Goal: Task Accomplishment & Management: Manage account settings

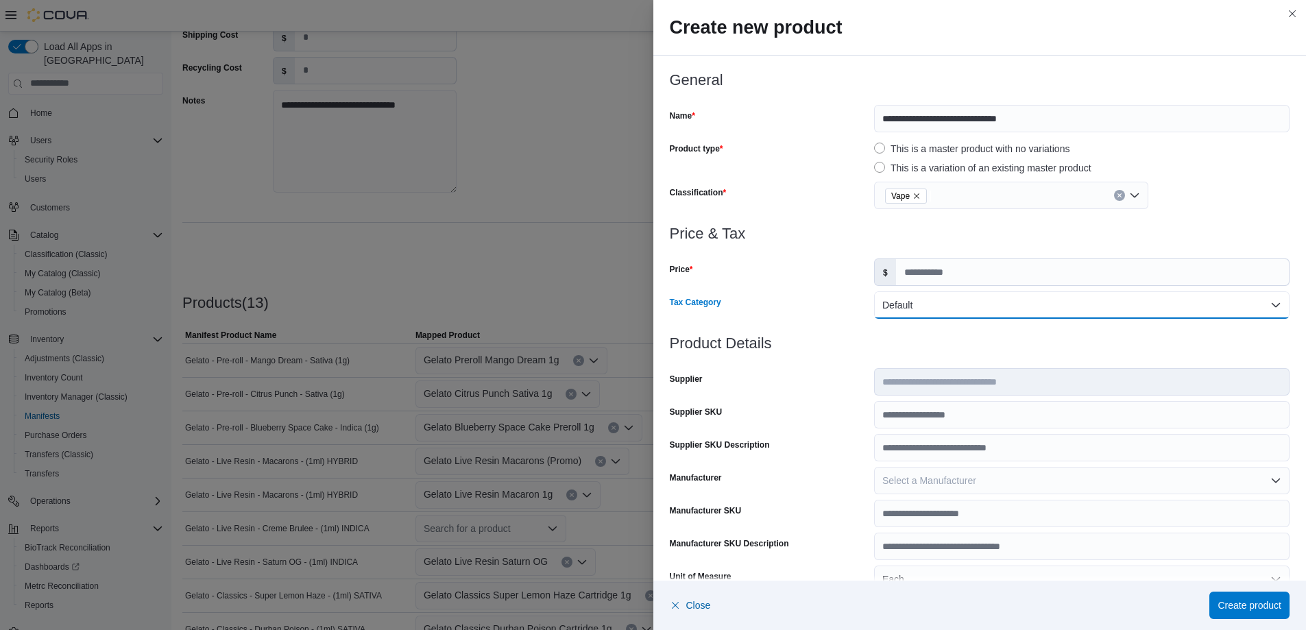
click at [1137, 310] on button "Default" at bounding box center [1082, 304] width 416 height 27
click at [1152, 357] on div at bounding box center [980, 360] width 621 height 16
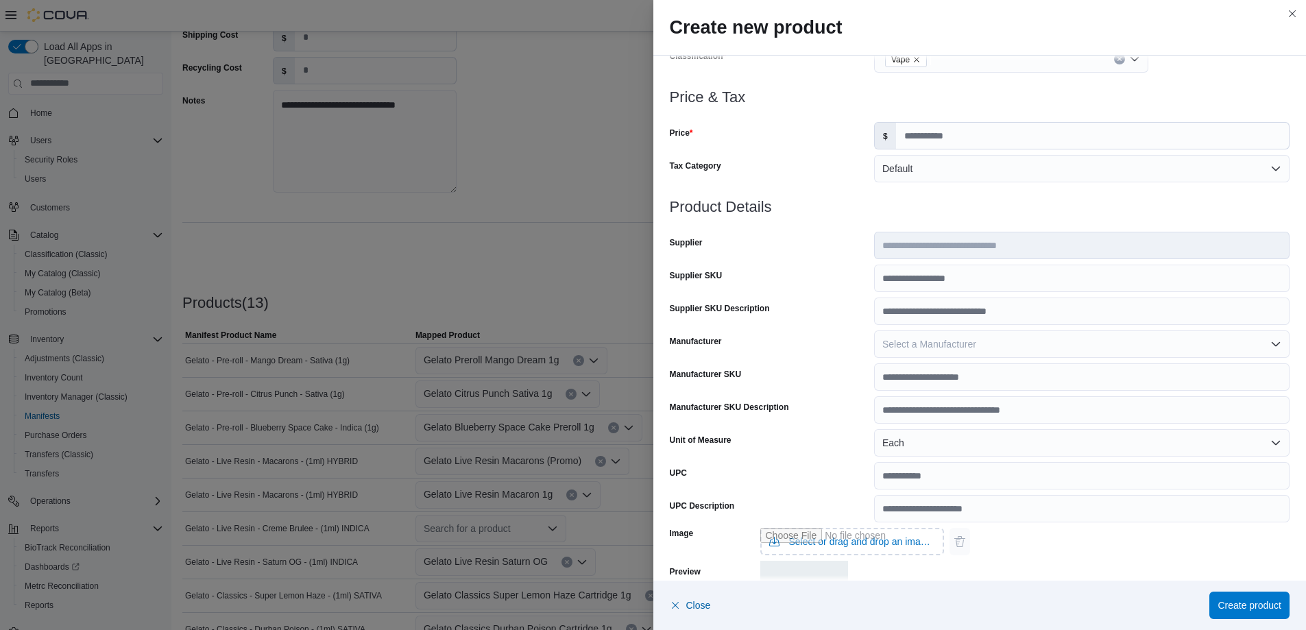
scroll to position [137, 0]
click at [1096, 346] on button "Select a Manufacturer" at bounding box center [1082, 343] width 416 height 27
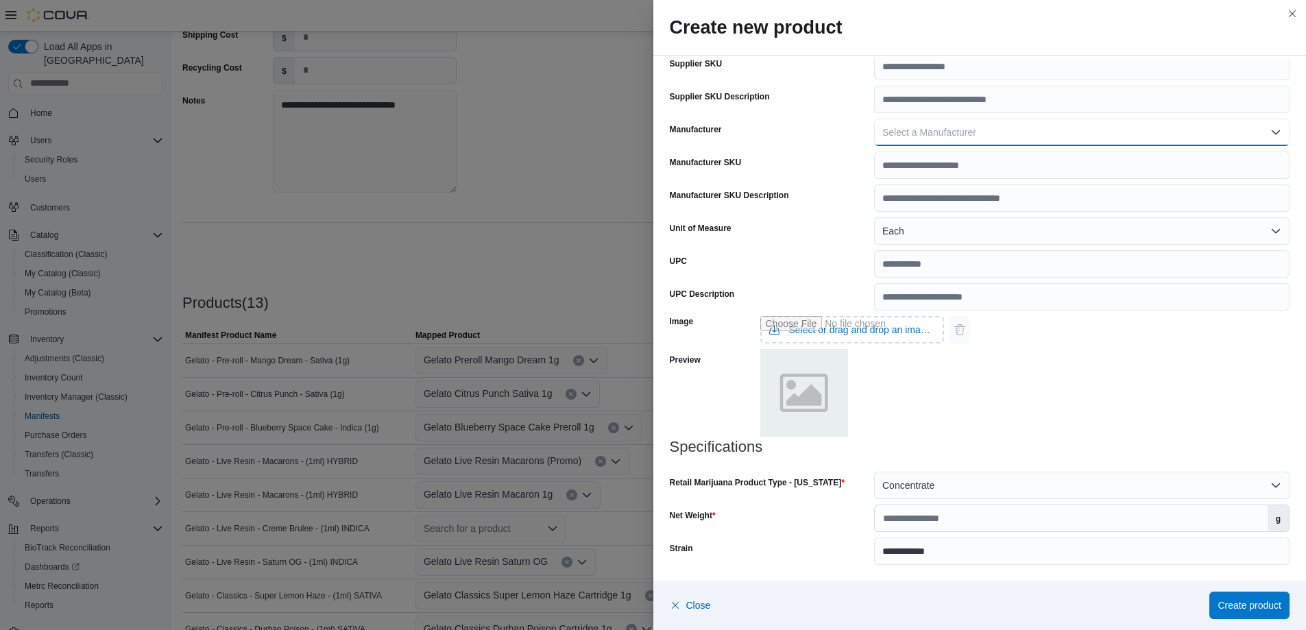
scroll to position [349, 0]
click at [1244, 606] on span "Create product" at bounding box center [1250, 605] width 64 height 14
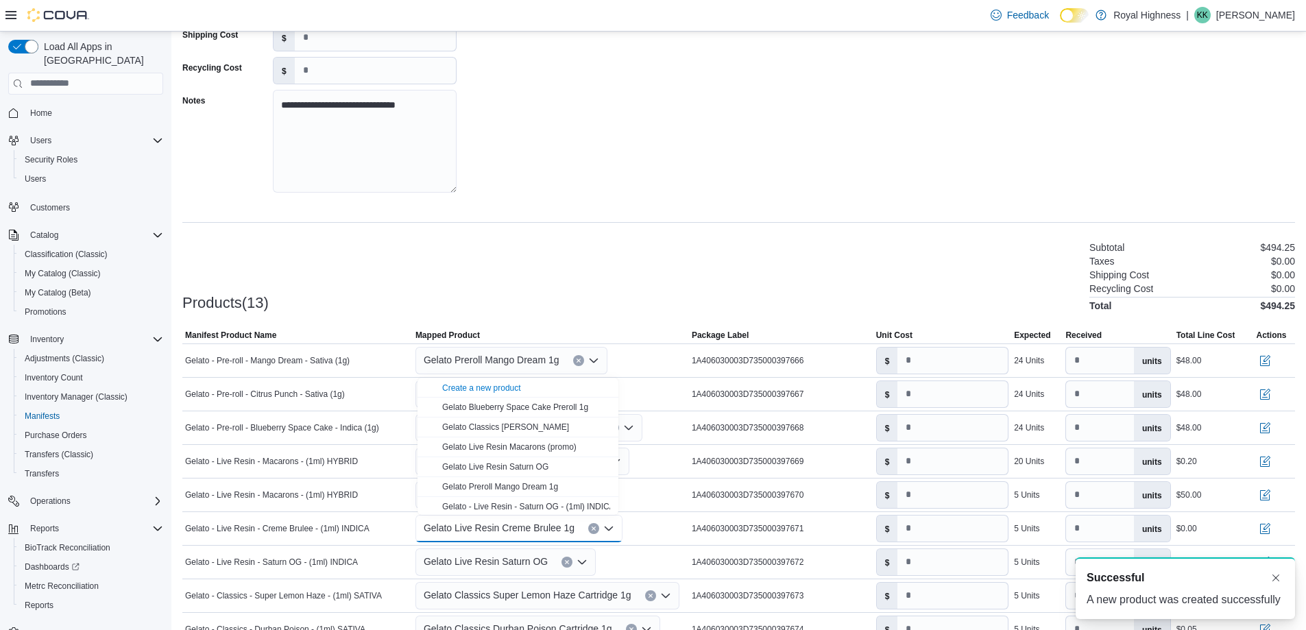
scroll to position [0, 0]
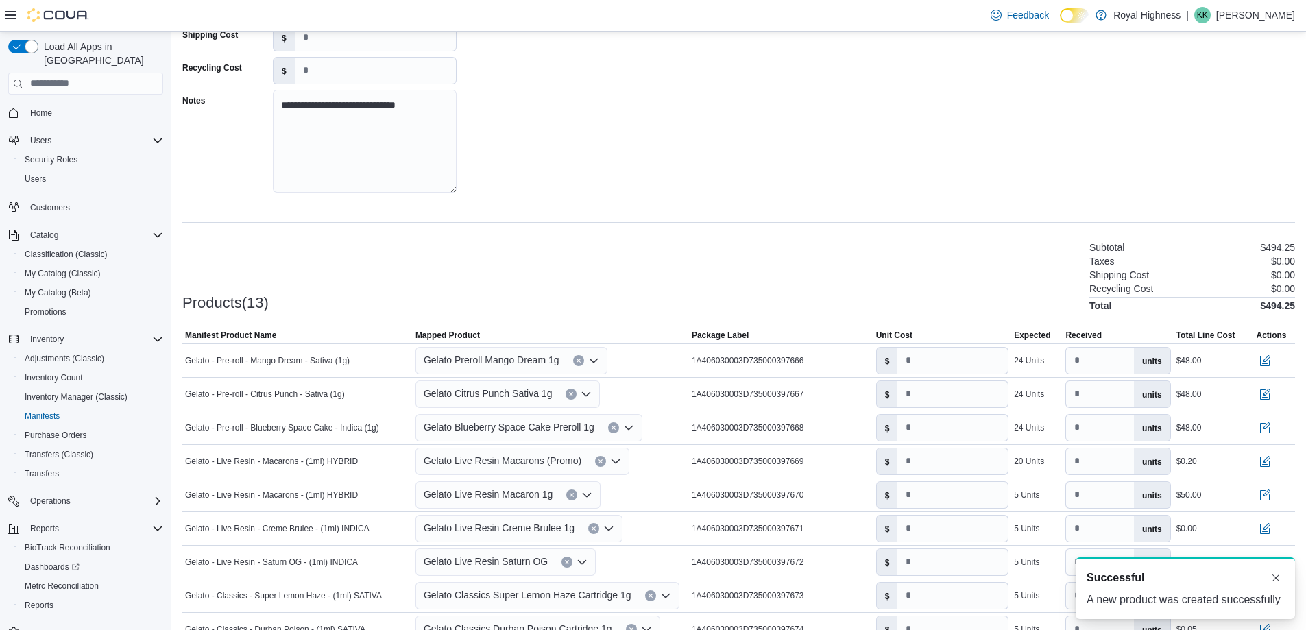
click at [659, 298] on div "Products(13) Subtotal $494.25 Taxes $0.00 Shipping Cost $0.00 Recycling Cost $0…" at bounding box center [738, 275] width 1113 height 72
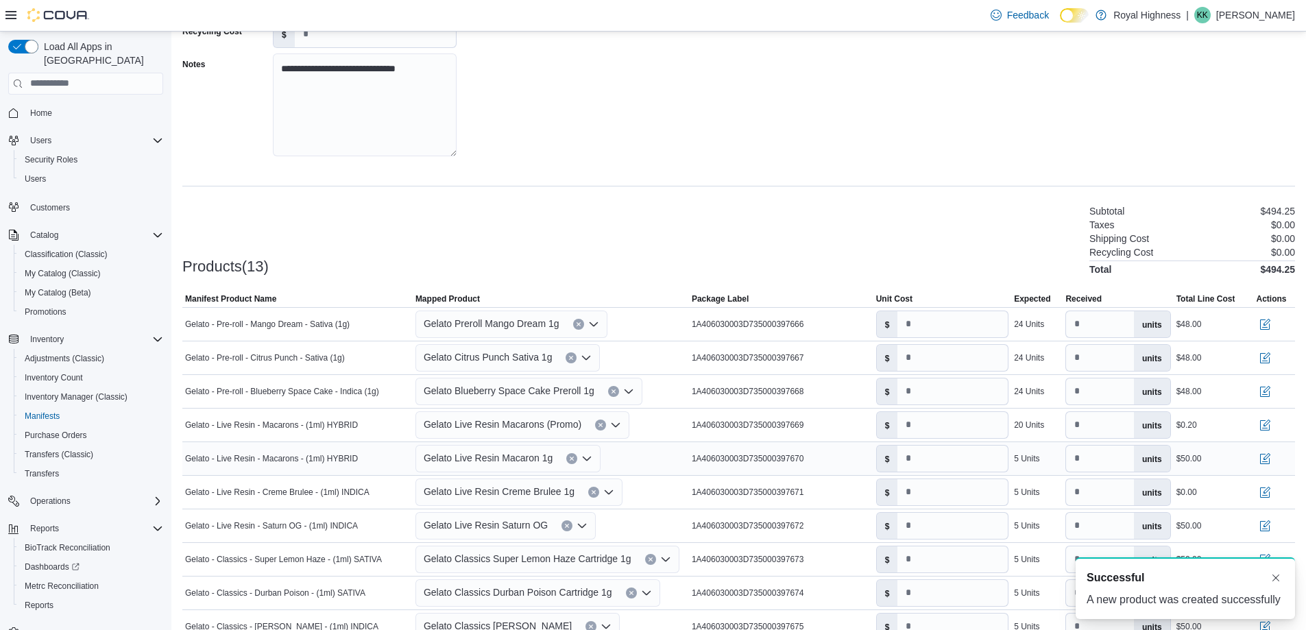
scroll to position [258, 0]
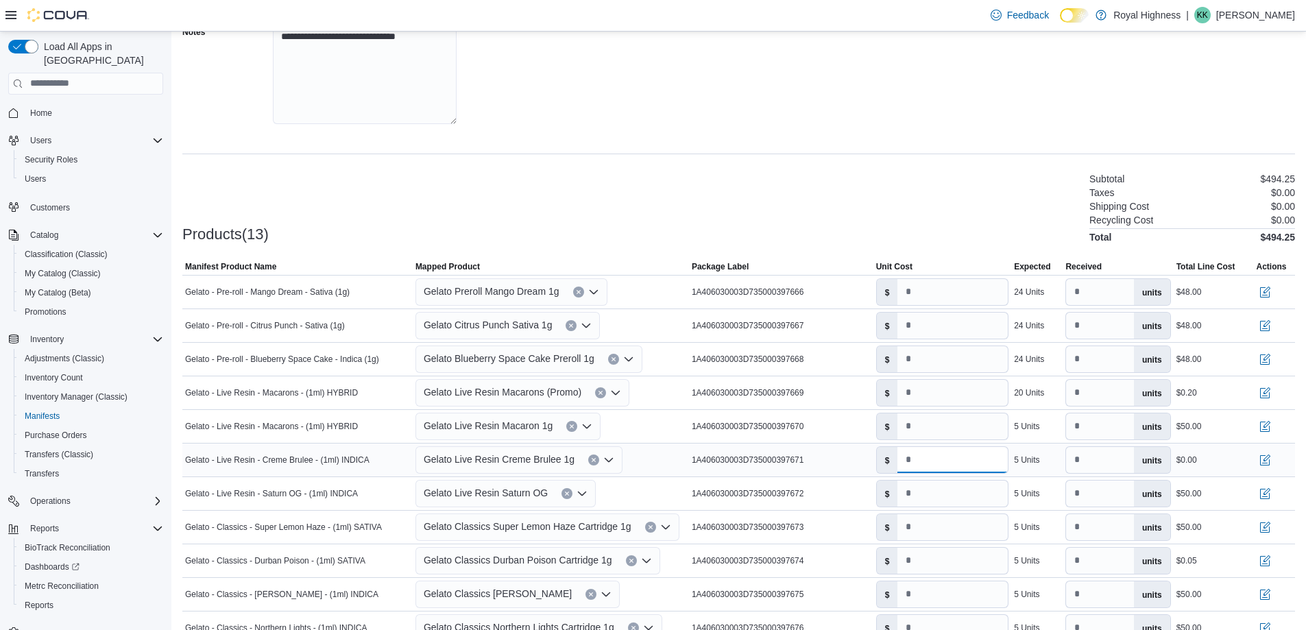
click at [928, 471] on input "number" at bounding box center [953, 460] width 110 height 26
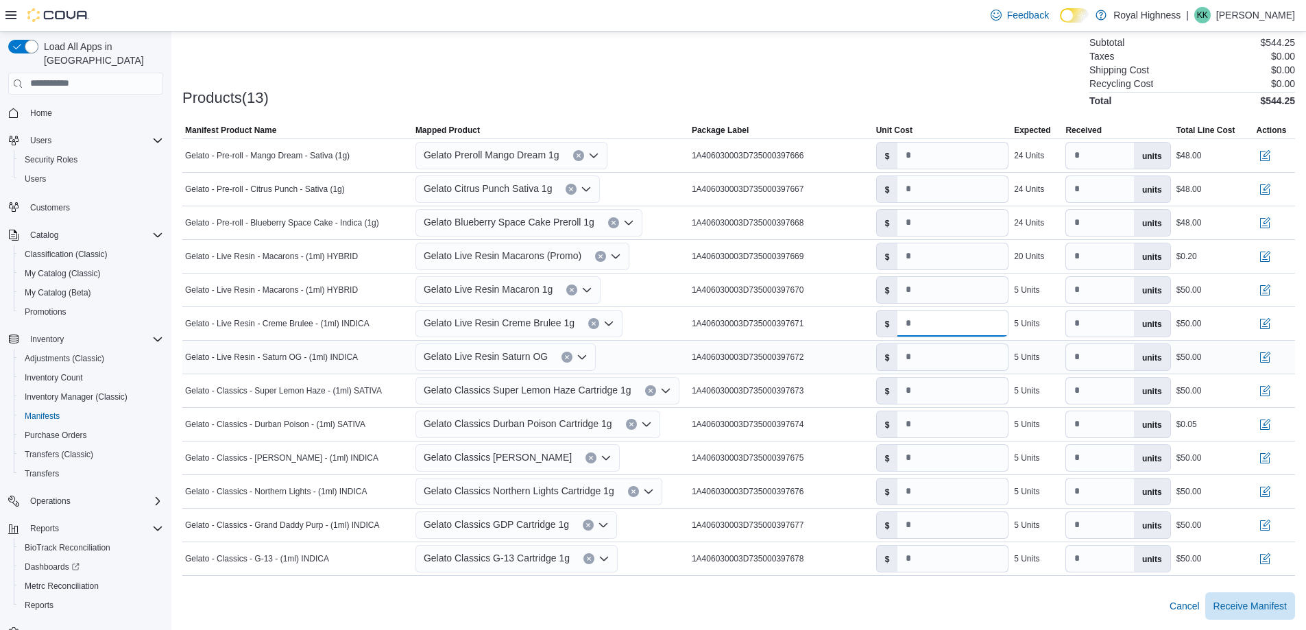
scroll to position [395, 0]
type input "*****"
click at [935, 424] on input "****" at bounding box center [953, 424] width 110 height 26
click at [913, 426] on input "*" at bounding box center [953, 424] width 110 height 26
click at [925, 428] on input "**" at bounding box center [953, 424] width 110 height 26
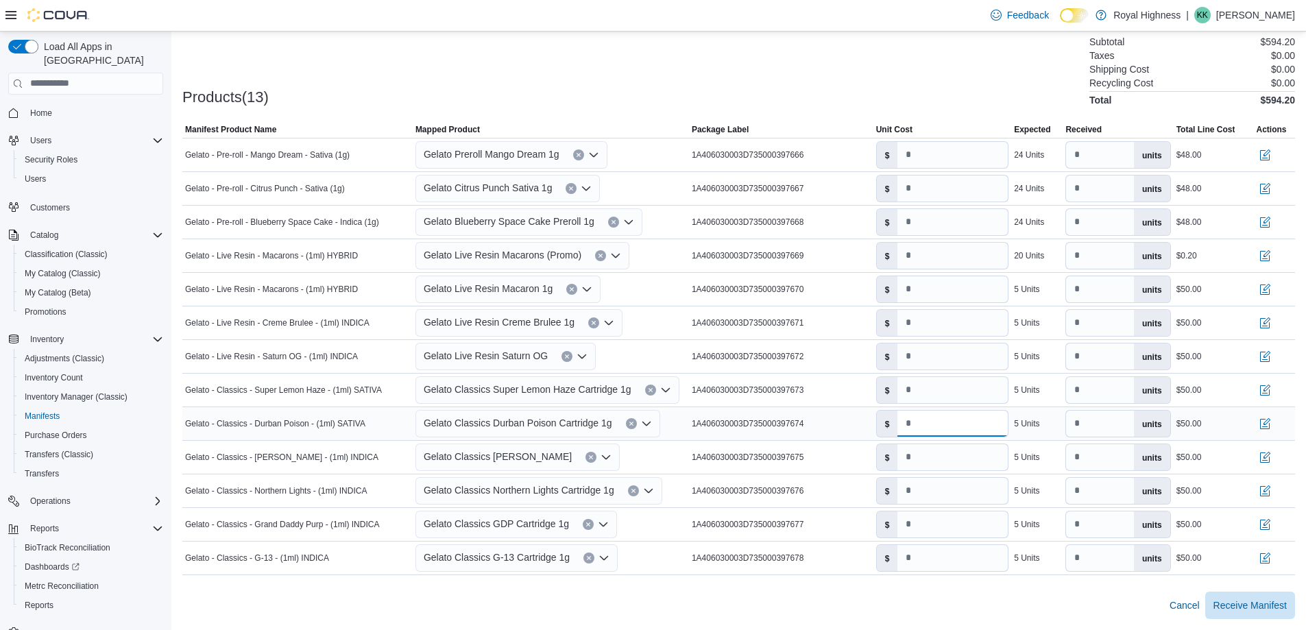
type input "**"
click at [1251, 607] on span "Receive Manifest" at bounding box center [1250, 605] width 73 height 14
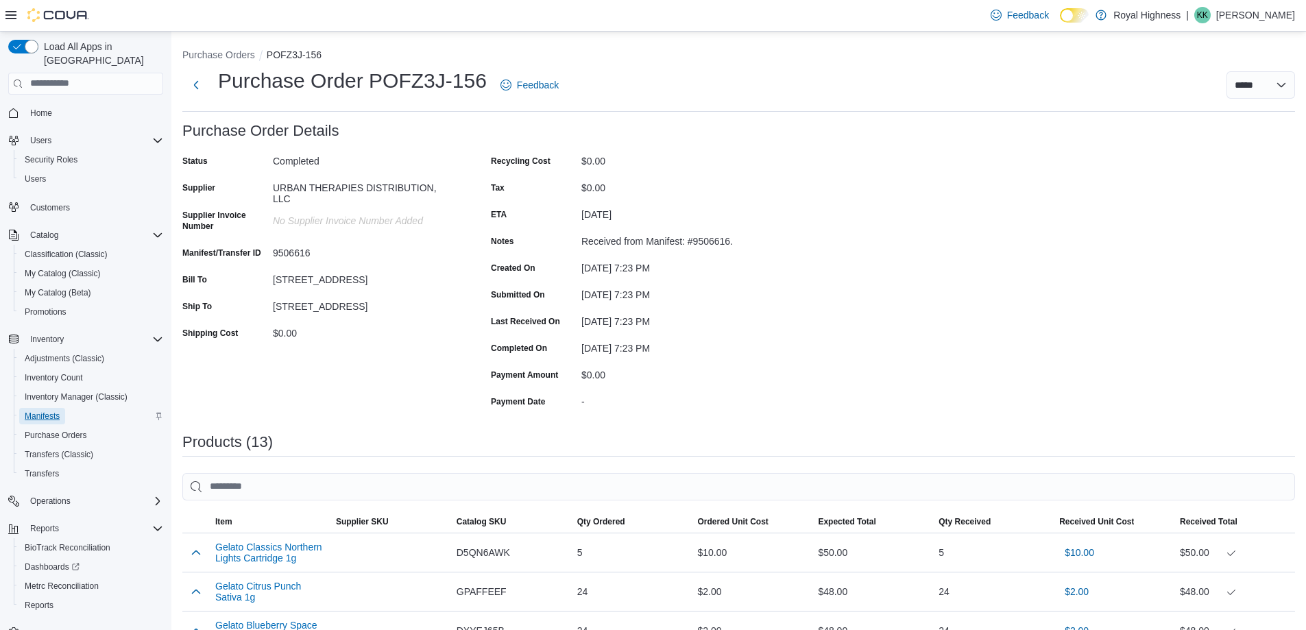
click at [28, 411] on span "Manifests" at bounding box center [42, 416] width 35 height 11
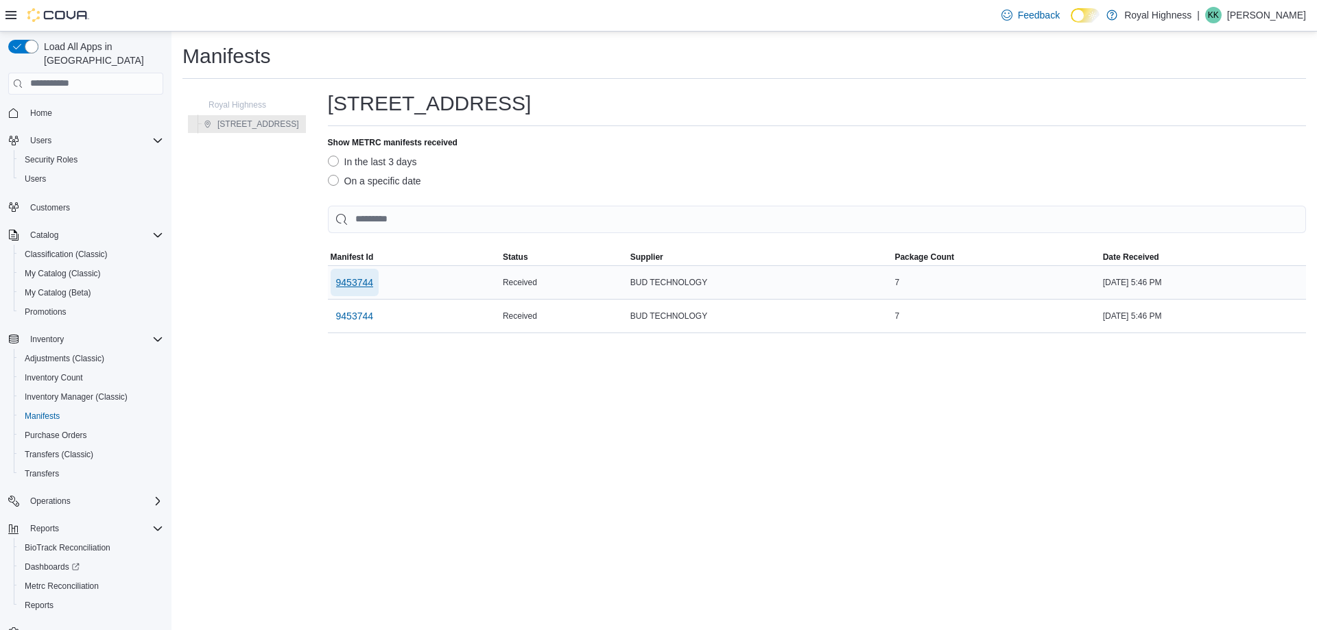
click at [340, 285] on span "9453744" at bounding box center [355, 283] width 38 height 14
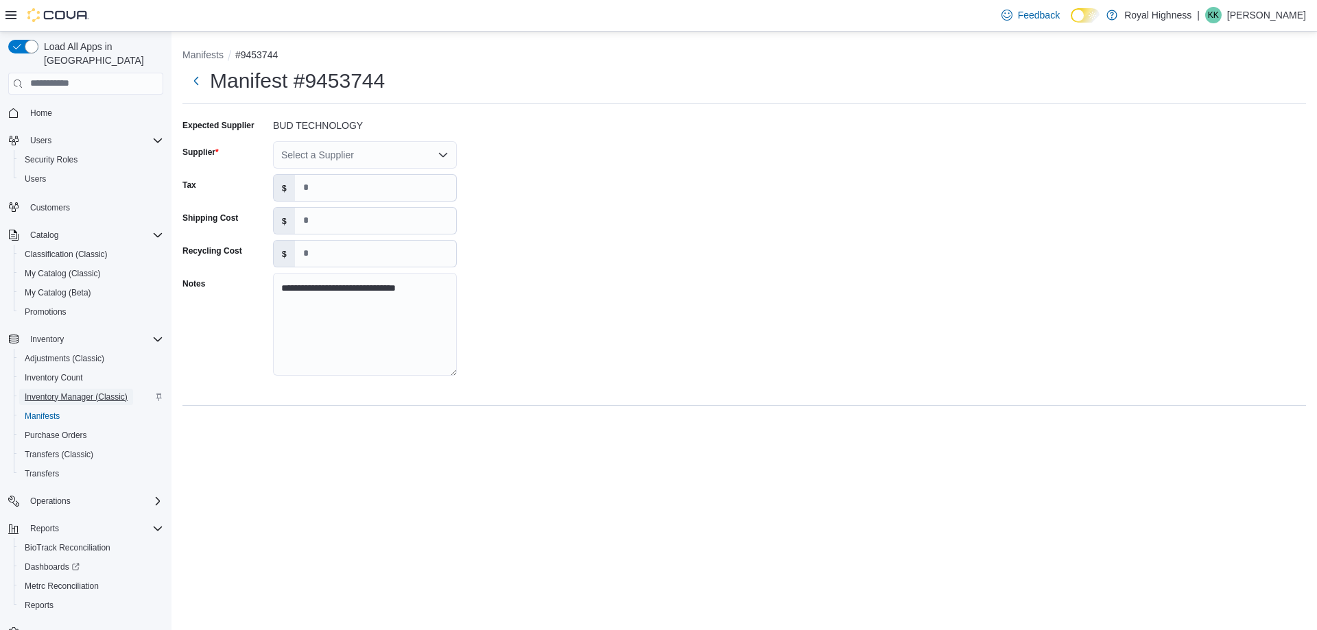
click at [64, 392] on span "Inventory Manager (Classic)" at bounding box center [76, 397] width 103 height 11
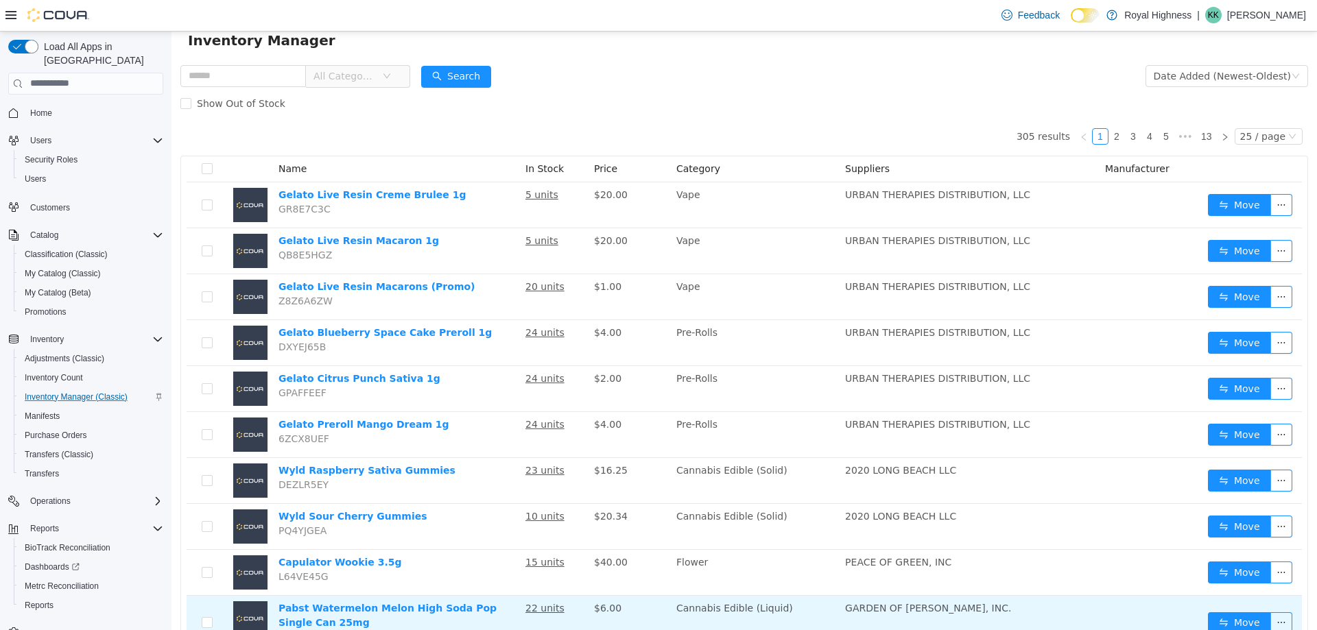
scroll to position [39, 0]
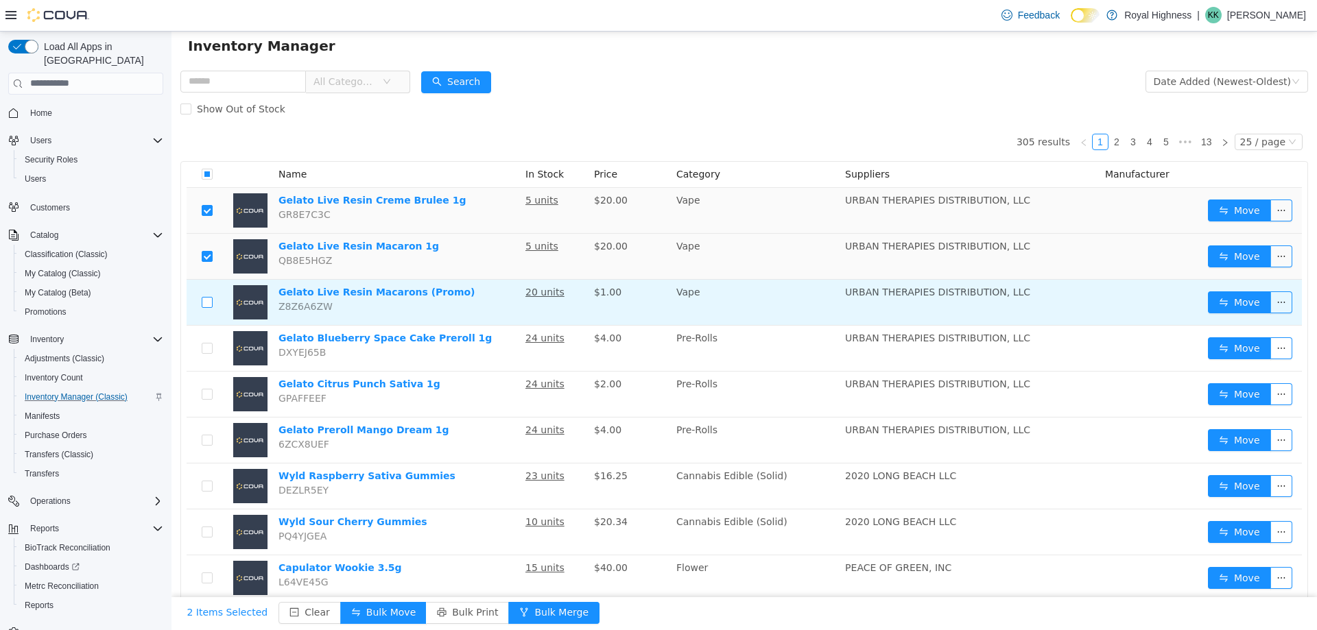
click at [202, 309] on label at bounding box center [207, 302] width 11 height 14
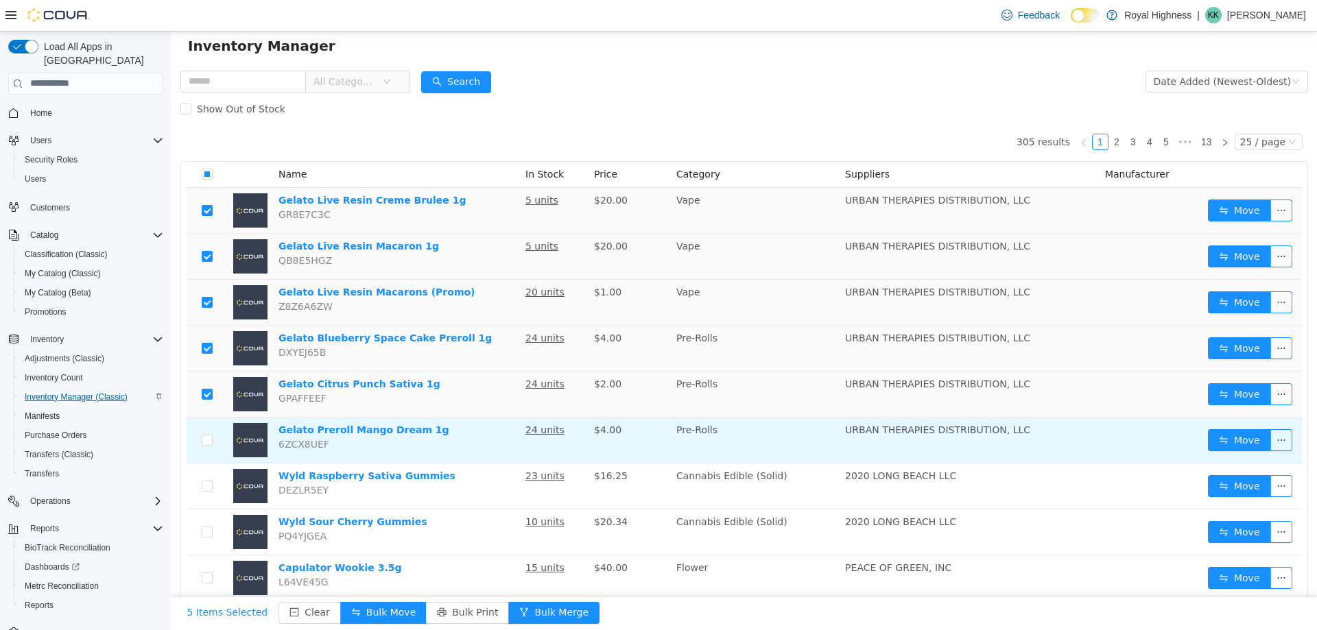
click at [208, 451] on td at bounding box center [207, 440] width 41 height 46
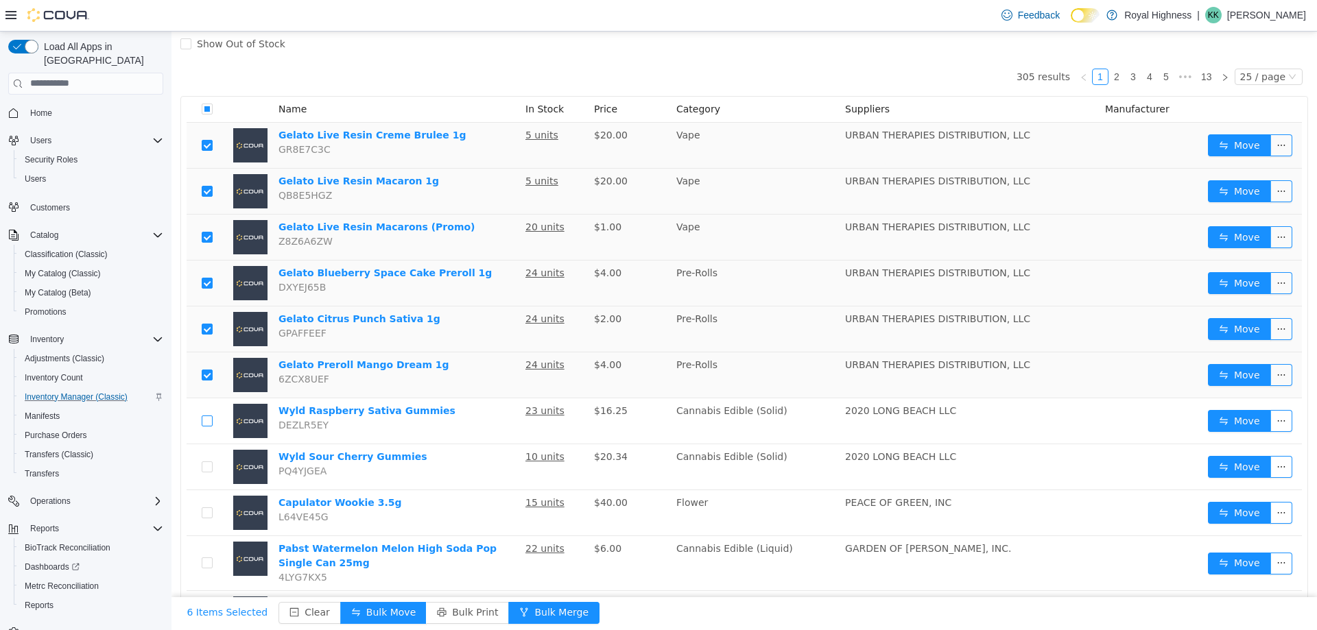
scroll to position [0, 0]
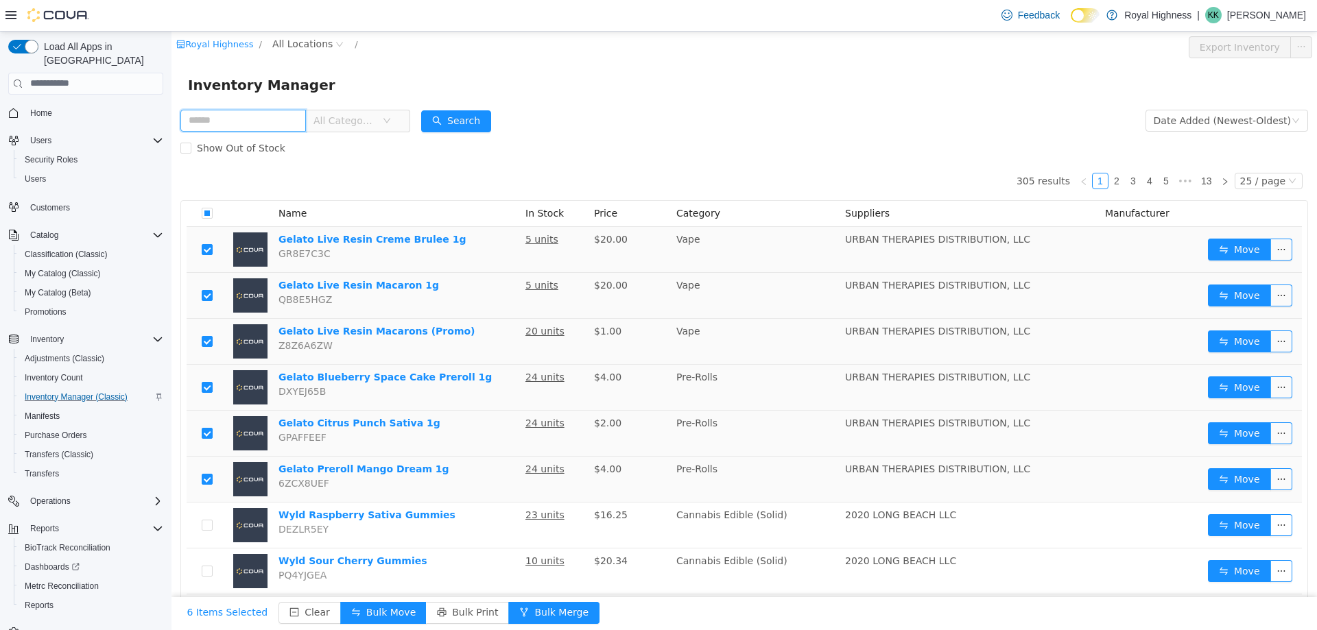
click at [250, 120] on input "text" at bounding box center [242, 120] width 125 height 22
click at [1270, 247] on button "button" at bounding box center [1281, 249] width 22 height 22
click at [1213, 276] on li "Print Labels" at bounding box center [1230, 277] width 121 height 22
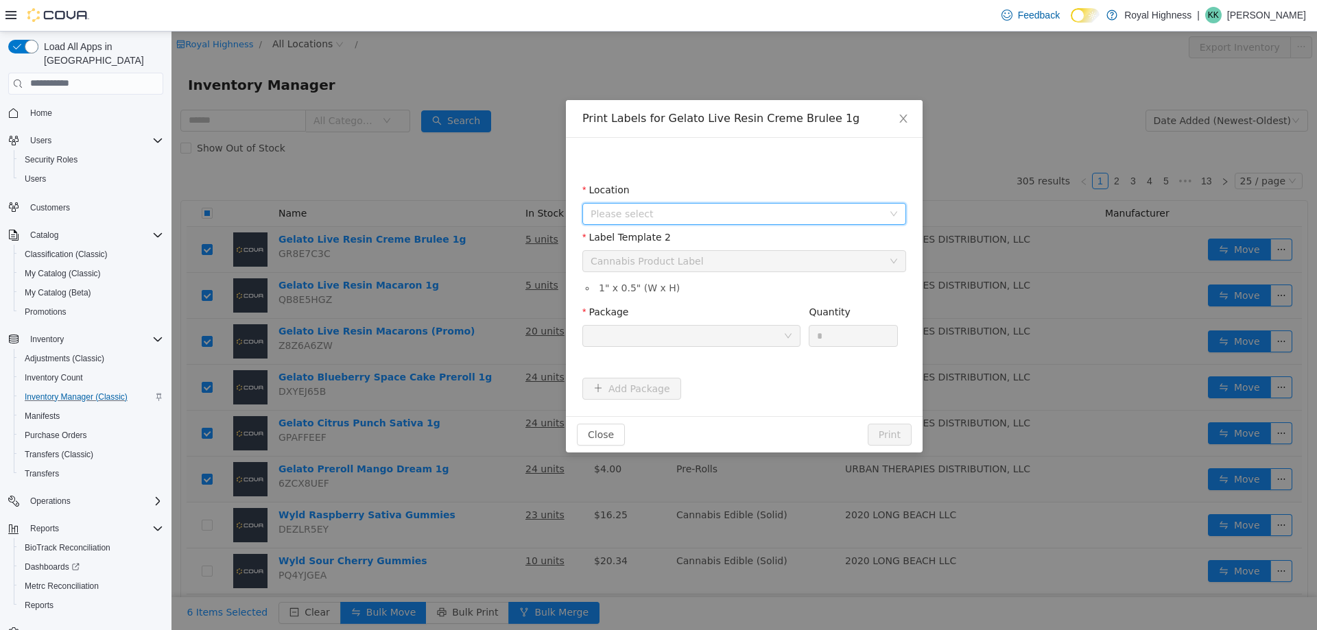
click at [815, 211] on span "Please select" at bounding box center [736, 213] width 292 height 14
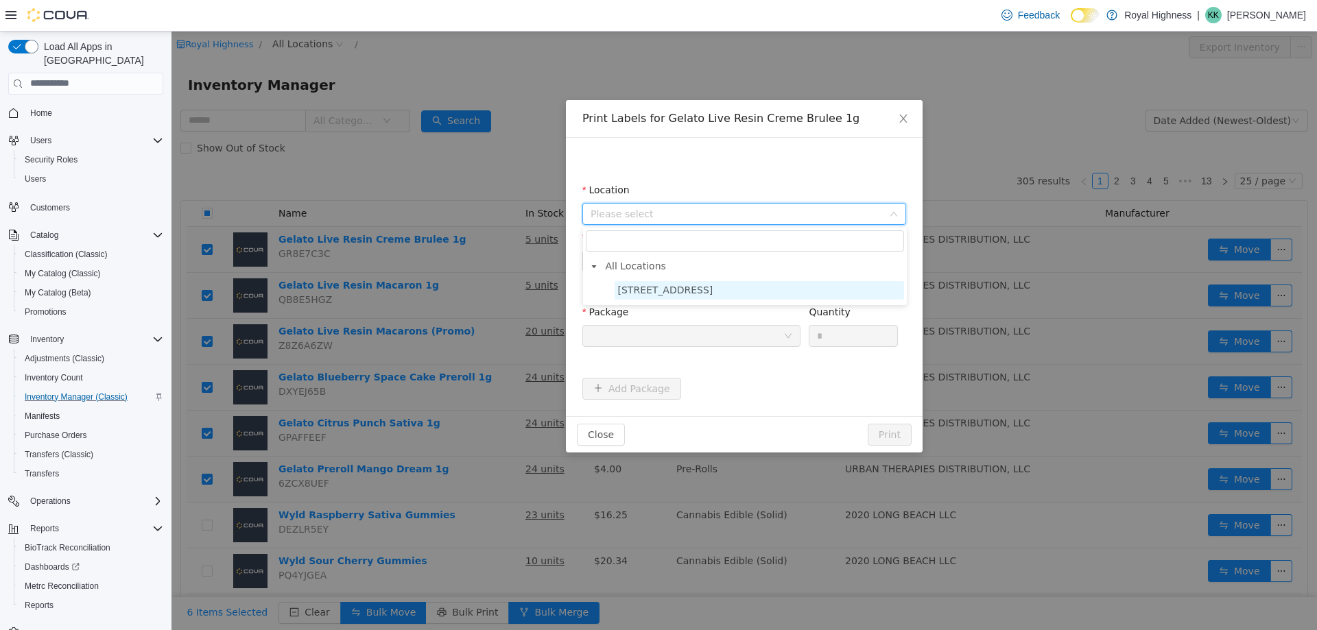
click at [761, 284] on span "[STREET_ADDRESS]" at bounding box center [758, 289] width 289 height 19
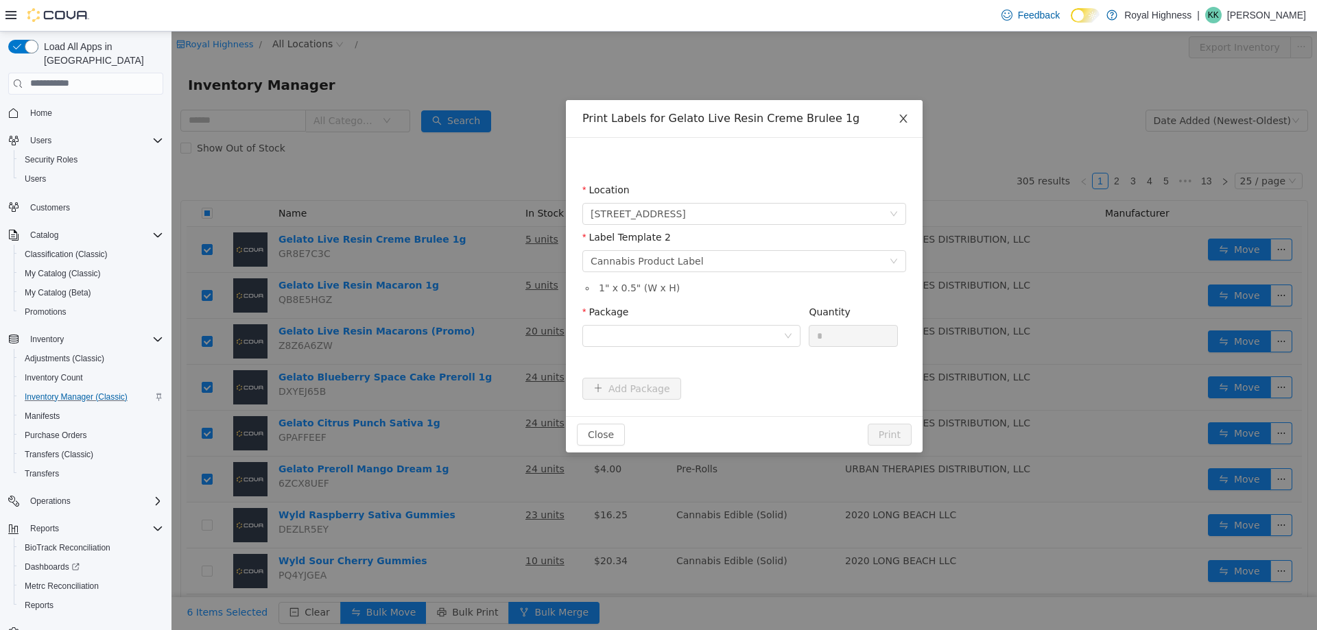
click at [903, 121] on icon "icon: close" at bounding box center [903, 117] width 11 height 11
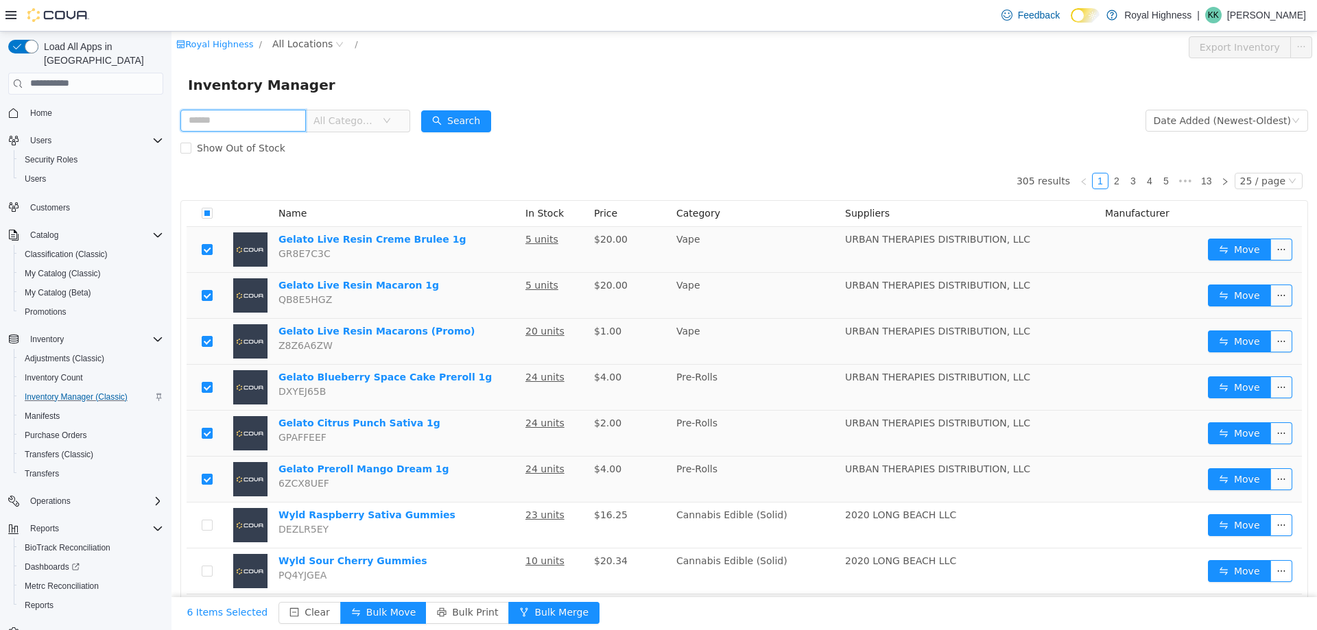
click at [262, 121] on input "text" at bounding box center [242, 120] width 125 height 22
type input "******"
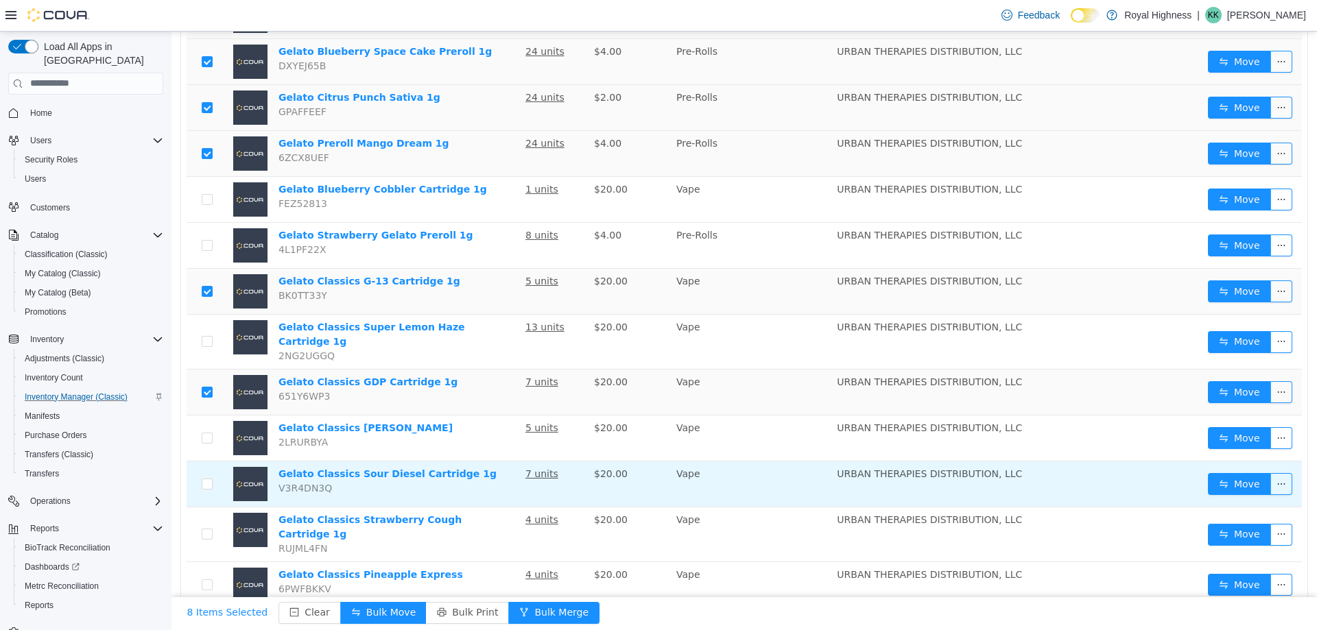
scroll to position [343, 0]
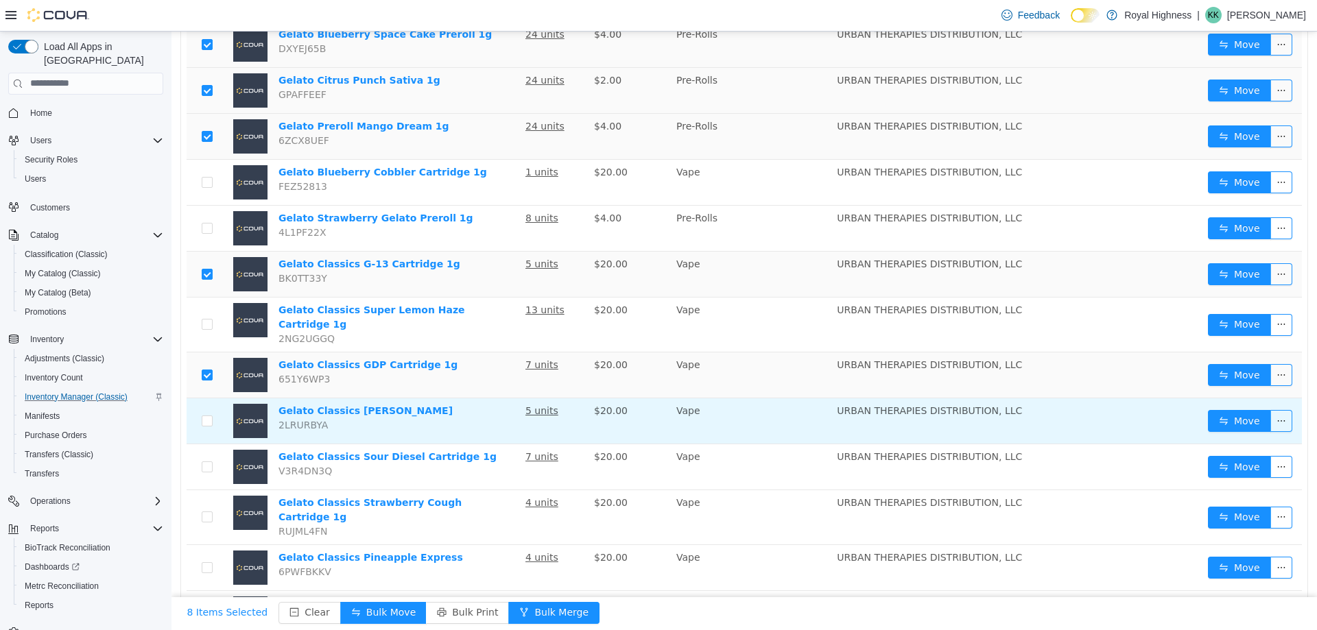
click at [213, 412] on td at bounding box center [207, 421] width 41 height 46
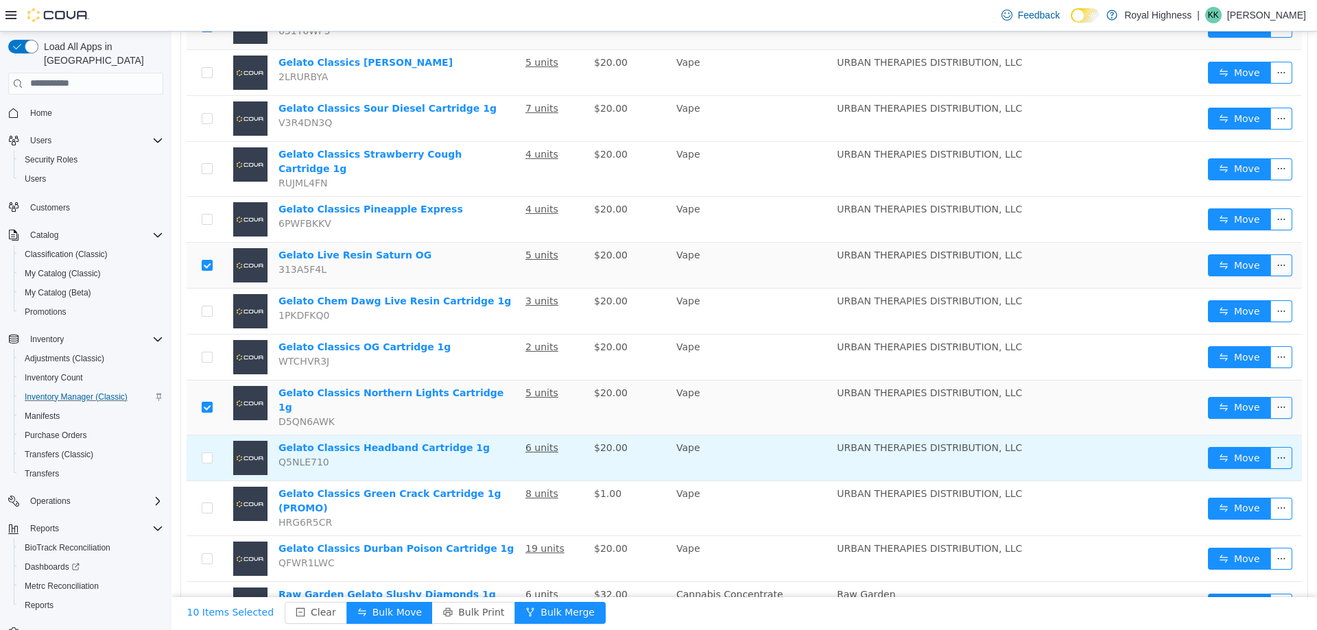
scroll to position [693, 0]
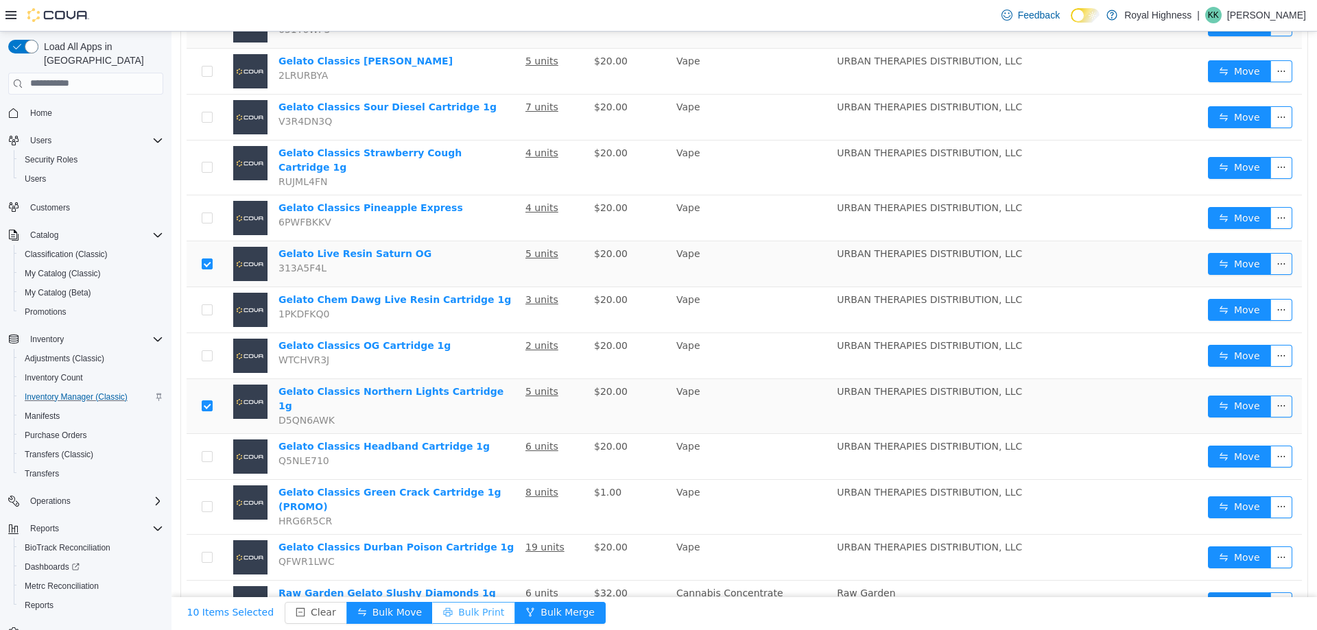
click at [444, 608] on button "Bulk Print" at bounding box center [473, 612] width 83 height 22
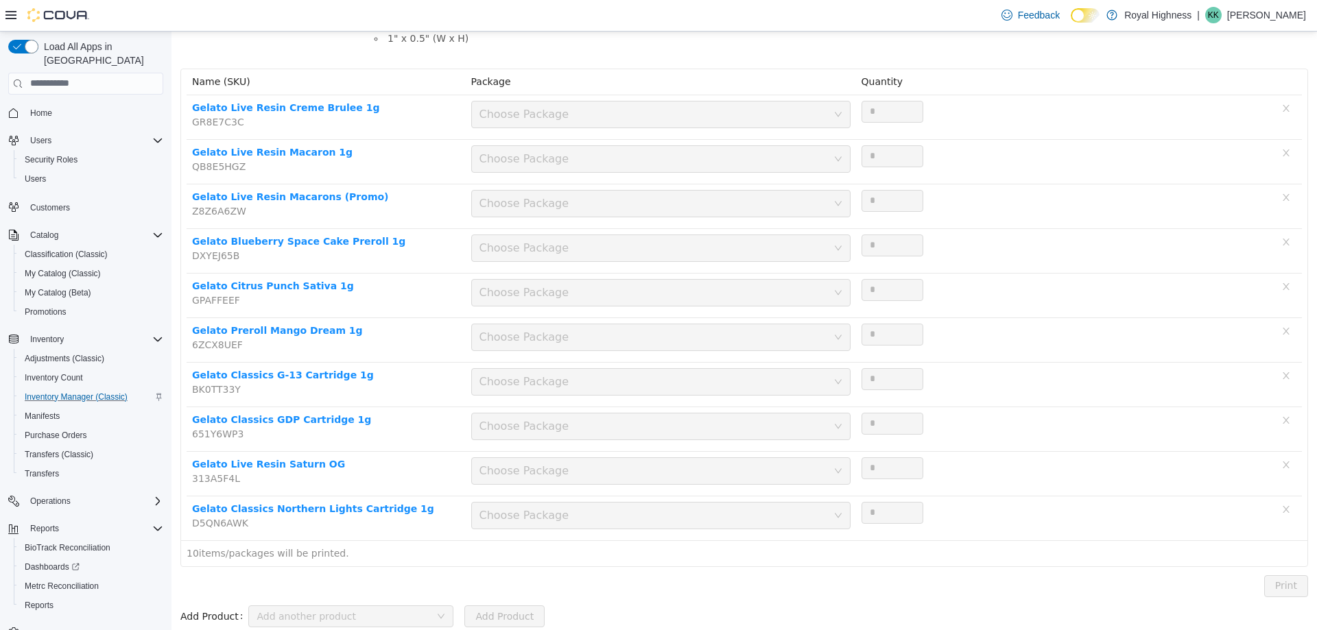
scroll to position [145, 0]
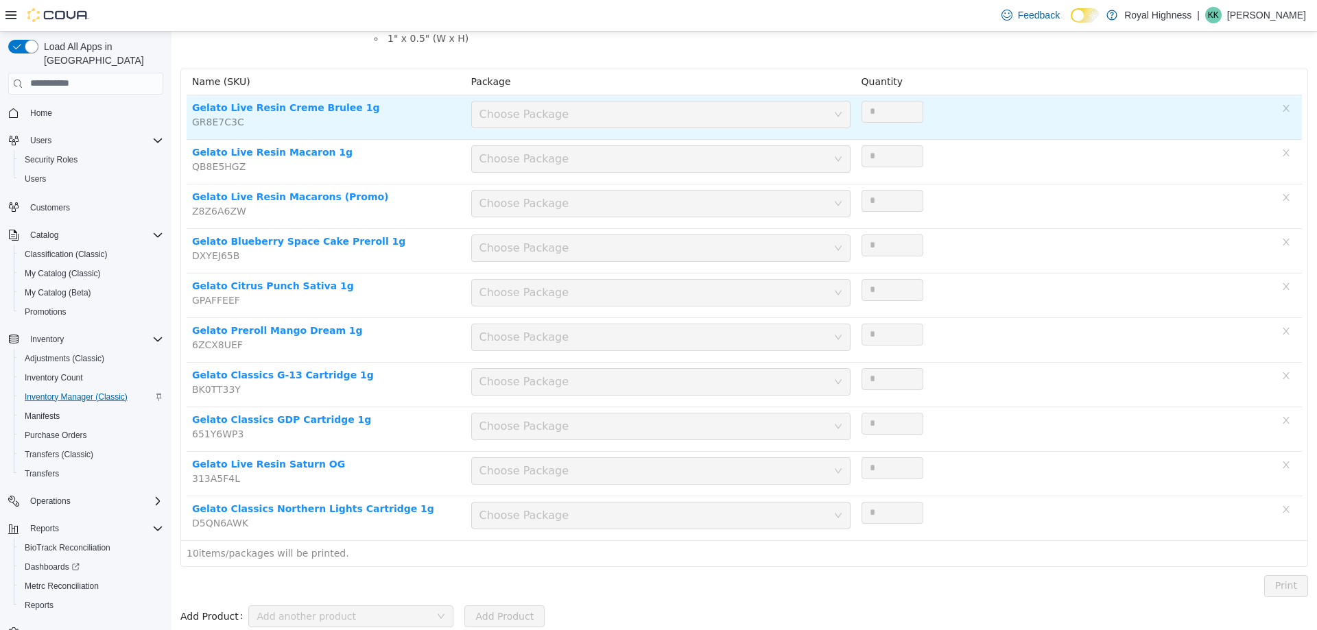
click at [827, 125] on div "Choose Package" at bounding box center [660, 113] width 379 height 27
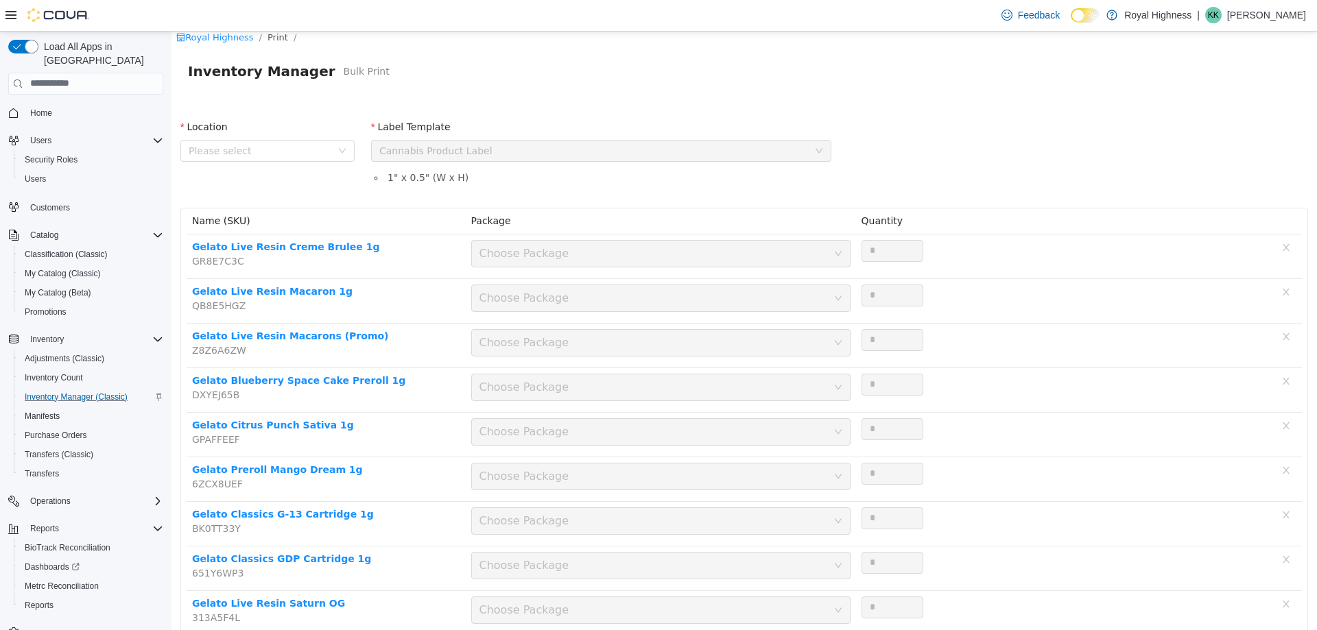
scroll to position [0, 0]
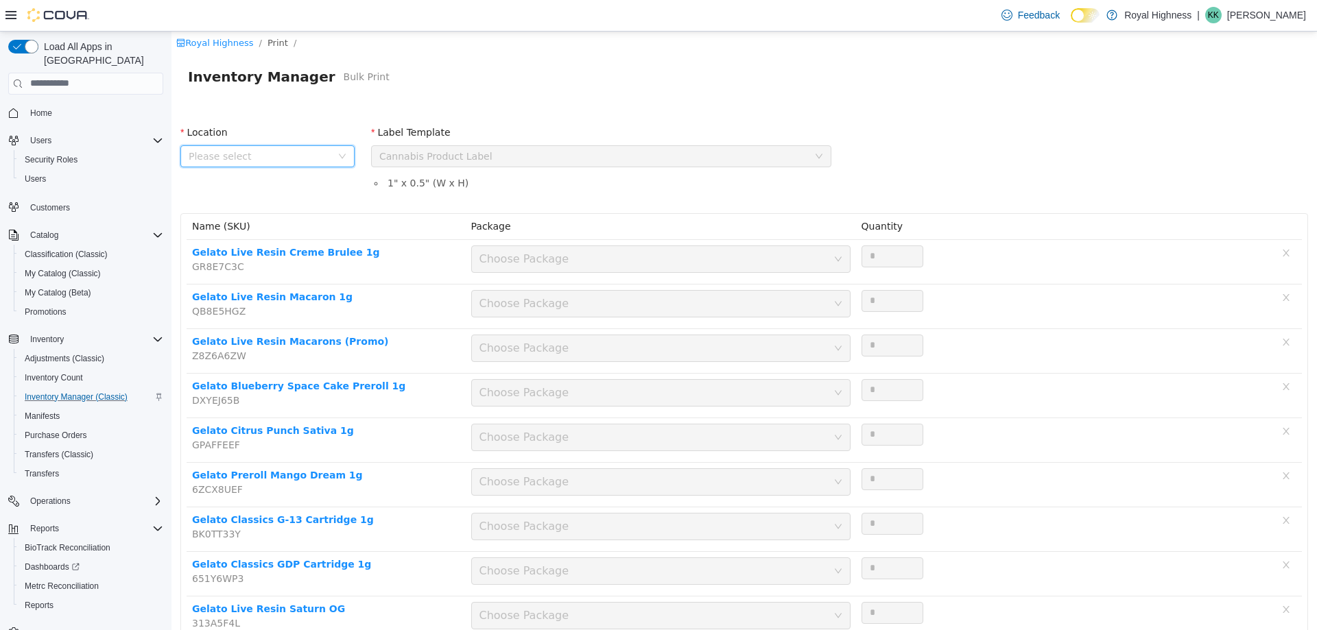
click at [289, 154] on span "Please select" at bounding box center [260, 156] width 143 height 14
click at [284, 227] on span "[STREET_ADDRESS]" at bounding box center [262, 231] width 95 height 11
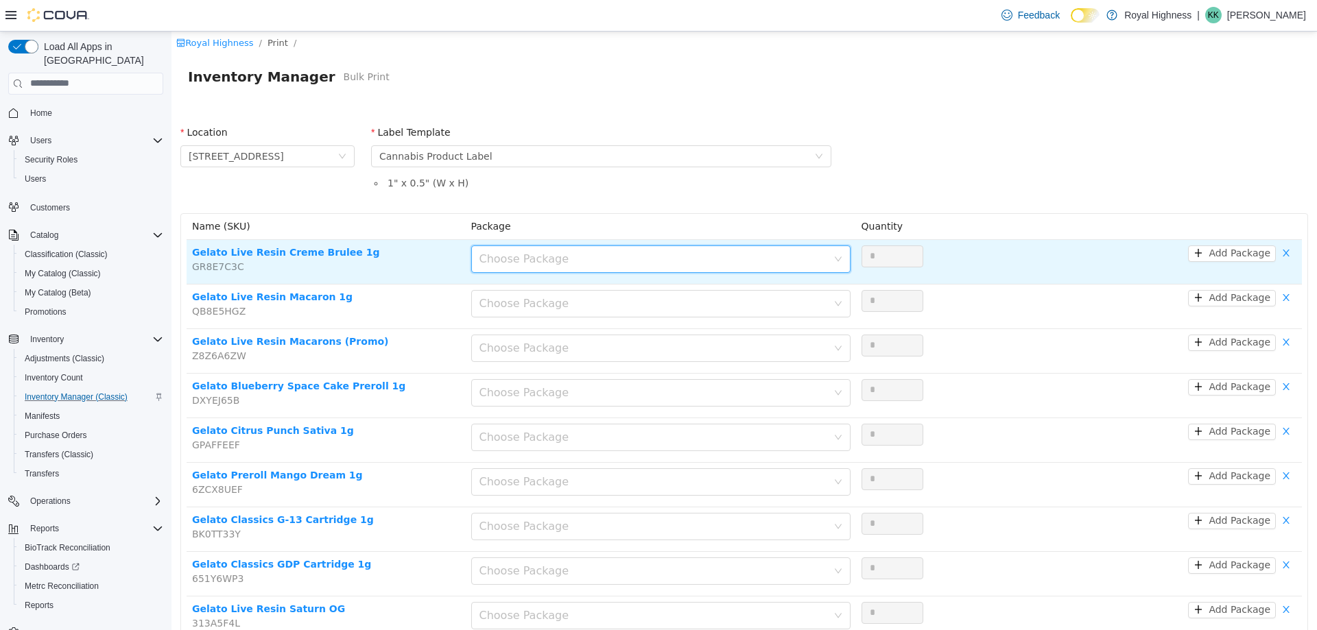
click at [835, 259] on icon "icon: down" at bounding box center [838, 258] width 7 height 5
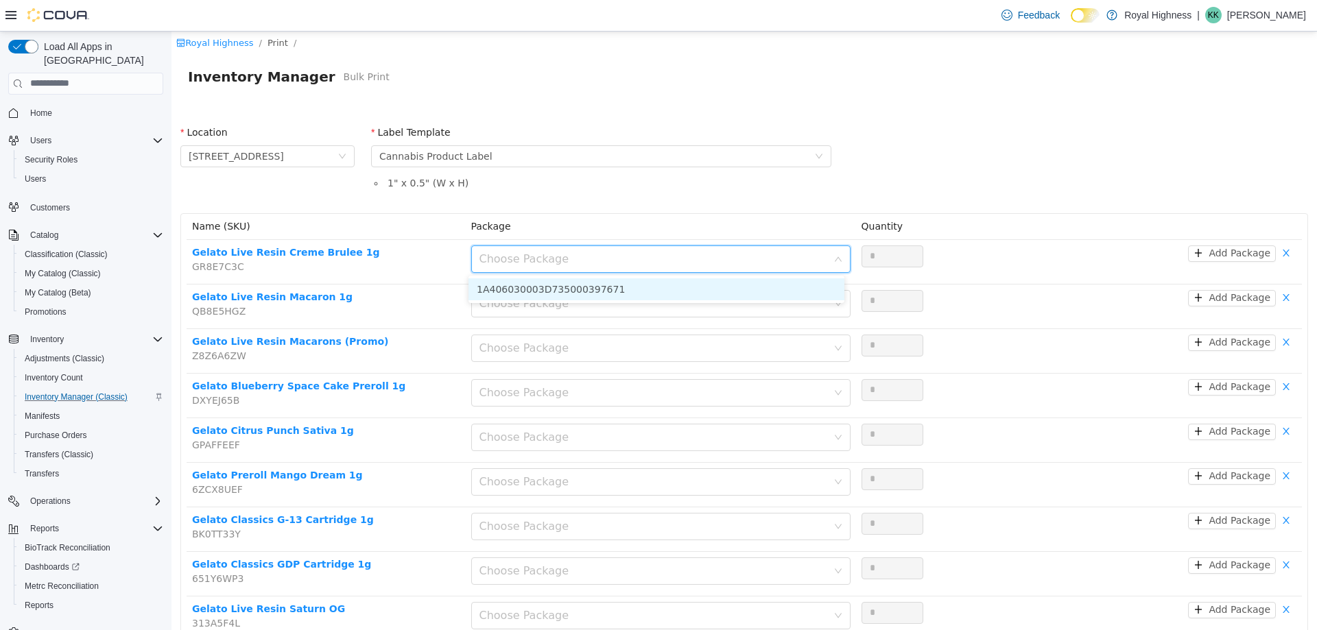
click at [795, 289] on li "1A406030003D735000397671" at bounding box center [656, 289] width 376 height 22
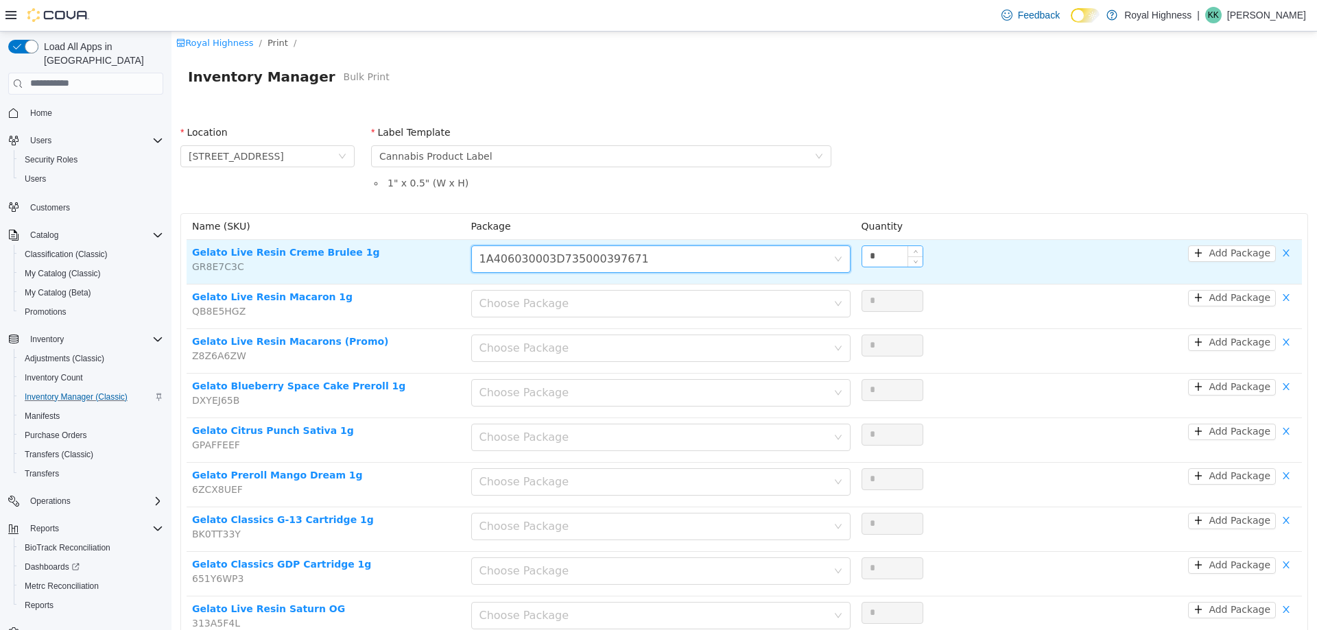
click at [885, 255] on input "*" at bounding box center [892, 256] width 60 height 21
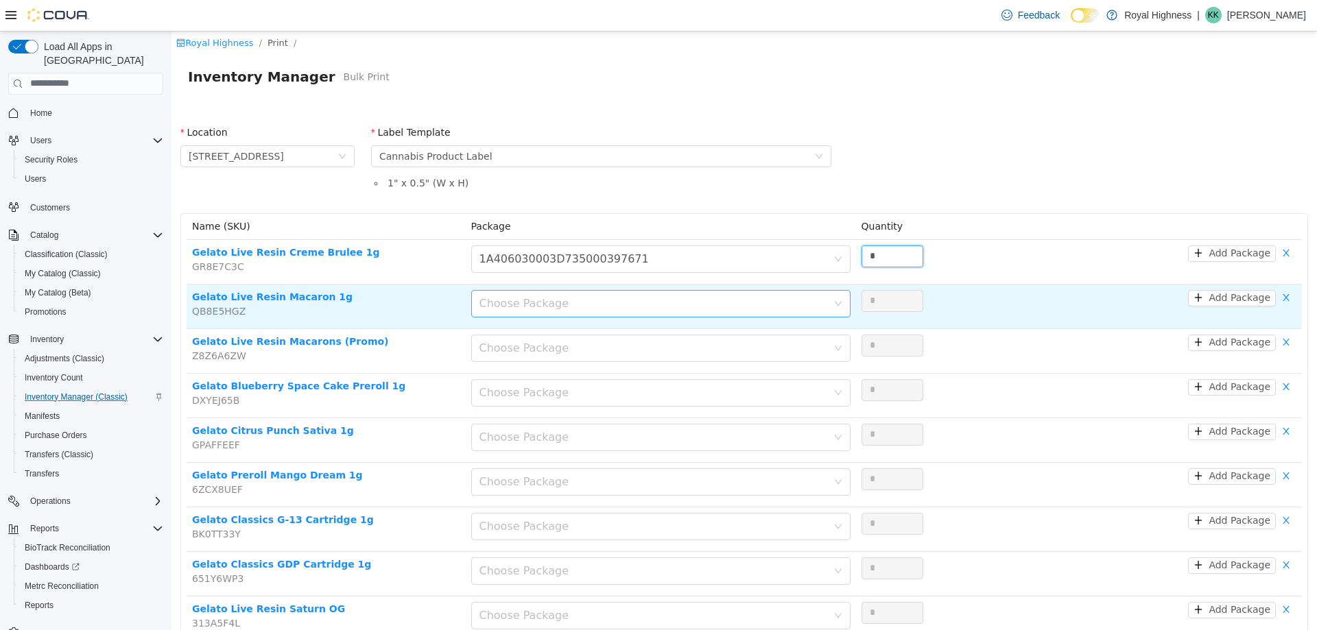
click at [658, 302] on div "Choose Package" at bounding box center [653, 303] width 348 height 14
type input "*"
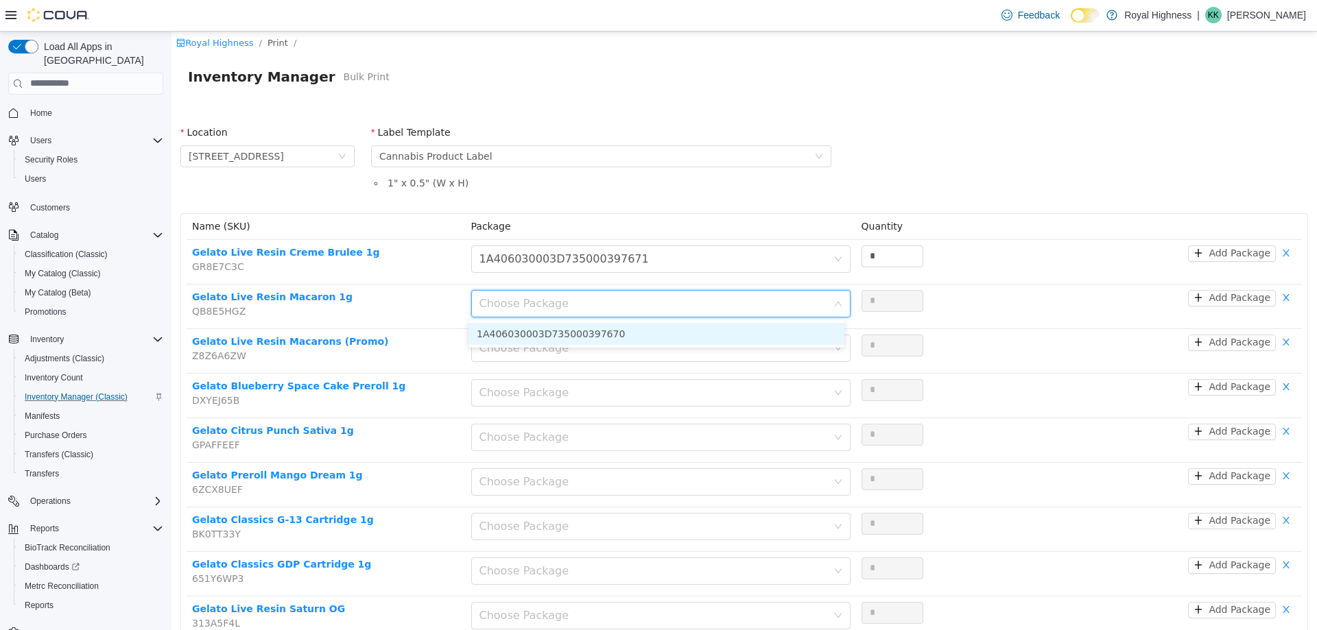
click at [654, 334] on li "1A406030003D735000397670" at bounding box center [656, 333] width 376 height 22
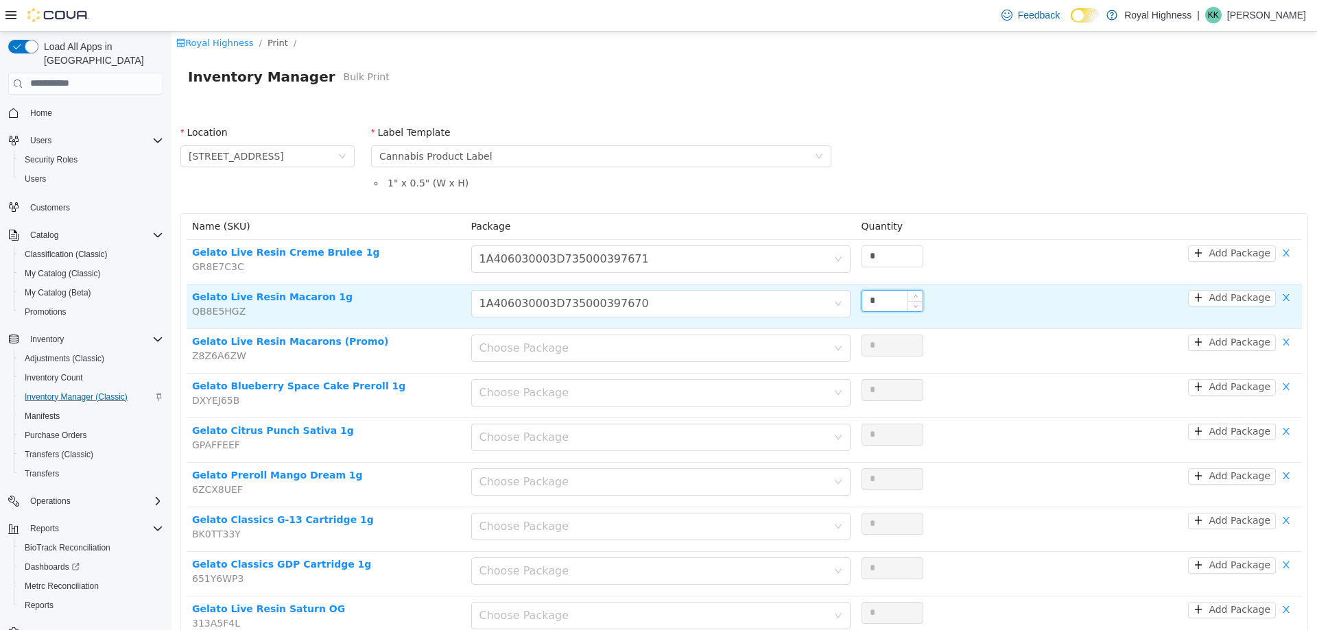
click at [897, 305] on input "*" at bounding box center [892, 300] width 60 height 21
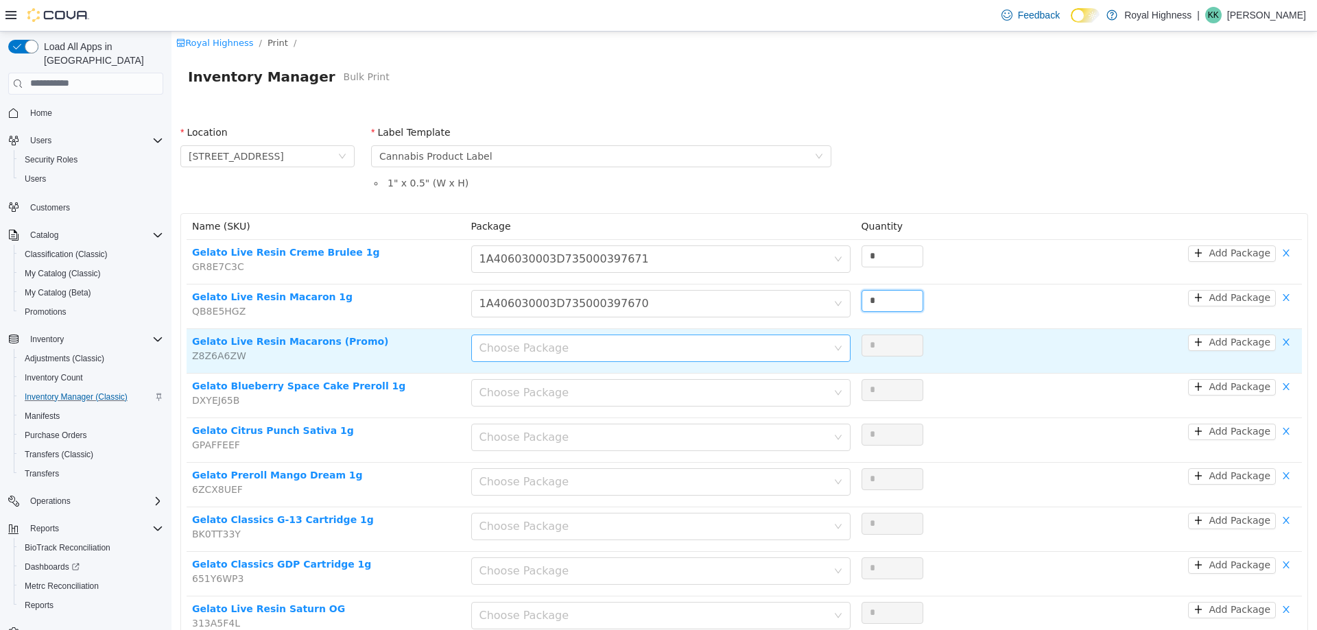
click at [662, 352] on div "Choose Package" at bounding box center [653, 348] width 348 height 14
type input "*"
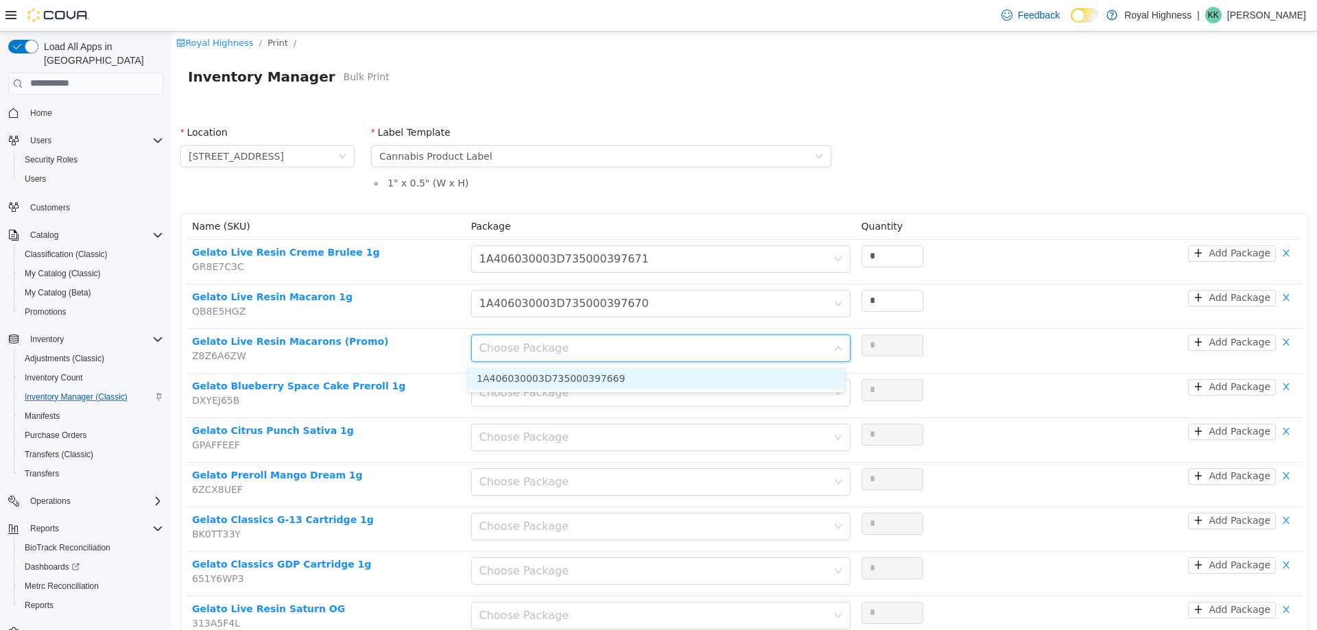
click at [648, 384] on li "1A406030003D735000397669" at bounding box center [656, 378] width 376 height 22
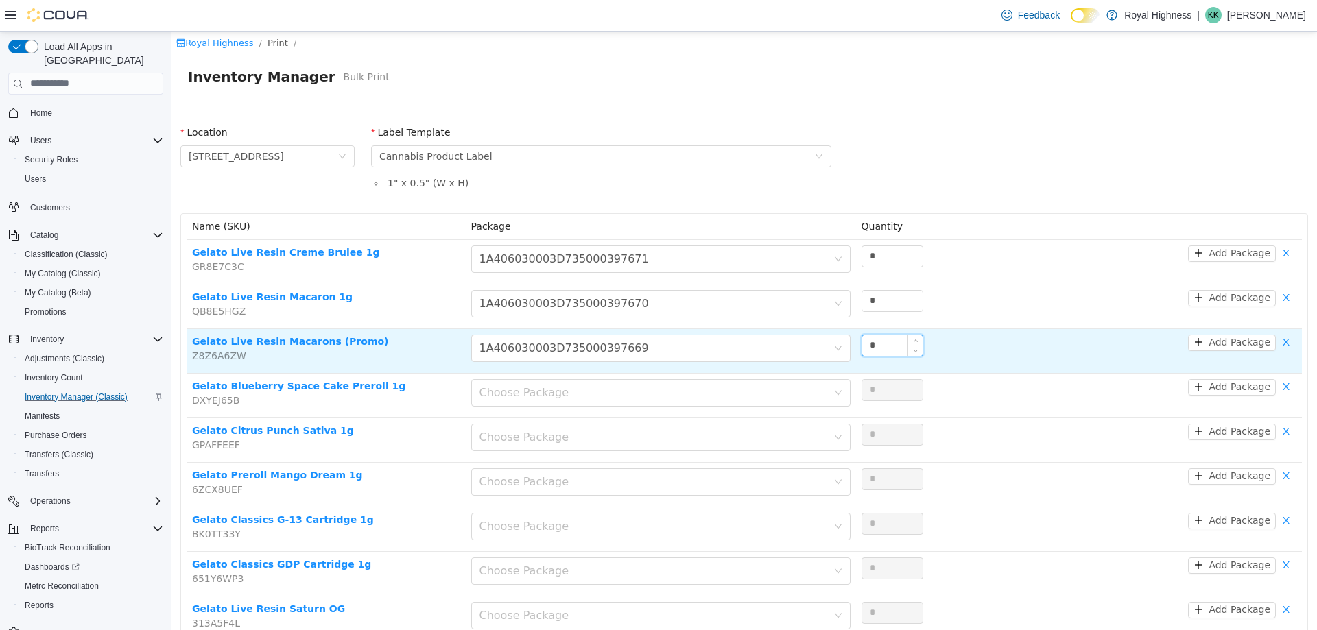
click at [874, 343] on input "*" at bounding box center [892, 345] width 60 height 21
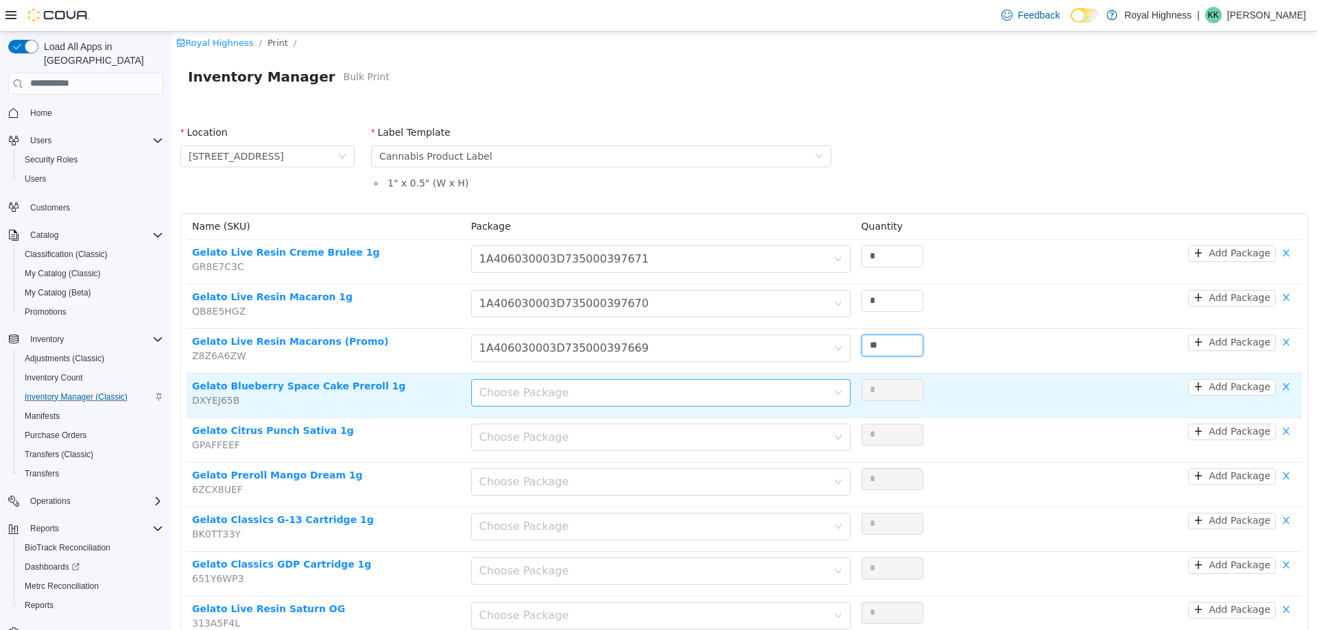
click at [740, 392] on div "Choose Package" at bounding box center [653, 392] width 348 height 14
type input "**"
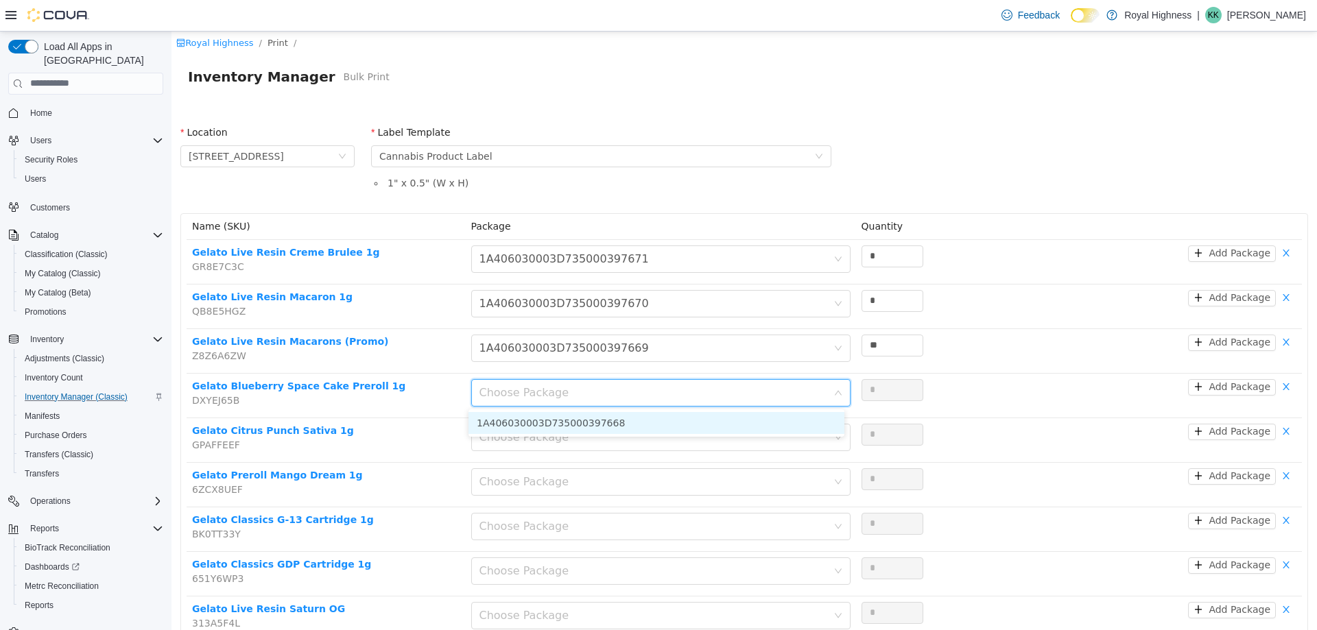
click at [732, 418] on li "1A406030003D735000397668" at bounding box center [656, 422] width 376 height 22
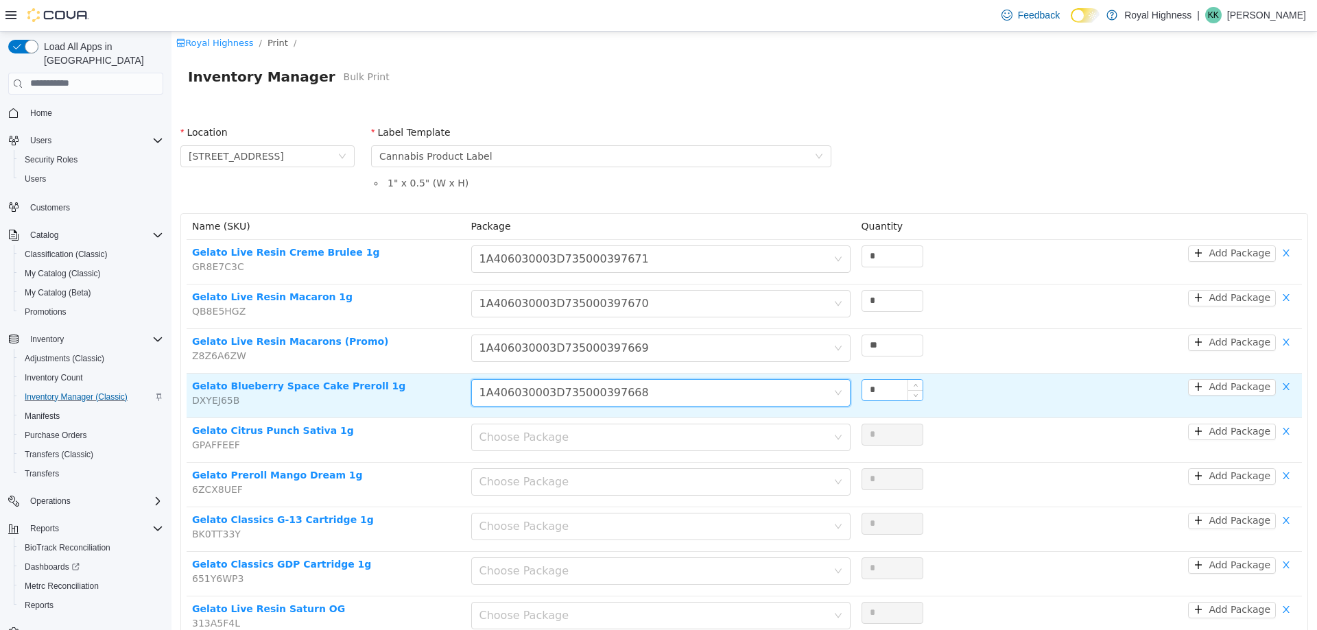
click at [867, 383] on input "*" at bounding box center [892, 389] width 60 height 21
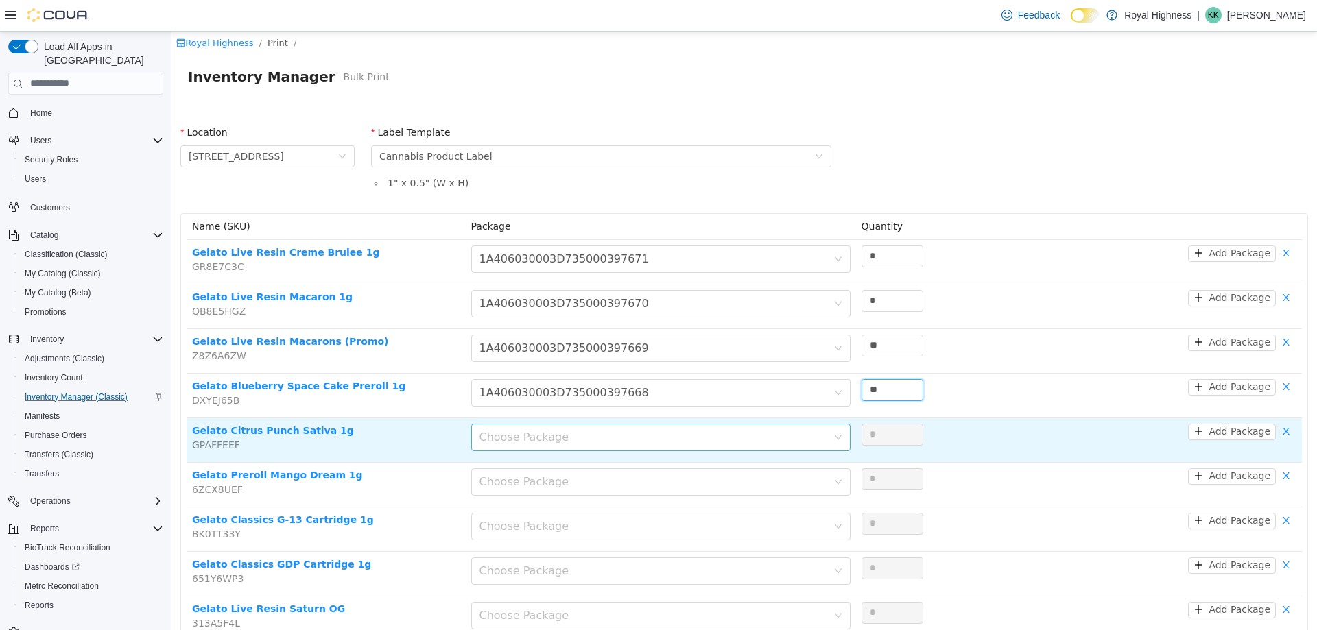
click at [745, 440] on div "Choose Package" at bounding box center [653, 437] width 348 height 14
type input "**"
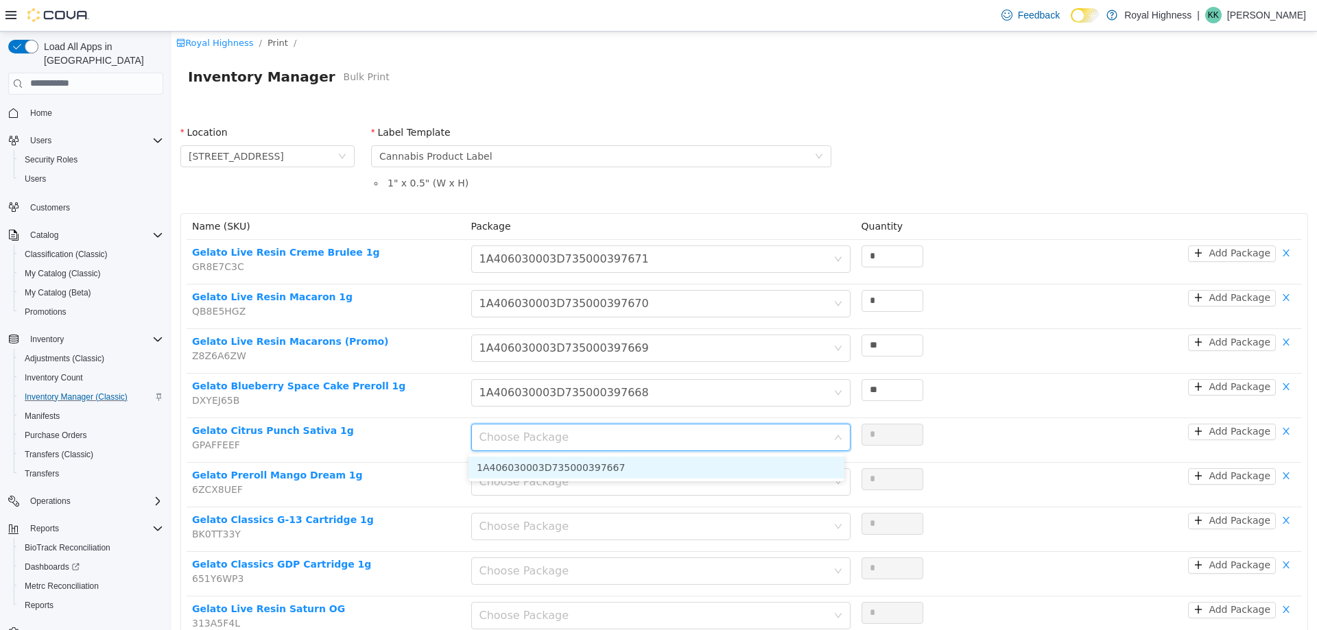
click at [734, 462] on li "1A406030003D735000397667" at bounding box center [656, 467] width 376 height 22
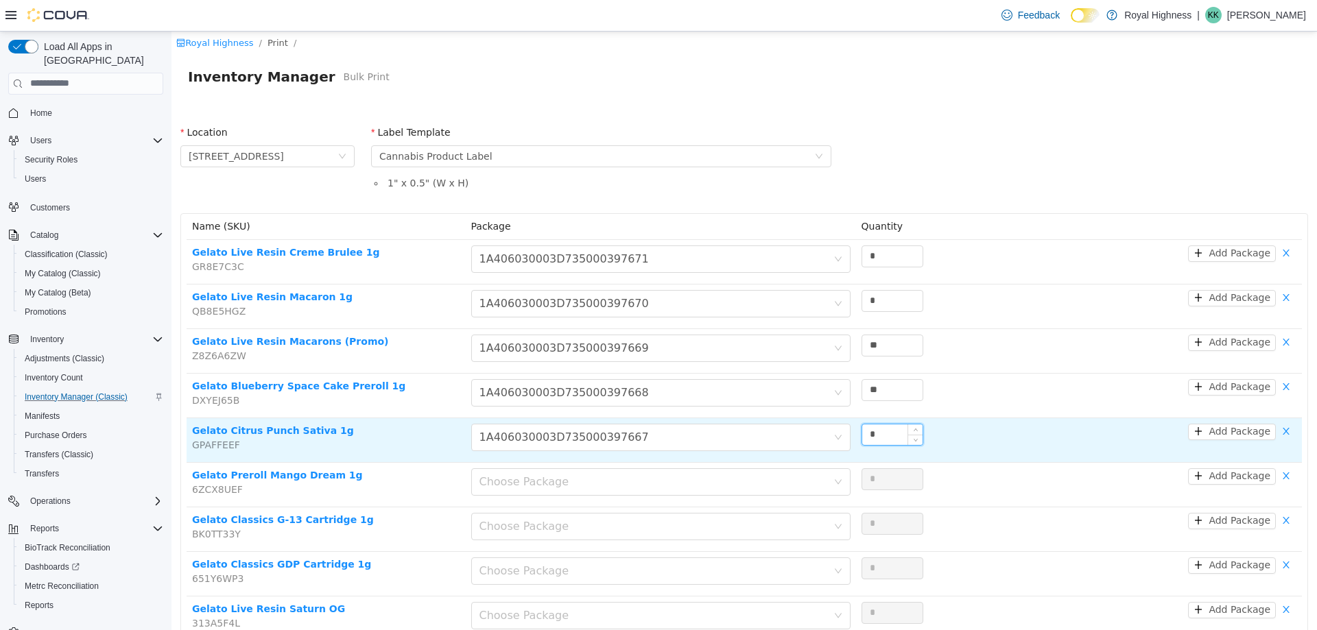
click at [876, 434] on input "*" at bounding box center [892, 434] width 60 height 21
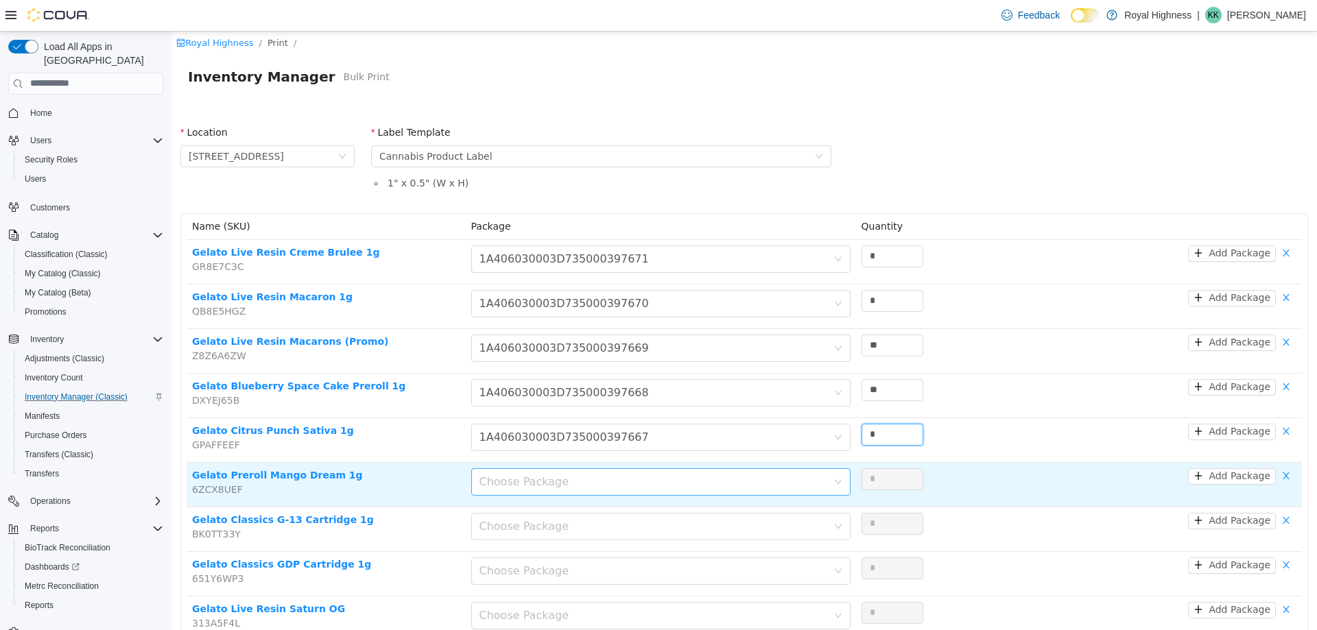
type input "*"
click at [776, 489] on div "Choose Package" at bounding box center [656, 481] width 354 height 26
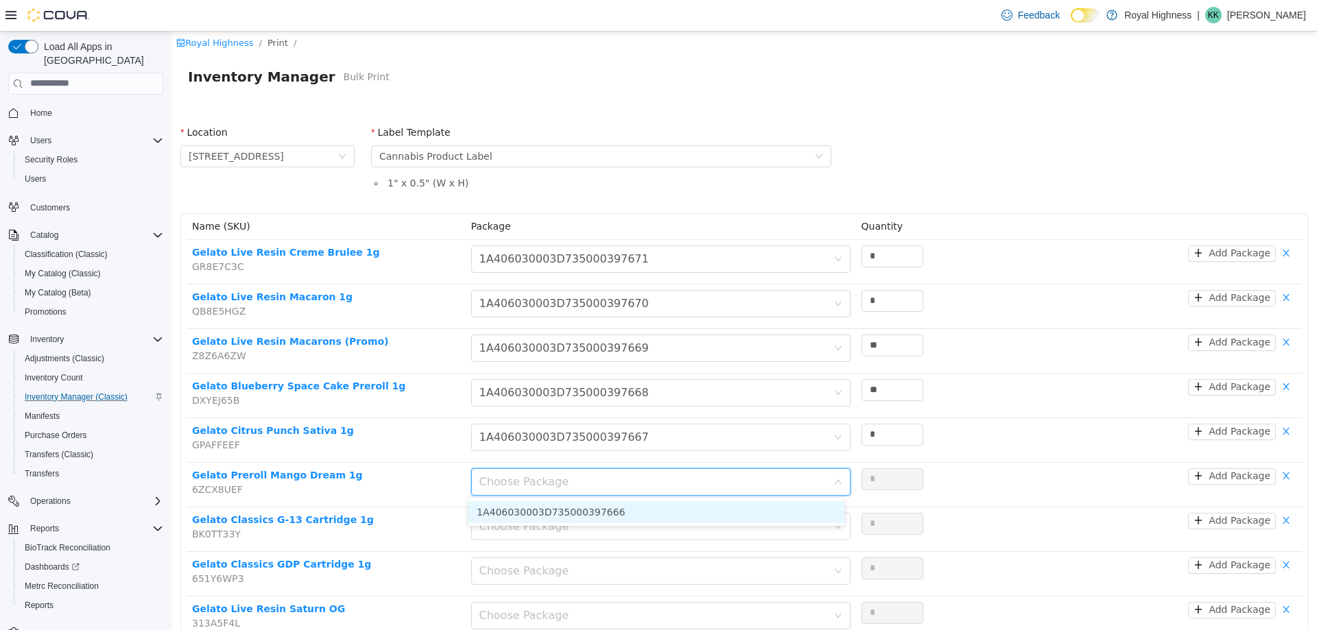
click at [767, 514] on li "1A406030003D735000397666" at bounding box center [656, 512] width 376 height 22
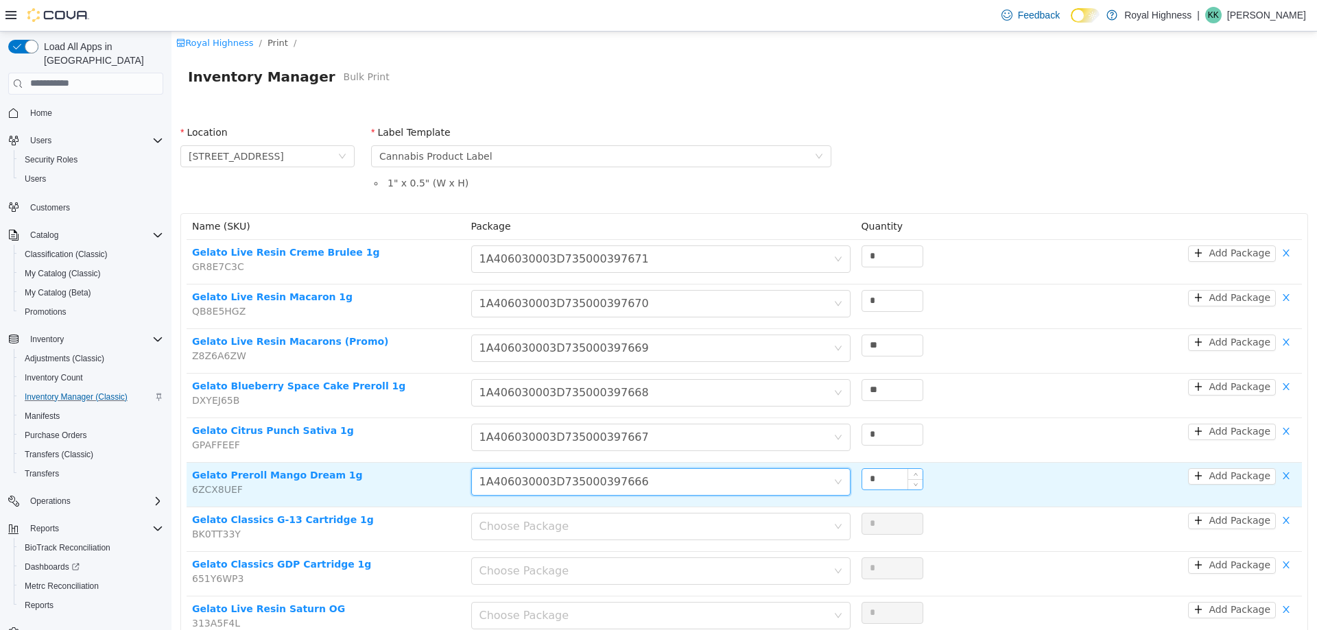
click at [882, 479] on input "*" at bounding box center [892, 478] width 60 height 21
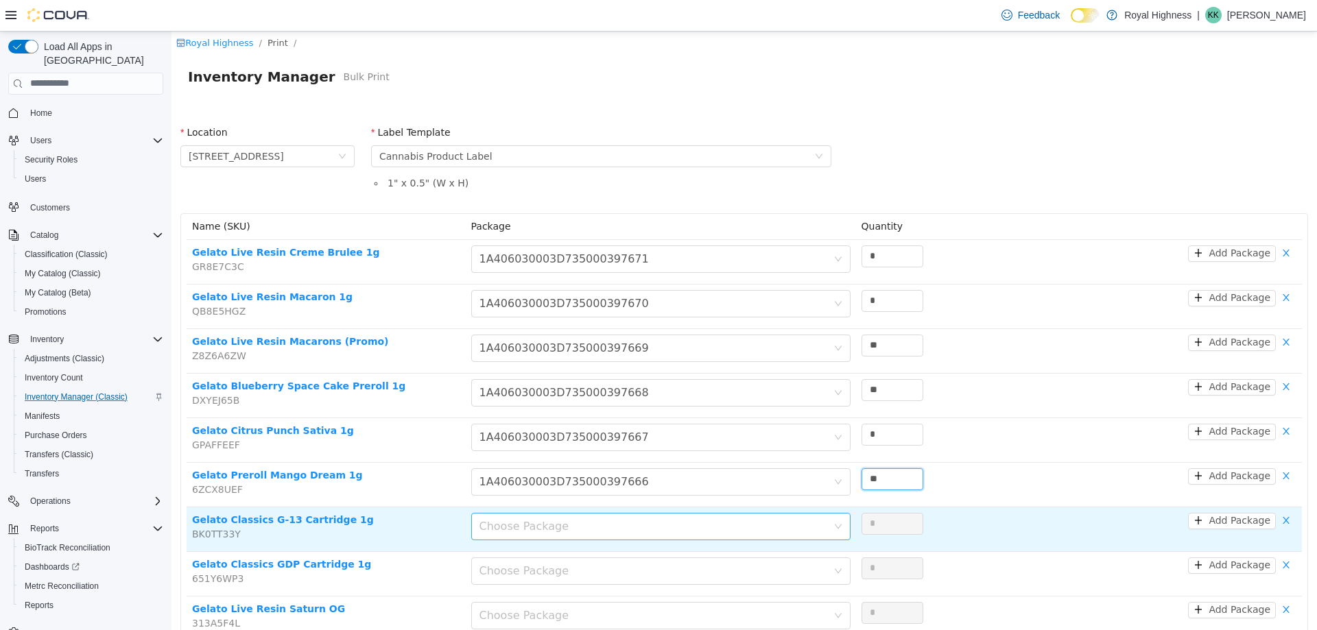
click at [649, 525] on div "Choose Package" at bounding box center [653, 526] width 348 height 14
type input "**"
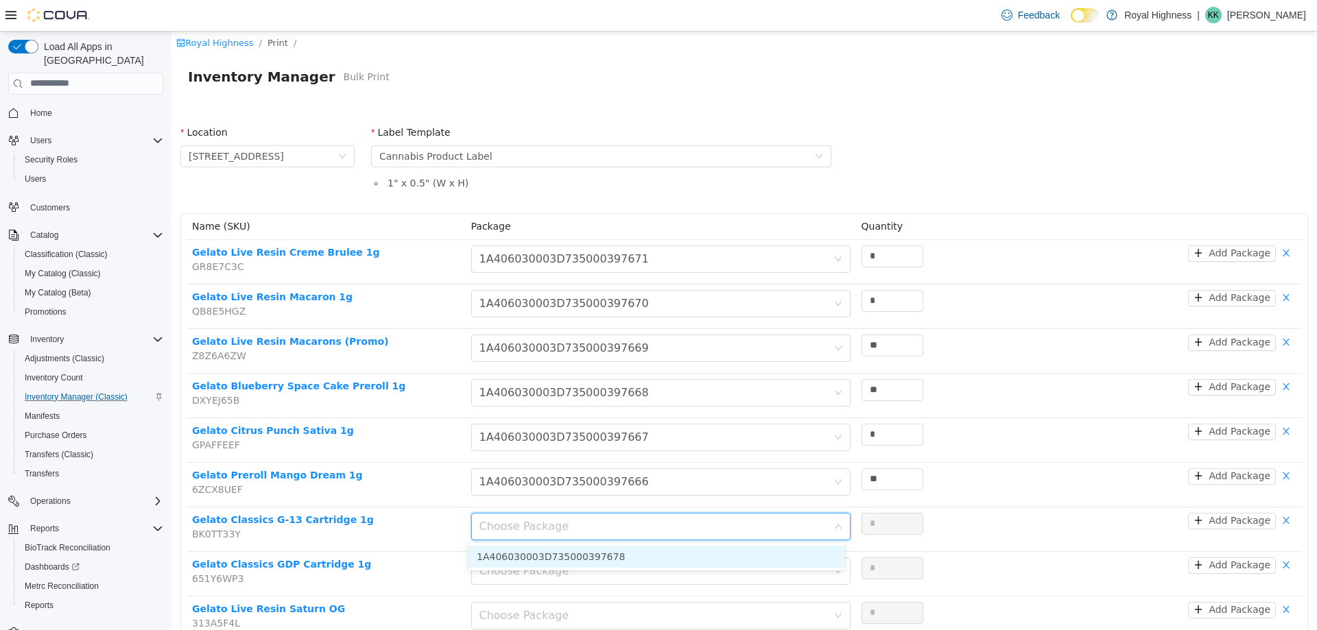
click at [639, 549] on li "1A406030003D735000397678" at bounding box center [656, 556] width 376 height 22
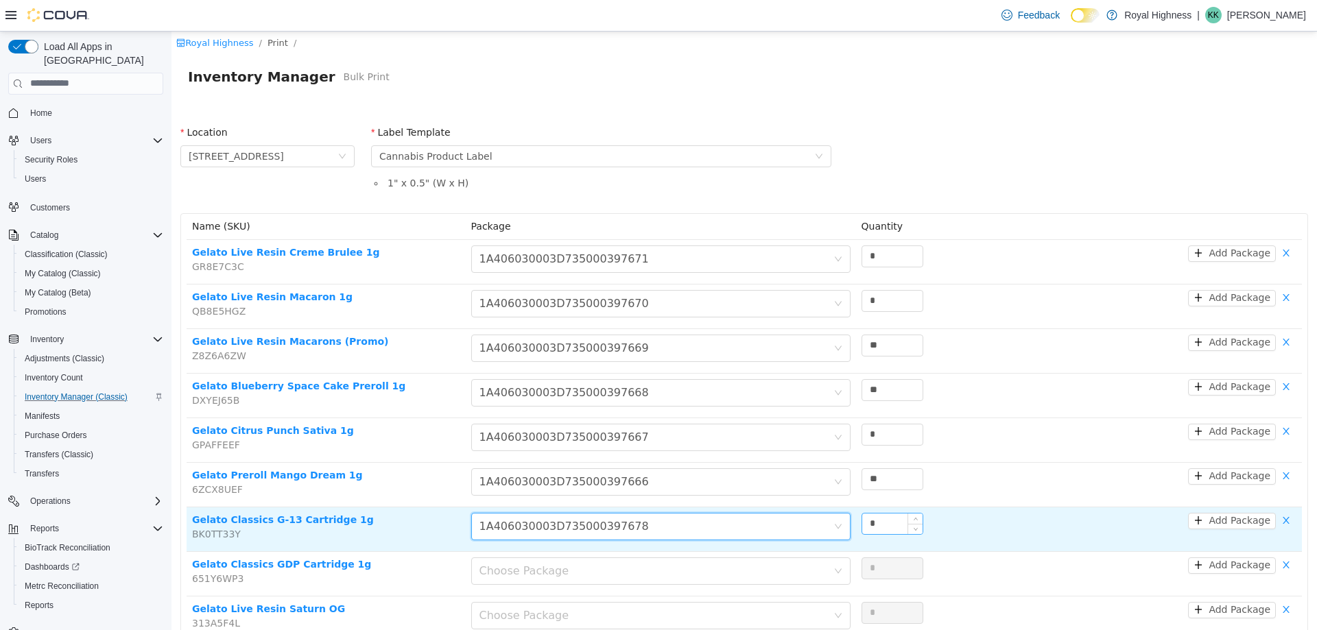
click at [894, 530] on input "*" at bounding box center [892, 523] width 60 height 21
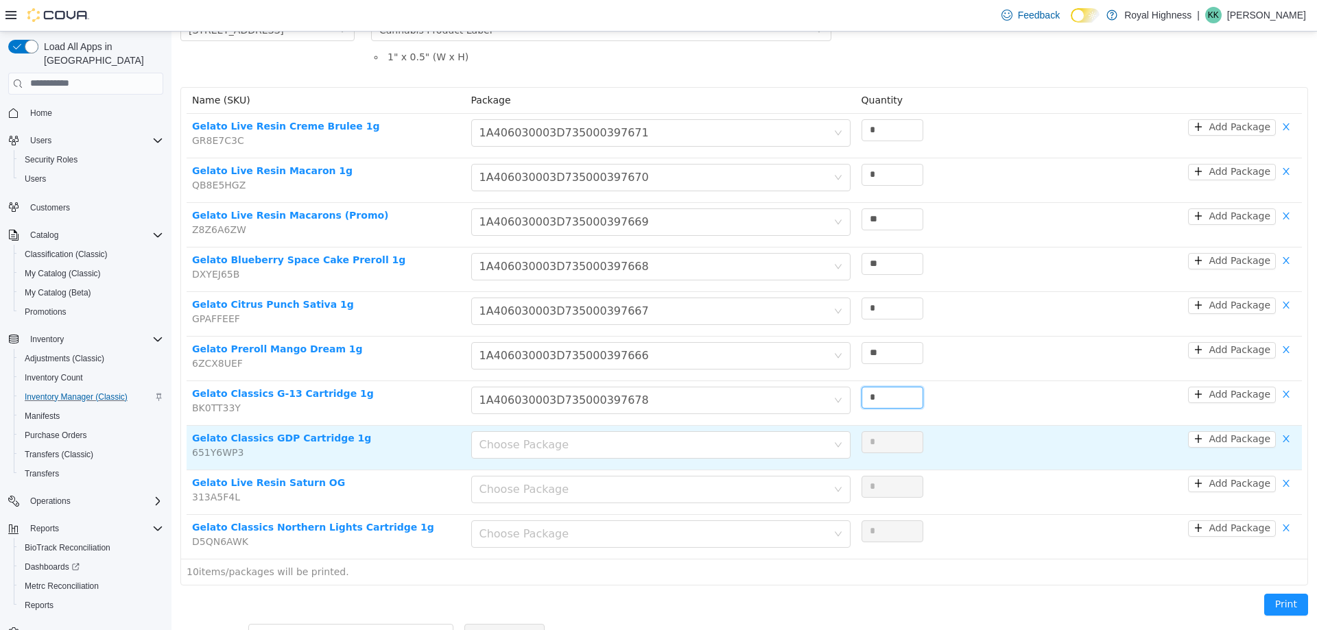
scroll to position [137, 0]
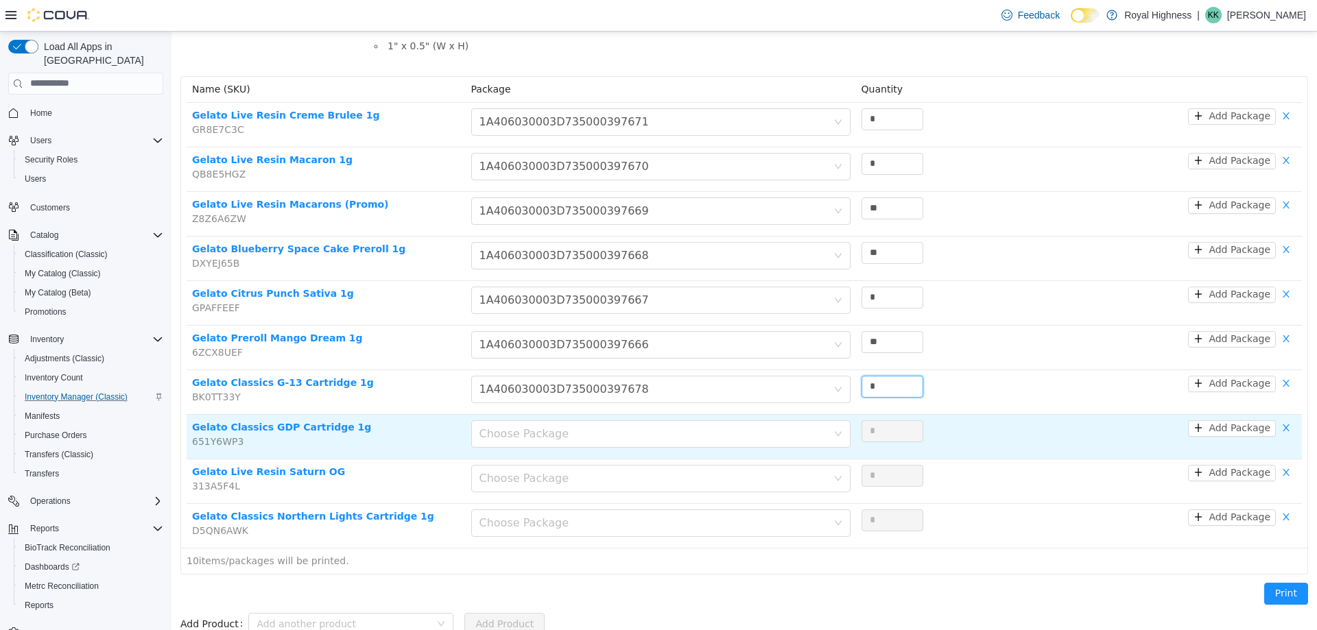
type input "*"
click at [689, 452] on div "Choose Package" at bounding box center [660, 436] width 379 height 33
click at [689, 442] on div "Choose Package" at bounding box center [656, 433] width 354 height 26
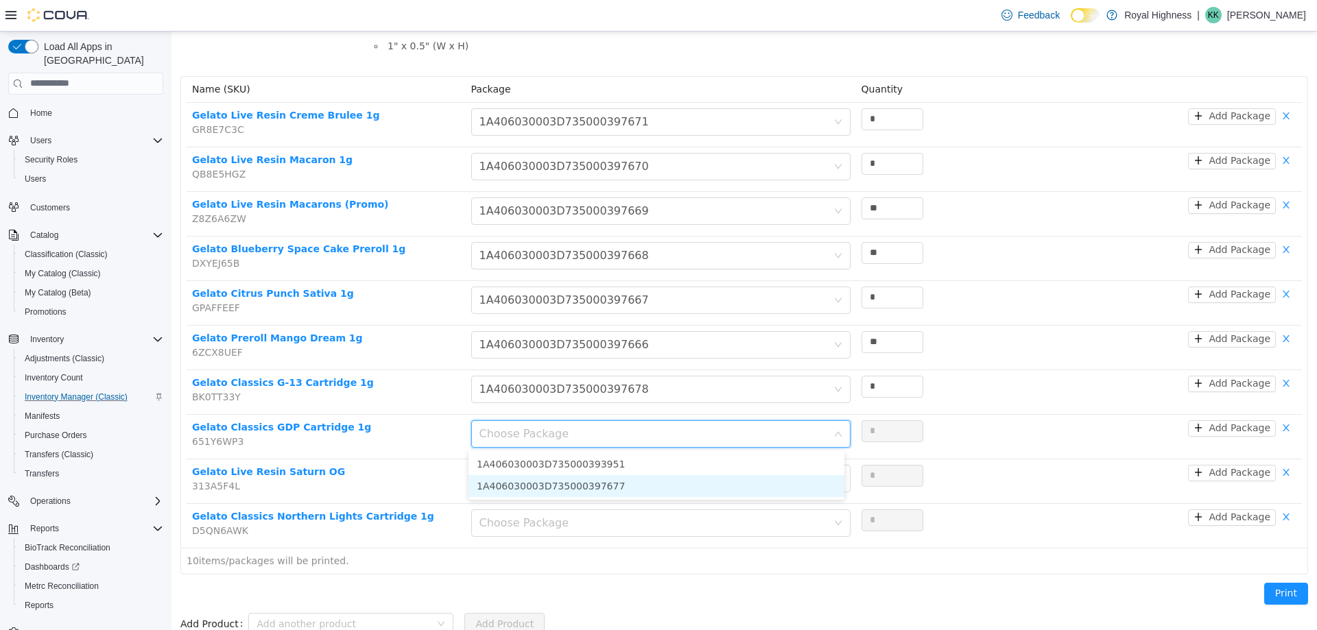
click at [675, 481] on li "1A406030003D735000397677" at bounding box center [656, 486] width 376 height 22
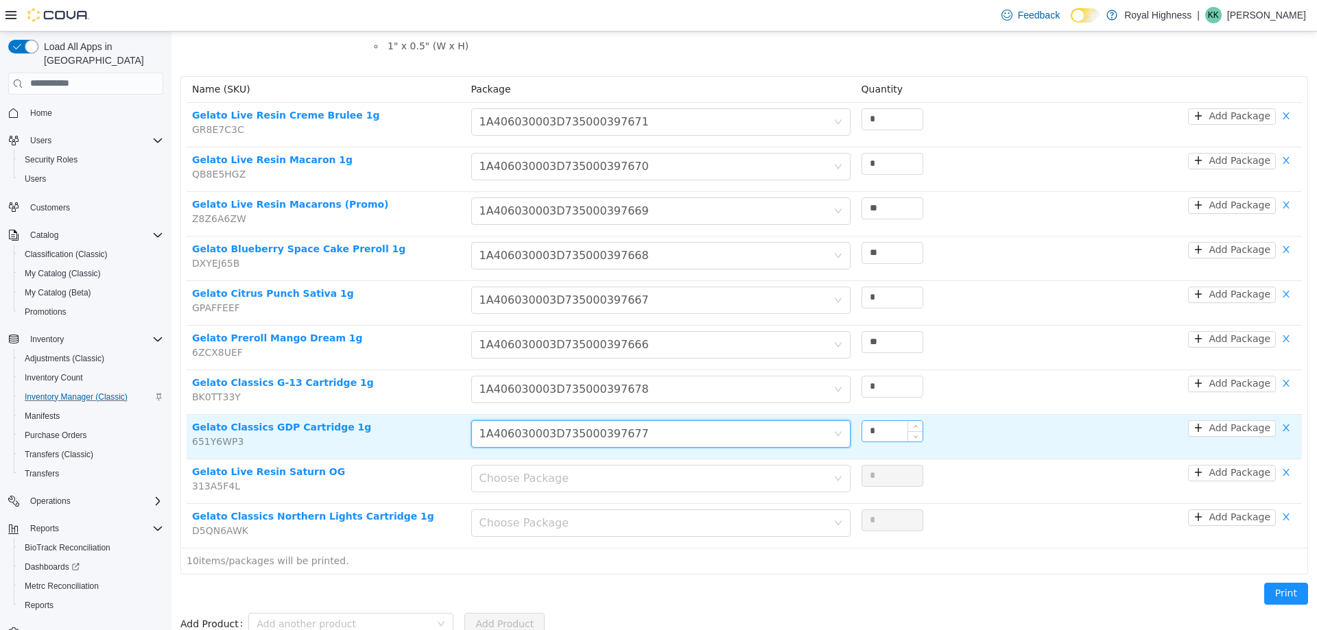
click at [874, 429] on input "*" at bounding box center [892, 430] width 60 height 21
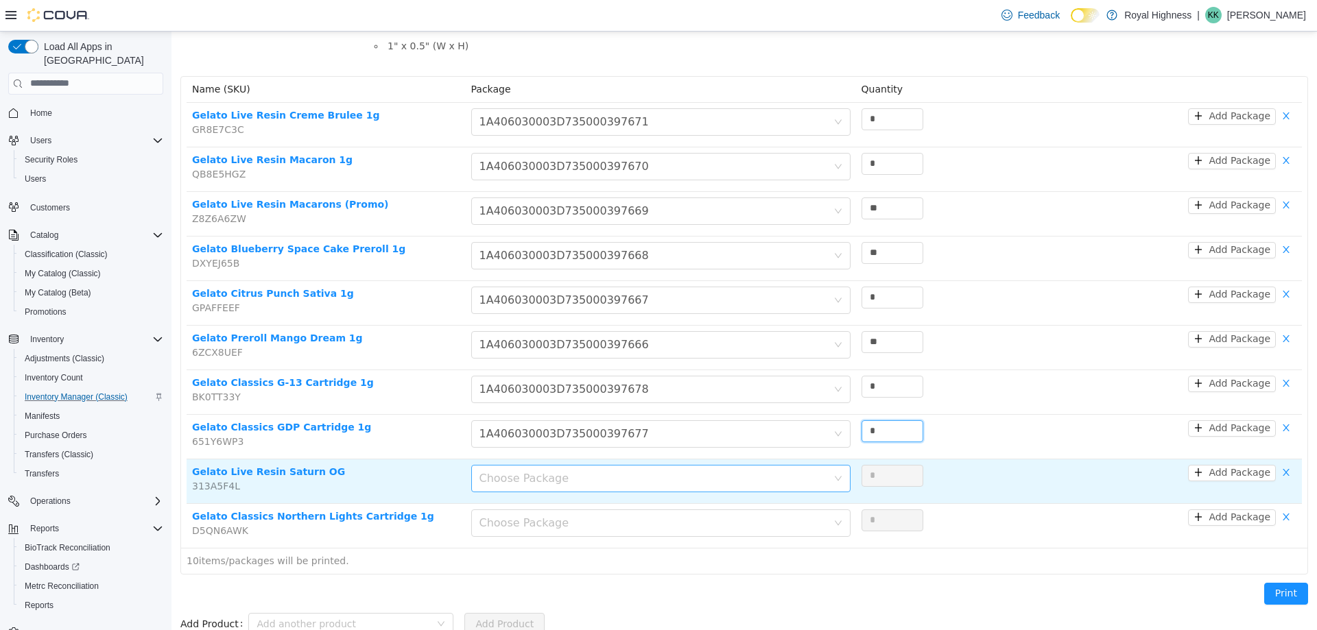
type input "*"
click at [756, 486] on div "Choose Package" at bounding box center [656, 478] width 354 height 26
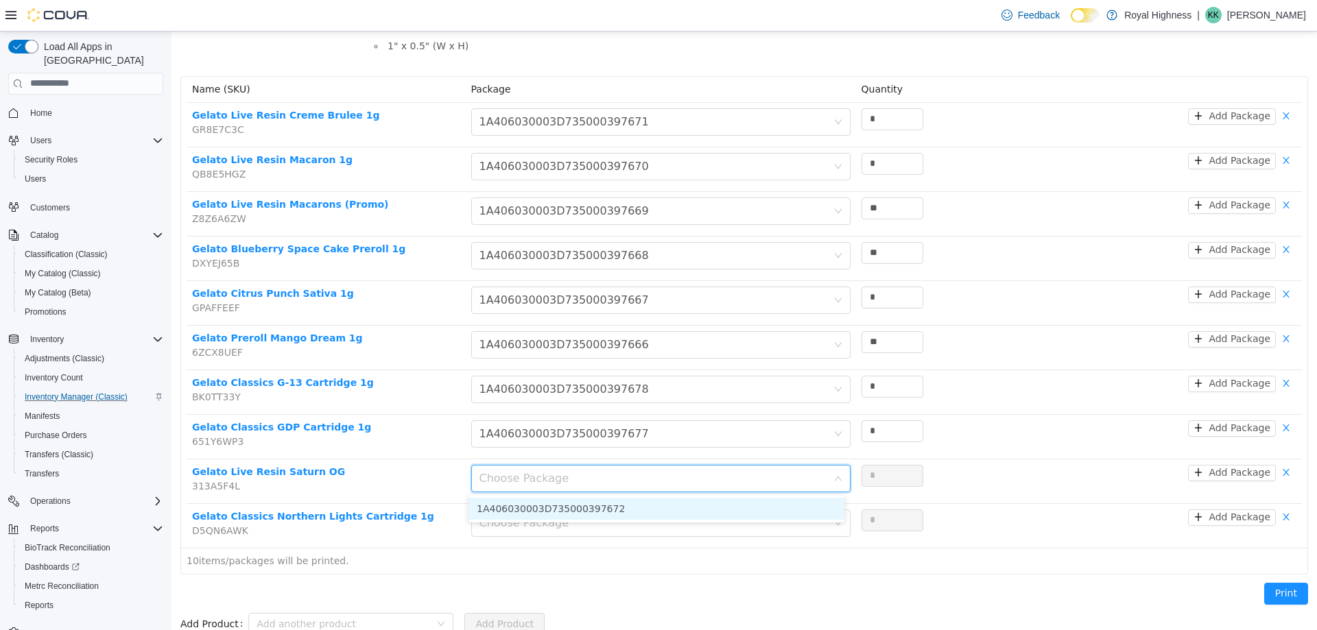
click at [749, 505] on li "1A406030003D735000397672" at bounding box center [656, 508] width 376 height 22
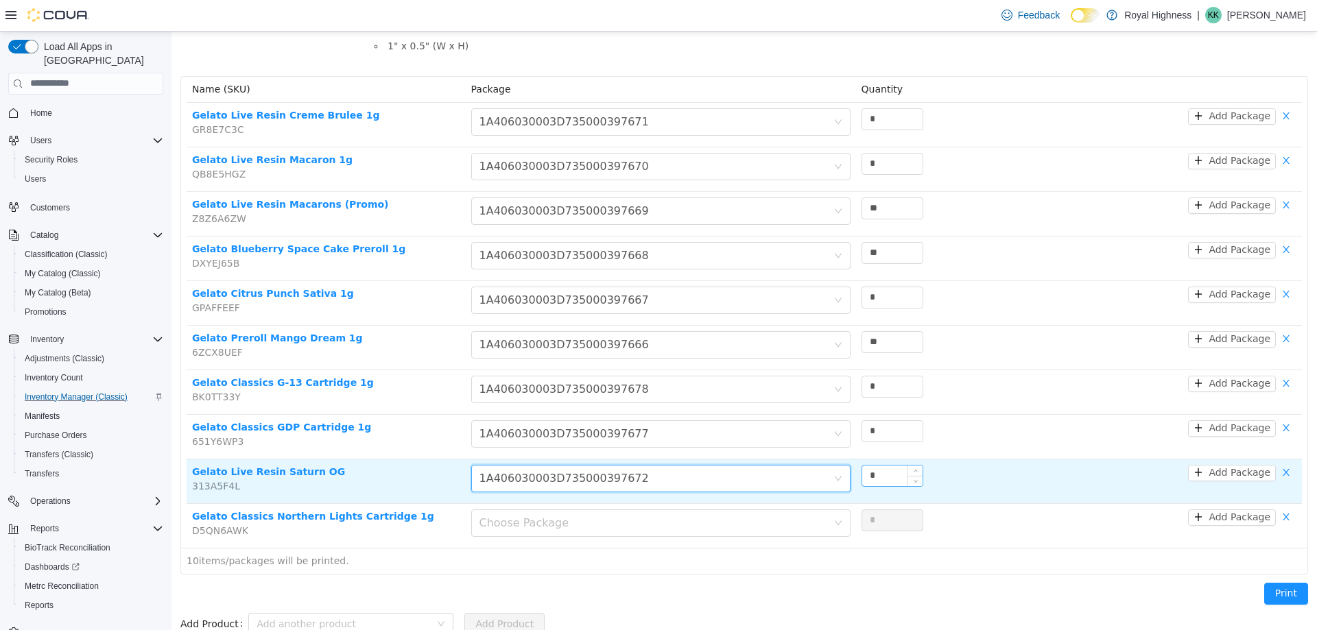
click at [876, 481] on input "*" at bounding box center [892, 475] width 60 height 21
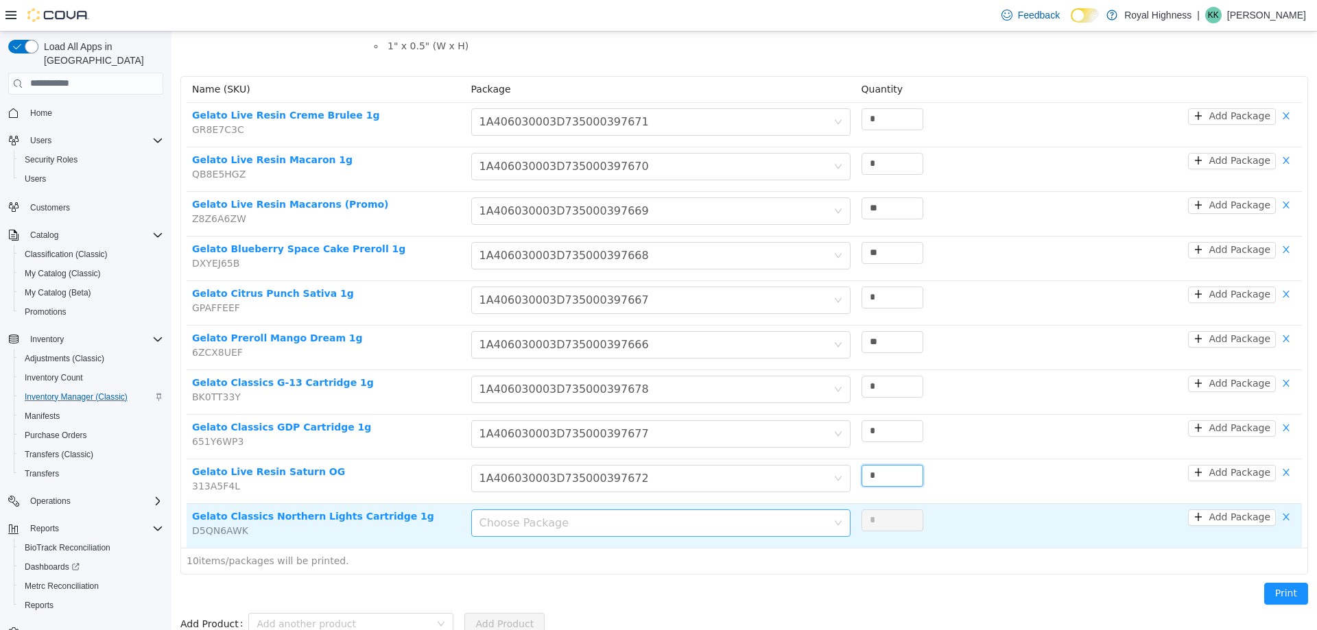
click at [728, 525] on div "Choose Package" at bounding box center [653, 523] width 348 height 14
type input "*"
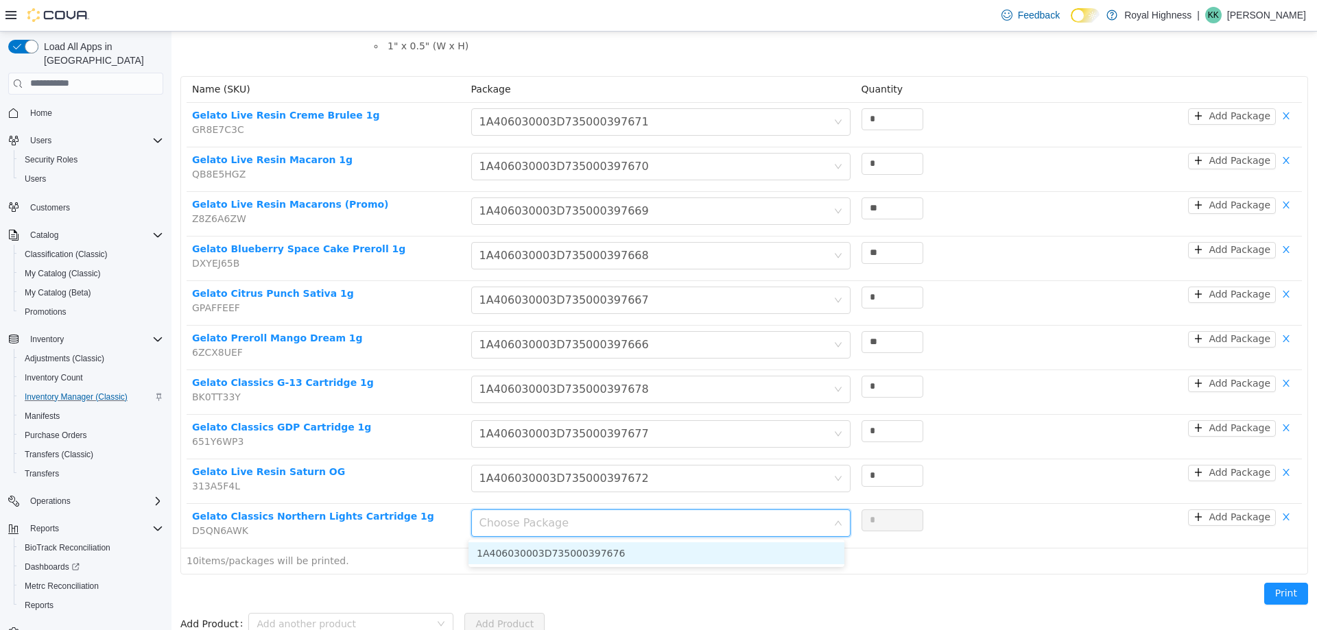
click at [719, 542] on li "1A406030003D735000397676" at bounding box center [656, 553] width 376 height 22
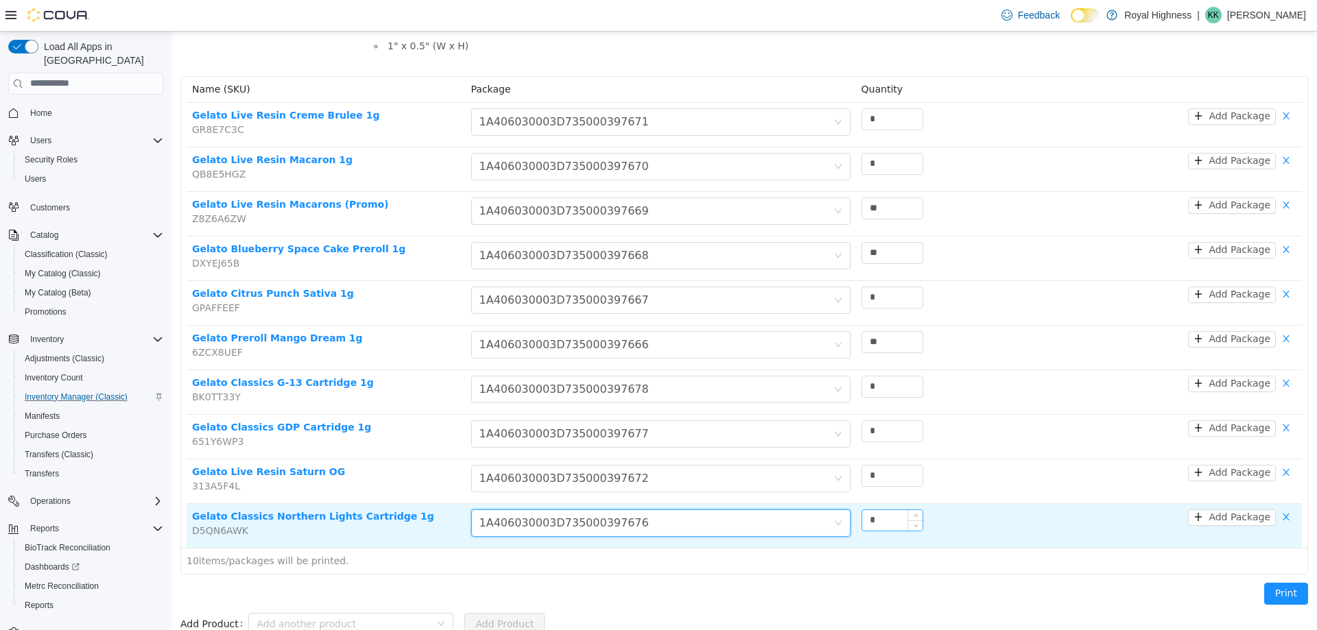
click at [878, 517] on input "*" at bounding box center [892, 520] width 60 height 21
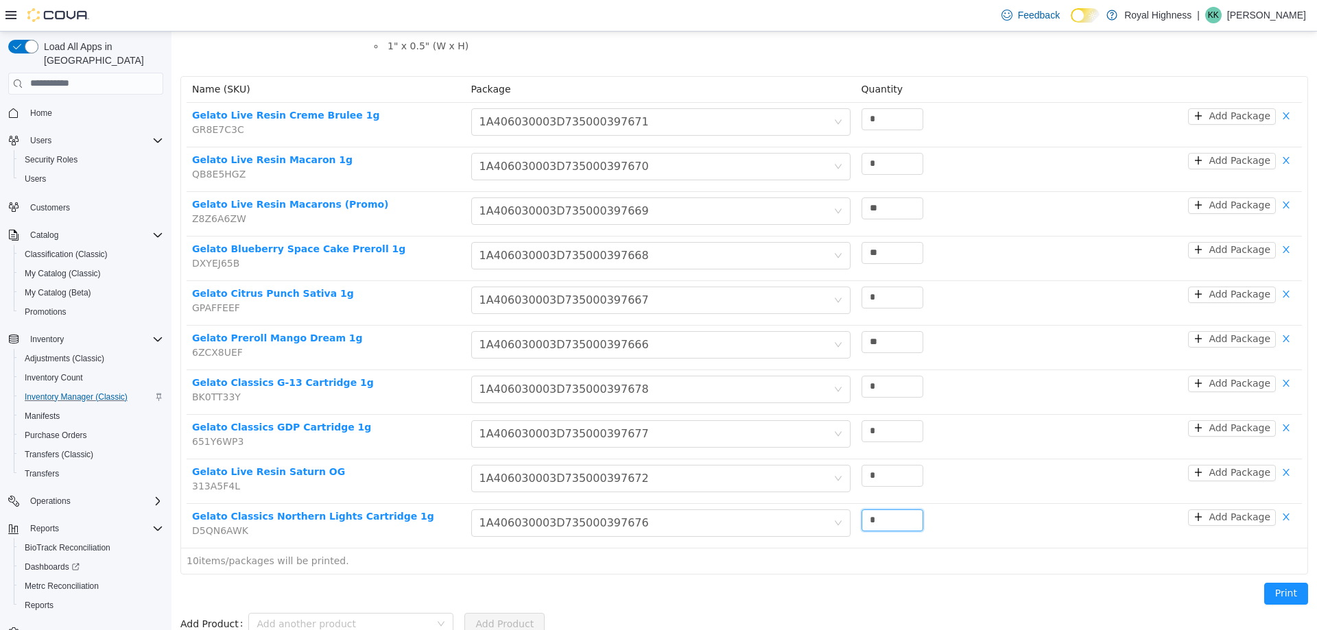
type input "*"
click at [966, 569] on div "10 items/packages will be printed." at bounding box center [744, 560] width 1126 height 26
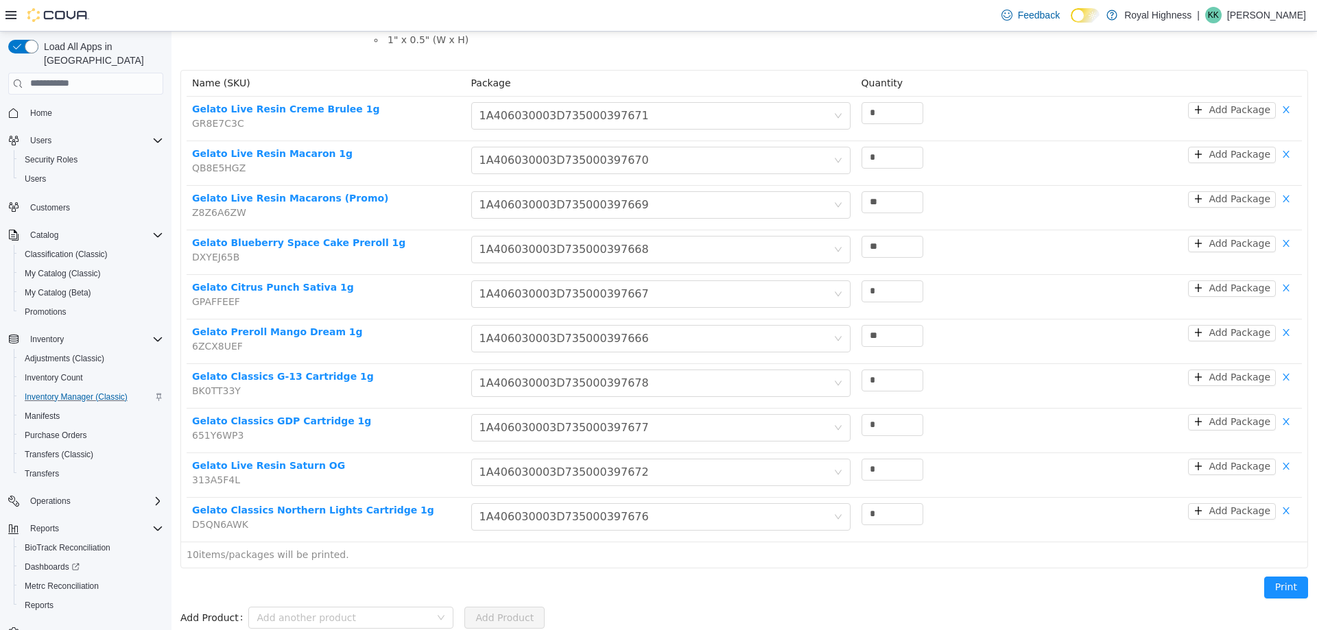
scroll to position [145, 0]
click at [1267, 587] on button "Print" at bounding box center [1286, 586] width 44 height 22
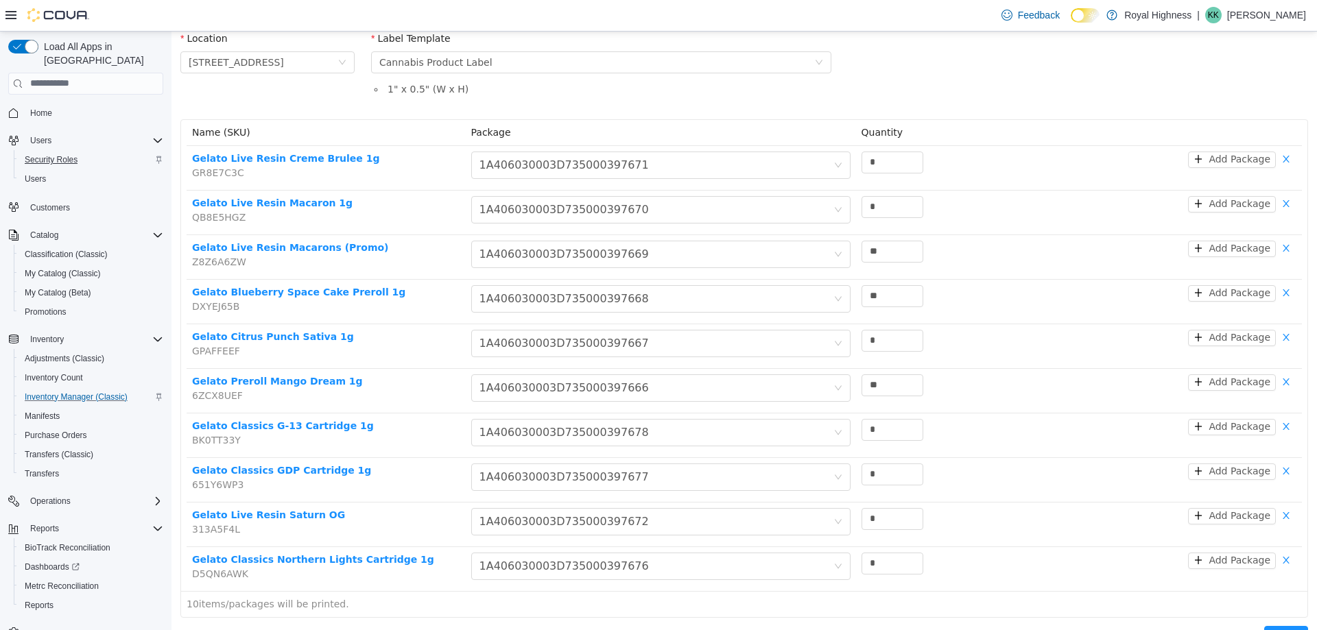
scroll to position [0, 0]
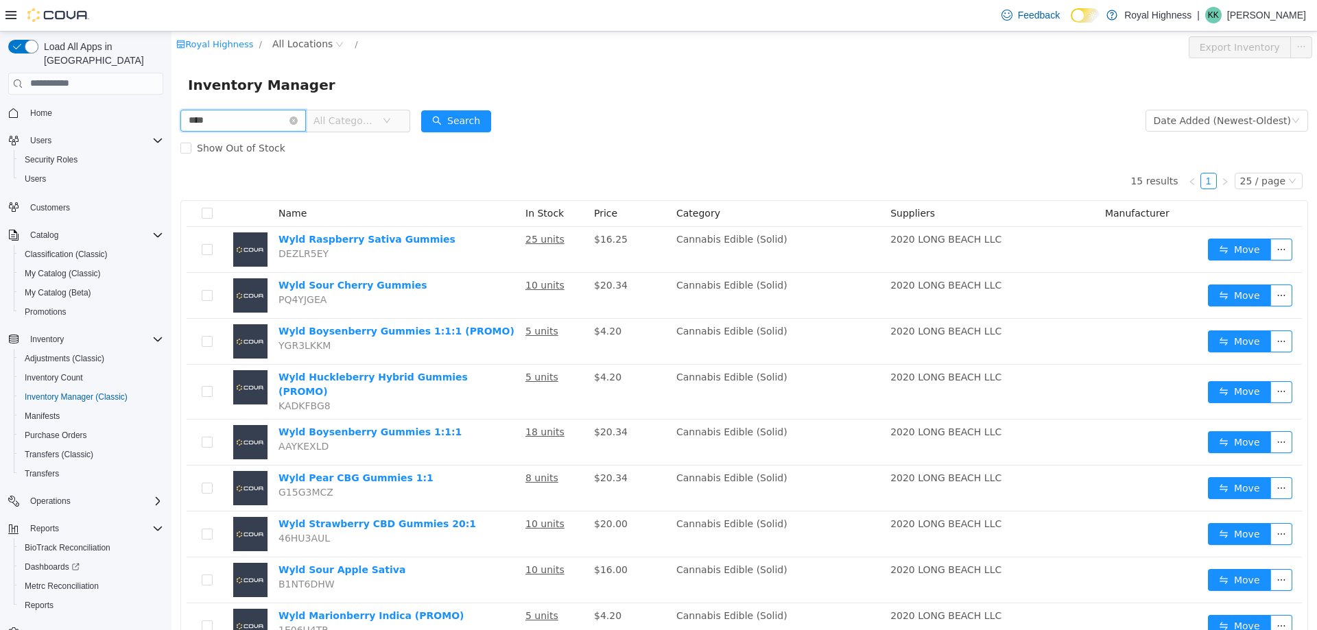
click at [261, 119] on input "****" at bounding box center [242, 120] width 125 height 22
type input "*"
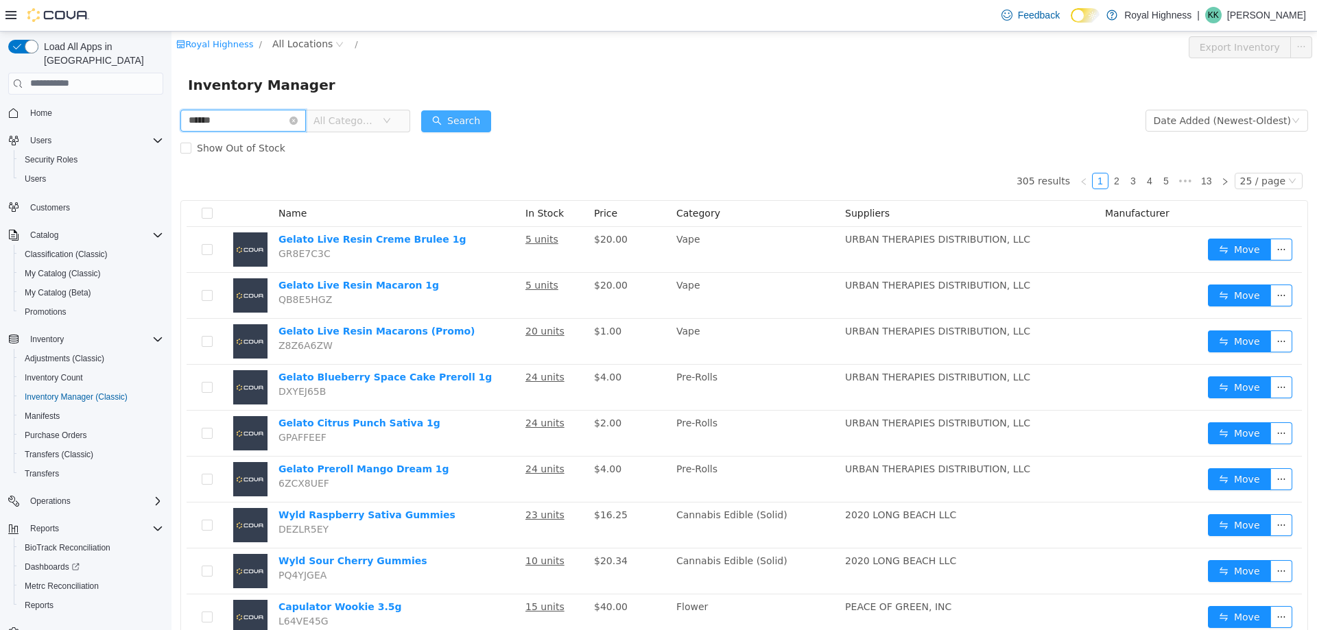
type input "******"
click at [483, 123] on button "Search" at bounding box center [456, 121] width 70 height 22
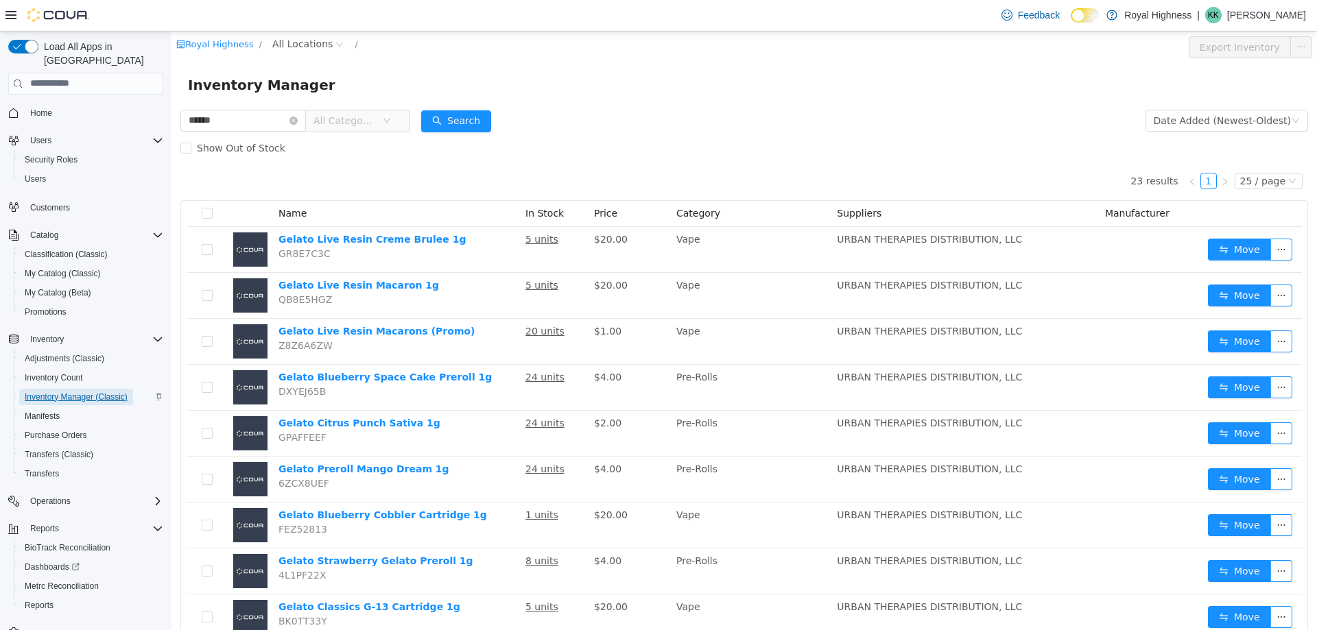
click at [83, 392] on span "Inventory Manager (Classic)" at bounding box center [76, 397] width 103 height 11
click at [84, 392] on span "Inventory Manager (Classic)" at bounding box center [76, 397] width 103 height 11
click at [298, 121] on icon "icon: close-circle" at bounding box center [293, 120] width 8 height 8
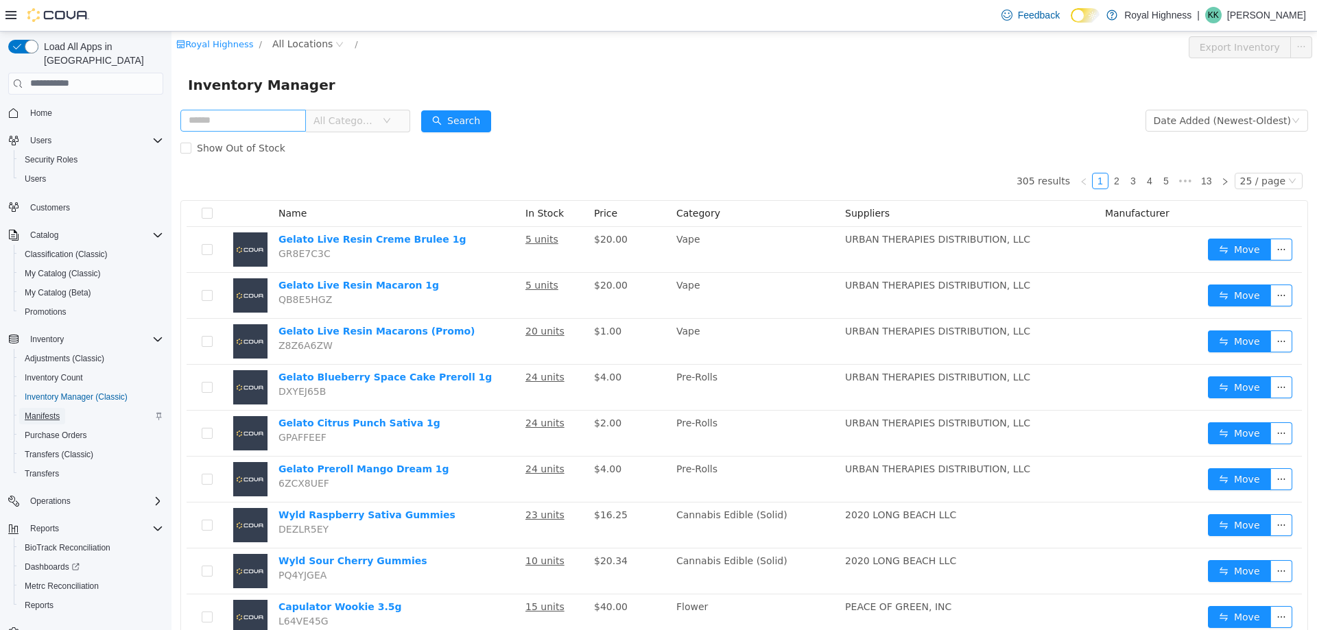
click at [57, 411] on span "Manifests" at bounding box center [42, 416] width 35 height 11
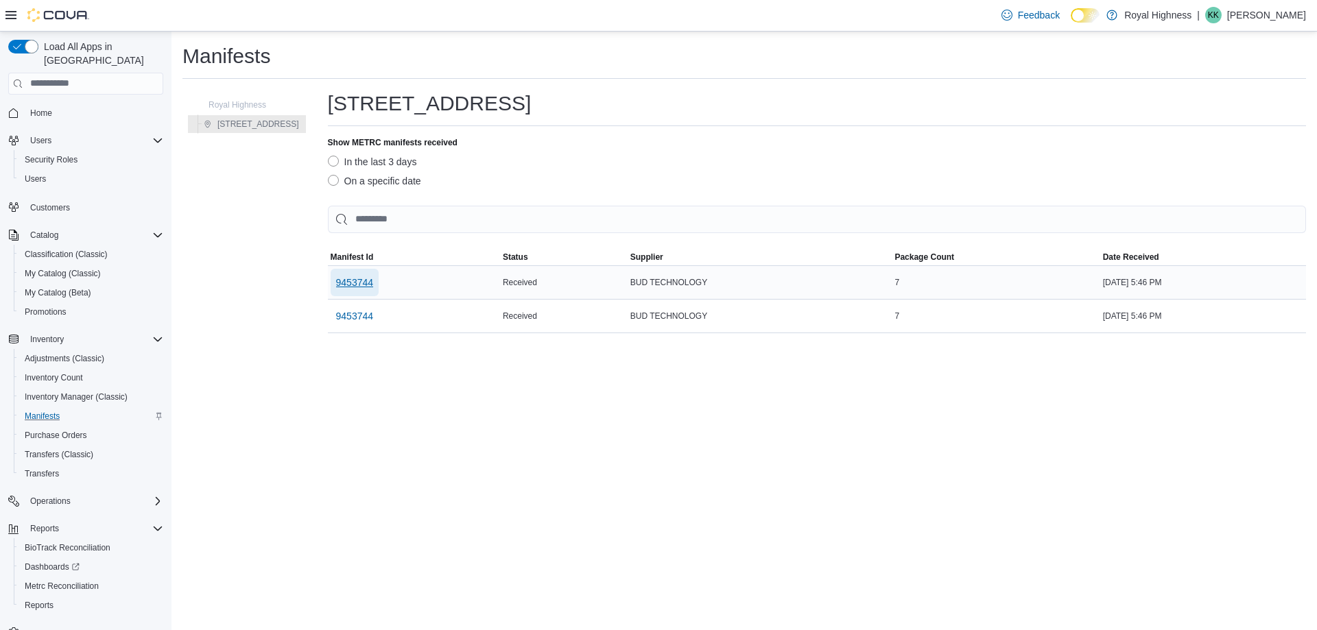
click at [337, 281] on span "9453744" at bounding box center [355, 283] width 38 height 14
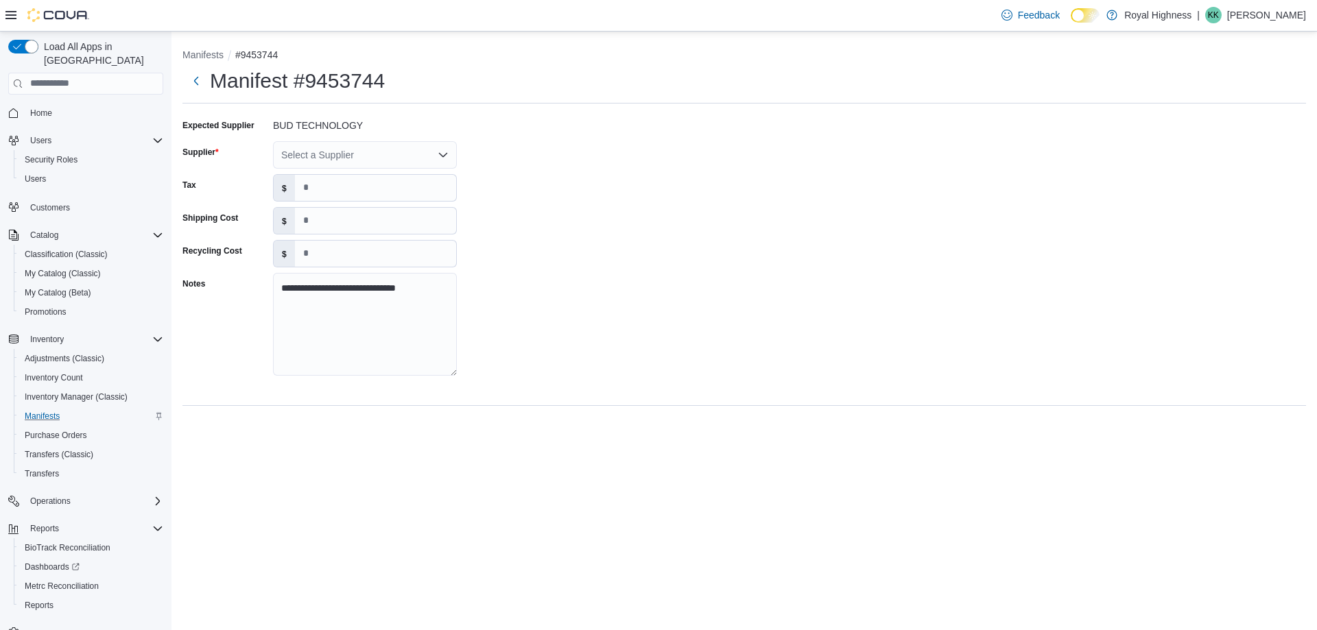
click at [394, 160] on div "Select a Supplier" at bounding box center [365, 154] width 184 height 27
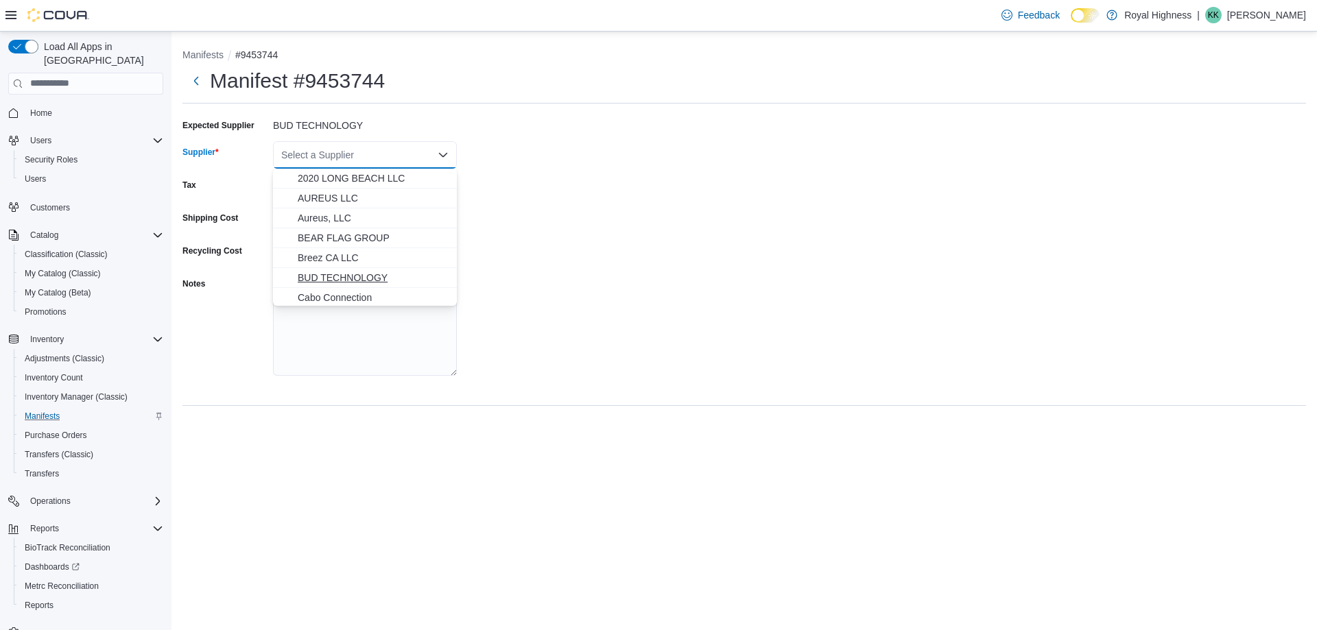
click at [372, 272] on span "BUD TECHNOLOGY" at bounding box center [373, 278] width 151 height 14
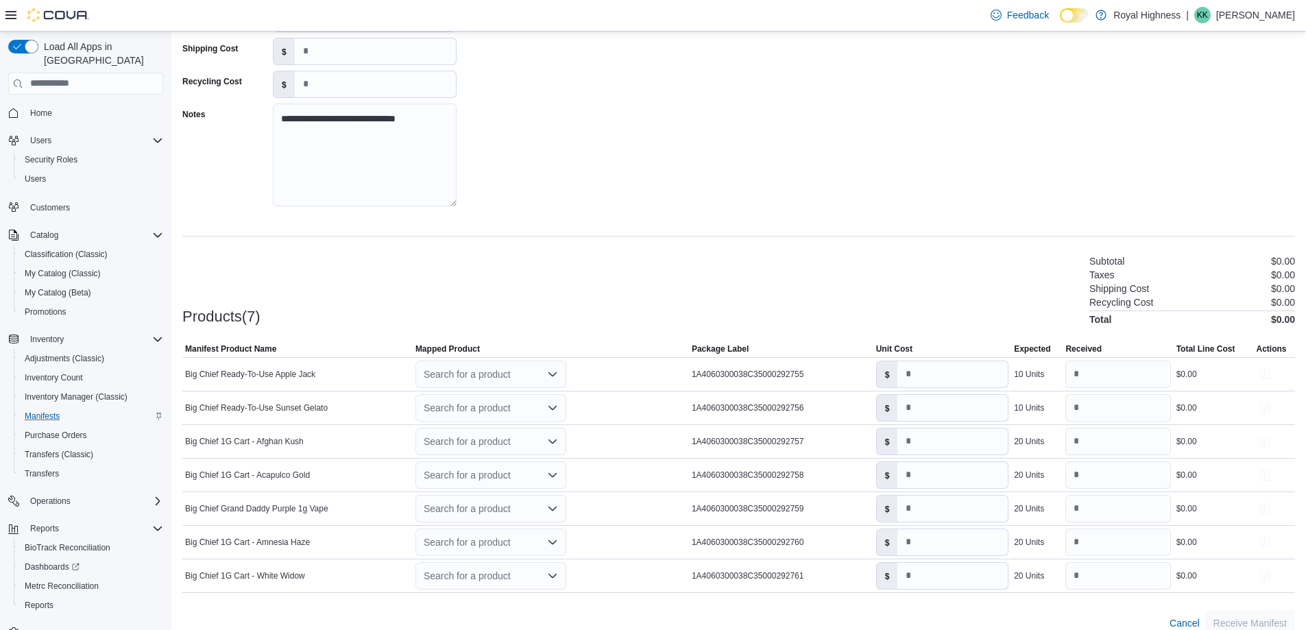
scroll to position [187, 0]
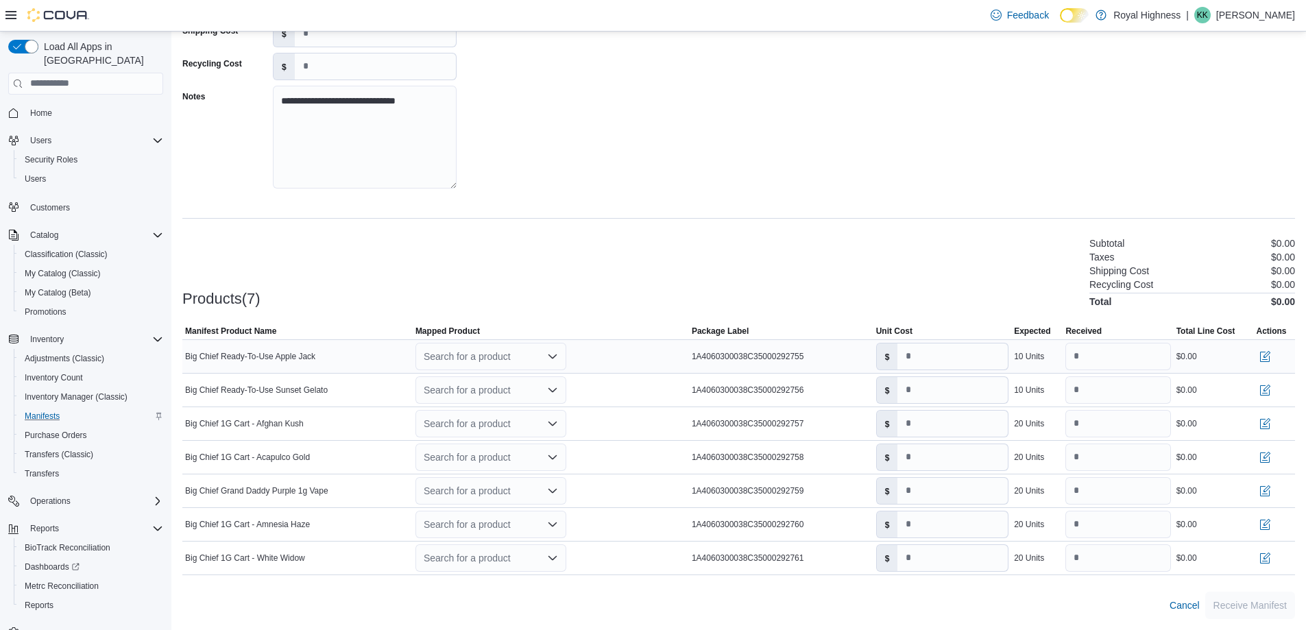
click at [529, 359] on div "Search for a product" at bounding box center [491, 356] width 151 height 27
click at [501, 381] on div "Create a new product" at bounding box center [481, 380] width 79 height 11
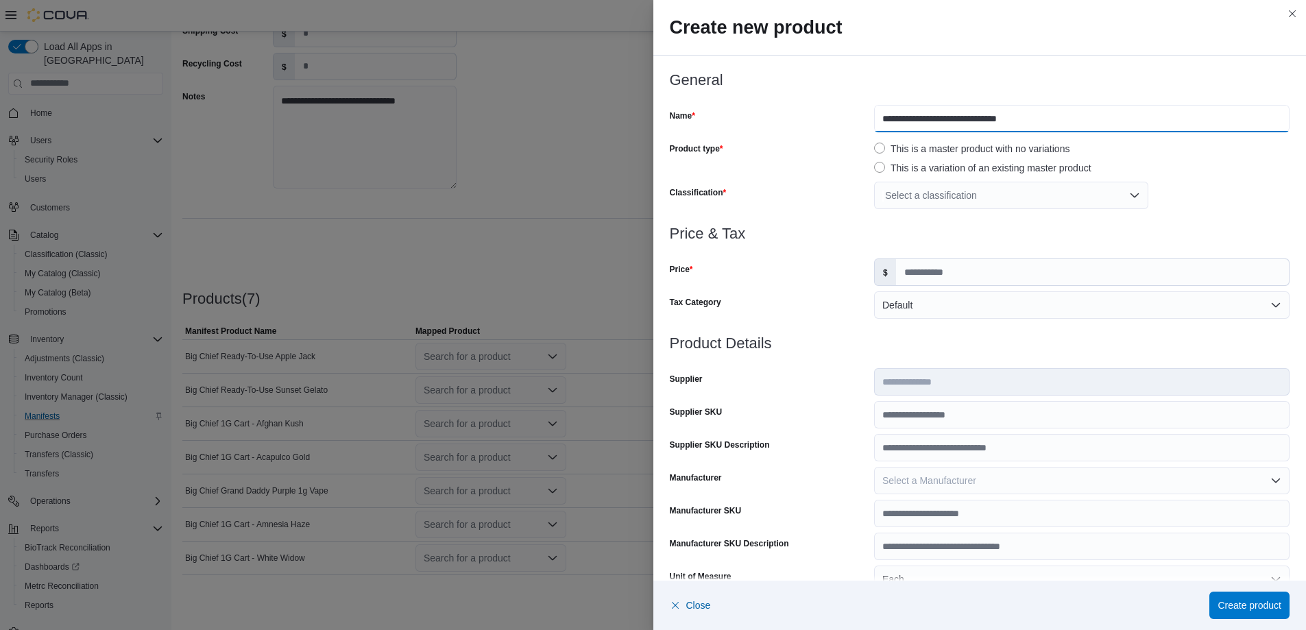
click at [947, 123] on input "**********" at bounding box center [1082, 118] width 416 height 27
click at [957, 120] on input "**********" at bounding box center [1082, 118] width 416 height 27
click at [959, 120] on input "**********" at bounding box center [1082, 118] width 416 height 27
type input "**********"
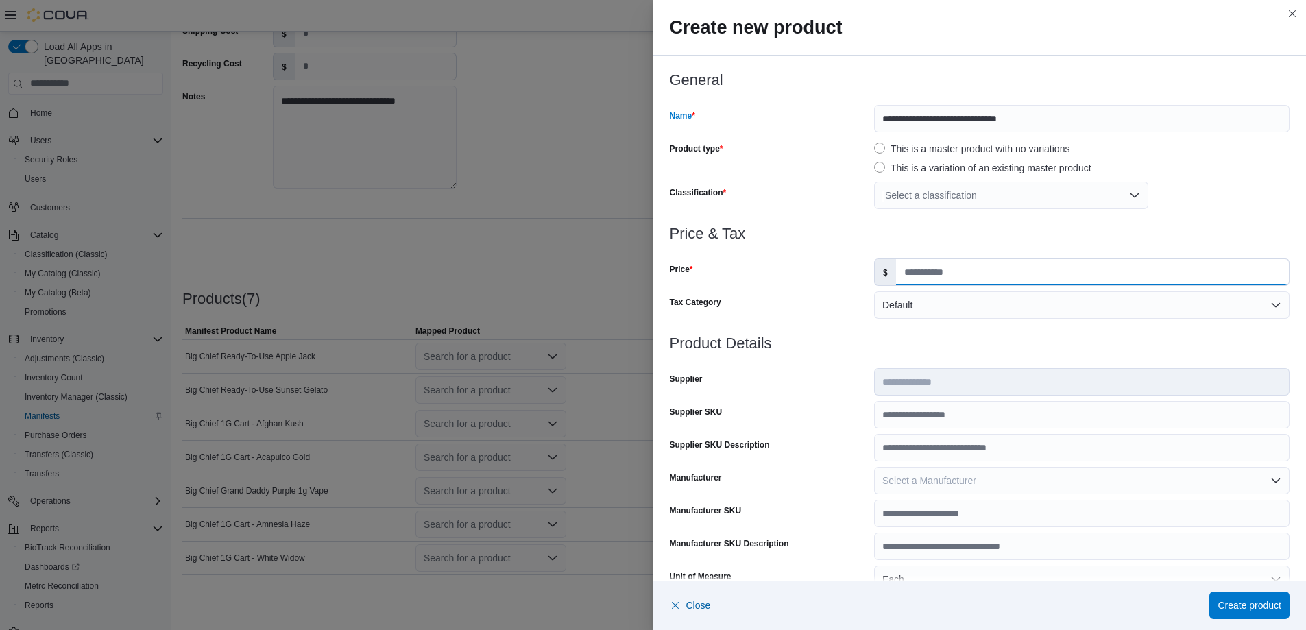
click at [927, 276] on input "Price" at bounding box center [1092, 272] width 393 height 26
type input "*****"
click at [1045, 204] on div "Select a classification" at bounding box center [1011, 195] width 274 height 27
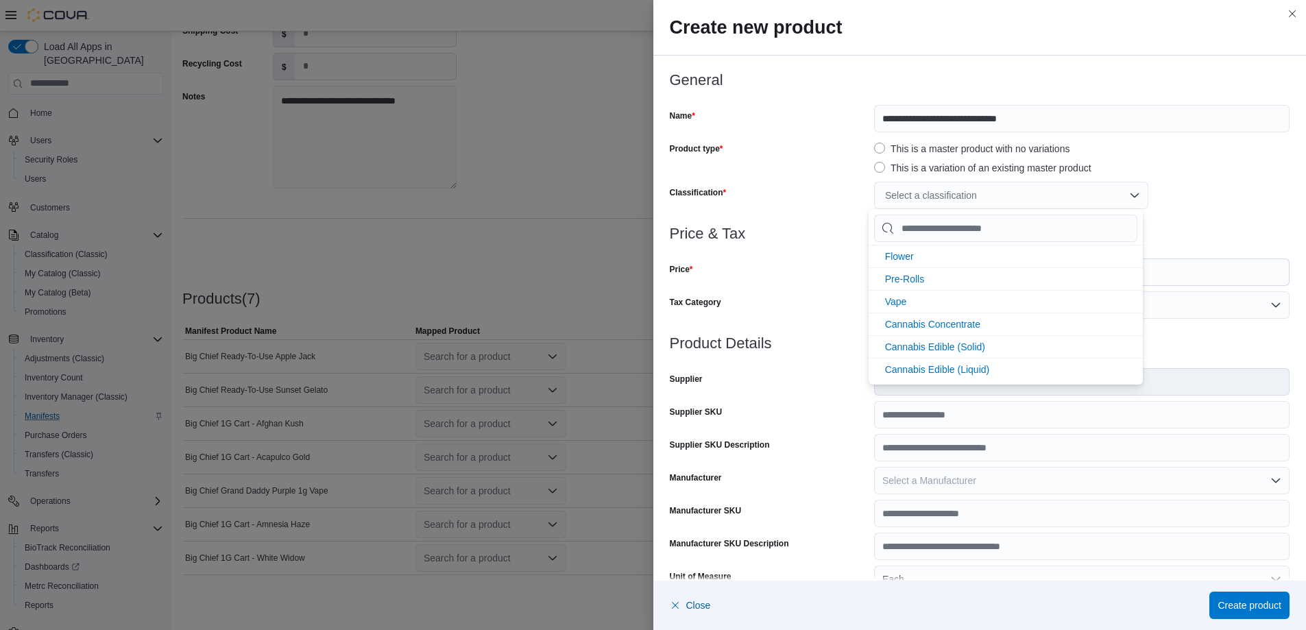
click at [1195, 178] on div "**********" at bounding box center [980, 149] width 621 height 154
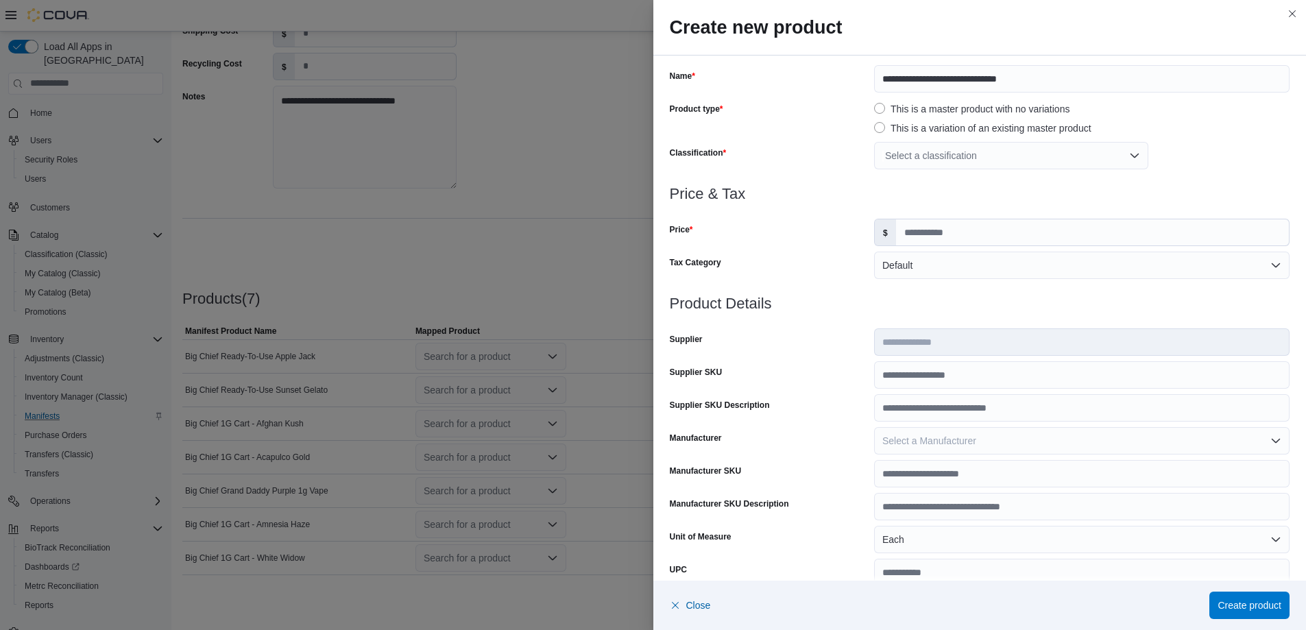
scroll to position [17, 0]
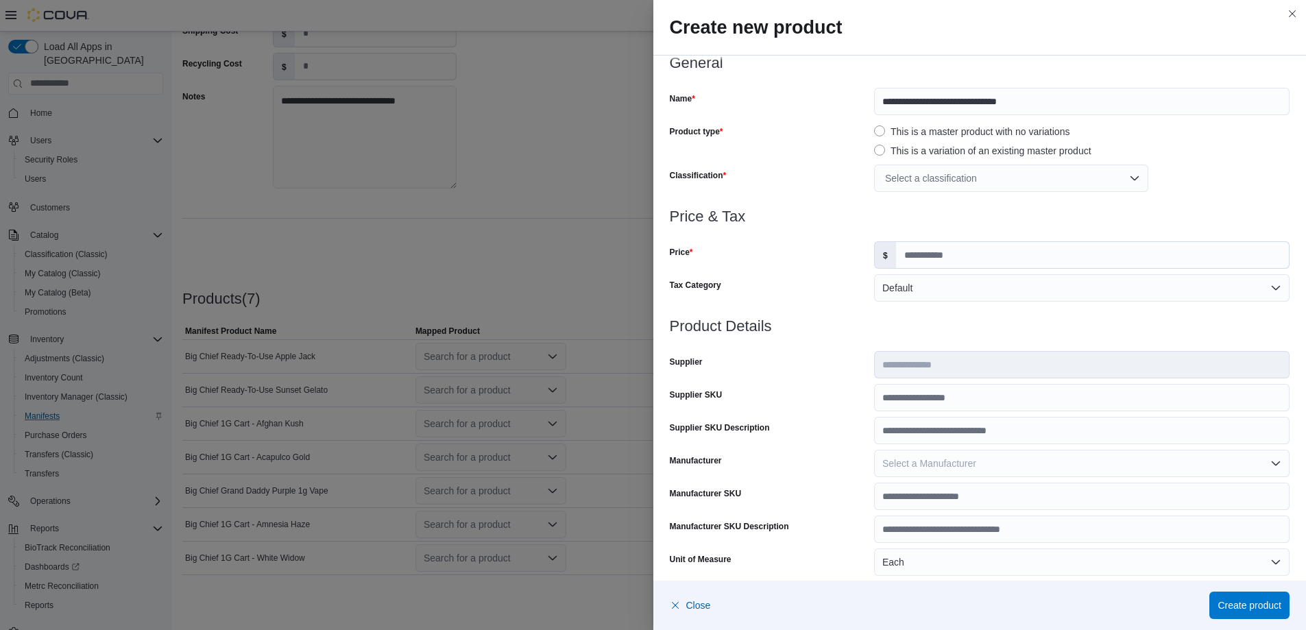
click at [1101, 163] on div "**********" at bounding box center [980, 132] width 621 height 154
click at [1095, 178] on div "Select a classification" at bounding box center [1011, 178] width 274 height 27
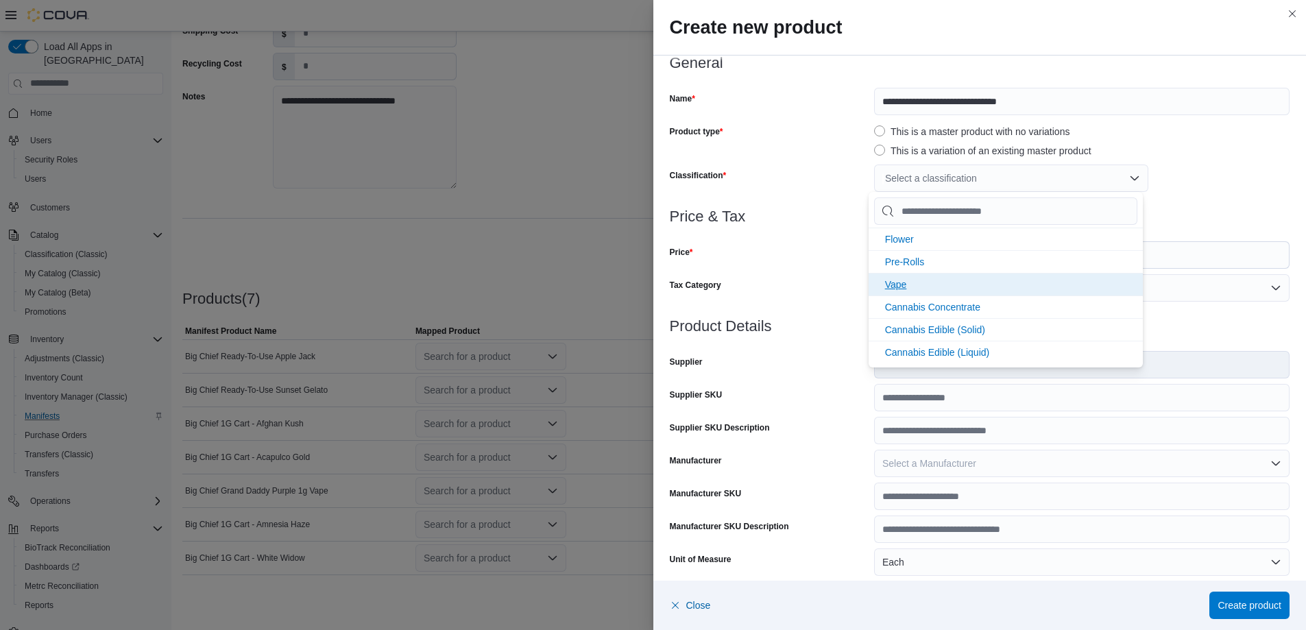
click at [902, 285] on span "Vape" at bounding box center [896, 284] width 22 height 11
click at [1190, 194] on div at bounding box center [980, 200] width 621 height 16
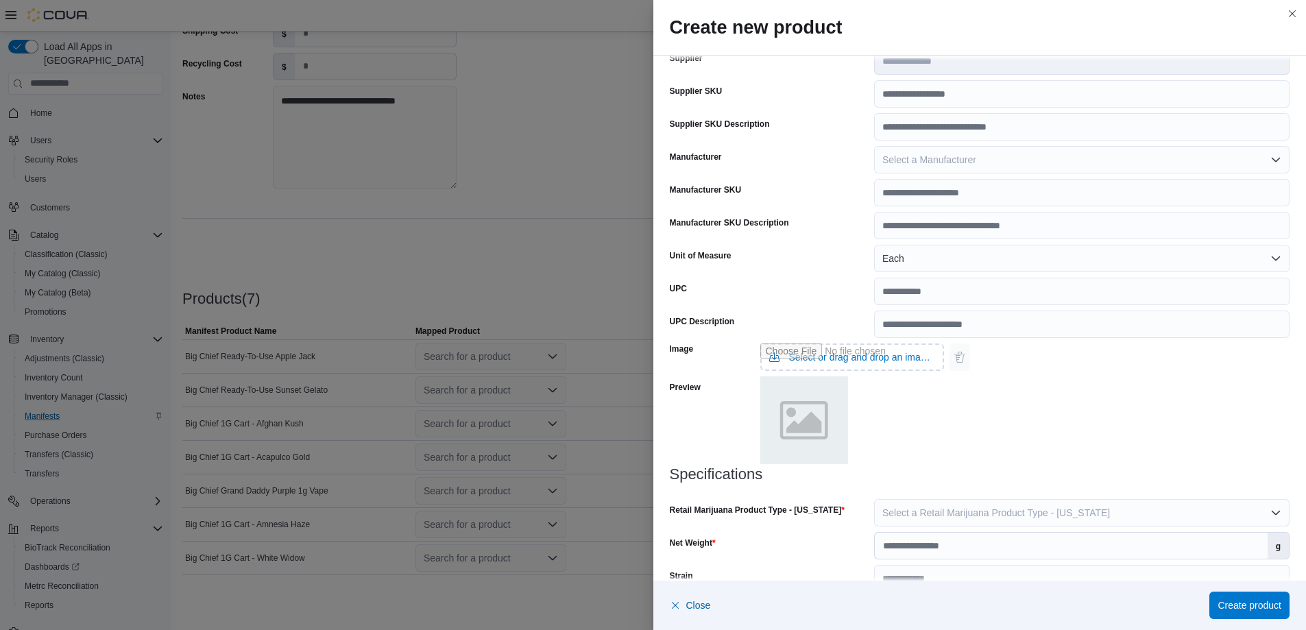
scroll to position [349, 0]
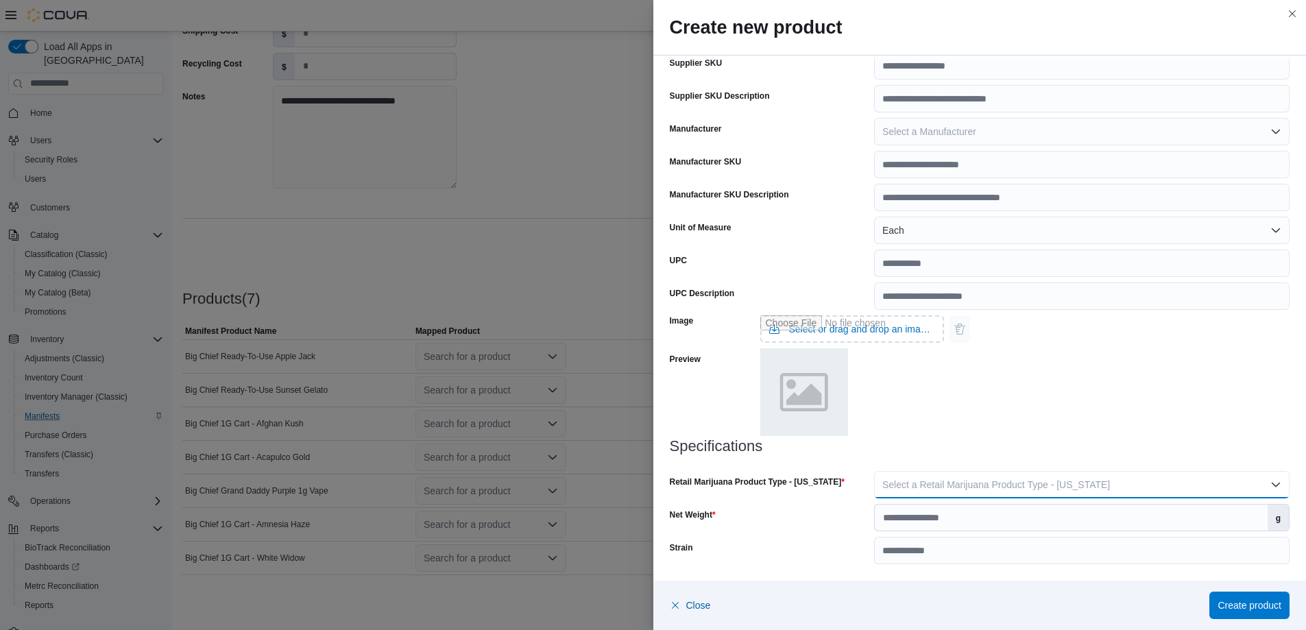
click at [1173, 489] on button "Select a Retail Marijuana Product Type - [US_STATE]" at bounding box center [1082, 484] width 416 height 27
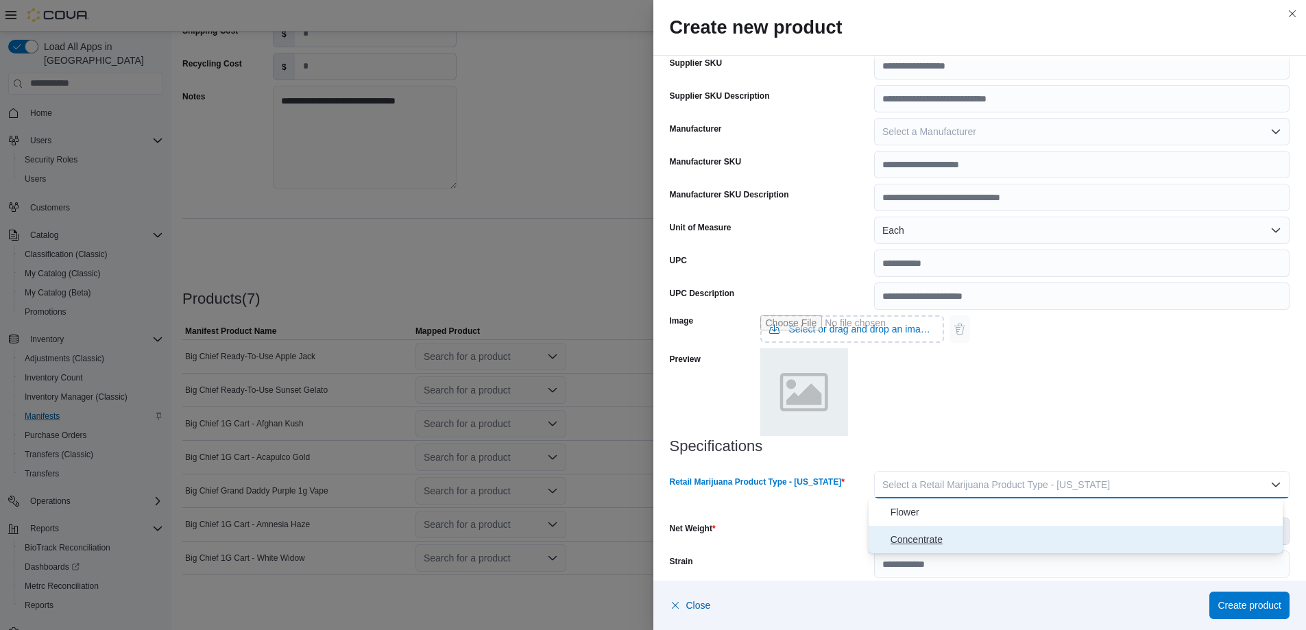
click at [917, 537] on span "Concentrate" at bounding box center [1084, 539] width 387 height 16
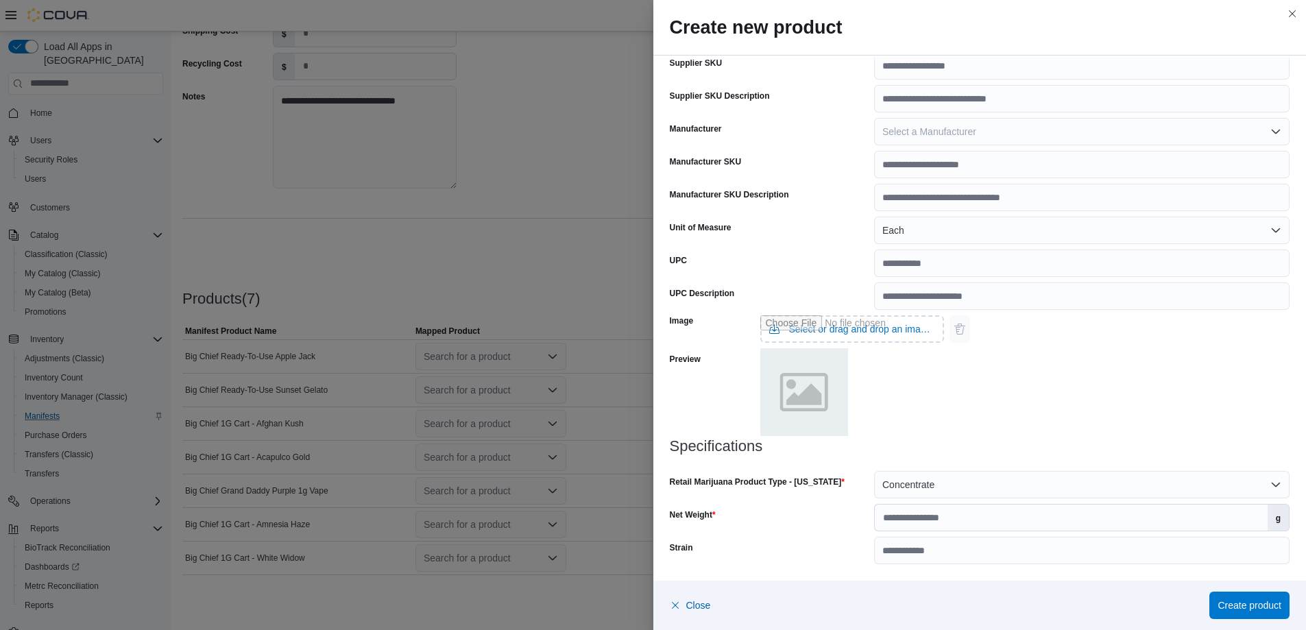
click at [985, 433] on div "Image Select or drag and drop an image file Preview" at bounding box center [980, 374] width 621 height 128
click at [1020, 534] on div "Specifications Retail Marijuana Product Type - California Concentrate Net Weigh…" at bounding box center [980, 501] width 621 height 126
click at [1022, 530] on input "Net Weight" at bounding box center [1071, 518] width 393 height 26
type input "*"
click at [1020, 552] on input "Strain" at bounding box center [1082, 550] width 416 height 27
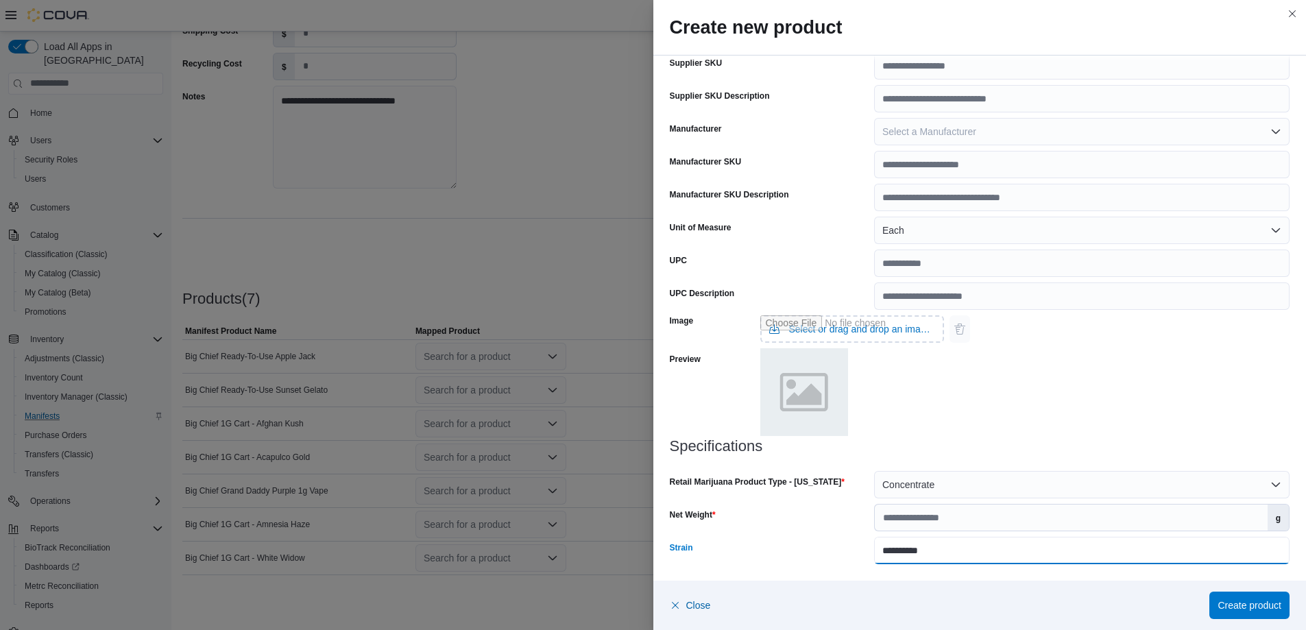
type input "**********"
click at [1136, 440] on h3 "Specifications" at bounding box center [980, 446] width 621 height 16
click at [1238, 607] on span "Create product" at bounding box center [1250, 605] width 64 height 14
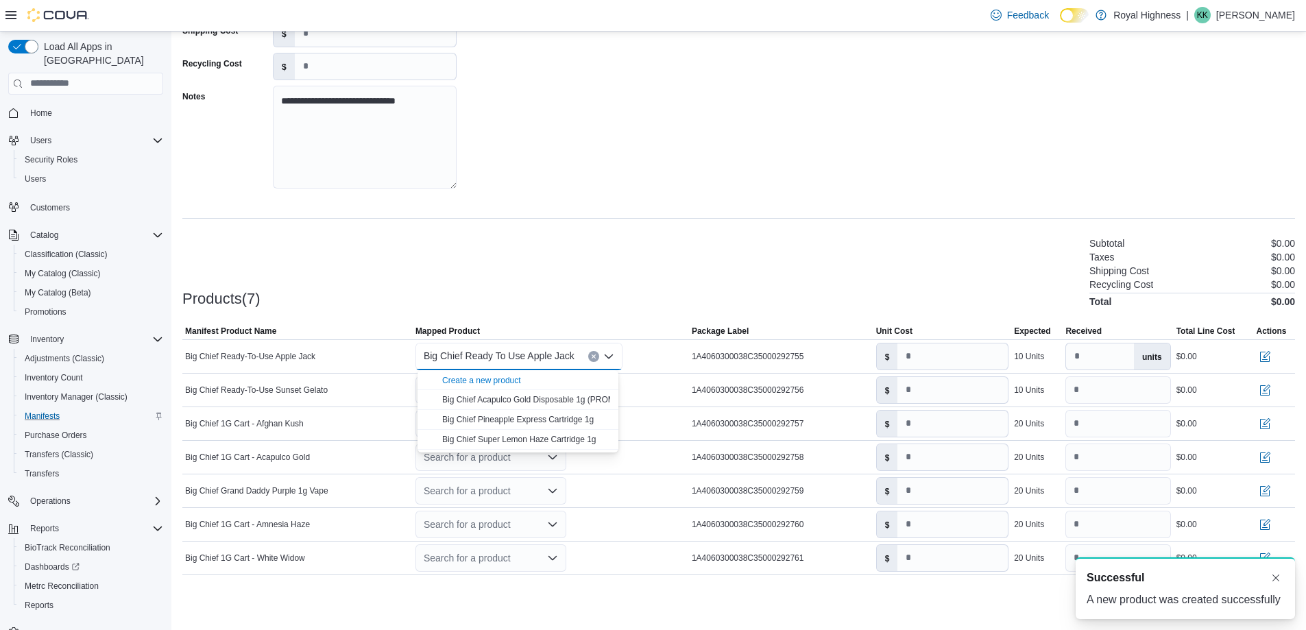
scroll to position [0, 0]
click at [942, 365] on input "number" at bounding box center [953, 357] width 110 height 26
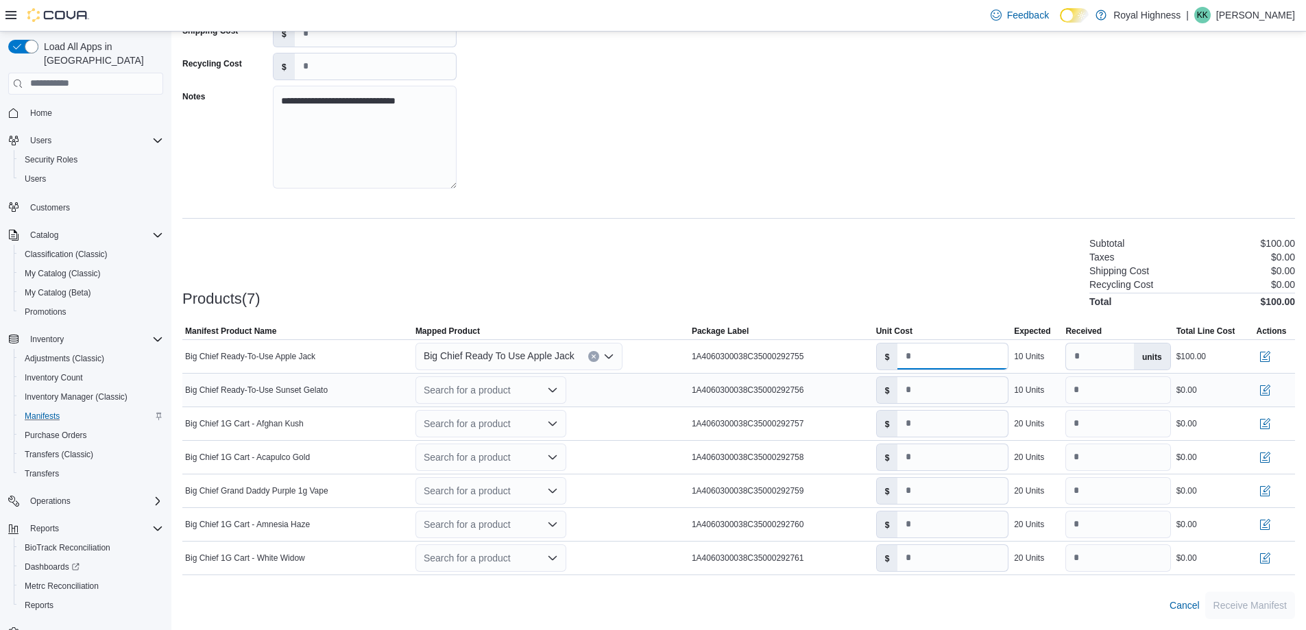
type input "*****"
click at [535, 394] on div "Search for a product" at bounding box center [491, 389] width 151 height 27
click at [517, 414] on div "Create a new product" at bounding box center [481, 414] width 79 height 11
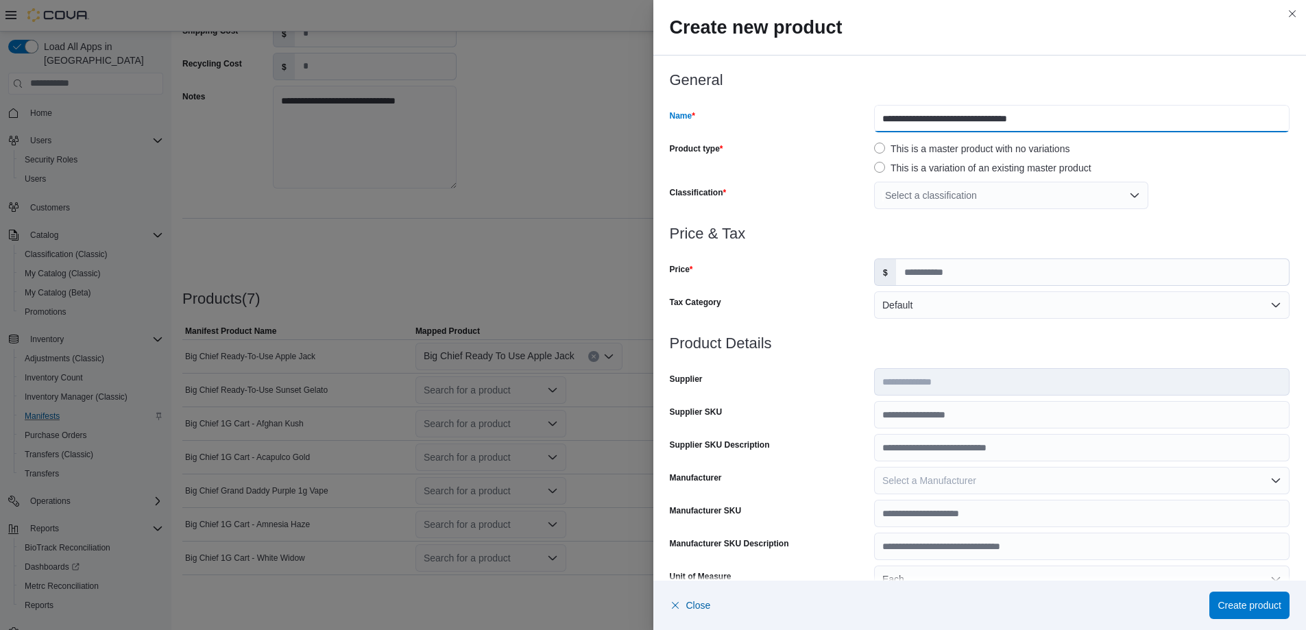
click at [947, 118] on input "**********" at bounding box center [1082, 118] width 416 height 27
click at [961, 124] on input "**********" at bounding box center [1082, 118] width 416 height 27
type input "**********"
click at [985, 185] on div "Select a classification" at bounding box center [1011, 195] width 274 height 27
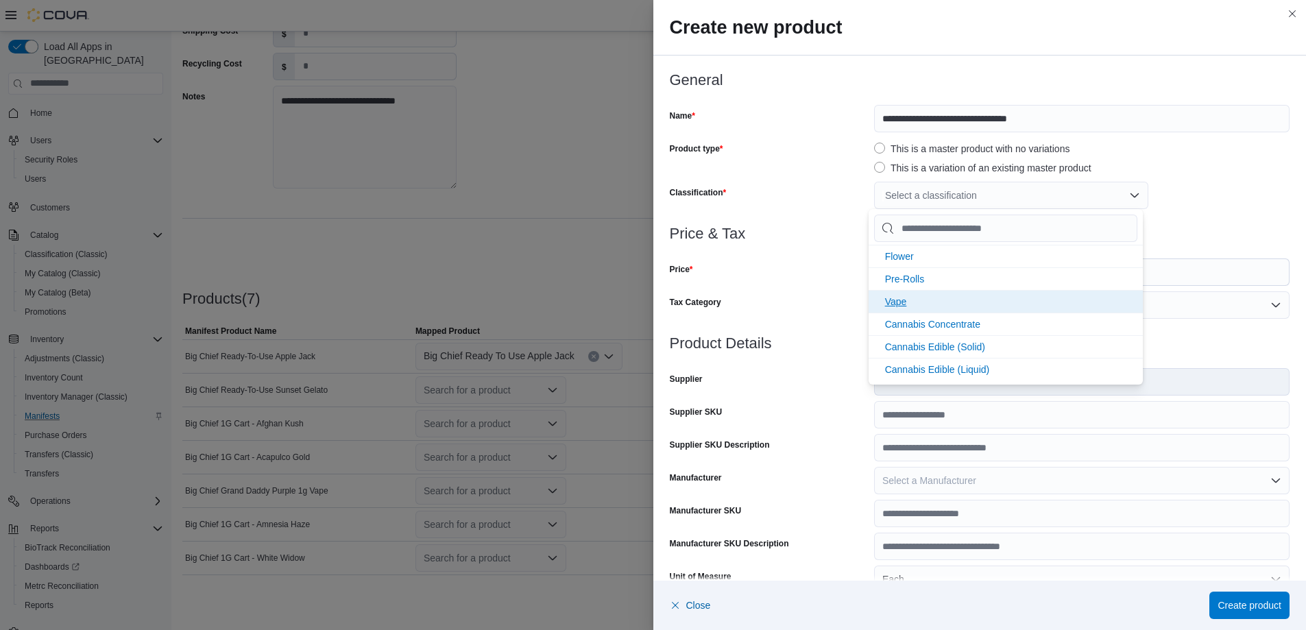
click at [911, 301] on li "Vape" at bounding box center [1006, 301] width 274 height 23
click at [1152, 186] on div "Vape" at bounding box center [1082, 195] width 416 height 27
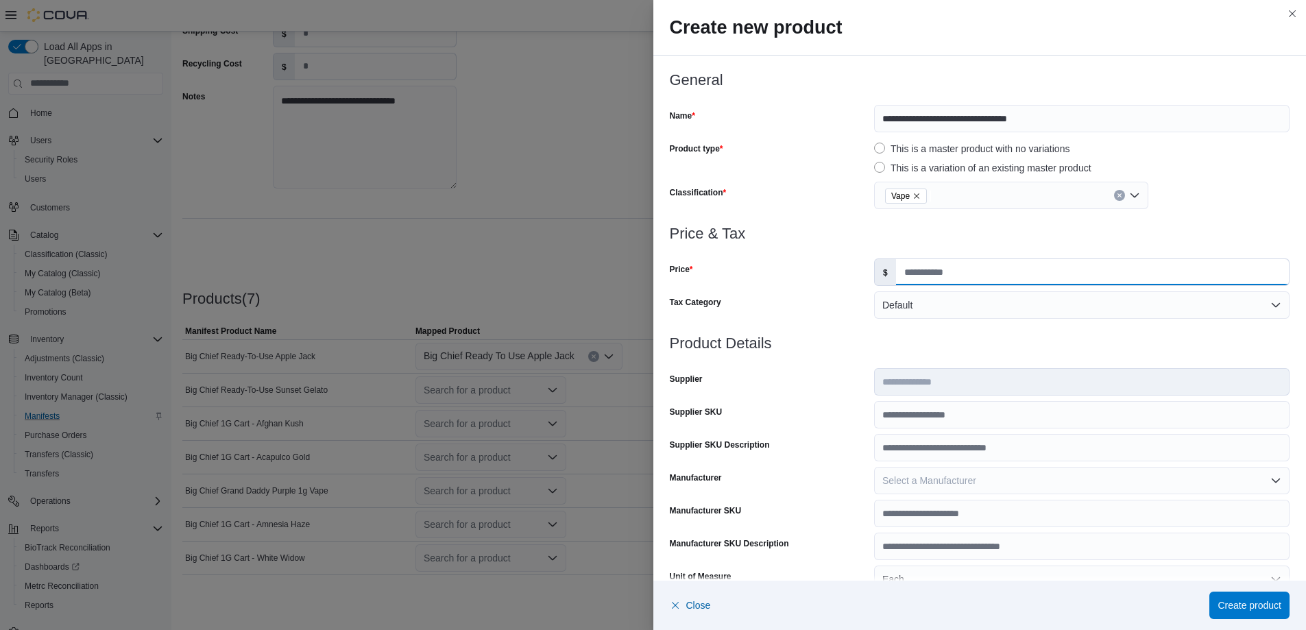
click at [928, 277] on input "Price" at bounding box center [1092, 272] width 393 height 26
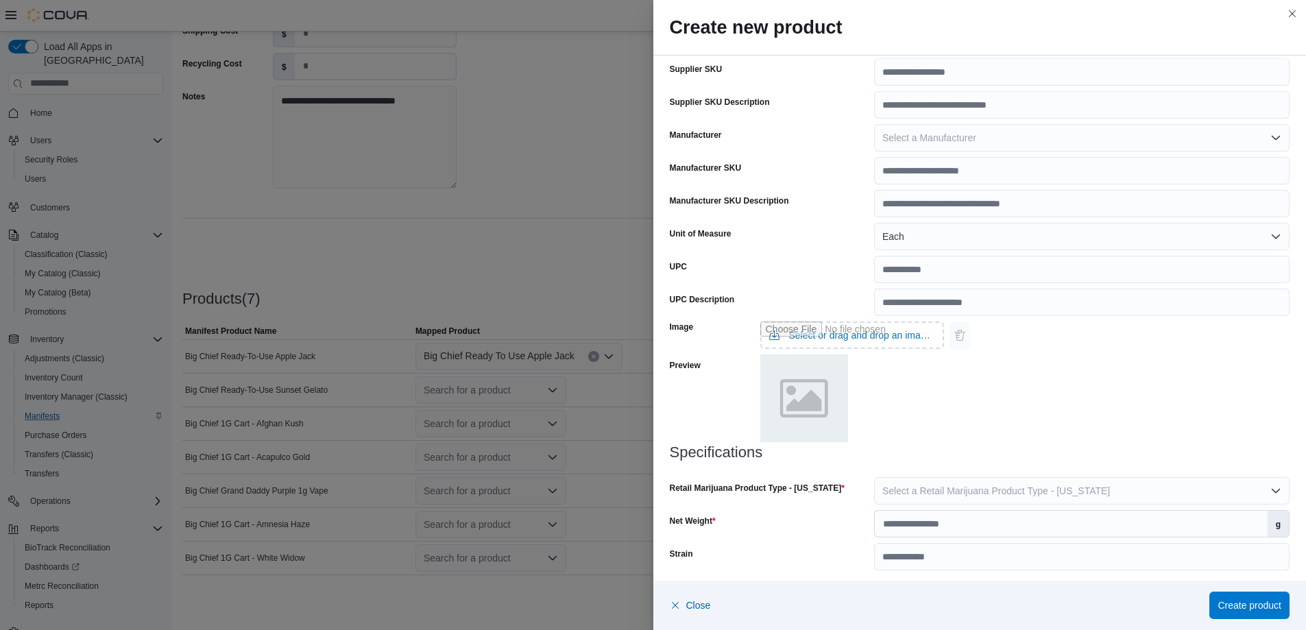
scroll to position [349, 0]
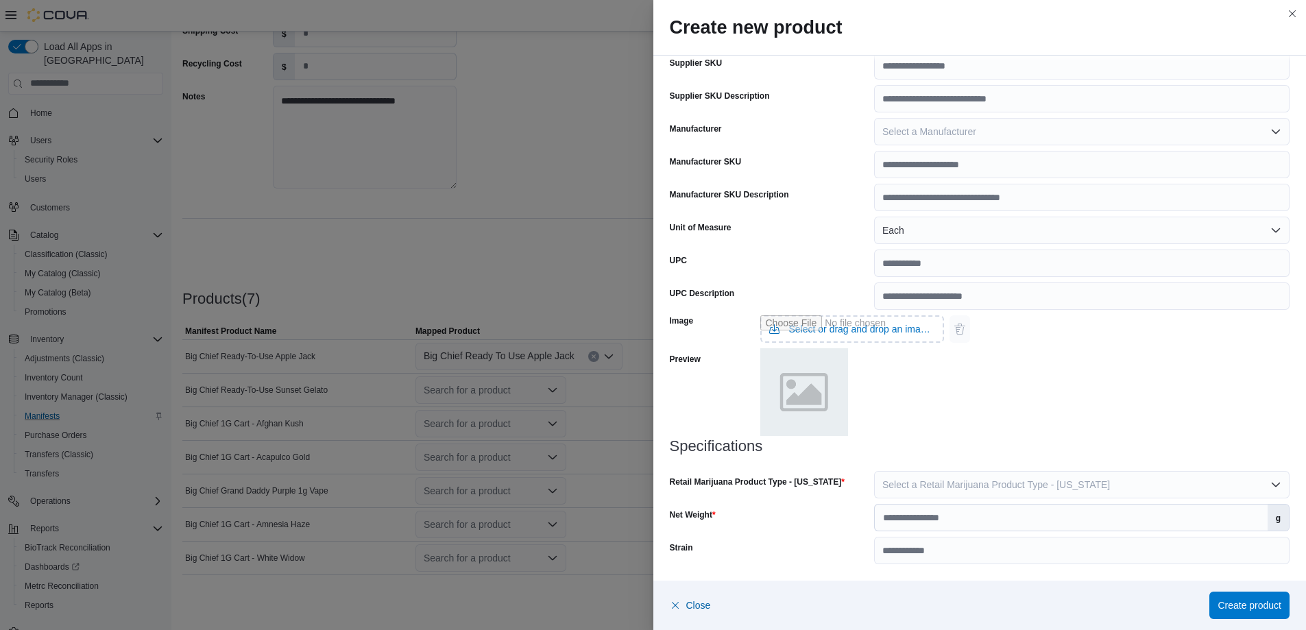
type input "*****"
click at [988, 521] on input "Net Weight" at bounding box center [1071, 518] width 393 height 26
type input "*"
click at [964, 549] on input "Strain" at bounding box center [1082, 550] width 416 height 27
type input "**********"
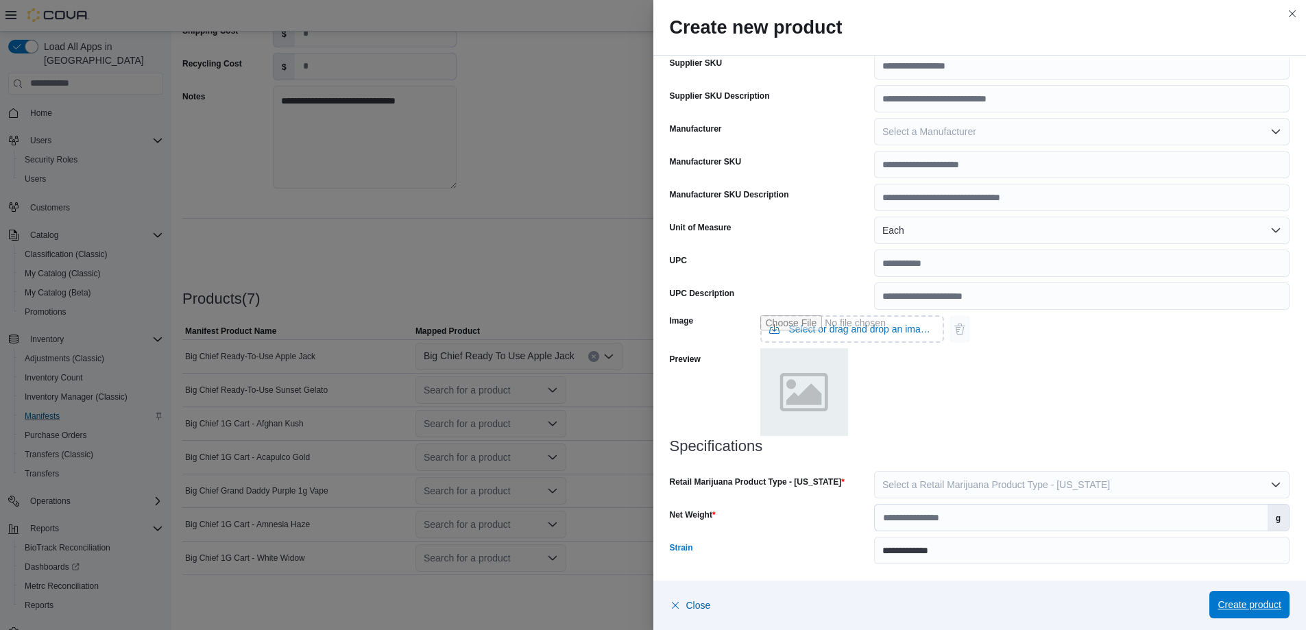
click at [1219, 607] on span "Create product" at bounding box center [1250, 605] width 64 height 14
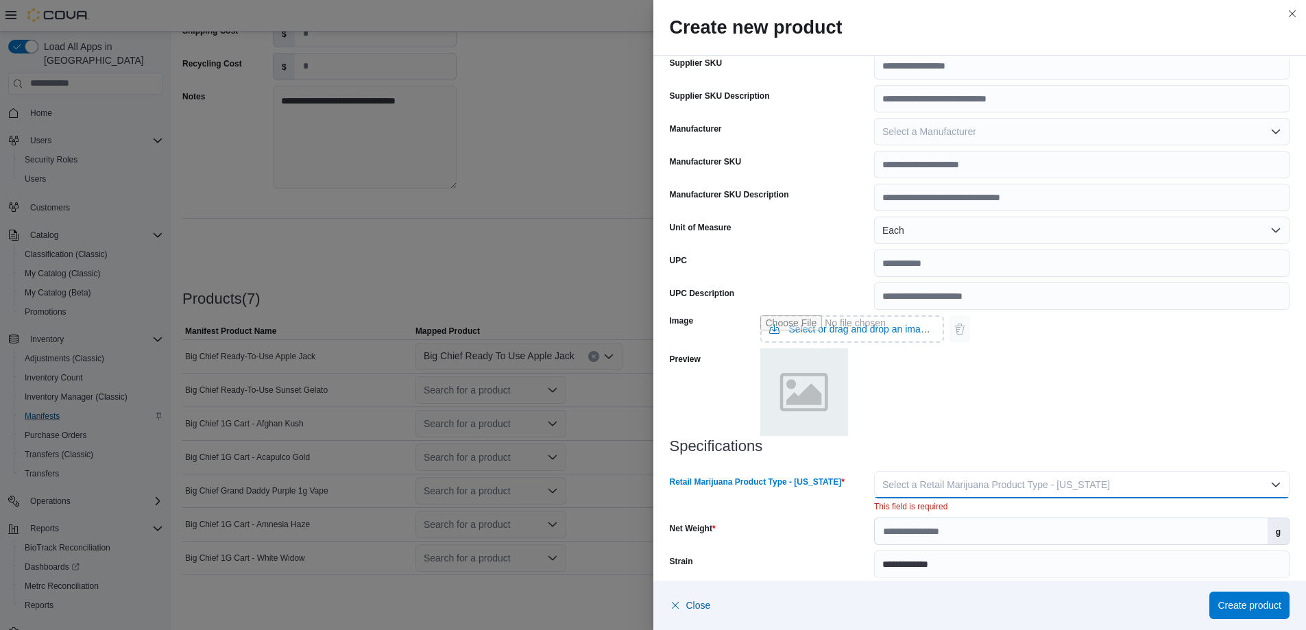
click at [1091, 492] on button "Select a Retail Marijuana Product Type - [US_STATE]" at bounding box center [1082, 484] width 416 height 27
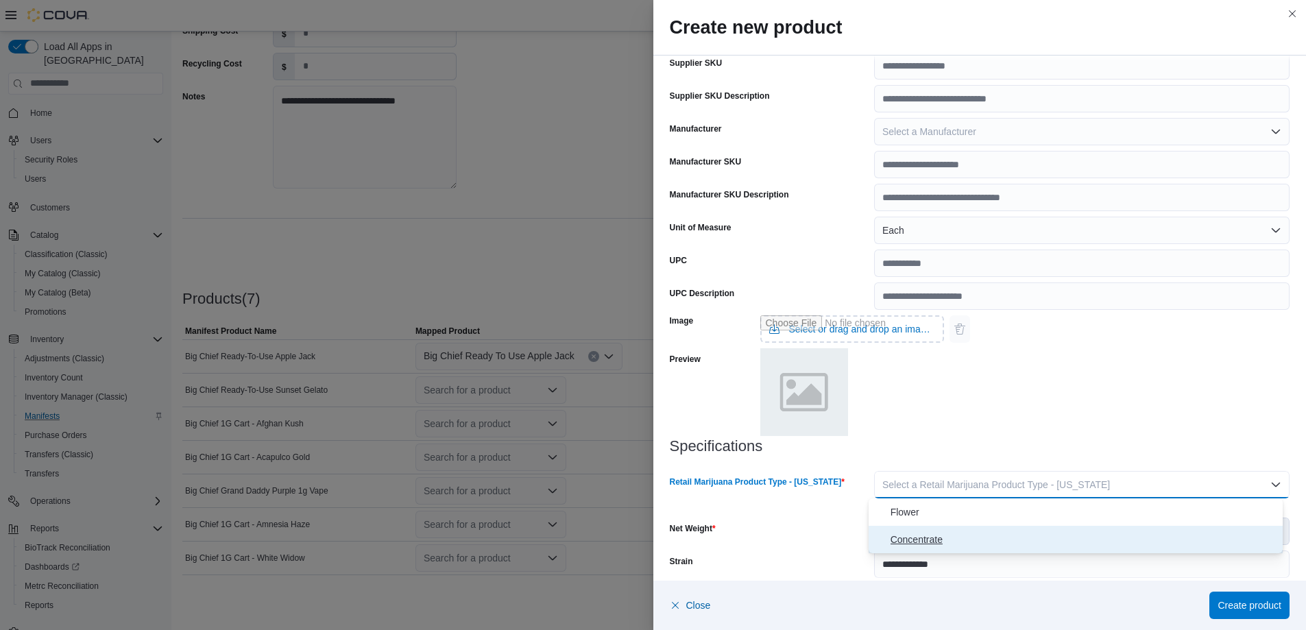
click at [1060, 544] on span "Concentrate" at bounding box center [1084, 539] width 387 height 16
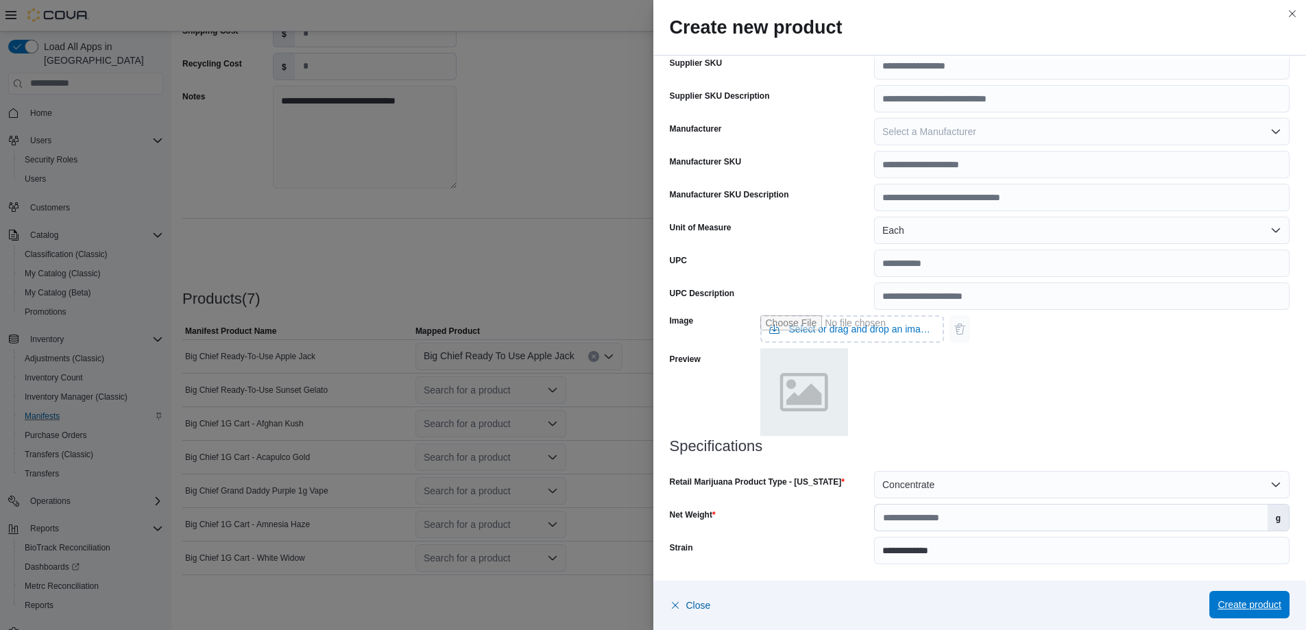
click at [1257, 607] on span "Create product" at bounding box center [1250, 605] width 64 height 14
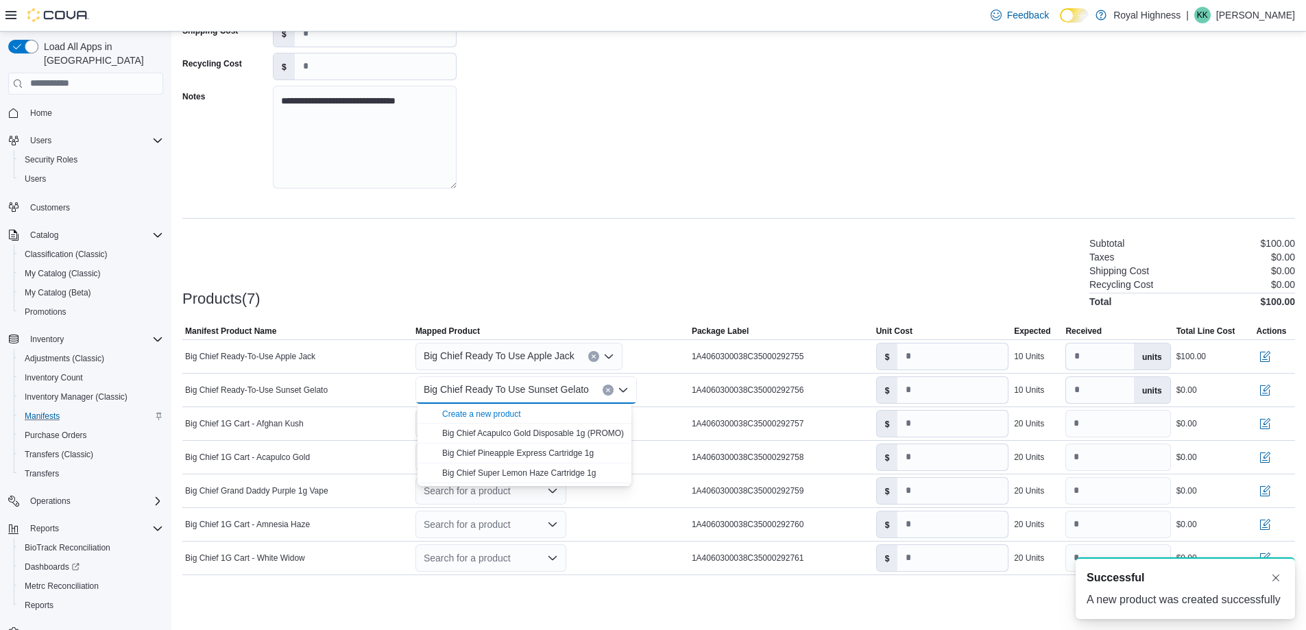
scroll to position [0, 0]
click at [907, 393] on input "number" at bounding box center [953, 390] width 110 height 26
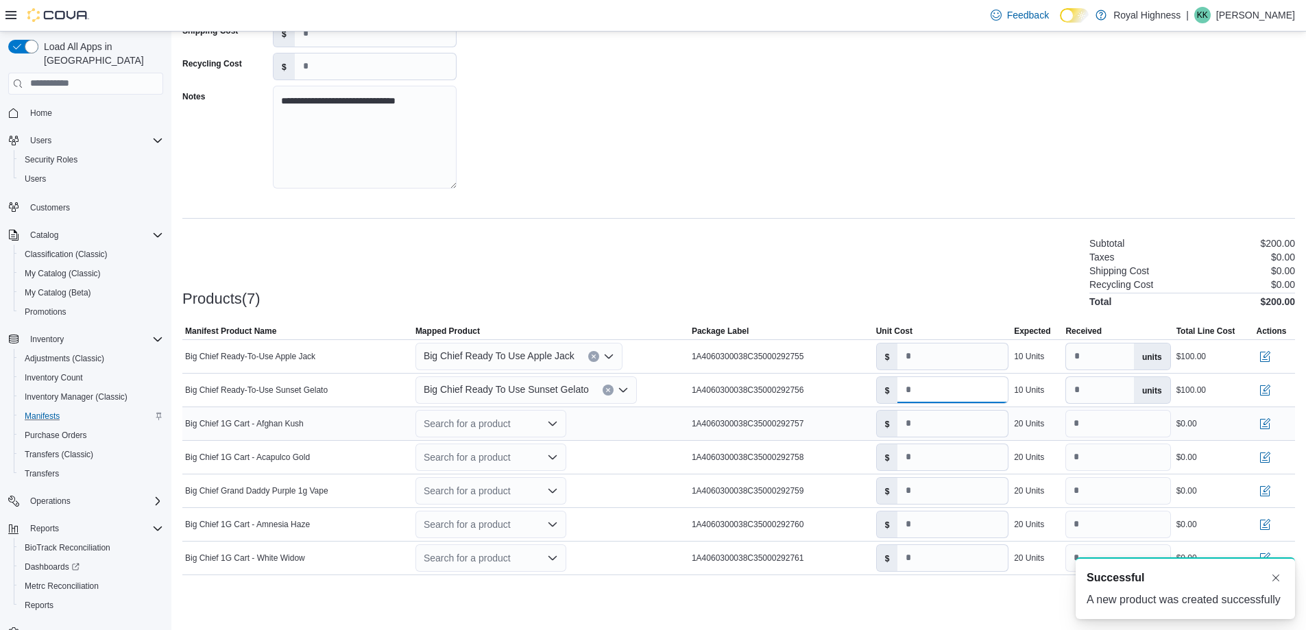
type input "*****"
click at [455, 420] on div "Search for a product" at bounding box center [491, 423] width 151 height 27
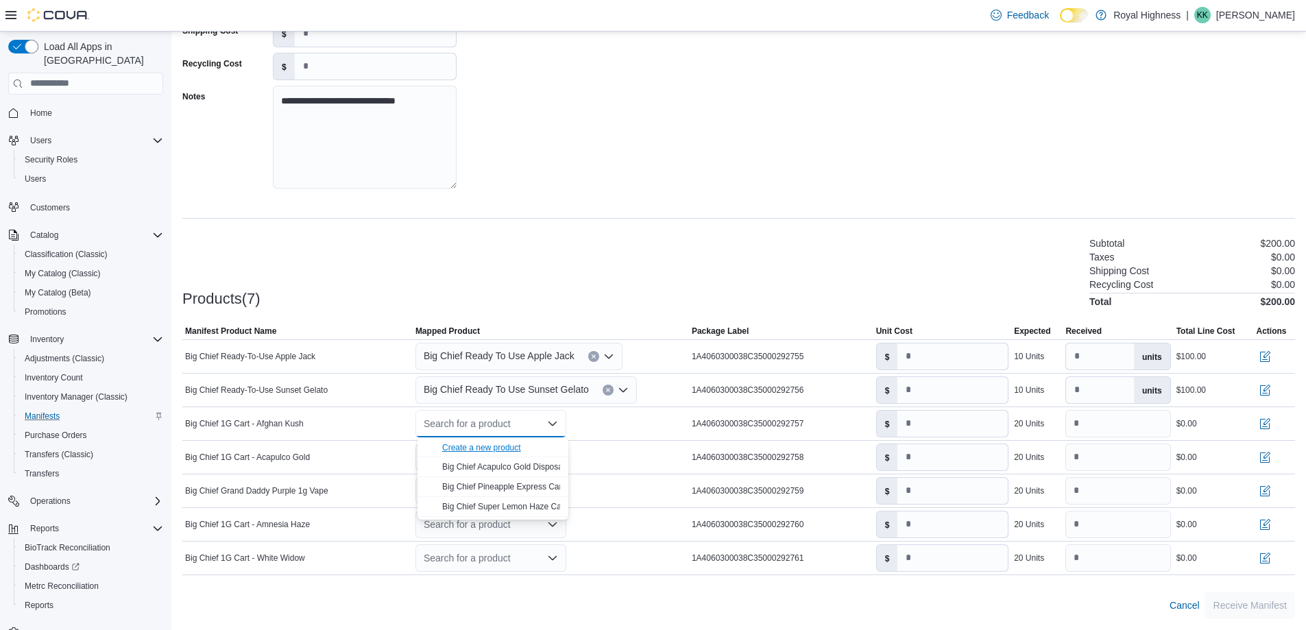
click at [479, 451] on div "Create a new product" at bounding box center [481, 447] width 79 height 11
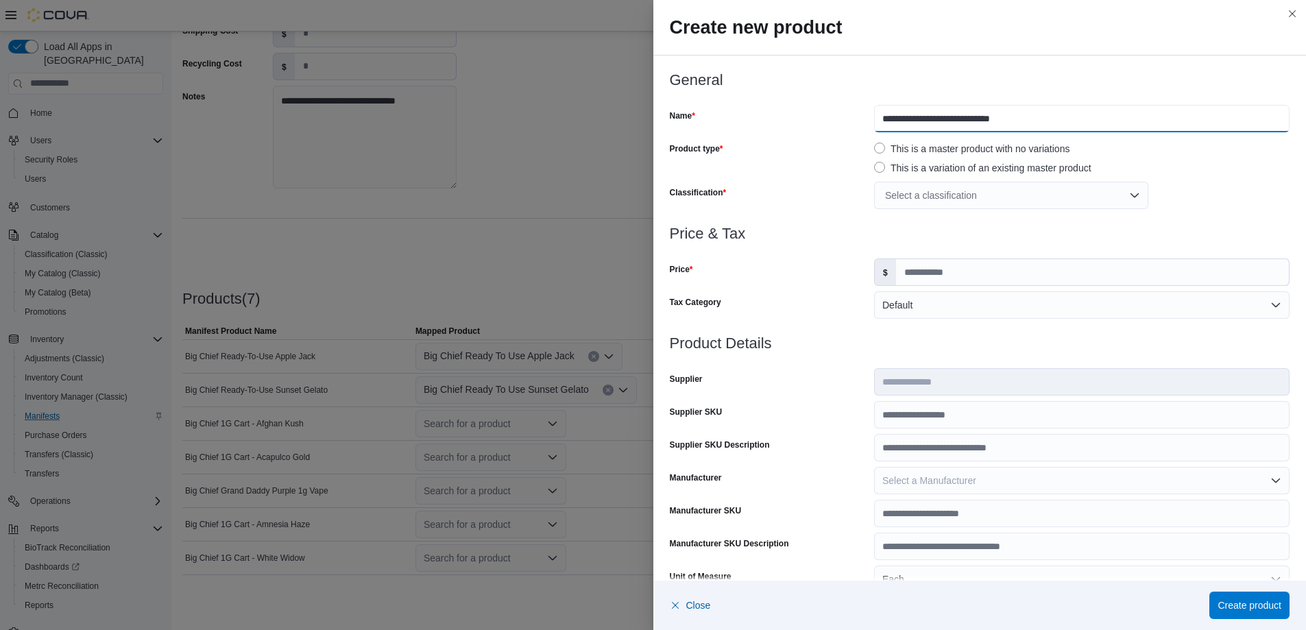
click at [953, 122] on input "**********" at bounding box center [1082, 118] width 416 height 27
click at [955, 122] on input "**********" at bounding box center [1082, 118] width 416 height 27
click at [1002, 121] on input "**********" at bounding box center [1082, 118] width 416 height 27
type input "**********"
click at [887, 189] on div "Select a classification" at bounding box center [1011, 195] width 274 height 27
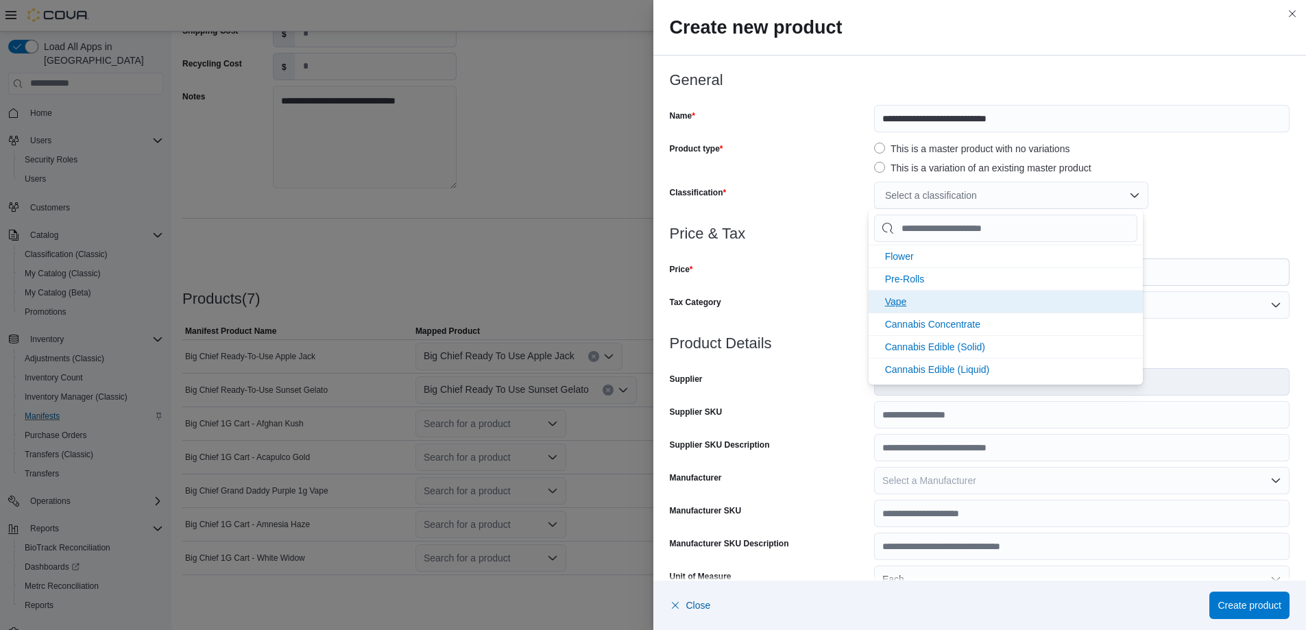
click at [889, 304] on span "Vape" at bounding box center [896, 301] width 22 height 11
click at [818, 262] on div "Price" at bounding box center [769, 272] width 199 height 27
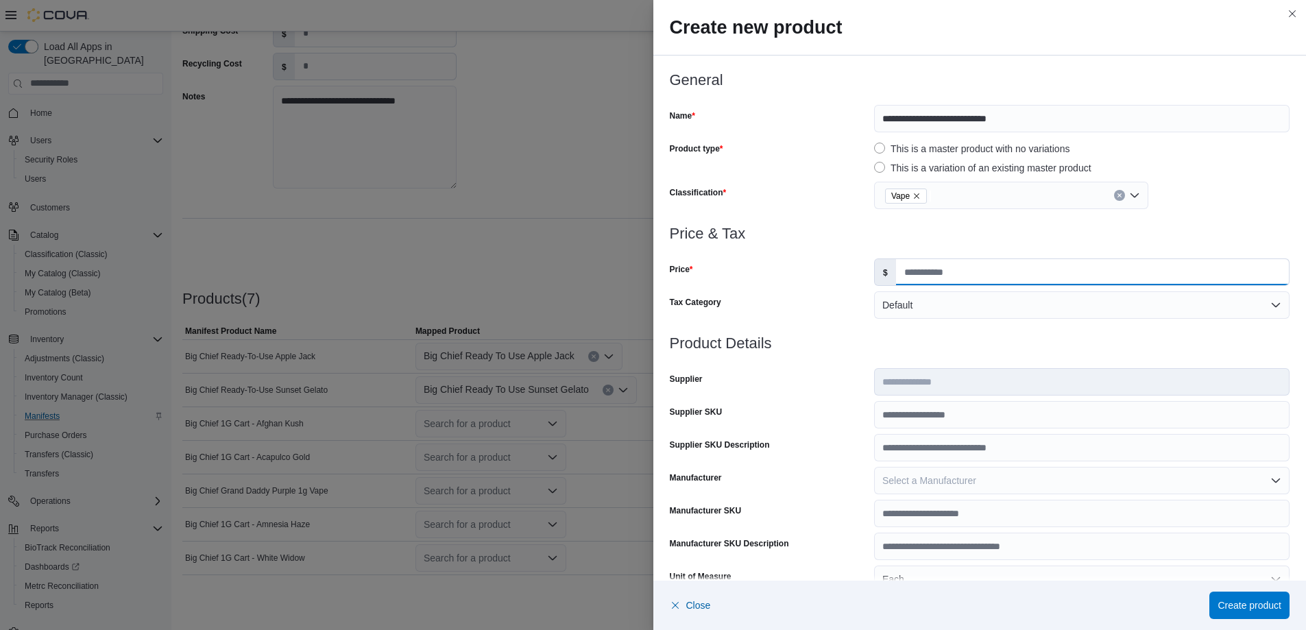
click at [969, 273] on input "Price" at bounding box center [1092, 272] width 393 height 26
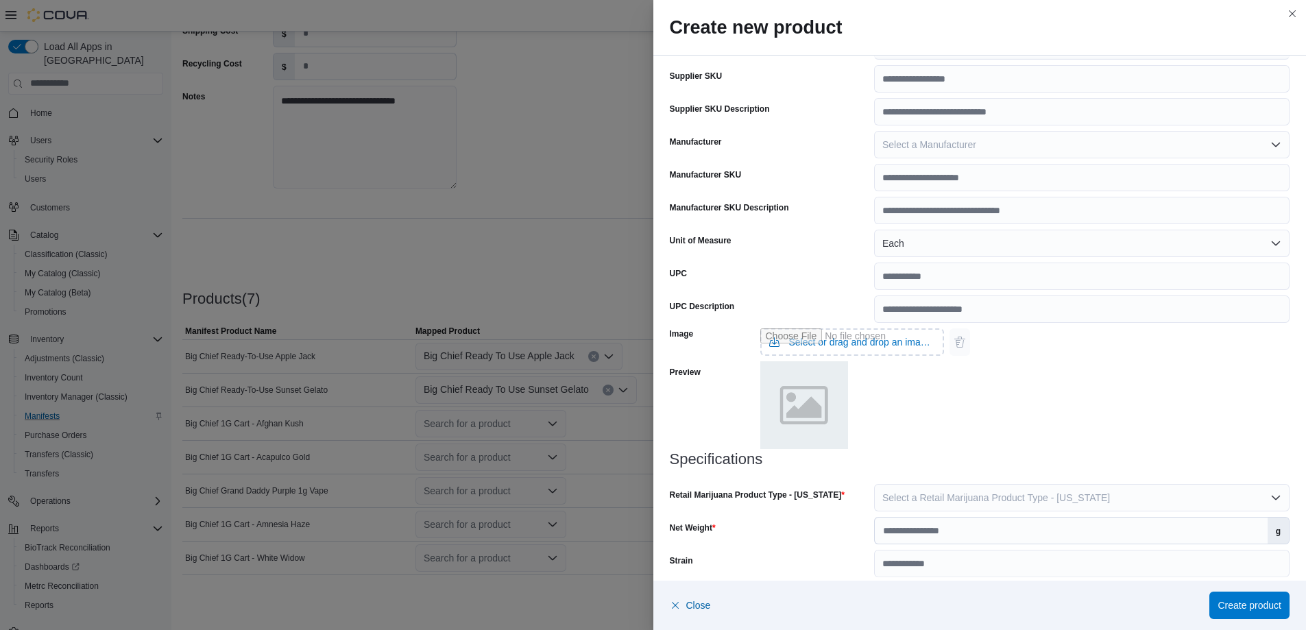
scroll to position [349, 0]
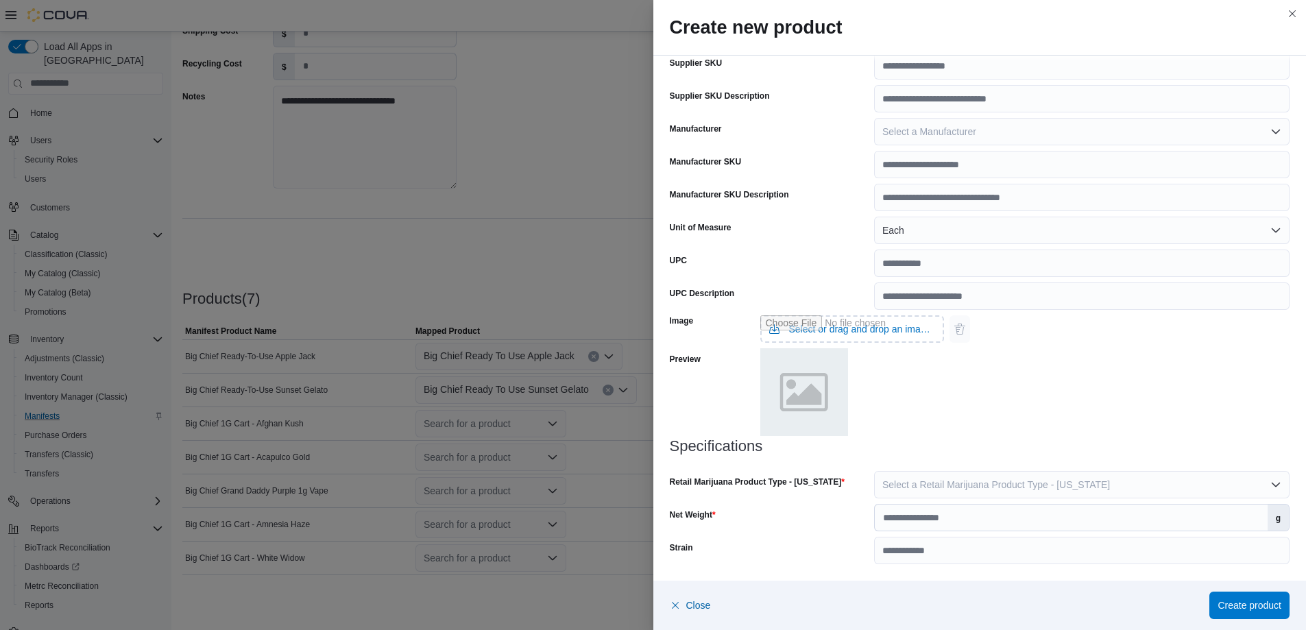
type input "*****"
click at [1053, 519] on input "Net Weight" at bounding box center [1071, 518] width 393 height 26
type input "*"
click at [1053, 545] on input "Strain" at bounding box center [1082, 550] width 416 height 27
type input "**********"
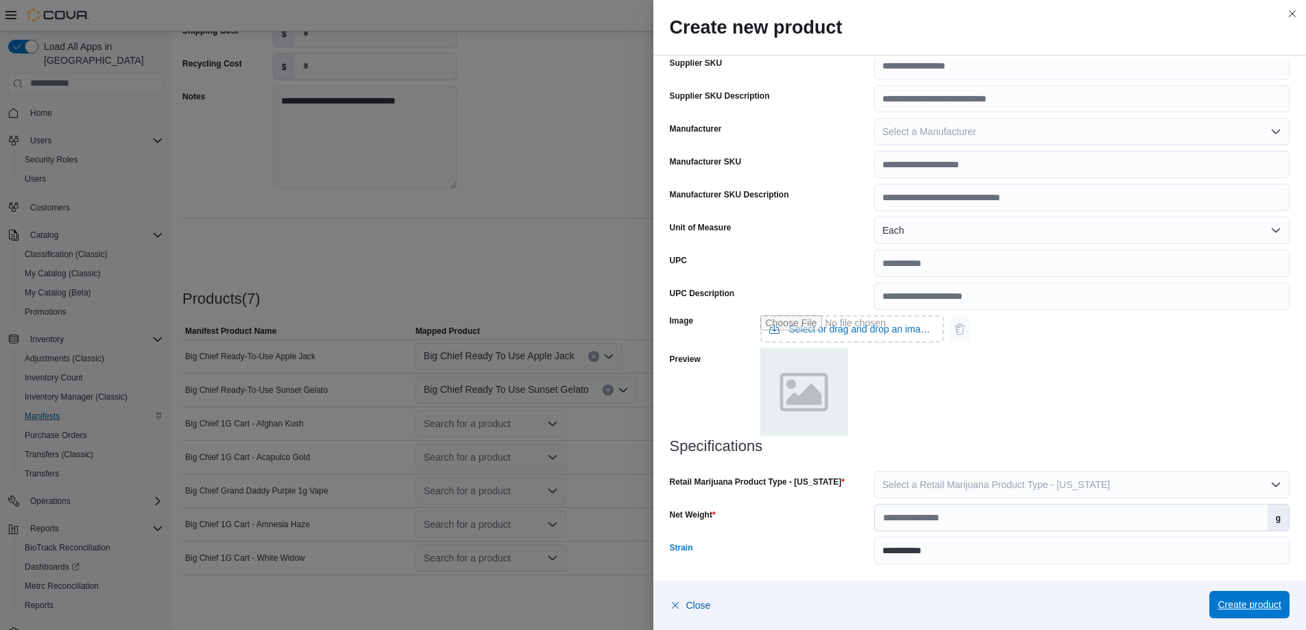
click at [1221, 603] on span "Create product" at bounding box center [1250, 605] width 64 height 14
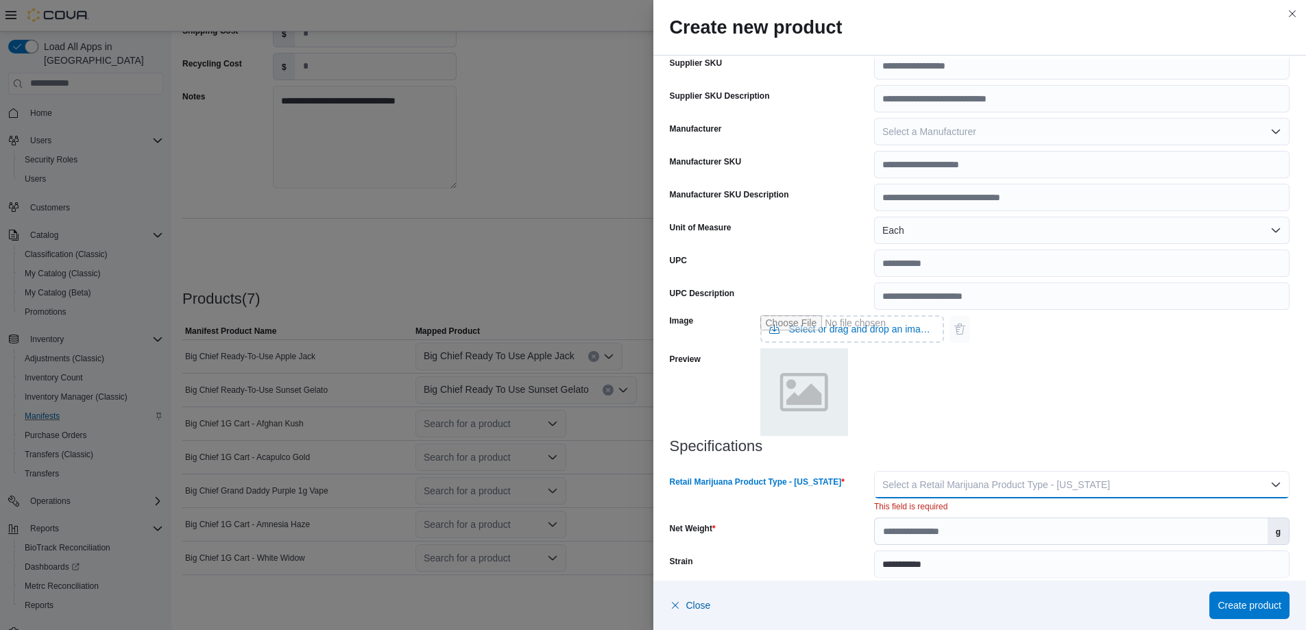
click at [994, 494] on button "Select a Retail Marijuana Product Type - [US_STATE]" at bounding box center [1082, 484] width 416 height 27
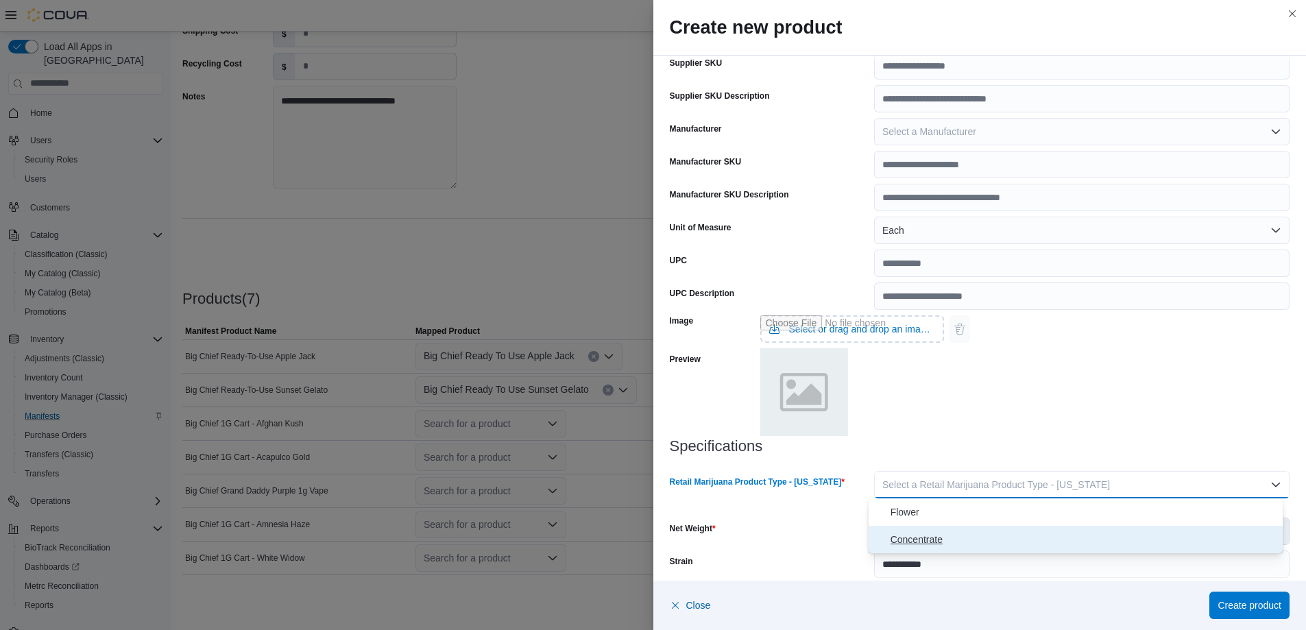
click at [966, 541] on span "Concentrate" at bounding box center [1084, 539] width 387 height 16
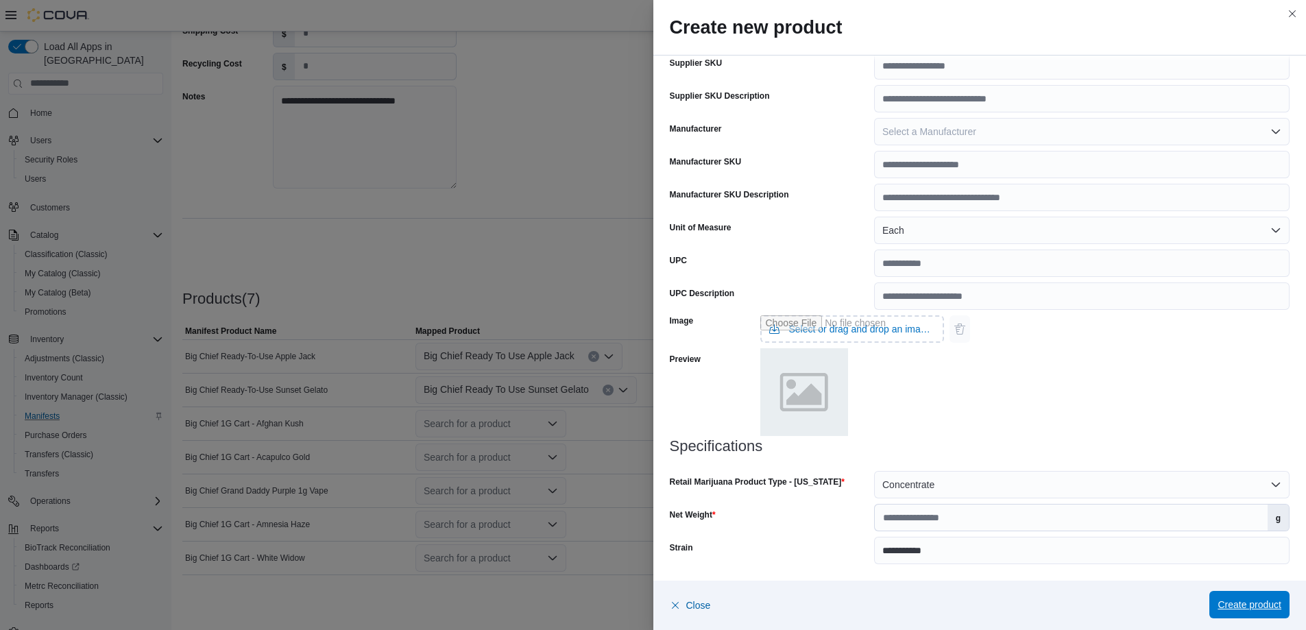
click at [1254, 605] on span "Create product" at bounding box center [1250, 605] width 64 height 14
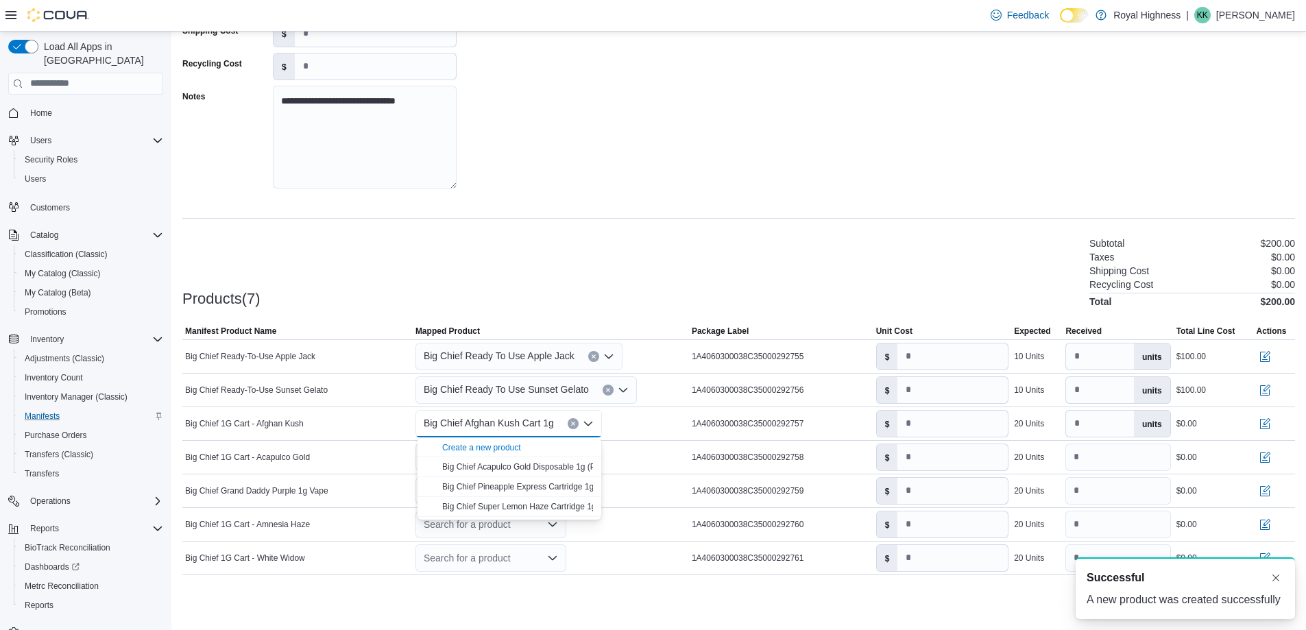
scroll to position [0, 0]
click at [942, 425] on input "number" at bounding box center [953, 424] width 110 height 26
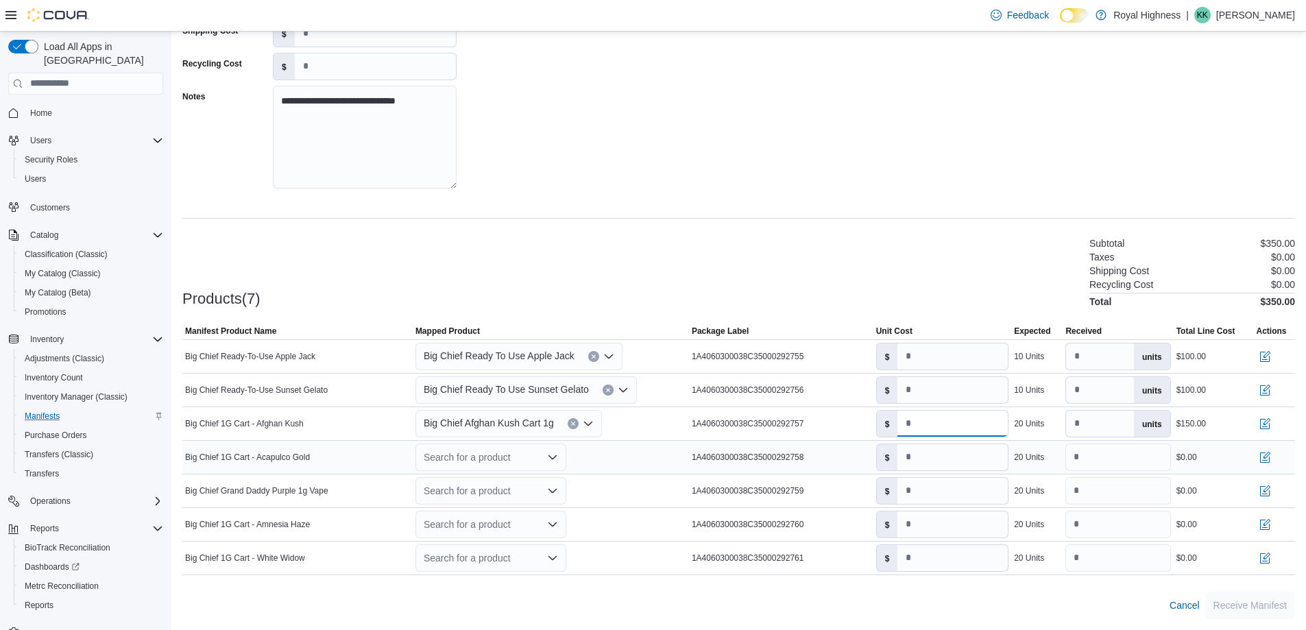
type input "****"
click at [551, 454] on icon "Open list of options" at bounding box center [552, 457] width 11 height 11
click at [507, 482] on div "Create a new product" at bounding box center [481, 481] width 79 height 11
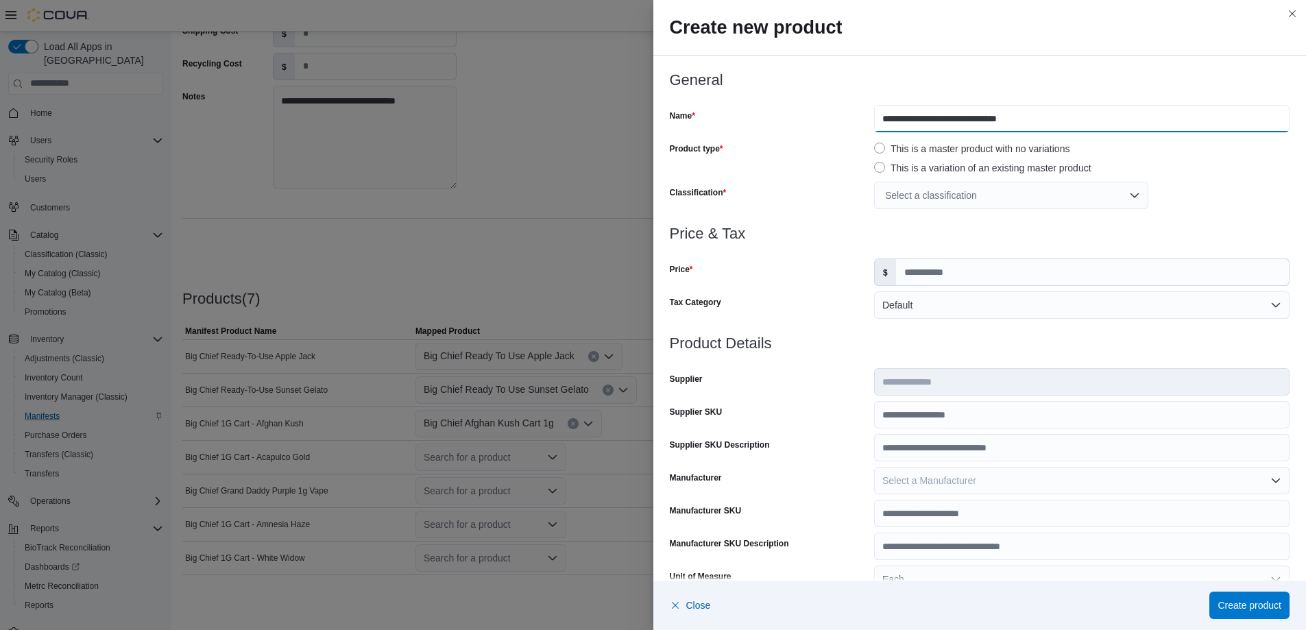
click at [956, 119] on input "**********" at bounding box center [1082, 118] width 416 height 27
click at [1001, 121] on input "**********" at bounding box center [1082, 118] width 416 height 27
type input "**********"
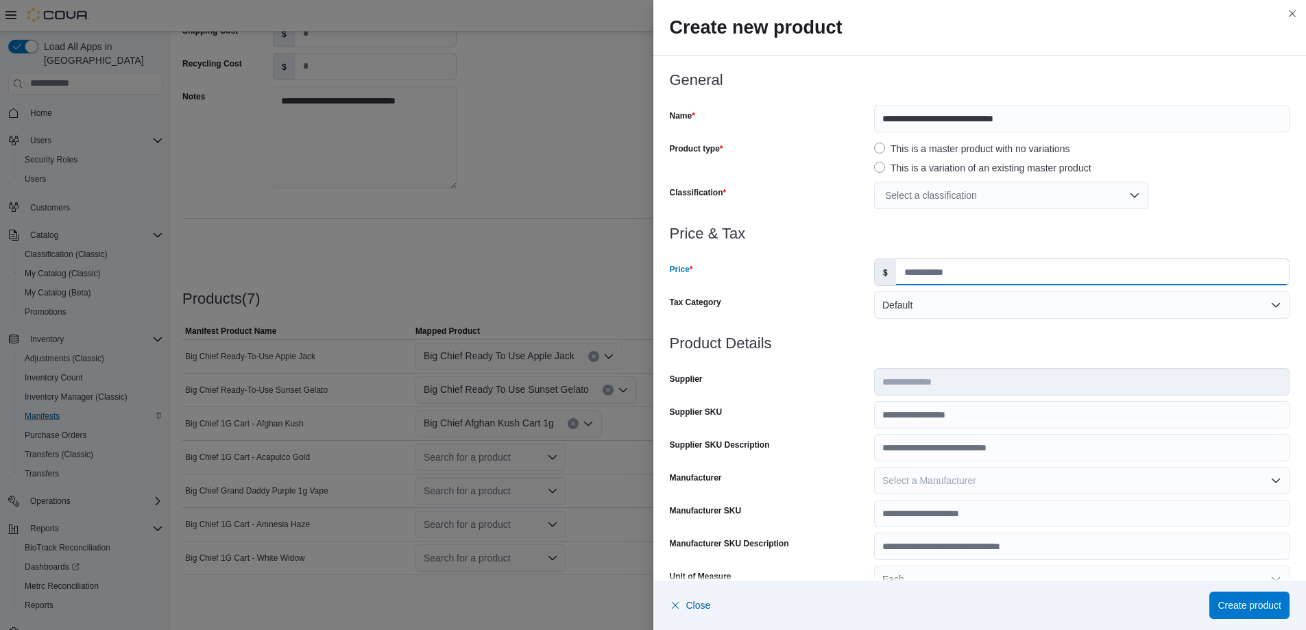
click at [948, 279] on input "Price" at bounding box center [1092, 272] width 393 height 26
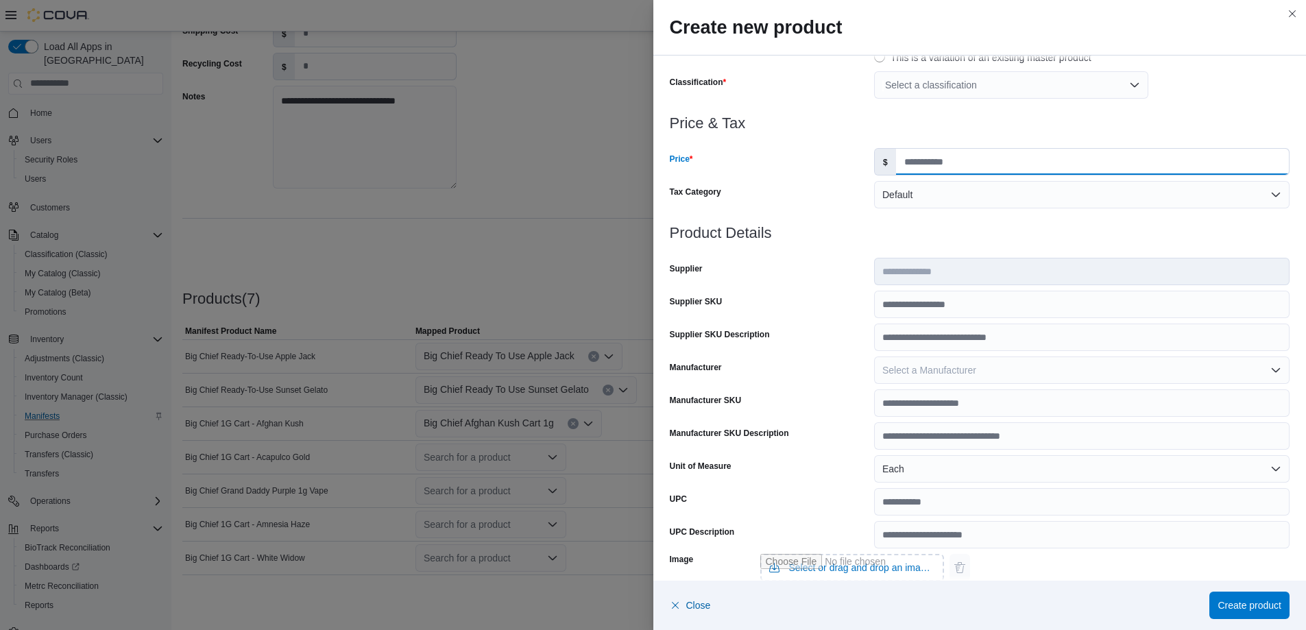
scroll to position [86, 0]
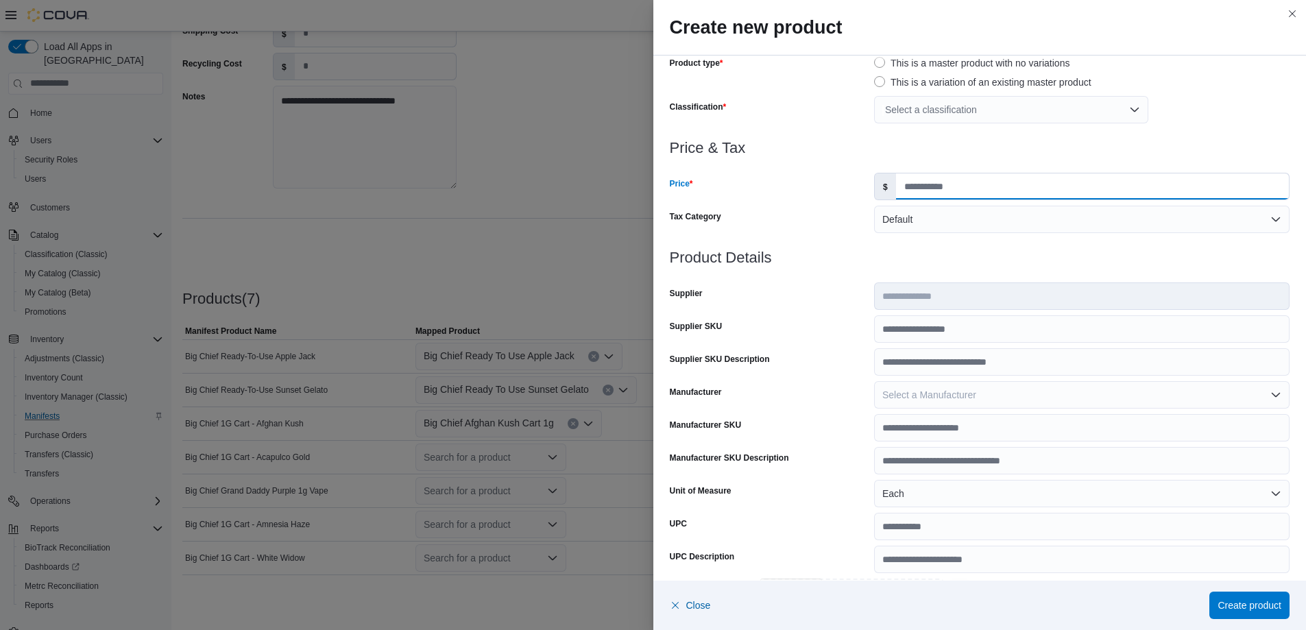
type input "*****"
click at [958, 272] on div at bounding box center [980, 274] width 621 height 16
click at [942, 112] on div "Select a classification" at bounding box center [1011, 109] width 274 height 27
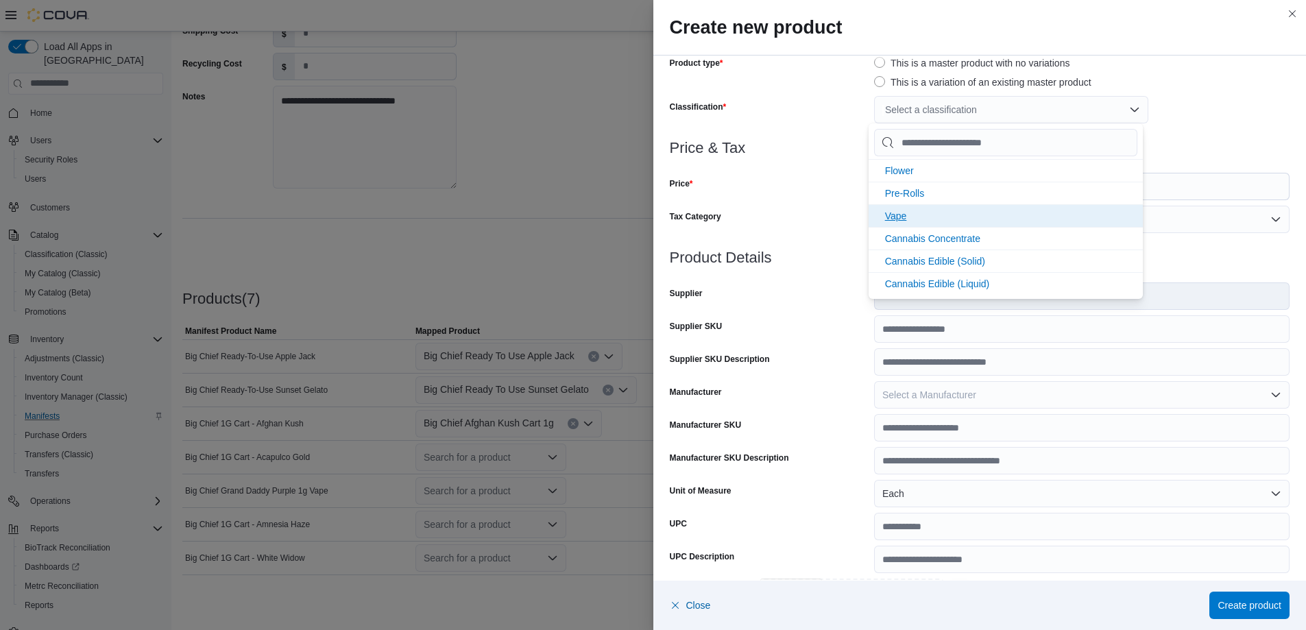
click at [902, 215] on span "Vape" at bounding box center [896, 216] width 22 height 11
click at [1182, 133] on div at bounding box center [980, 131] width 621 height 16
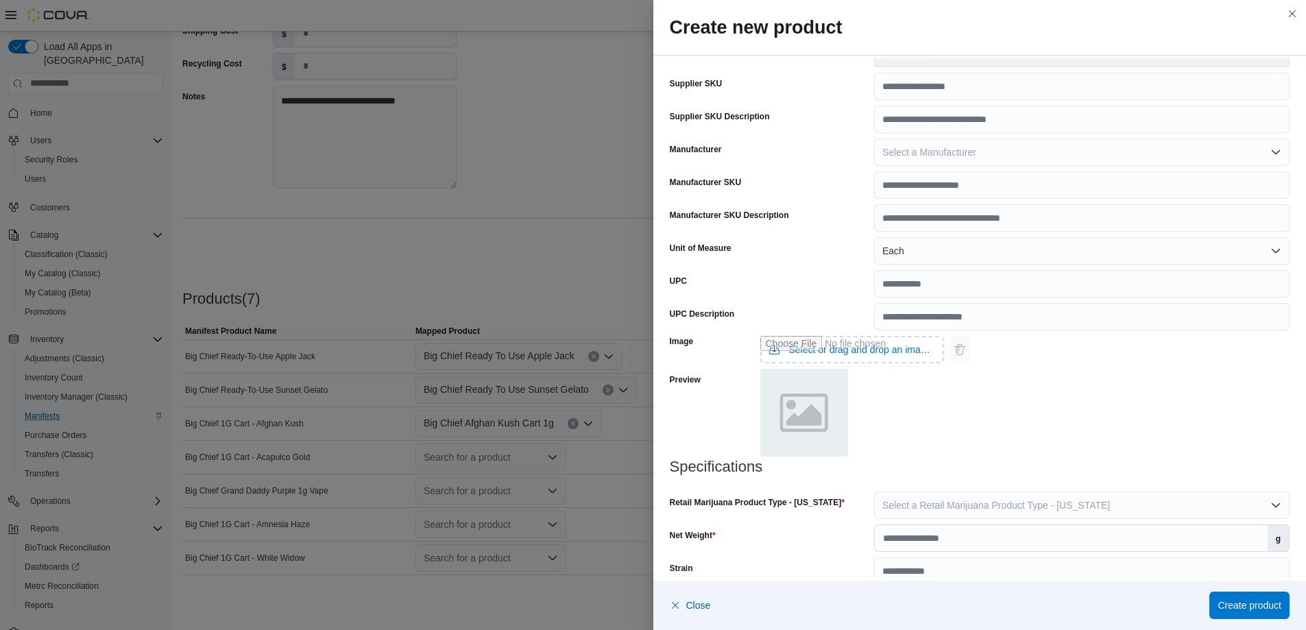
scroll to position [349, 0]
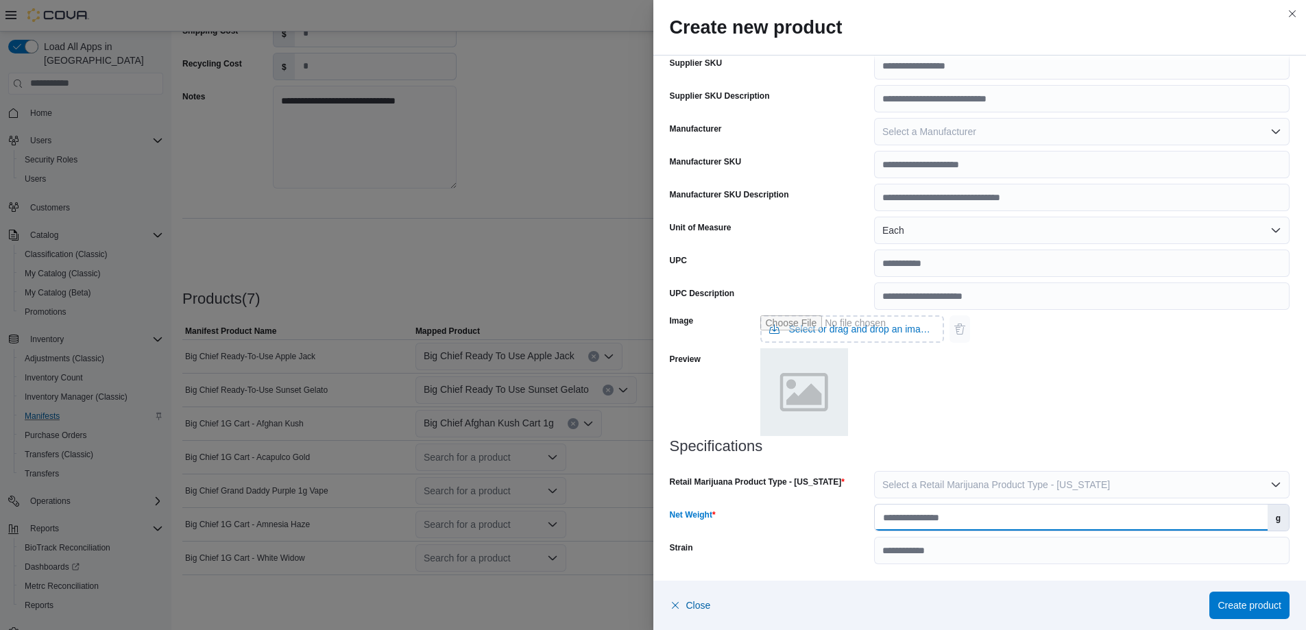
click at [975, 520] on input "Net Weight" at bounding box center [1071, 518] width 393 height 26
type input "*"
click at [969, 545] on input "Strain" at bounding box center [1082, 550] width 416 height 27
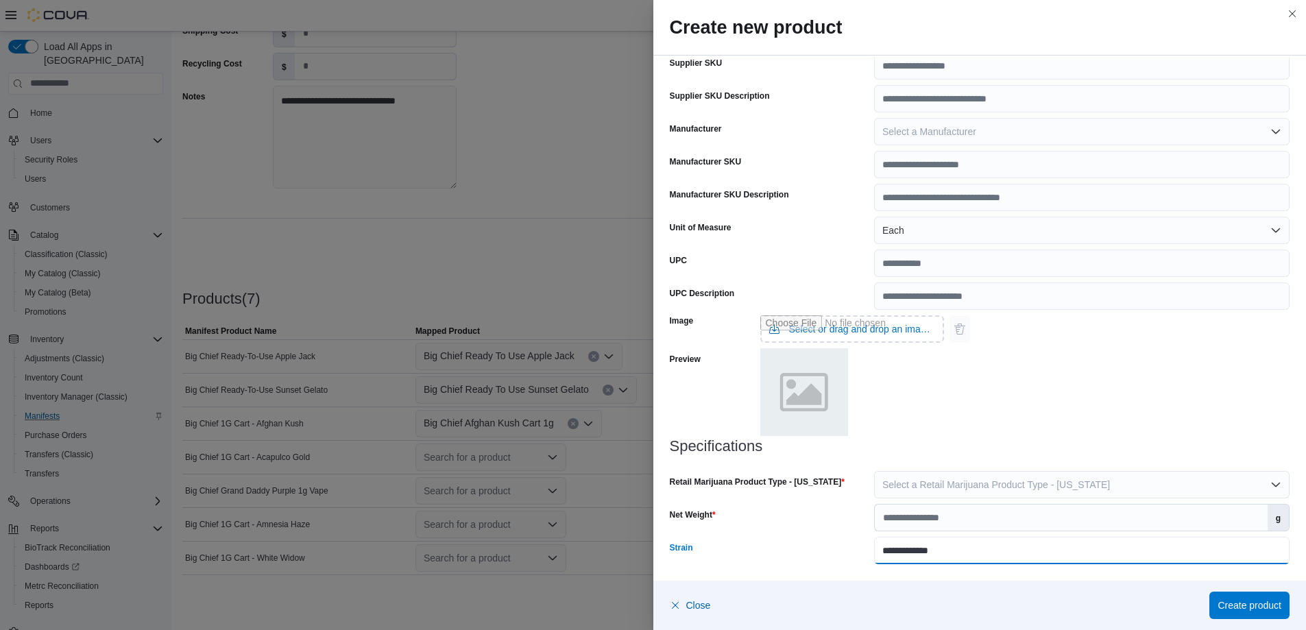
type input "**********"
click at [1075, 425] on div "Image Select or drag and drop an image file Preview" at bounding box center [980, 374] width 621 height 128
click at [1223, 598] on span "Create product" at bounding box center [1250, 604] width 64 height 27
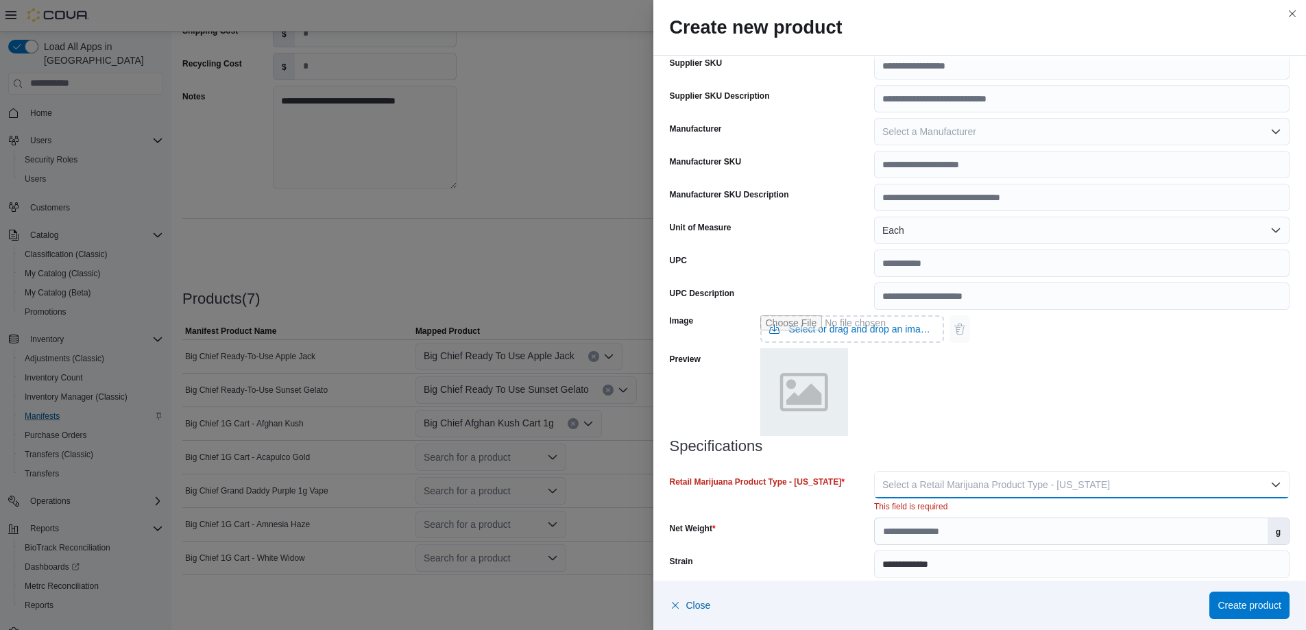
click at [1054, 483] on span "Select a Retail Marijuana Product Type - [US_STATE]" at bounding box center [997, 484] width 228 height 11
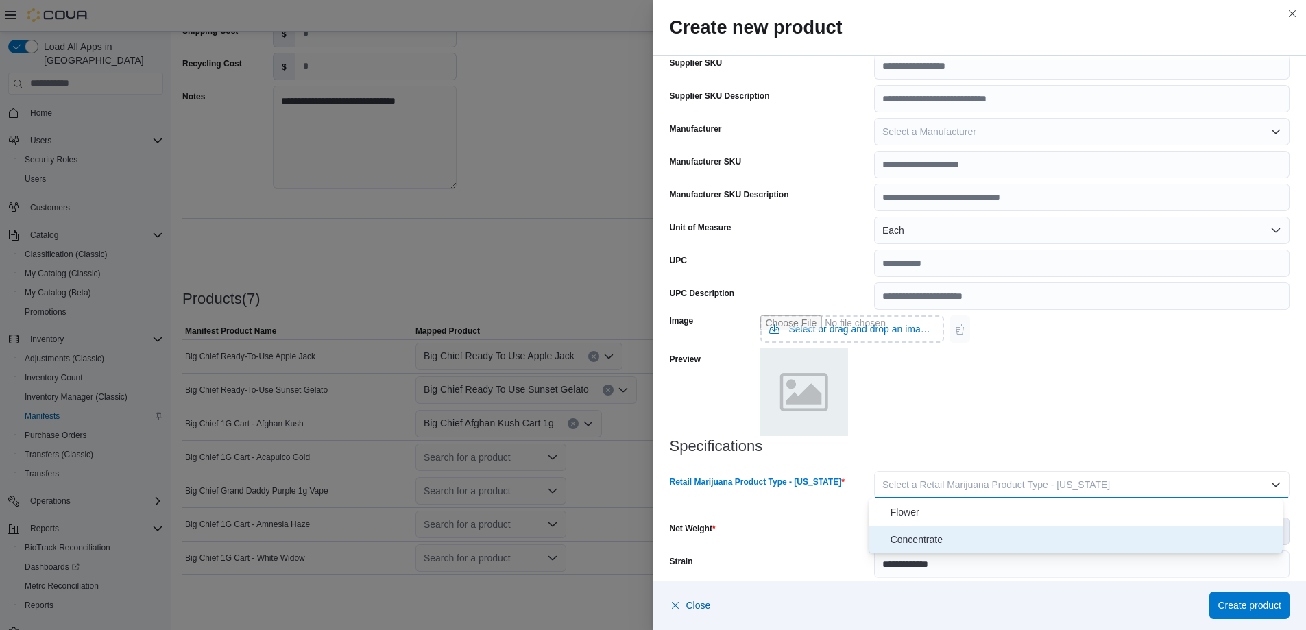
click at [956, 534] on span "Concentrate" at bounding box center [1084, 539] width 387 height 16
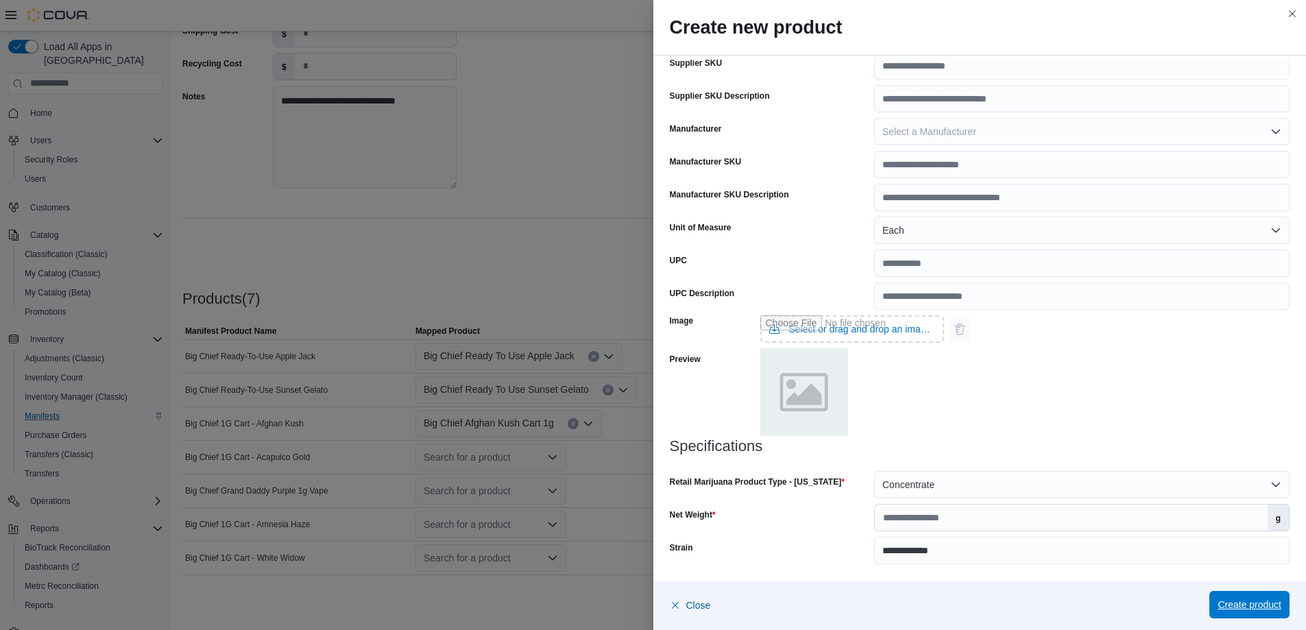
click at [1231, 595] on span "Create product" at bounding box center [1250, 604] width 64 height 27
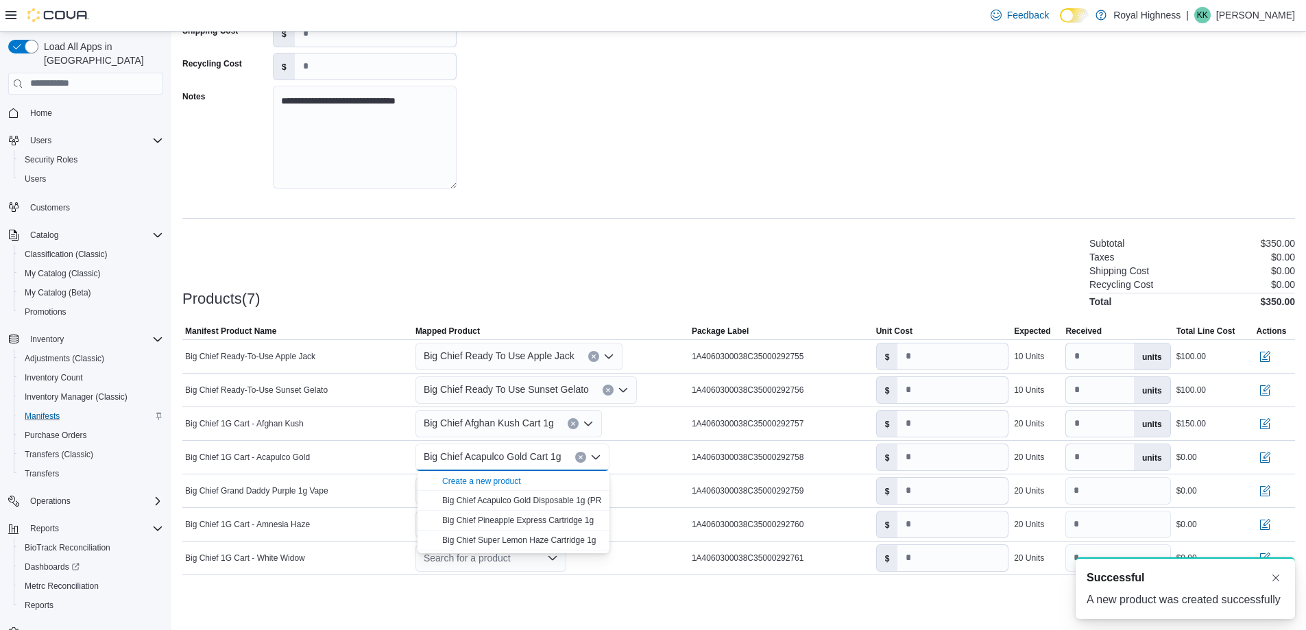
scroll to position [0, 0]
click at [948, 461] on input "number" at bounding box center [953, 457] width 110 height 26
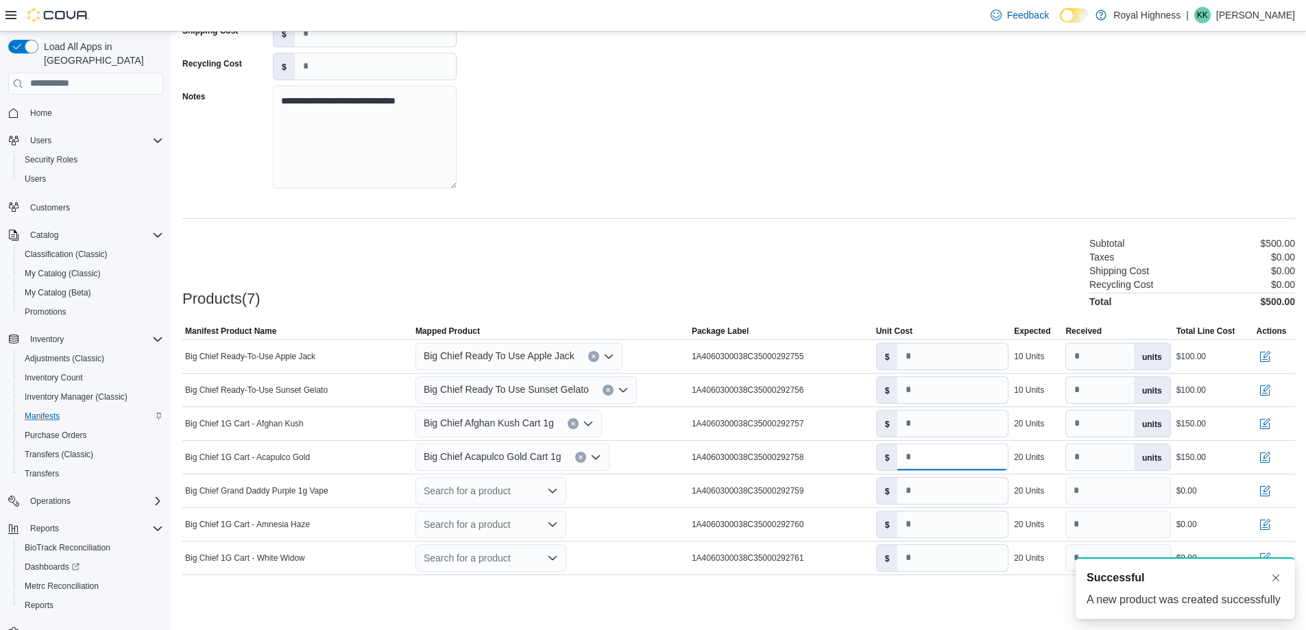
type input "****"
click at [757, 291] on div "Products(7) Subtotal $500.00 Taxes $0.00 Shipping Cost $0.00 Recycling Cost $0.…" at bounding box center [738, 271] width 1113 height 72
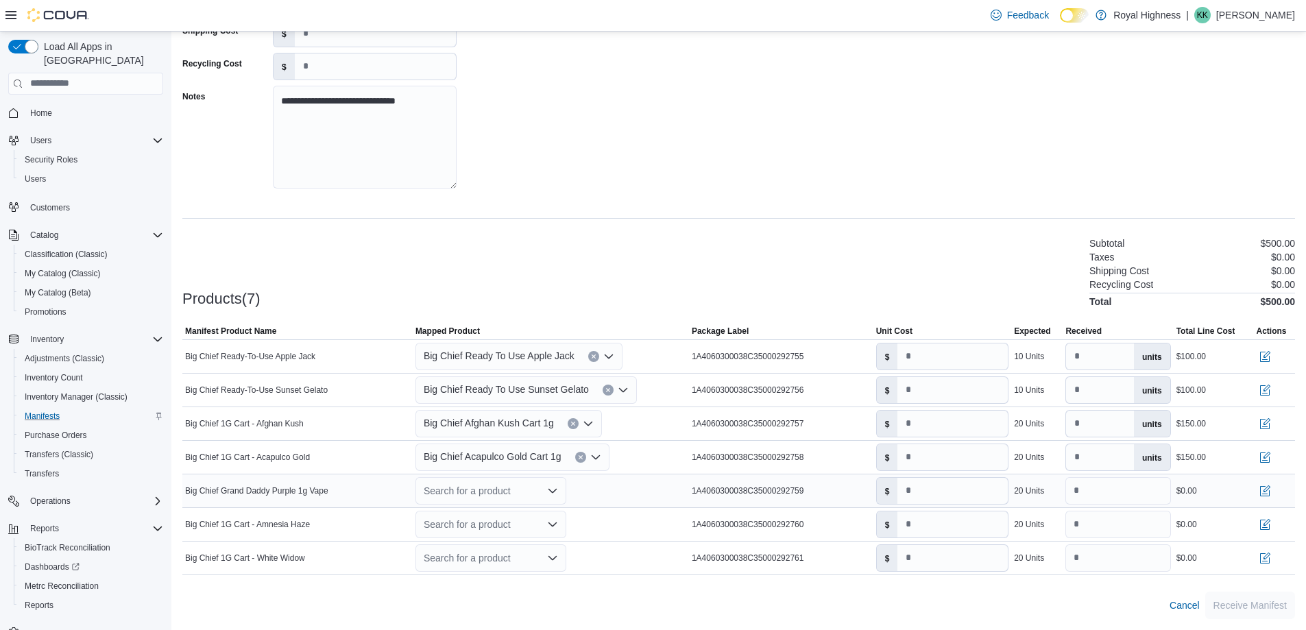
click at [509, 481] on div "Search for a product" at bounding box center [491, 490] width 151 height 27
click at [496, 512] on div "Create a new product" at bounding box center [481, 515] width 79 height 11
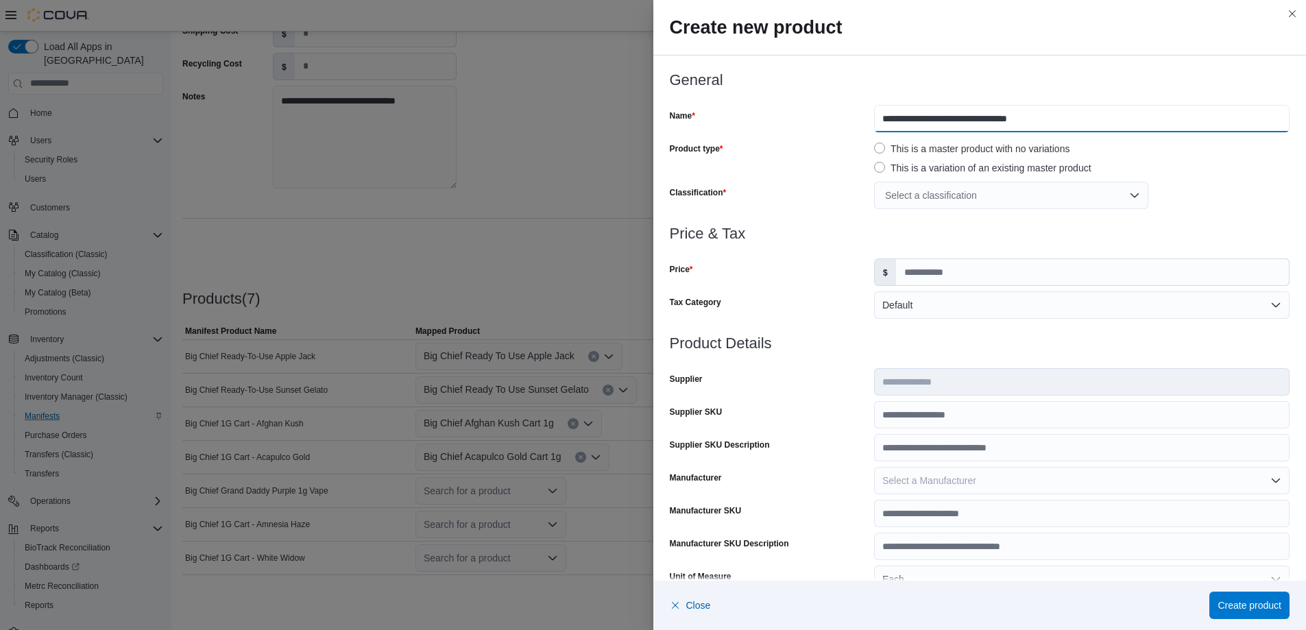
click at [1055, 122] on input "**********" at bounding box center [1082, 118] width 416 height 27
type input "**********"
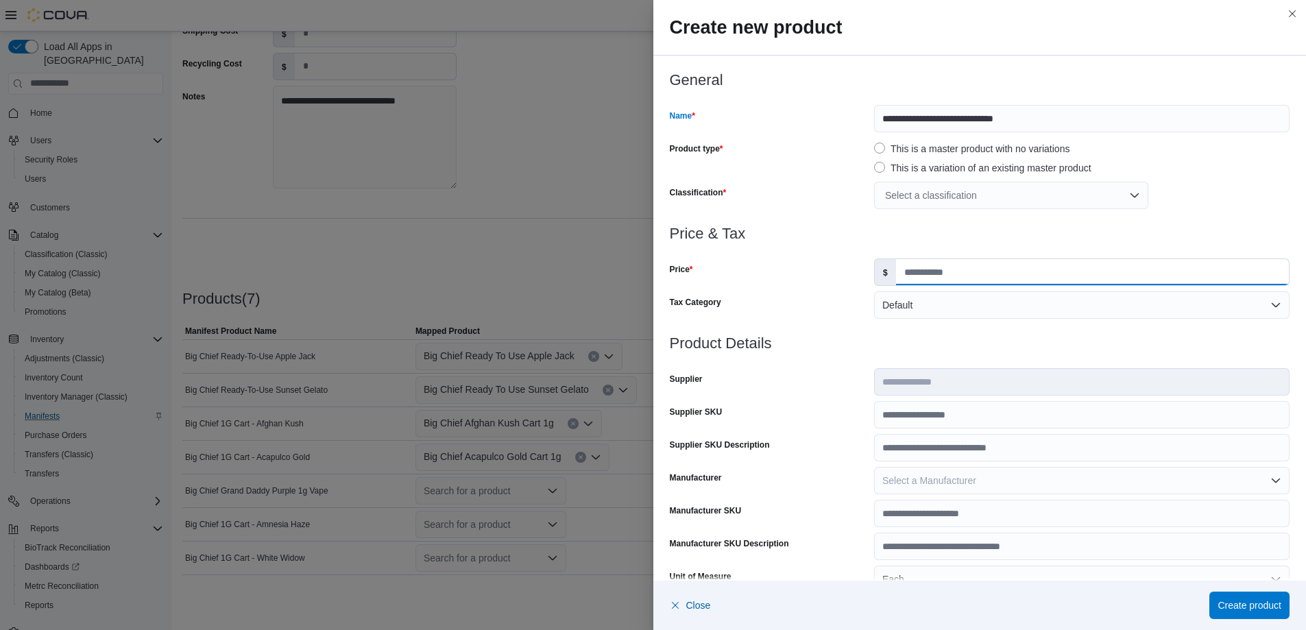
click at [915, 275] on input "Price" at bounding box center [1092, 272] width 393 height 26
type input "*****"
click at [924, 197] on div "Select a classification" at bounding box center [1011, 195] width 274 height 27
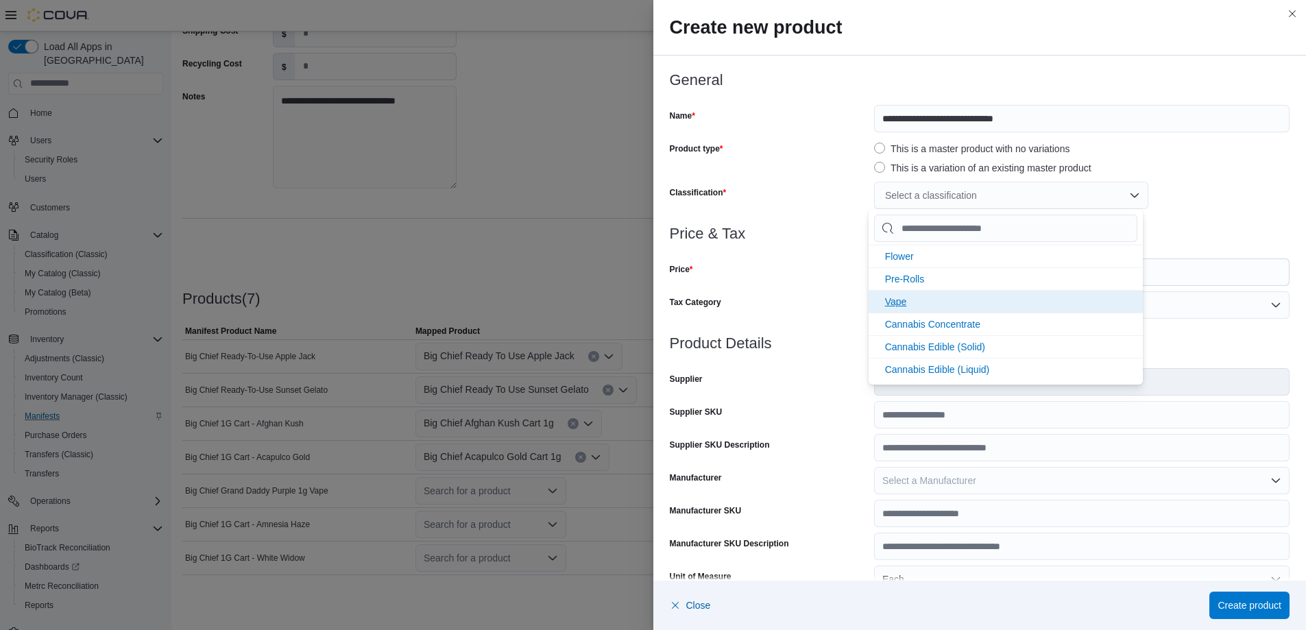
click at [901, 296] on span "Vape" at bounding box center [896, 301] width 22 height 11
click at [867, 259] on div "Price $ *****" at bounding box center [980, 272] width 621 height 27
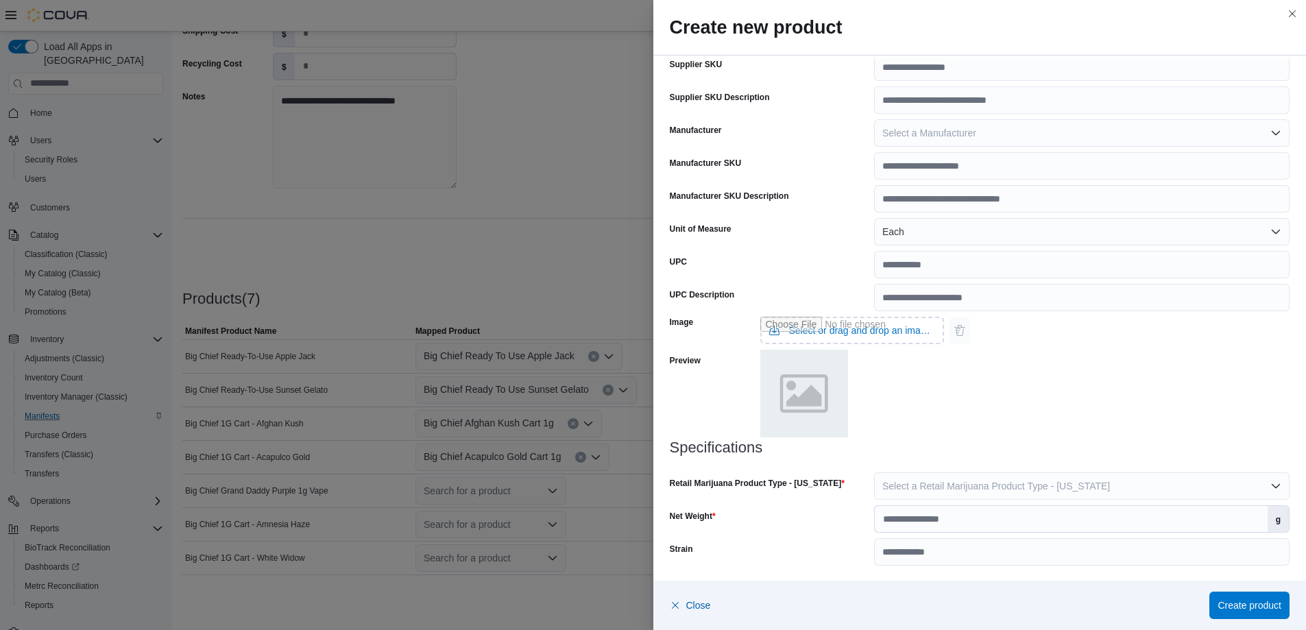
scroll to position [349, 0]
click at [951, 479] on span "Select a Retail Marijuana Product Type - [US_STATE]" at bounding box center [997, 484] width 228 height 11
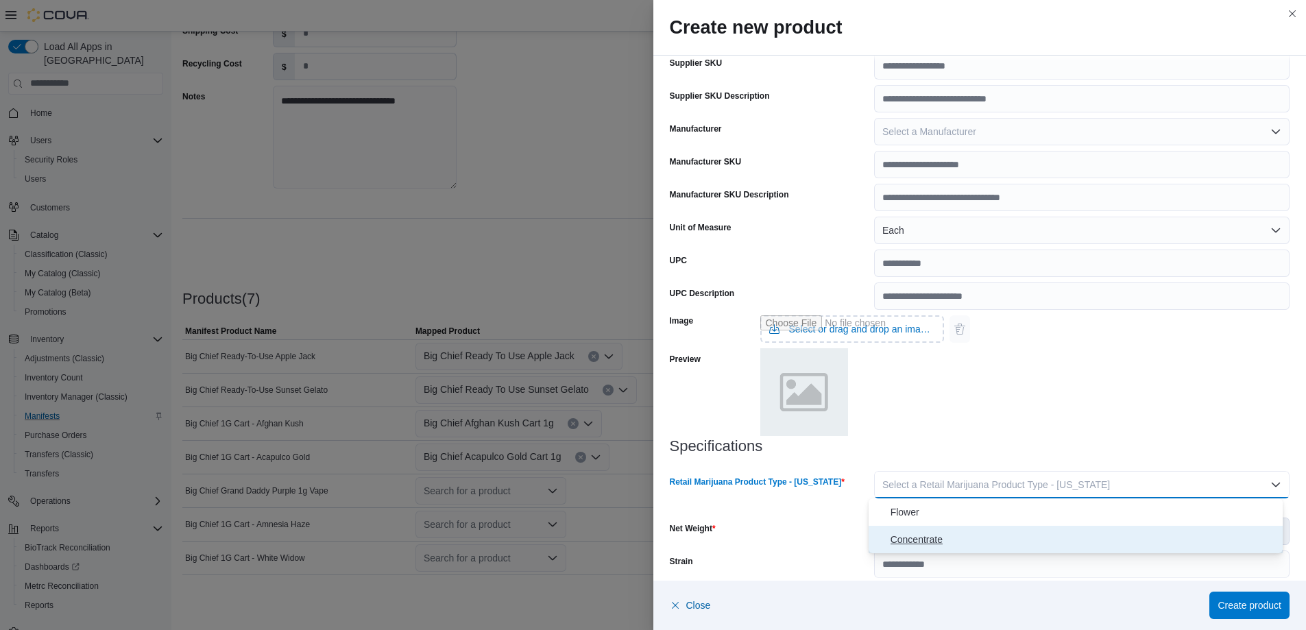
click at [937, 543] on span "Concentrate" at bounding box center [1084, 539] width 387 height 16
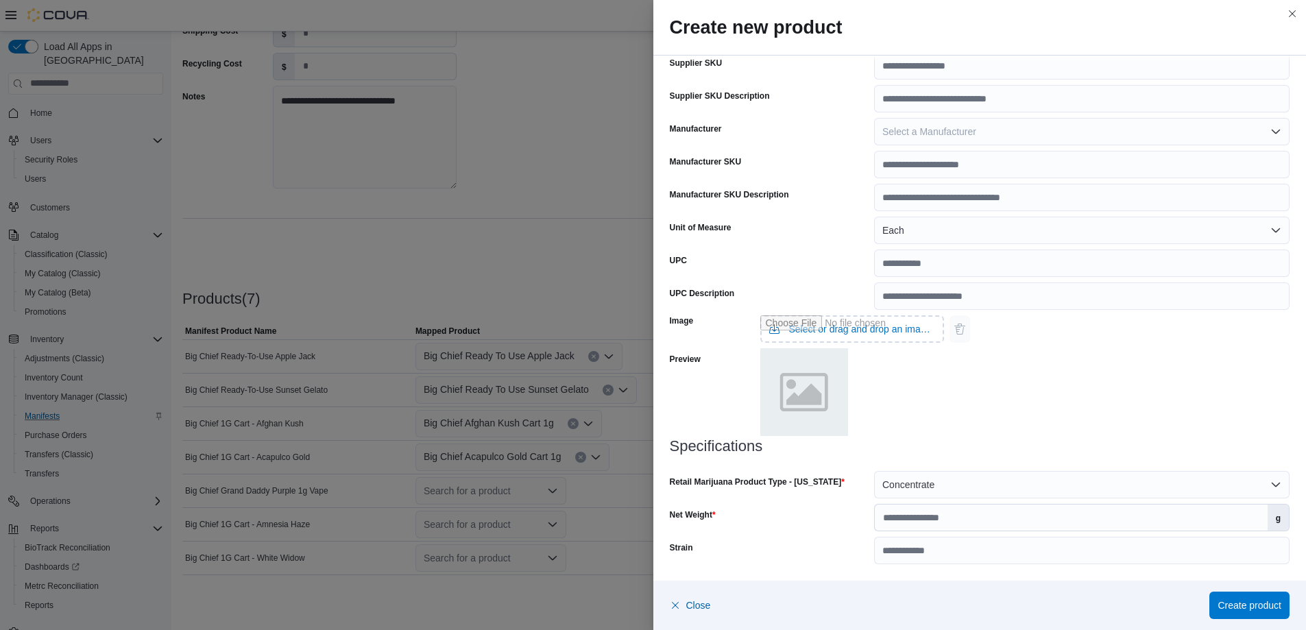
click at [966, 435] on div "Image Select or drag and drop an image file Preview" at bounding box center [980, 374] width 621 height 128
click at [967, 521] on input "Net Weight" at bounding box center [1071, 518] width 393 height 26
type input "*"
click at [960, 555] on input "Strain" at bounding box center [1082, 550] width 416 height 27
type input "**********"
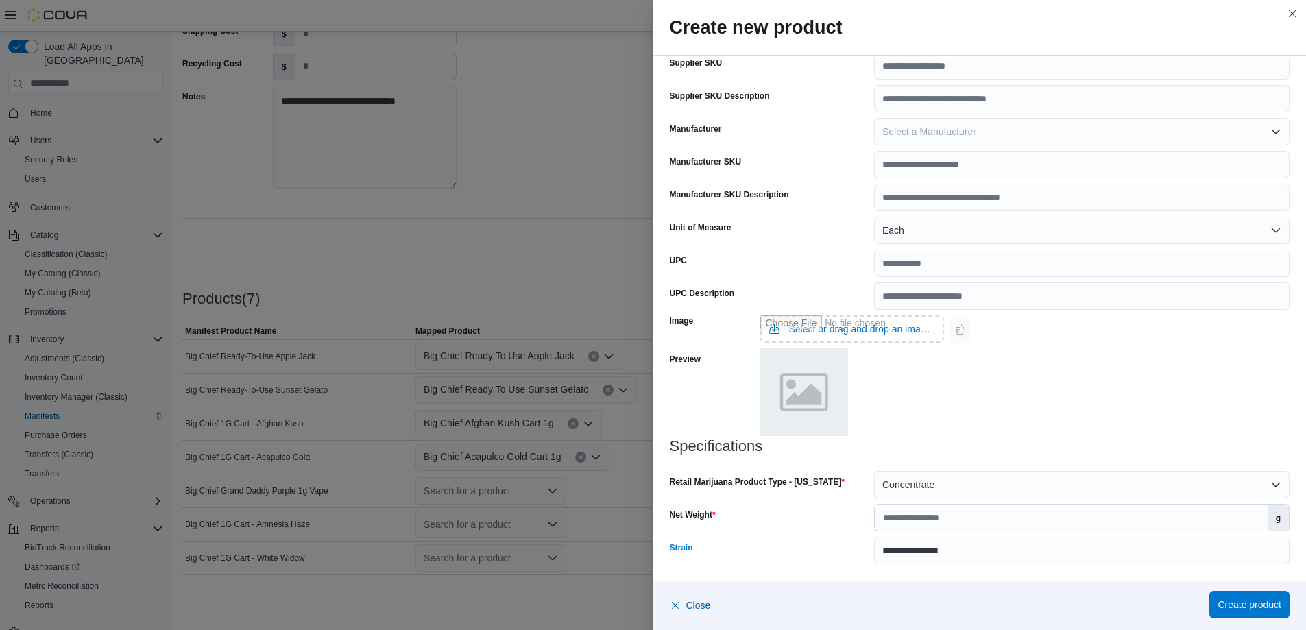
click at [1247, 613] on span "Create product" at bounding box center [1250, 604] width 64 height 27
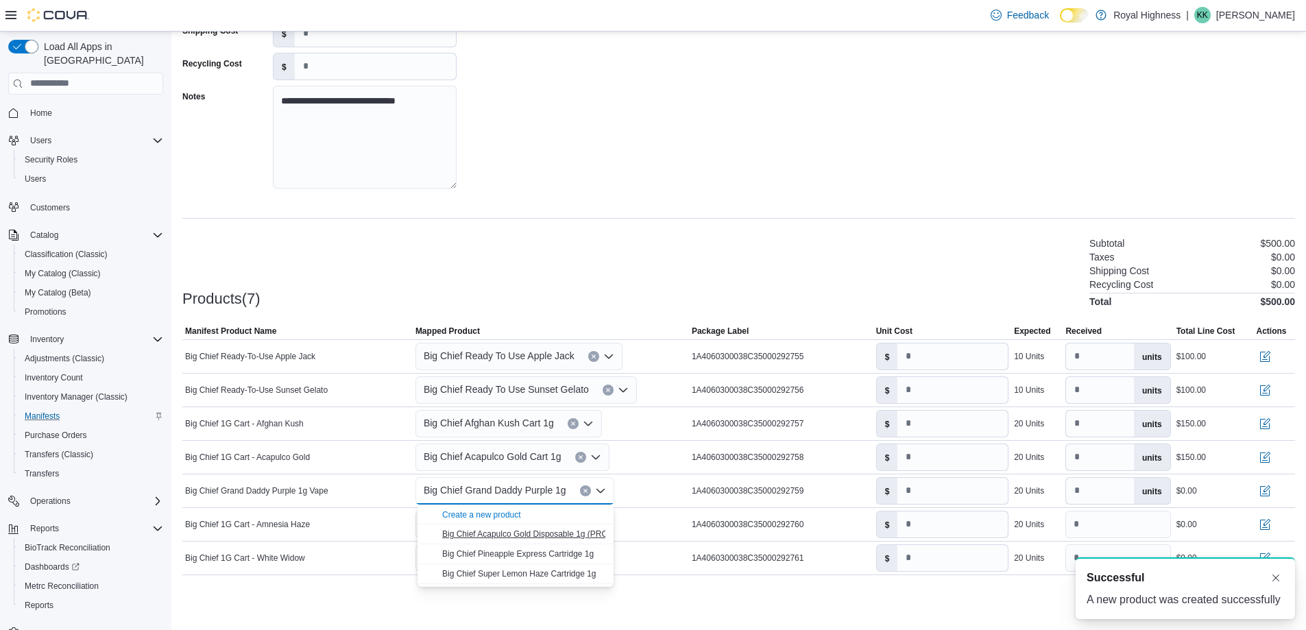
scroll to position [0, 0]
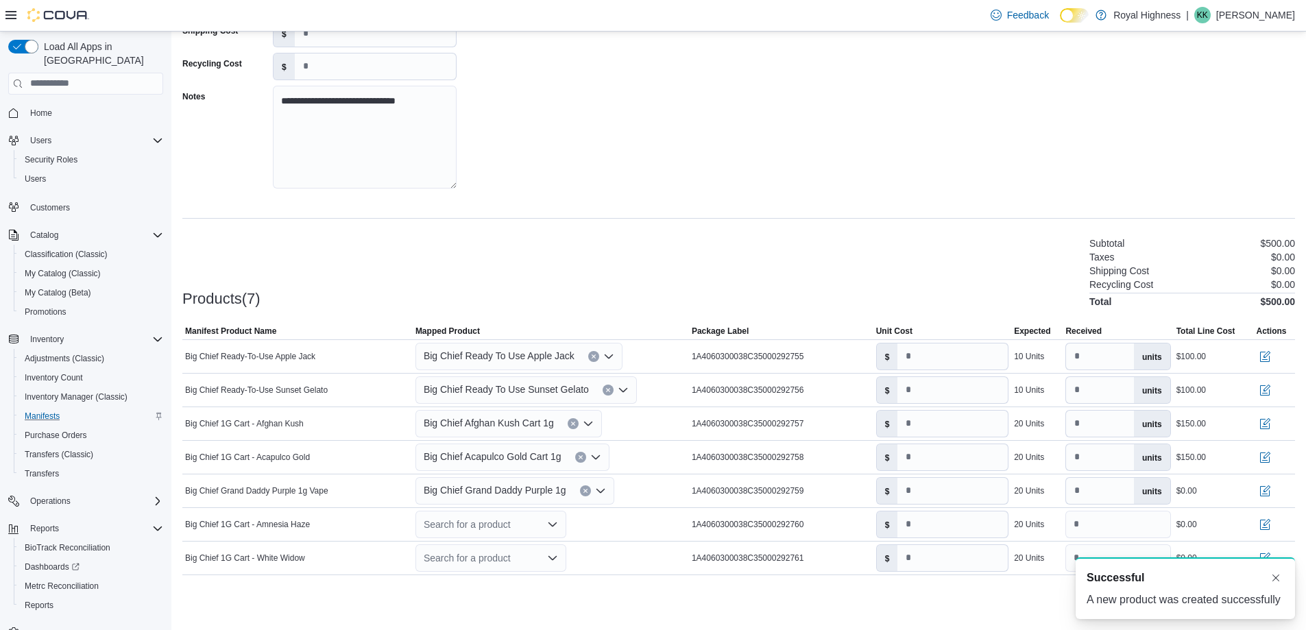
click at [538, 286] on div "Products(7) Subtotal $500.00 Taxes $0.00 Shipping Cost $0.00 Recycling Cost $0.…" at bounding box center [738, 271] width 1113 height 72
click at [516, 531] on div "Search for a product" at bounding box center [491, 524] width 151 height 27
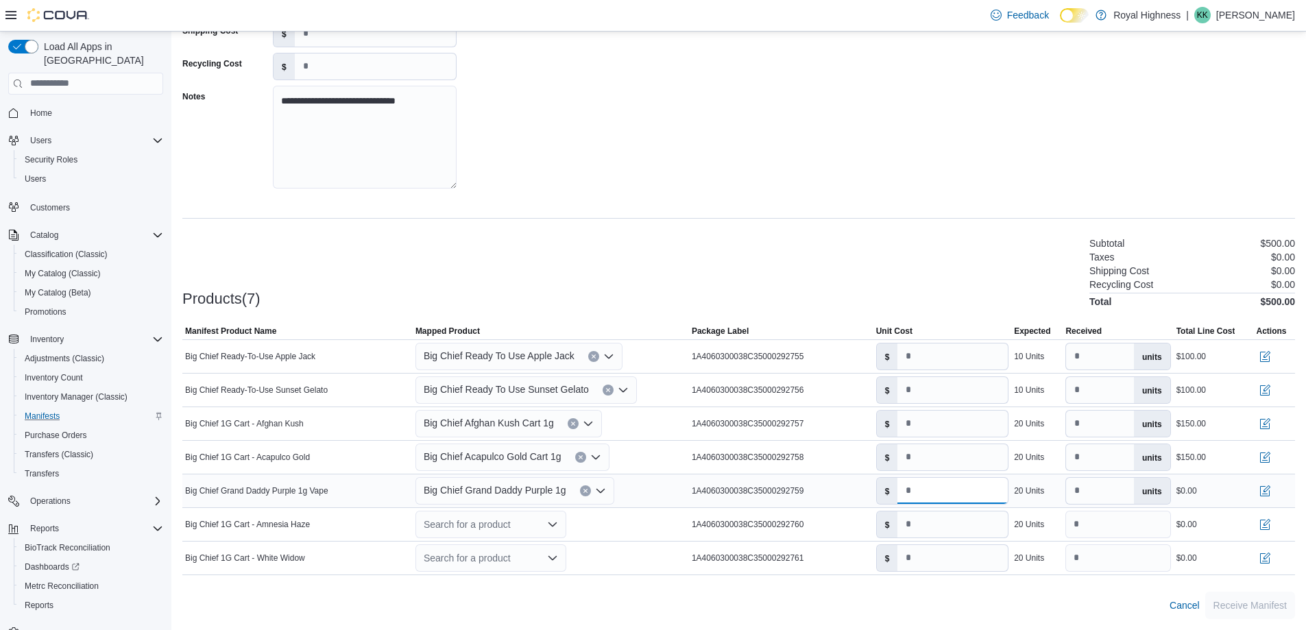
click at [912, 482] on input "number" at bounding box center [953, 491] width 110 height 26
type input "****"
click at [499, 531] on div "Search for a product" at bounding box center [491, 524] width 151 height 27
click at [503, 438] on div "Create a new product" at bounding box center [481, 438] width 79 height 11
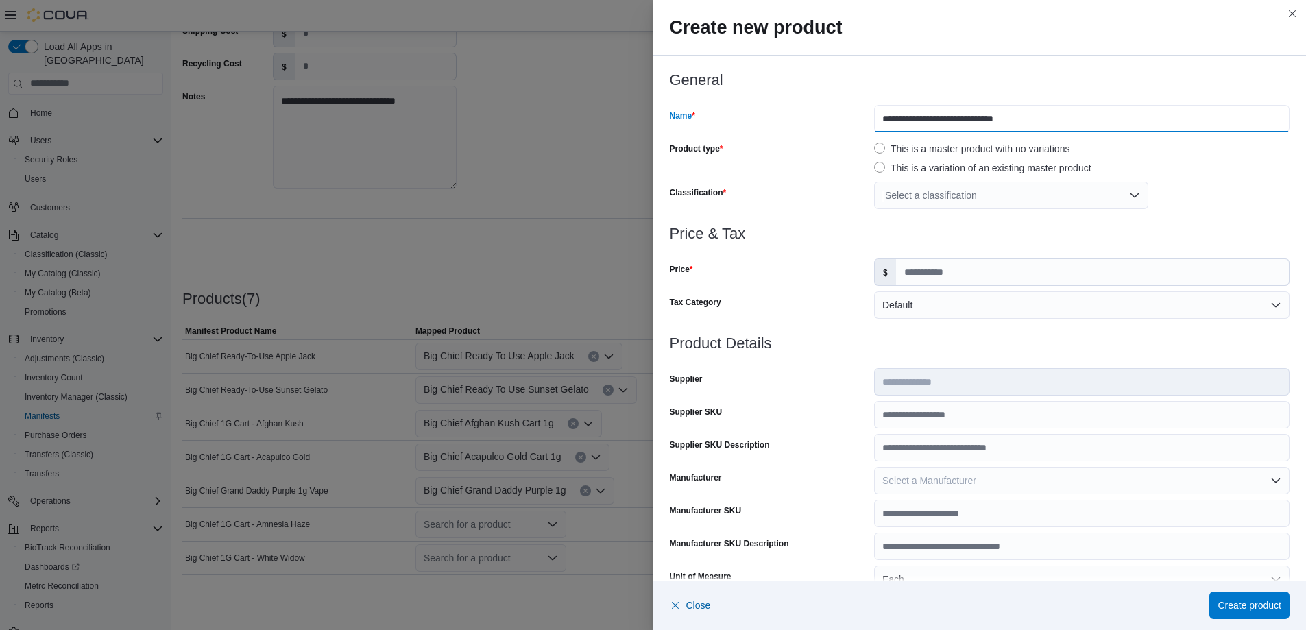
drag, startPoint x: 953, startPoint y: 121, endPoint x: 919, endPoint y: 128, distance: 35.0
click at [919, 128] on input "**********" at bounding box center [1082, 118] width 416 height 27
click at [922, 123] on input "**********" at bounding box center [1082, 118] width 416 height 27
click at [997, 117] on input "**********" at bounding box center [1082, 118] width 416 height 27
paste input "********"
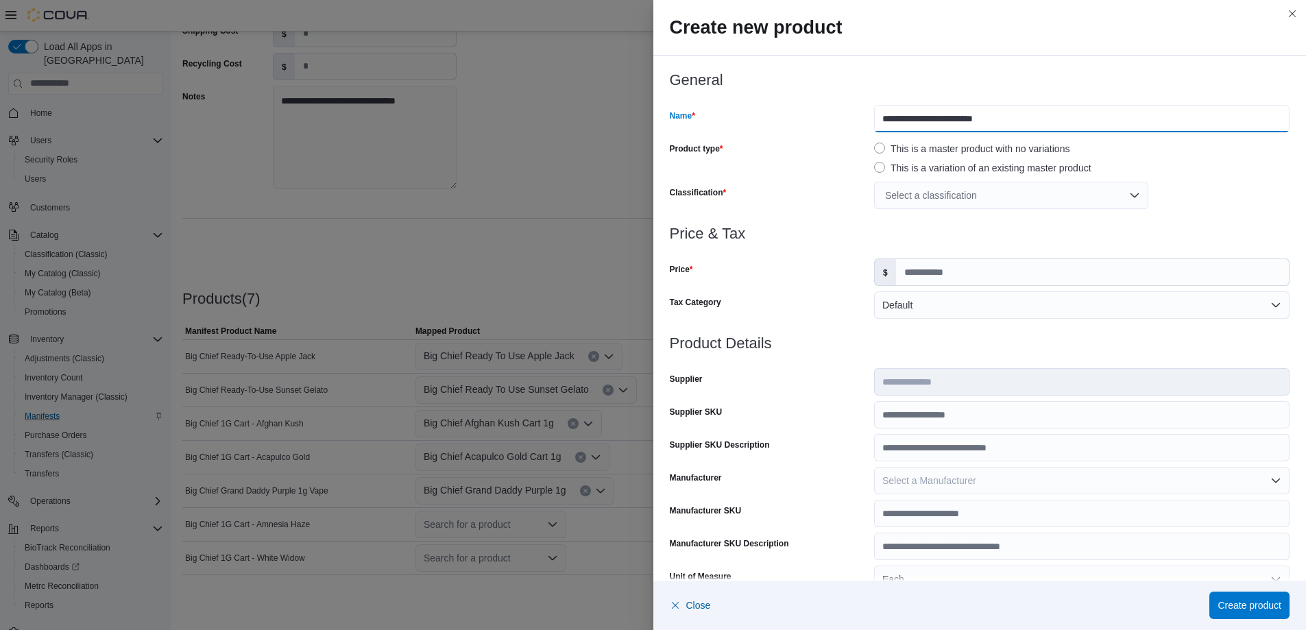
type input "**********"
click at [900, 191] on div "Select a classification" at bounding box center [1011, 195] width 274 height 27
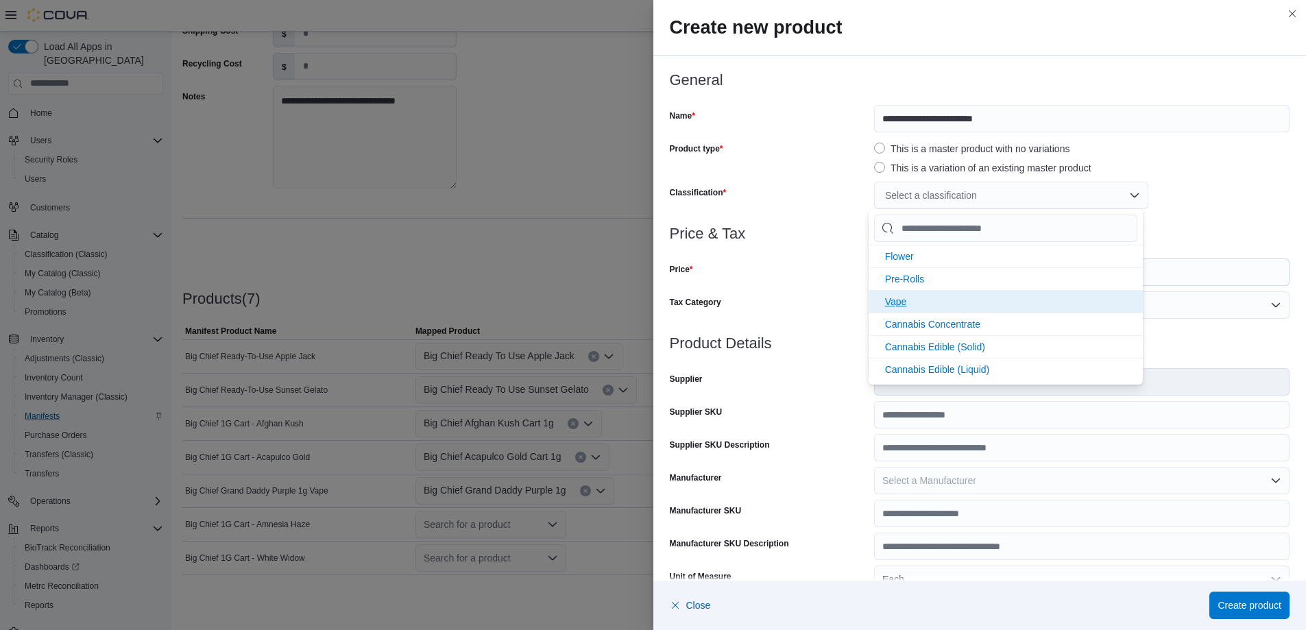
click at [888, 304] on span "Vape" at bounding box center [896, 301] width 22 height 11
click at [846, 245] on div at bounding box center [980, 250] width 621 height 16
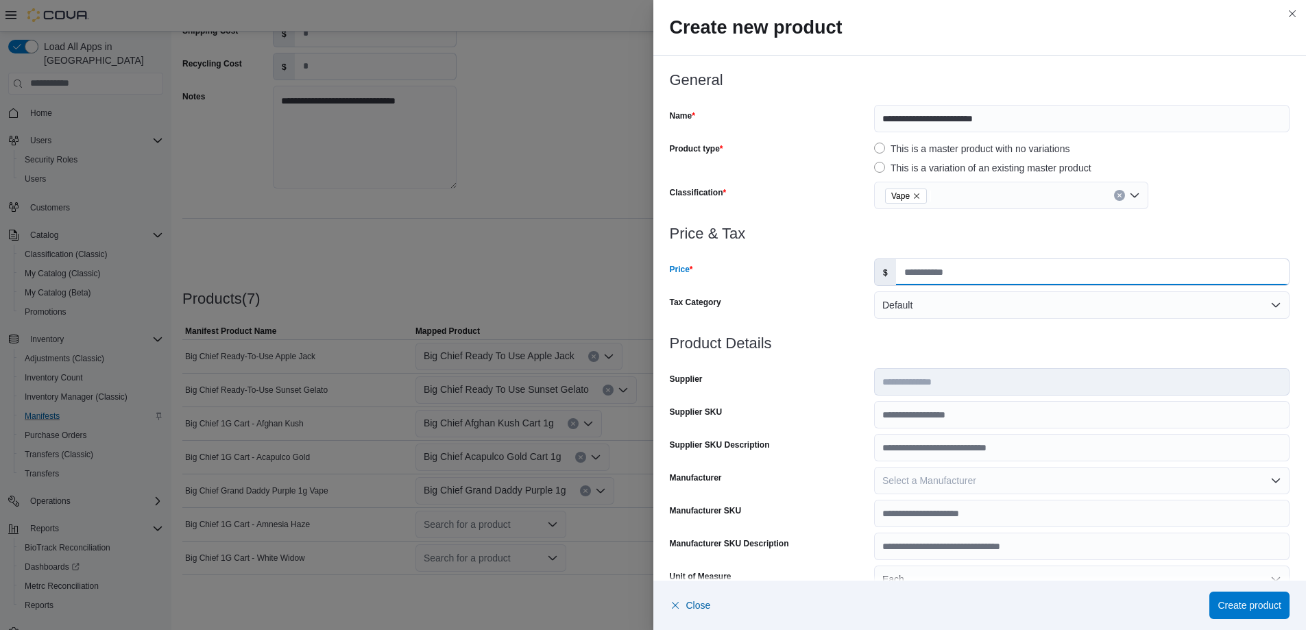
click at [927, 275] on input "Price" at bounding box center [1092, 272] width 393 height 26
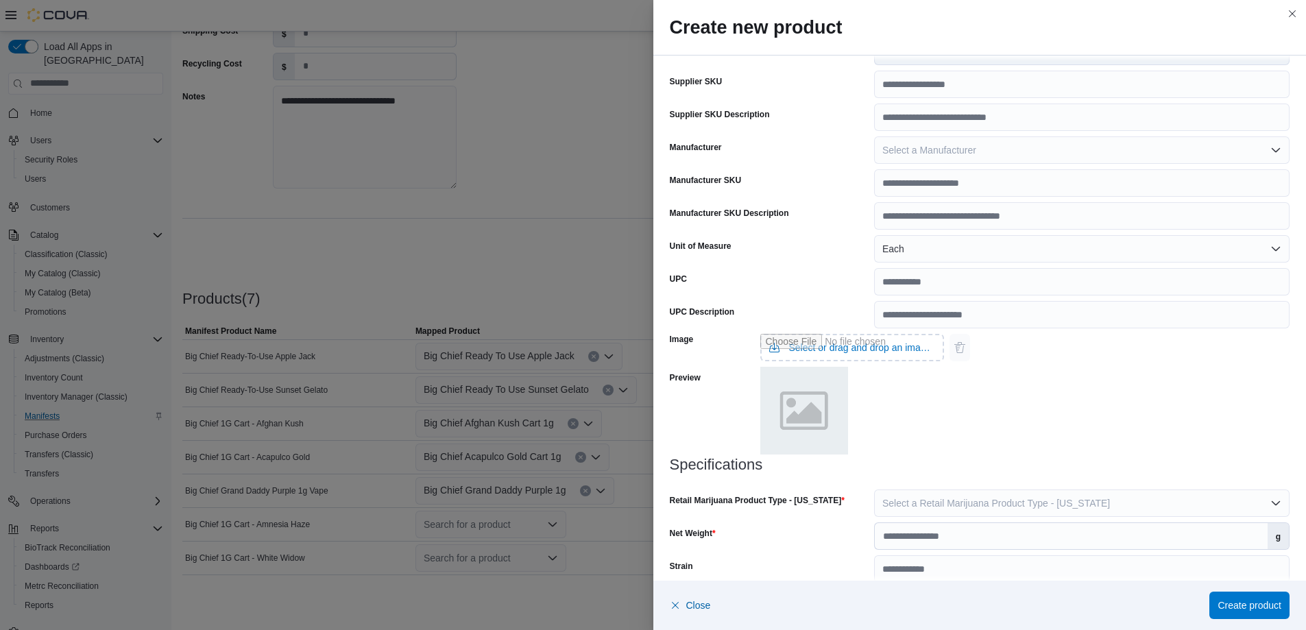
scroll to position [349, 0]
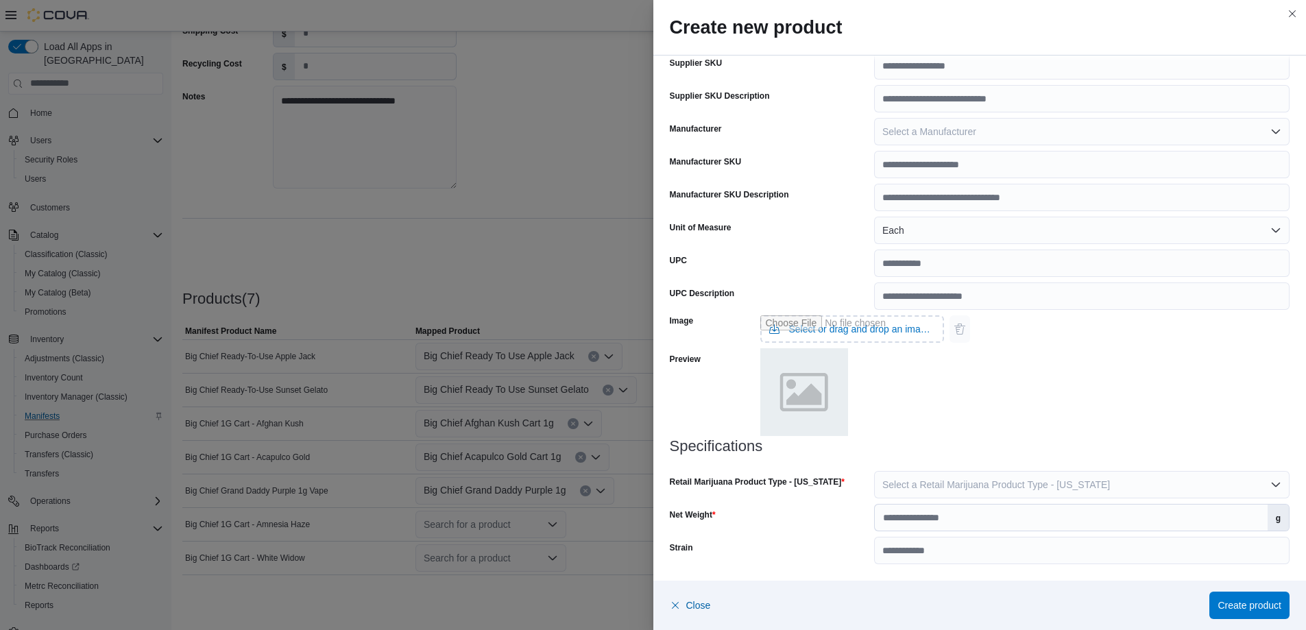
type input "*****"
click at [1009, 483] on span "Select a Retail Marijuana Product Type - [US_STATE]" at bounding box center [997, 484] width 228 height 11
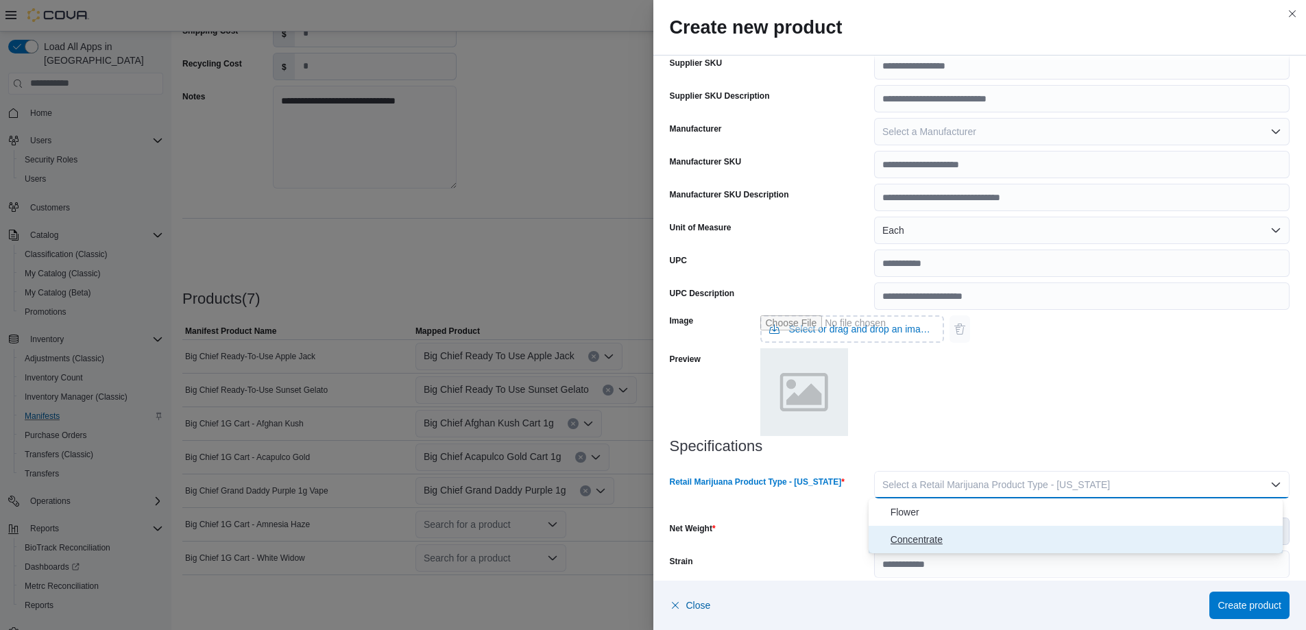
click at [942, 538] on span "Concentrate" at bounding box center [1084, 539] width 387 height 16
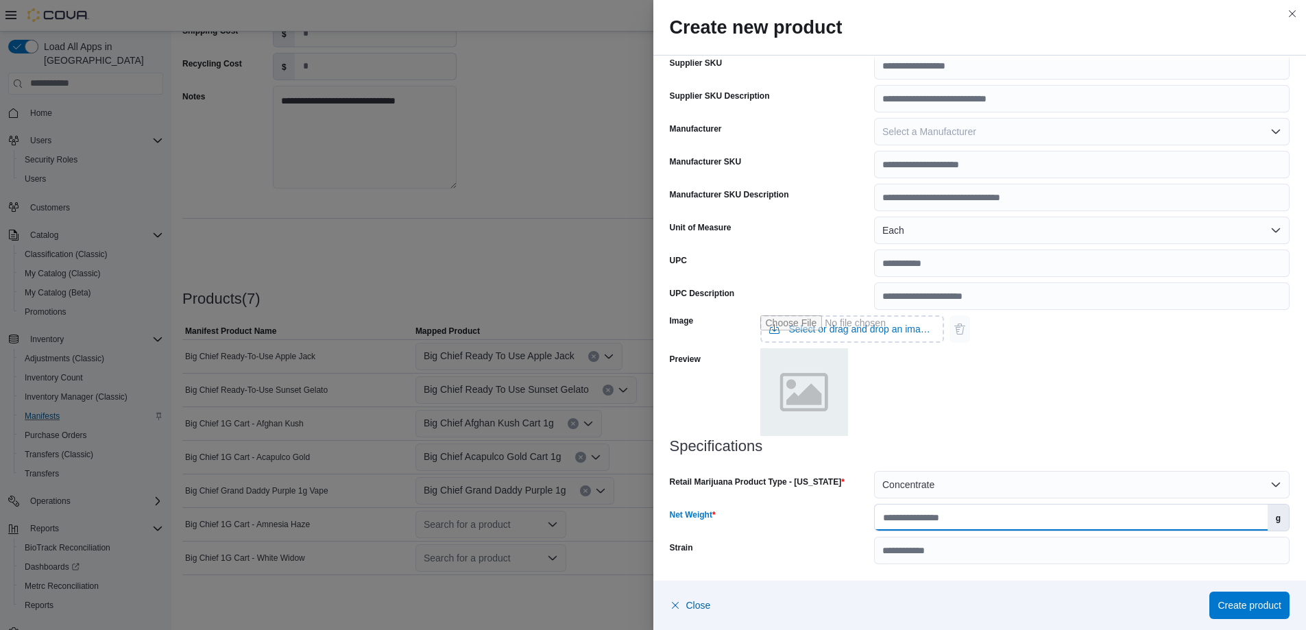
click at [953, 518] on input "Net Weight" at bounding box center [1071, 518] width 393 height 26
type input "*"
click at [944, 551] on input "Strain" at bounding box center [1082, 550] width 416 height 27
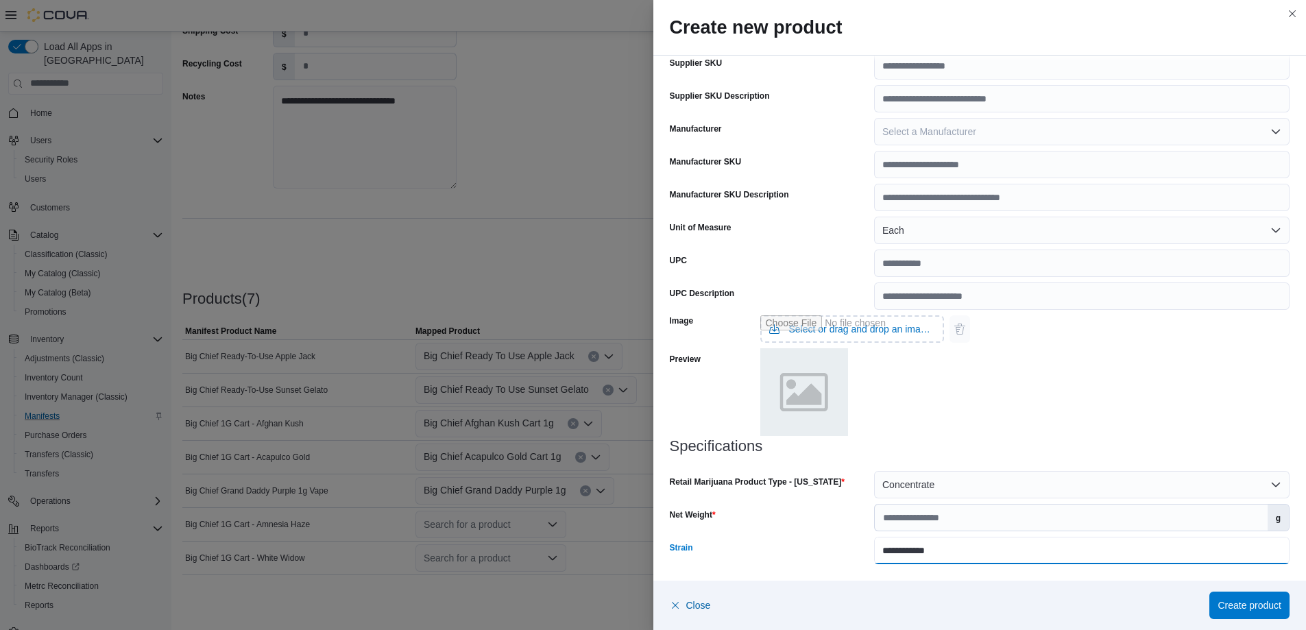
type input "**********"
click at [835, 550] on div "Strain" at bounding box center [769, 550] width 199 height 27
click at [1223, 601] on span "Create product" at bounding box center [1250, 605] width 64 height 14
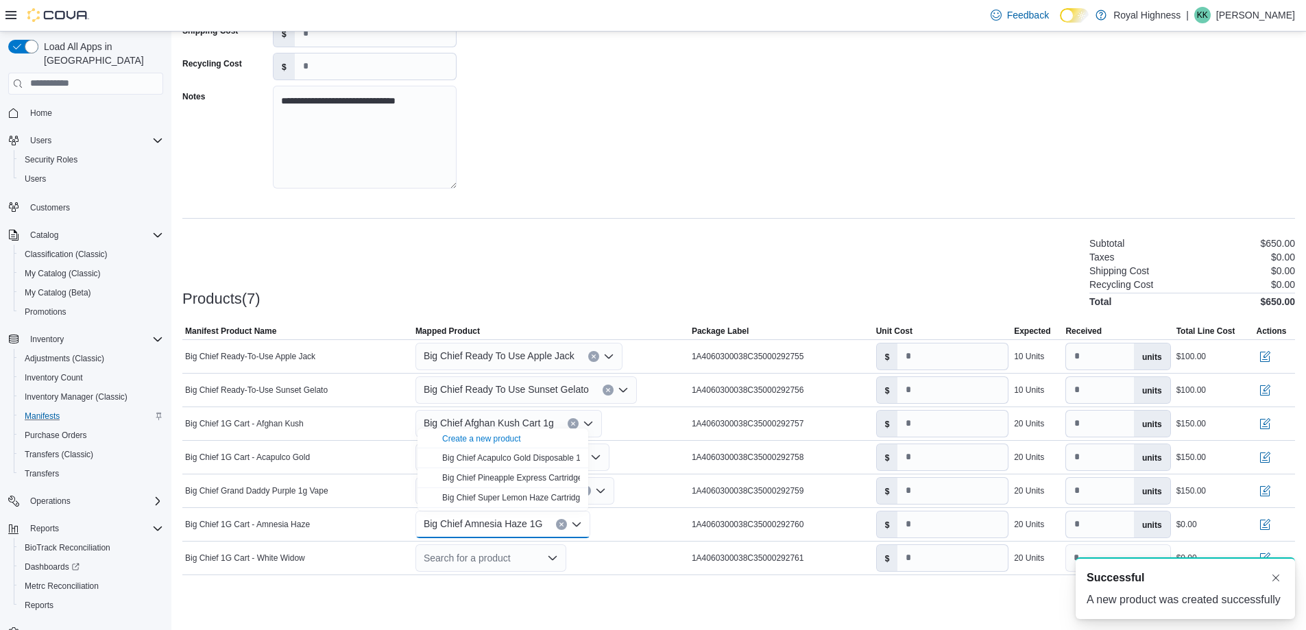
scroll to position [0, 0]
click at [620, 289] on div "Products(7) Subtotal $650.00 Taxes $0.00 Shipping Cost $0.00 Recycling Cost $0.…" at bounding box center [738, 271] width 1113 height 72
click at [515, 562] on div "Search for a product" at bounding box center [491, 557] width 151 height 27
click at [509, 477] on div "Create a new product" at bounding box center [481, 472] width 79 height 11
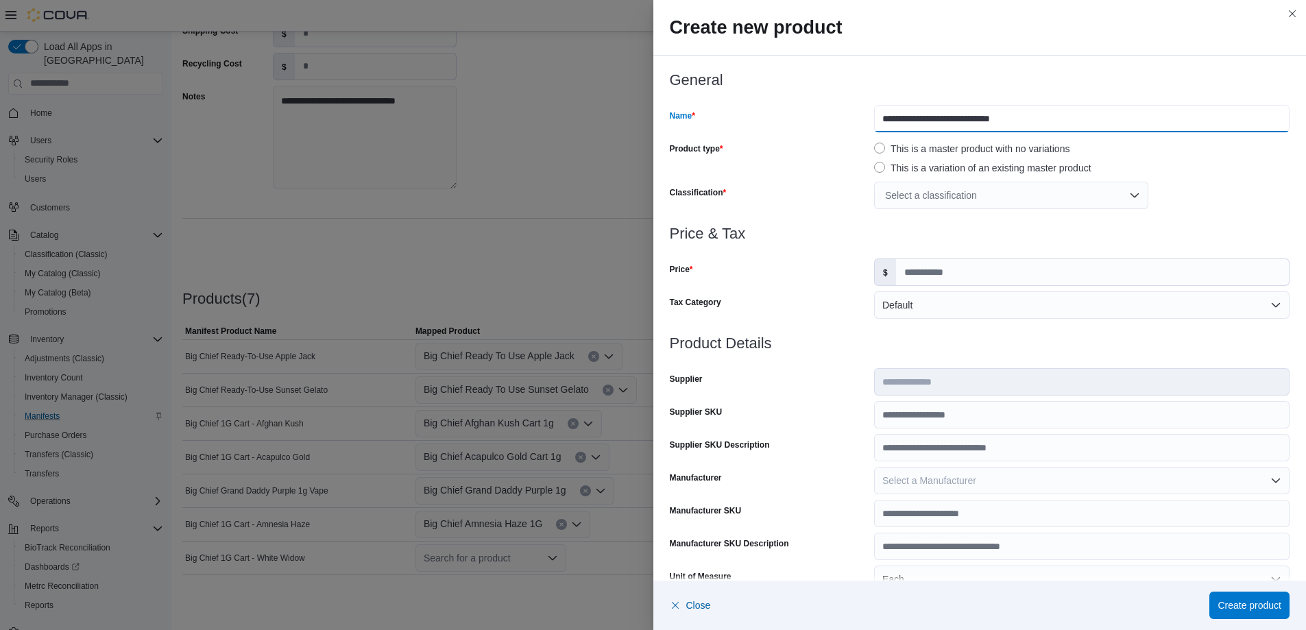
click at [959, 119] on input "**********" at bounding box center [1082, 118] width 416 height 27
click at [979, 120] on input "**********" at bounding box center [1082, 118] width 416 height 27
type input "**********"
click at [900, 189] on div "Select a classification" at bounding box center [1011, 195] width 274 height 27
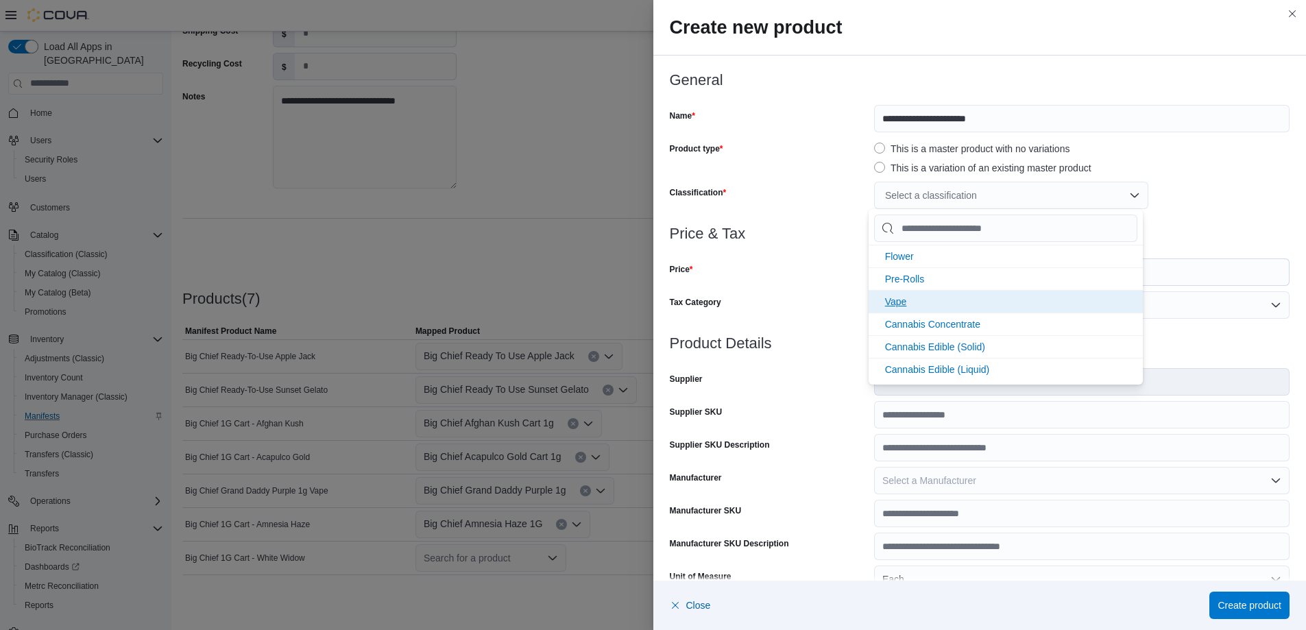
click at [890, 296] on span "Vape" at bounding box center [896, 301] width 22 height 11
click at [848, 270] on div "Price" at bounding box center [769, 272] width 199 height 27
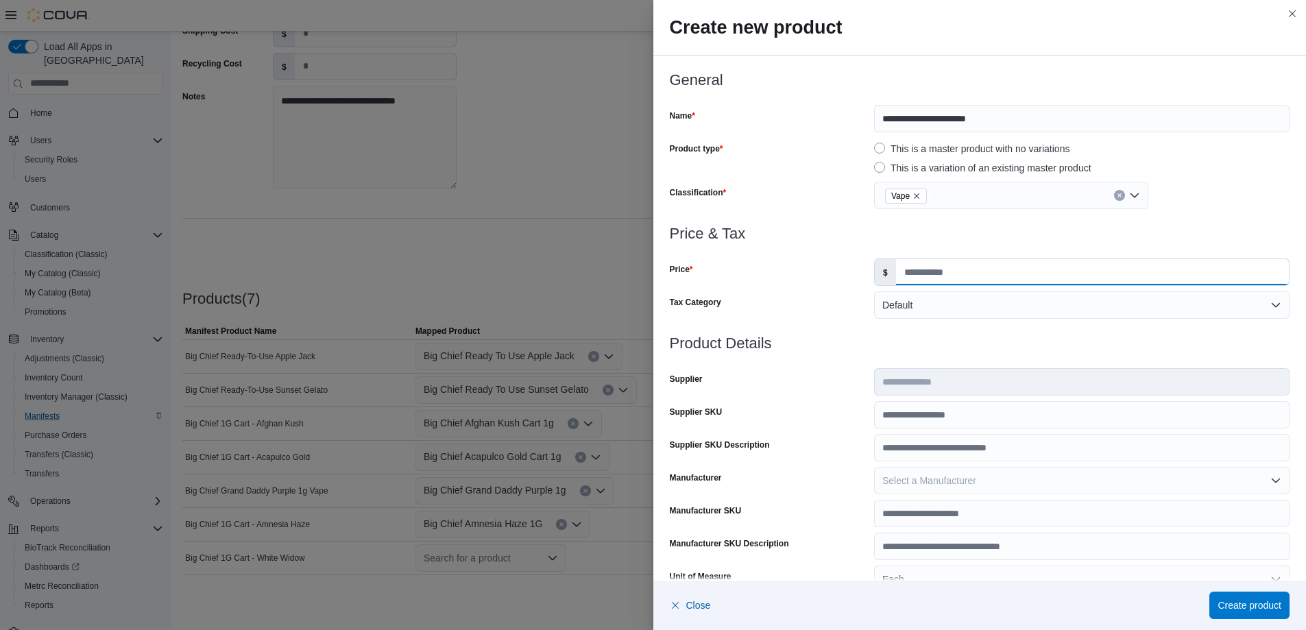
click at [914, 270] on input "Price" at bounding box center [1092, 272] width 393 height 26
type input "*****"
click at [848, 296] on div "Tax Category" at bounding box center [769, 304] width 199 height 27
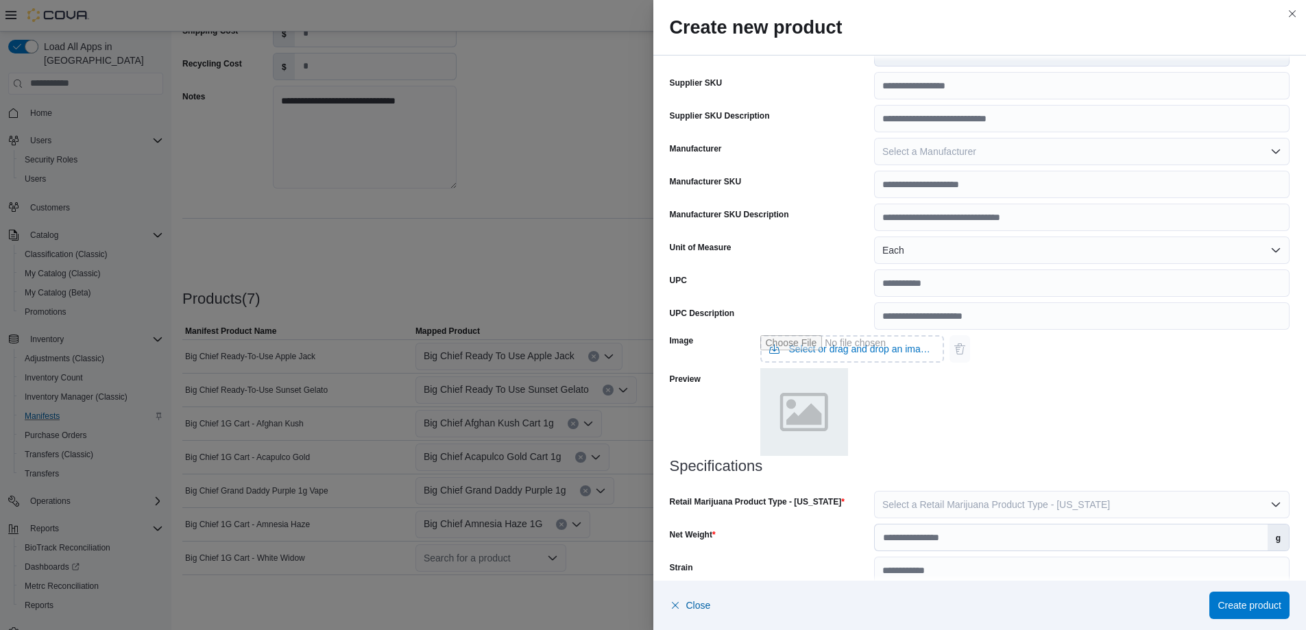
scroll to position [349, 0]
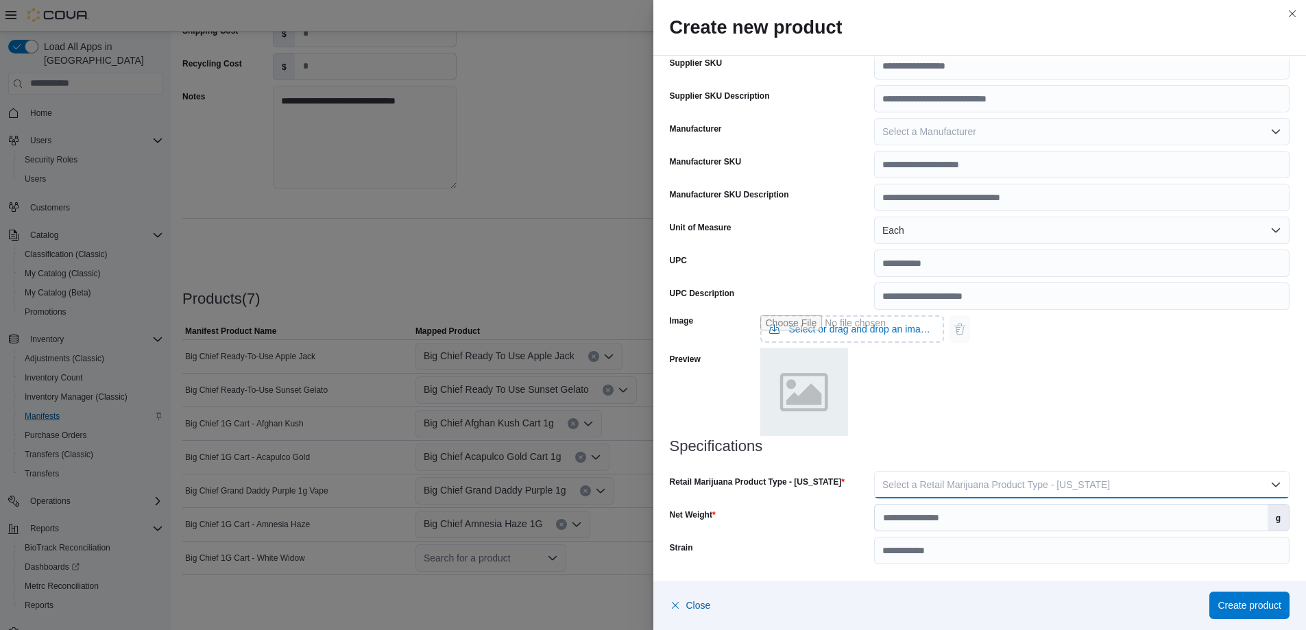
click at [1000, 491] on button "Select a Retail Marijuana Product Type - [US_STATE]" at bounding box center [1082, 484] width 416 height 27
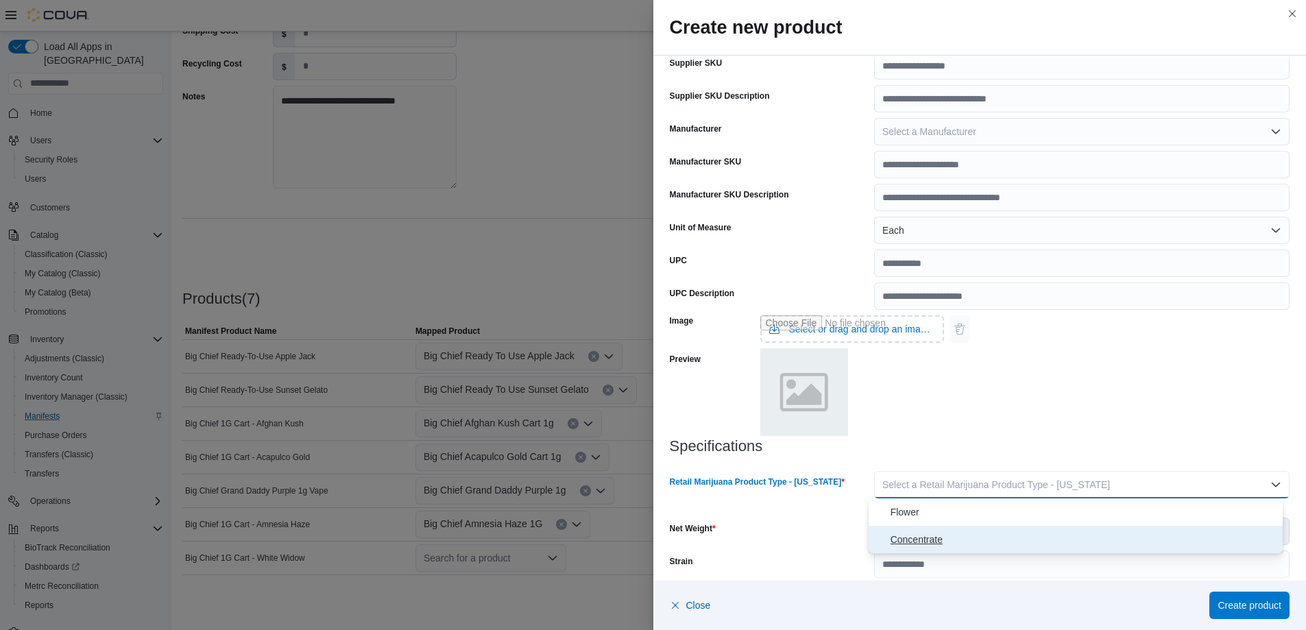
click at [942, 540] on span "Concentrate" at bounding box center [1084, 539] width 387 height 16
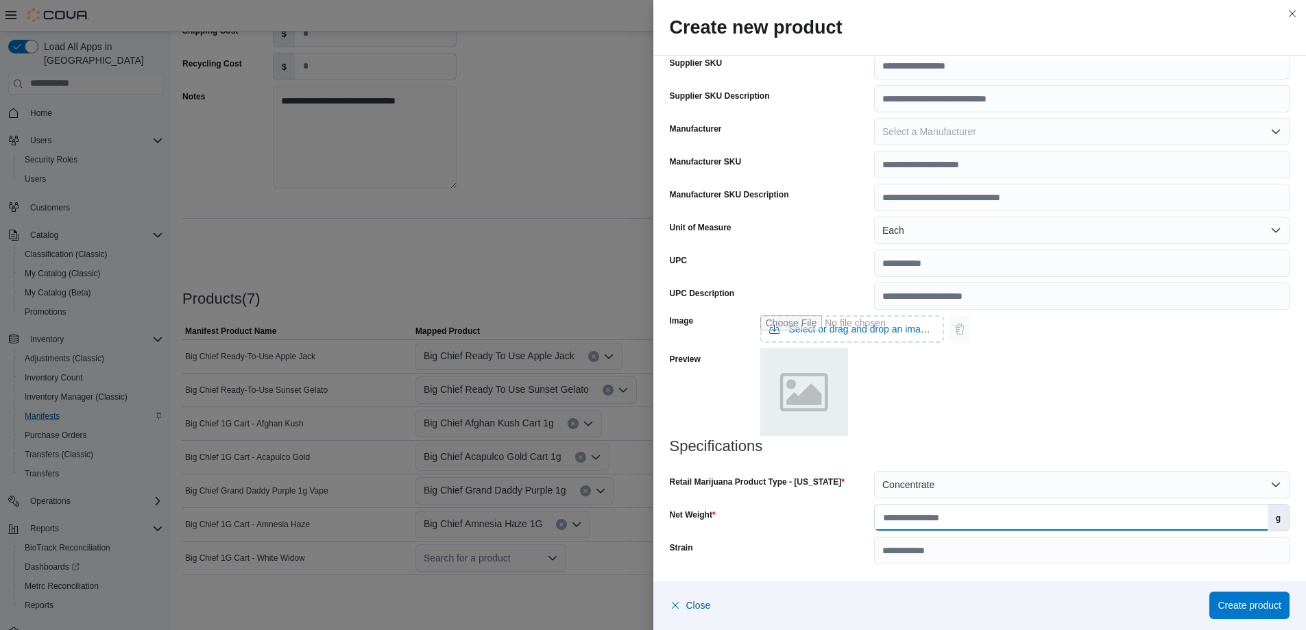
click at [951, 519] on input "Net Weight" at bounding box center [1071, 518] width 393 height 26
type input "*"
click at [950, 555] on input "Strain" at bounding box center [1082, 550] width 416 height 27
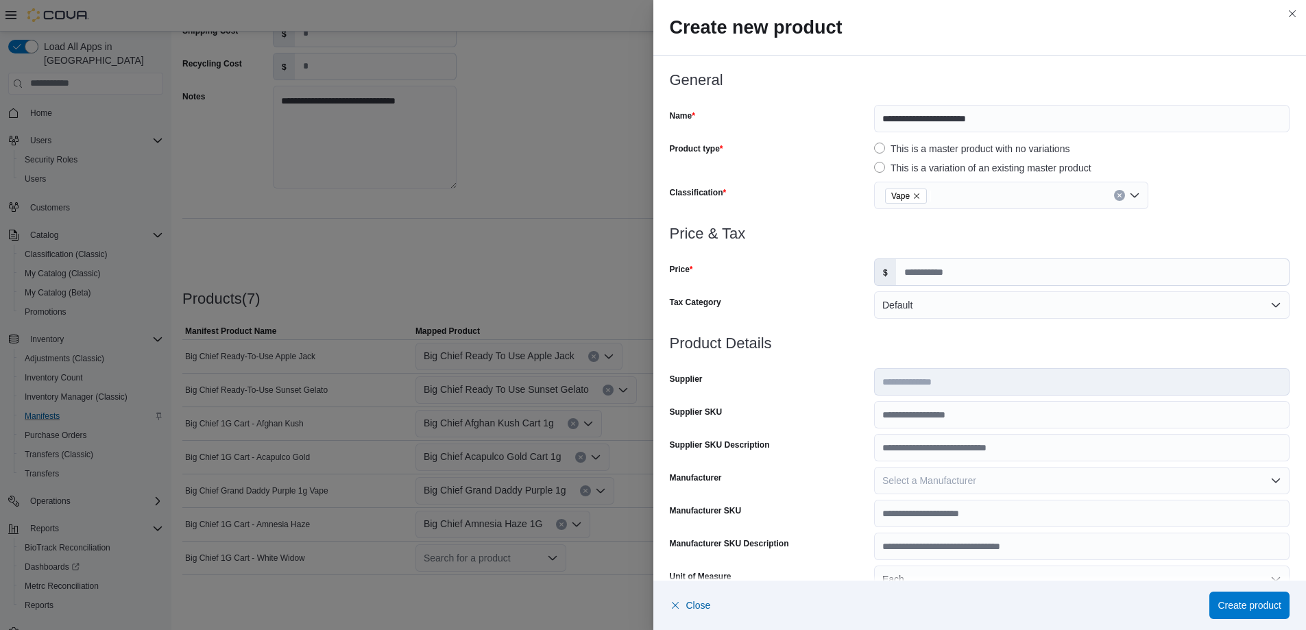
scroll to position [274, 0]
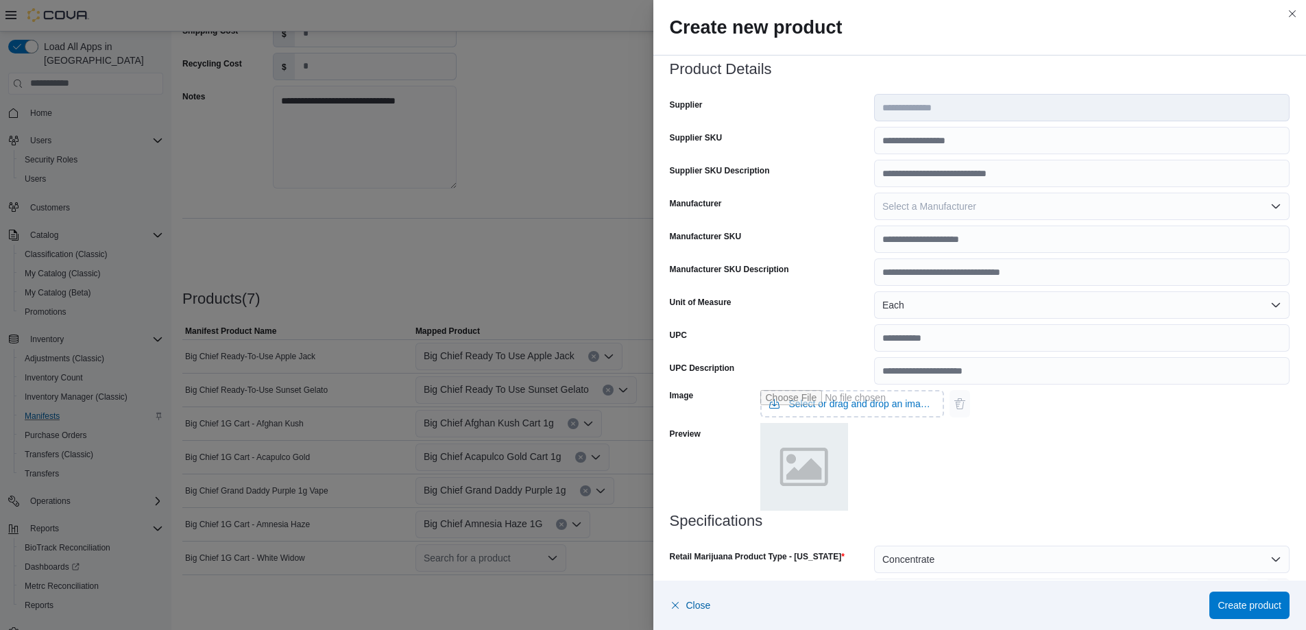
click at [1090, 492] on div "Image Select or drag and drop an image file Preview" at bounding box center [980, 449] width 621 height 128
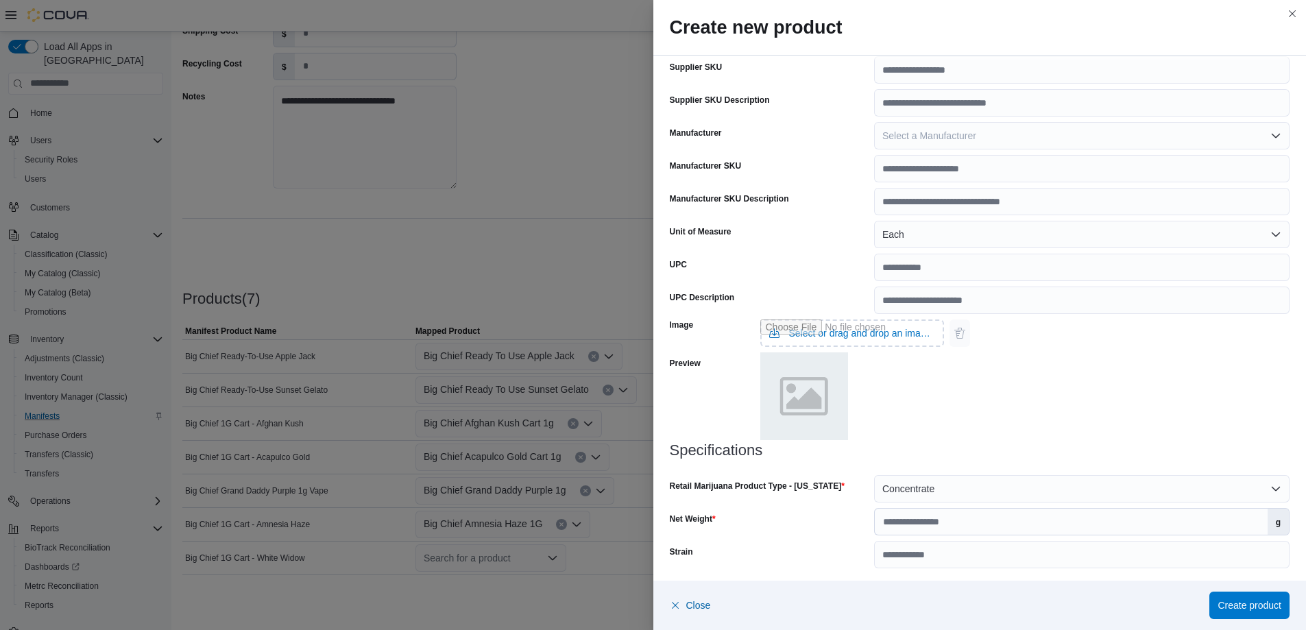
scroll to position [349, 0]
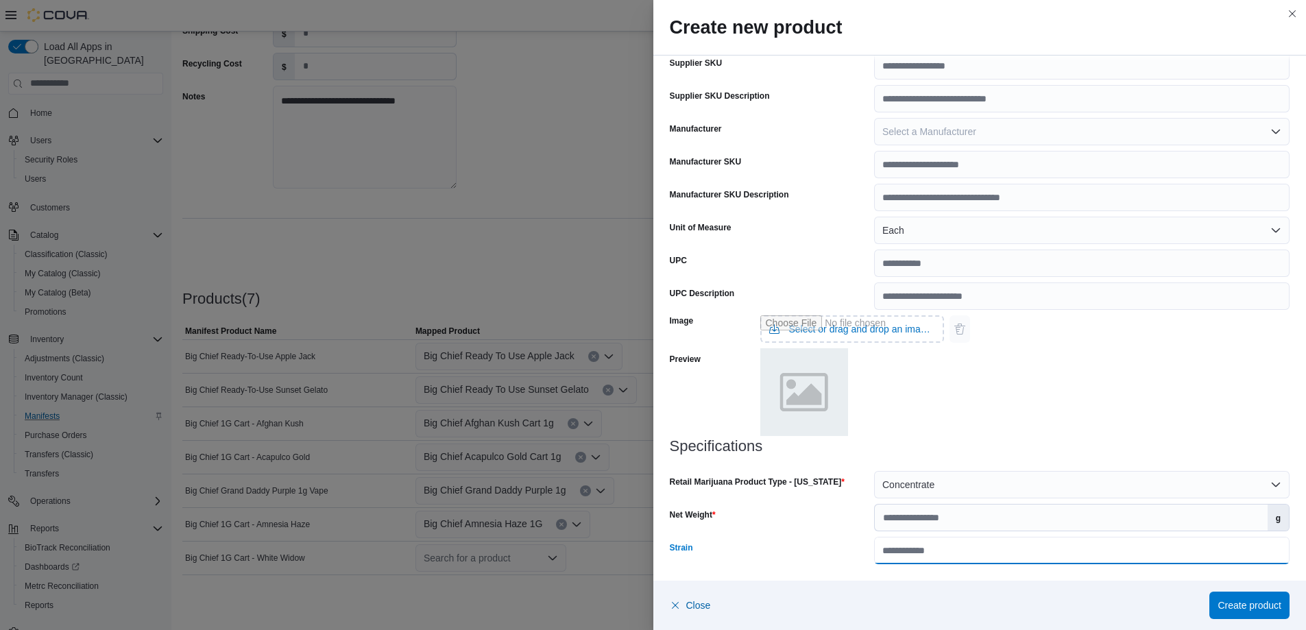
click at [966, 549] on input "Strain" at bounding box center [1082, 550] width 416 height 27
type input "**********"
click at [800, 534] on div "**********" at bounding box center [980, 501] width 621 height 126
click at [1230, 600] on span "Create product" at bounding box center [1250, 605] width 64 height 14
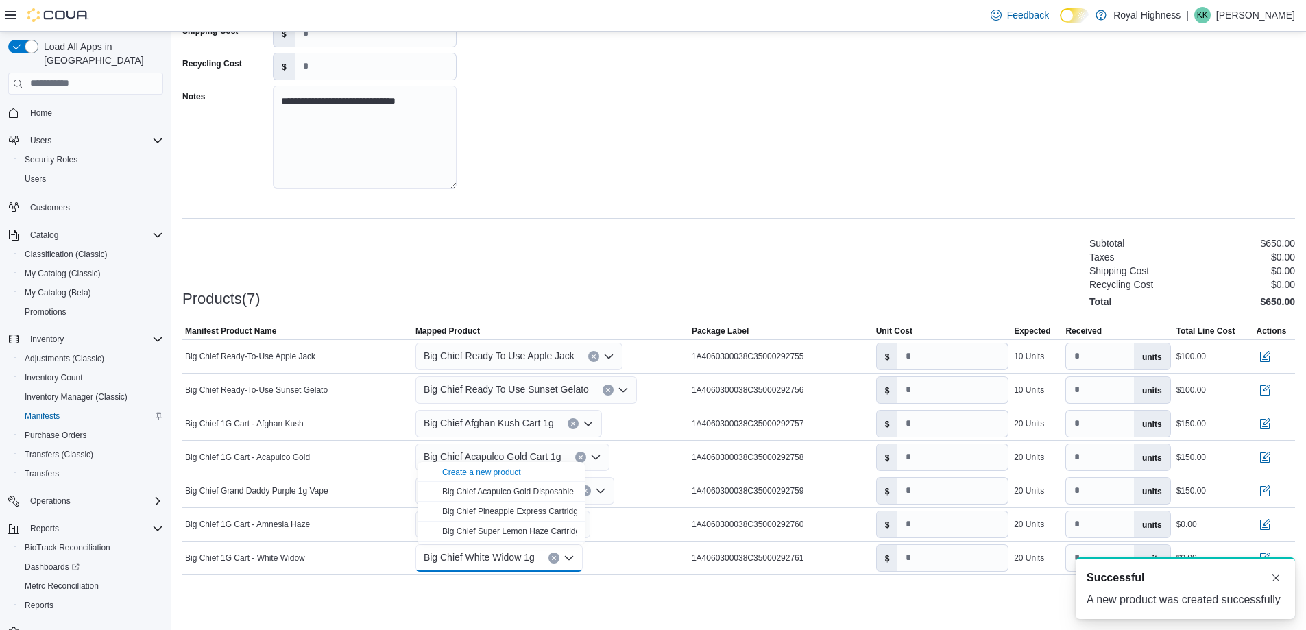
scroll to position [0, 0]
click at [942, 526] on input "number" at bounding box center [953, 525] width 110 height 26
type input "****"
click at [935, 563] on input "number" at bounding box center [953, 558] width 110 height 26
type input "****"
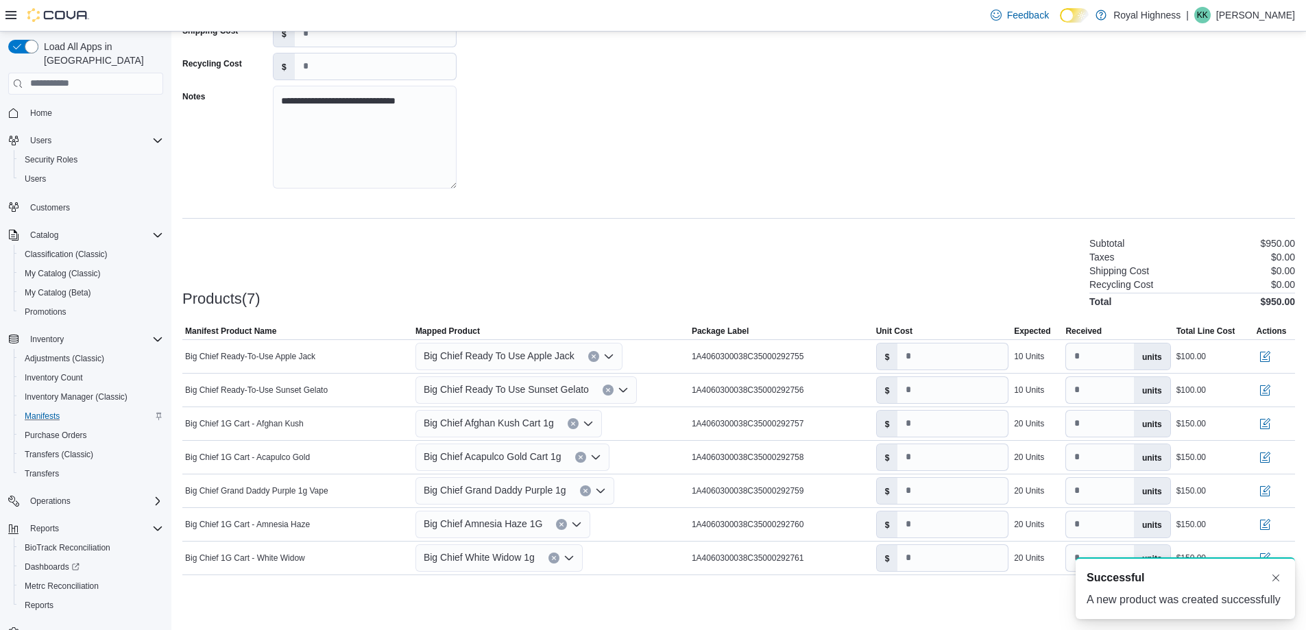
click at [820, 224] on div "**********" at bounding box center [738, 273] width 1113 height 692
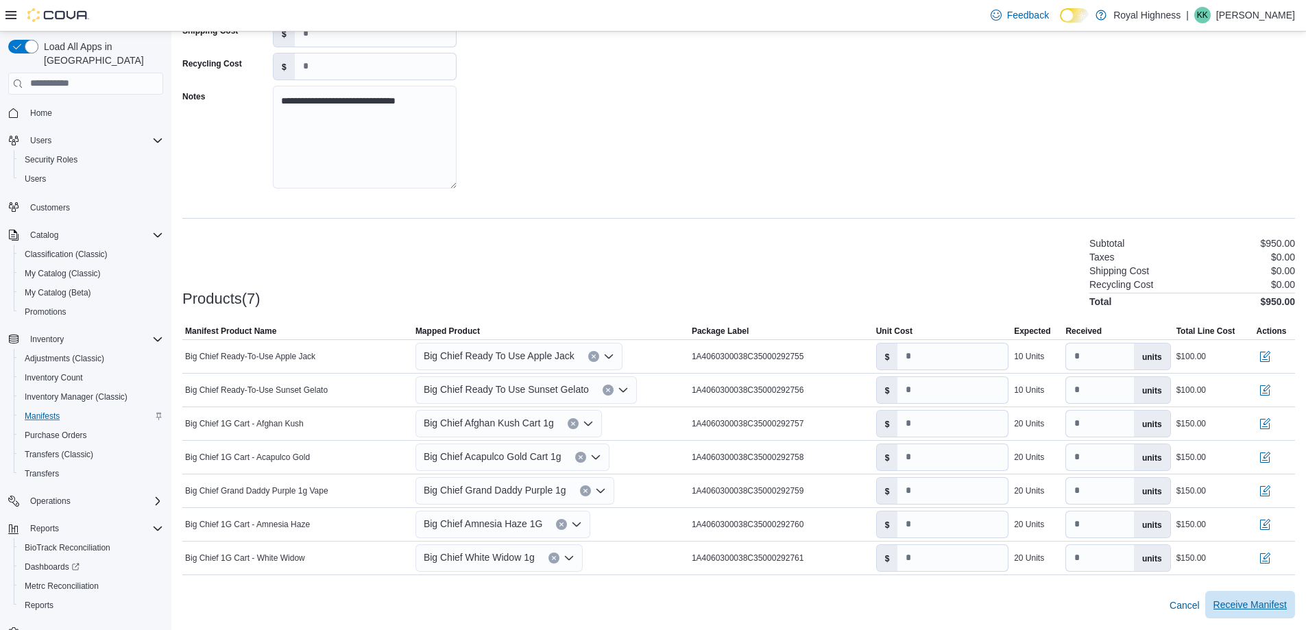
click at [1259, 606] on span "Receive Manifest" at bounding box center [1250, 605] width 73 height 14
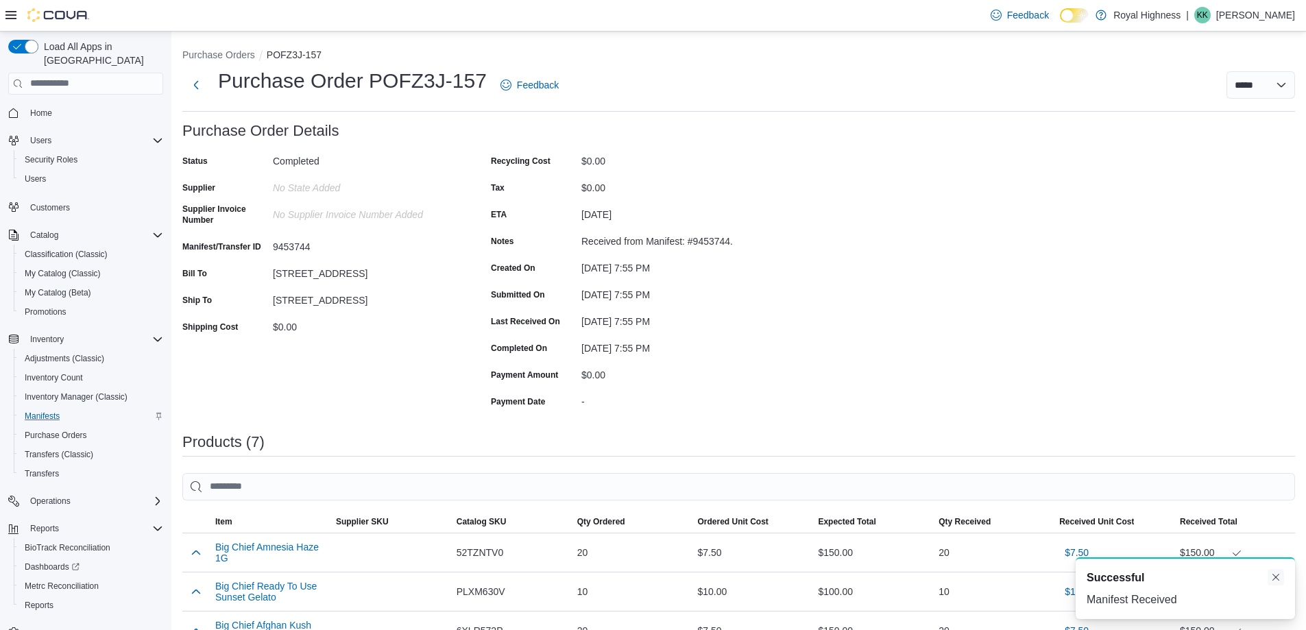
click at [1279, 576] on button "Dismiss toast" at bounding box center [1276, 577] width 16 height 16
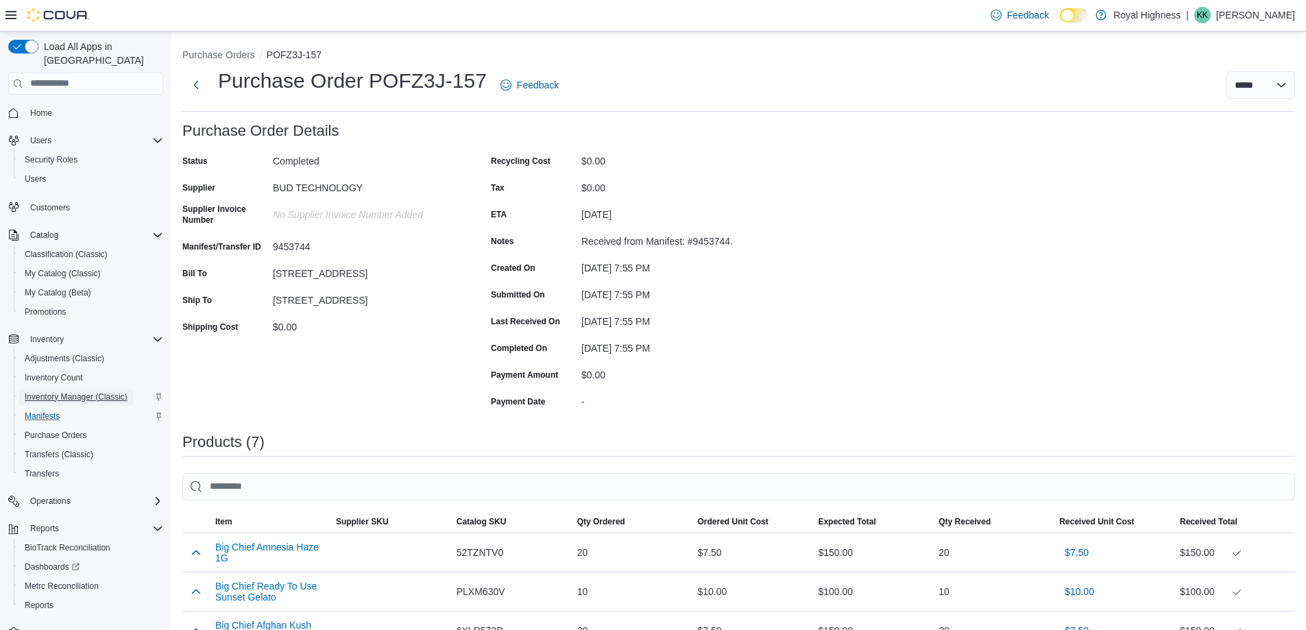
click at [47, 392] on span "Inventory Manager (Classic)" at bounding box center [76, 397] width 103 height 11
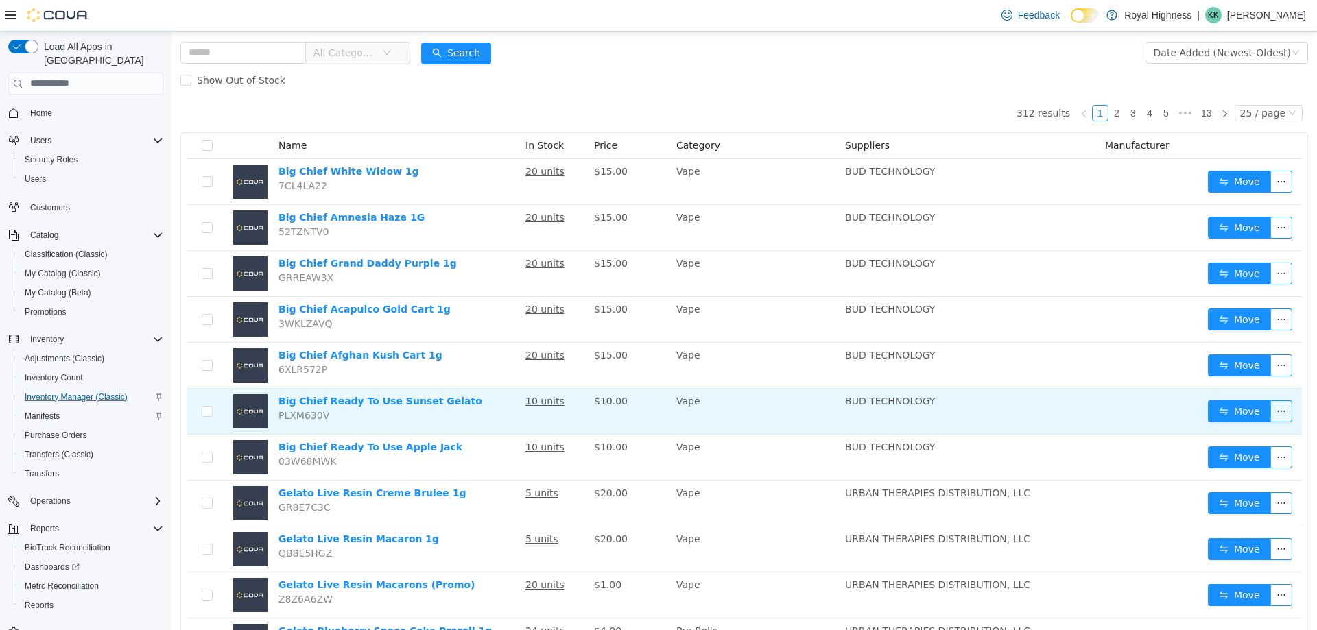
scroll to position [69, 0]
click at [331, 403] on link "Big Chief Ready To Use Sunset Gelato" at bounding box center [380, 399] width 204 height 11
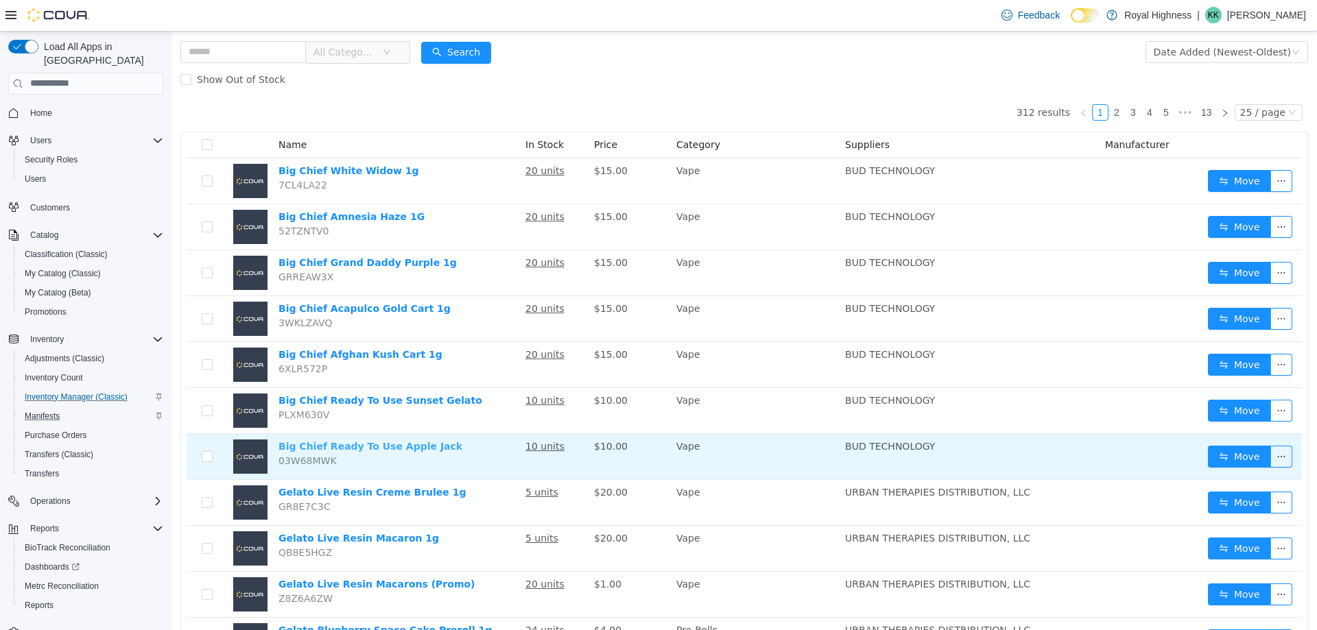
click at [363, 446] on link "Big Chief Ready To Use Apple Jack" at bounding box center [370, 445] width 184 height 11
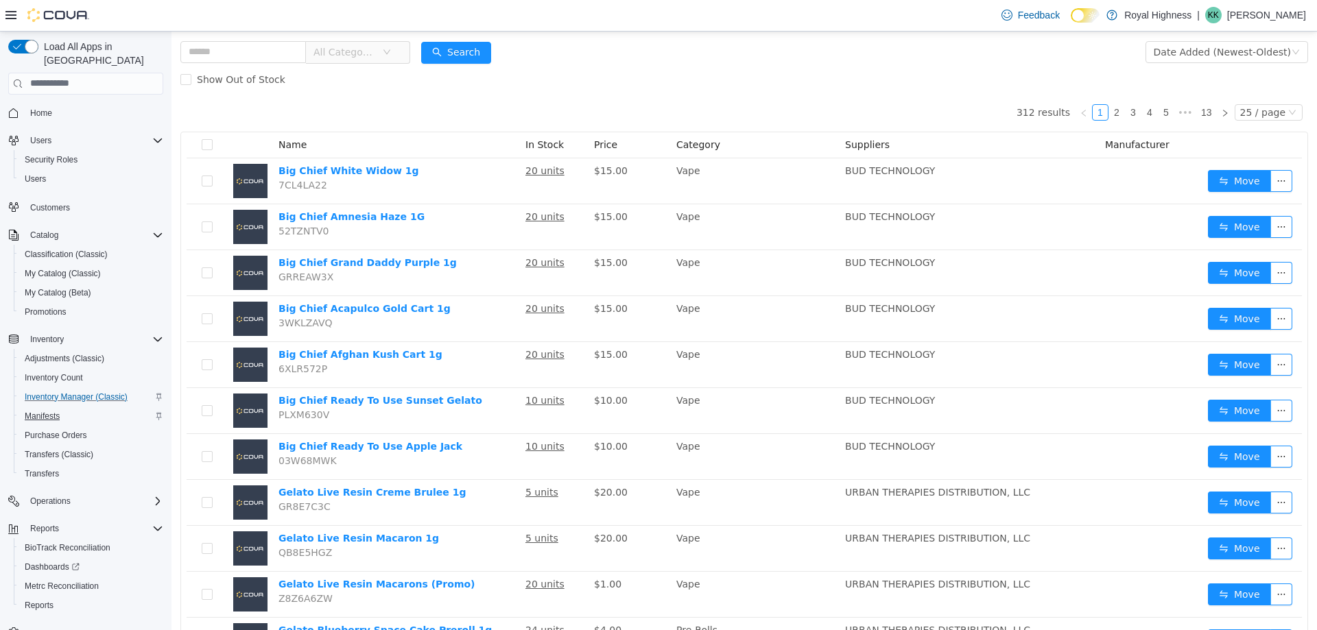
click at [51, 411] on span "Manifests" at bounding box center [42, 416] width 35 height 11
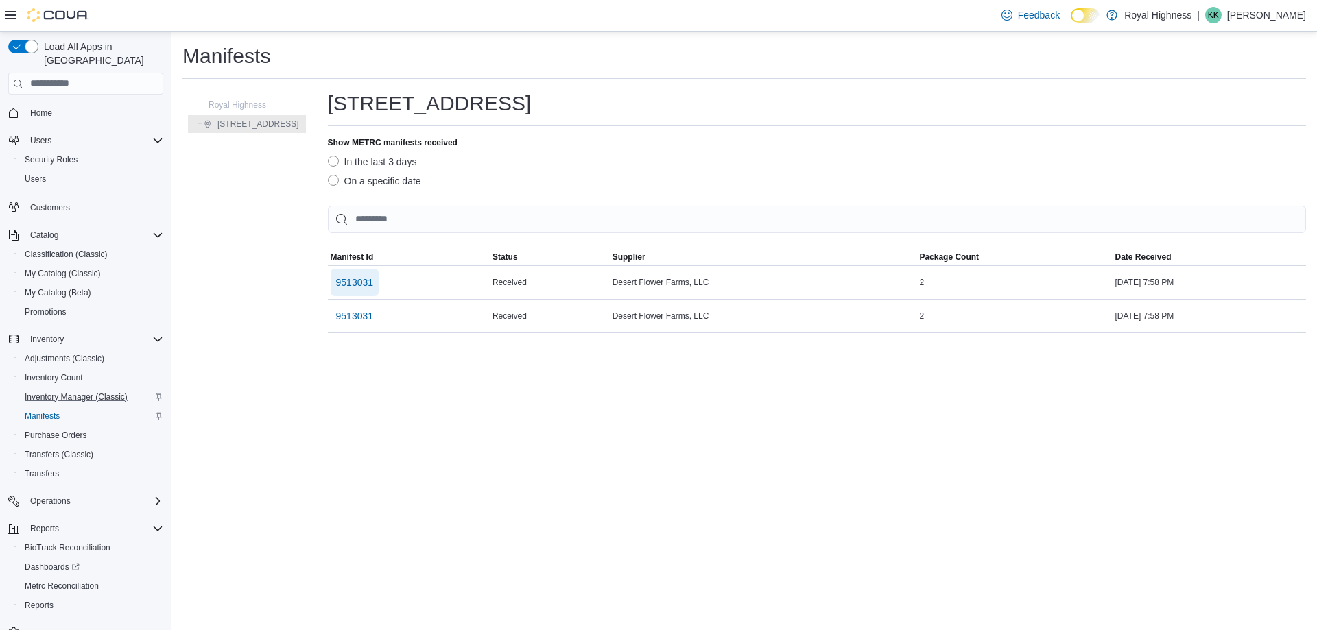
click at [347, 285] on span "9513031" at bounding box center [355, 283] width 38 height 14
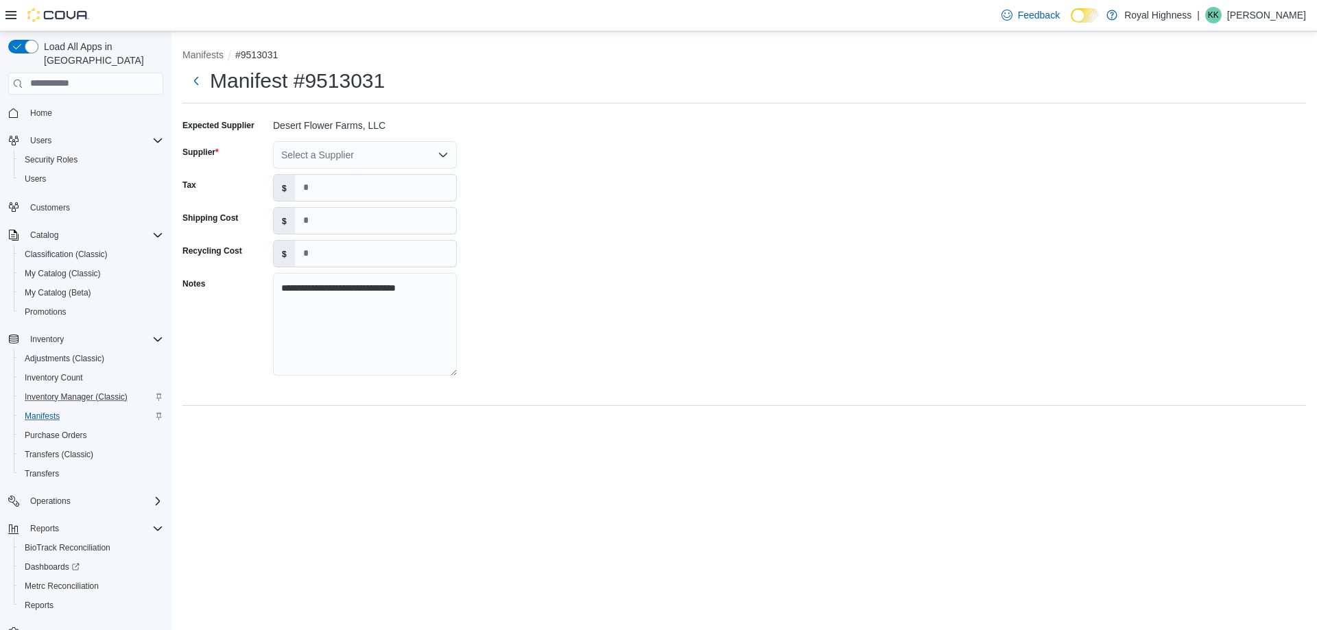
click at [397, 156] on div "Select a Supplier" at bounding box center [365, 154] width 184 height 27
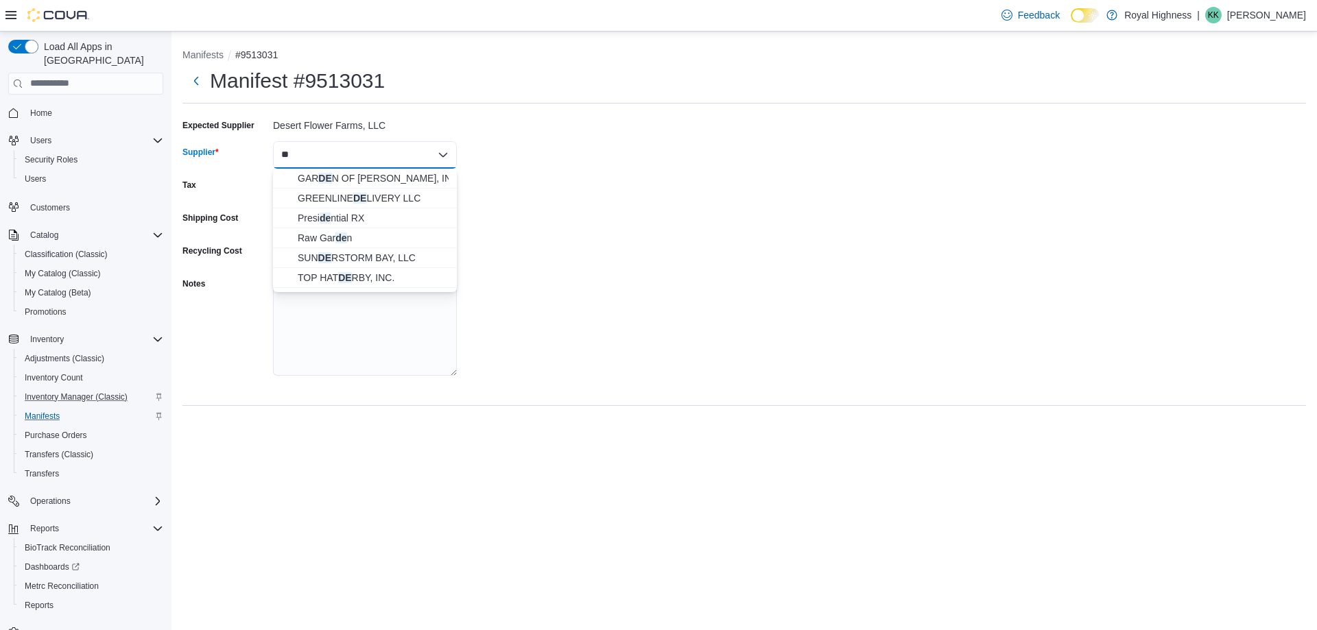
type input "*"
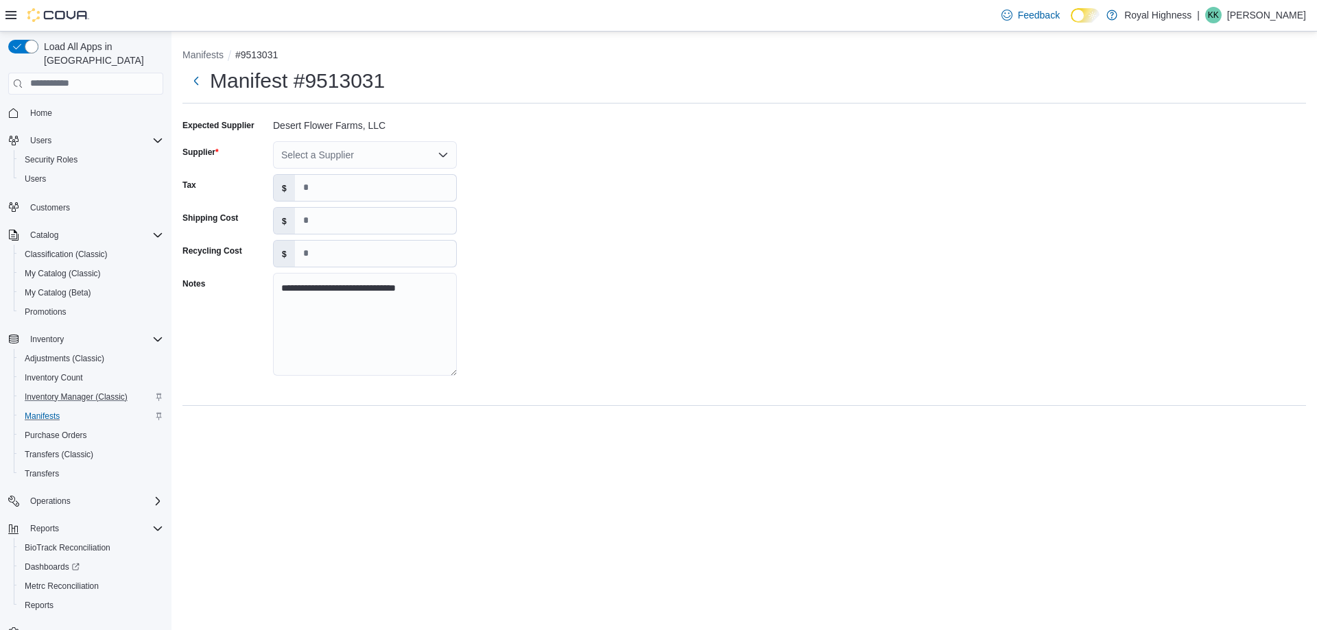
click at [595, 384] on div "**********" at bounding box center [743, 252] width 1123 height 274
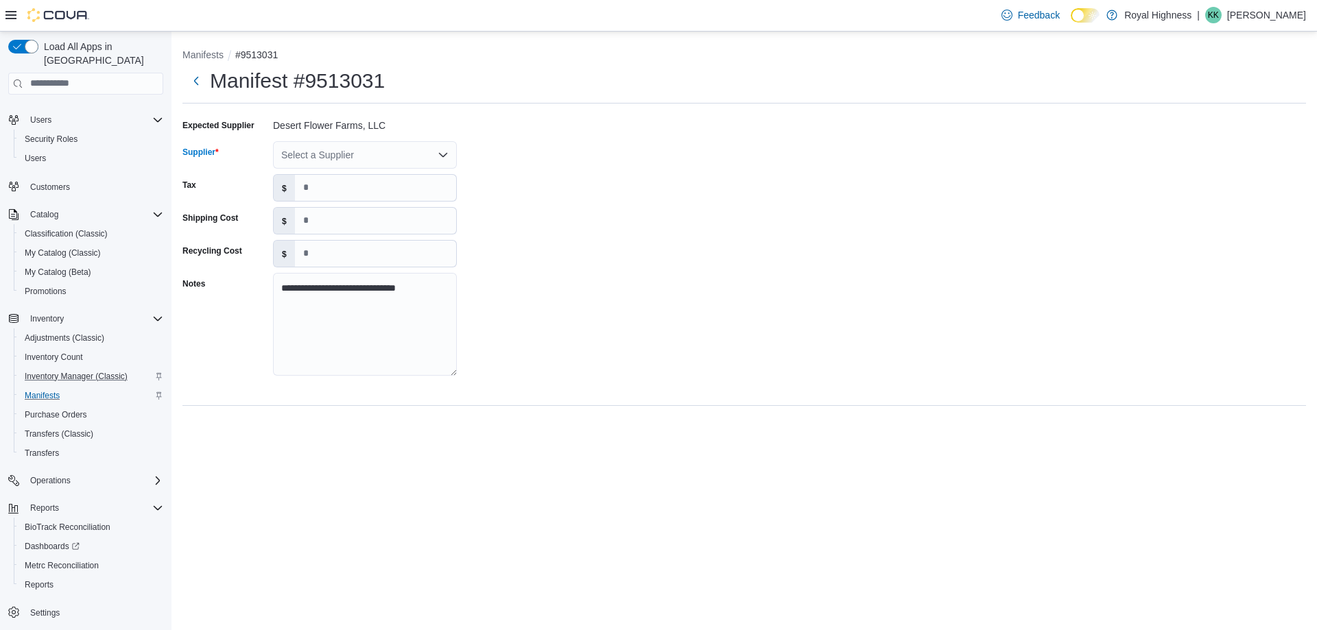
click at [331, 158] on div "Select a Supplier" at bounding box center [365, 154] width 184 height 27
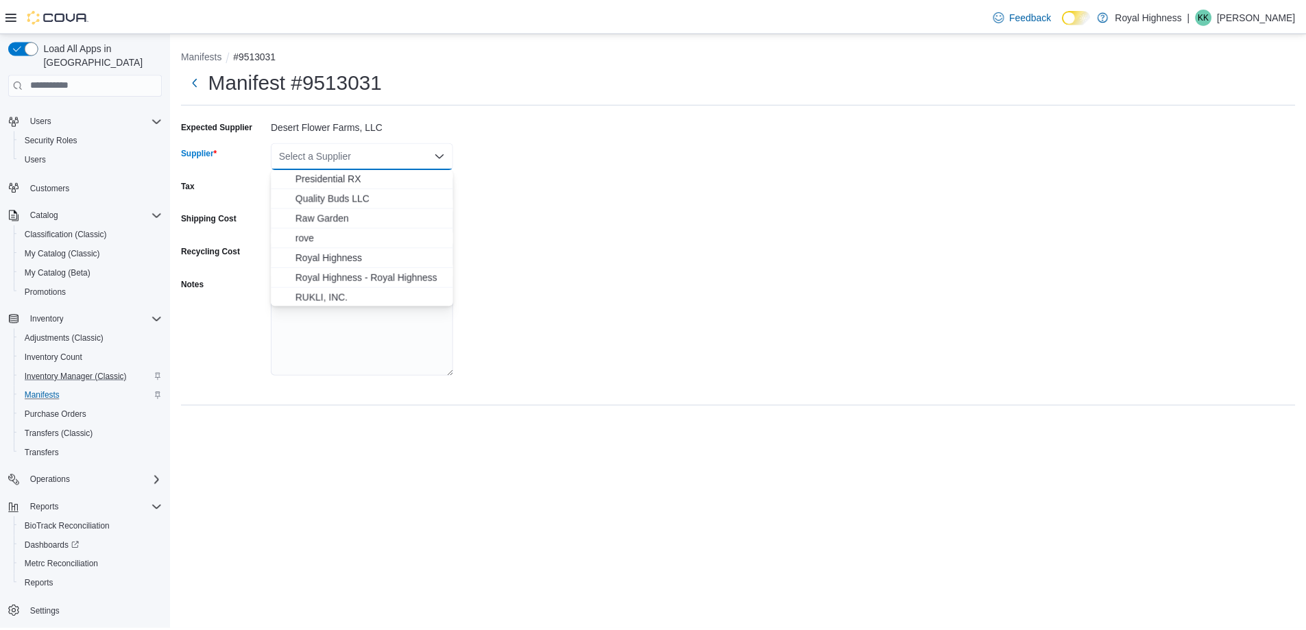
scroll to position [857, 0]
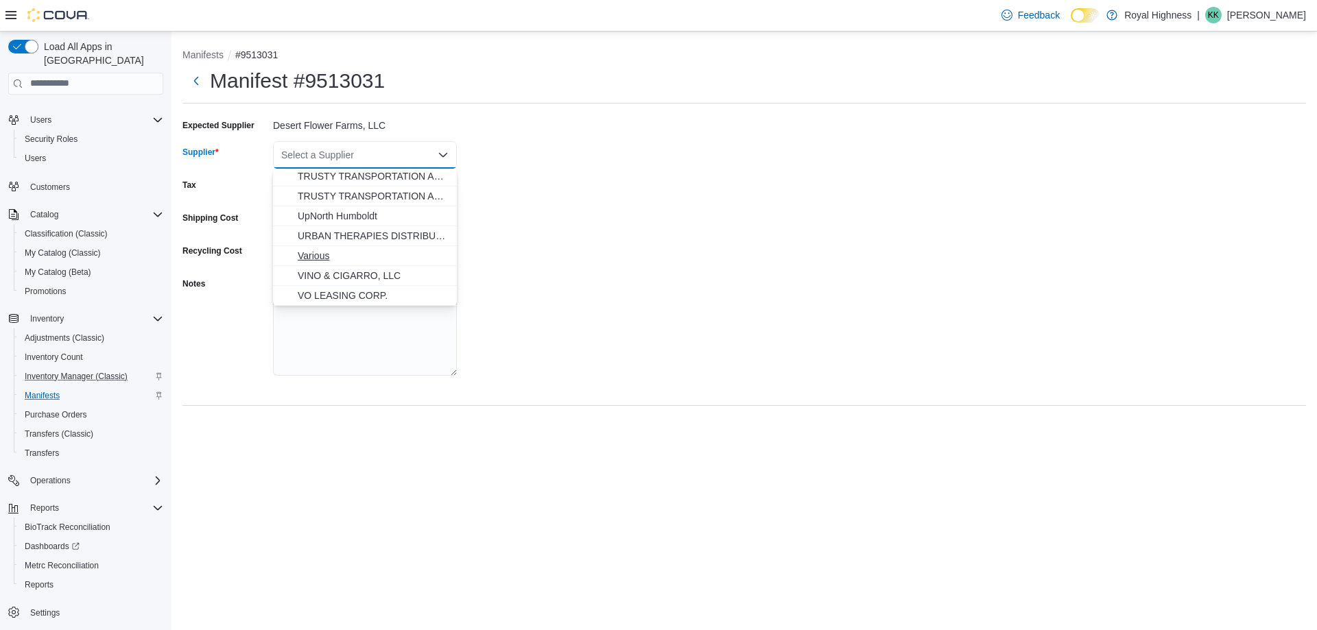
click at [332, 259] on span "Various" at bounding box center [373, 256] width 151 height 14
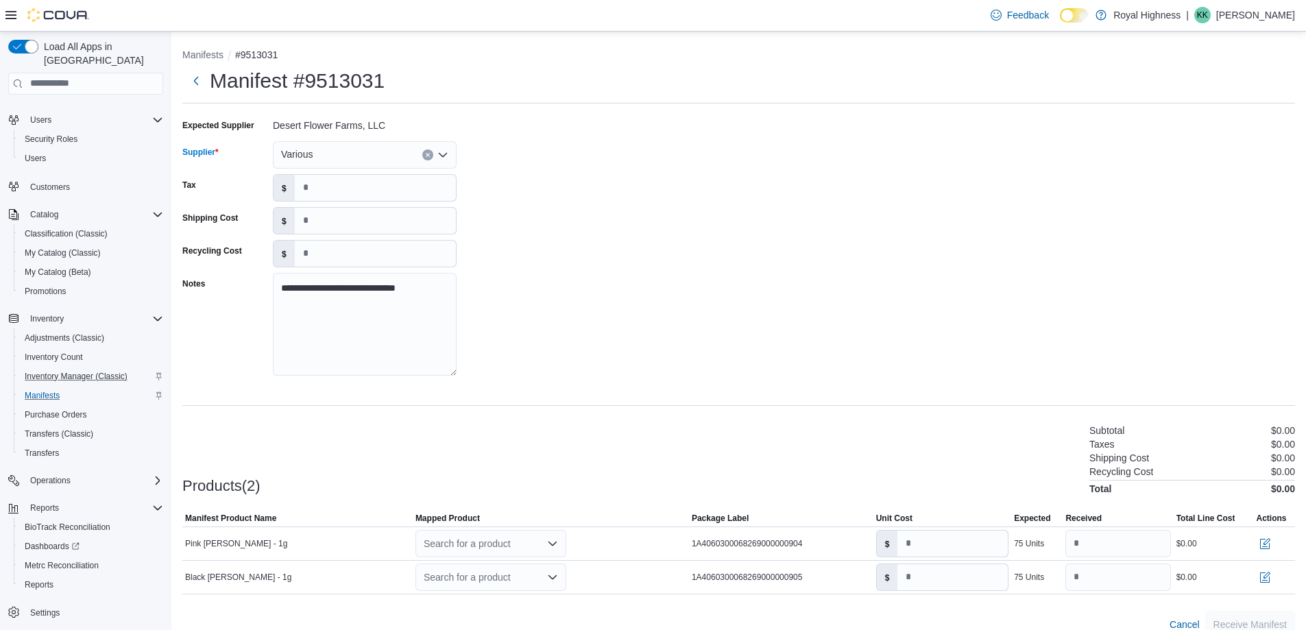
click at [678, 410] on div "**********" at bounding box center [738, 377] width 1113 height 524
click at [557, 547] on icon "Open list of options" at bounding box center [552, 543] width 11 height 11
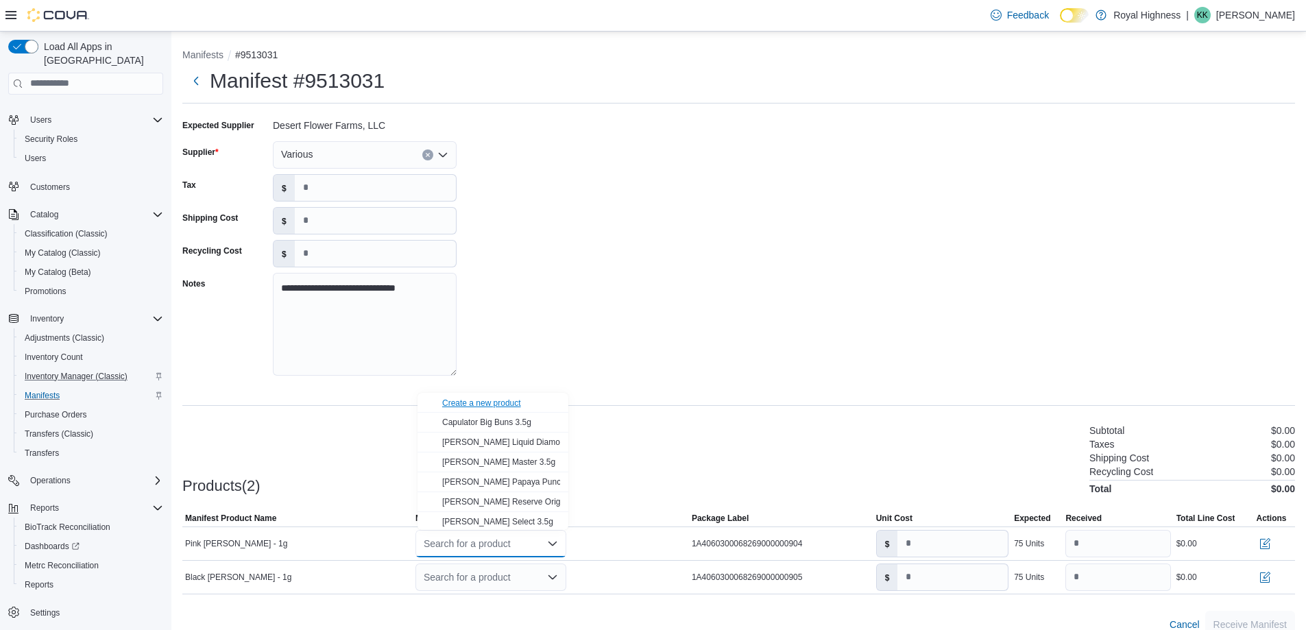
click at [512, 406] on div "Create a new product" at bounding box center [481, 403] width 79 height 11
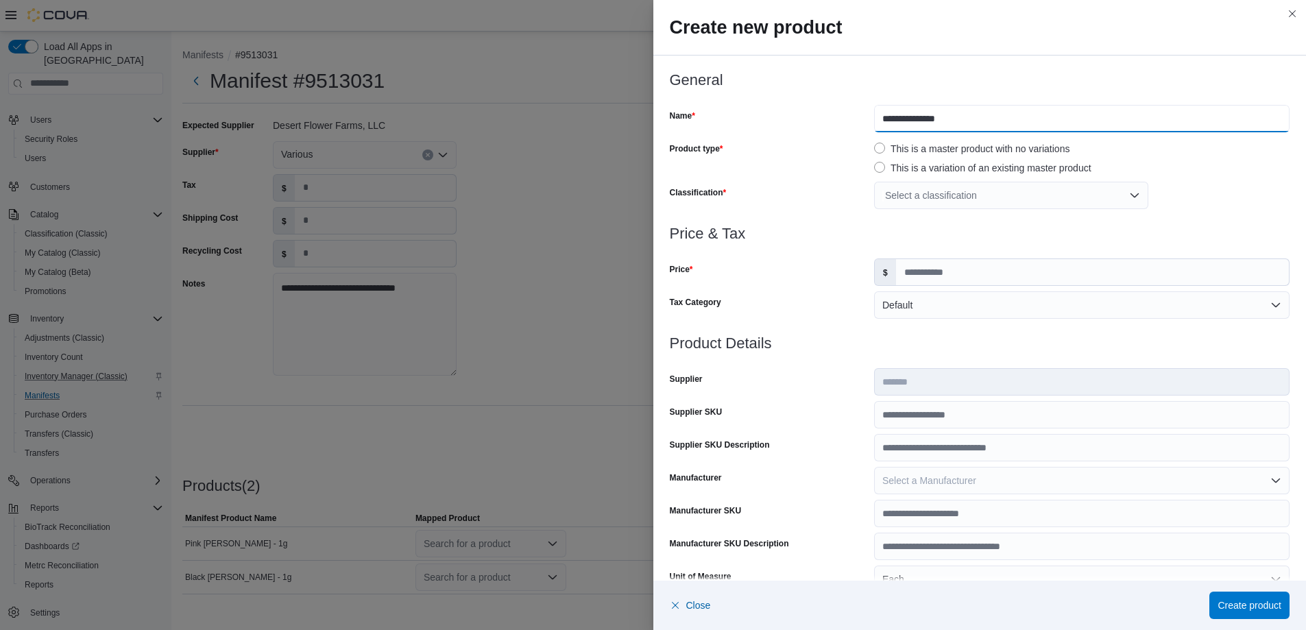
click at [922, 123] on input "**********" at bounding box center [1082, 118] width 416 height 27
type input "**********"
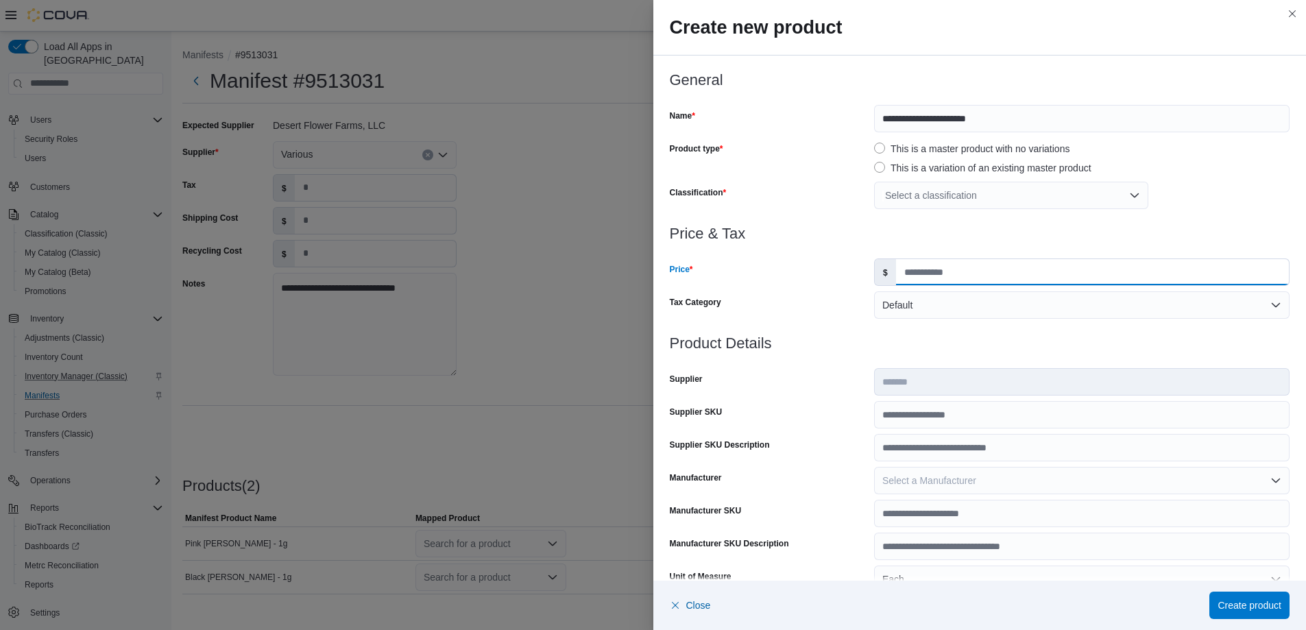
click at [950, 272] on input "Price" at bounding box center [1092, 272] width 393 height 26
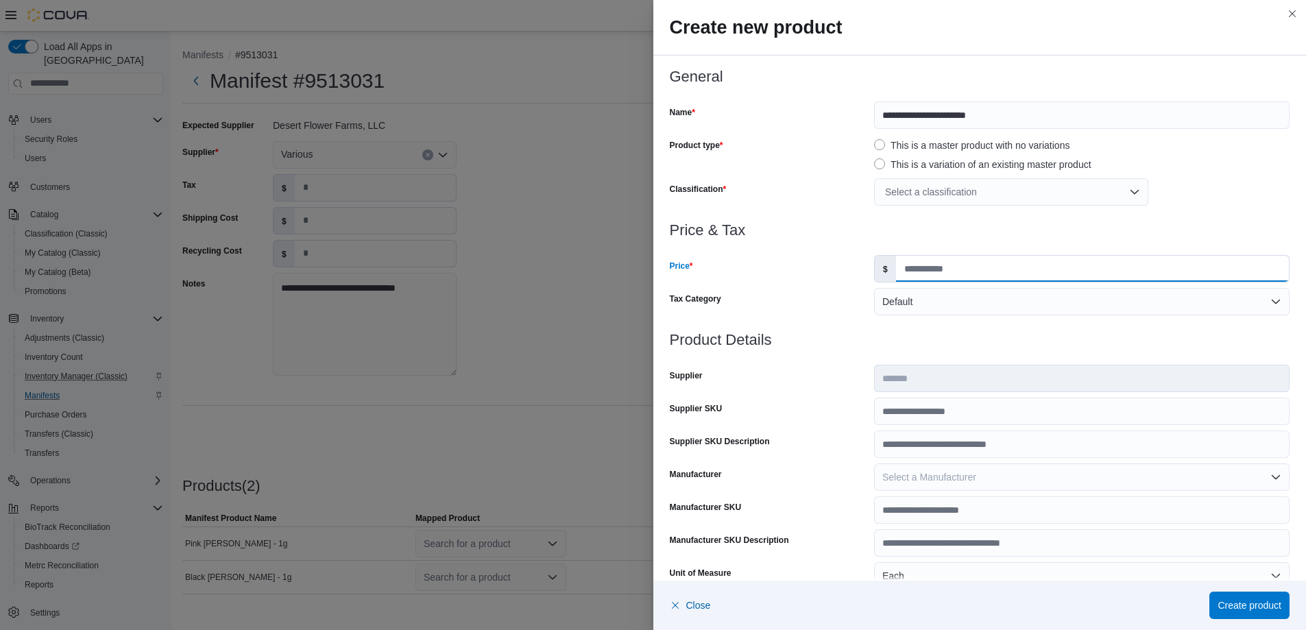
scroll to position [0, 0]
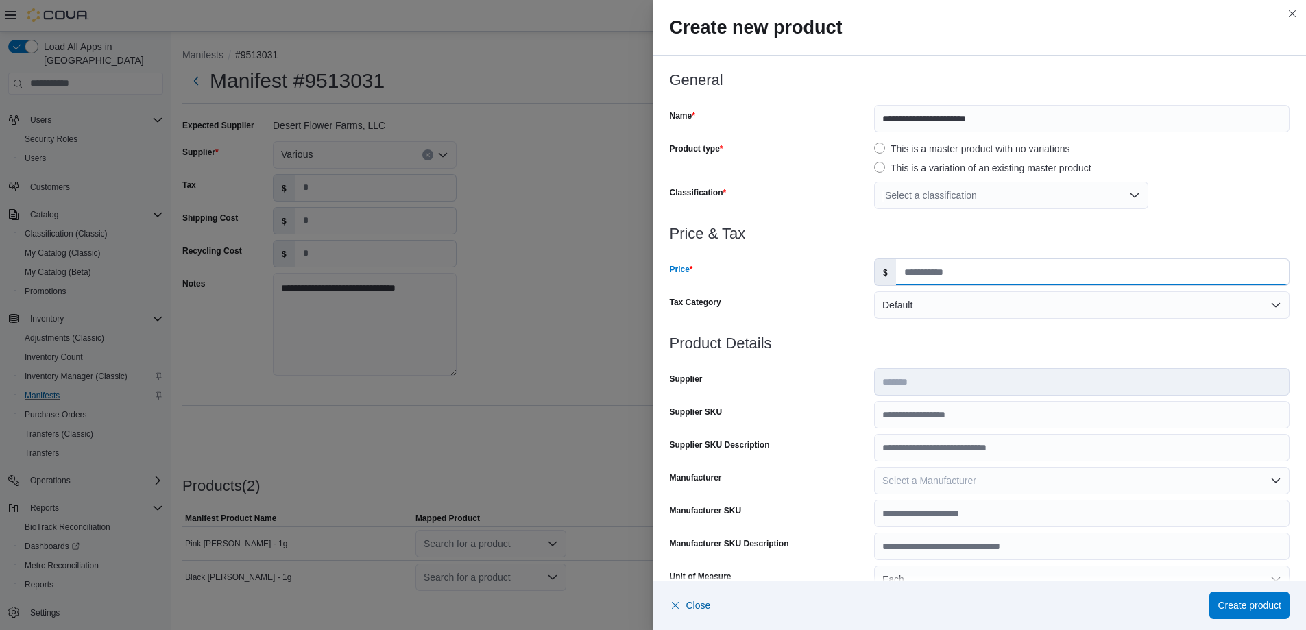
type input "****"
click at [988, 202] on div "Select a classification" at bounding box center [1011, 195] width 274 height 27
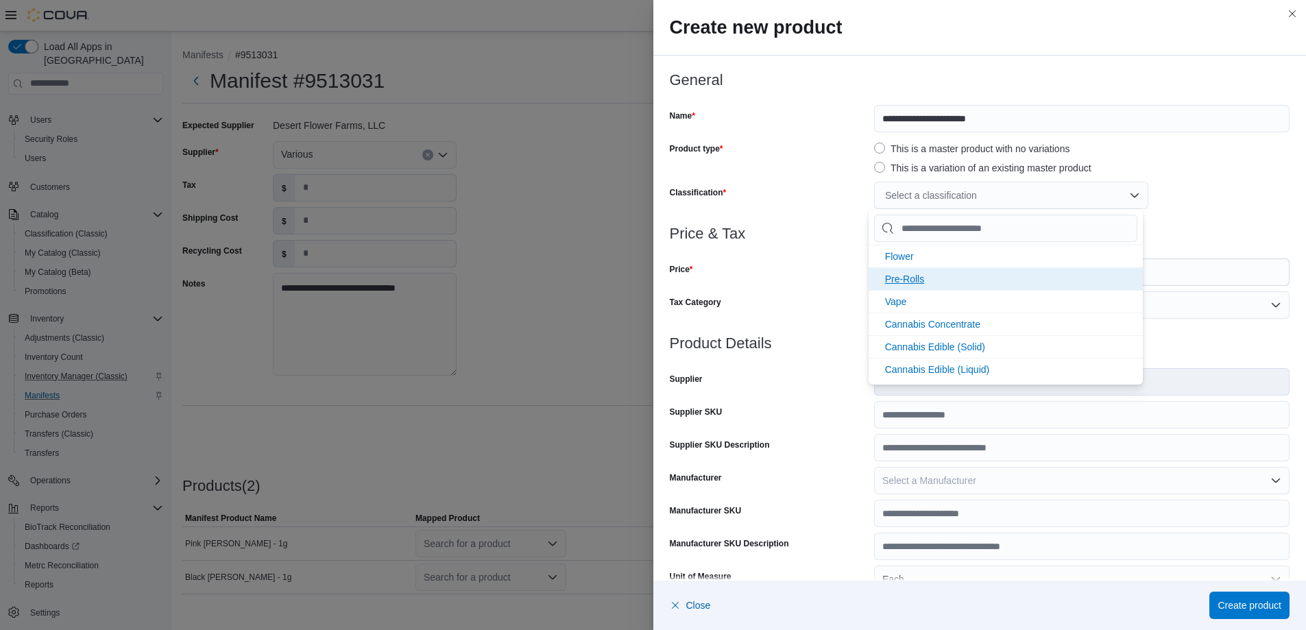
click at [885, 277] on span "Pre-Rolls" at bounding box center [905, 279] width 40 height 11
drag, startPoint x: 1208, startPoint y: 200, endPoint x: 1201, endPoint y: 206, distance: 9.2
click at [1208, 200] on div "Pre-Rolls" at bounding box center [1082, 195] width 416 height 27
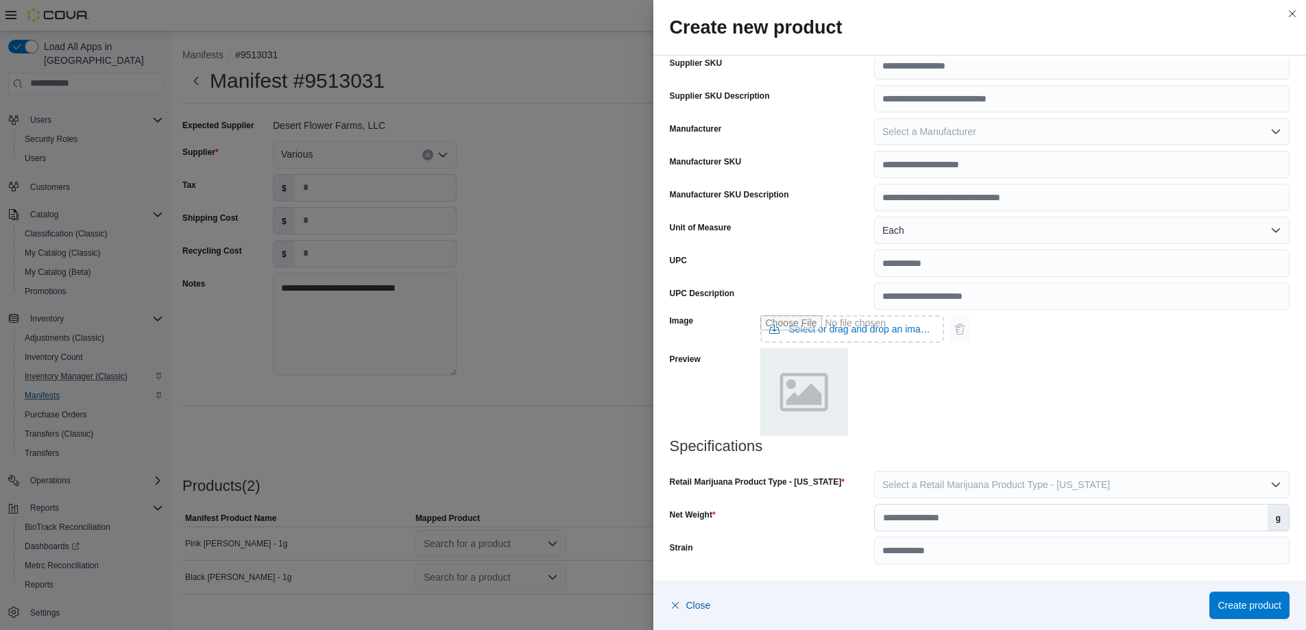
scroll to position [19, 0]
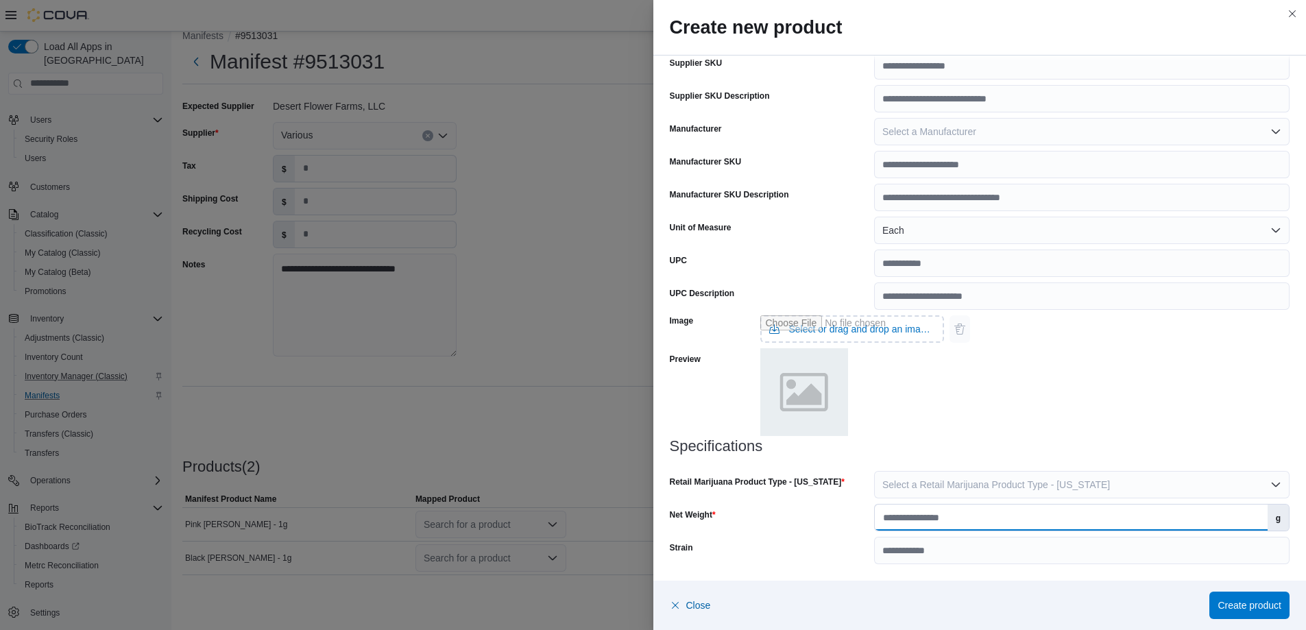
click at [1049, 516] on input "Net Weight" at bounding box center [1071, 518] width 393 height 26
type input "*"
click at [1018, 546] on input "Strain" at bounding box center [1082, 550] width 416 height 27
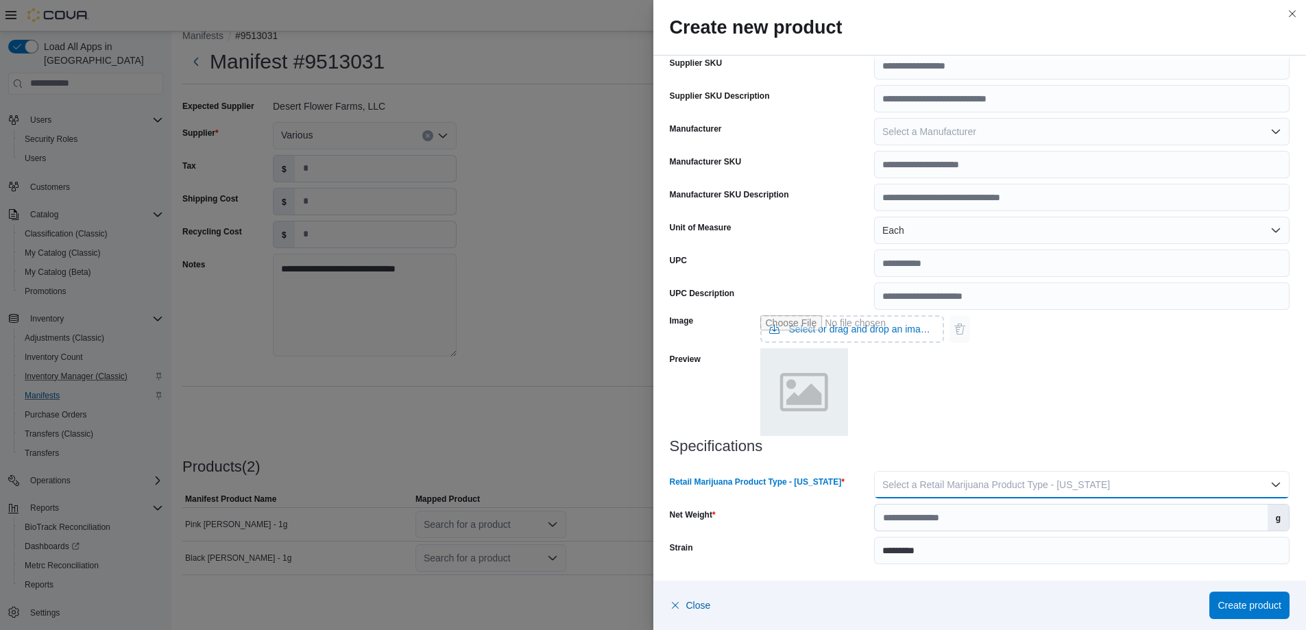
click at [1054, 475] on button "Select a Retail Marijuana Product Type - [US_STATE]" at bounding box center [1082, 484] width 416 height 27
click at [912, 507] on span "Flower" at bounding box center [1084, 512] width 387 height 16
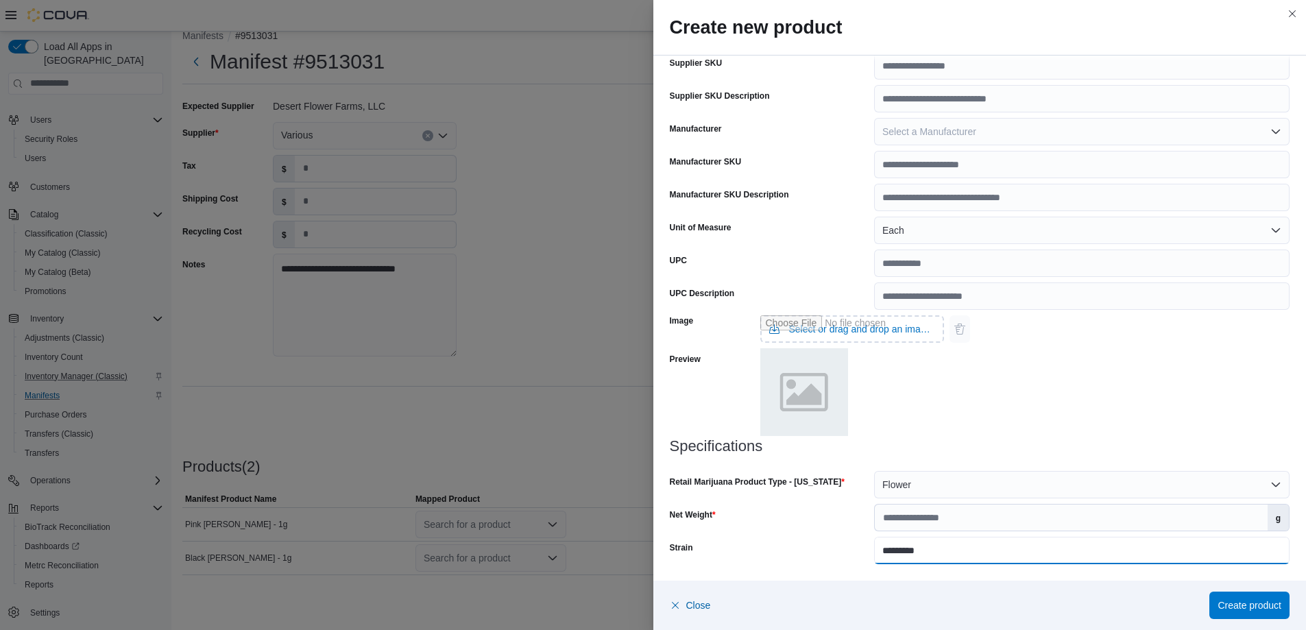
click at [885, 556] on input "*********" at bounding box center [1082, 550] width 416 height 27
type input "**********"
click at [1027, 571] on div "**********" at bounding box center [981, 143] width 654 height 874
click at [1225, 601] on span "Create product" at bounding box center [1250, 605] width 64 height 14
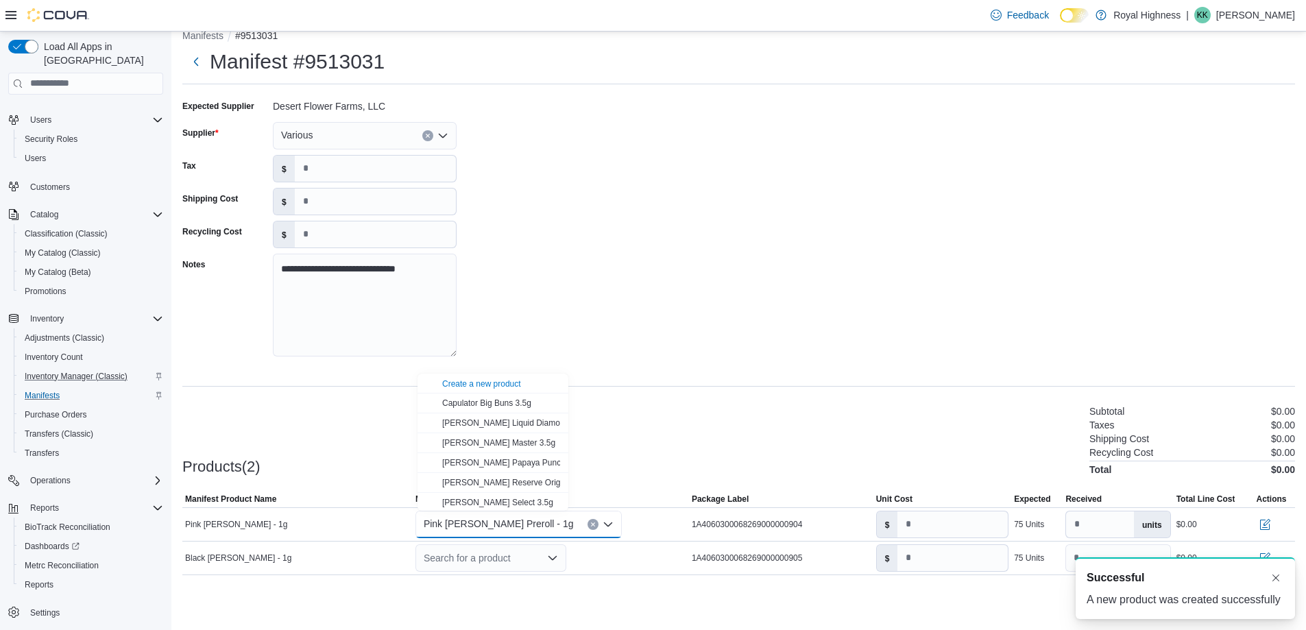
scroll to position [0, 0]
click at [678, 452] on div "Products(2) Subtotal $0.00 Taxes $0.00 Shipping Cost $0.00 Recycling Cost $0.00…" at bounding box center [738, 439] width 1113 height 72
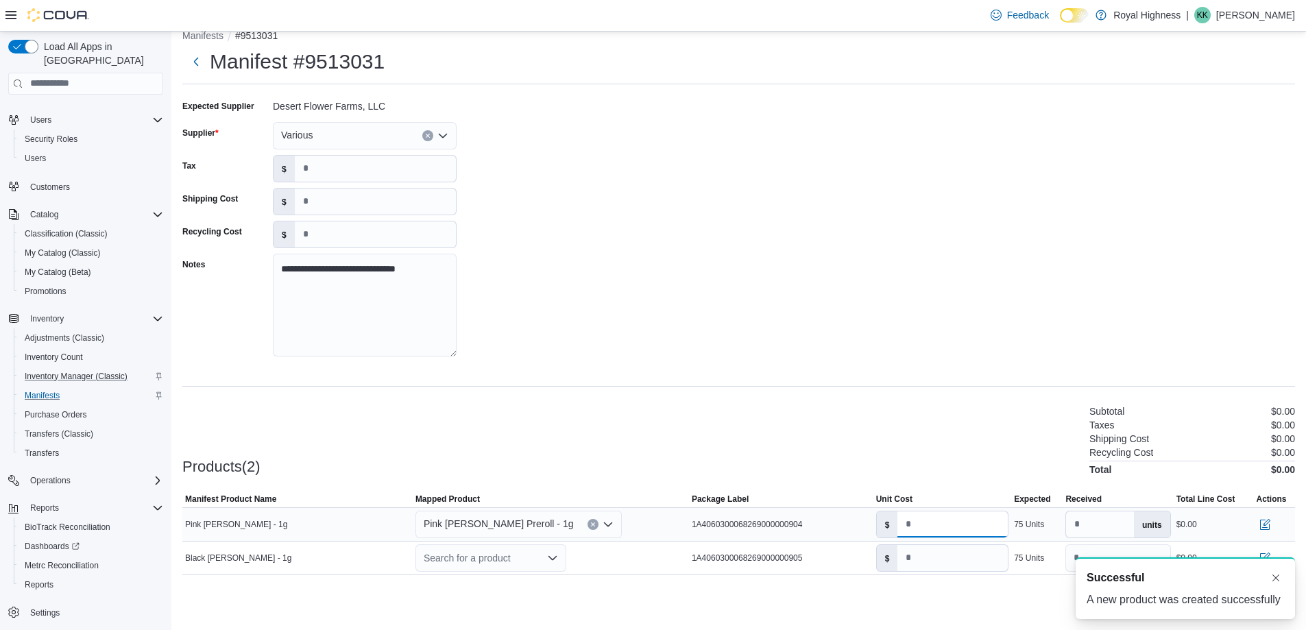
click at [920, 526] on input "number" at bounding box center [953, 525] width 110 height 26
type input "****"
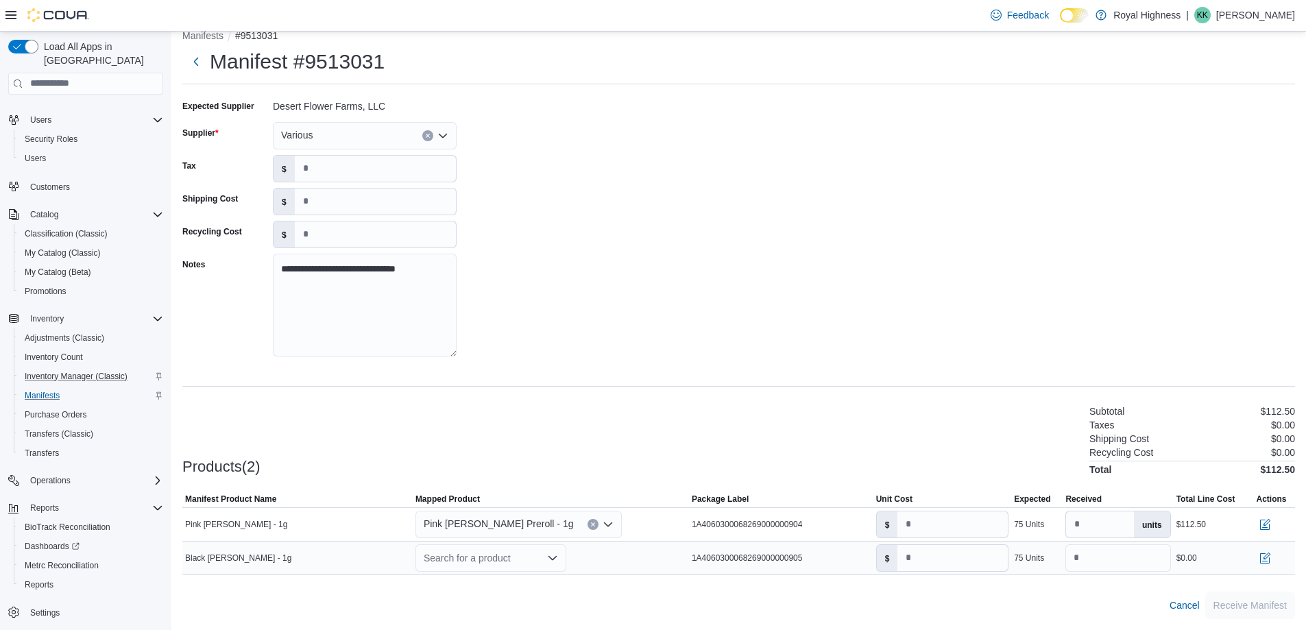
click at [554, 556] on icon "Open list of options" at bounding box center [552, 558] width 11 height 11
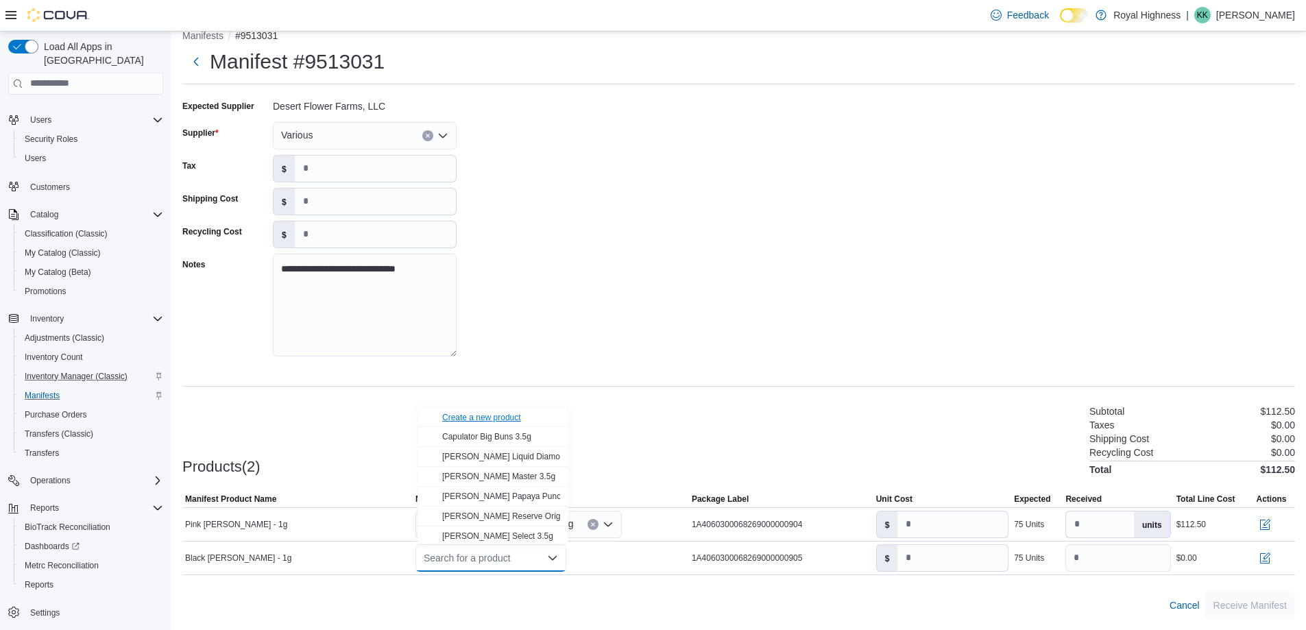
click at [510, 422] on div "Create a new product" at bounding box center [481, 417] width 79 height 11
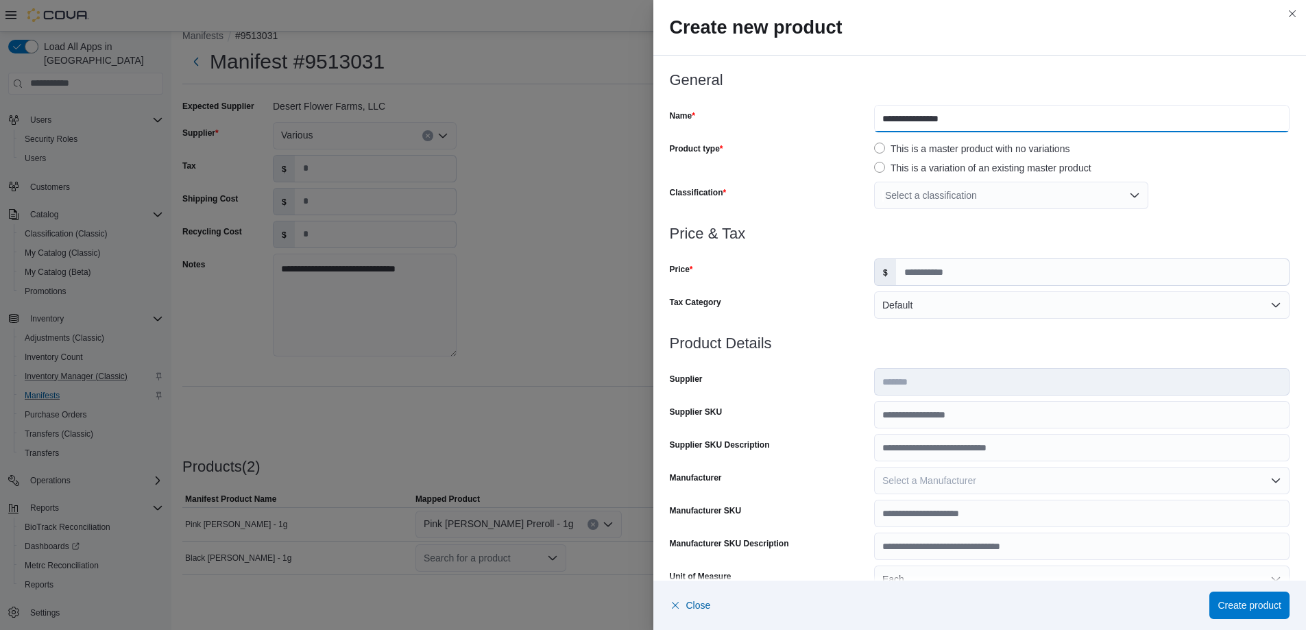
click at [930, 123] on input "**********" at bounding box center [1082, 118] width 416 height 27
click at [963, 122] on input "**********" at bounding box center [1082, 118] width 416 height 27
type input "**********"
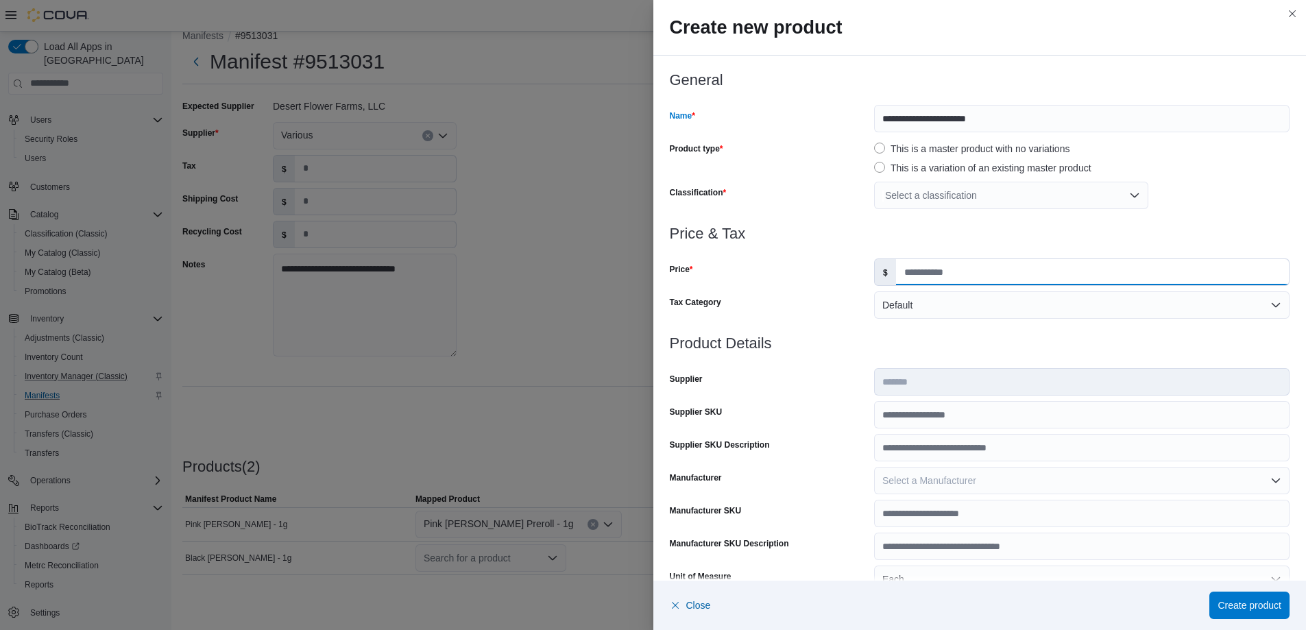
click at [898, 272] on input "Price" at bounding box center [1092, 272] width 393 height 26
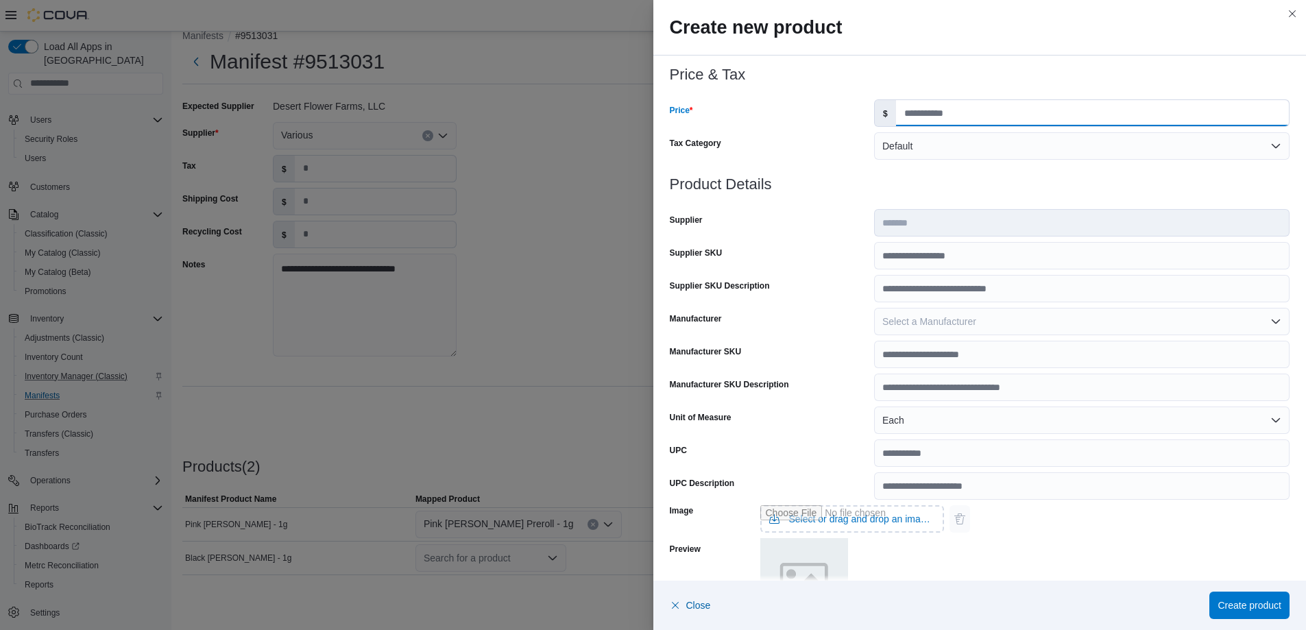
scroll to position [86, 0]
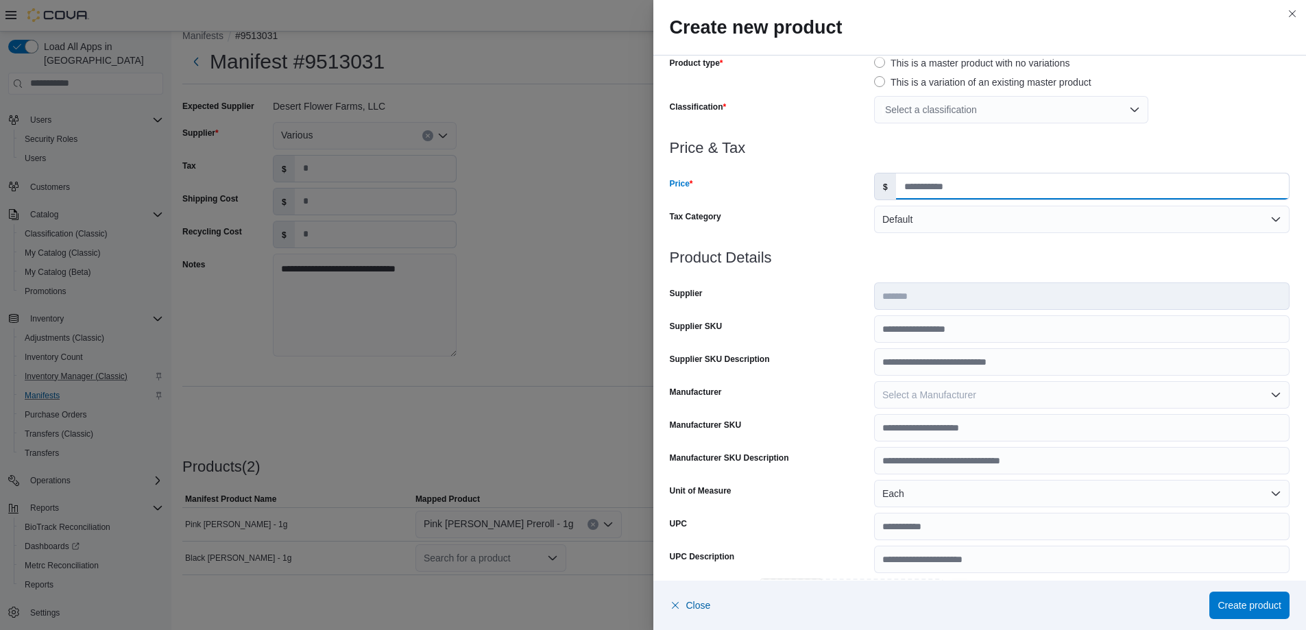
type input "****"
click at [945, 105] on div "Select a classification" at bounding box center [1011, 109] width 274 height 27
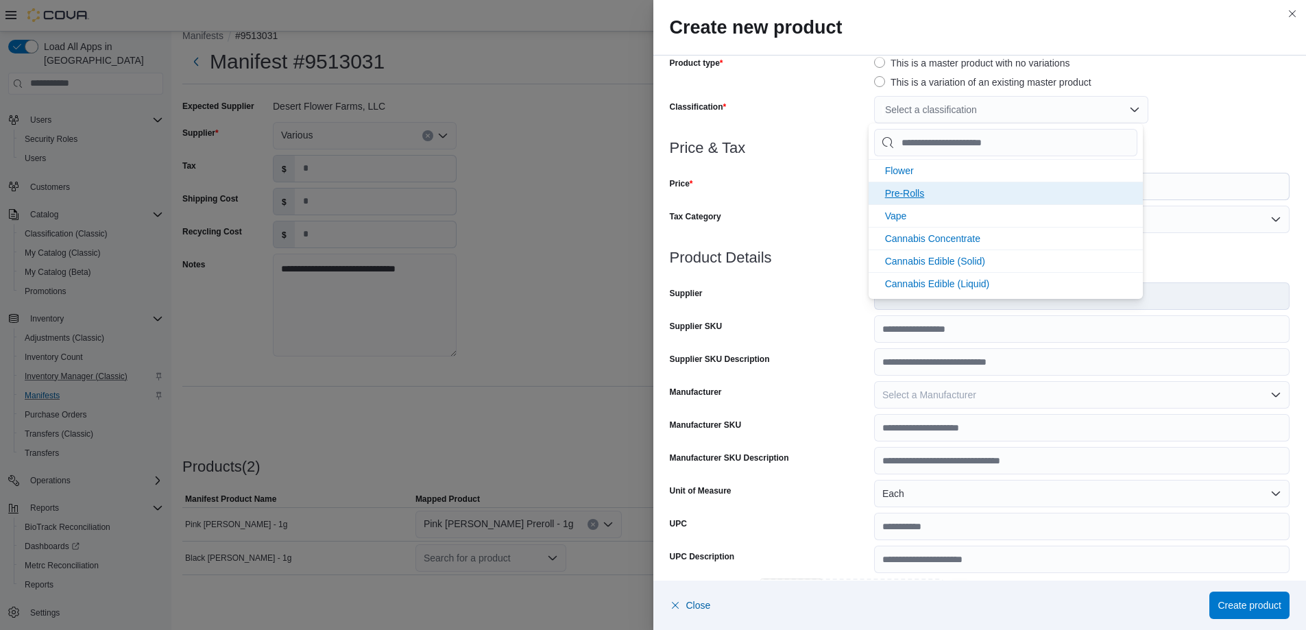
click at [896, 189] on span "Pre-Rolls" at bounding box center [905, 193] width 40 height 11
click at [1157, 121] on div "Pre-Rolls" at bounding box center [1082, 109] width 416 height 27
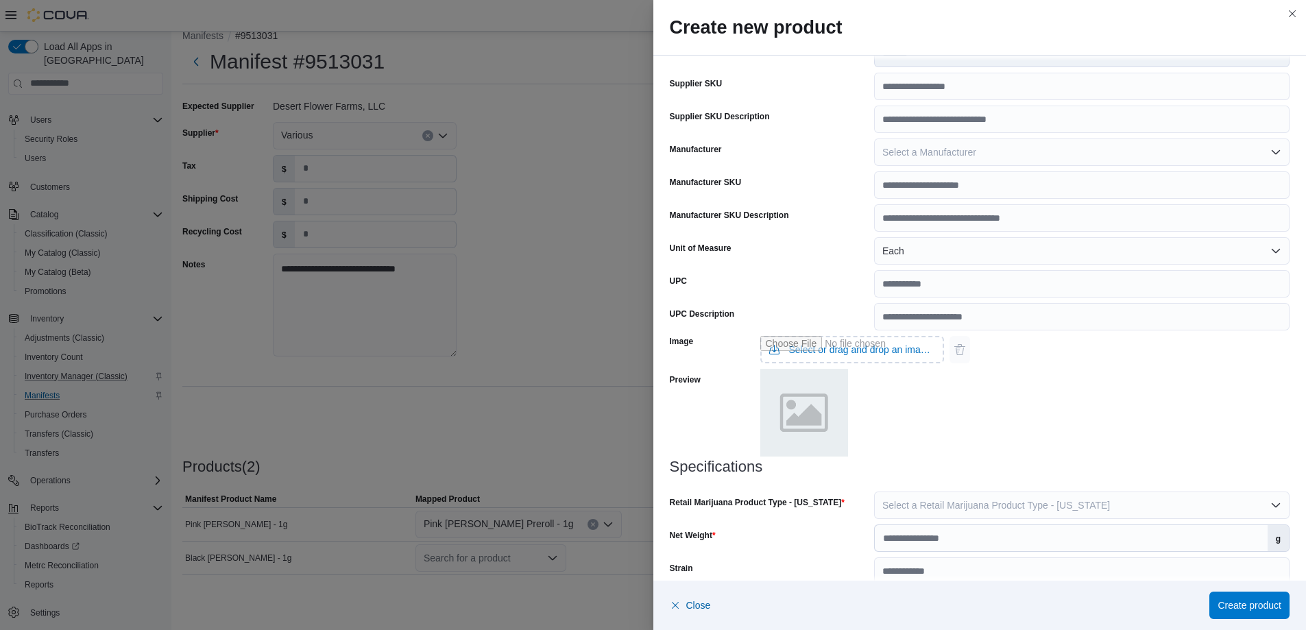
scroll to position [349, 0]
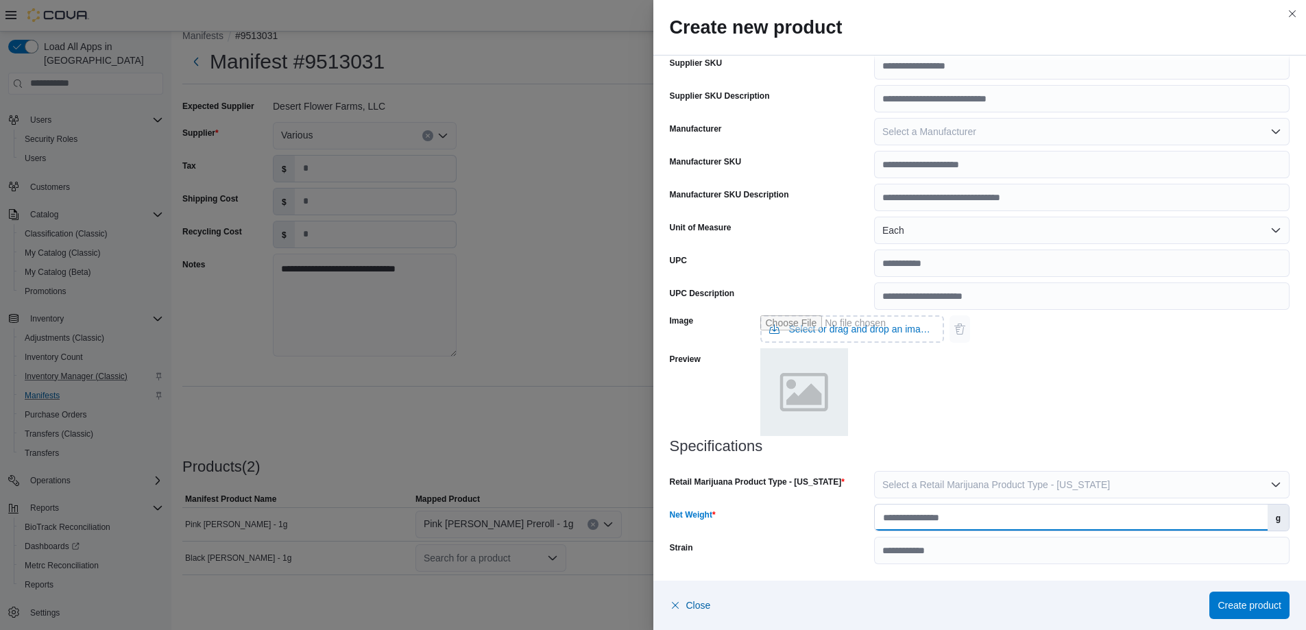
click at [979, 518] on input "Net Weight" at bounding box center [1071, 518] width 393 height 26
type input "*"
click at [978, 549] on input "Strain" at bounding box center [1082, 550] width 416 height 27
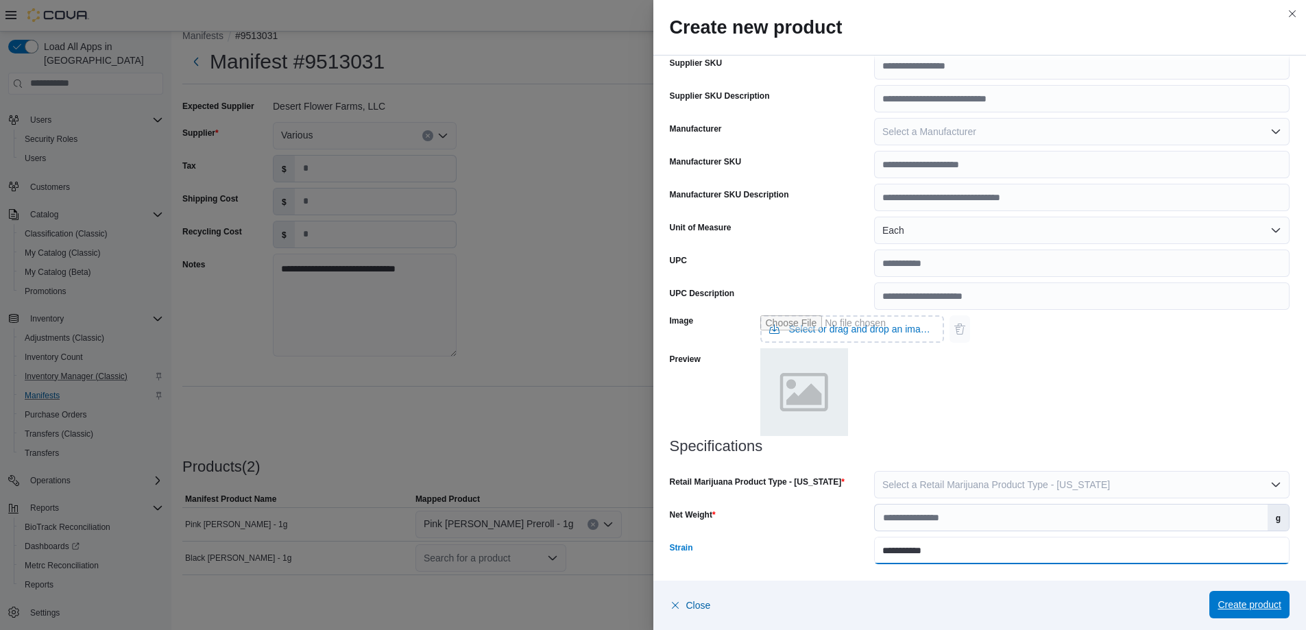
type input "**********"
click at [1254, 607] on span "Create product" at bounding box center [1250, 605] width 64 height 14
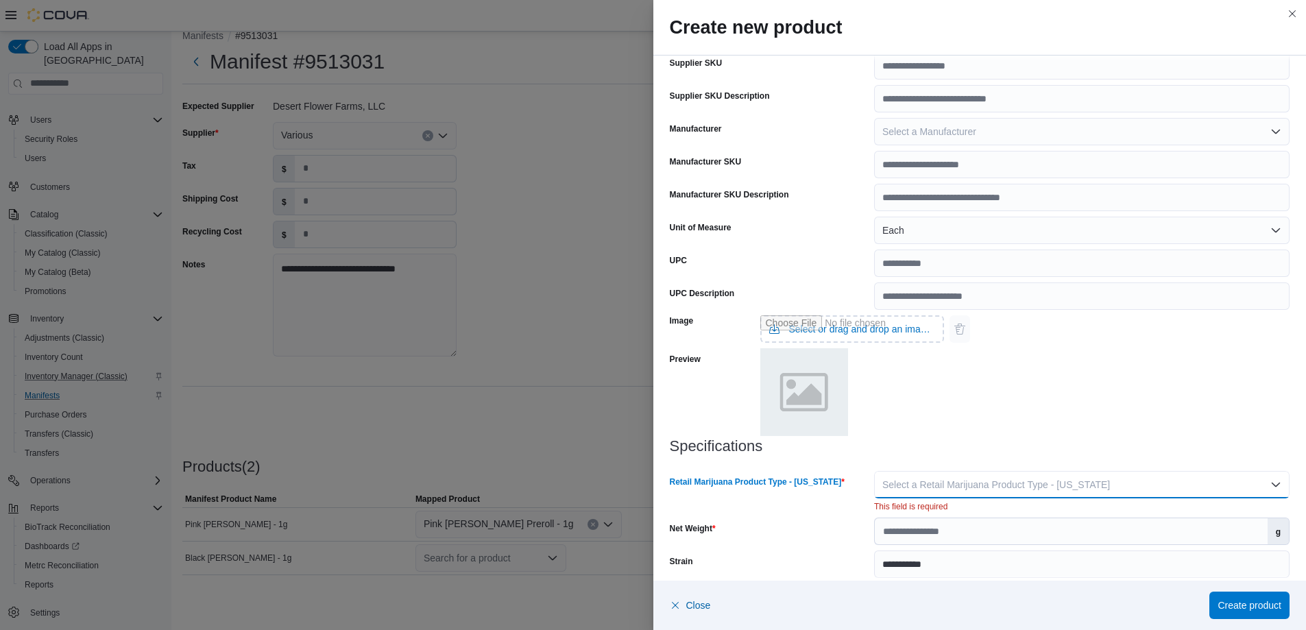
click at [1079, 481] on span "Select a Retail Marijuana Product Type - [US_STATE]" at bounding box center [997, 484] width 228 height 11
click at [908, 511] on span "Flower" at bounding box center [1084, 512] width 387 height 16
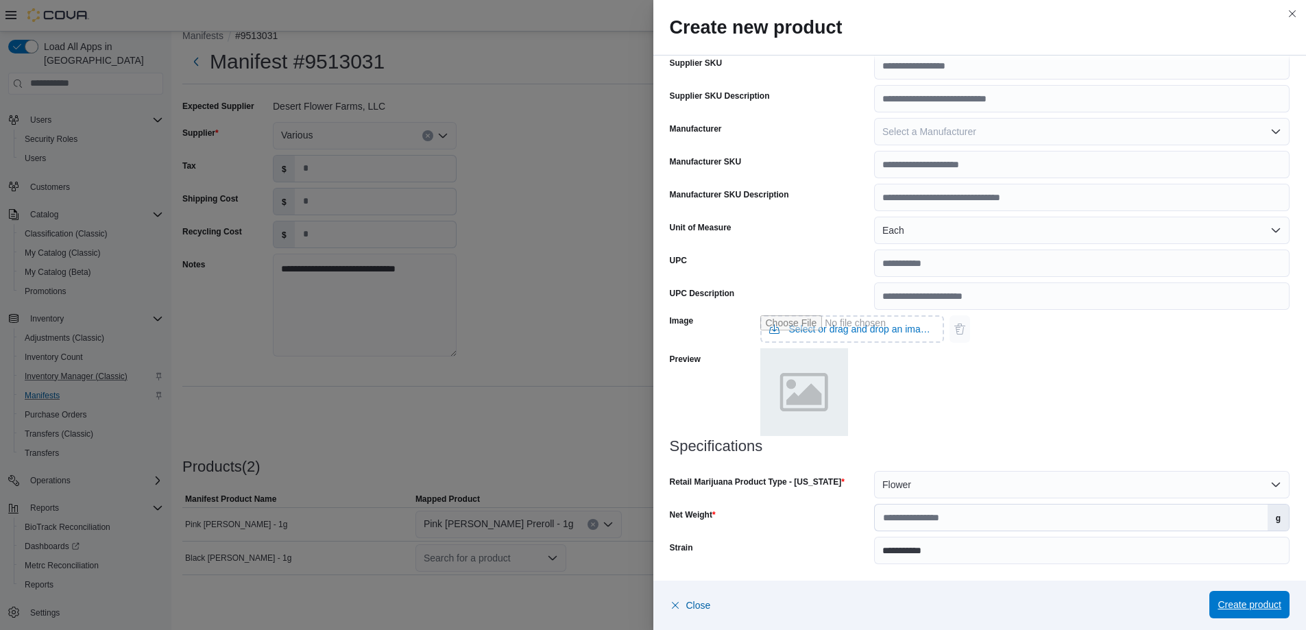
click at [1229, 603] on span "Create product" at bounding box center [1250, 605] width 64 height 14
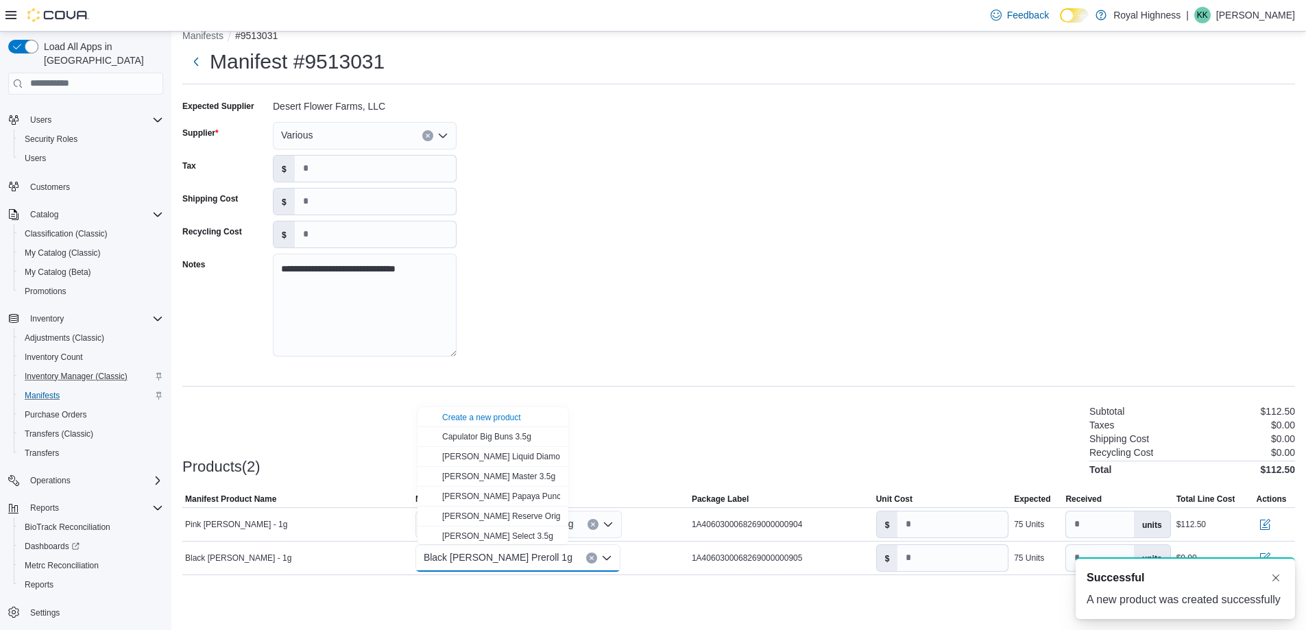
scroll to position [0, 0]
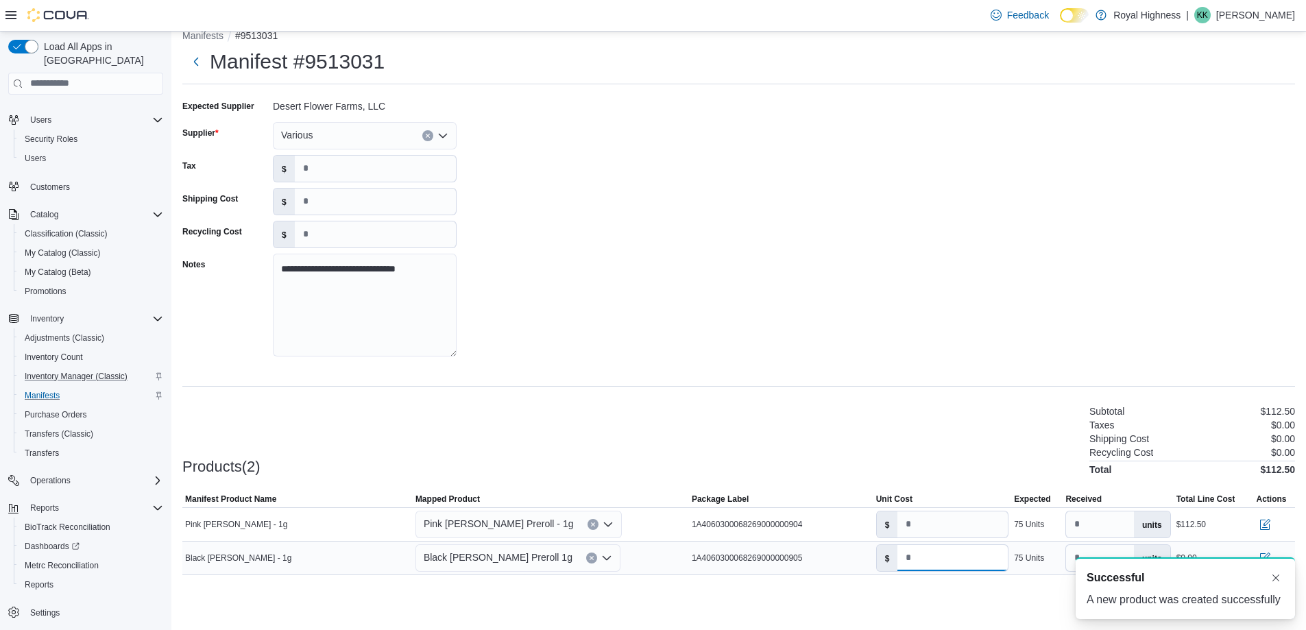
click at [939, 568] on input "number" at bounding box center [953, 558] width 110 height 26
type input "****"
click at [934, 291] on div "**********" at bounding box center [738, 232] width 1113 height 274
click at [1278, 579] on button "Dismiss toast" at bounding box center [1276, 577] width 16 height 16
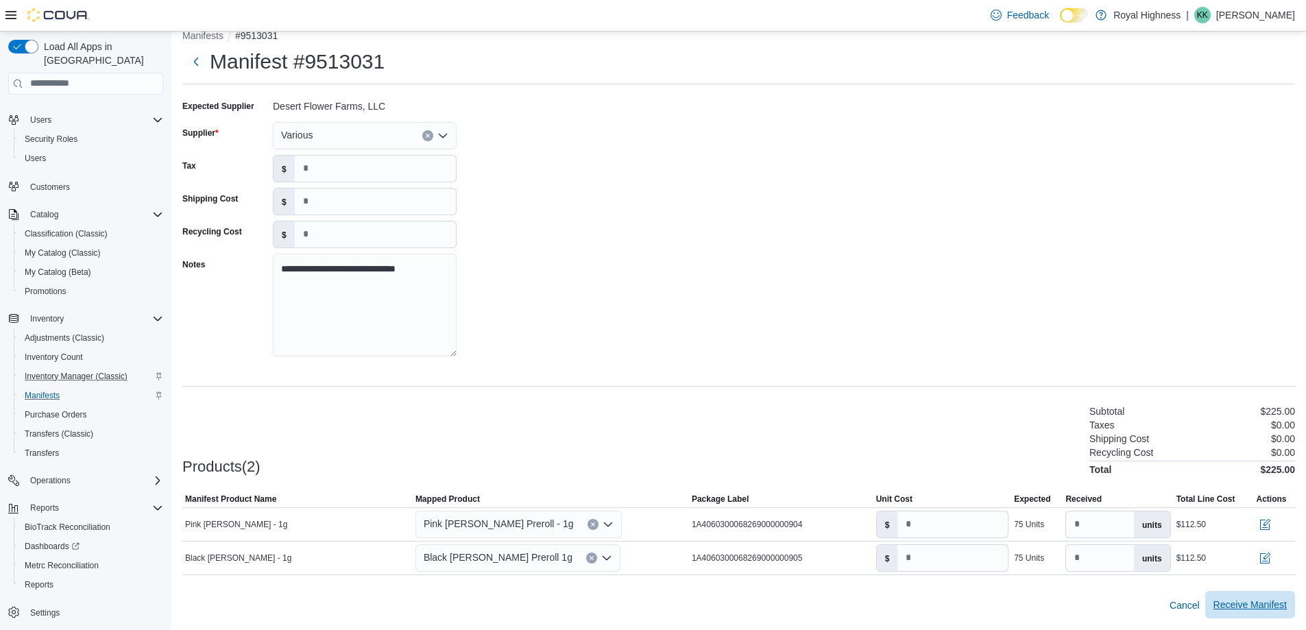
click at [1243, 610] on span "Receive Manifest" at bounding box center [1250, 605] width 73 height 14
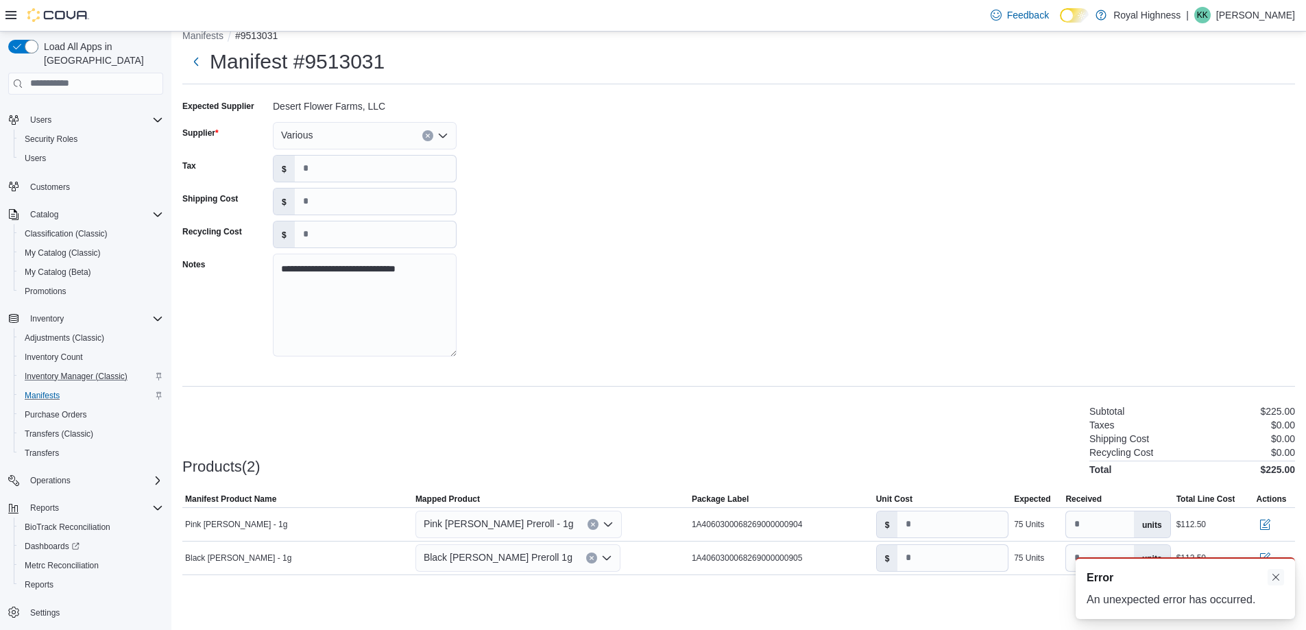
click at [1278, 577] on button "Dismiss toast" at bounding box center [1276, 577] width 16 height 16
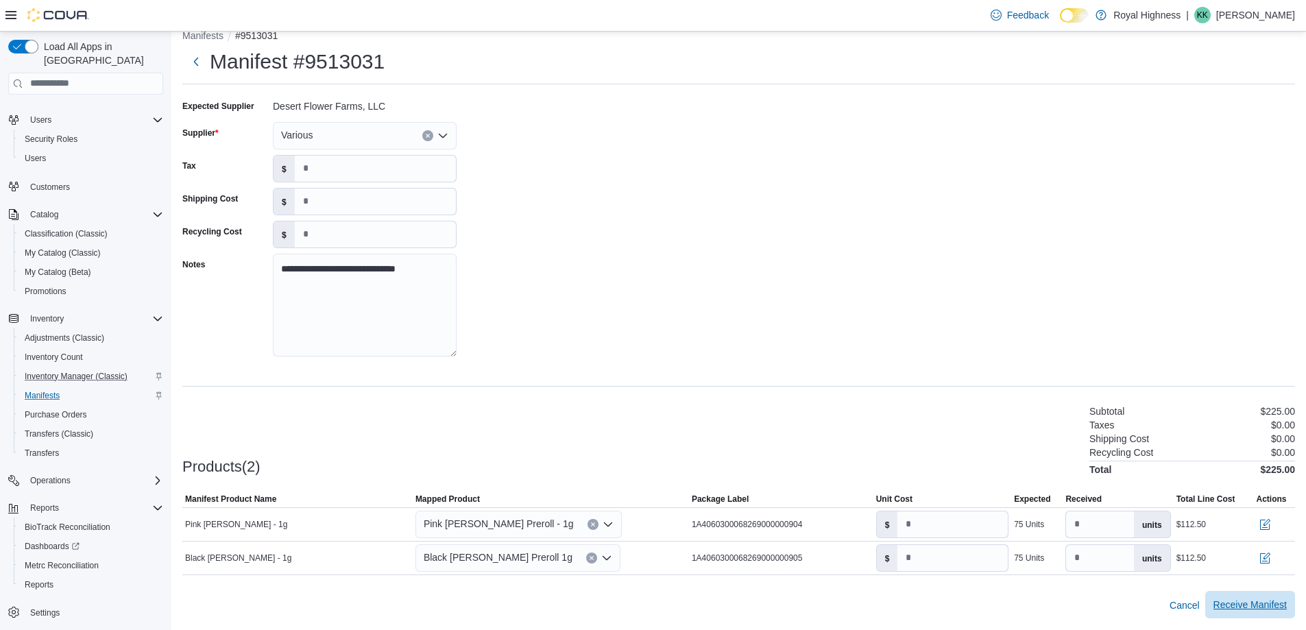
click at [1248, 608] on span "Receive Manifest" at bounding box center [1250, 605] width 73 height 14
click at [158, 475] on icon "Complex example" at bounding box center [157, 480] width 11 height 11
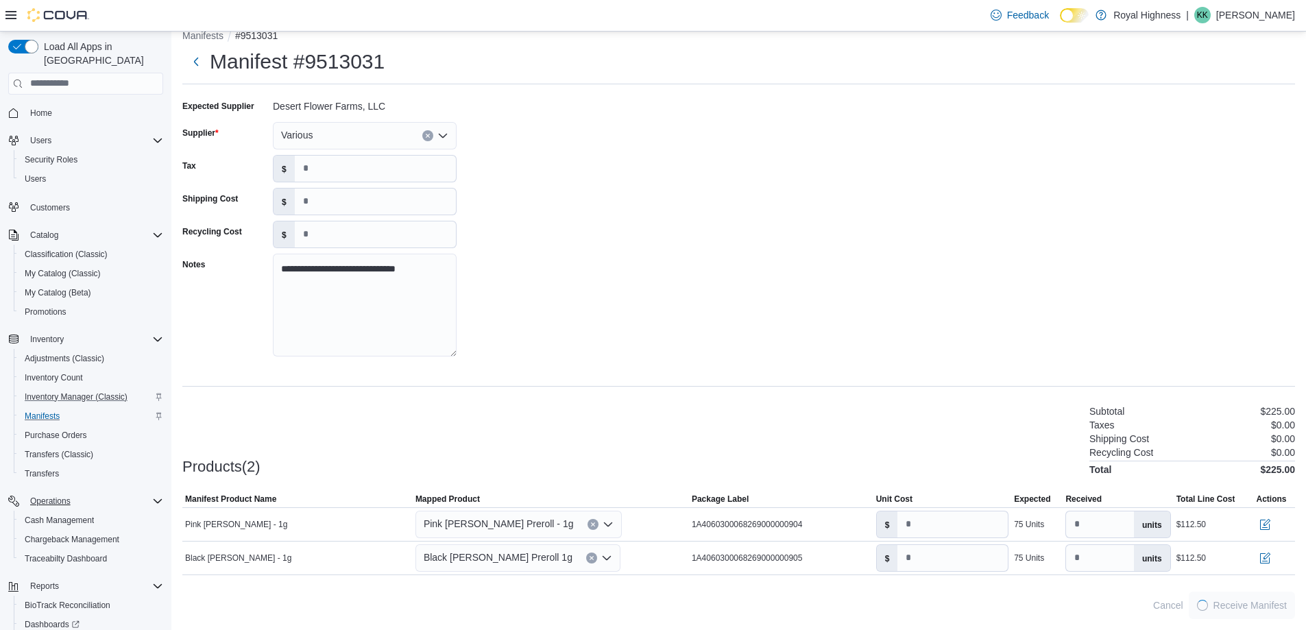
click at [156, 499] on icon "Complex example" at bounding box center [158, 501] width 8 height 4
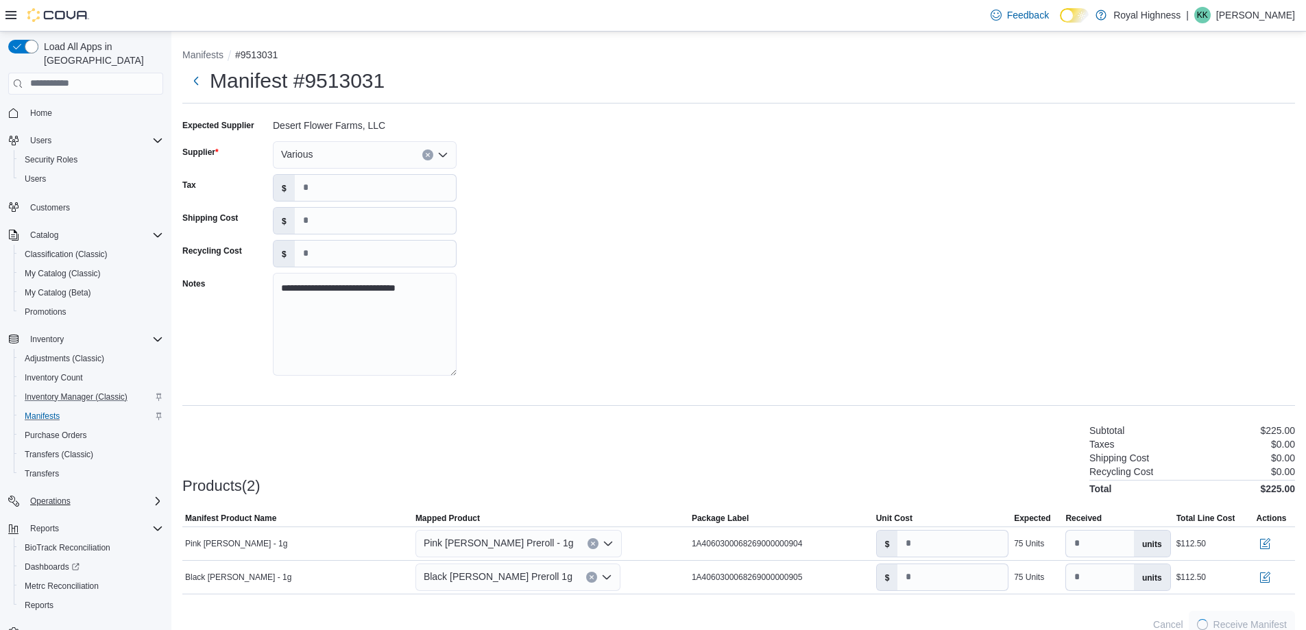
scroll to position [19, 0]
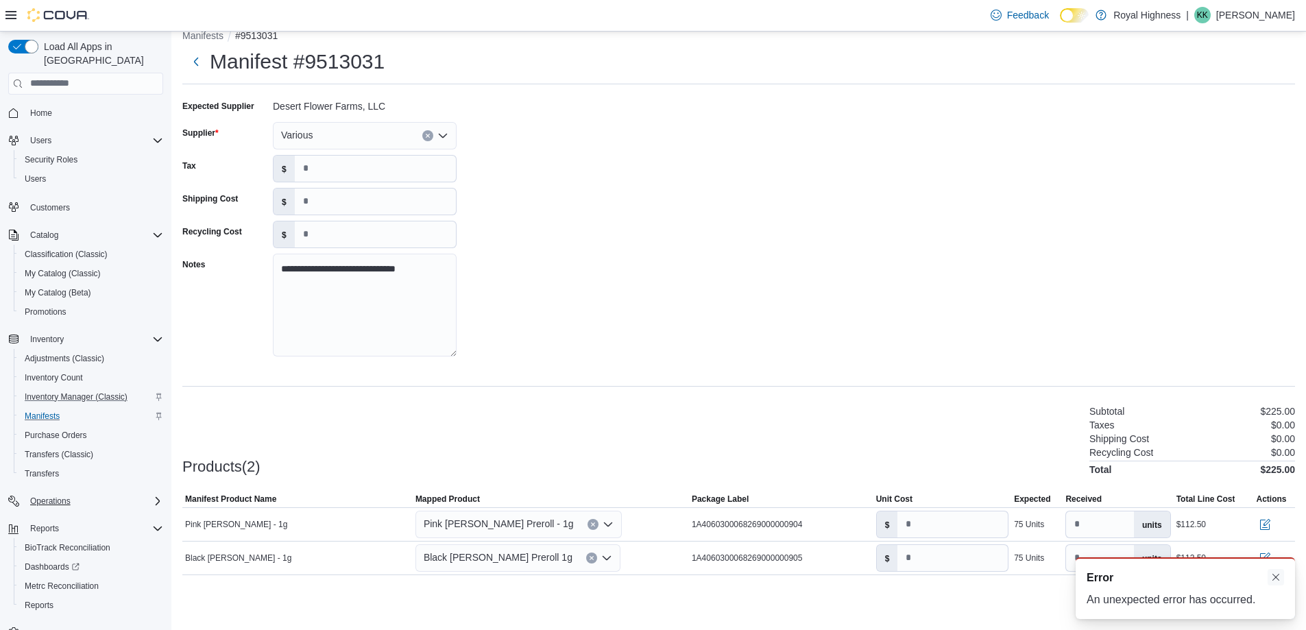
click at [1276, 576] on button "Dismiss toast" at bounding box center [1276, 577] width 16 height 16
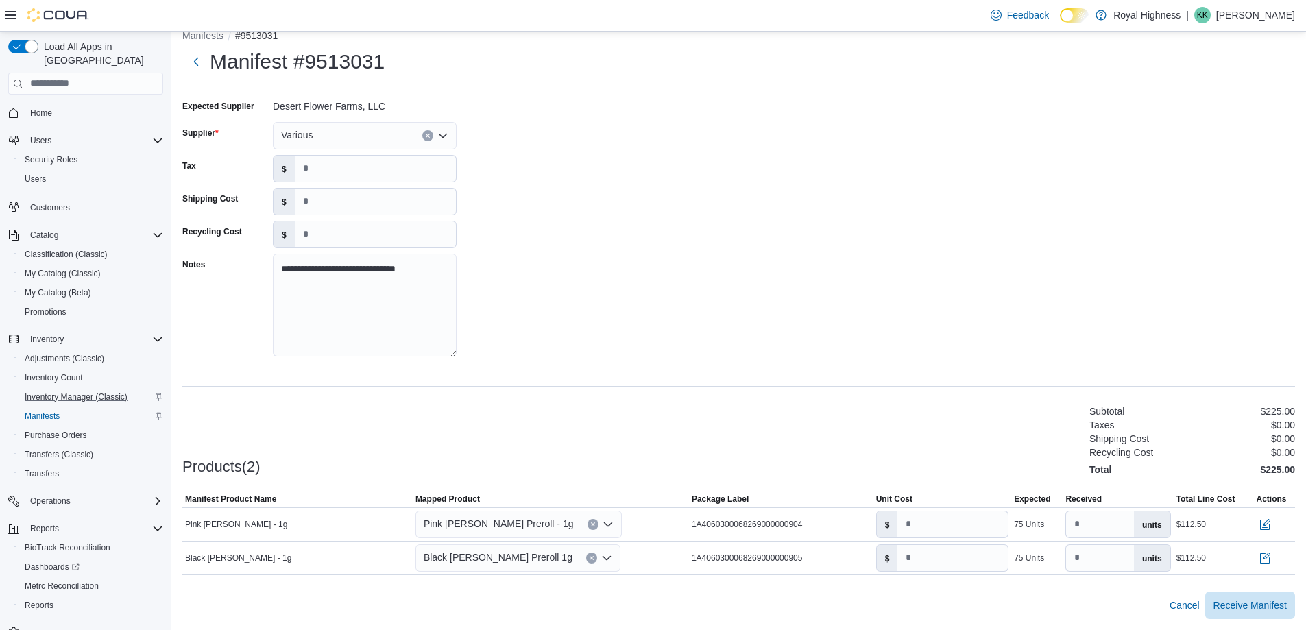
scroll to position [0, 0]
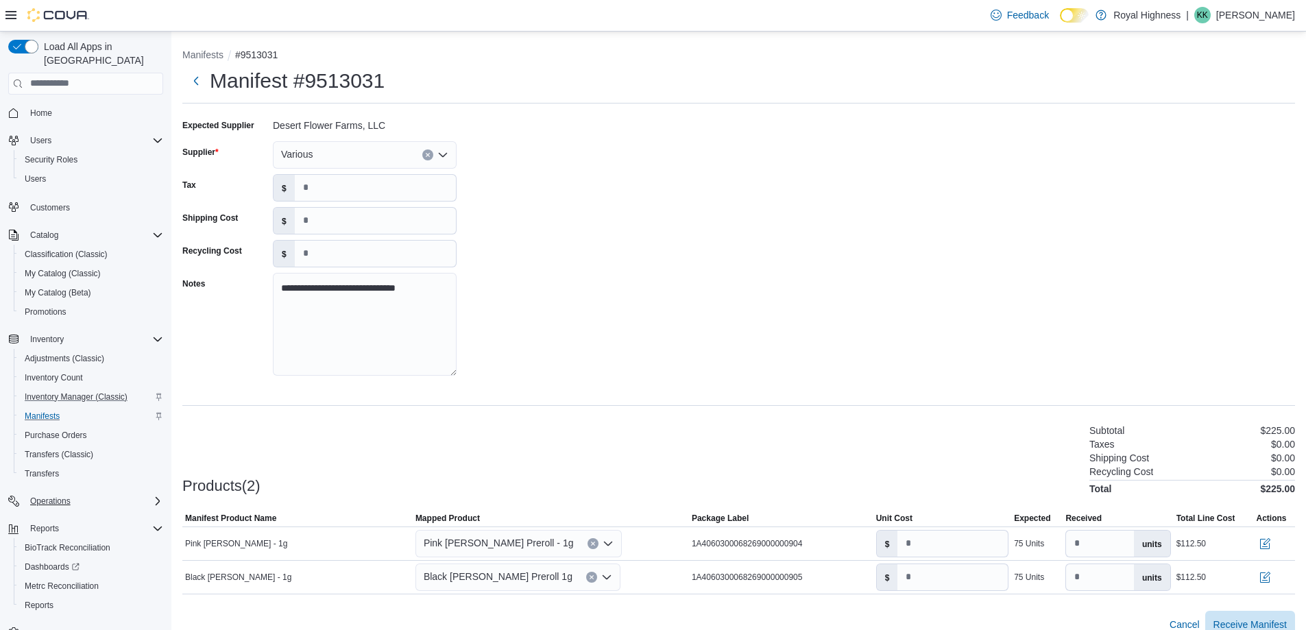
click at [219, 154] on div "Supplier" at bounding box center [224, 154] width 85 height 27
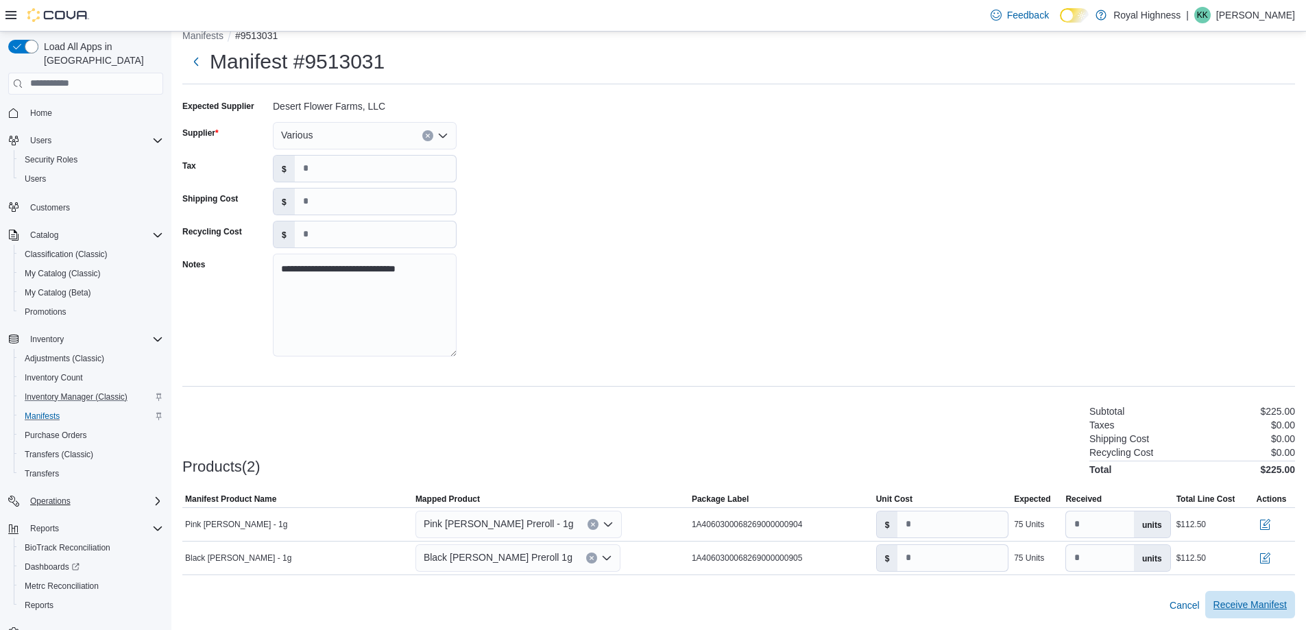
click at [1258, 602] on span "Receive Manifest" at bounding box center [1250, 605] width 73 height 14
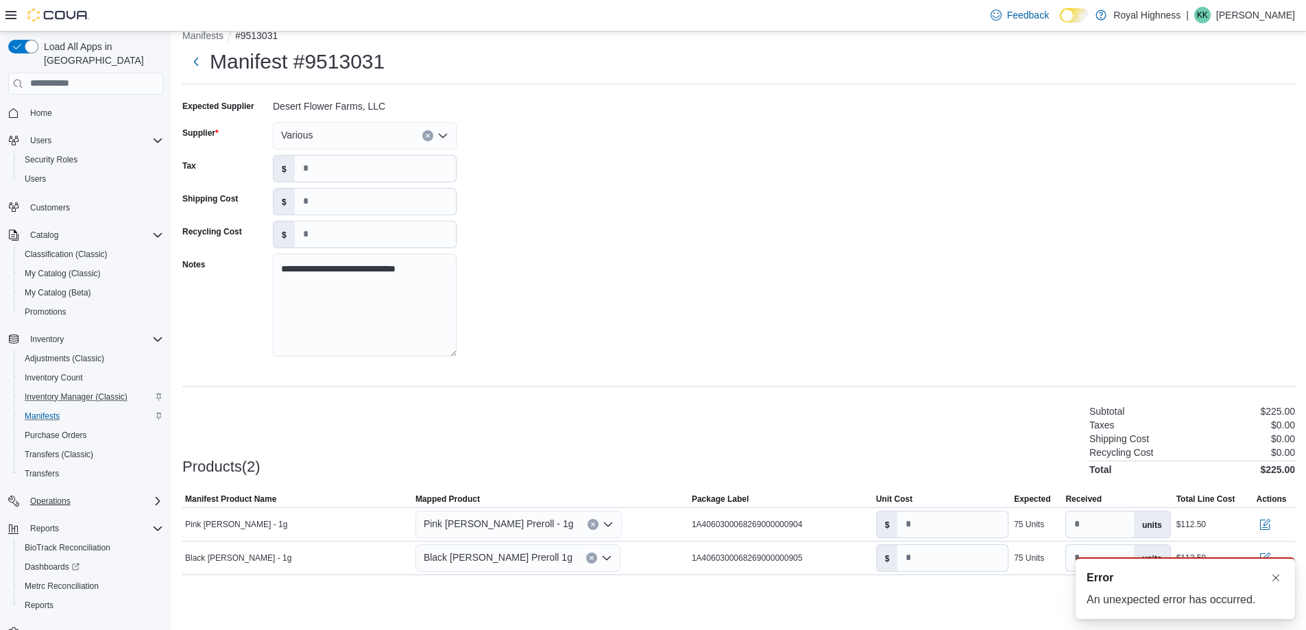
scroll to position [0, 0]
click at [1276, 577] on button "Dismiss toast" at bounding box center [1276, 577] width 16 height 16
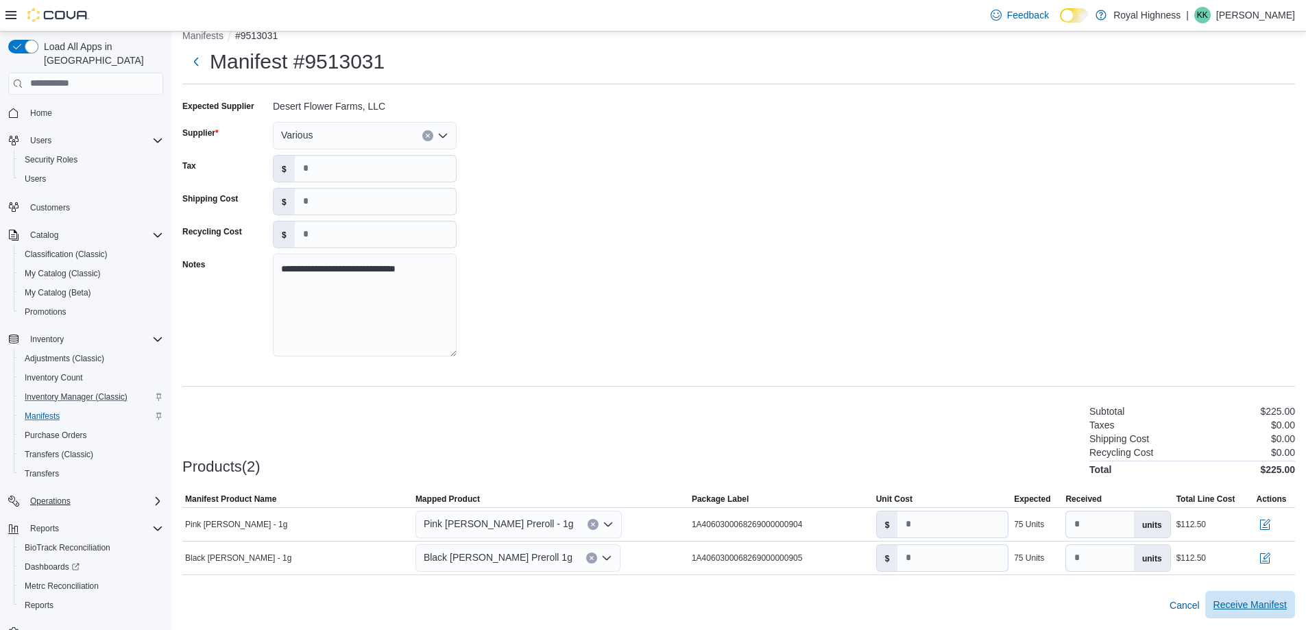
click at [1269, 592] on span "Receive Manifest" at bounding box center [1250, 604] width 73 height 27
click at [1236, 602] on span "Receive Manifest" at bounding box center [1250, 605] width 73 height 14
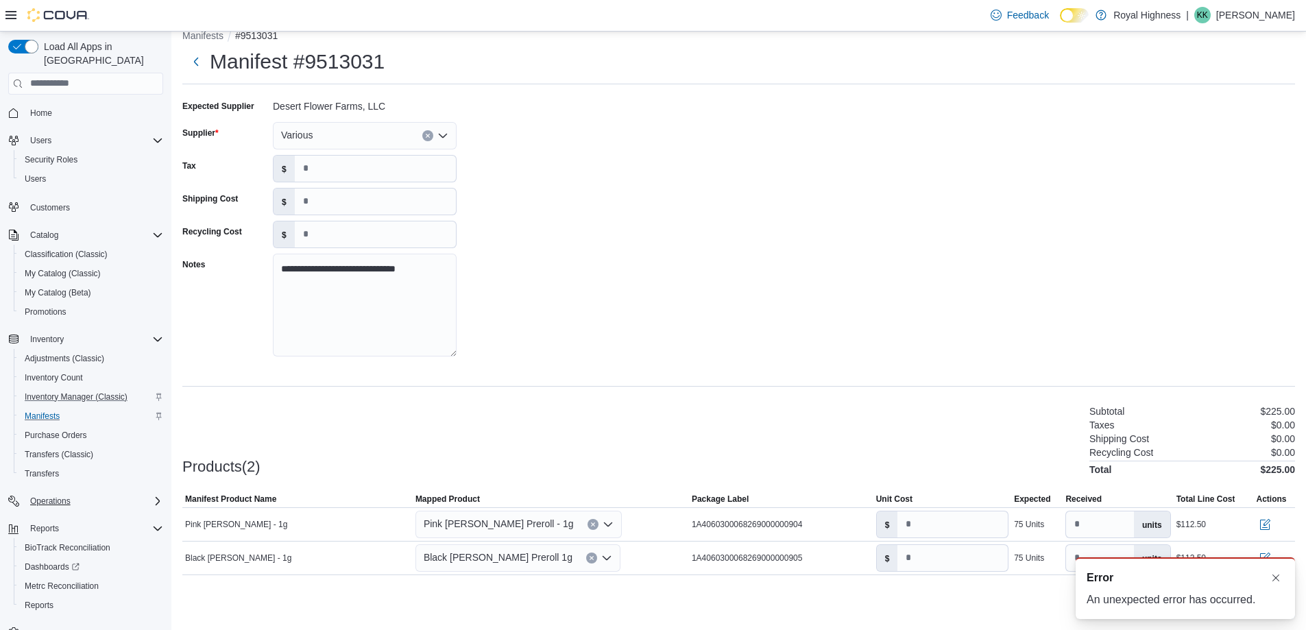
click at [1050, 473] on div "Products(2) Subtotal $225.00 Taxes $0.00 Shipping Cost $0.00 Recycling Cost $0.…" at bounding box center [738, 439] width 1113 height 72
click at [62, 392] on span "Inventory Manager (Classic)" at bounding box center [76, 397] width 103 height 11
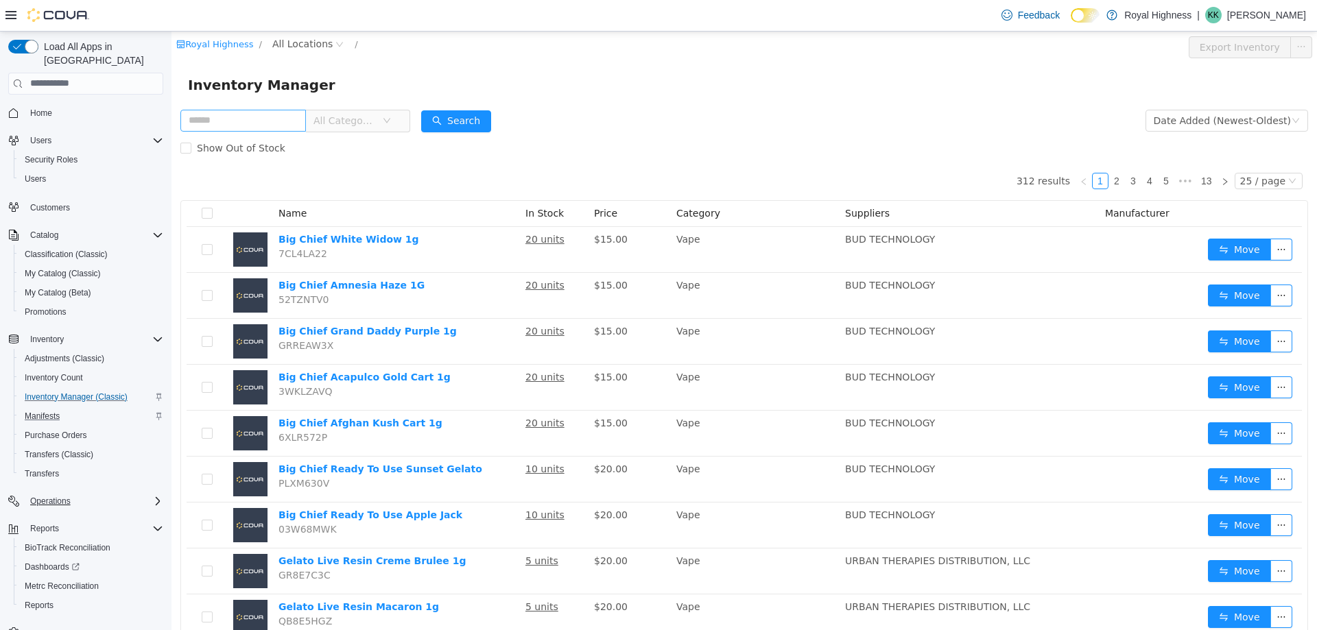
click at [263, 122] on input "text" at bounding box center [242, 120] width 125 height 22
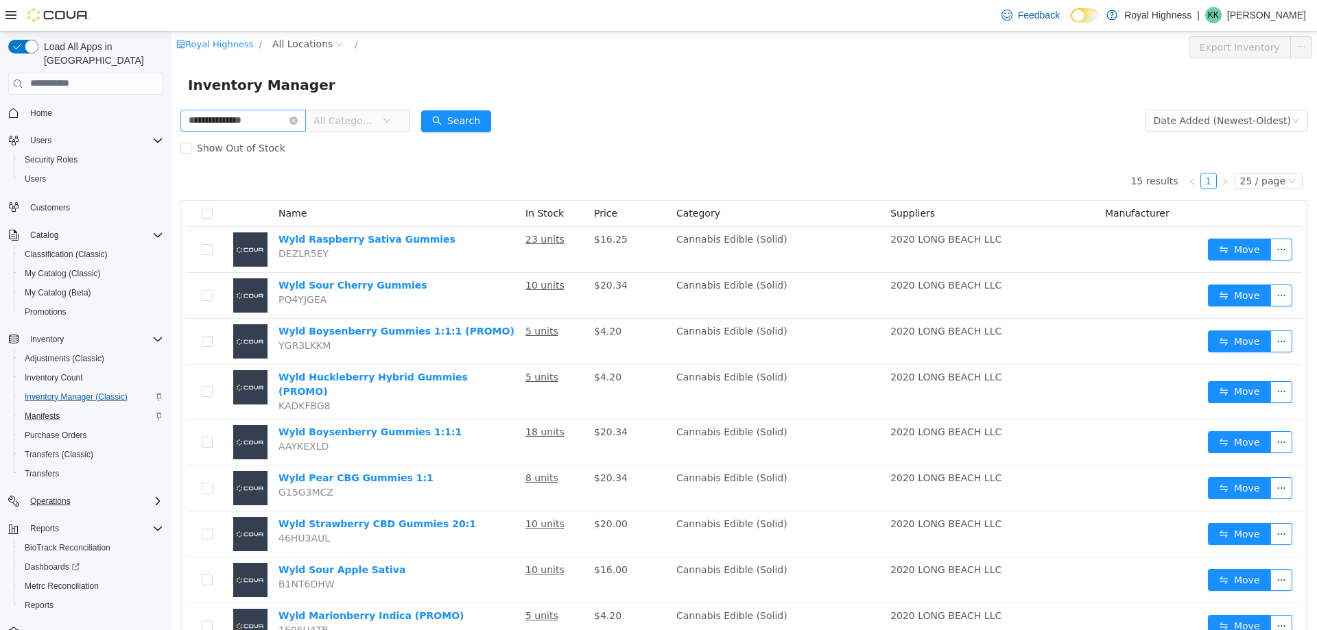
type input "**********"
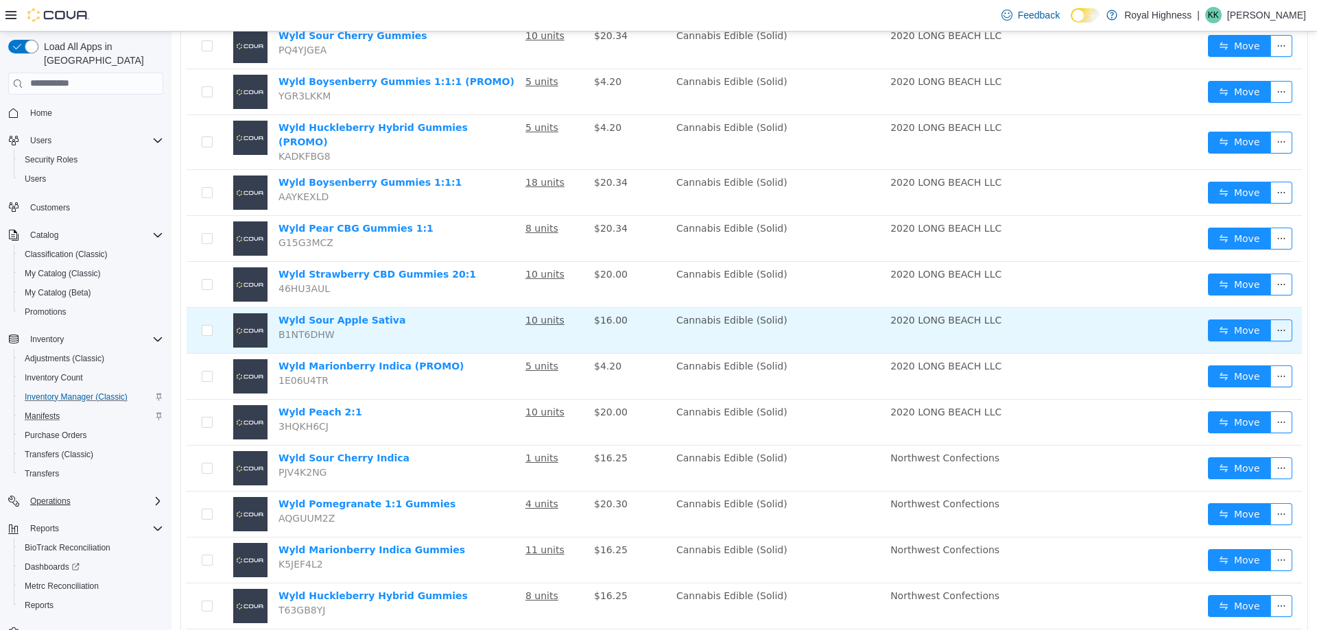
scroll to position [325, 0]
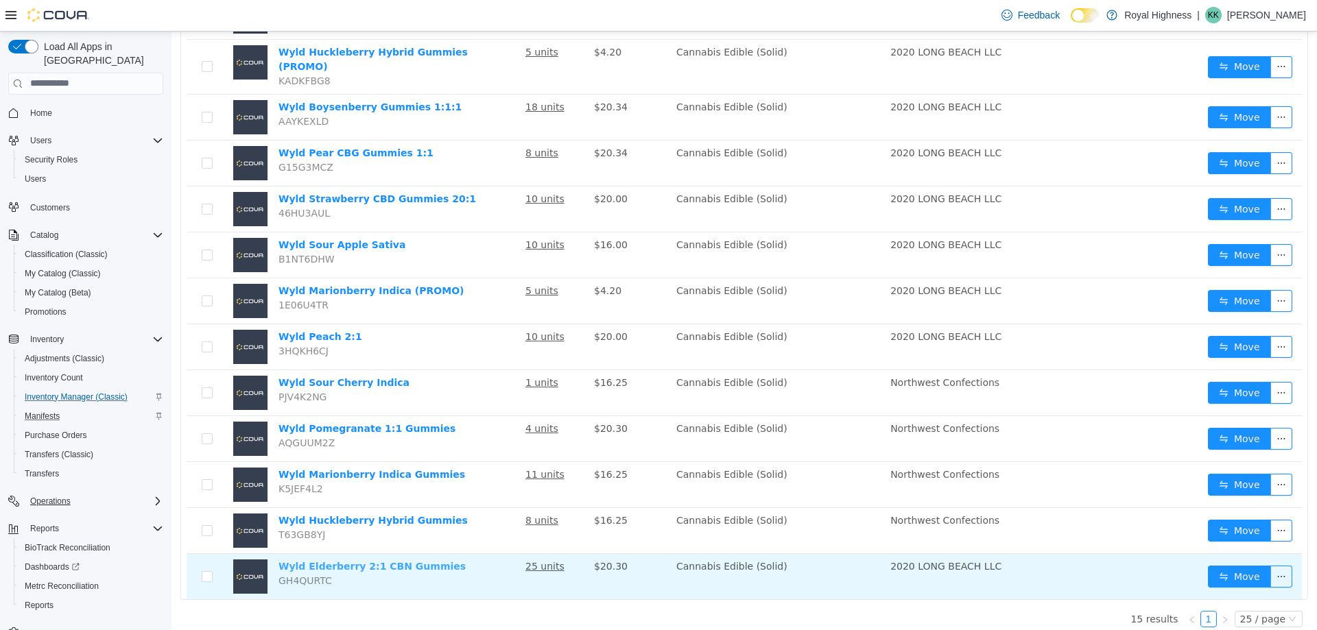
click at [386, 560] on link "Wyld Elderberry 2:1 CBN Gummies" at bounding box center [371, 565] width 187 height 11
click at [1272, 565] on button "button" at bounding box center [1281, 576] width 22 height 22
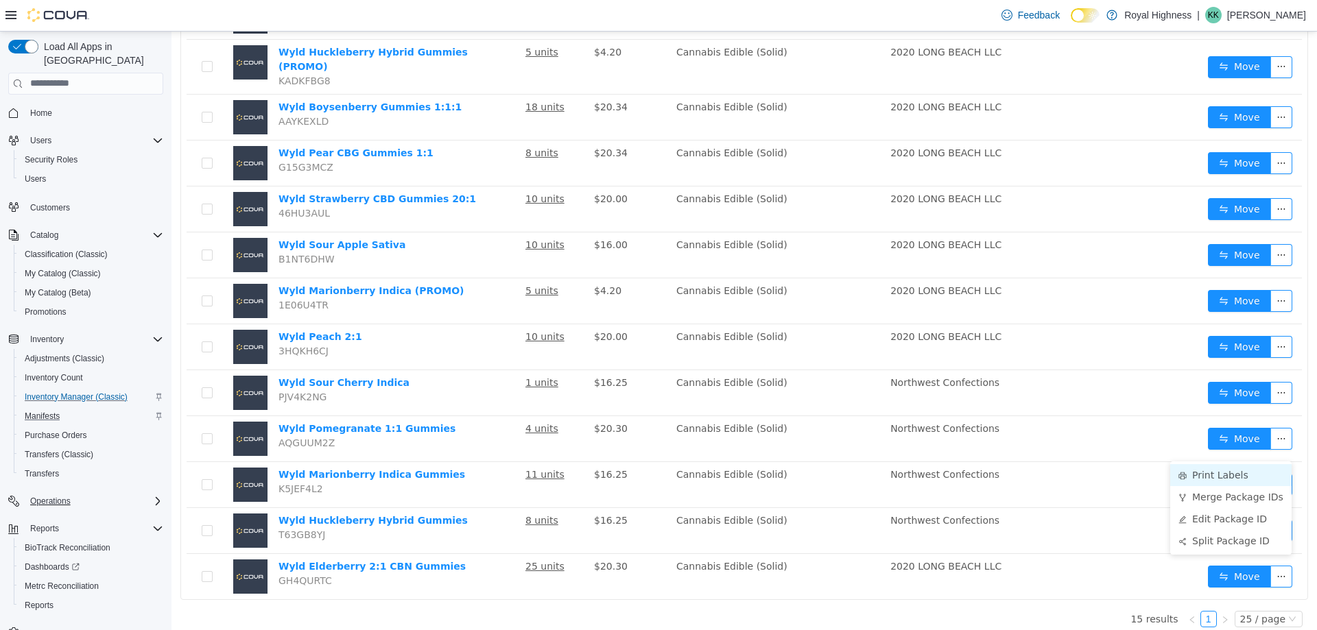
click at [1231, 479] on li "Print Labels" at bounding box center [1230, 475] width 121 height 22
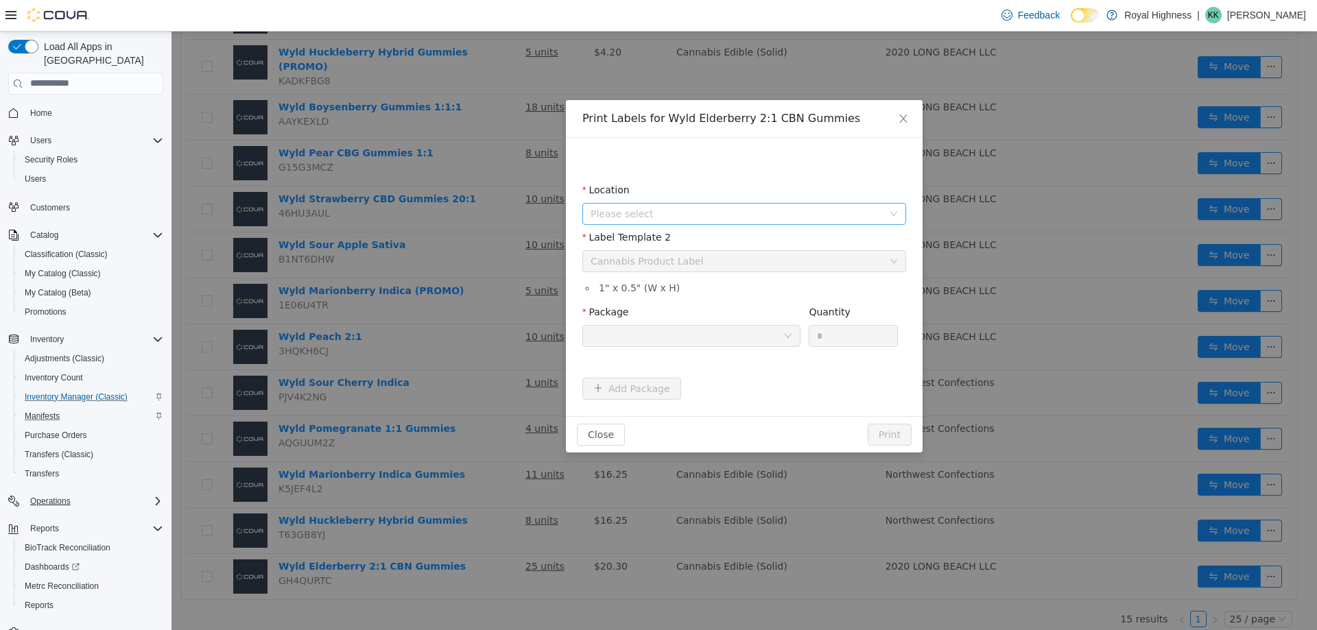
click at [702, 213] on span "Please select" at bounding box center [736, 213] width 292 height 14
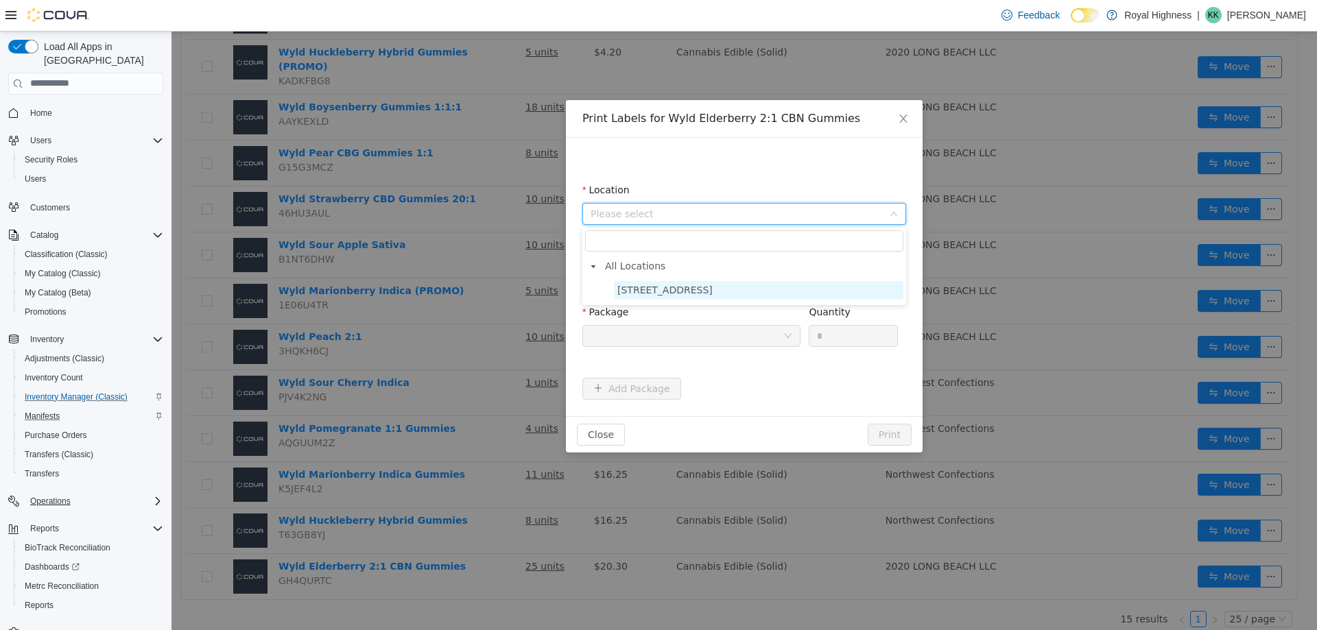
click at [642, 286] on span "[STREET_ADDRESS]" at bounding box center [664, 289] width 95 height 11
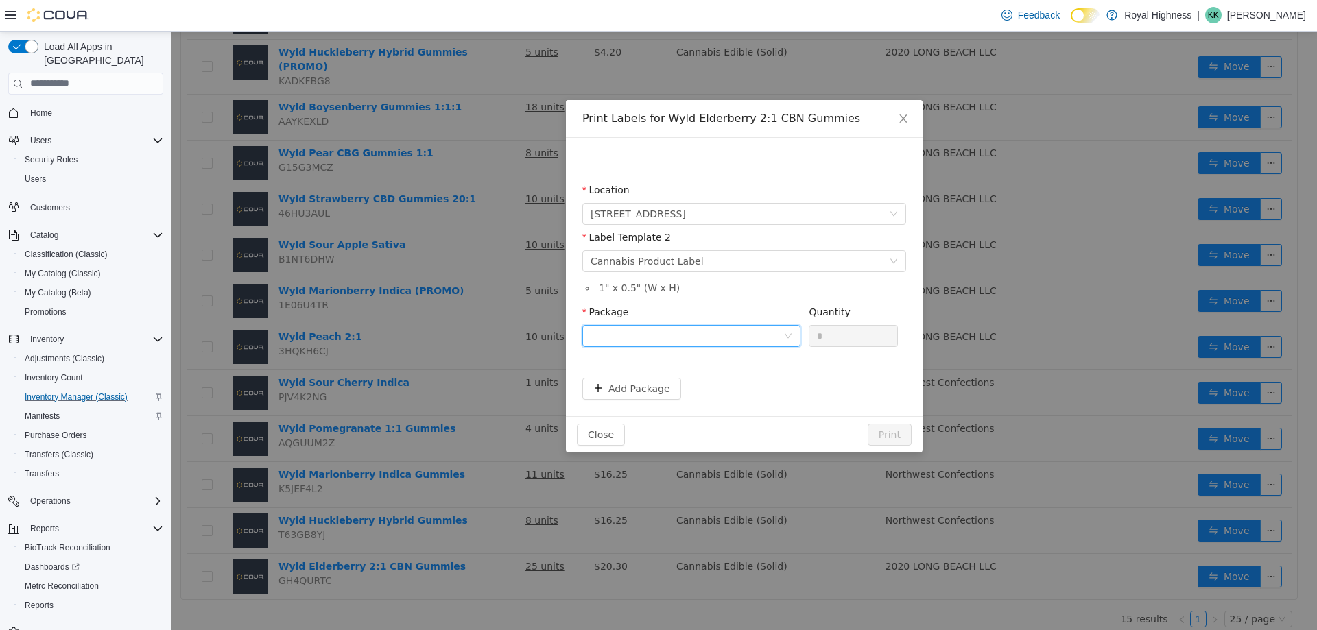
click at [678, 328] on div at bounding box center [686, 335] width 193 height 21
click at [702, 387] on strong "1A406030000B5A9000316583" at bounding box center [671, 384] width 163 height 11
click at [865, 338] on input "*" at bounding box center [853, 335] width 88 height 21
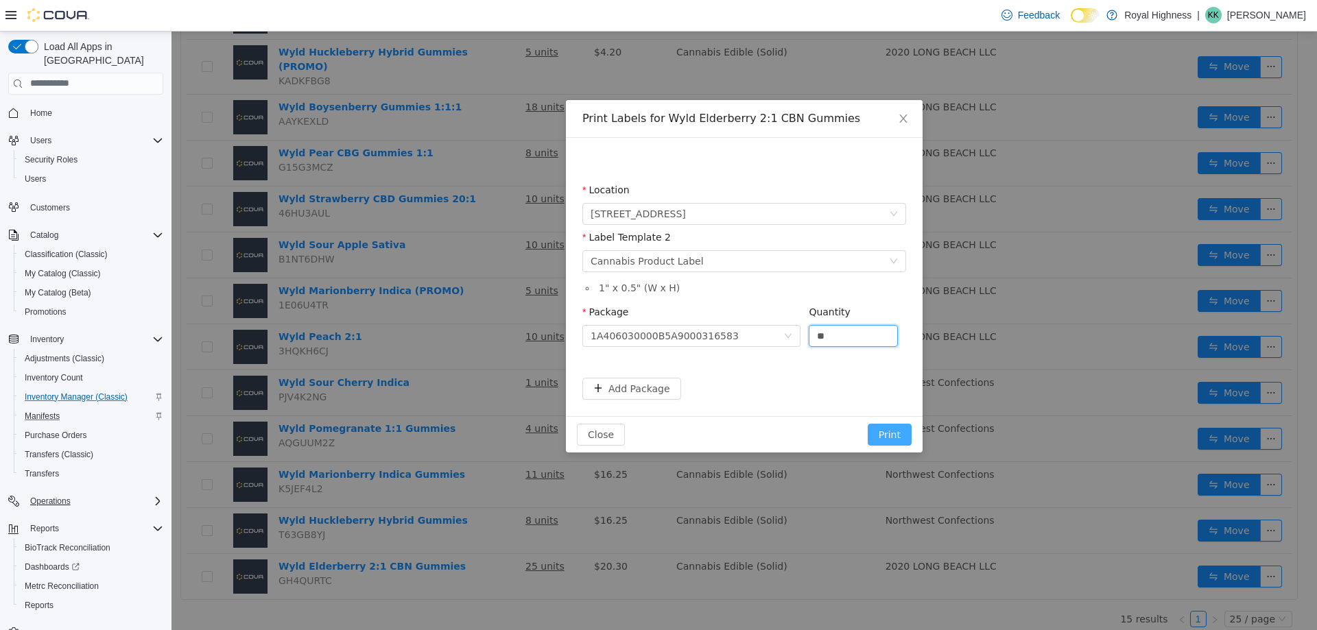
type input "**"
click at [888, 433] on button "Print" at bounding box center [889, 434] width 44 height 22
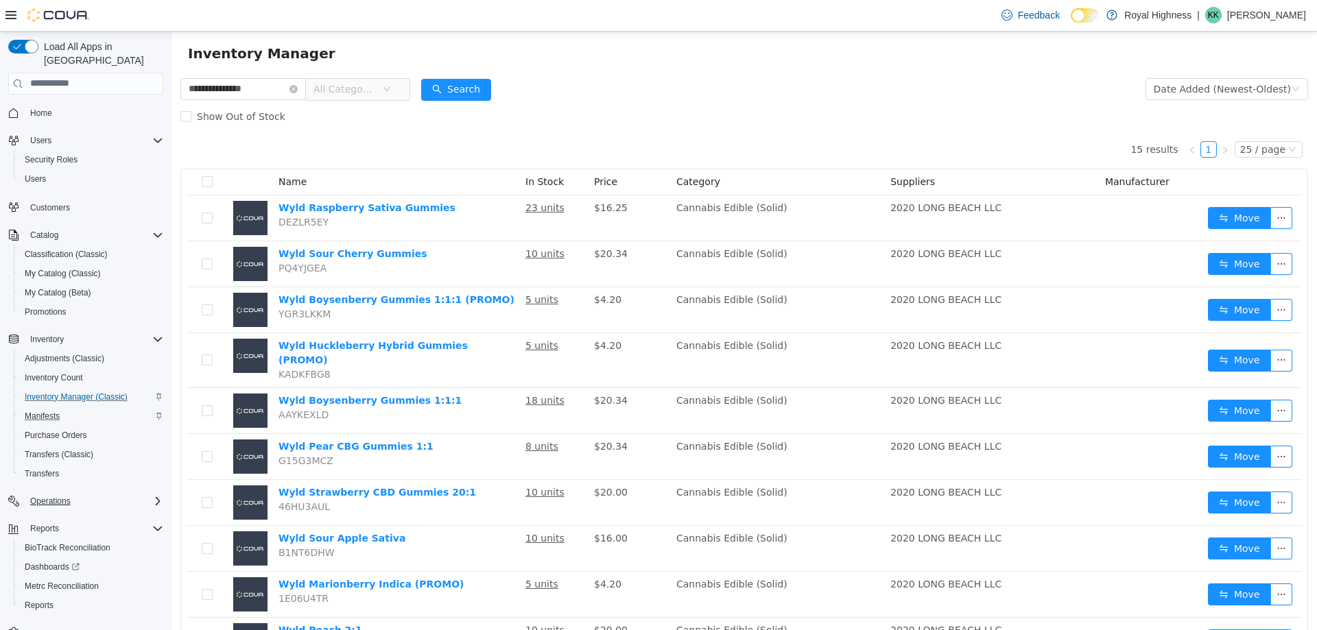
scroll to position [0, 0]
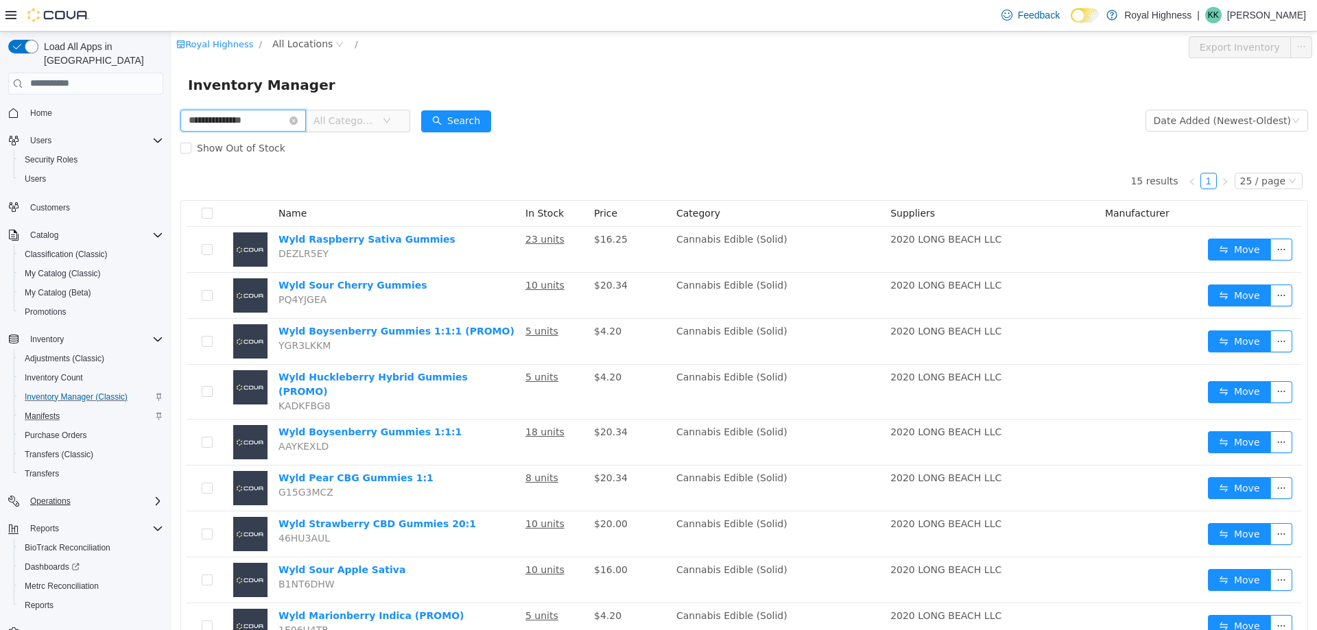
drag, startPoint x: 260, startPoint y: 123, endPoint x: 177, endPoint y: 91, distance: 89.0
click at [177, 91] on div "**********" at bounding box center [743, 497] width 1145 height 932
type input "**********"
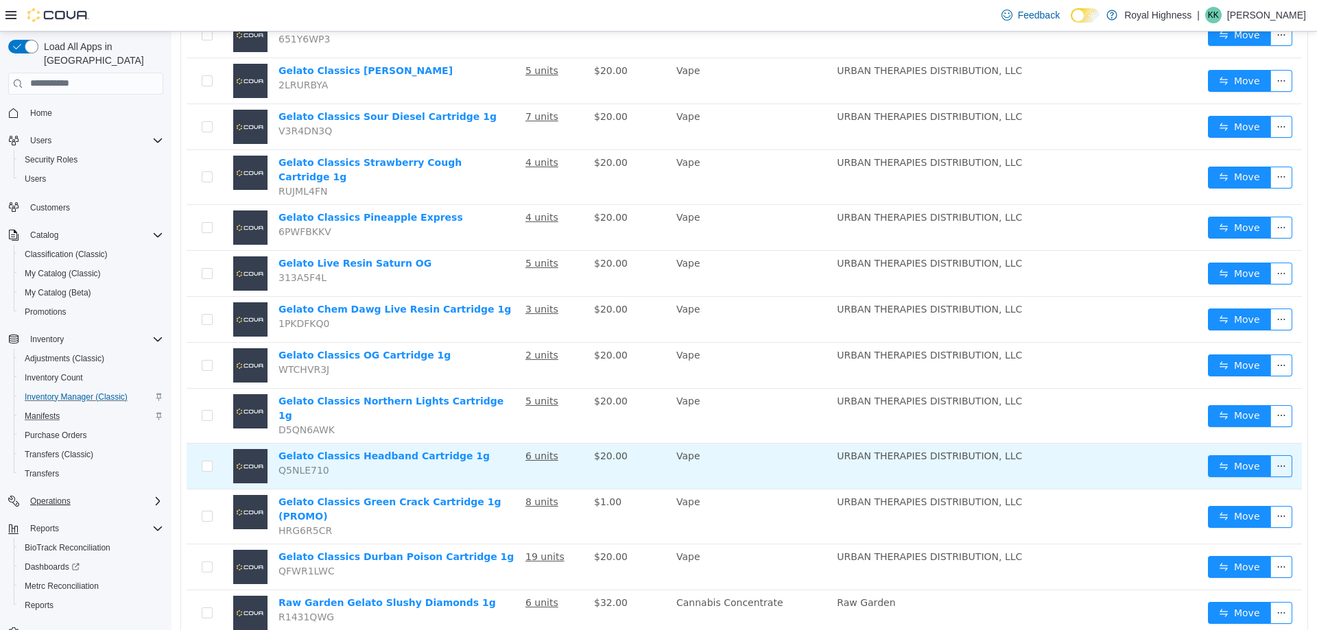
scroll to position [785, 0]
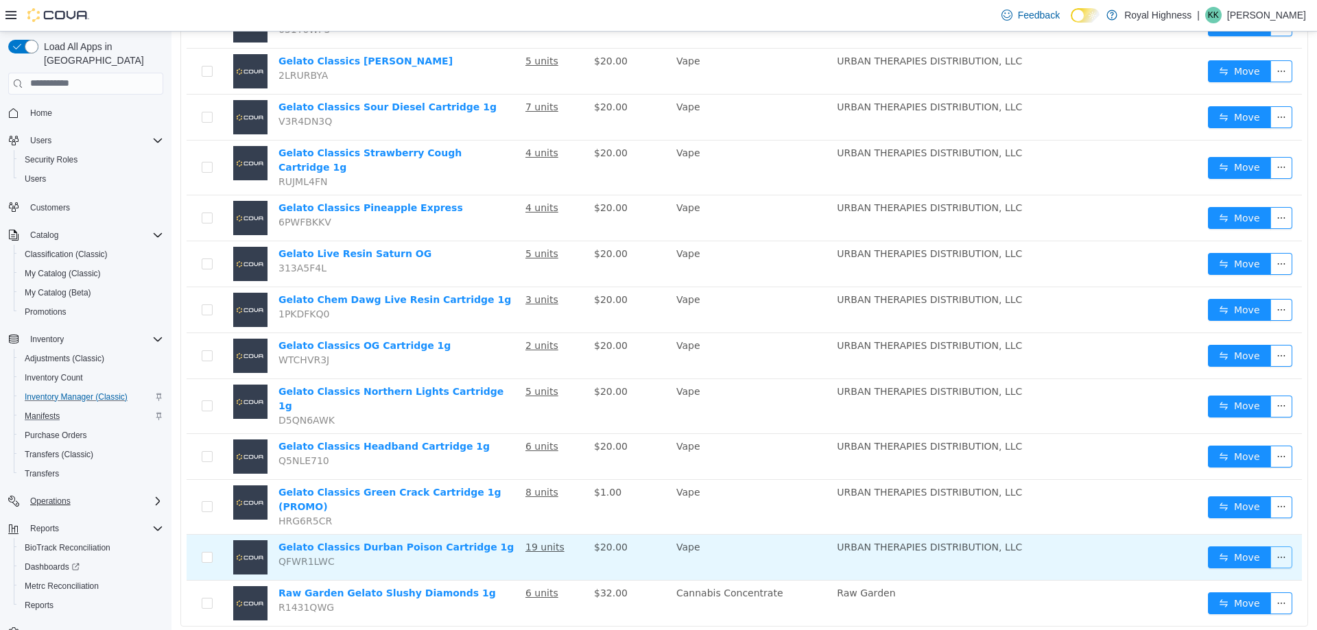
click at [1271, 546] on button "button" at bounding box center [1281, 557] width 22 height 22
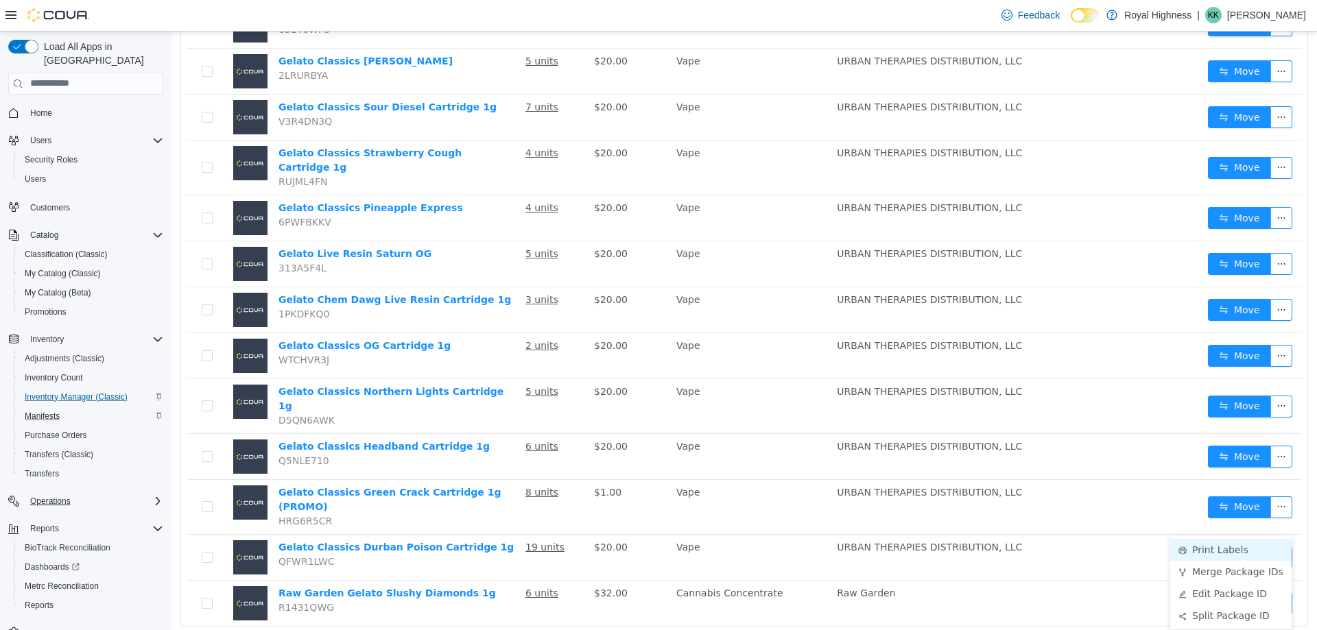
click at [1220, 548] on li "Print Labels" at bounding box center [1230, 549] width 121 height 22
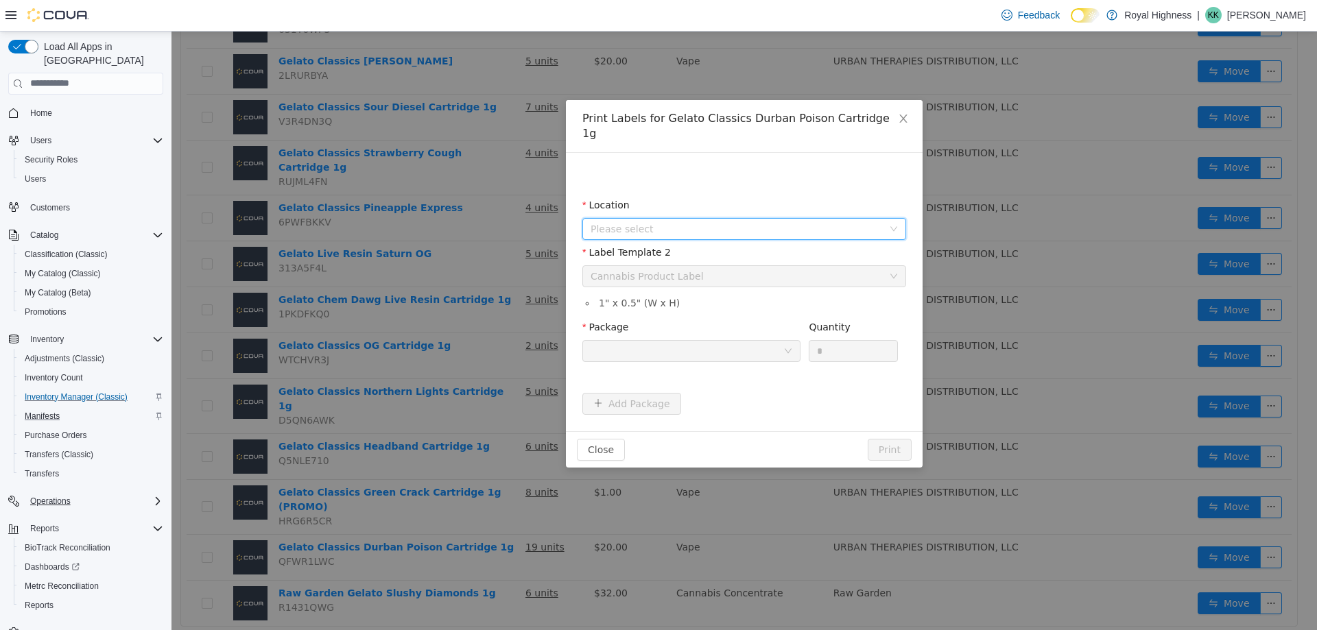
click at [686, 222] on span "Please select" at bounding box center [736, 229] width 292 height 14
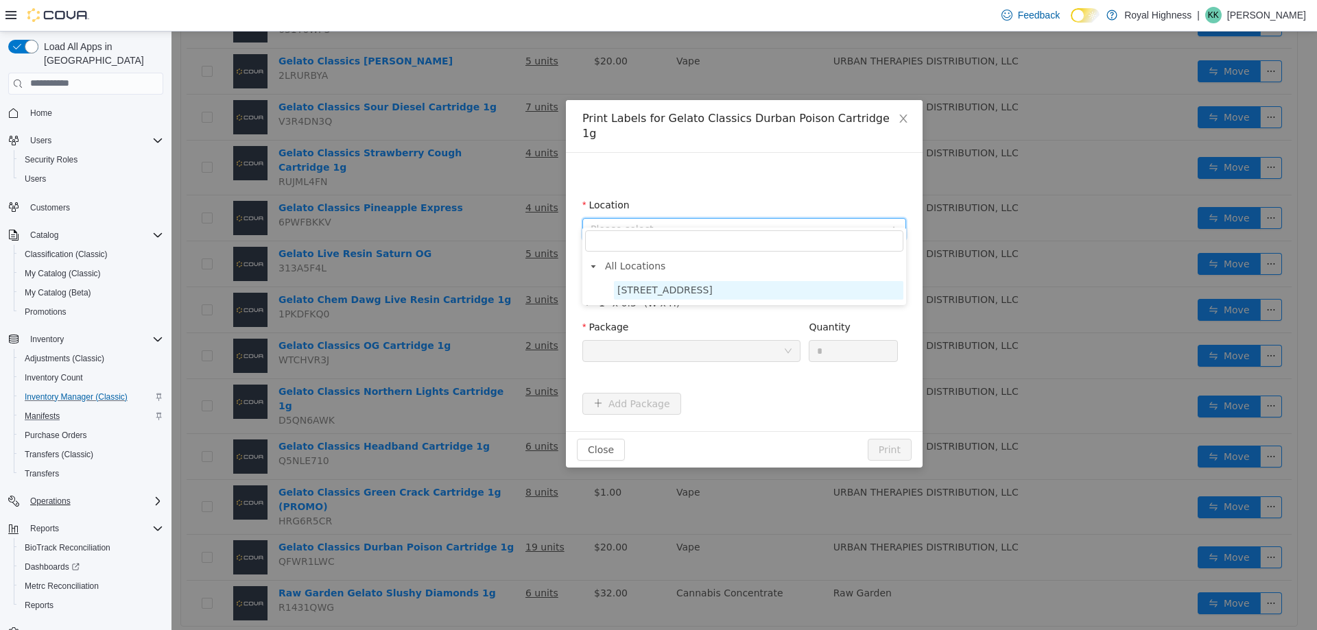
click at [660, 285] on span "[STREET_ADDRESS]" at bounding box center [664, 289] width 95 height 11
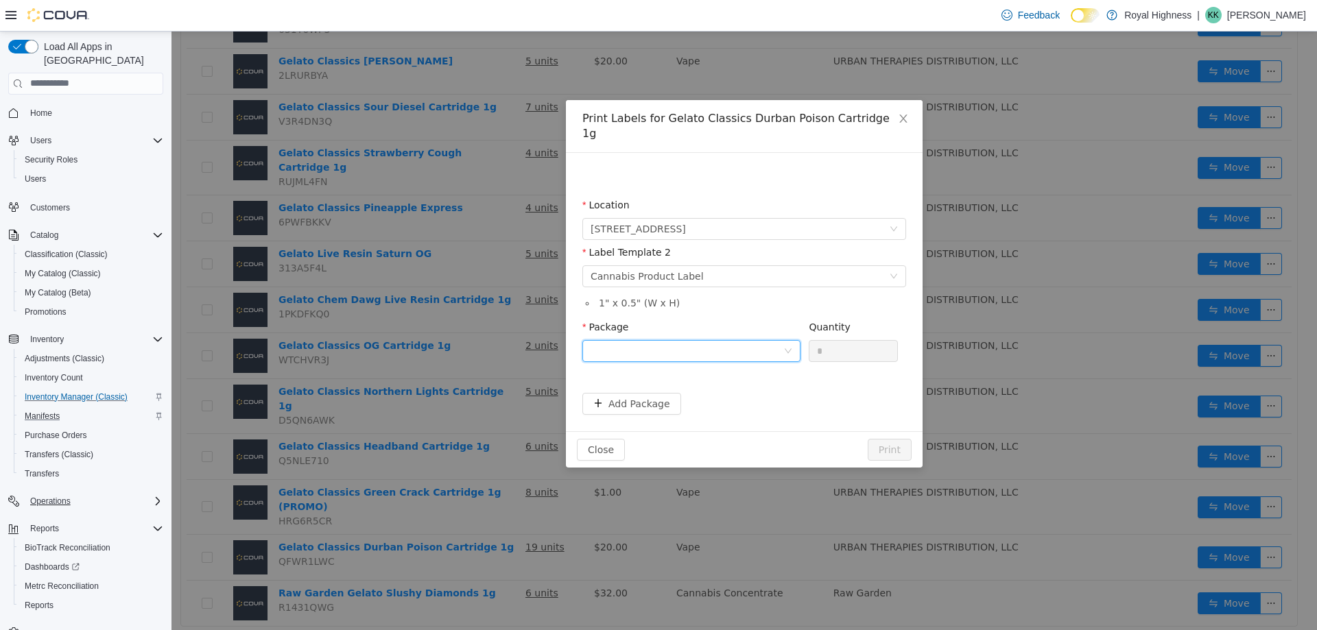
click at [678, 340] on div at bounding box center [686, 350] width 193 height 21
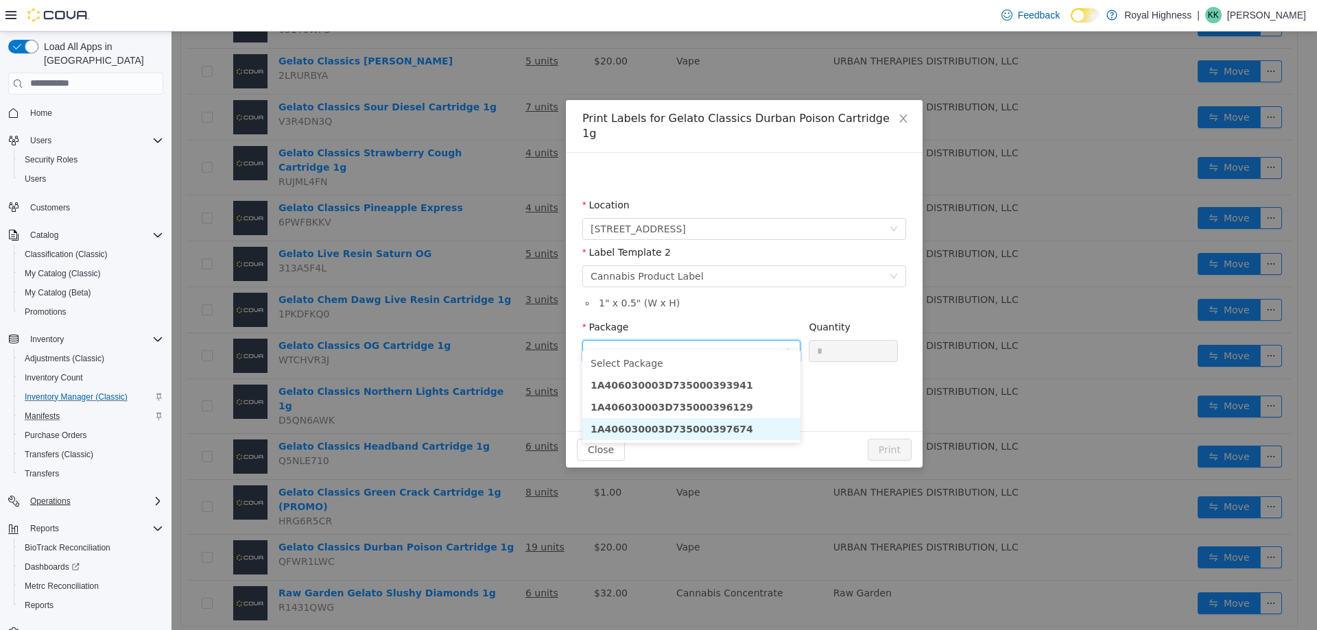
click at [680, 430] on strong "1A406030003D735000397674" at bounding box center [671, 428] width 163 height 11
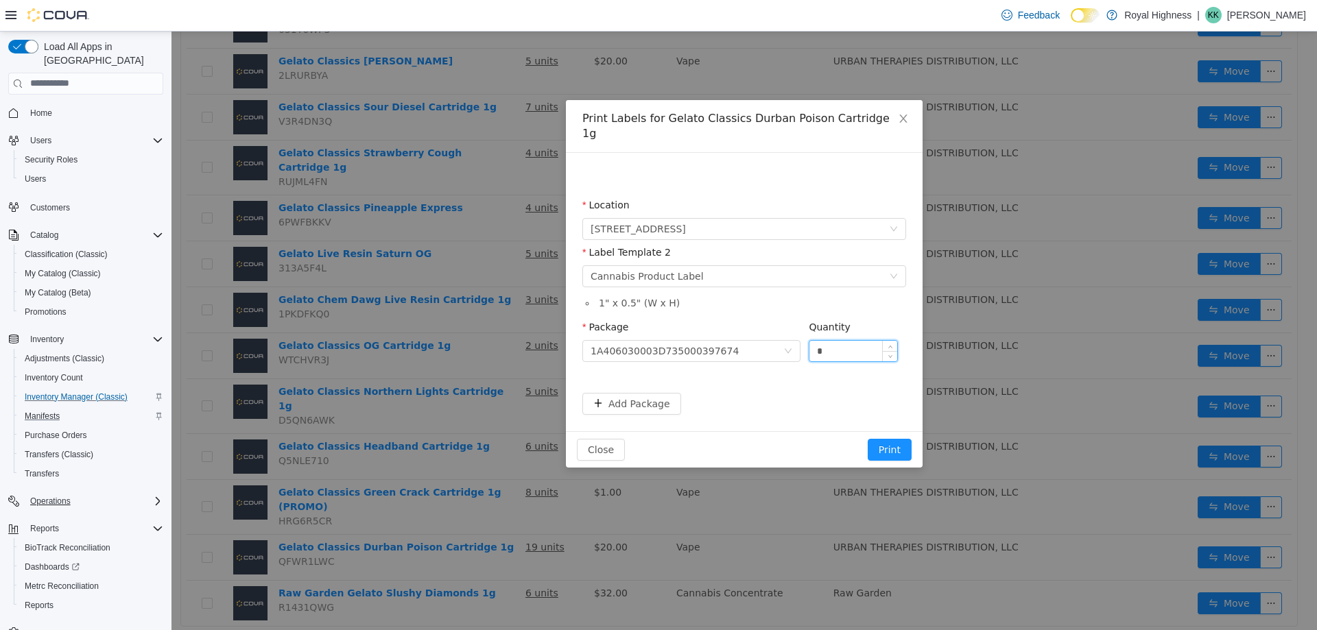
click at [828, 340] on input "*" at bounding box center [853, 350] width 88 height 21
type input "*"
click at [883, 439] on button "Print" at bounding box center [889, 449] width 44 height 22
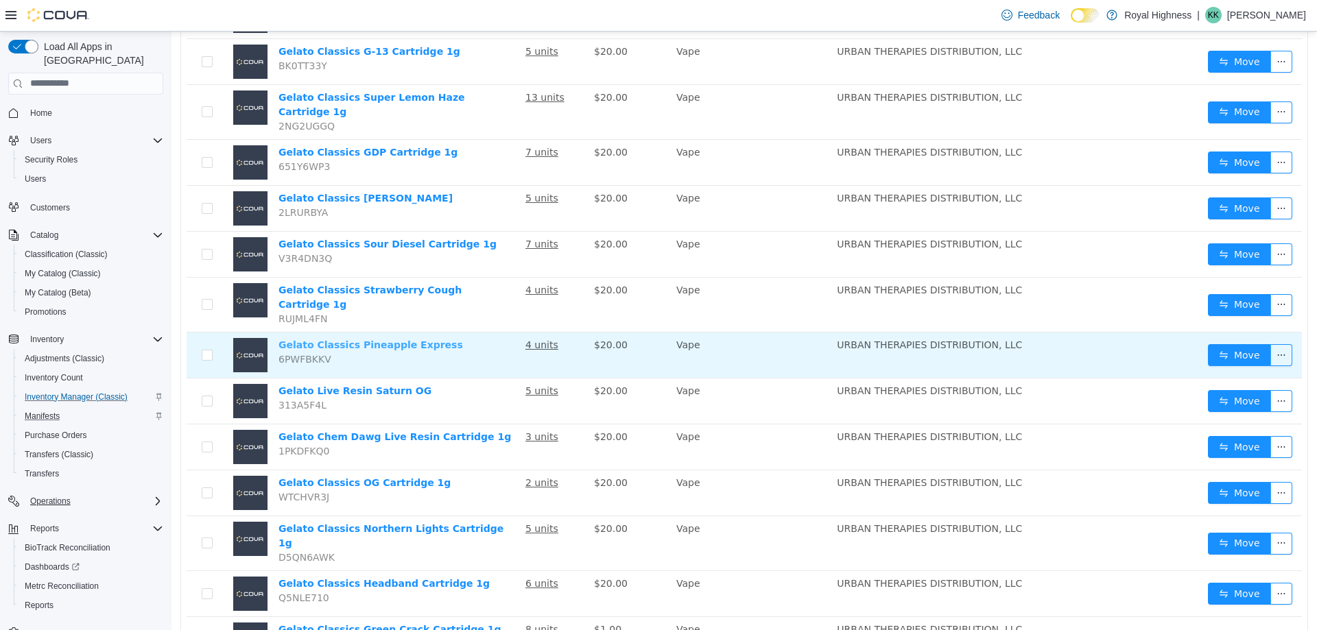
scroll to position [579, 0]
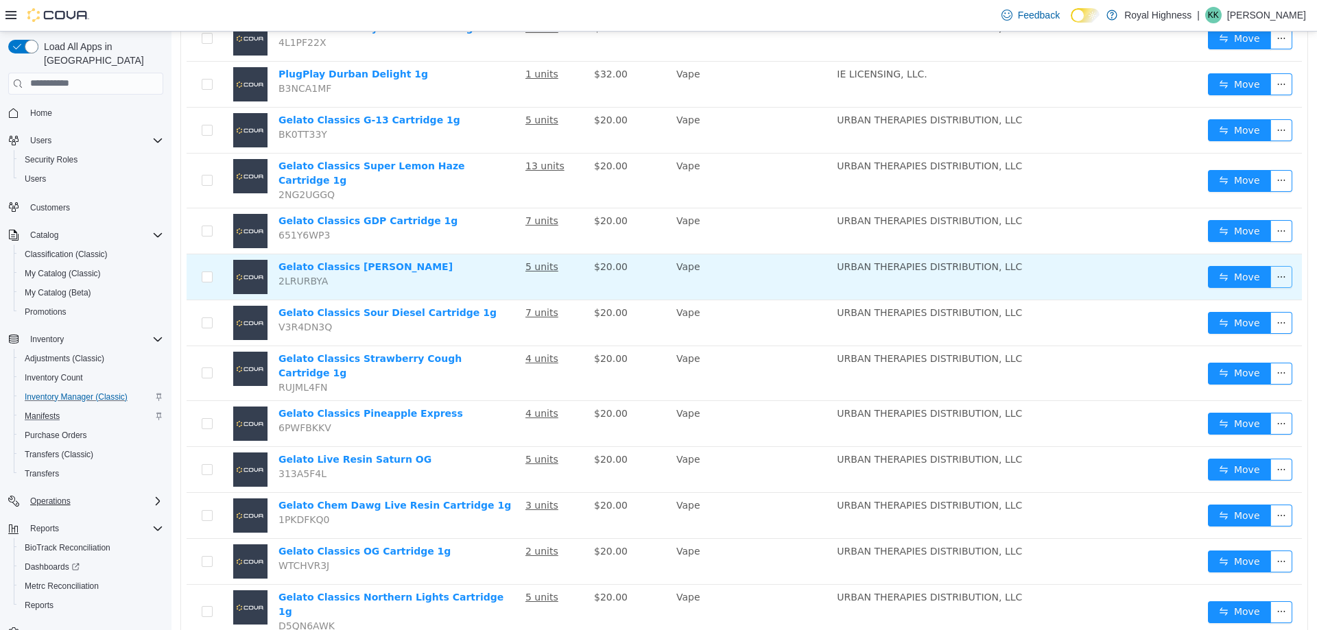
click at [1270, 265] on button "button" at bounding box center [1281, 276] width 22 height 22
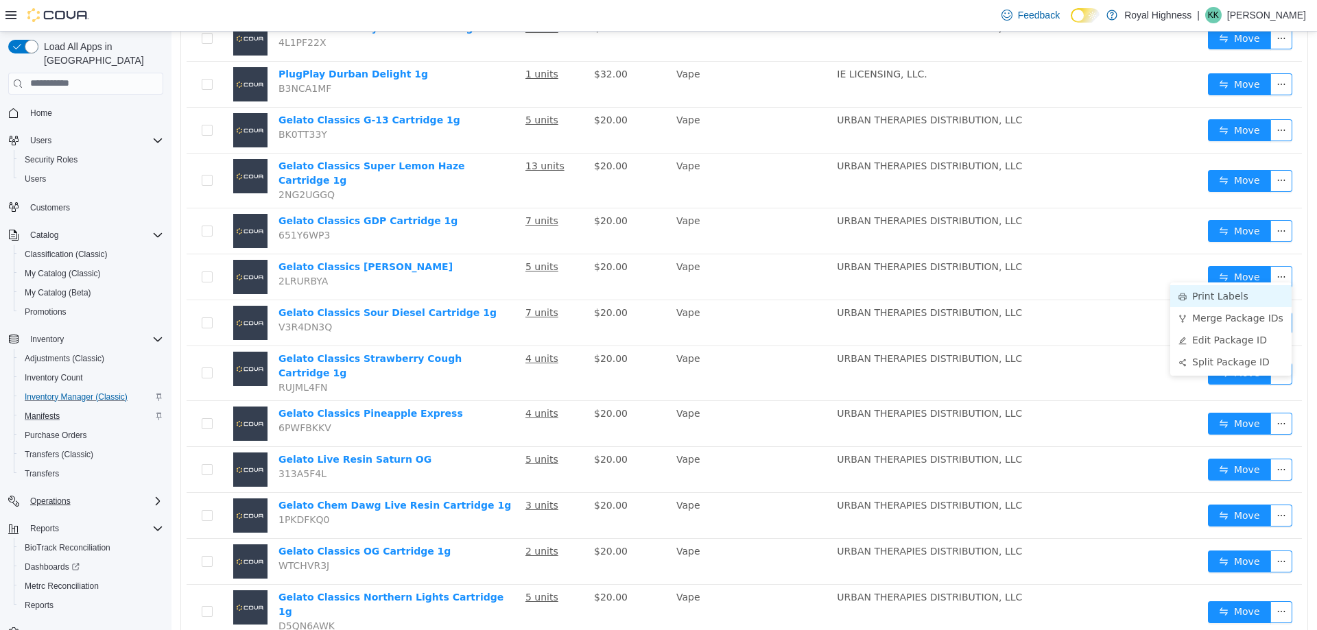
click at [1204, 296] on li "Print Labels" at bounding box center [1230, 296] width 121 height 22
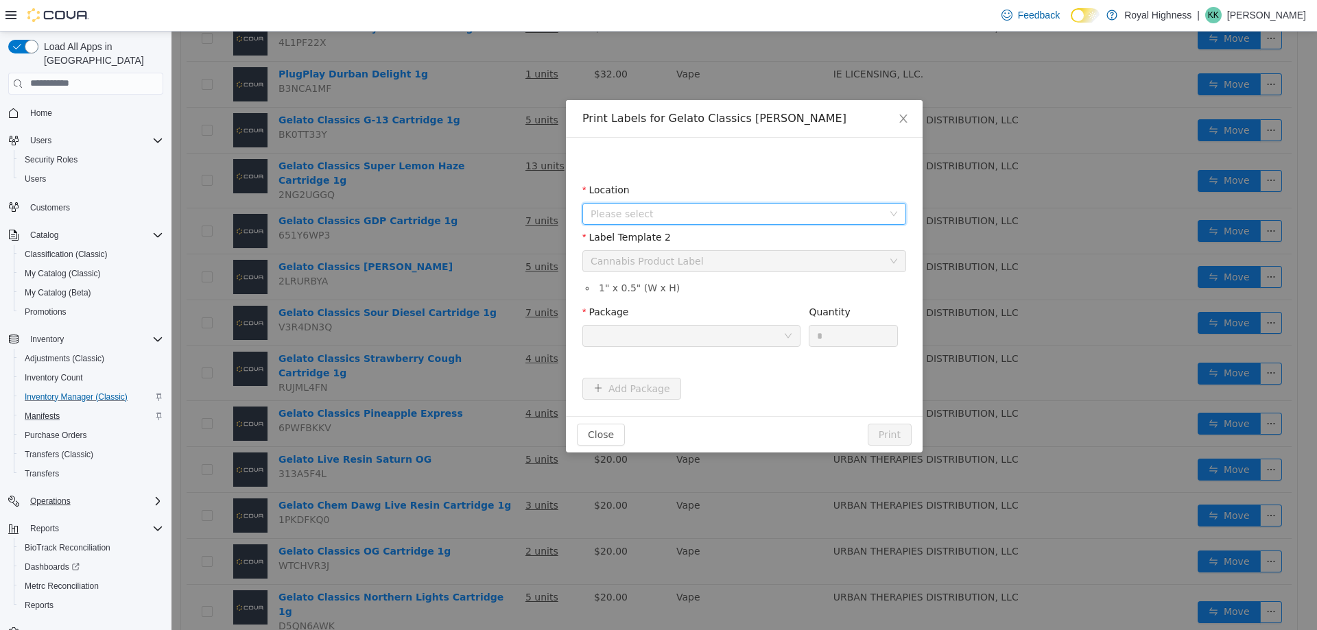
click at [612, 213] on span "Please select" at bounding box center [736, 213] width 292 height 14
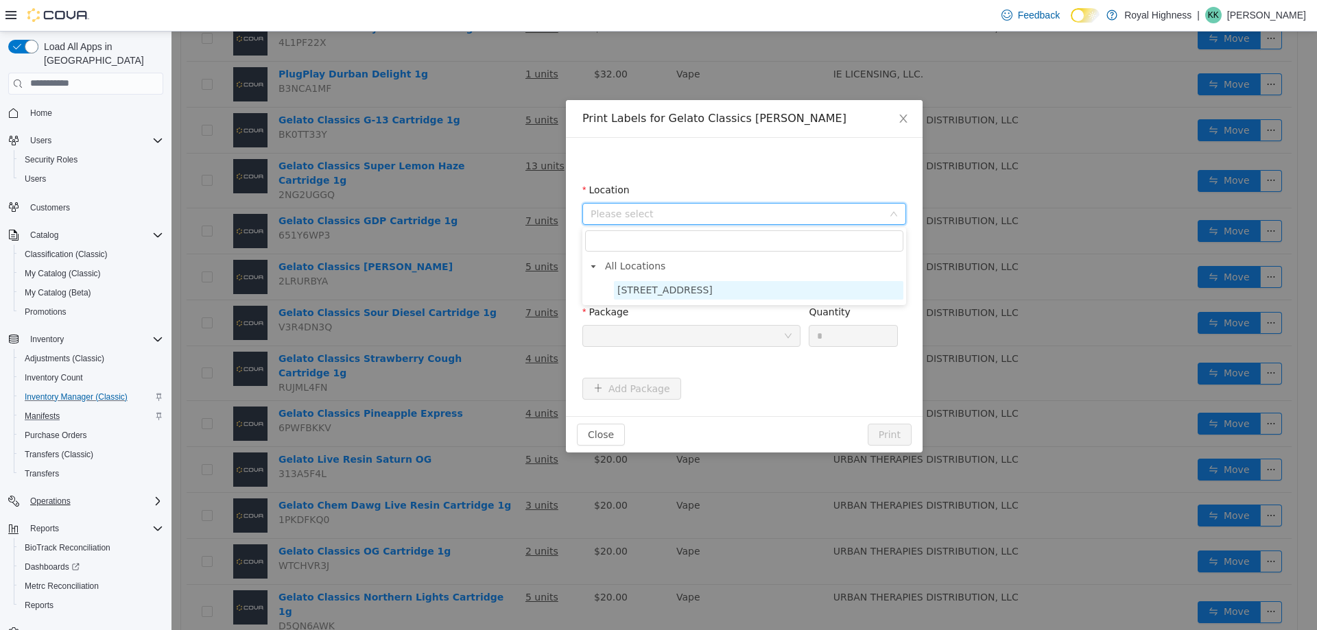
click at [638, 288] on span "[STREET_ADDRESS]" at bounding box center [664, 289] width 95 height 11
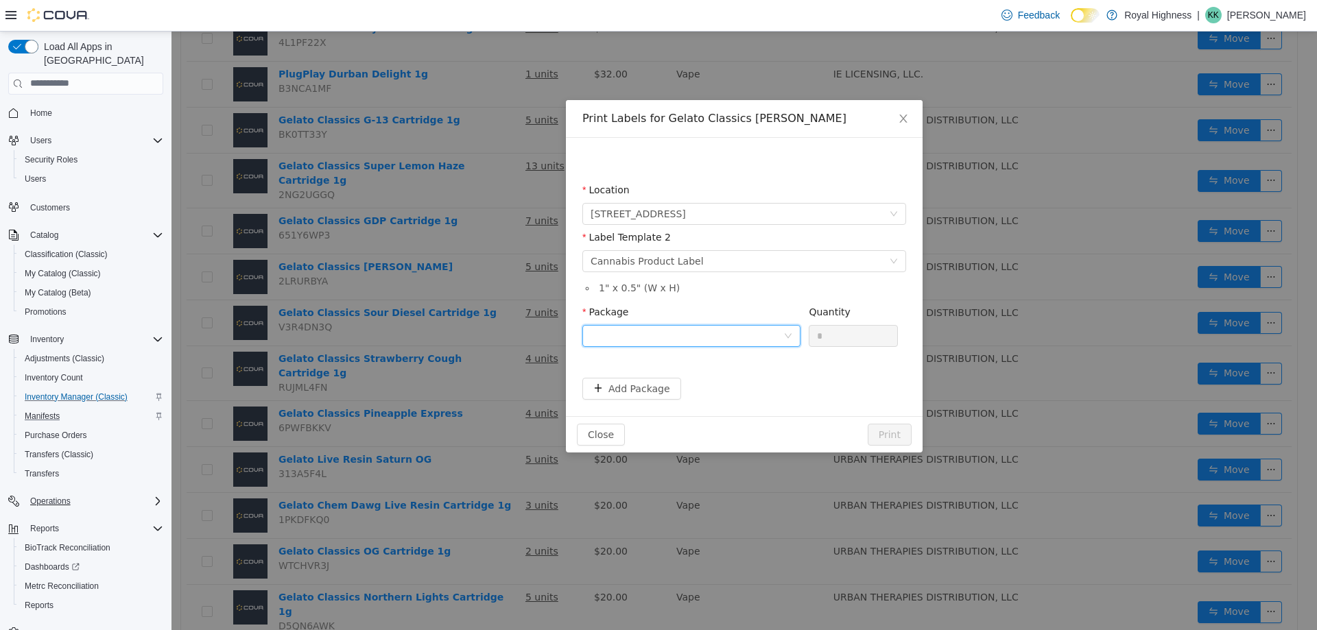
click at [691, 333] on div at bounding box center [686, 335] width 193 height 21
click at [691, 383] on strong "1A406030003D735000397675" at bounding box center [671, 384] width 163 height 11
click at [833, 336] on input "*" at bounding box center [853, 335] width 88 height 21
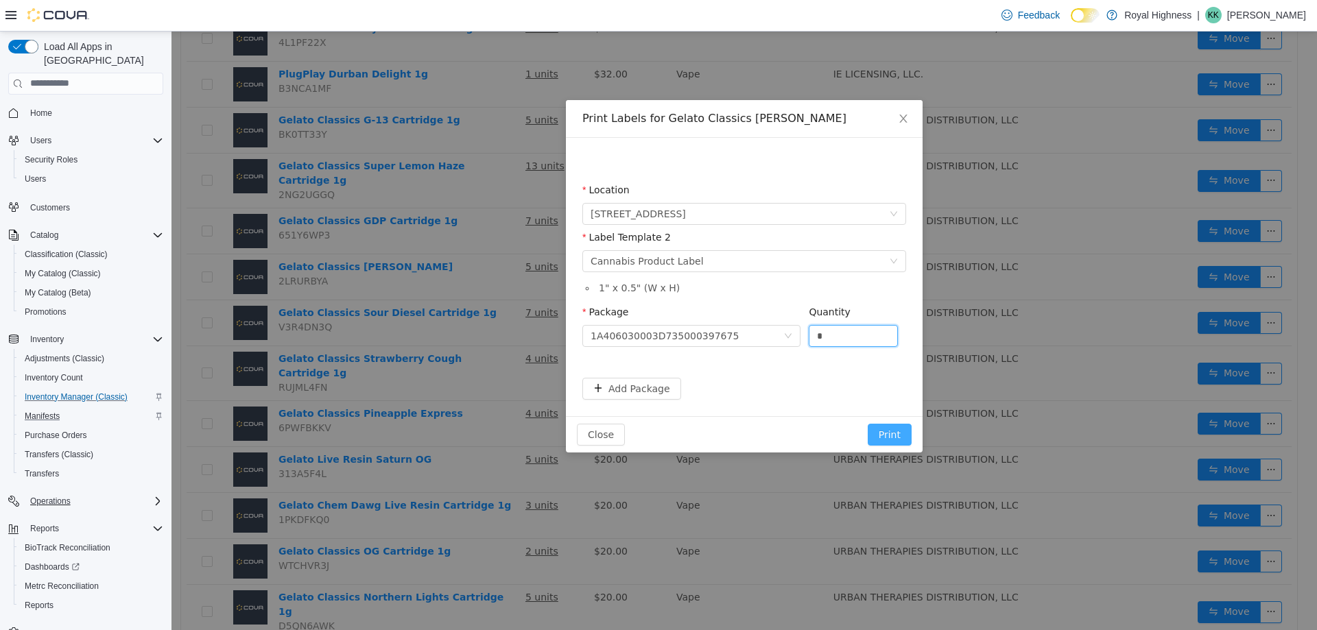
type input "*"
click at [884, 431] on button "Print" at bounding box center [889, 434] width 44 height 22
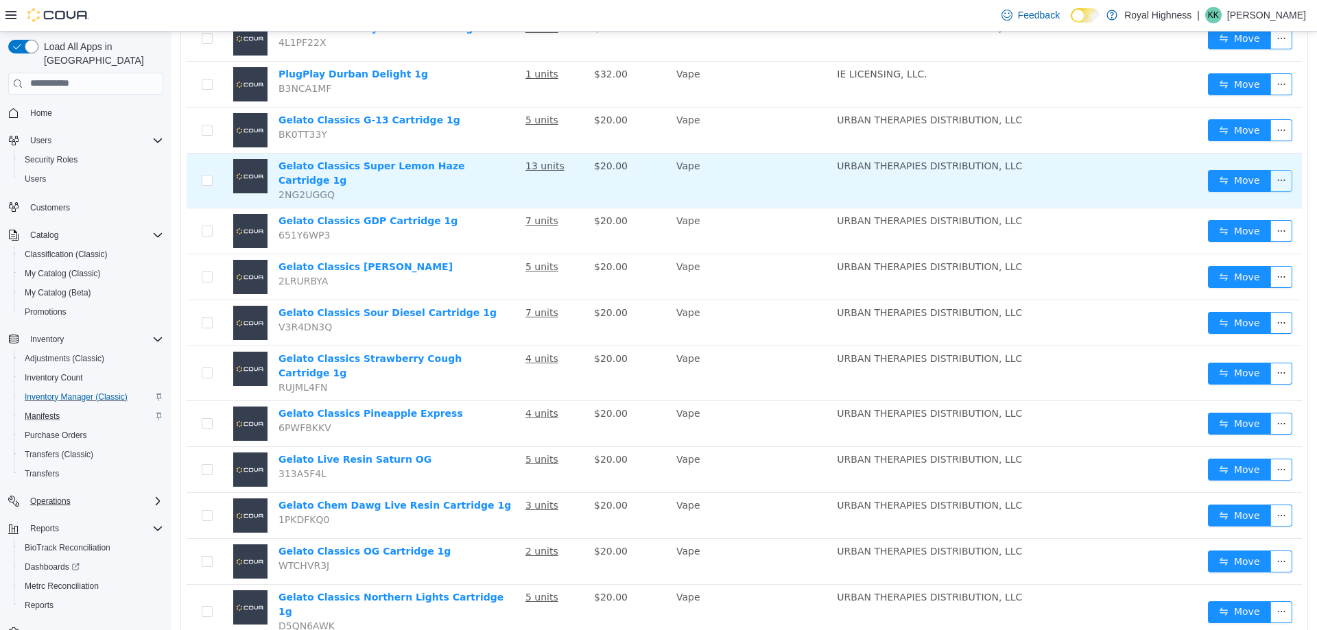
click at [1272, 180] on button "button" at bounding box center [1281, 180] width 22 height 22
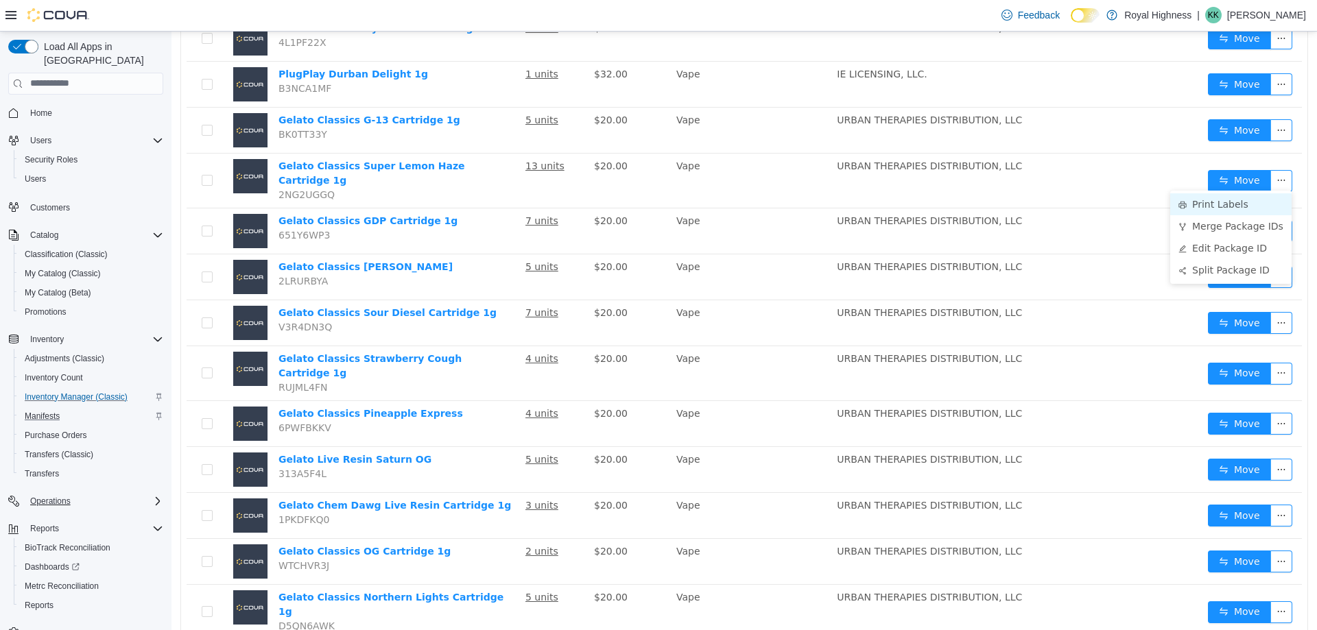
click at [1237, 205] on li "Print Labels" at bounding box center [1230, 204] width 121 height 22
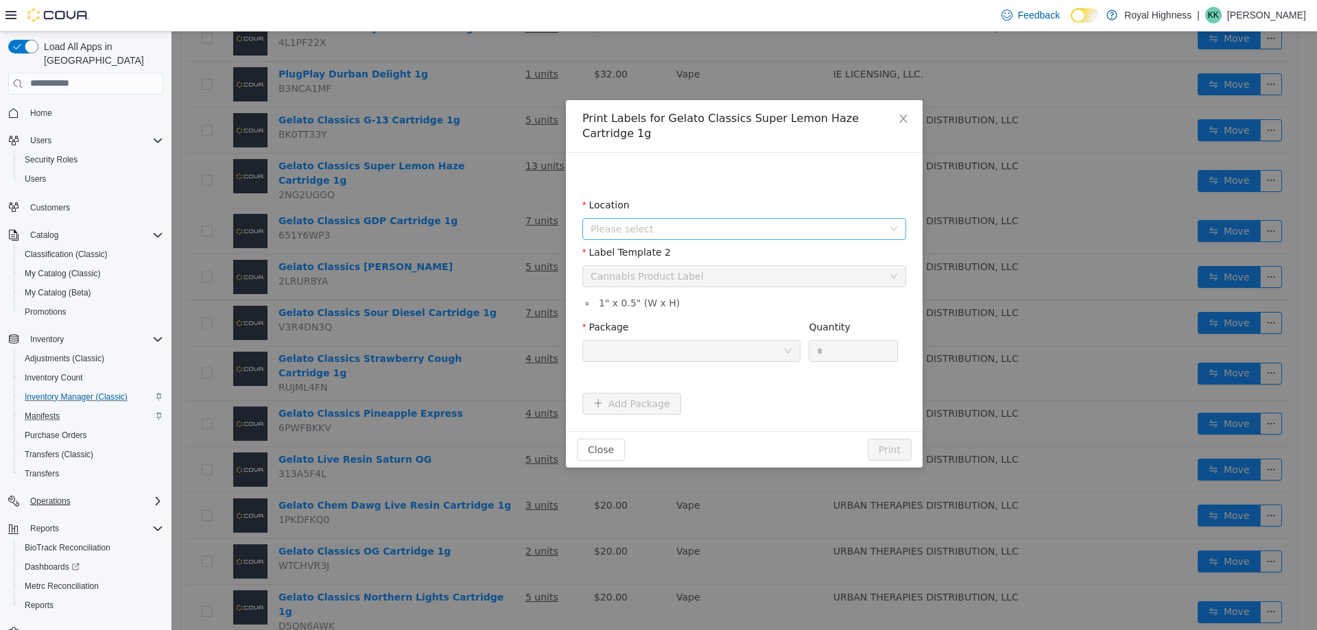
click at [693, 222] on span "Please select" at bounding box center [736, 229] width 292 height 14
click at [678, 291] on span "[STREET_ADDRESS]" at bounding box center [664, 289] width 95 height 11
click at [731, 340] on div at bounding box center [686, 350] width 193 height 21
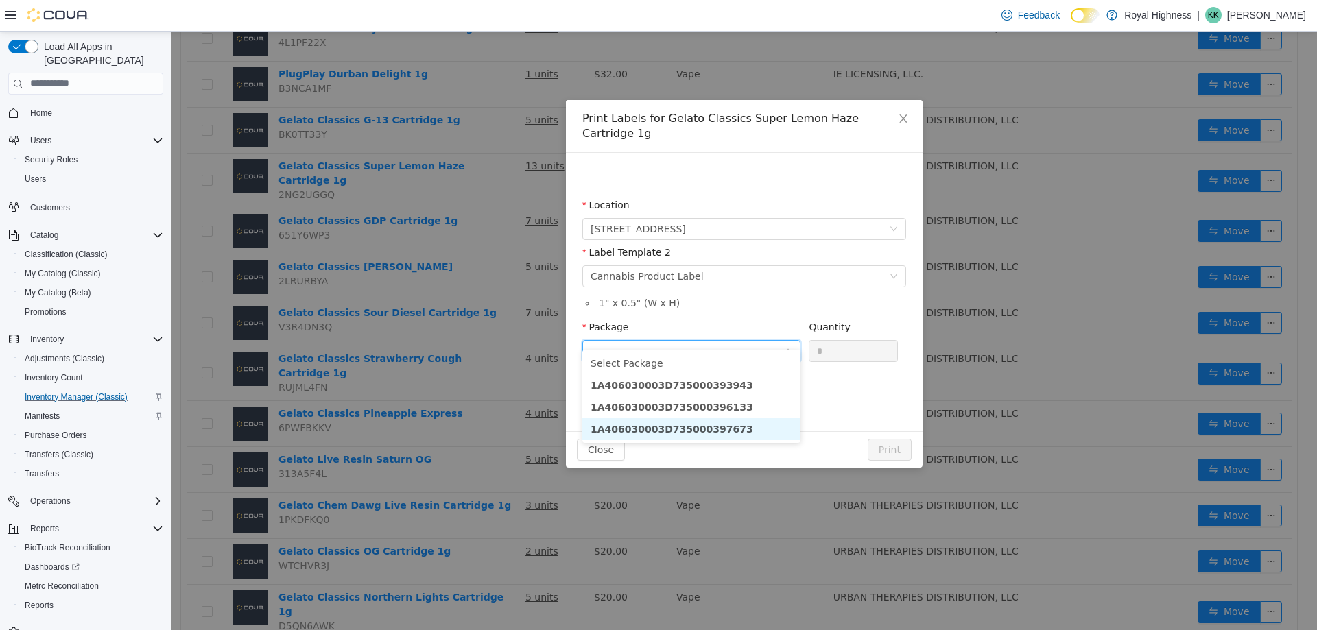
click at [723, 431] on li "1A406030003D735000397673" at bounding box center [691, 429] width 218 height 22
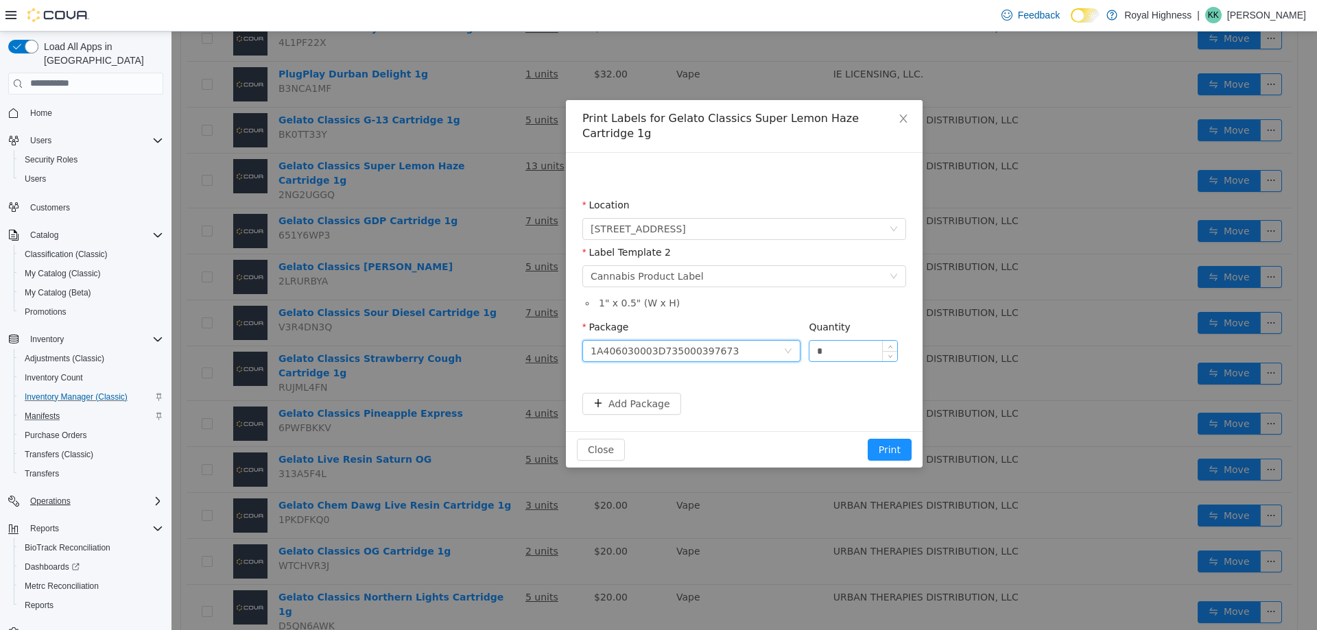
click at [863, 340] on input "*" at bounding box center [853, 350] width 88 height 21
type input "*"
click at [882, 438] on button "Print" at bounding box center [889, 449] width 44 height 22
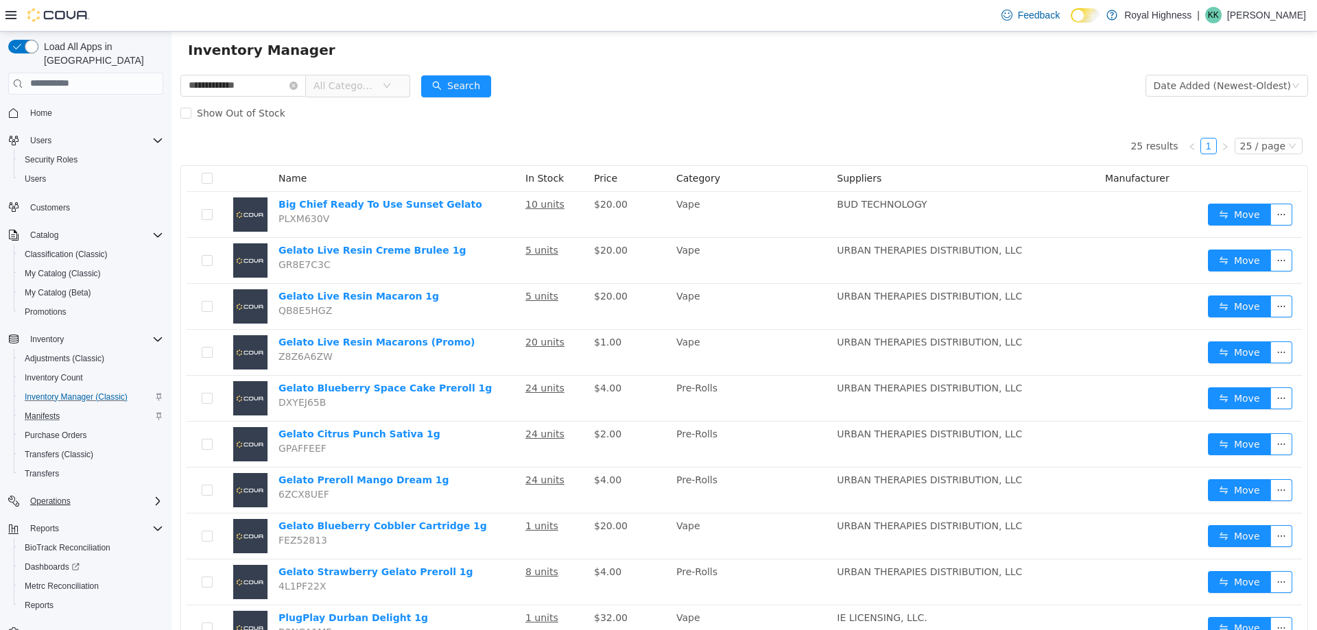
scroll to position [0, 0]
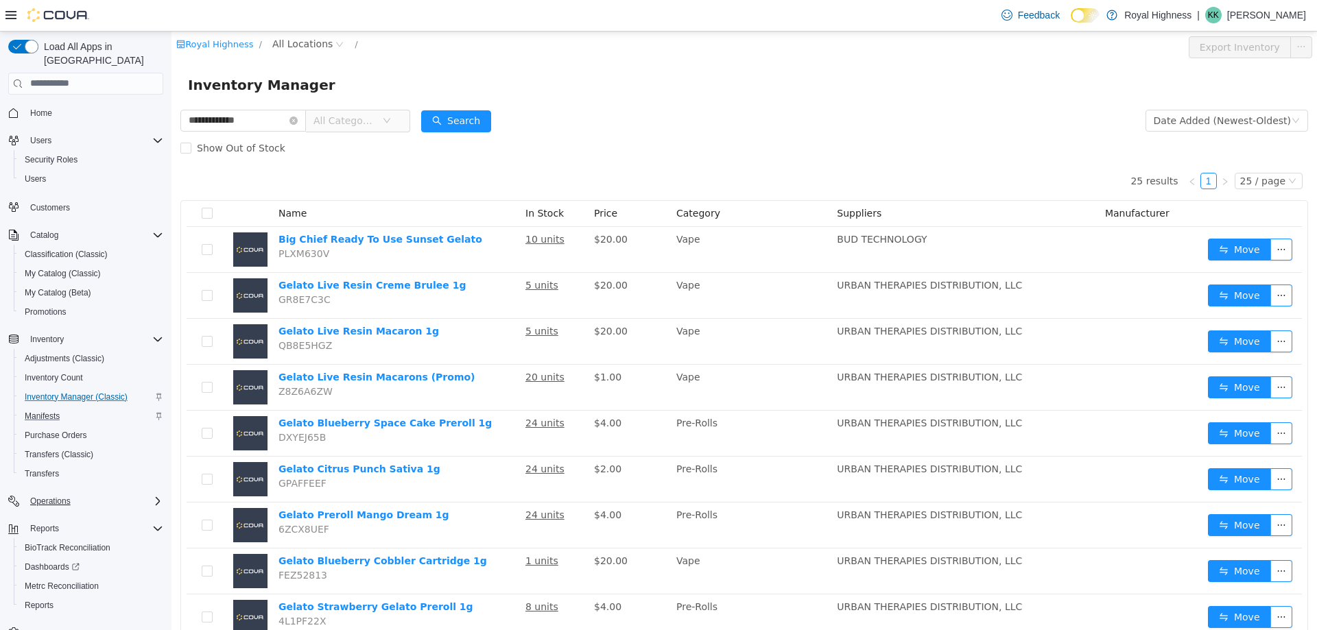
click at [630, 93] on div "Inventory Manager" at bounding box center [744, 84] width 1112 height 22
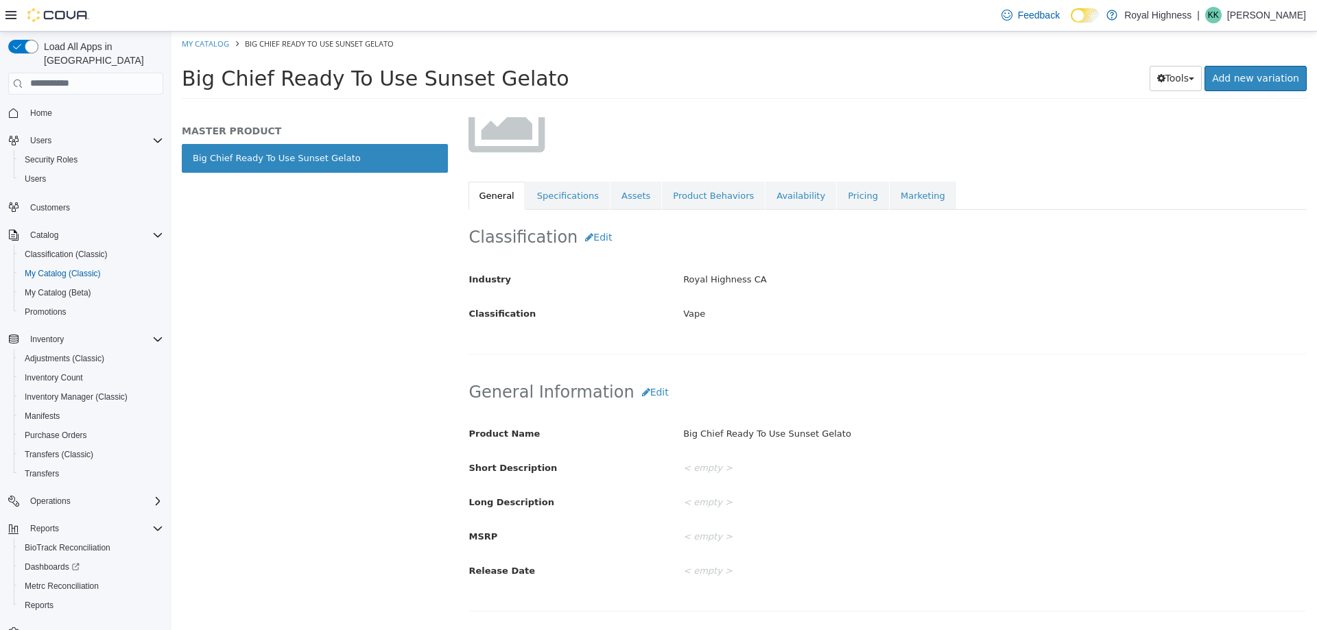
scroll to position [137, 0]
click at [837, 192] on link "Pricing" at bounding box center [863, 192] width 52 height 29
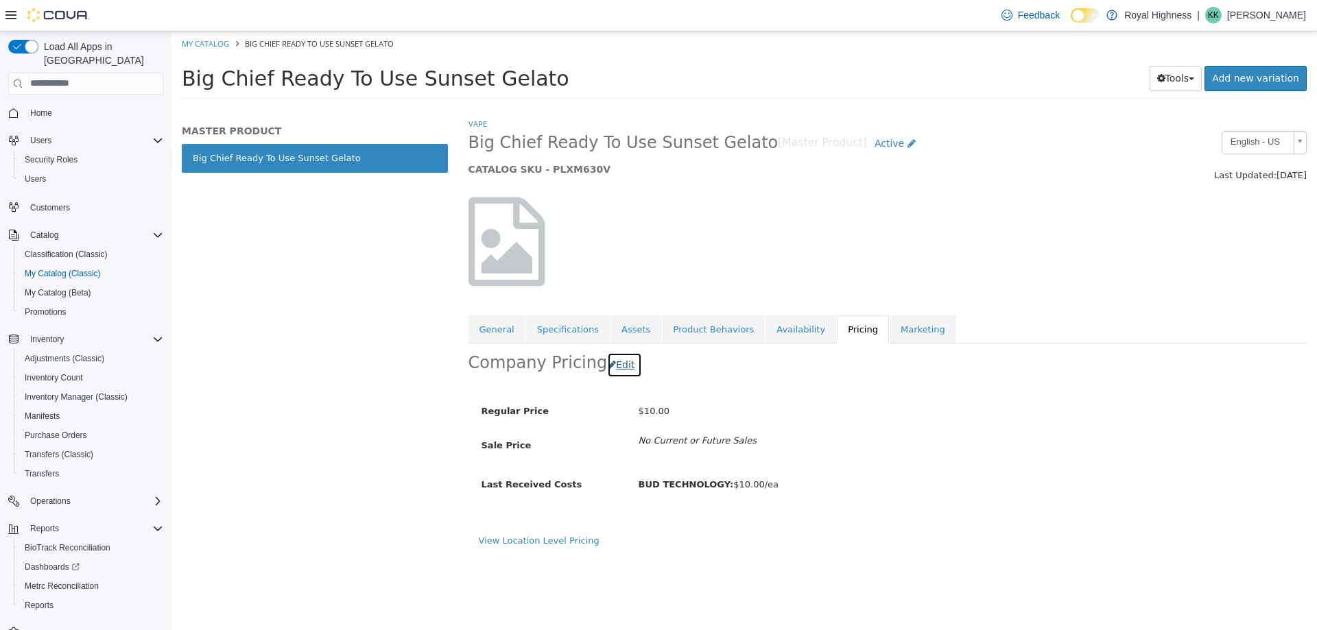
click at [612, 366] on button "Edit" at bounding box center [624, 364] width 35 height 25
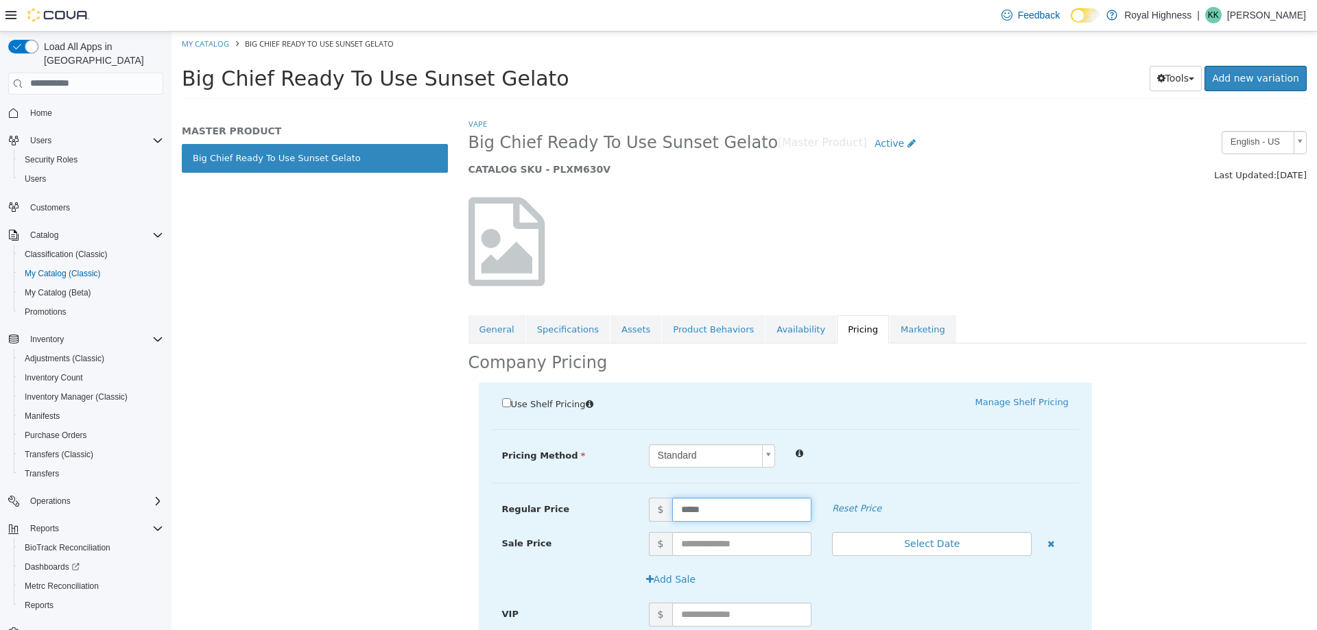
click at [684, 510] on input "*****" at bounding box center [742, 509] width 140 height 24
type input "*****"
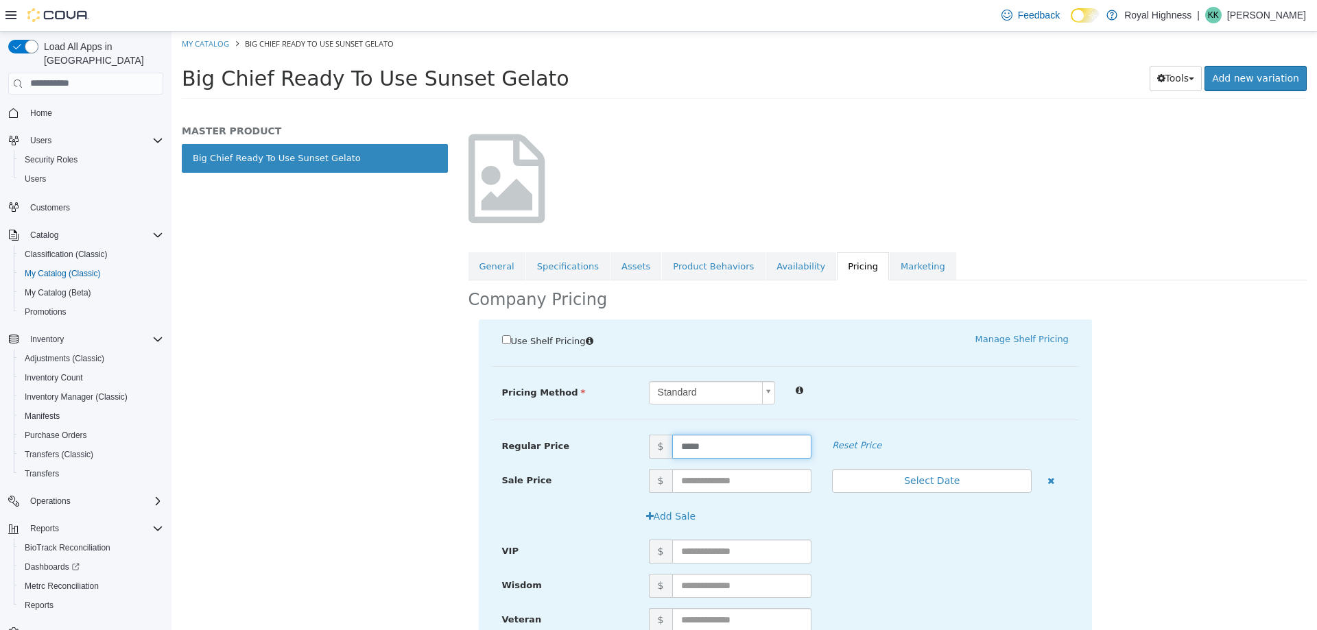
scroll to position [185, 0]
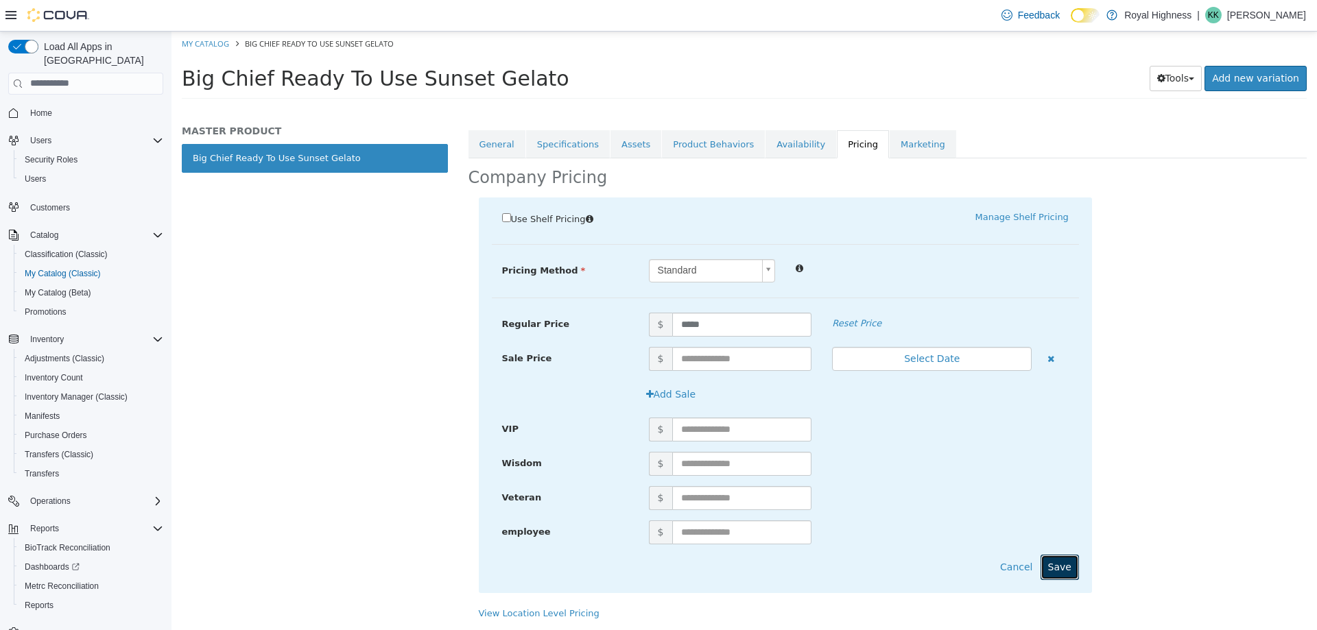
click at [1050, 568] on button "Save" at bounding box center [1059, 566] width 38 height 25
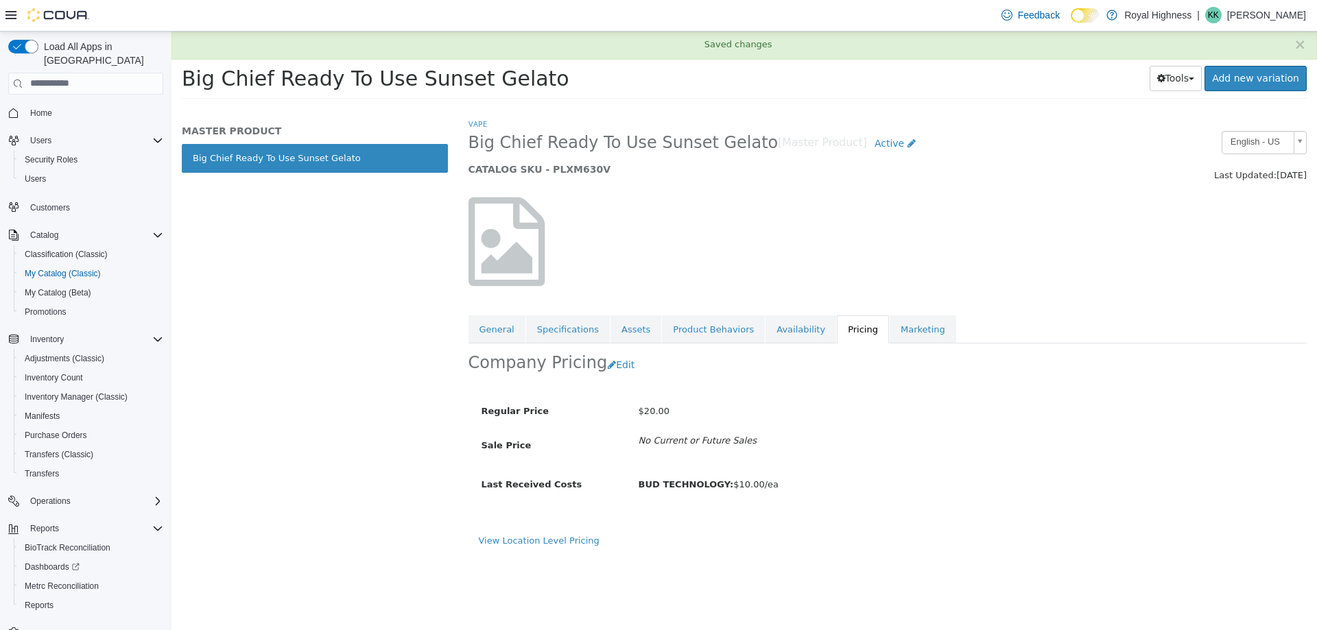
scroll to position [0, 0]
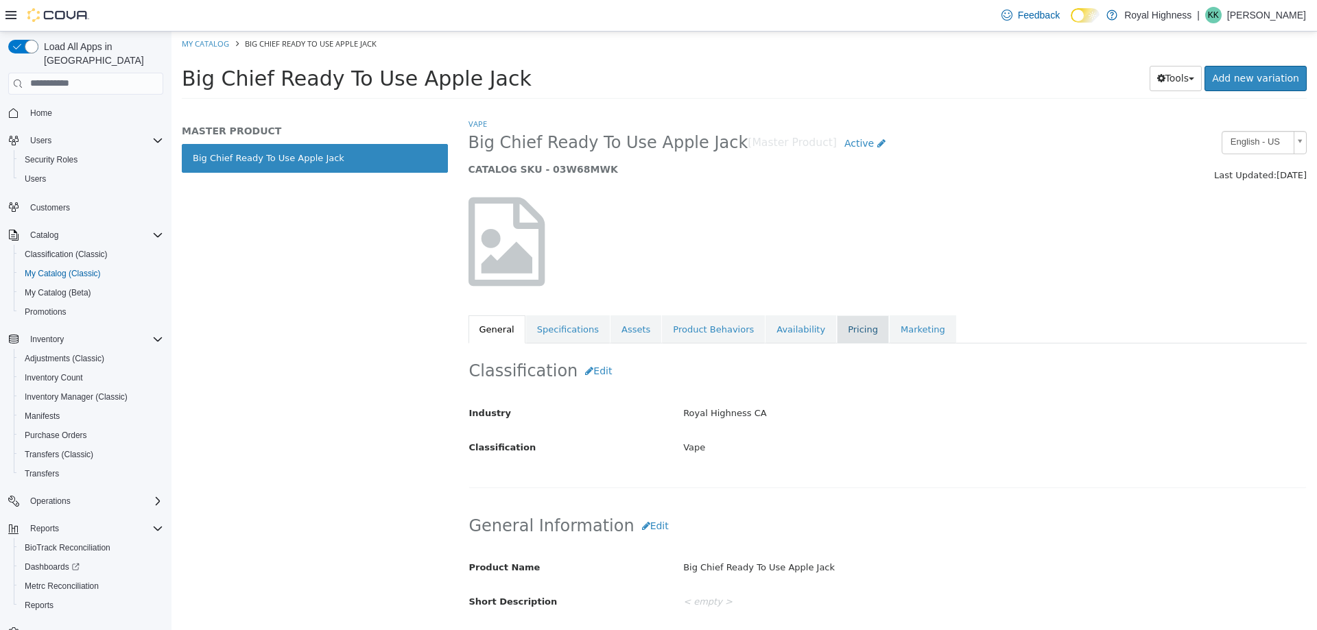
click at [837, 331] on link "Pricing" at bounding box center [863, 329] width 52 height 29
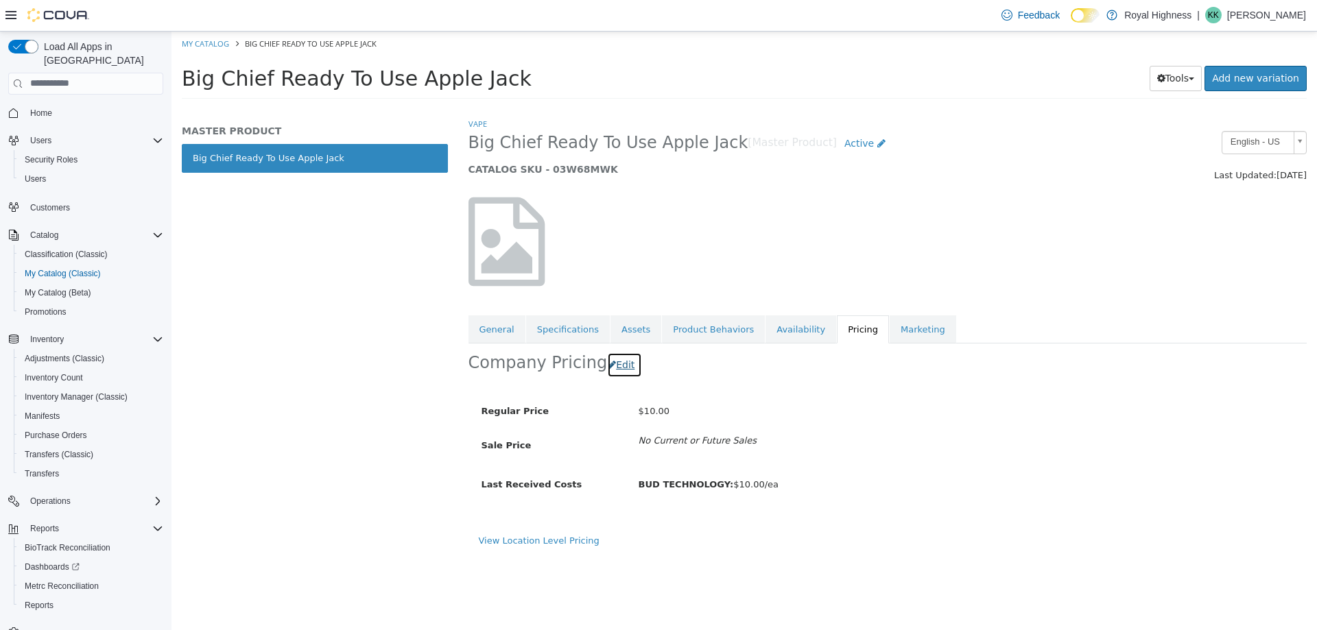
click at [612, 364] on button "Edit" at bounding box center [624, 364] width 35 height 25
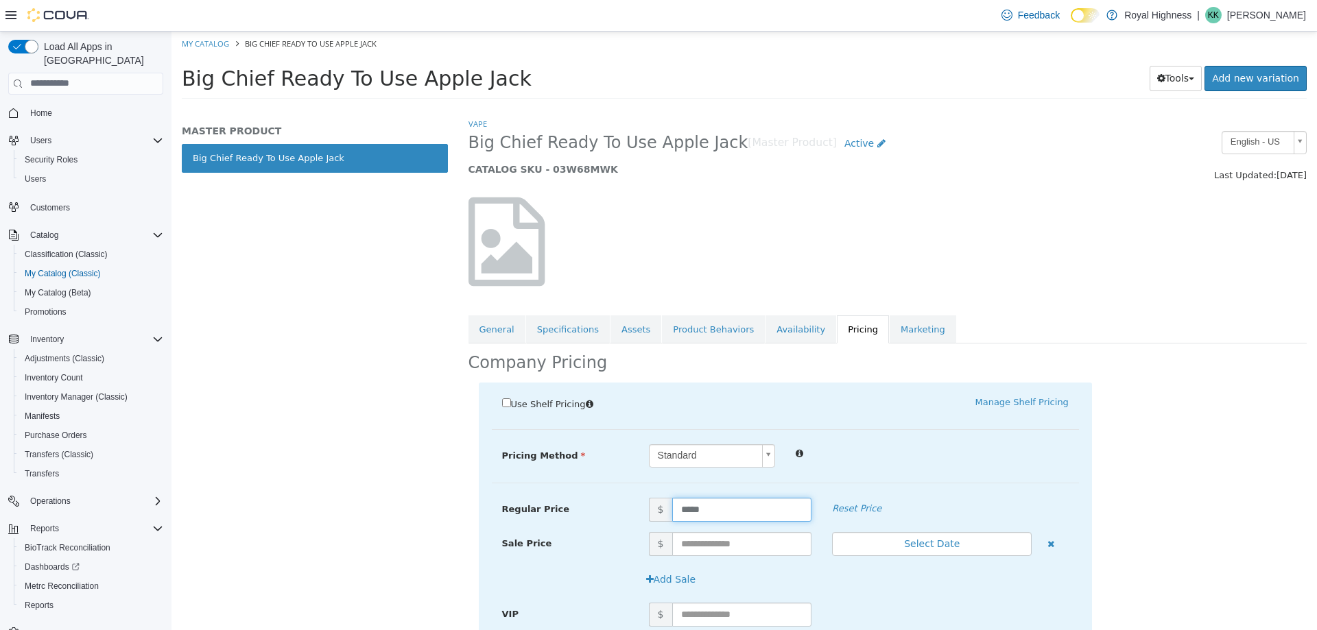
click at [721, 502] on input "*****" at bounding box center [742, 509] width 140 height 24
type input "*"
type input "*****"
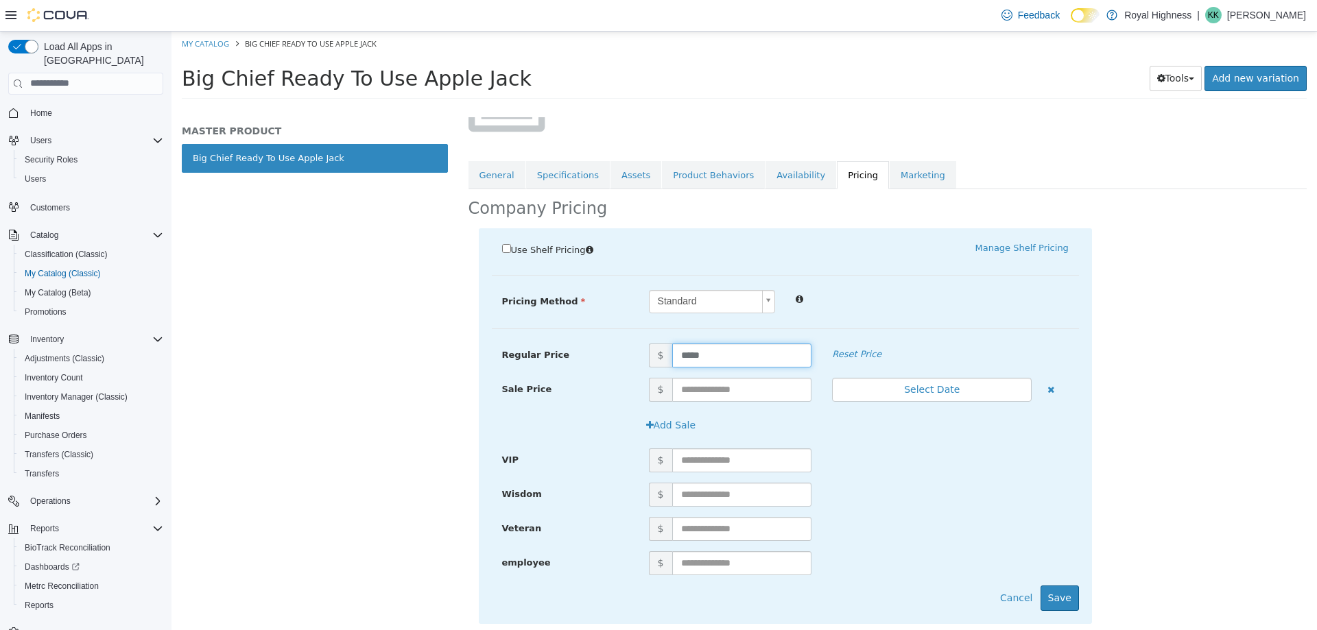
scroll to position [185, 0]
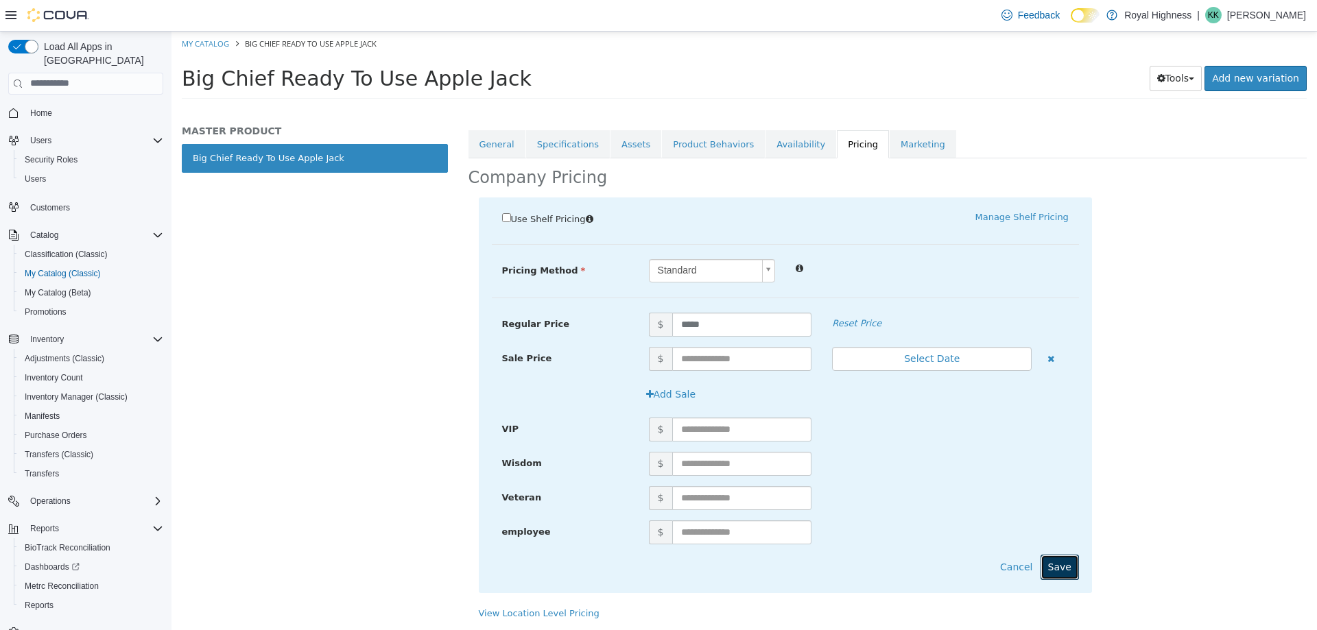
click at [1059, 562] on button "Save" at bounding box center [1059, 566] width 38 height 25
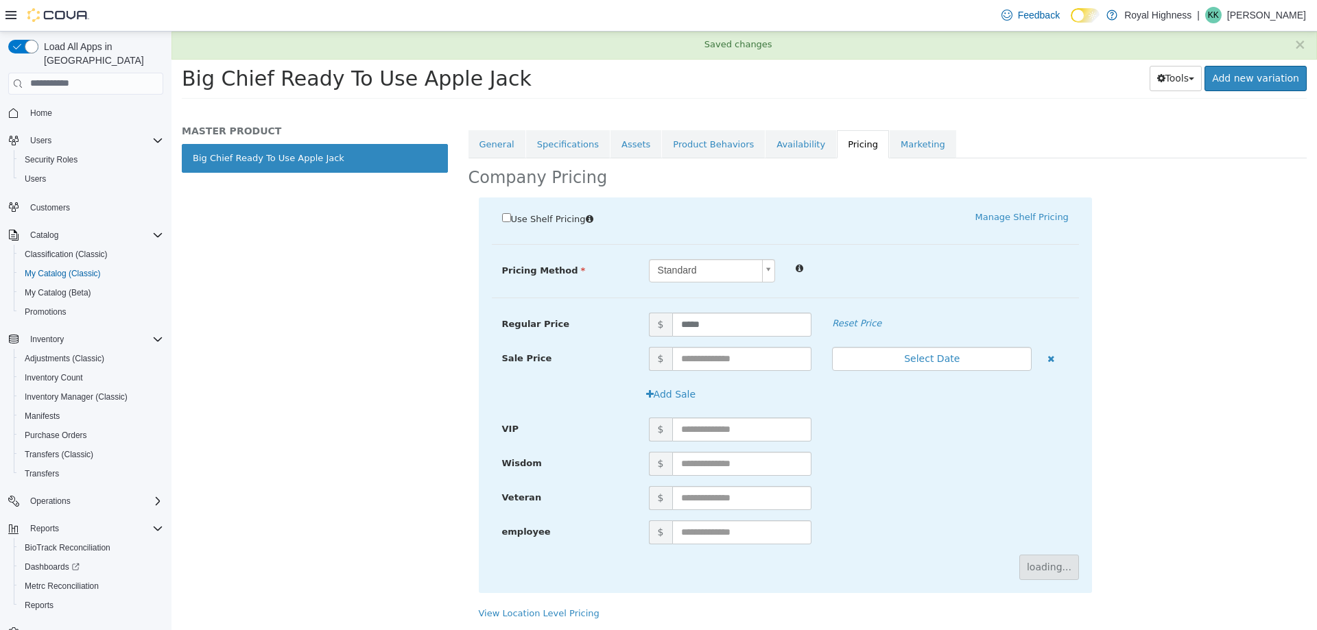
scroll to position [0, 0]
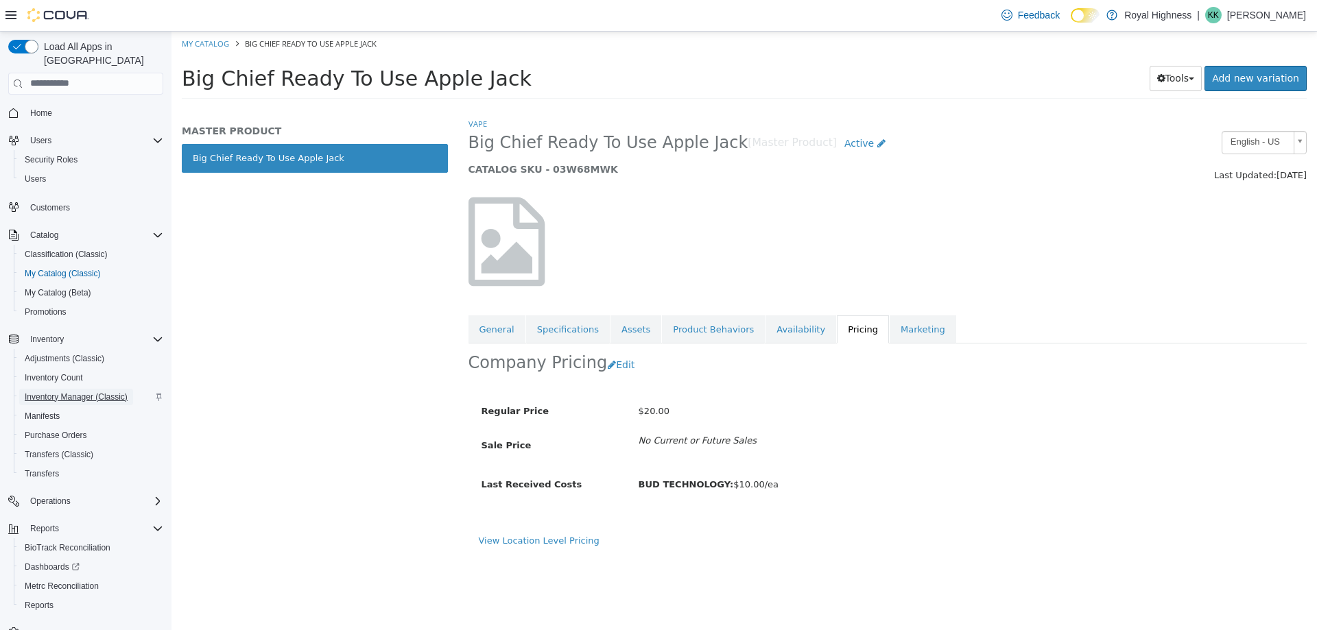
click at [69, 392] on span "Inventory Manager (Classic)" at bounding box center [76, 397] width 103 height 11
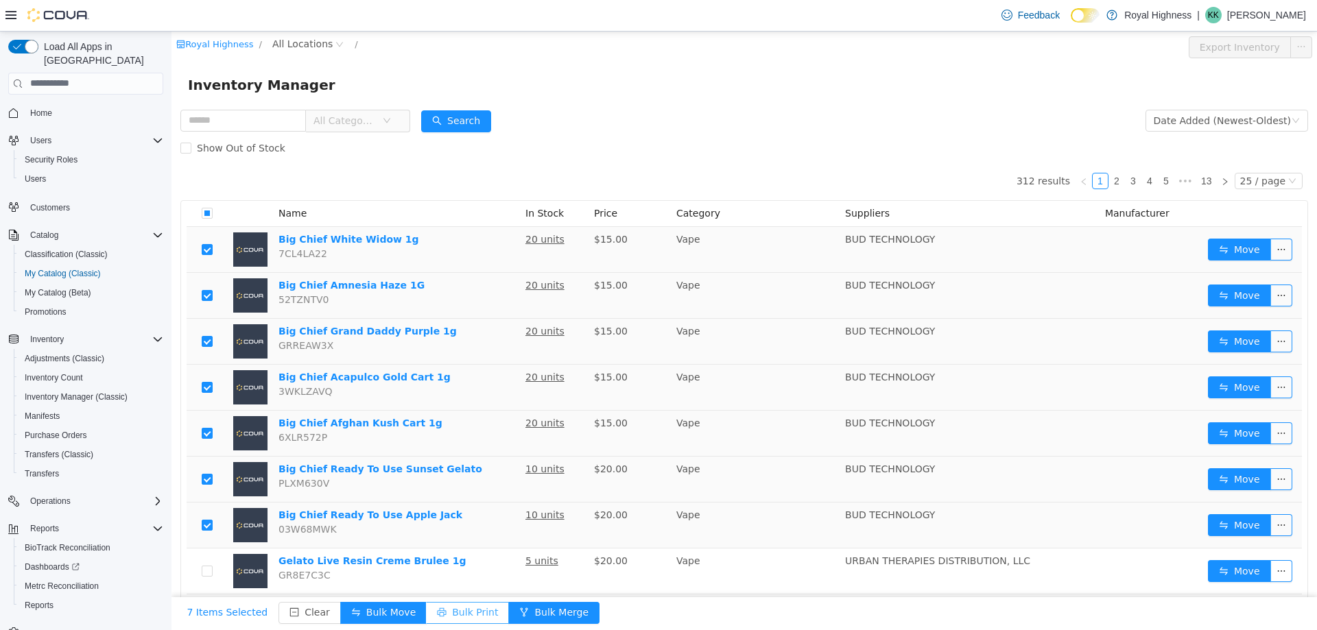
click at [429, 612] on button "Bulk Print" at bounding box center [467, 612] width 83 height 22
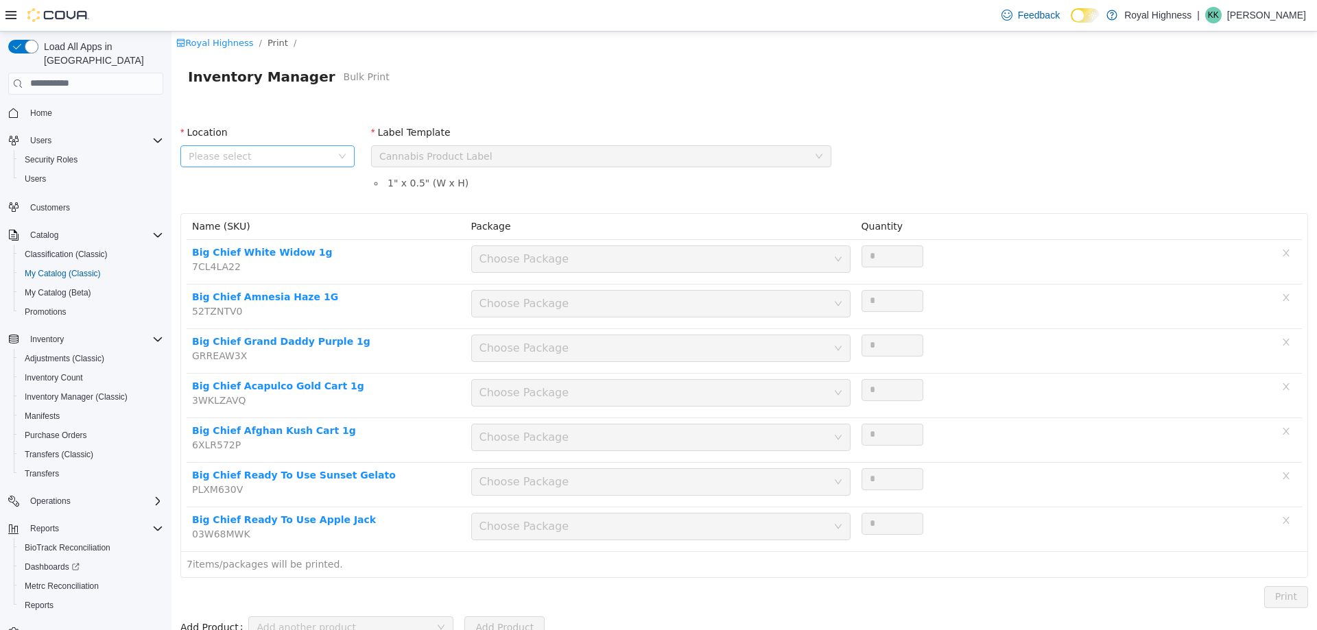
click at [283, 152] on span "Please select" at bounding box center [260, 156] width 143 height 14
click at [267, 233] on span "[STREET_ADDRESS]" at bounding box center [262, 231] width 95 height 11
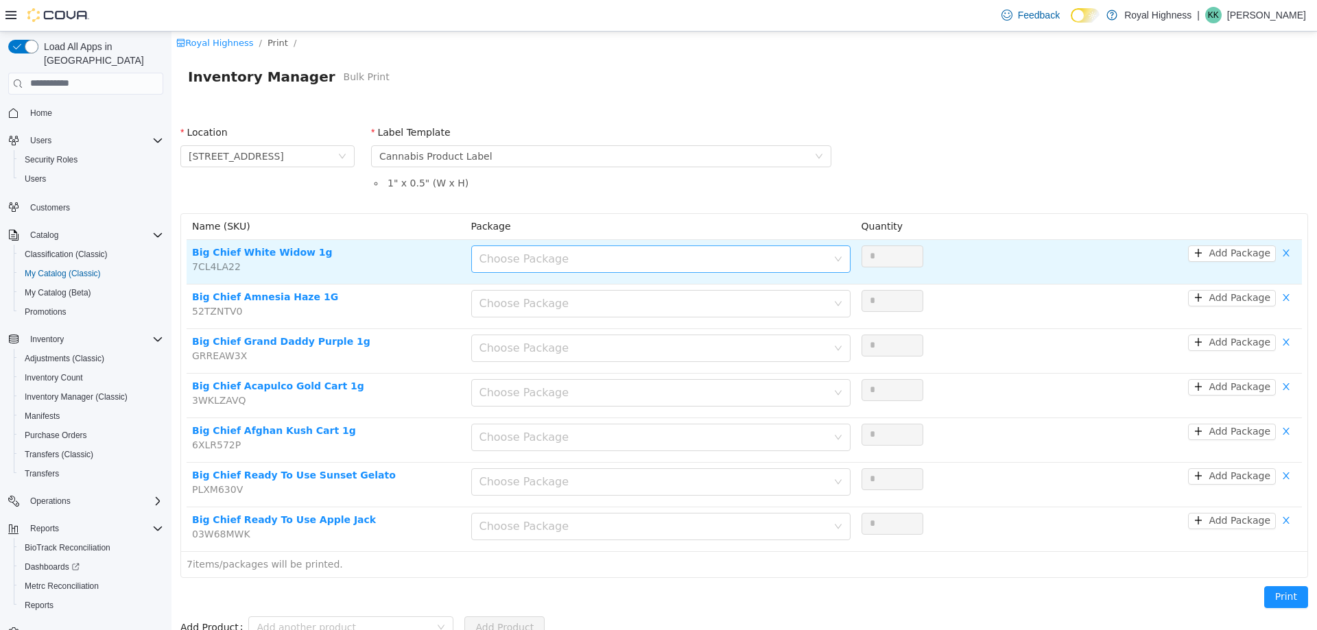
click at [803, 256] on div "Choose Package" at bounding box center [653, 259] width 348 height 14
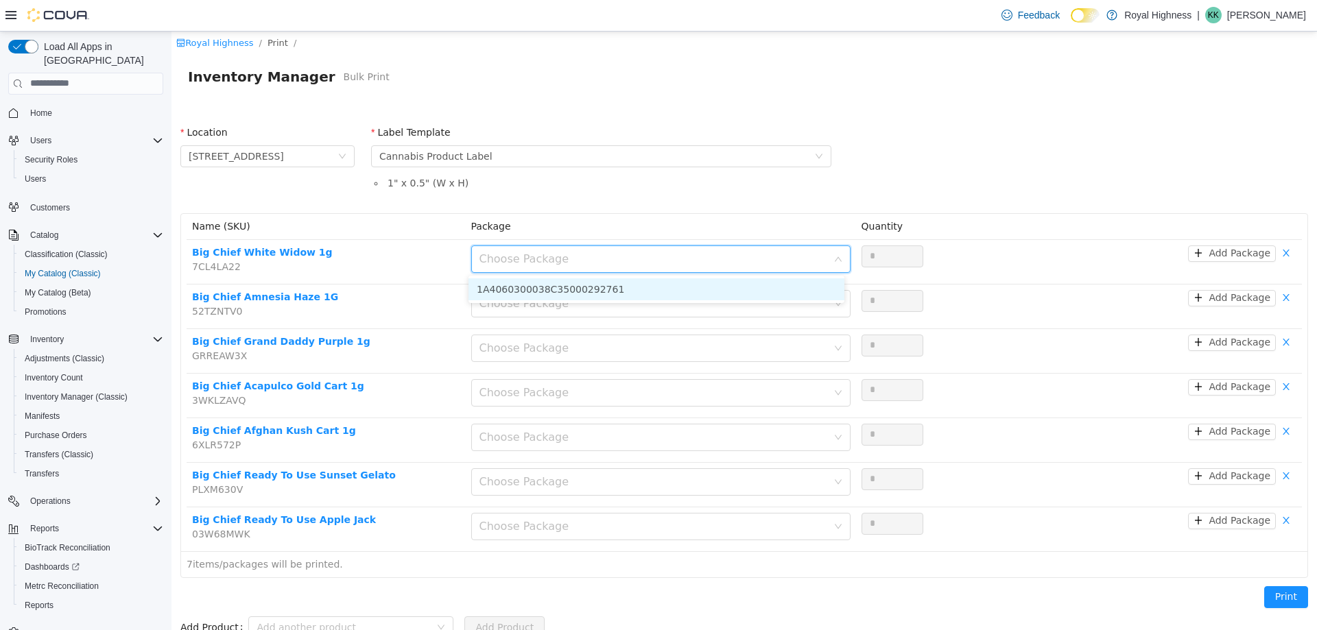
click at [769, 297] on li "1A4060300038C35000292761" at bounding box center [656, 289] width 376 height 22
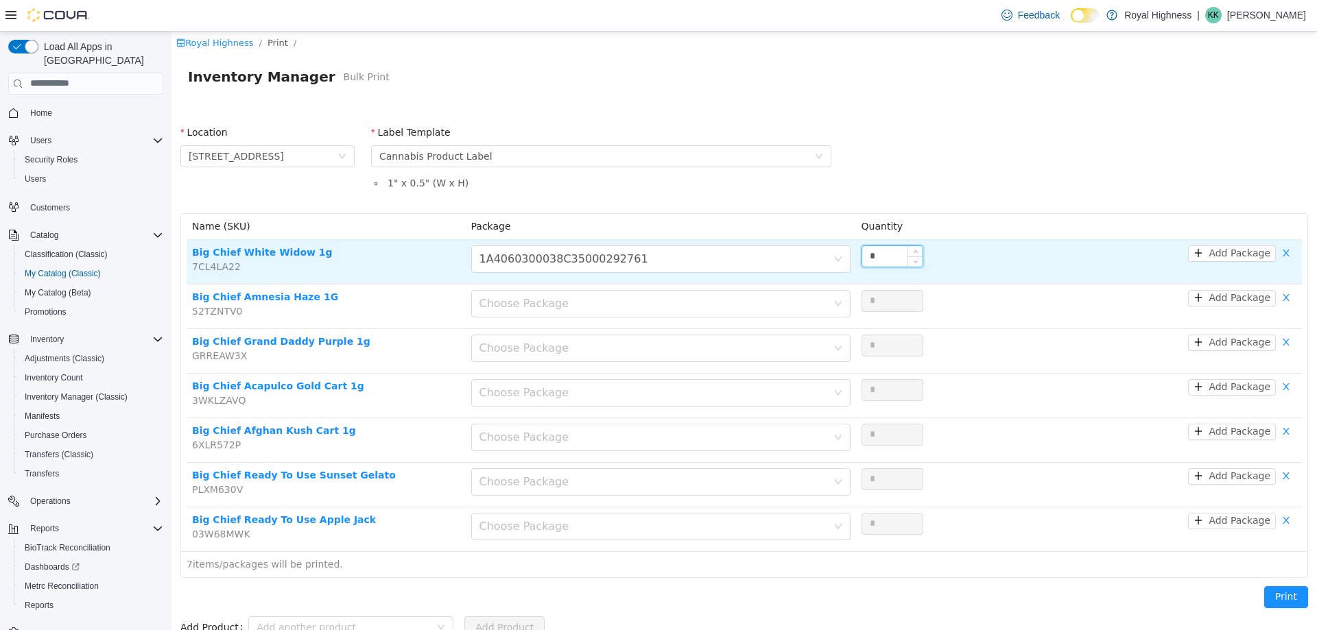
click at [881, 256] on input "*" at bounding box center [892, 256] width 60 height 21
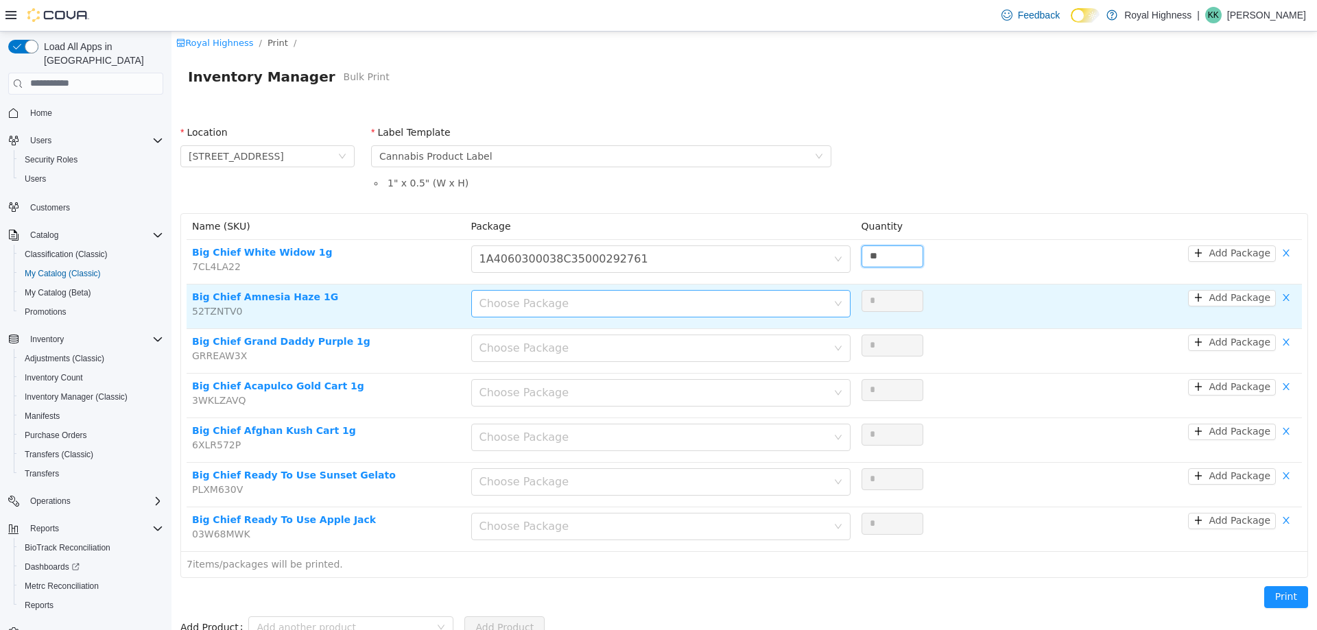
click at [678, 298] on div "Choose Package" at bounding box center [653, 303] width 348 height 14
type input "**"
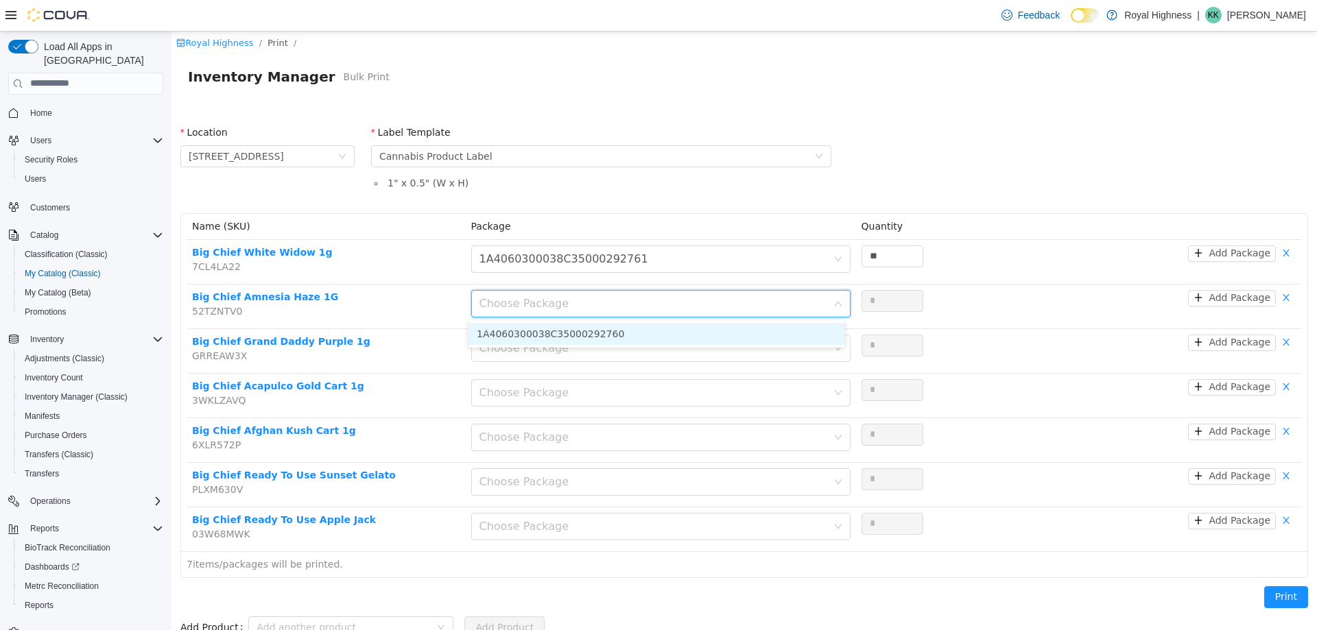
click at [665, 340] on li "1A4060300038C35000292760" at bounding box center [656, 333] width 376 height 22
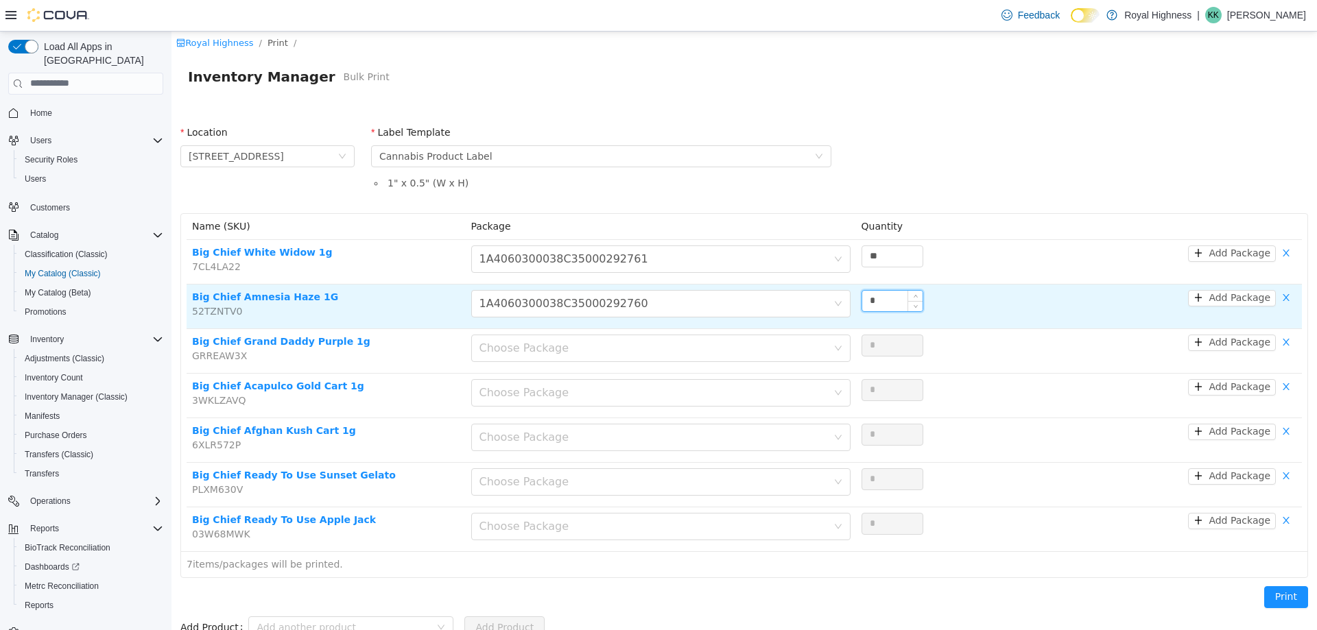
click at [887, 296] on input "*" at bounding box center [892, 300] width 60 height 21
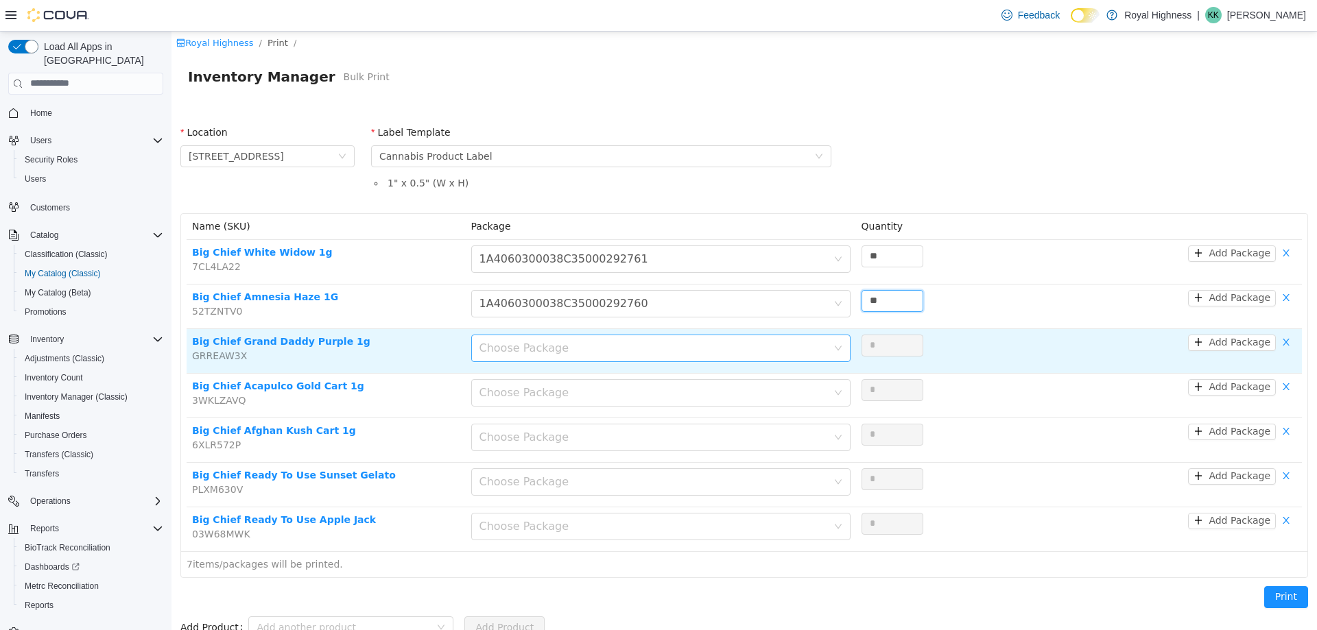
click at [682, 349] on div "Choose Package" at bounding box center [653, 348] width 348 height 14
type input "**"
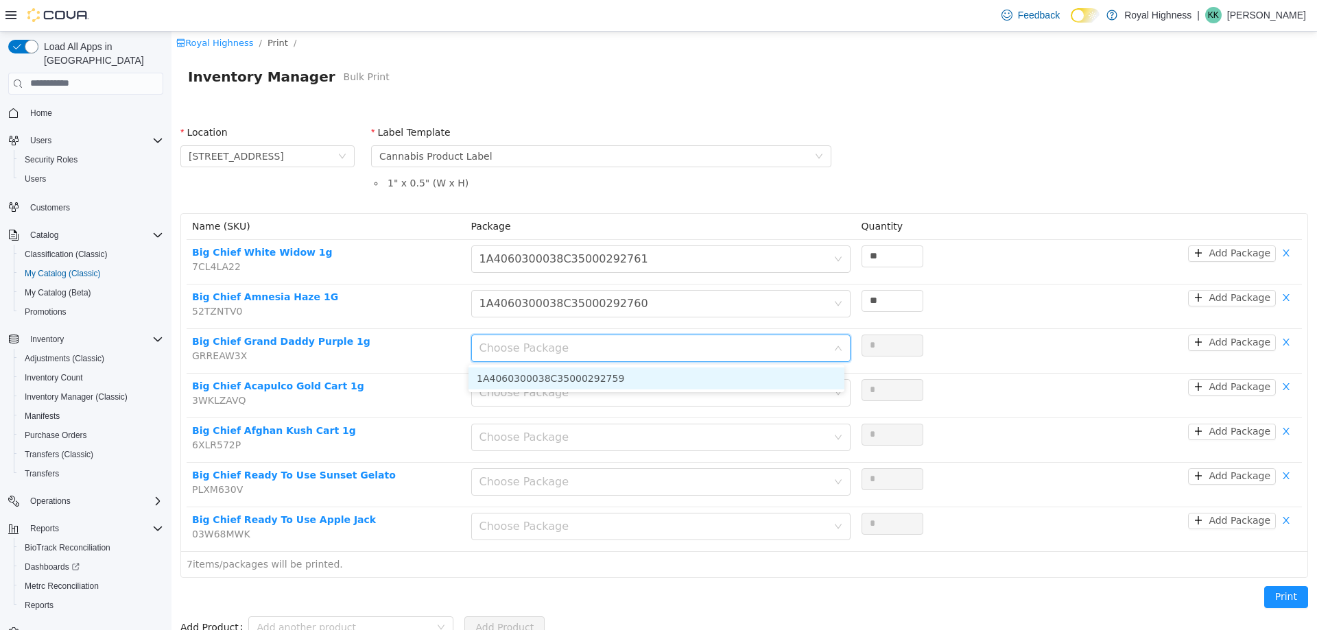
click at [660, 375] on li "1A4060300038C35000292759" at bounding box center [656, 378] width 376 height 22
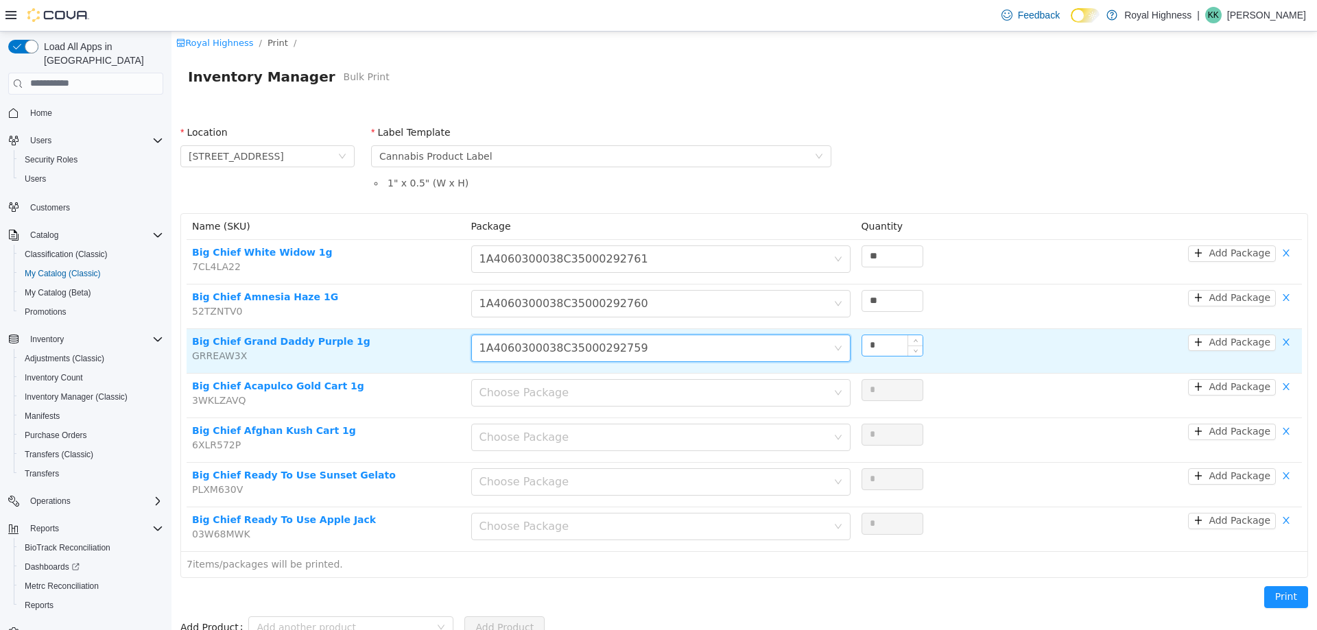
click at [870, 345] on input "*" at bounding box center [892, 345] width 60 height 21
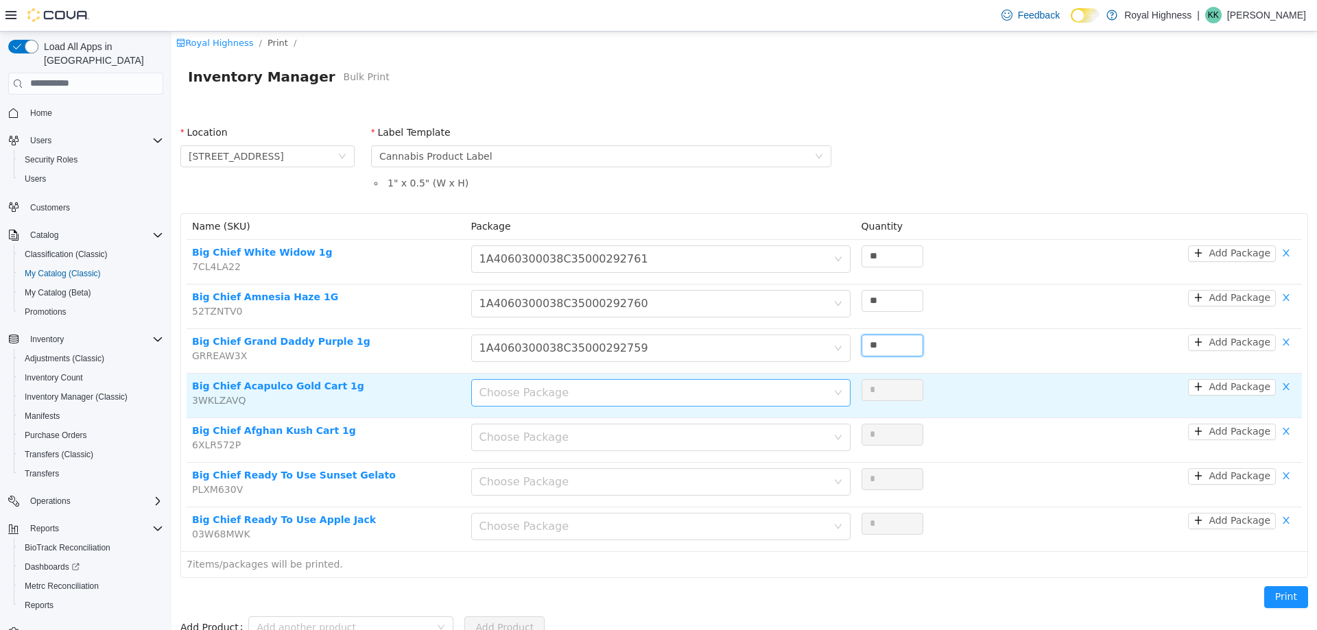
click at [744, 396] on div "Choose Package" at bounding box center [653, 392] width 348 height 14
type input "**"
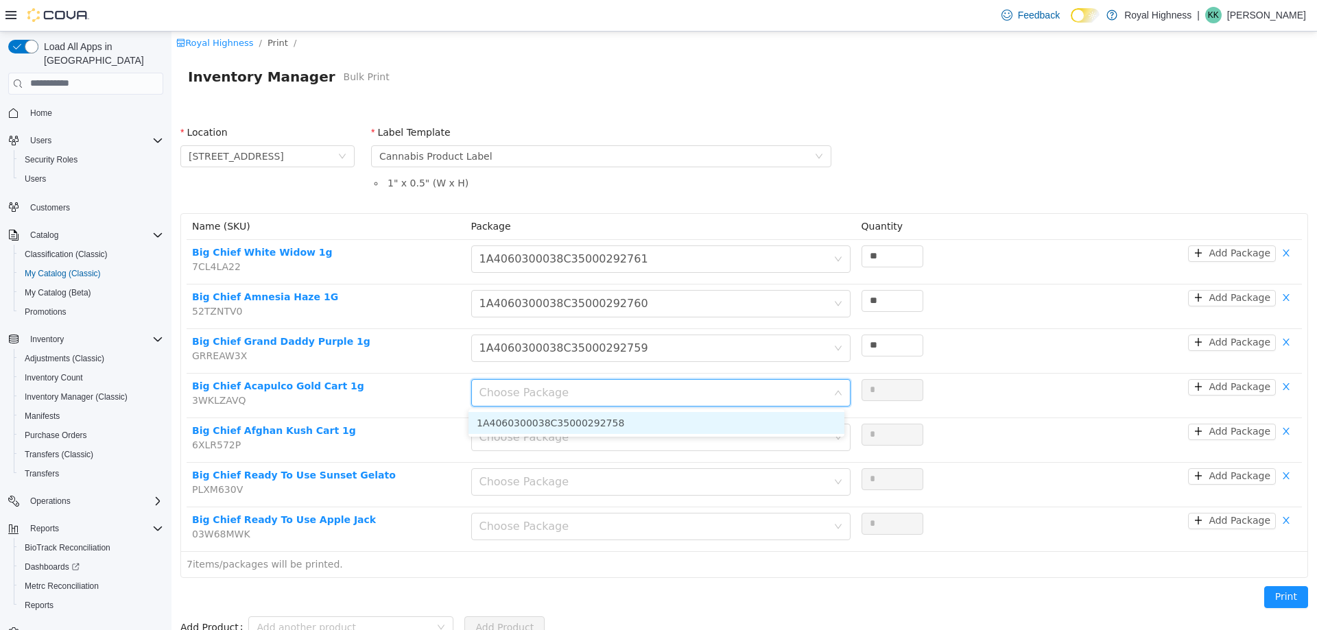
click at [725, 414] on li "1A4060300038C35000292758" at bounding box center [656, 422] width 376 height 22
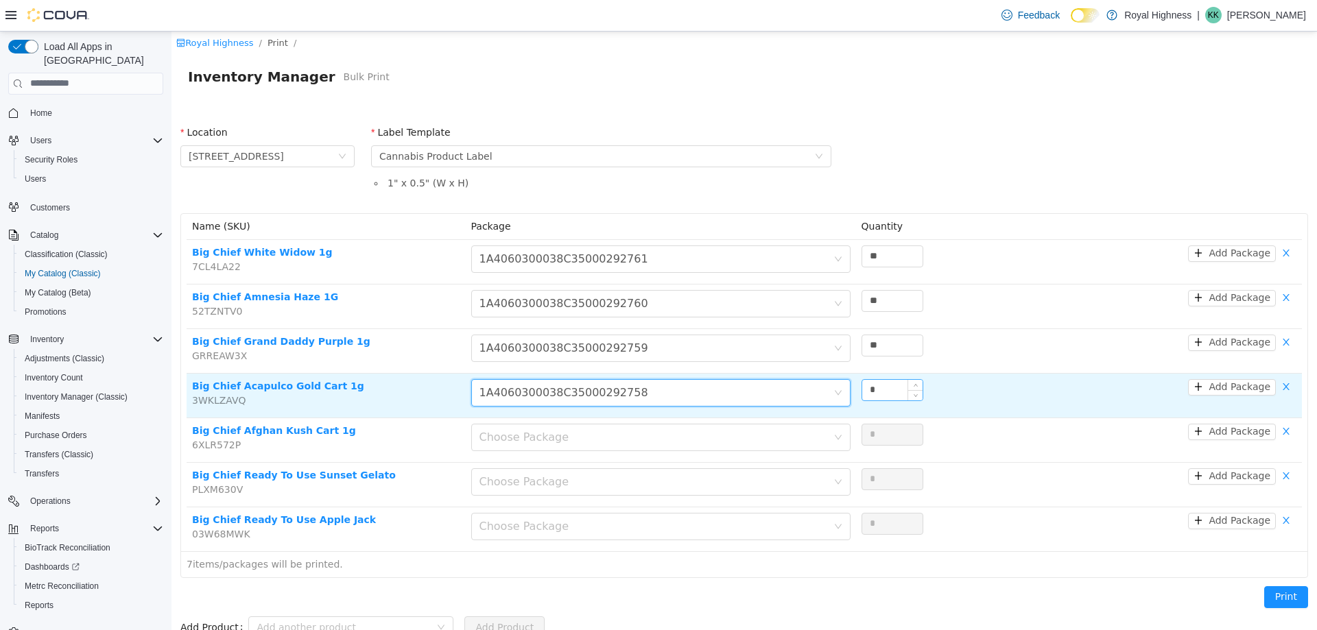
click at [872, 384] on input "*" at bounding box center [892, 389] width 60 height 21
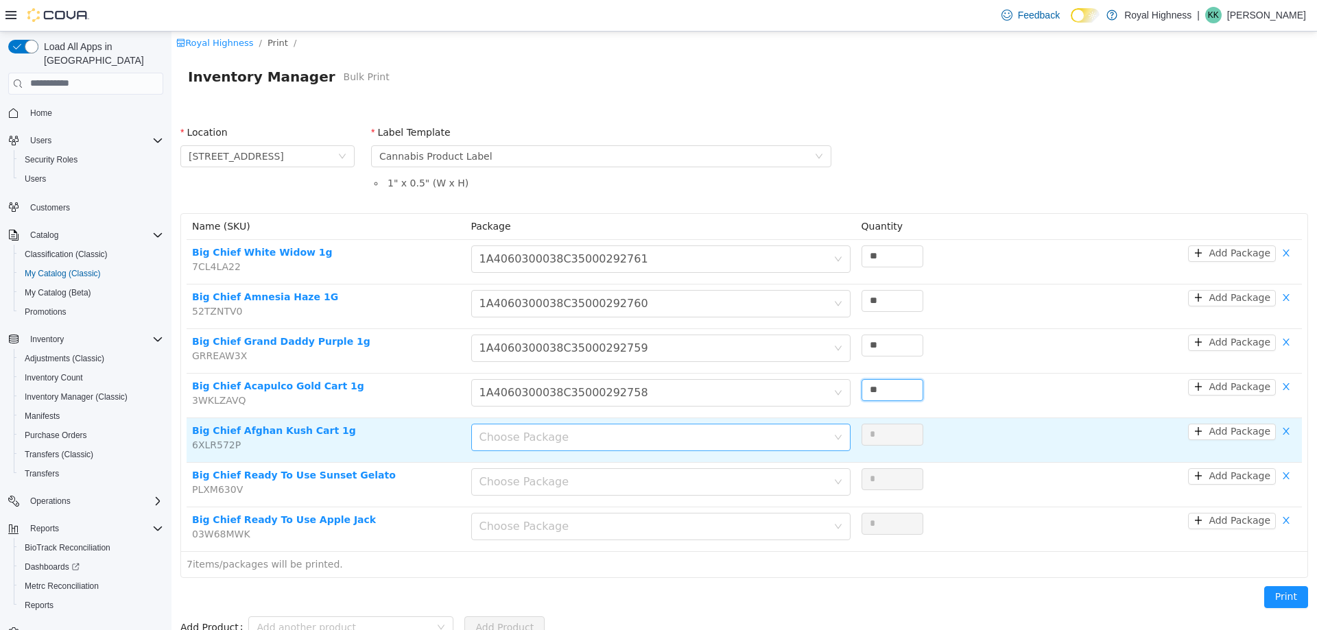
type input "**"
click at [800, 426] on div "Choose Package" at bounding box center [656, 437] width 354 height 26
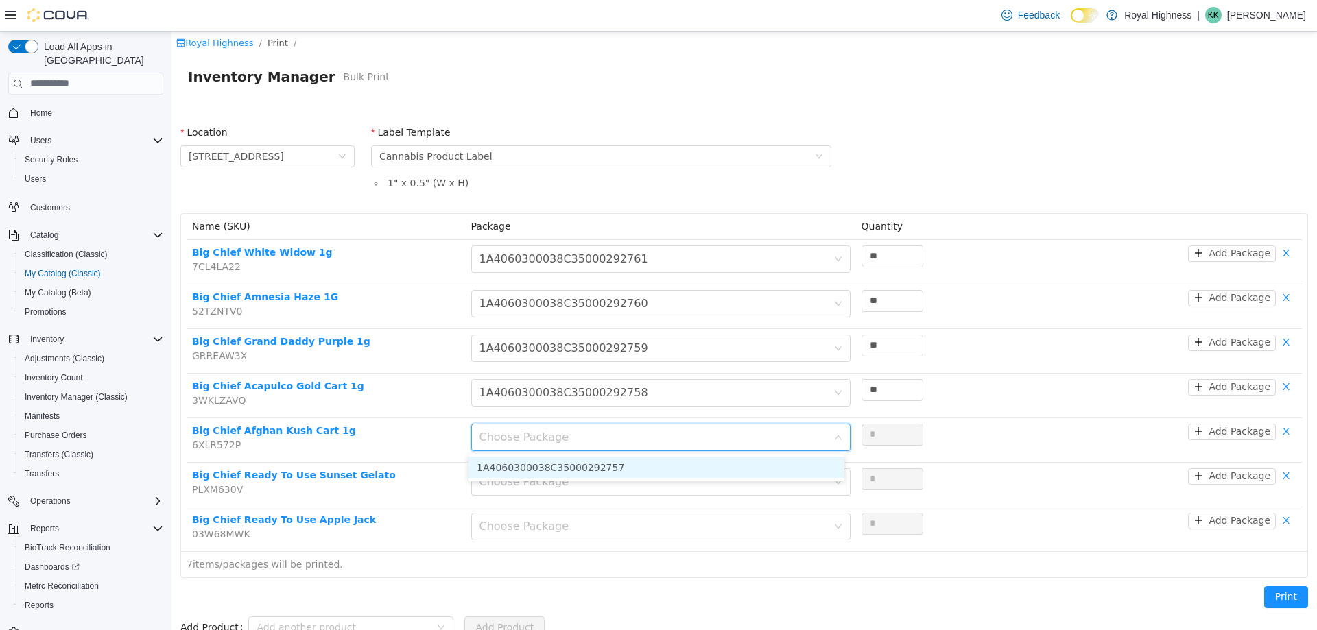
click at [782, 461] on li "1A4060300038C35000292757" at bounding box center [656, 467] width 376 height 22
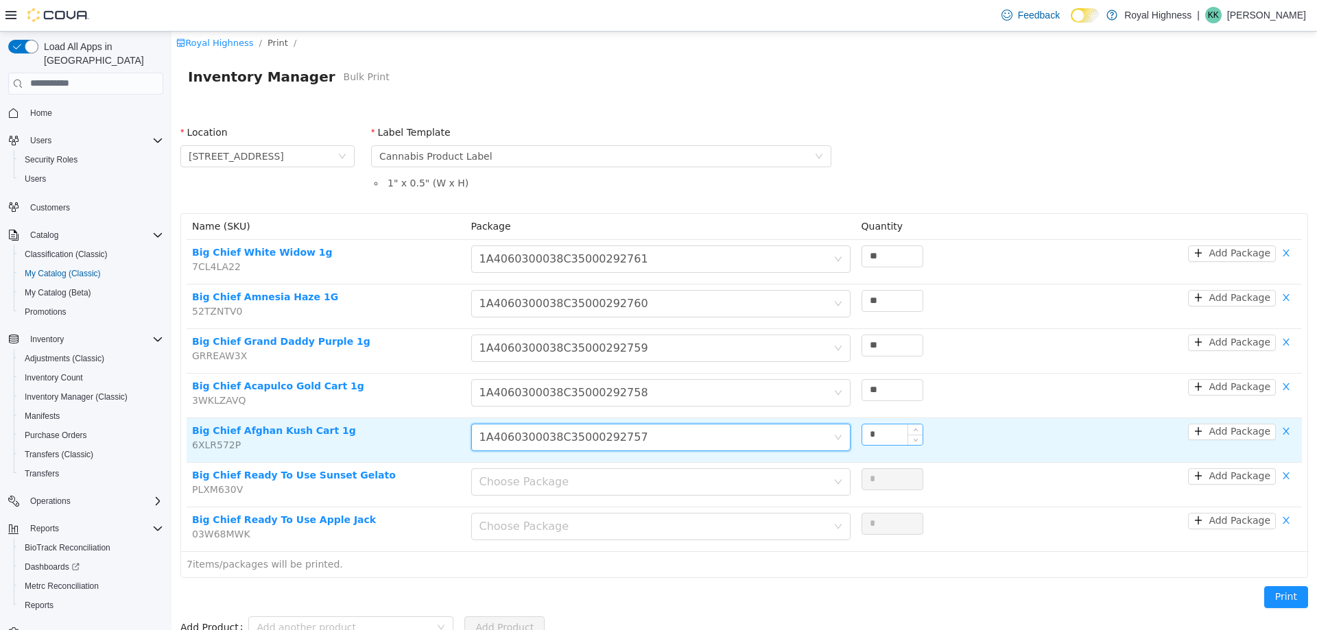
click at [888, 440] on input "*" at bounding box center [892, 434] width 60 height 21
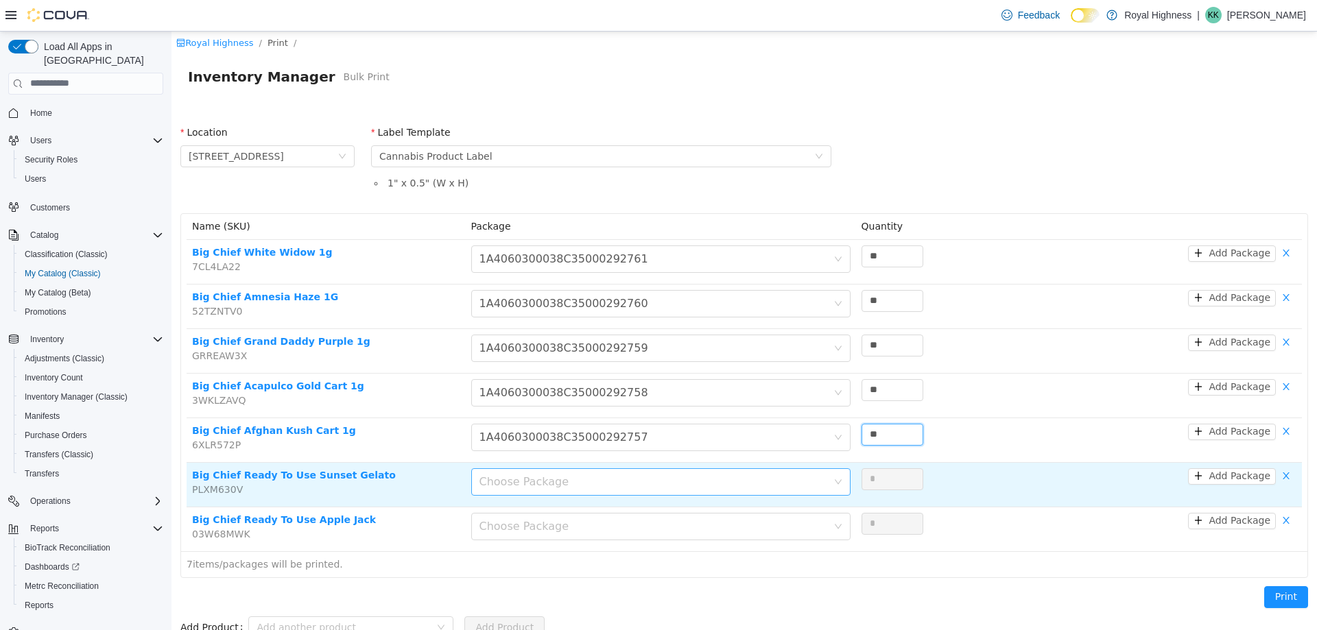
click at [777, 486] on div "Choose Package" at bounding box center [653, 482] width 348 height 14
type input "**"
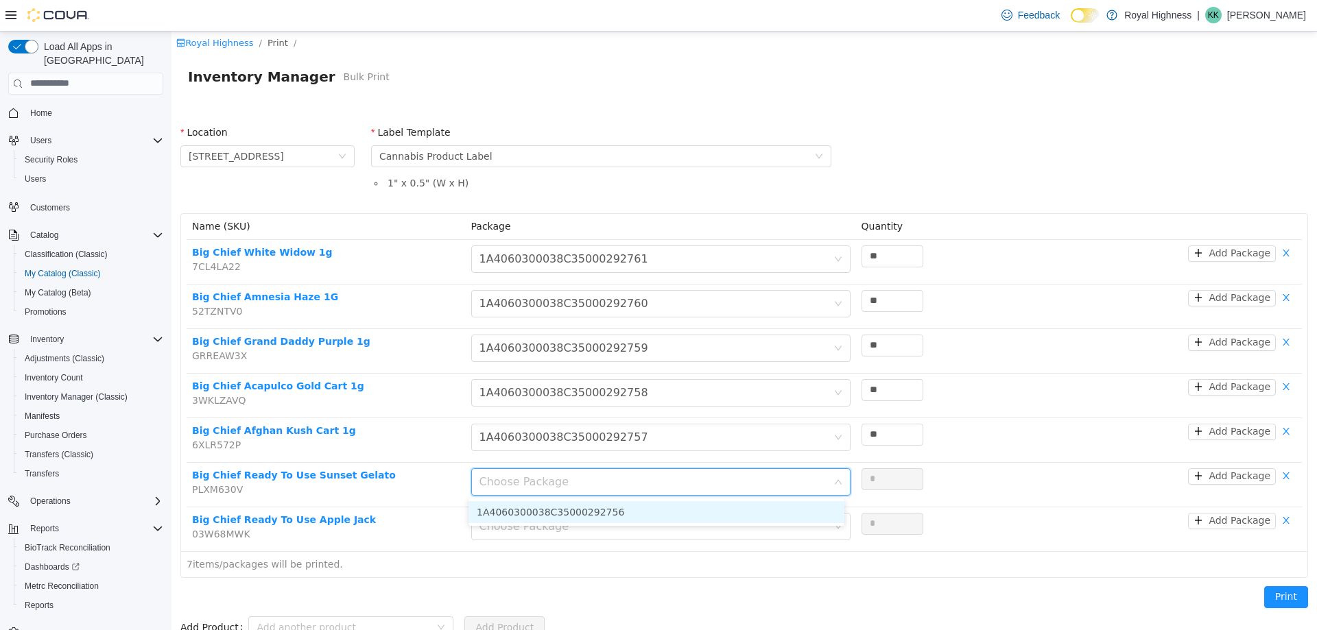
click at [755, 507] on li "1A4060300038C35000292756" at bounding box center [656, 512] width 376 height 22
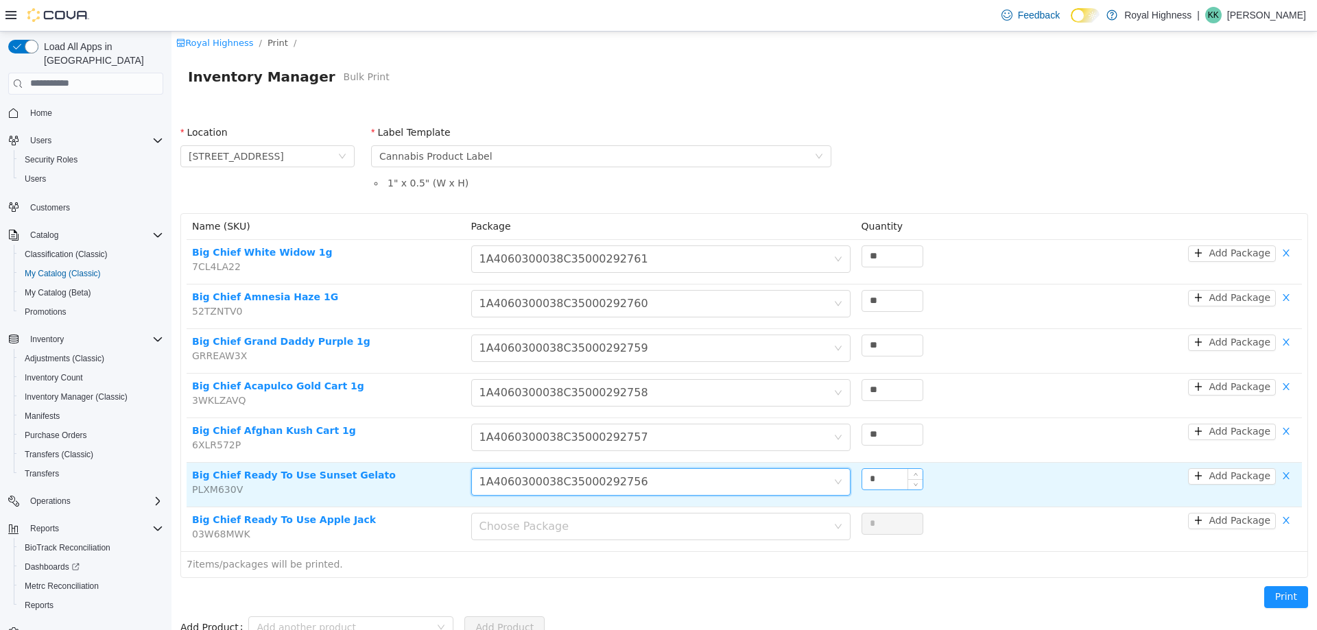
click at [899, 481] on input "*" at bounding box center [892, 478] width 60 height 21
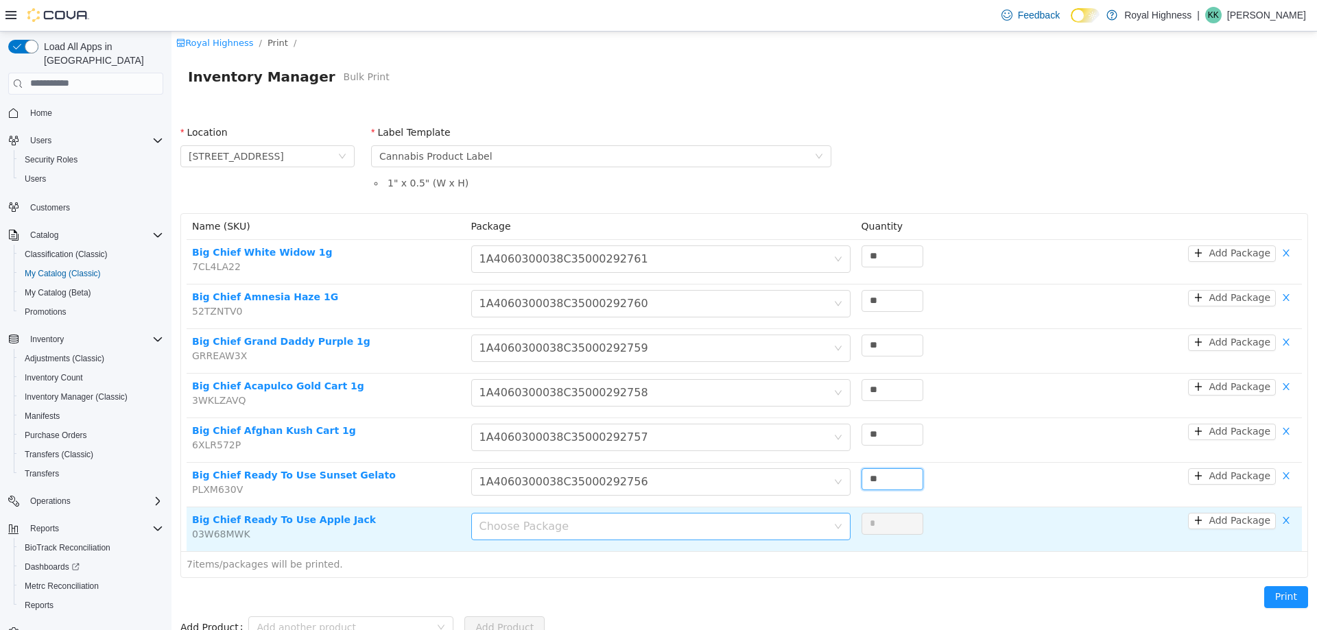
type input "**"
click at [739, 533] on div "Choose Package" at bounding box center [656, 526] width 354 height 26
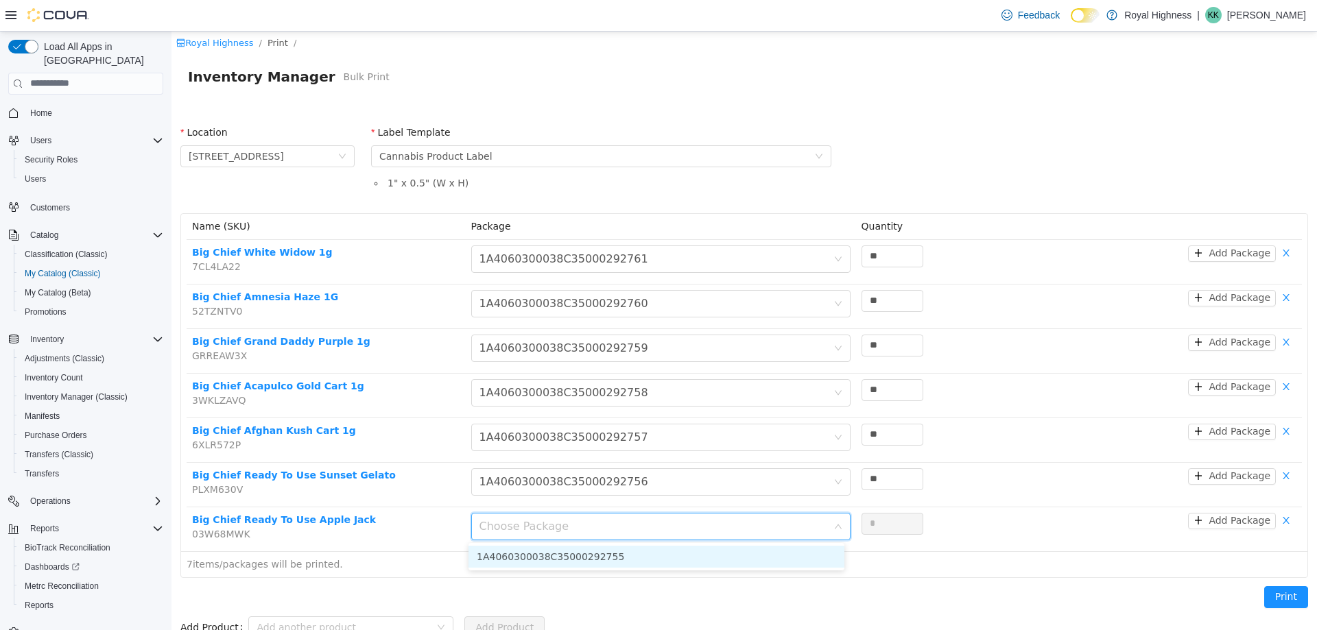
click at [714, 560] on li "1A4060300038C35000292755" at bounding box center [656, 556] width 376 height 22
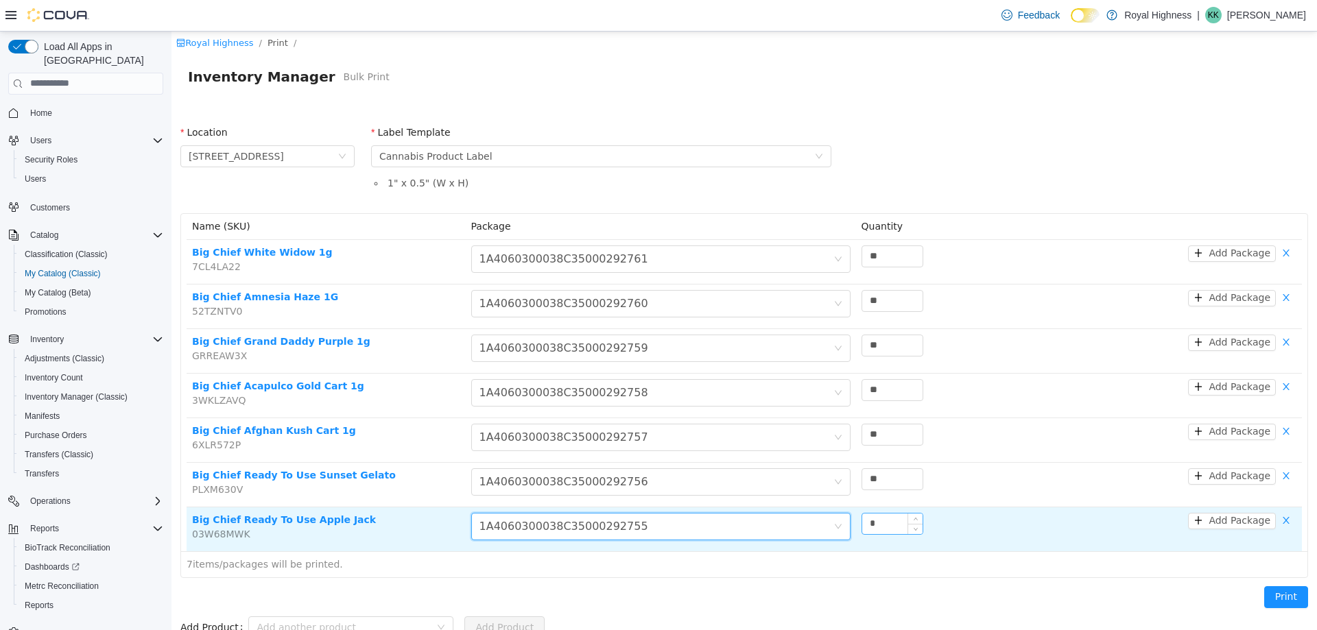
click at [877, 520] on input "*" at bounding box center [892, 523] width 60 height 21
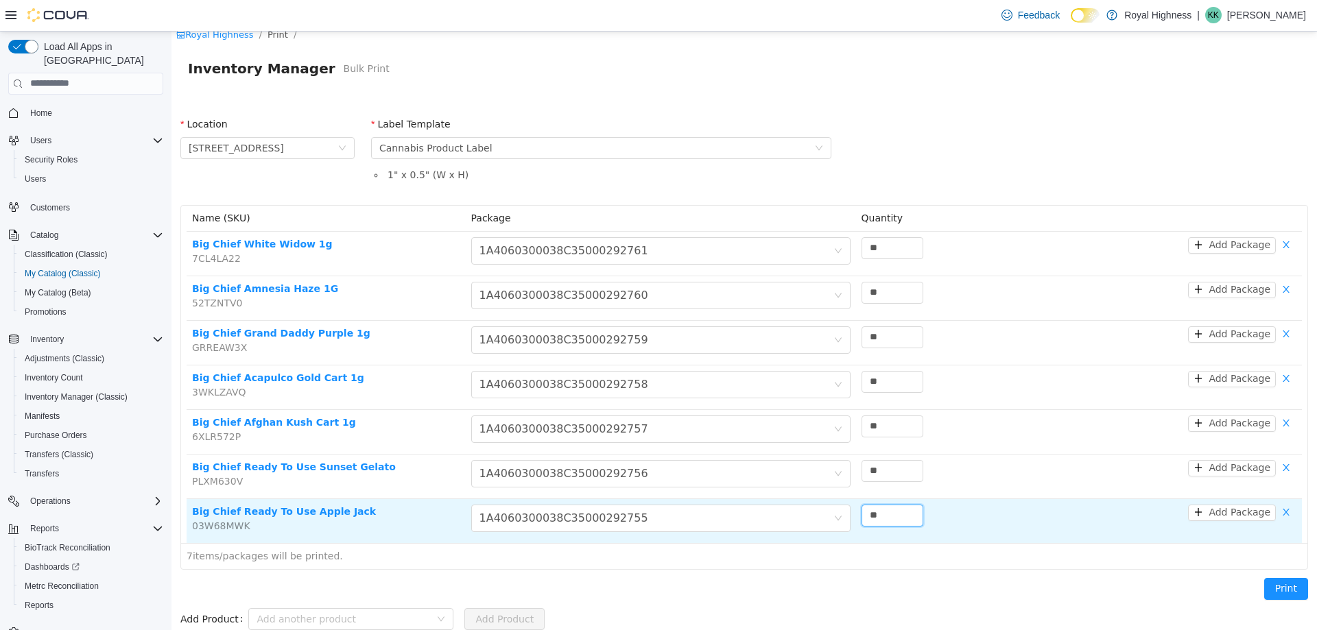
scroll to position [11, 0]
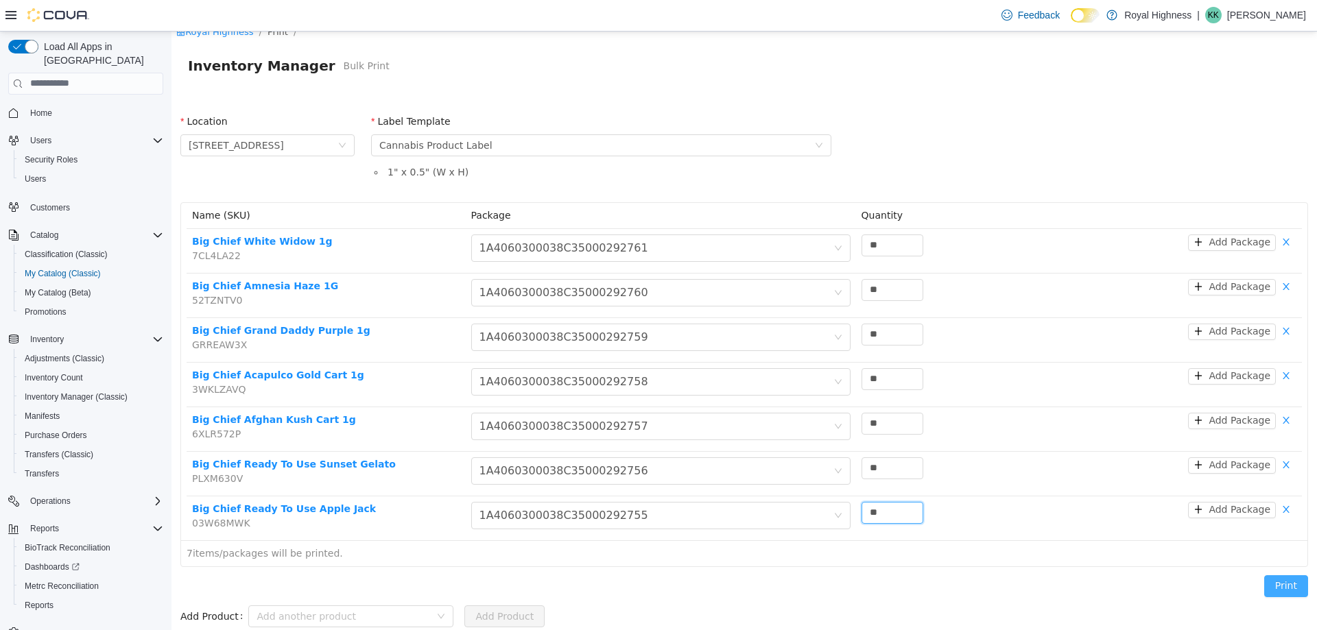
type input "**"
click at [1264, 580] on button "Print" at bounding box center [1286, 586] width 44 height 22
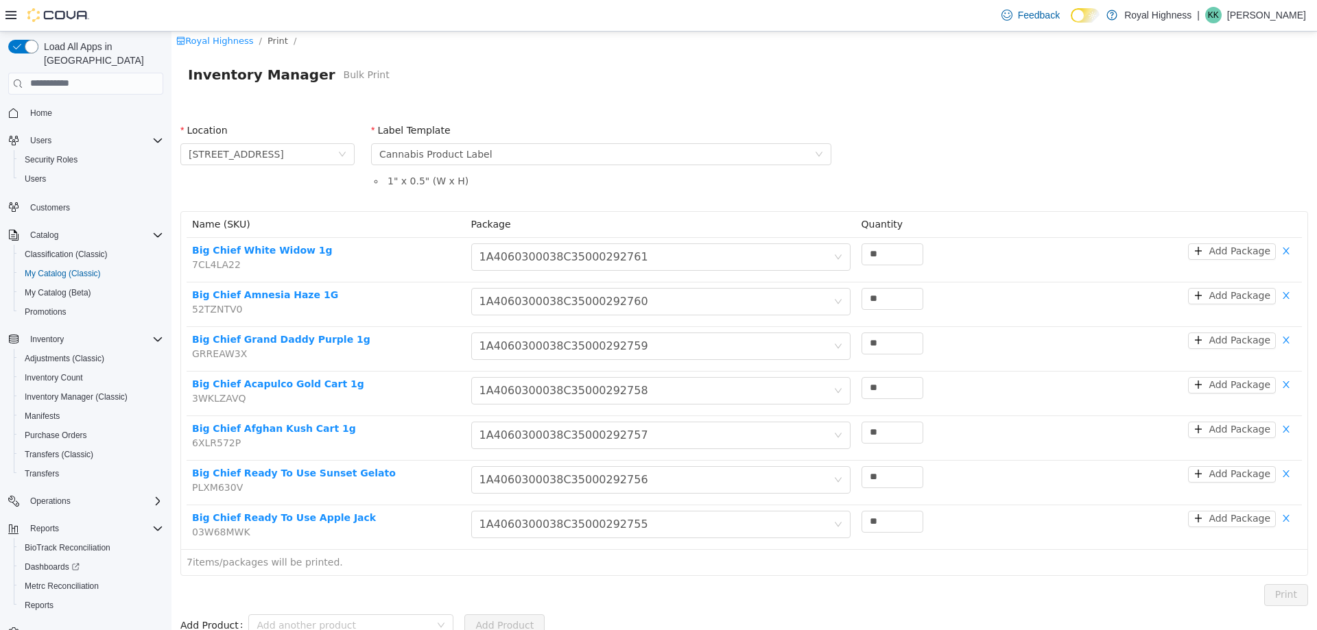
scroll to position [0, 0]
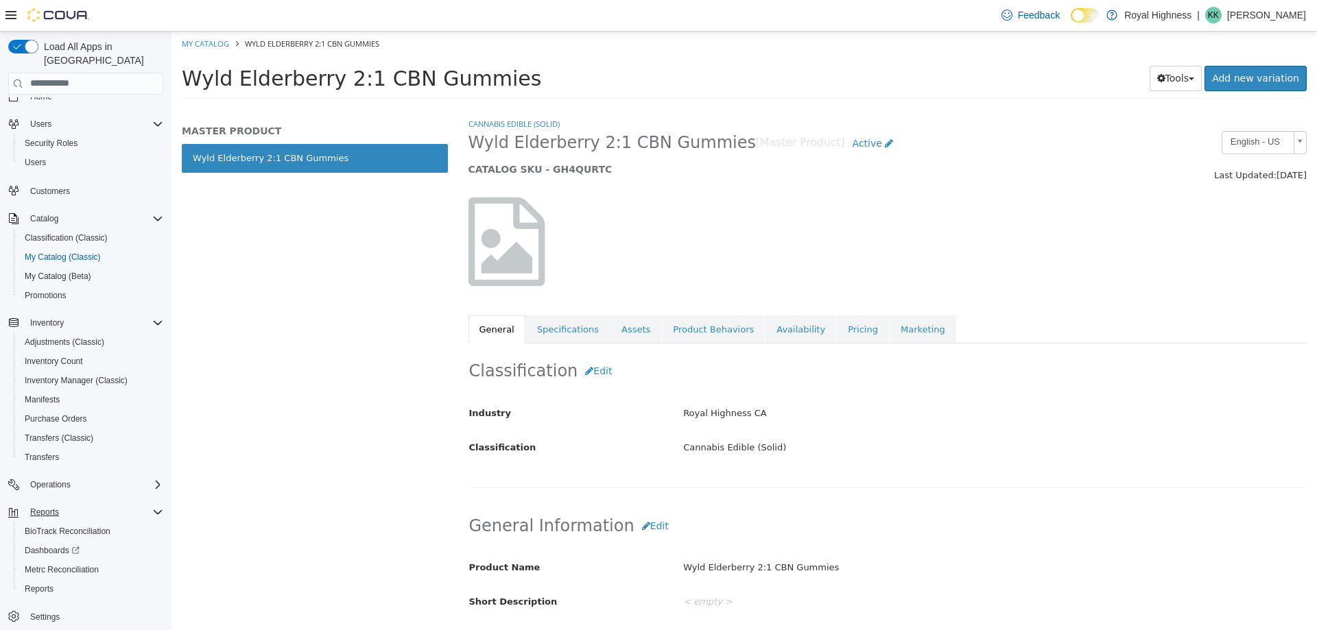
scroll to position [21, 0]
click at [36, 390] on span "Manifests" at bounding box center [42, 395] width 35 height 11
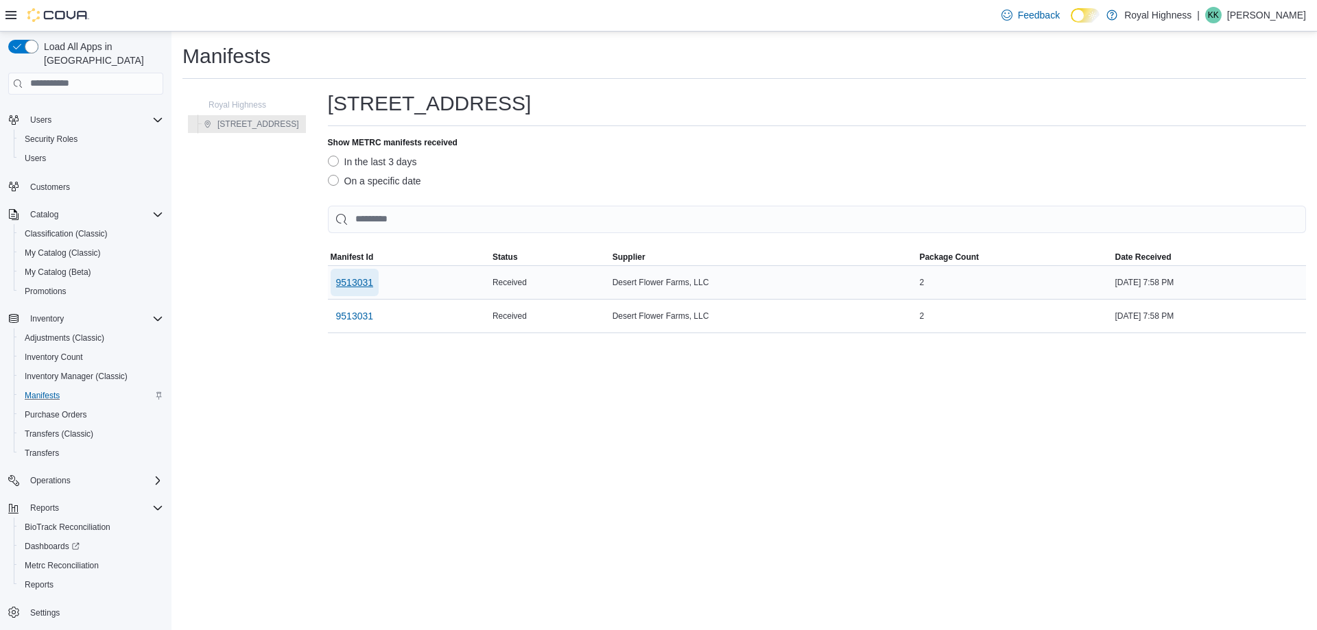
click at [339, 283] on span "9513031" at bounding box center [355, 283] width 38 height 14
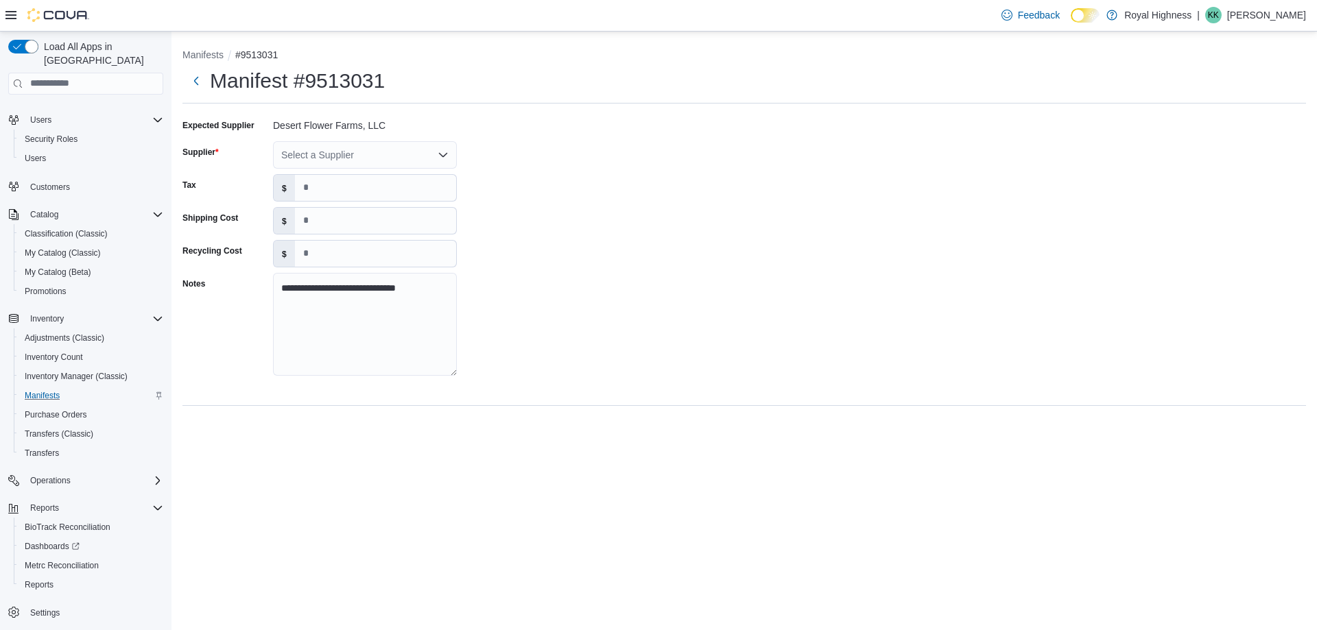
click at [420, 160] on div "Select a Supplier" at bounding box center [365, 154] width 184 height 27
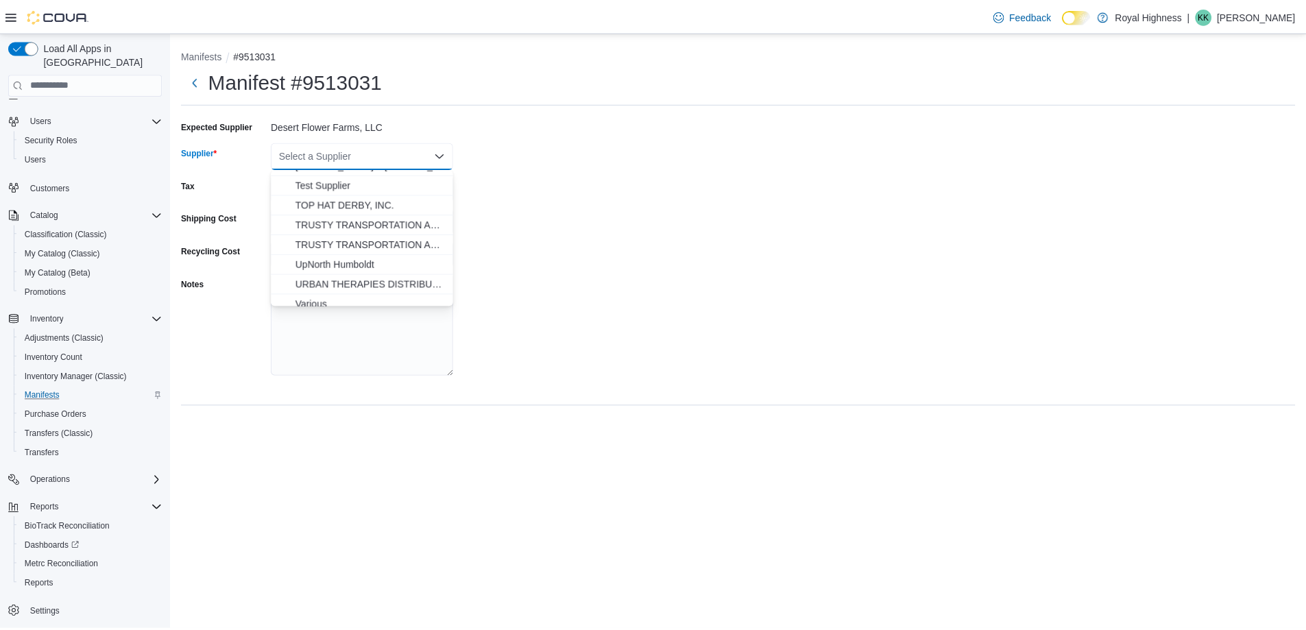
scroll to position [823, 0]
click at [320, 293] on span "Various" at bounding box center [373, 290] width 151 height 14
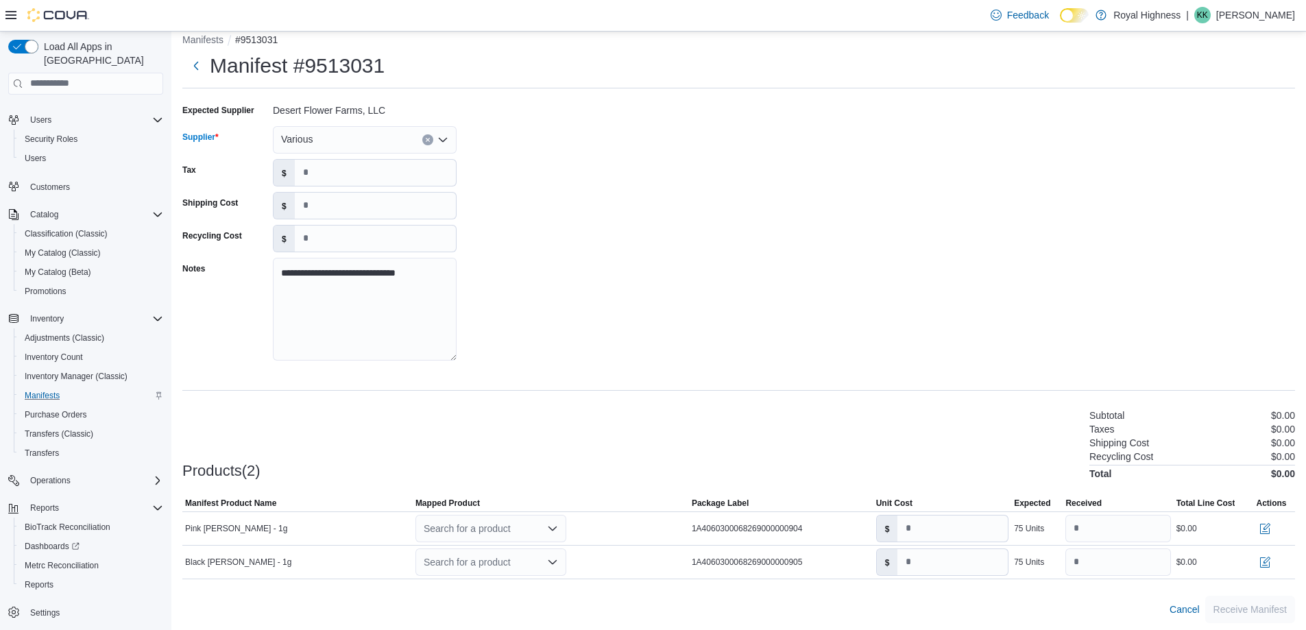
scroll to position [19, 0]
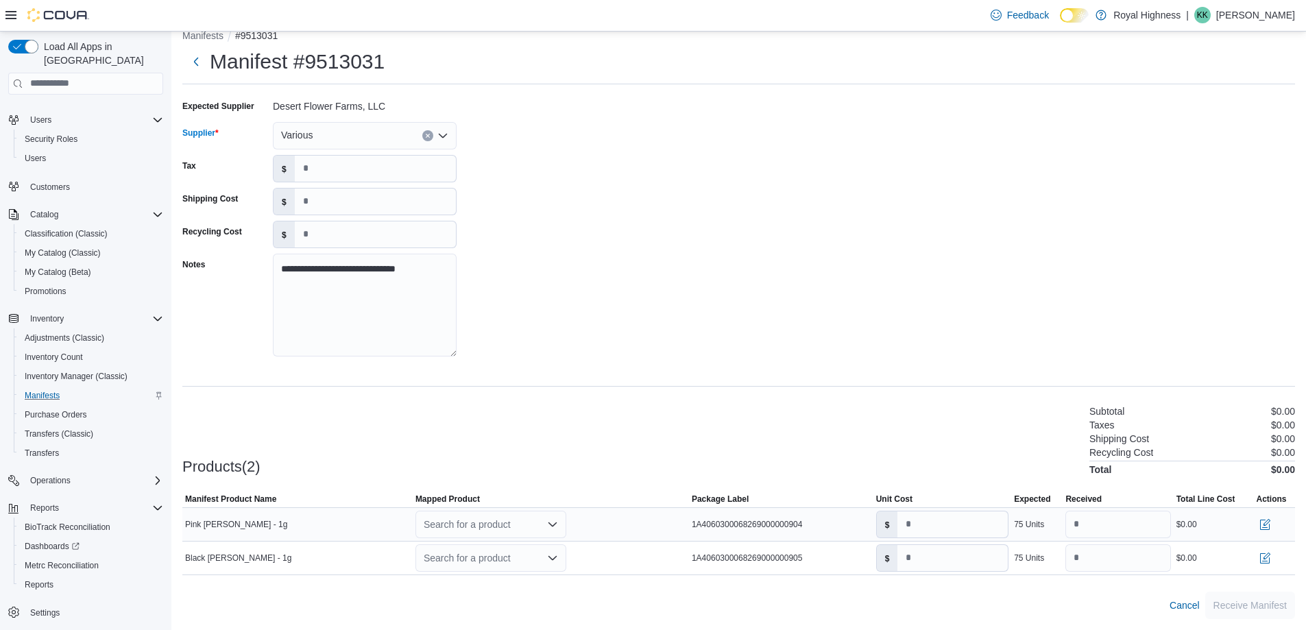
click at [510, 520] on div "Search for a product" at bounding box center [491, 524] width 151 height 27
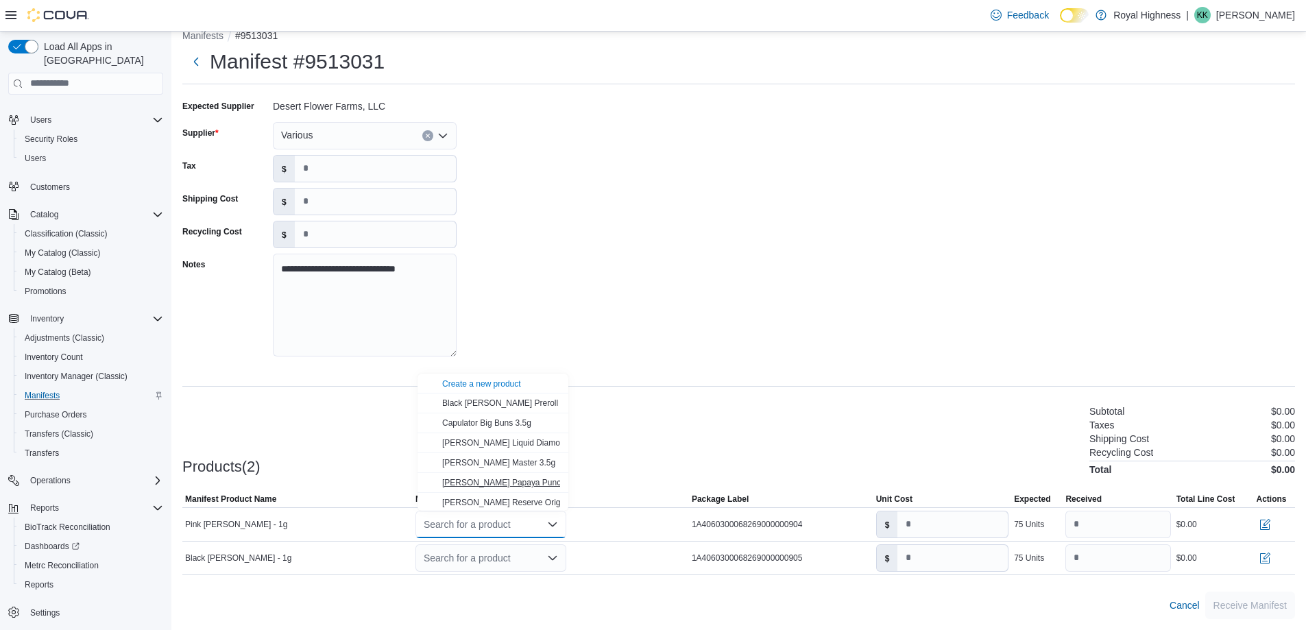
scroll to position [42, 0]
click at [510, 494] on button "Pink [PERSON_NAME] Preroll - 1g" at bounding box center [493, 501] width 151 height 20
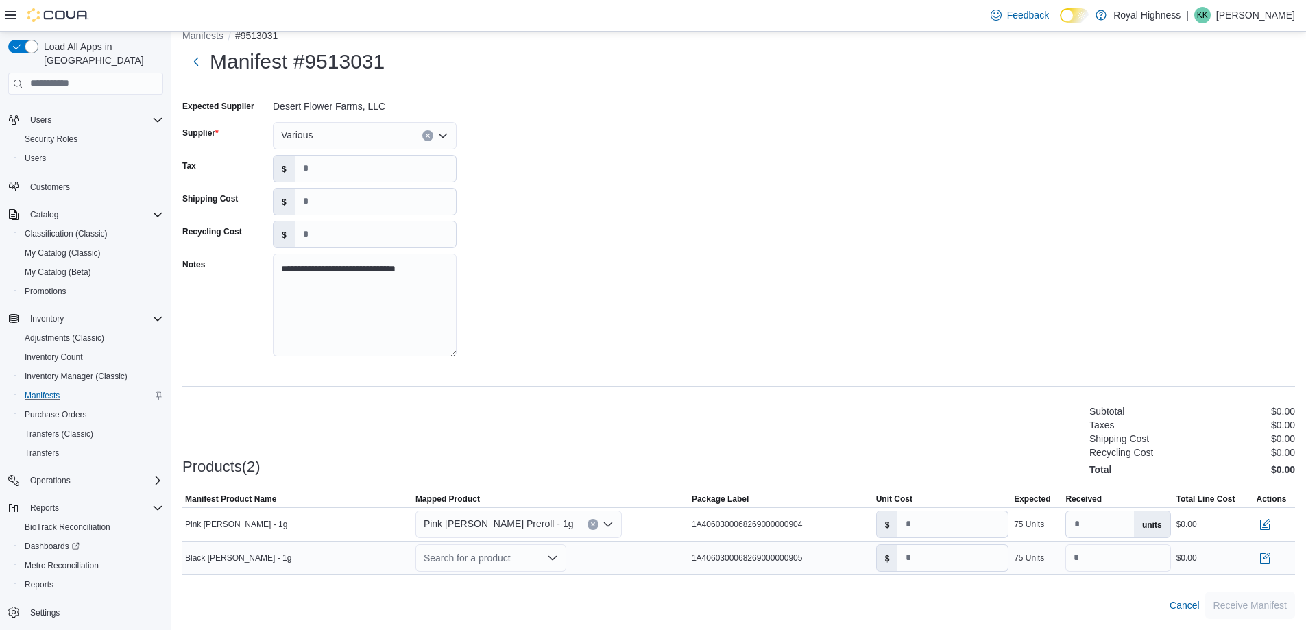
click at [527, 560] on div "Search for a product" at bounding box center [491, 557] width 151 height 27
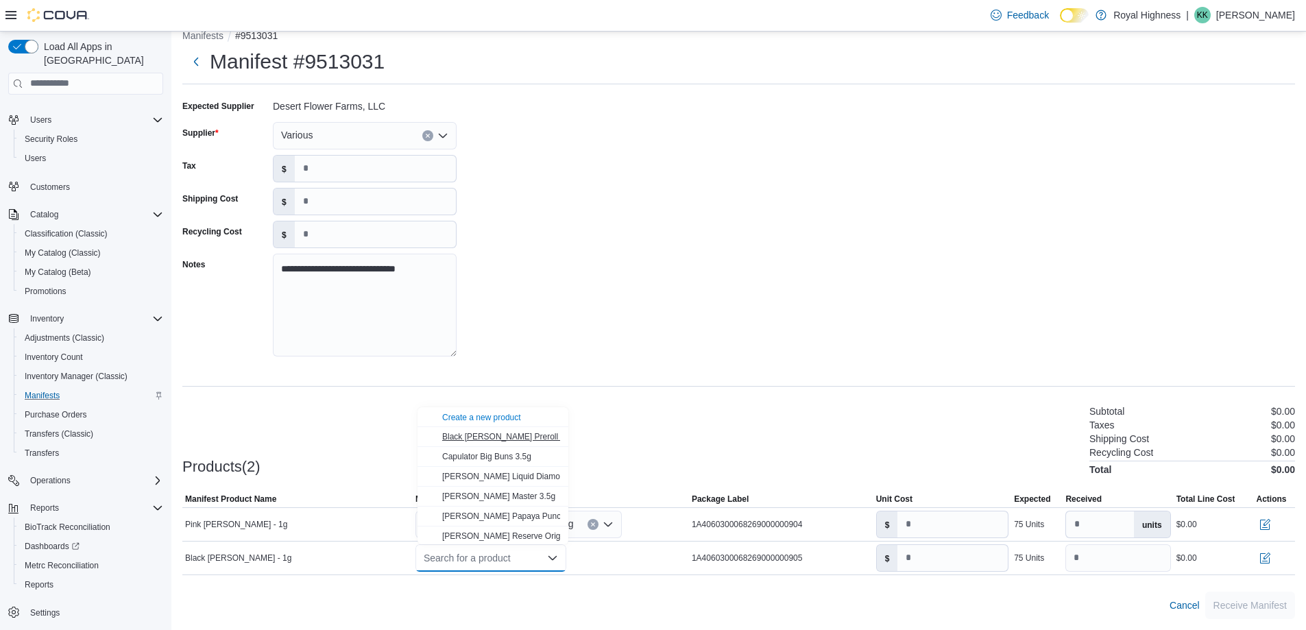
click at [523, 440] on span "Black [PERSON_NAME] Preroll 1g" at bounding box center [506, 437] width 128 height 10
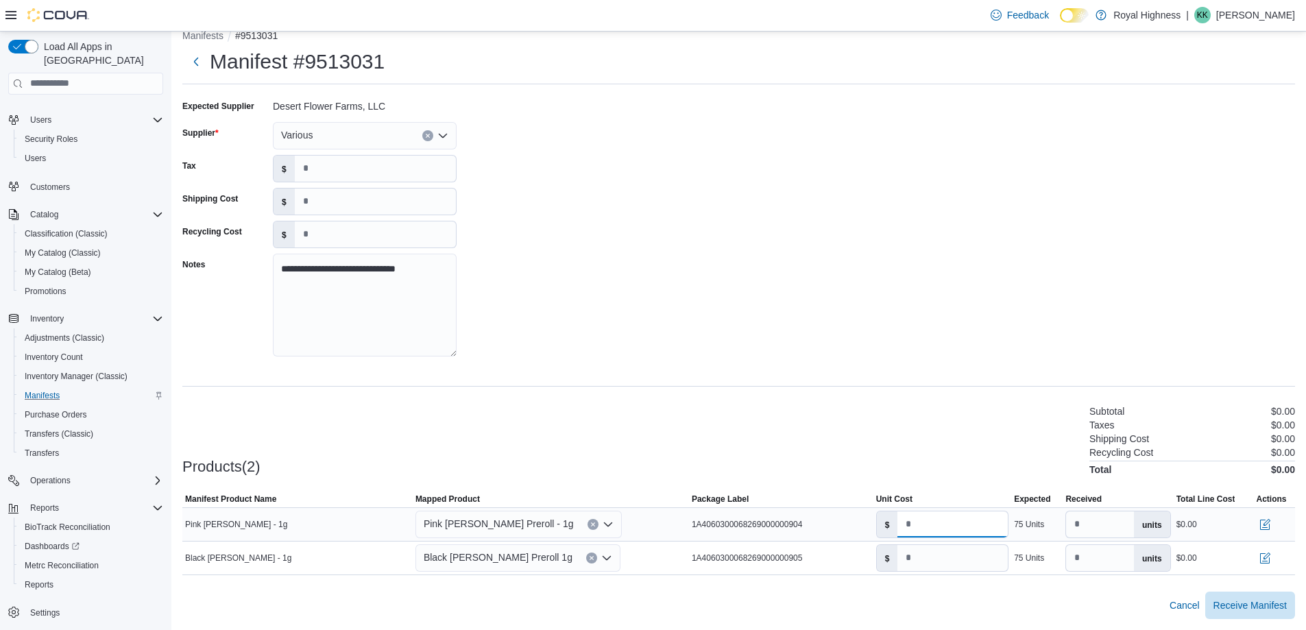
click at [934, 516] on input "*" at bounding box center [953, 525] width 110 height 26
type input "*****"
click at [936, 560] on input "*" at bounding box center [953, 558] width 110 height 26
type input "*****"
click at [830, 433] on div "Products(2) Subtotal $225.00 Taxes $0.00 Shipping Cost $0.00 Recycling Cost $0.…" at bounding box center [738, 439] width 1113 height 72
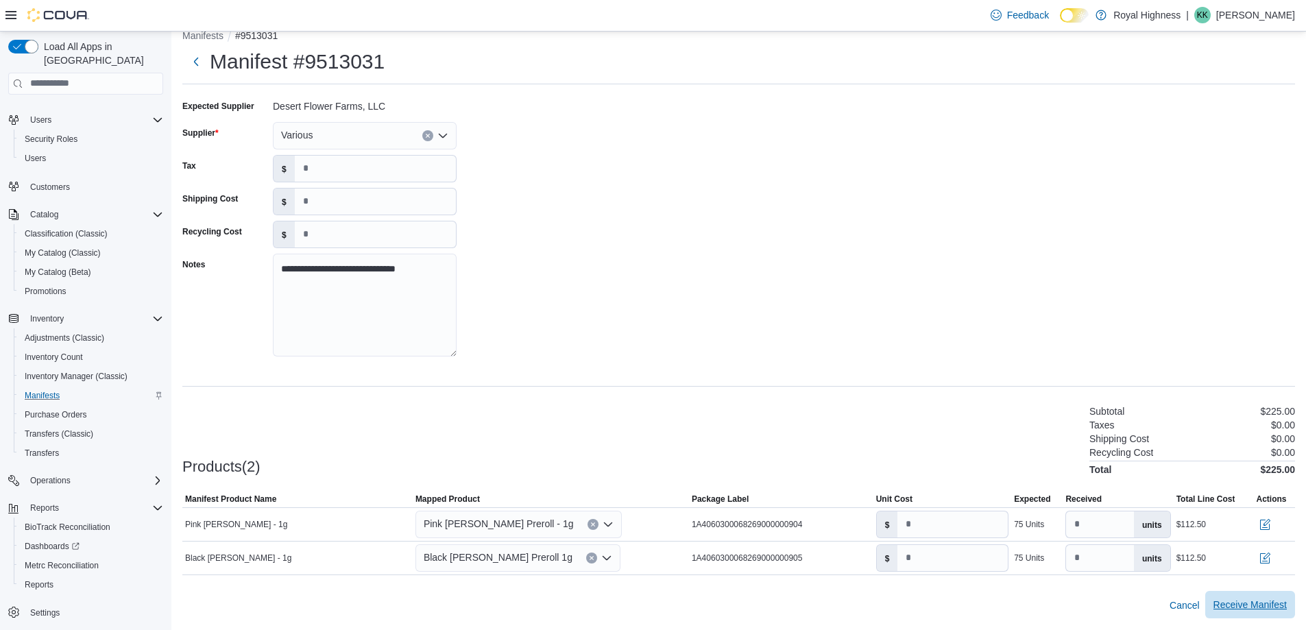
click at [1280, 607] on span "Receive Manifest" at bounding box center [1250, 605] width 73 height 14
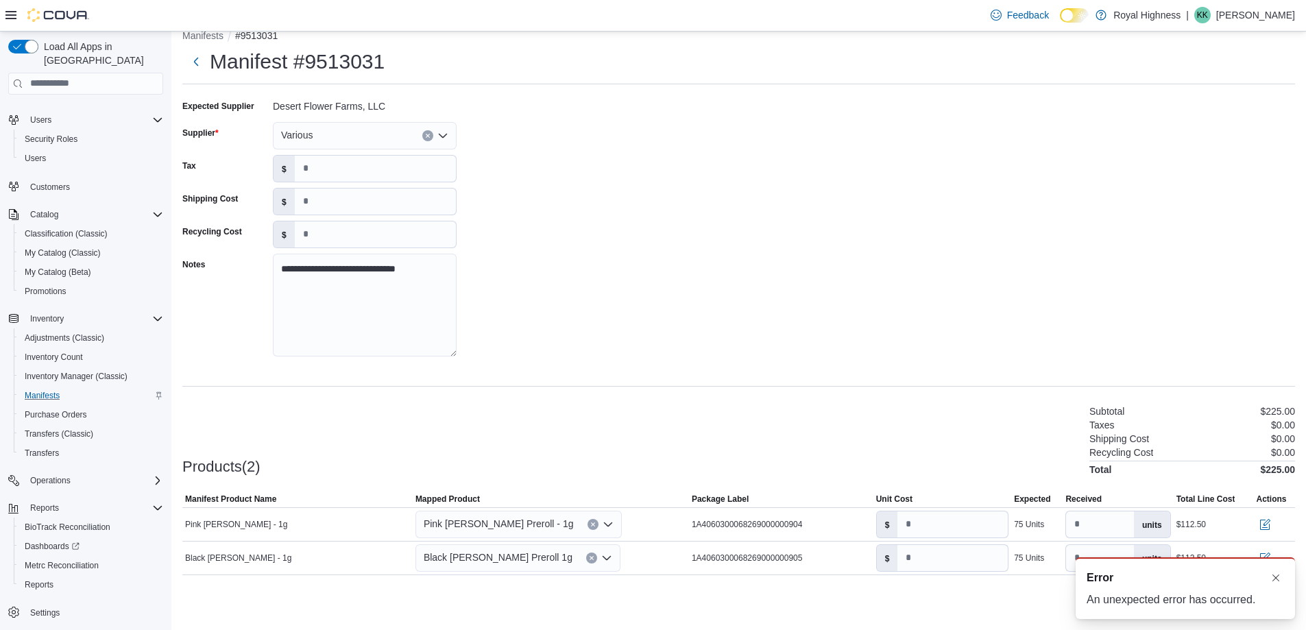
scroll to position [0, 0]
click at [400, 140] on div "Various" at bounding box center [365, 135] width 184 height 27
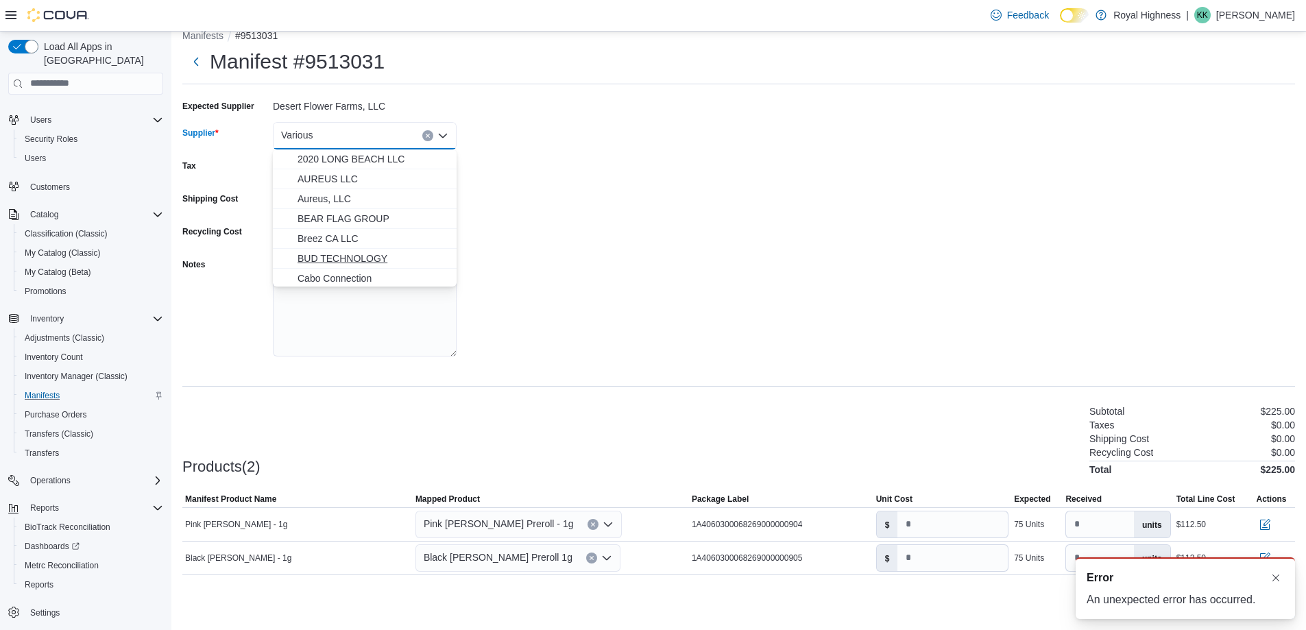
click at [348, 255] on span "BUD TECHNOLOGY" at bounding box center [373, 259] width 151 height 14
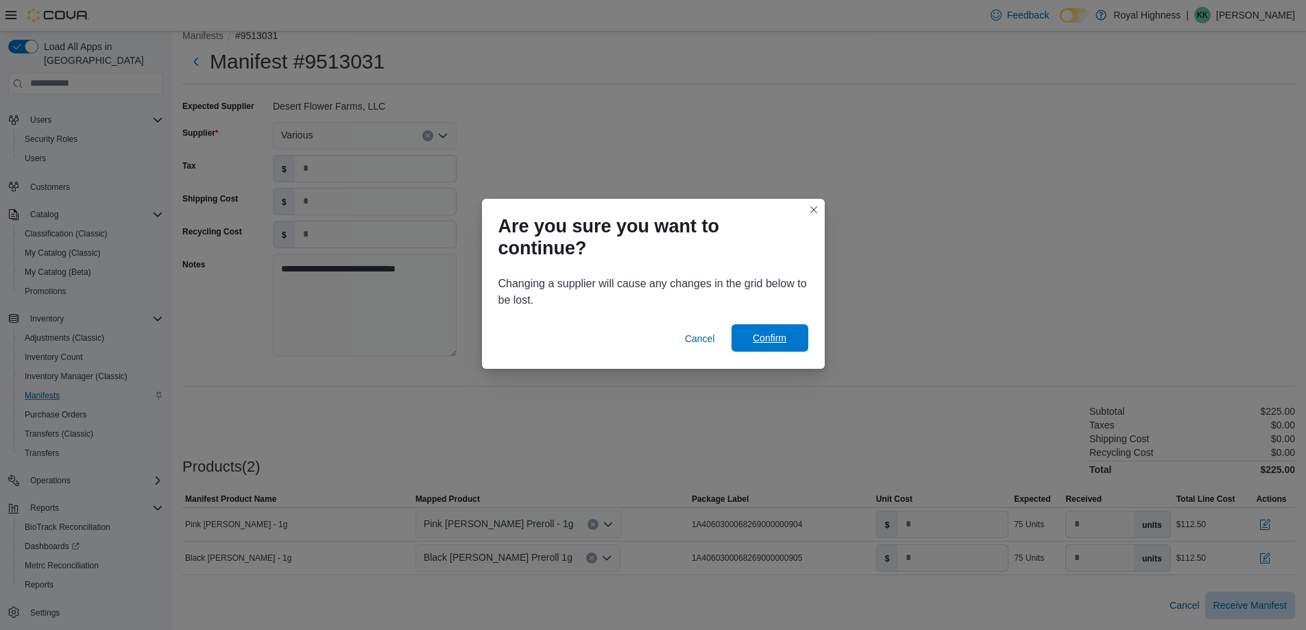
click at [753, 340] on span "Confirm" at bounding box center [770, 338] width 34 height 14
type input "*"
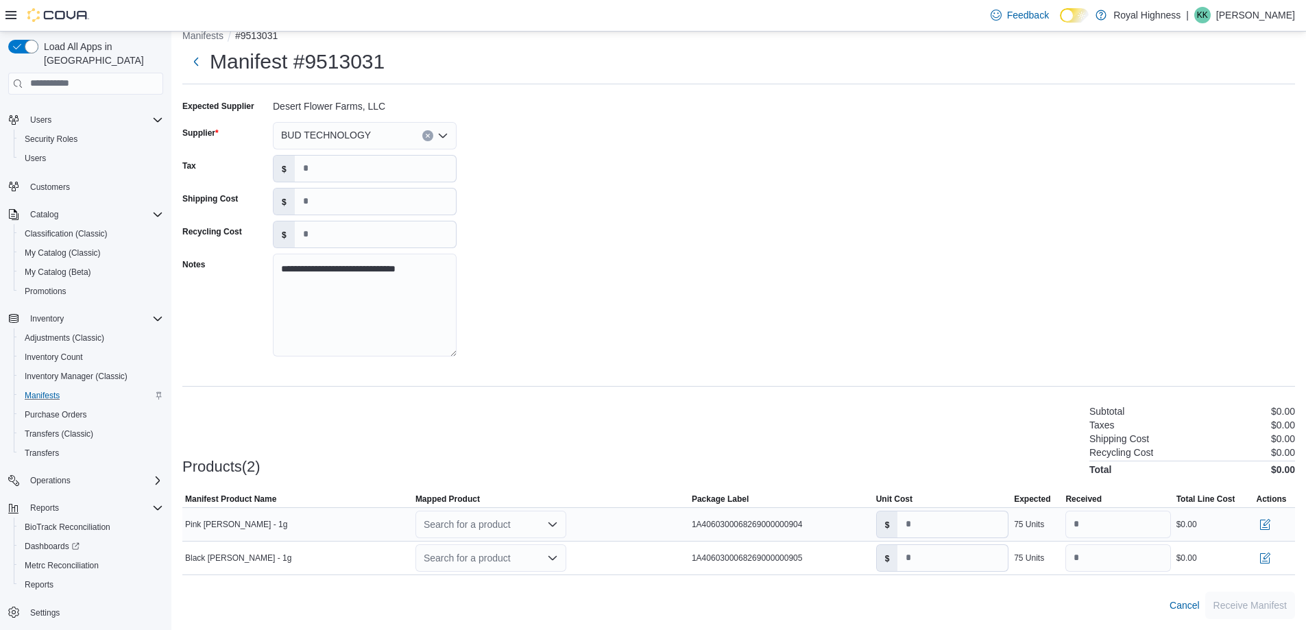
click at [508, 527] on div "Search for a product" at bounding box center [491, 524] width 151 height 27
click at [521, 254] on div "**********" at bounding box center [738, 232] width 1113 height 274
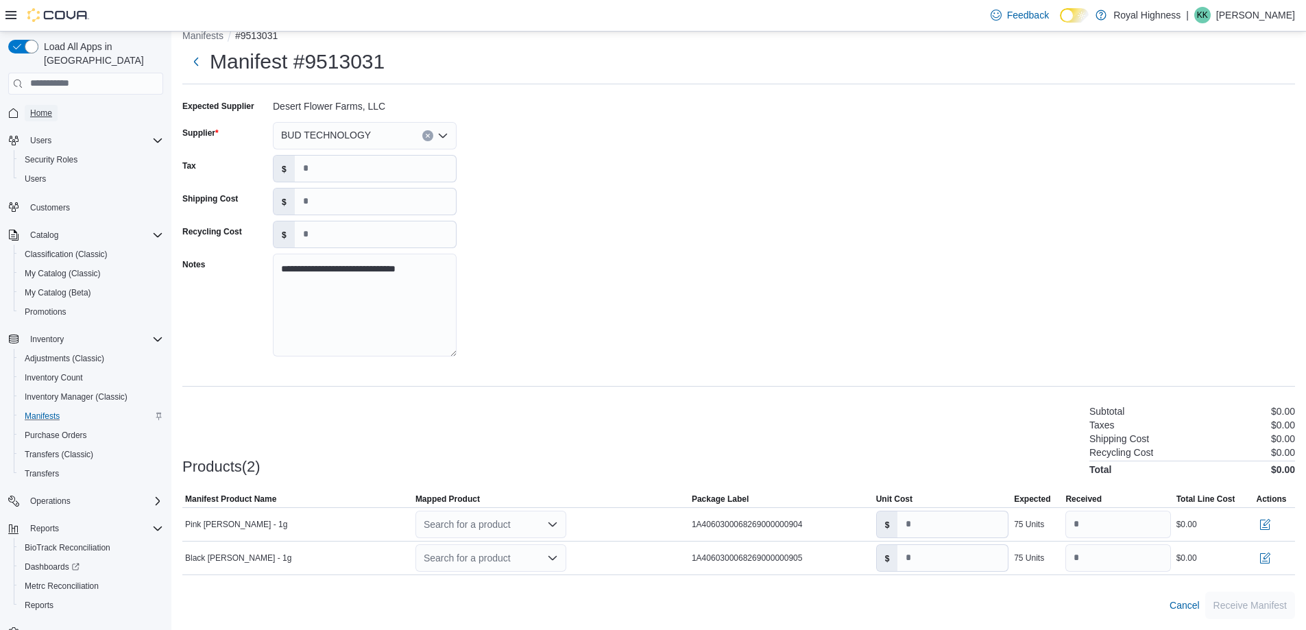
click at [34, 108] on span "Home" at bounding box center [41, 113] width 22 height 11
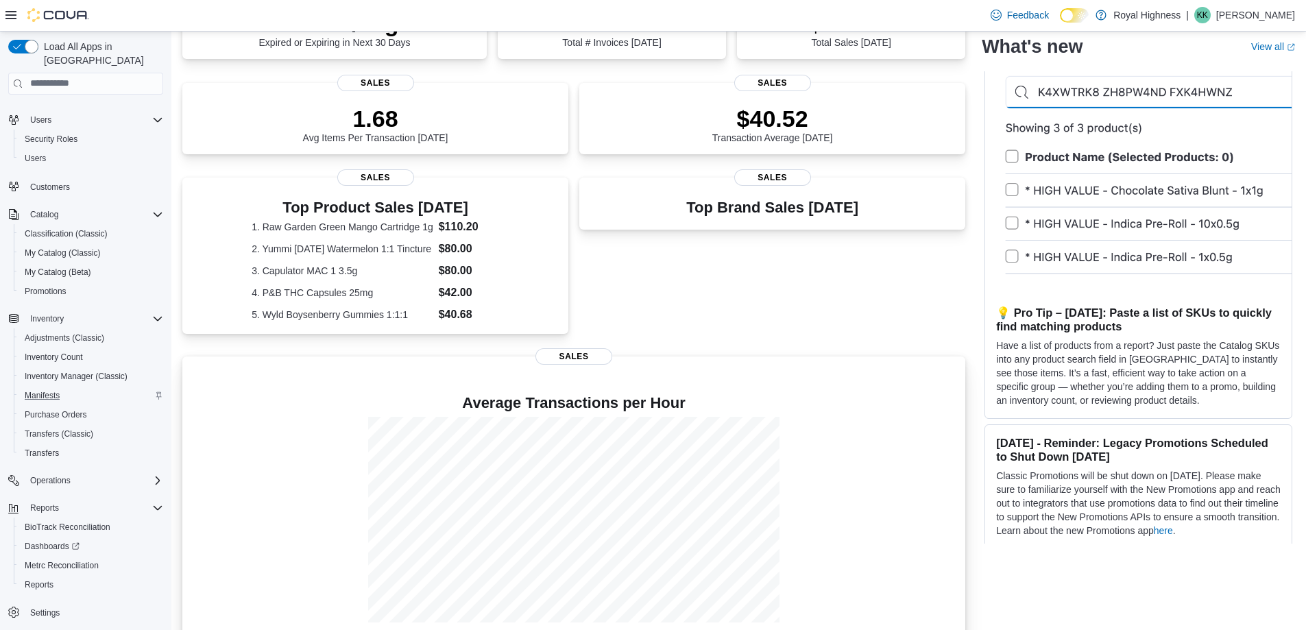
scroll to position [273, 0]
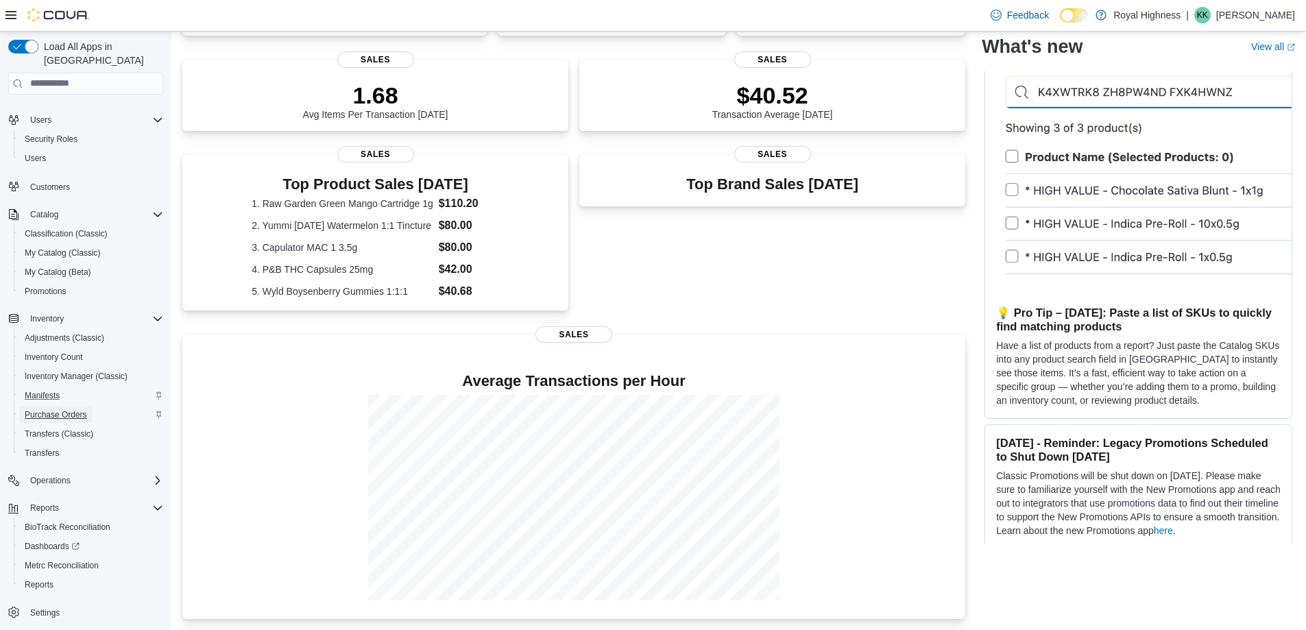
click at [38, 409] on span "Purchase Orders" at bounding box center [56, 414] width 62 height 11
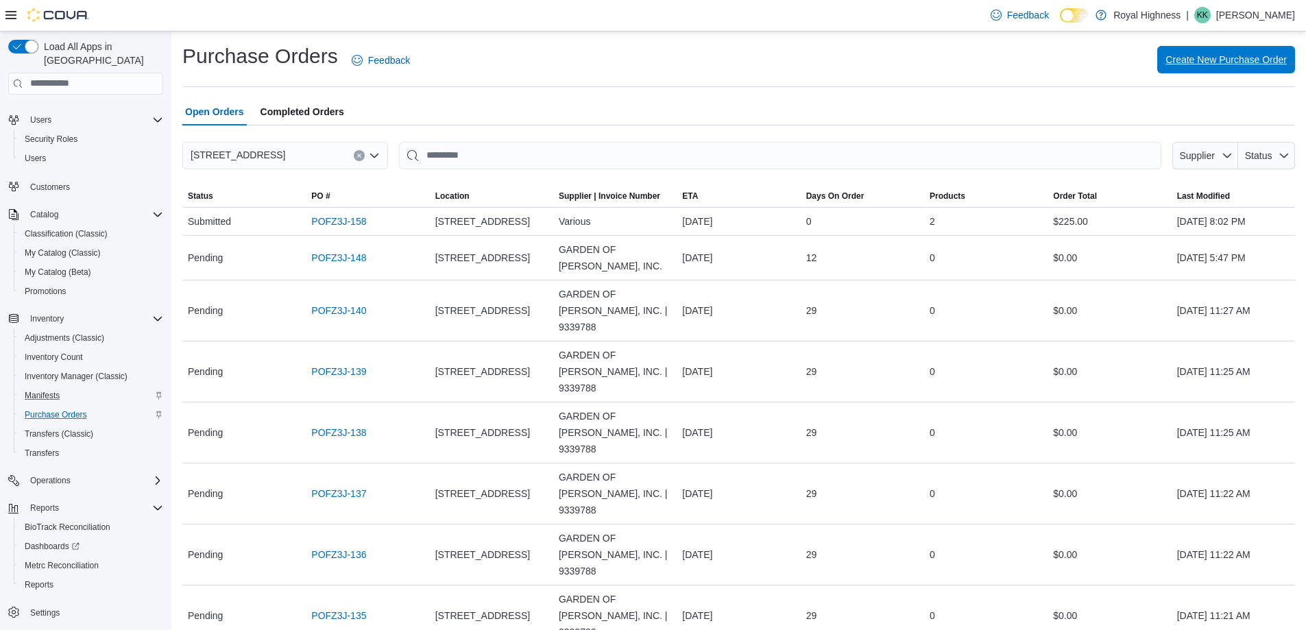
click at [1219, 60] on span "Create New Purchase Order" at bounding box center [1226, 60] width 121 height 14
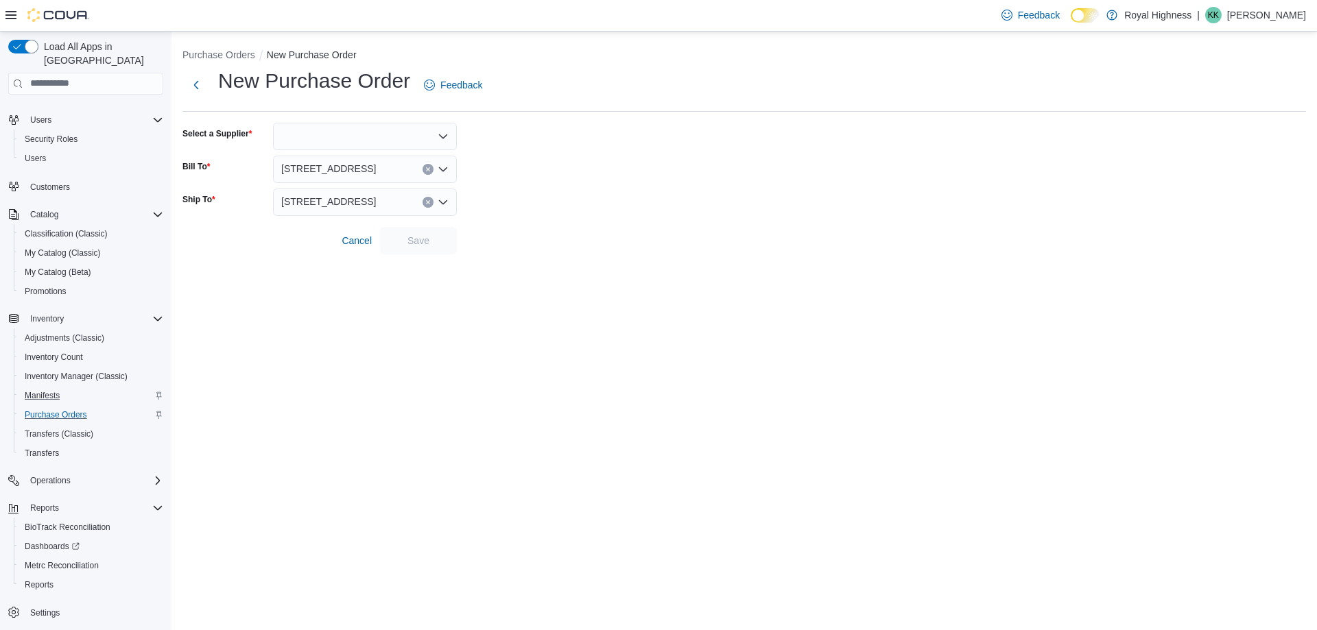
click at [338, 136] on div at bounding box center [365, 136] width 184 height 27
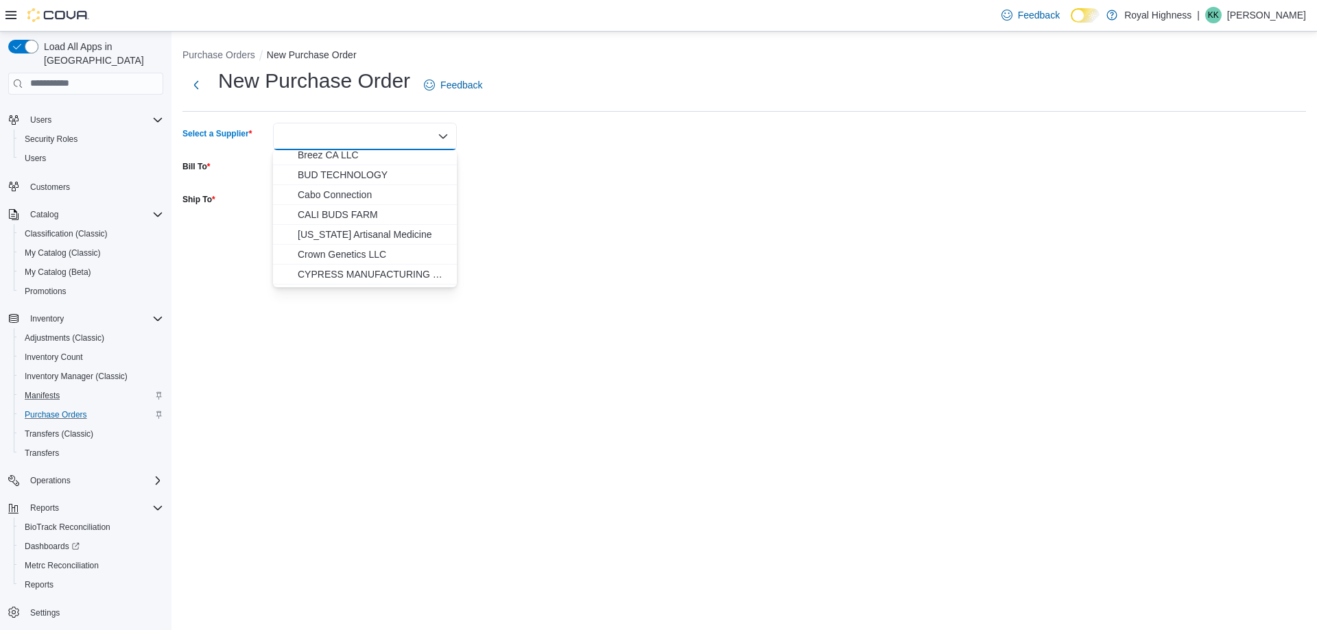
scroll to position [68, 0]
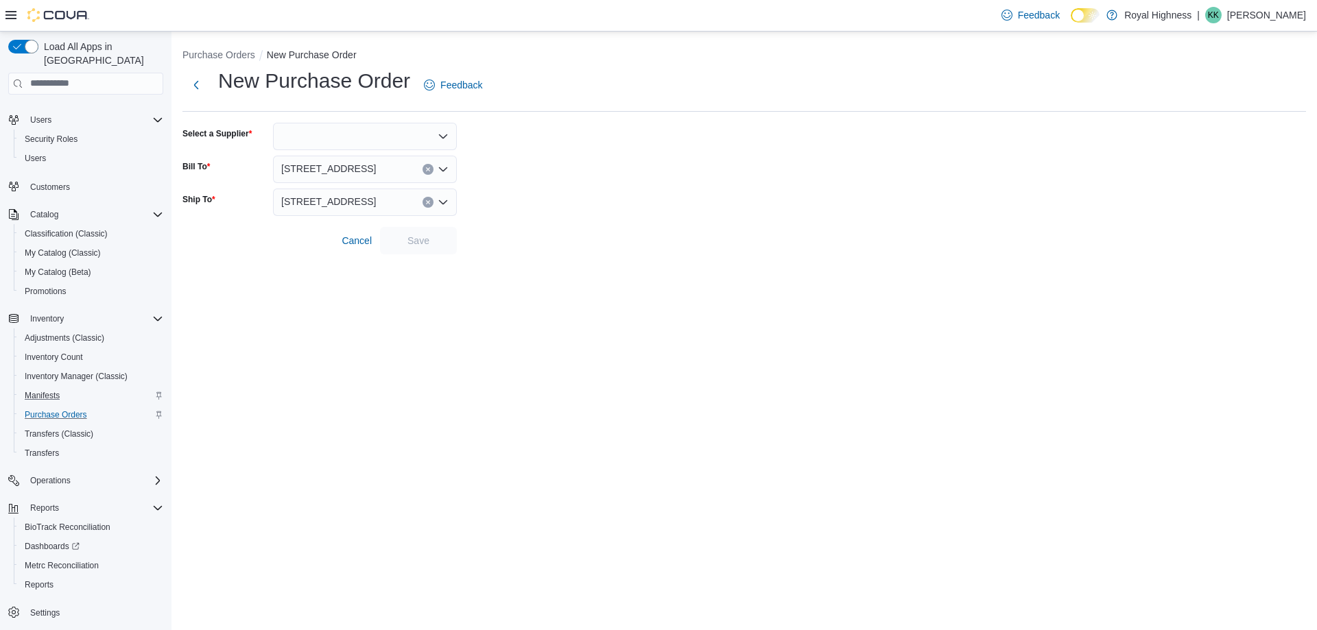
click at [509, 134] on form "Select a Supplier Bill To 73345 Highway 111 Ship To 73345 Highway 111 Cancel Sa…" at bounding box center [743, 189] width 1123 height 132
click at [56, 429] on span "Transfers (Classic)" at bounding box center [59, 434] width 69 height 11
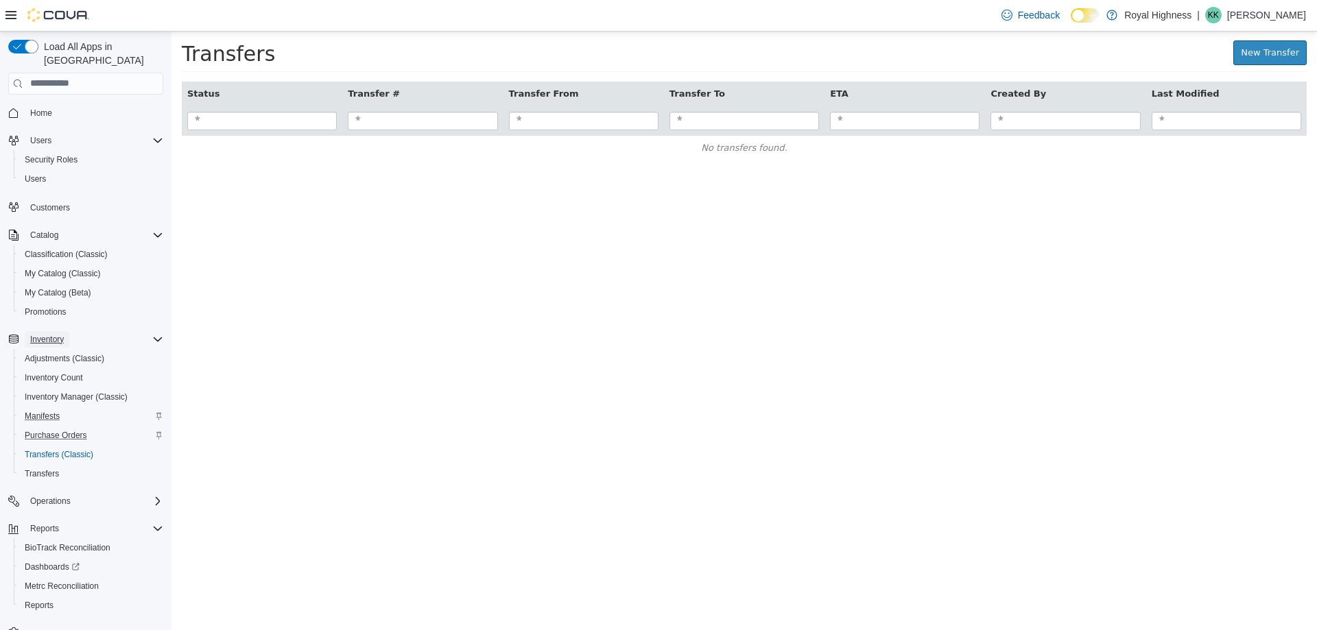
click at [56, 334] on span "Inventory" at bounding box center [47, 339] width 34 height 11
click at [154, 230] on icon "Complex example" at bounding box center [157, 235] width 11 height 11
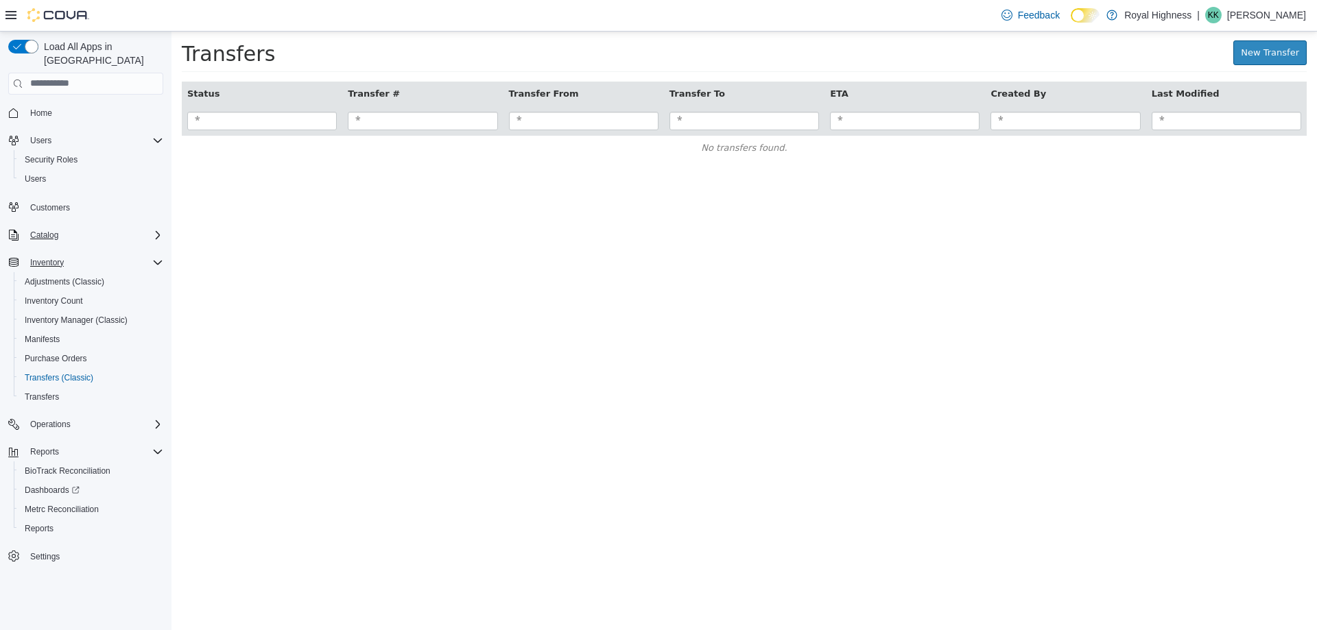
click at [154, 230] on icon "Complex example" at bounding box center [157, 235] width 11 height 11
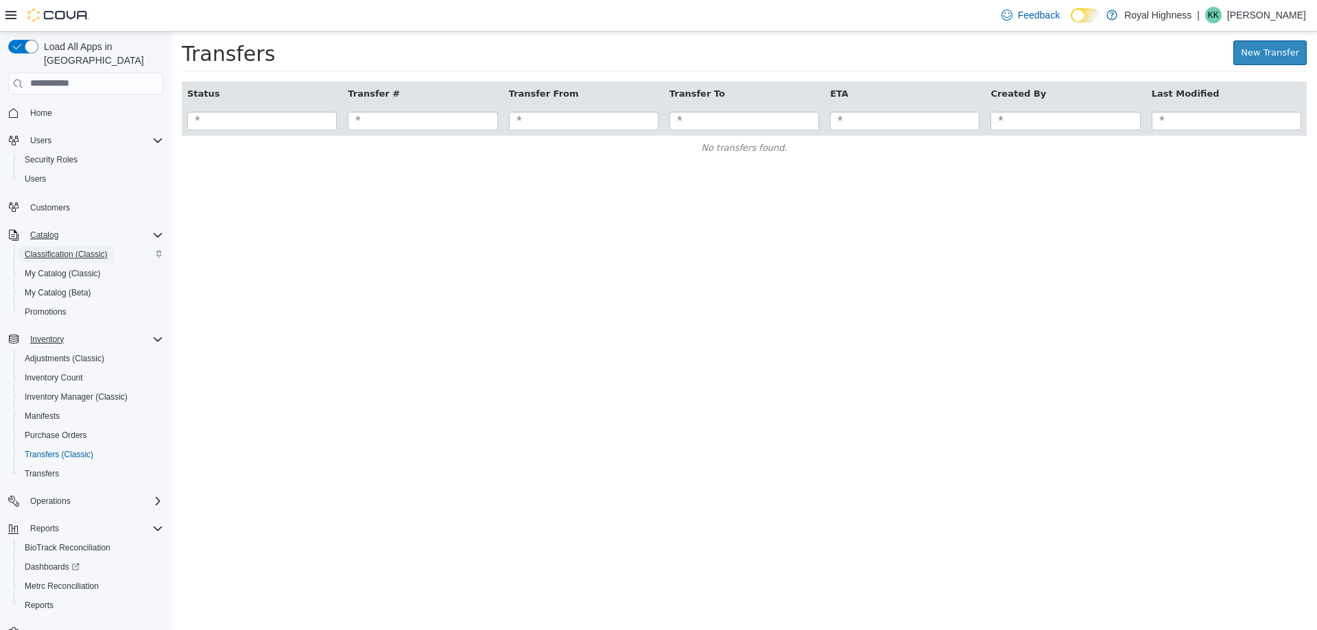
click at [50, 249] on span "Classification (Classic)" at bounding box center [66, 254] width 83 height 11
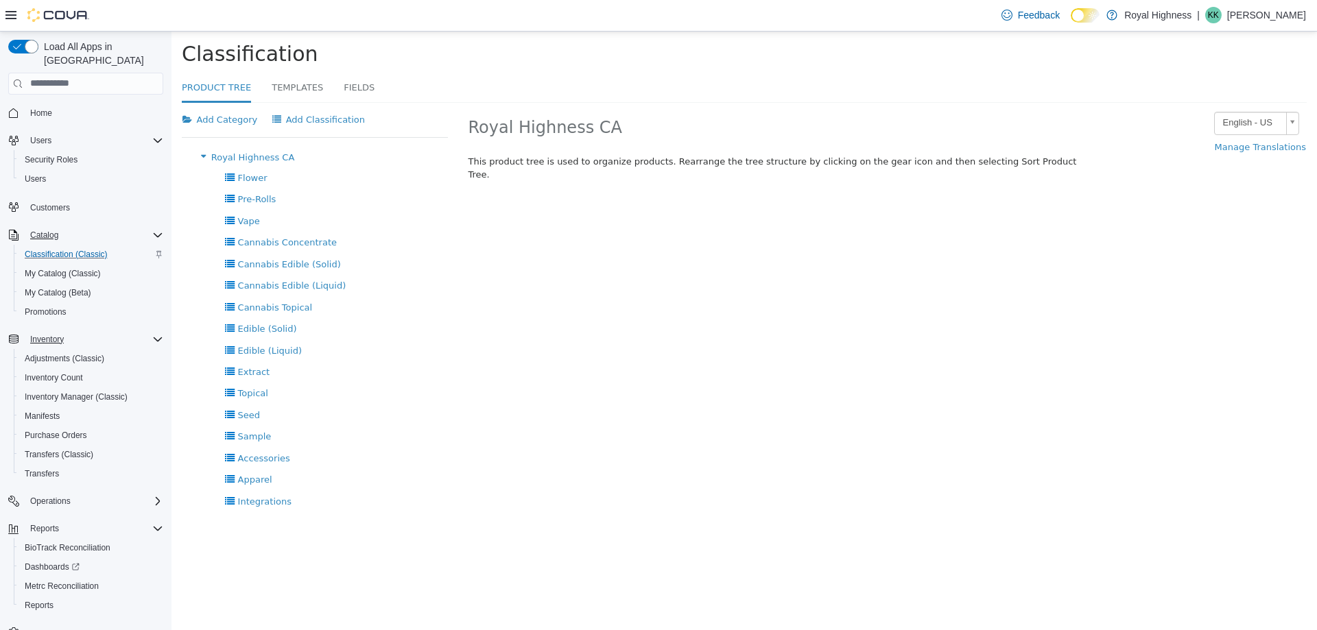
click at [8, 10] on icon at bounding box center [10, 15] width 11 height 11
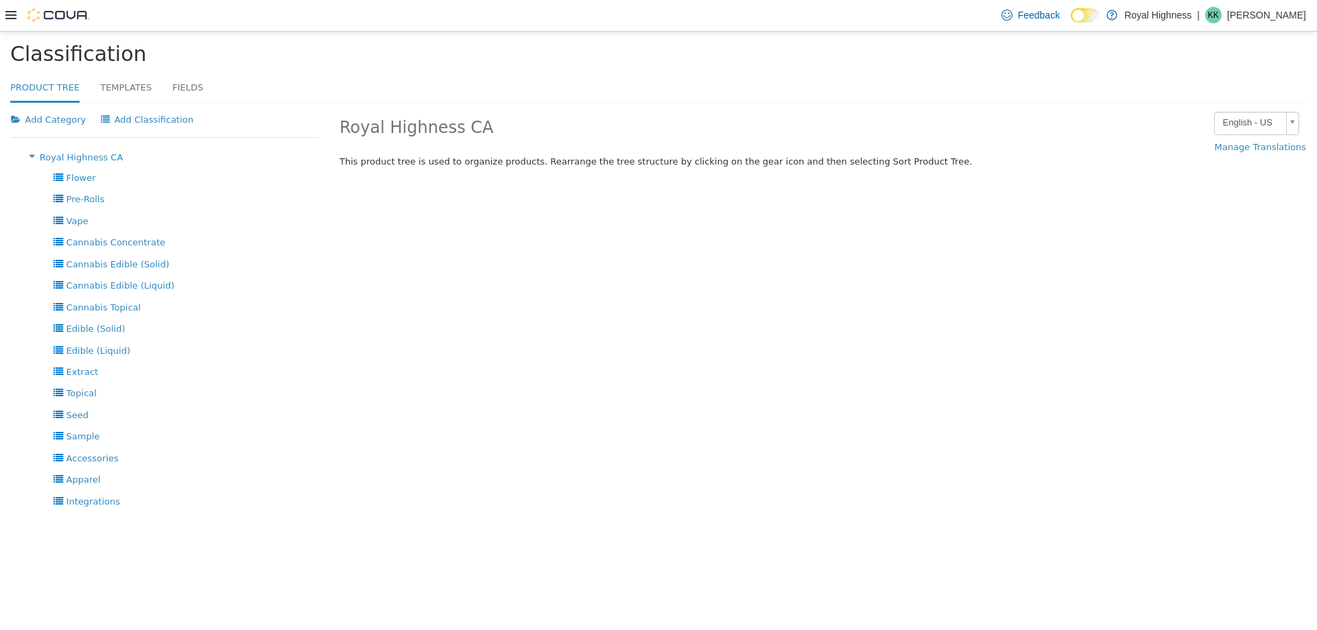
click at [8, 12] on icon at bounding box center [10, 15] width 11 height 8
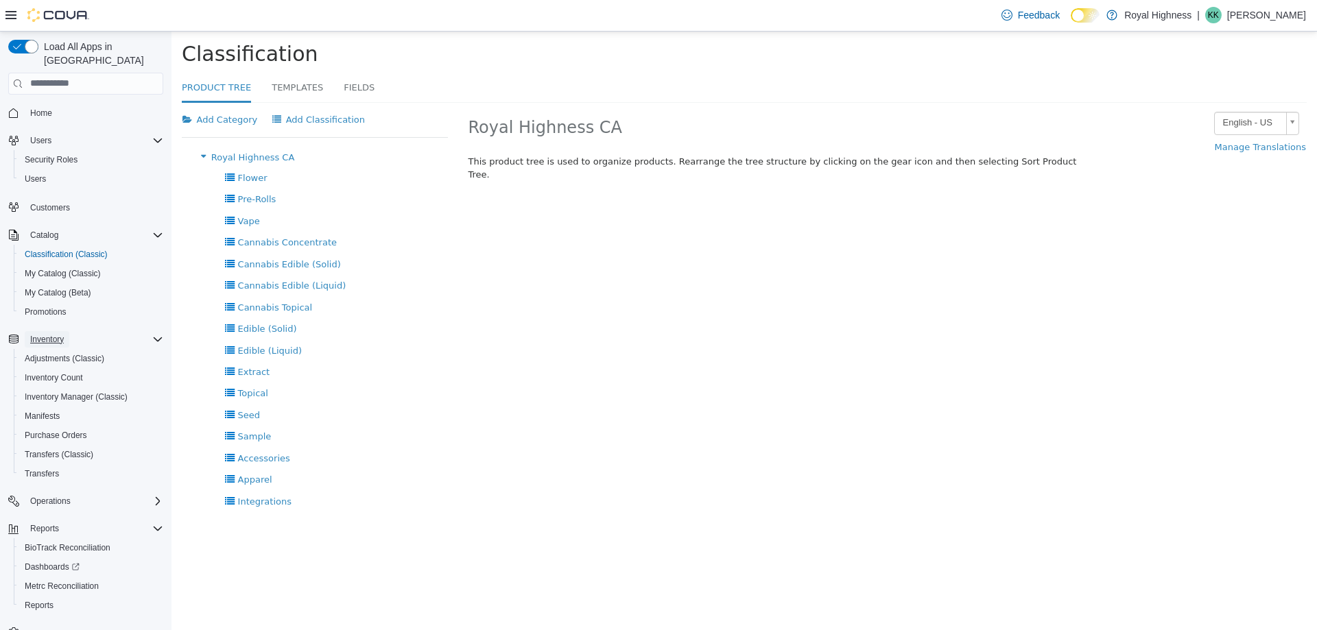
click at [34, 334] on span "Inventory" at bounding box center [47, 339] width 34 height 11
click at [46, 411] on span "Manifests" at bounding box center [42, 416] width 35 height 11
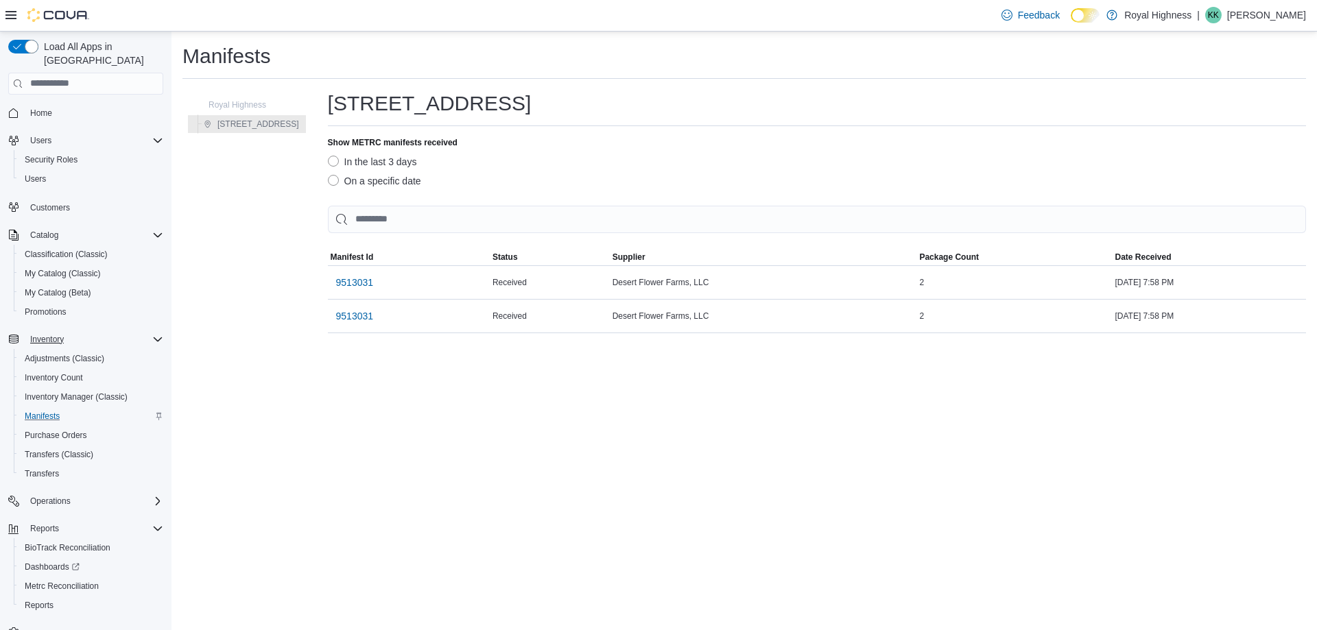
scroll to position [21, 0]
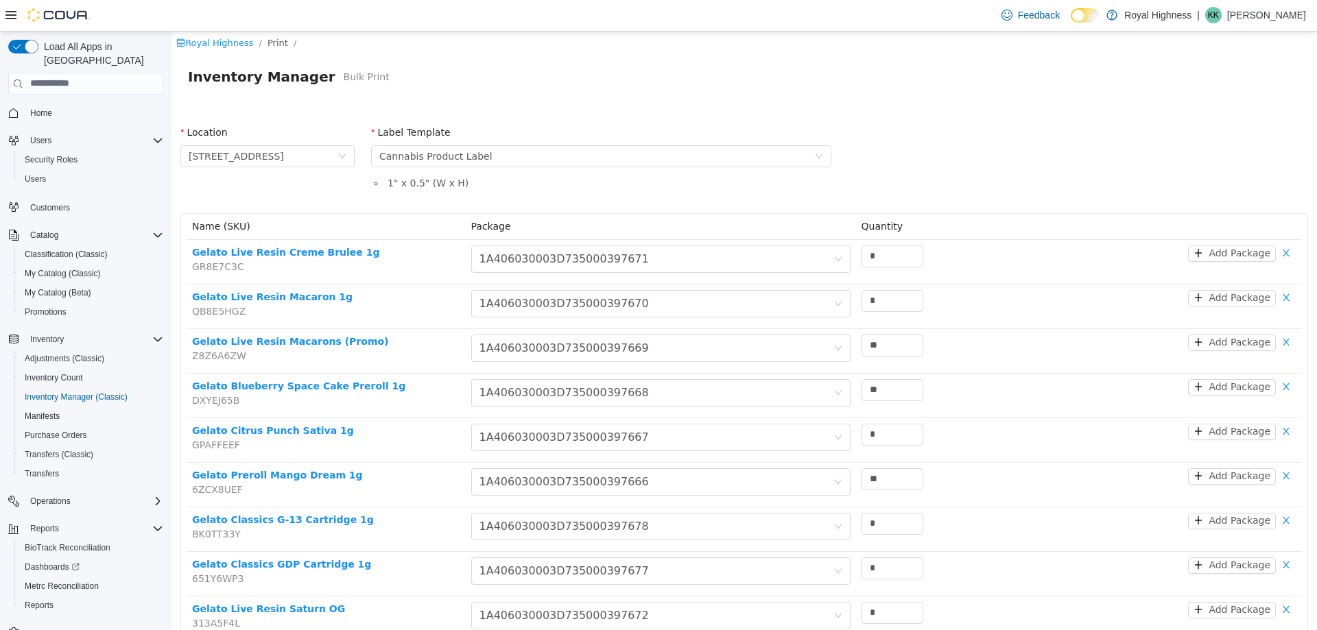
click at [654, 125] on div "Label Template" at bounding box center [601, 135] width 460 height 20
click at [58, 334] on span "Inventory" at bounding box center [47, 339] width 34 height 11
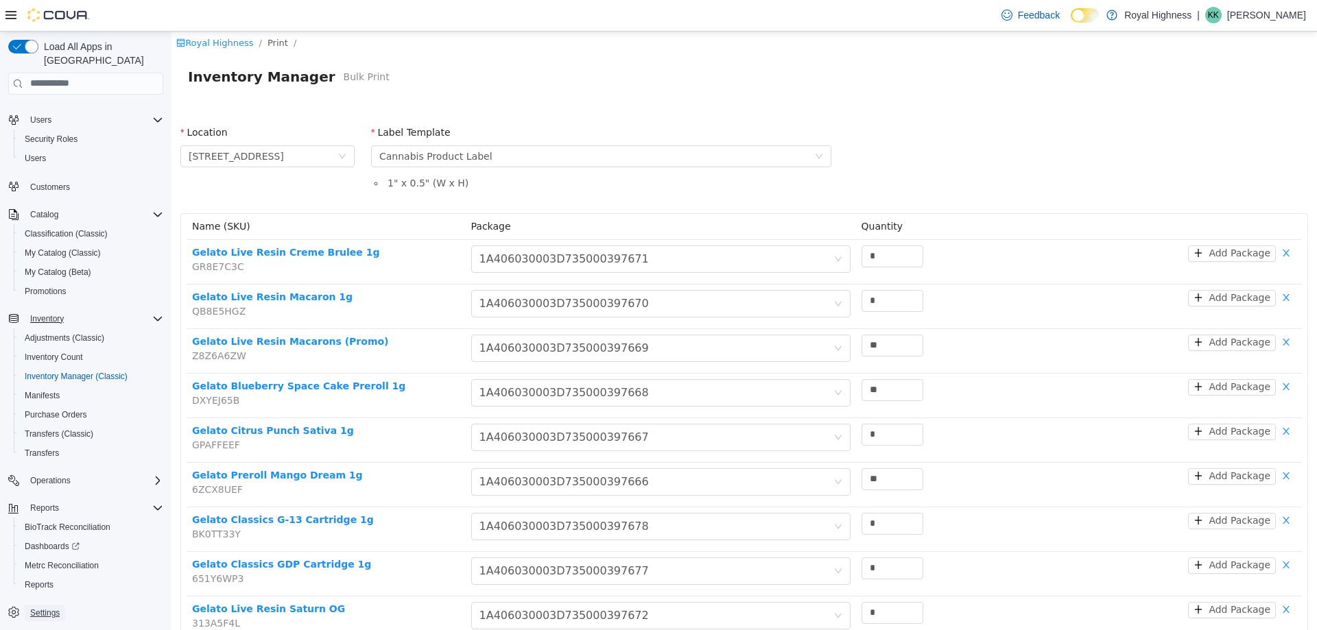
click at [60, 605] on link "Settings" at bounding box center [45, 613] width 40 height 16
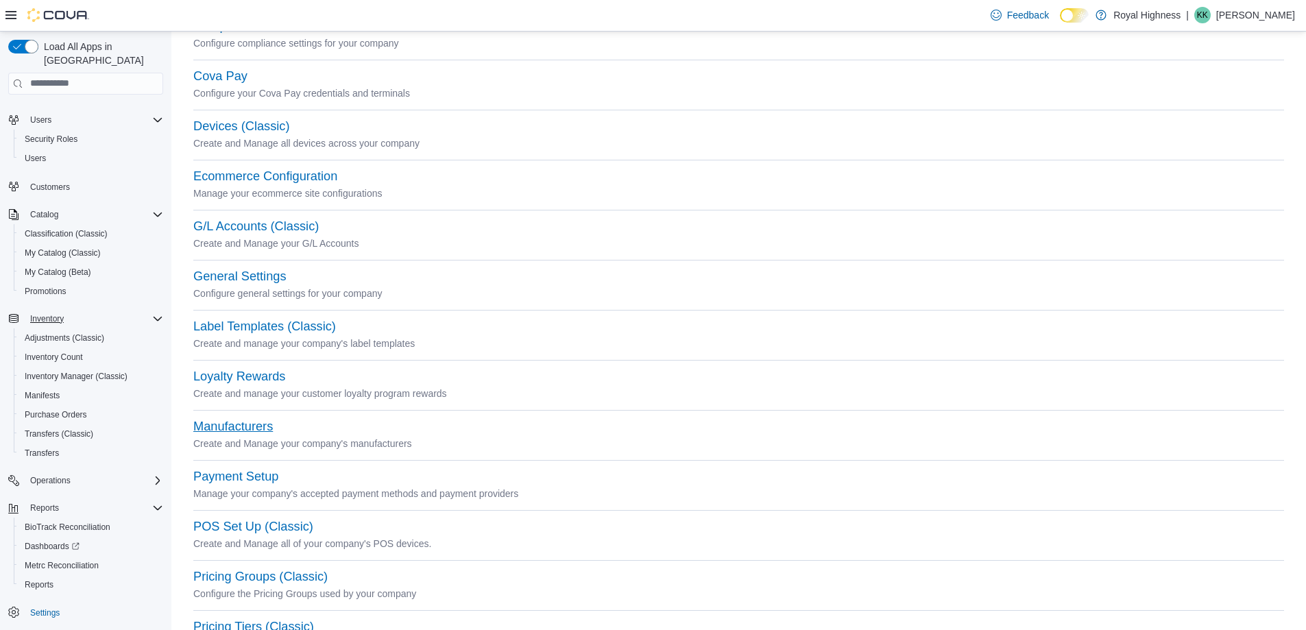
scroll to position [64, 0]
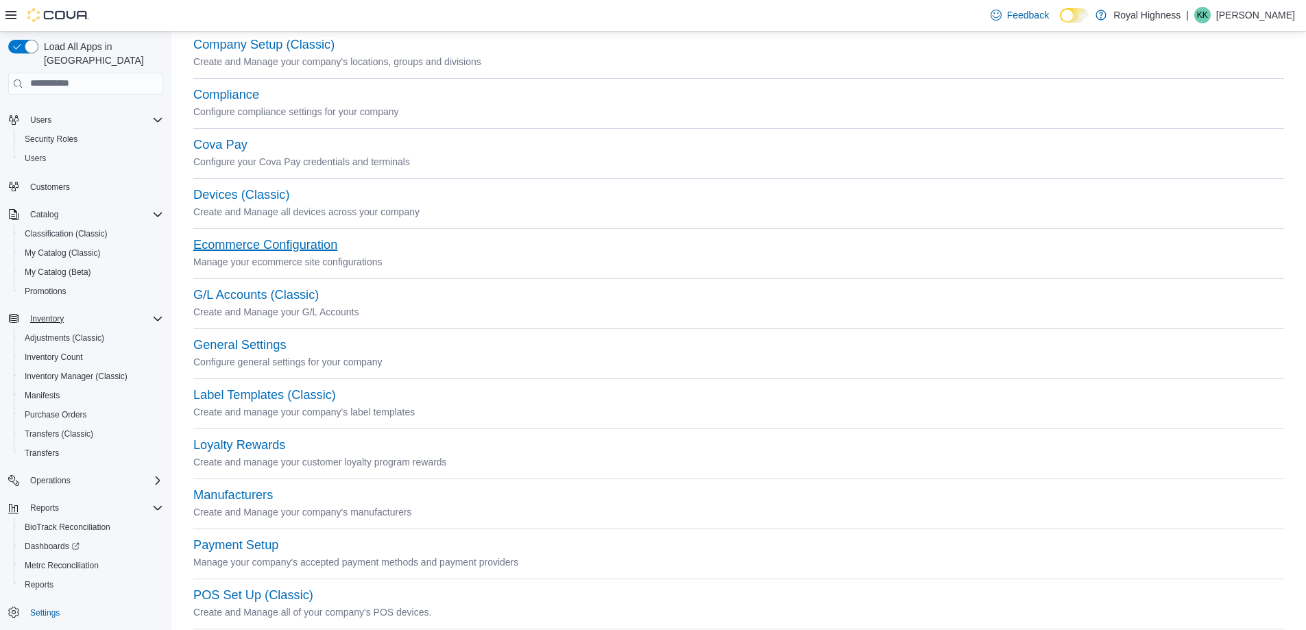
click at [248, 250] on button "Ecommerce Configuration" at bounding box center [265, 245] width 144 height 14
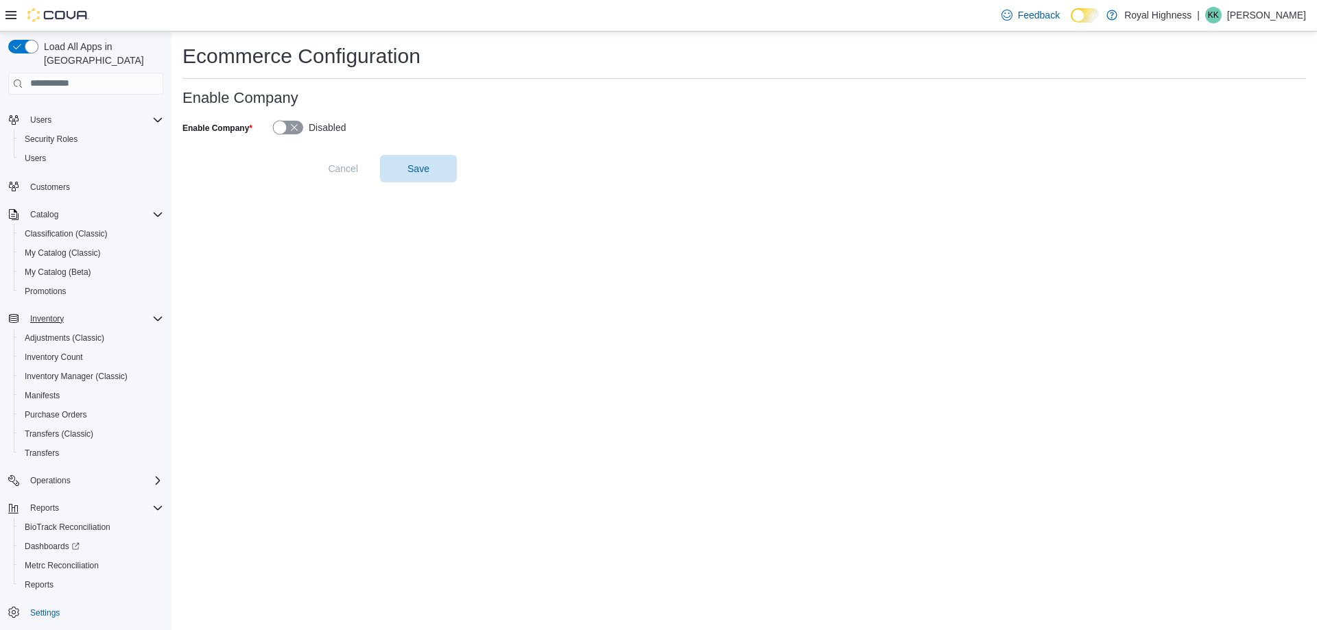
click at [280, 126] on button "Enable Company" at bounding box center [288, 128] width 30 height 14
click at [435, 173] on span "Save" at bounding box center [418, 167] width 60 height 27
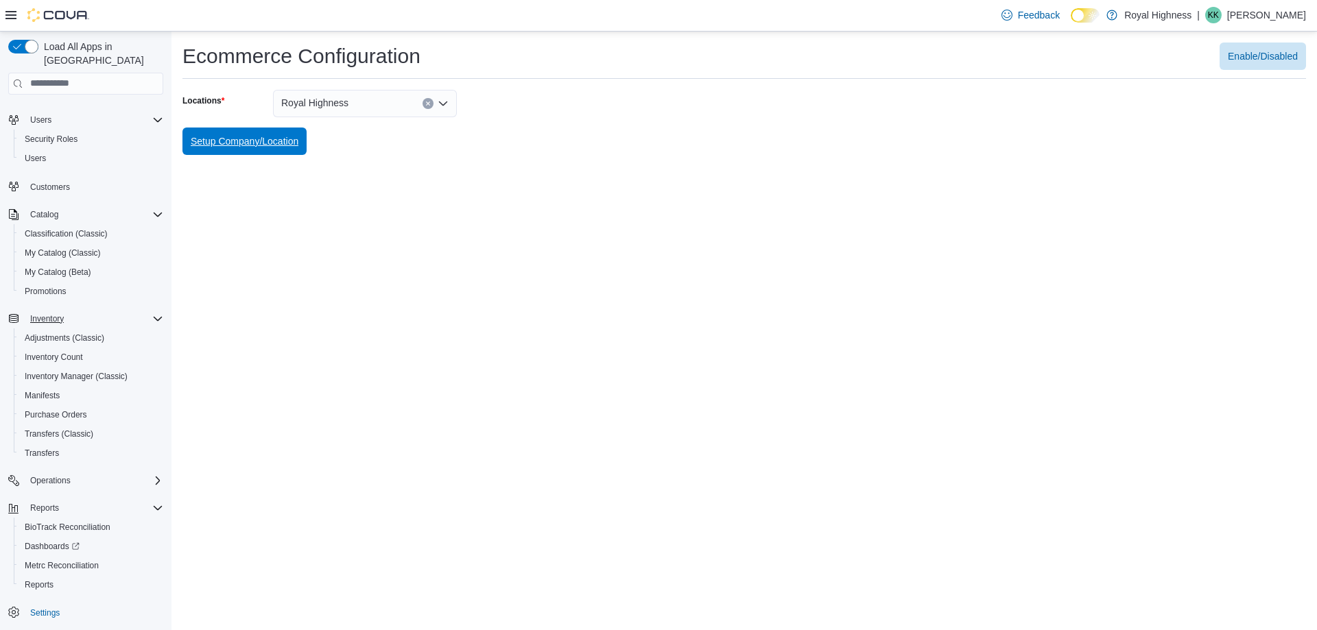
click at [228, 145] on span "Setup Company/Location" at bounding box center [245, 141] width 108 height 14
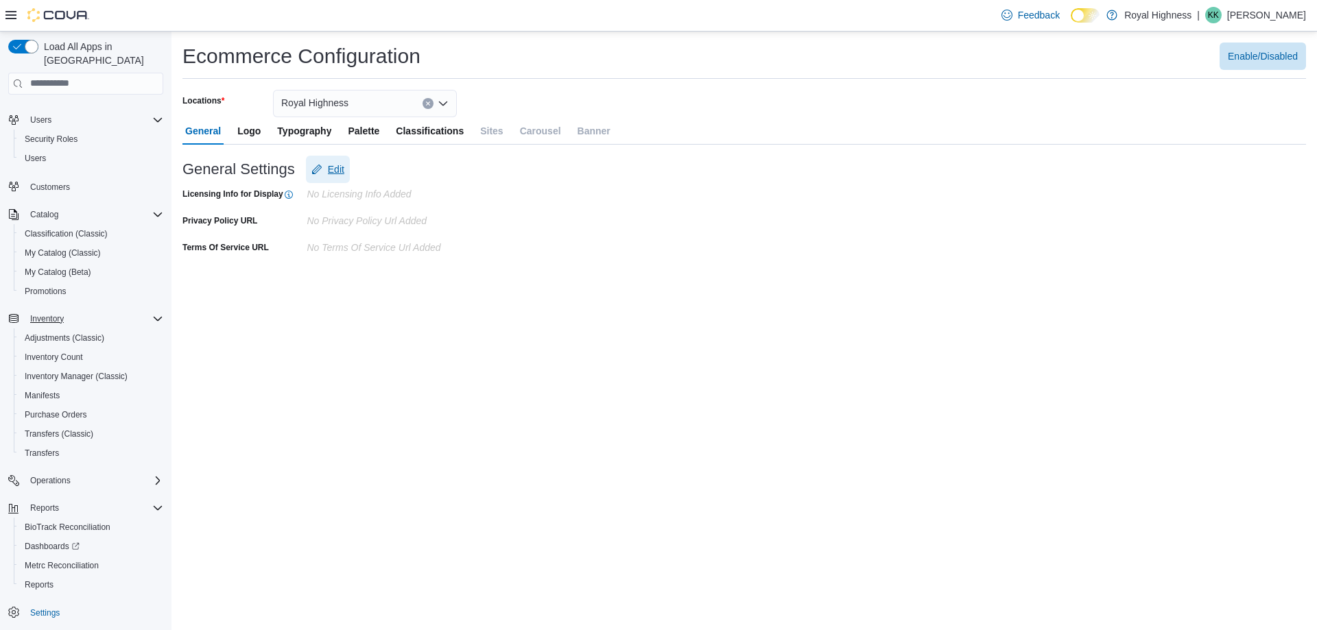
click at [339, 170] on span "Edit" at bounding box center [336, 170] width 16 height 14
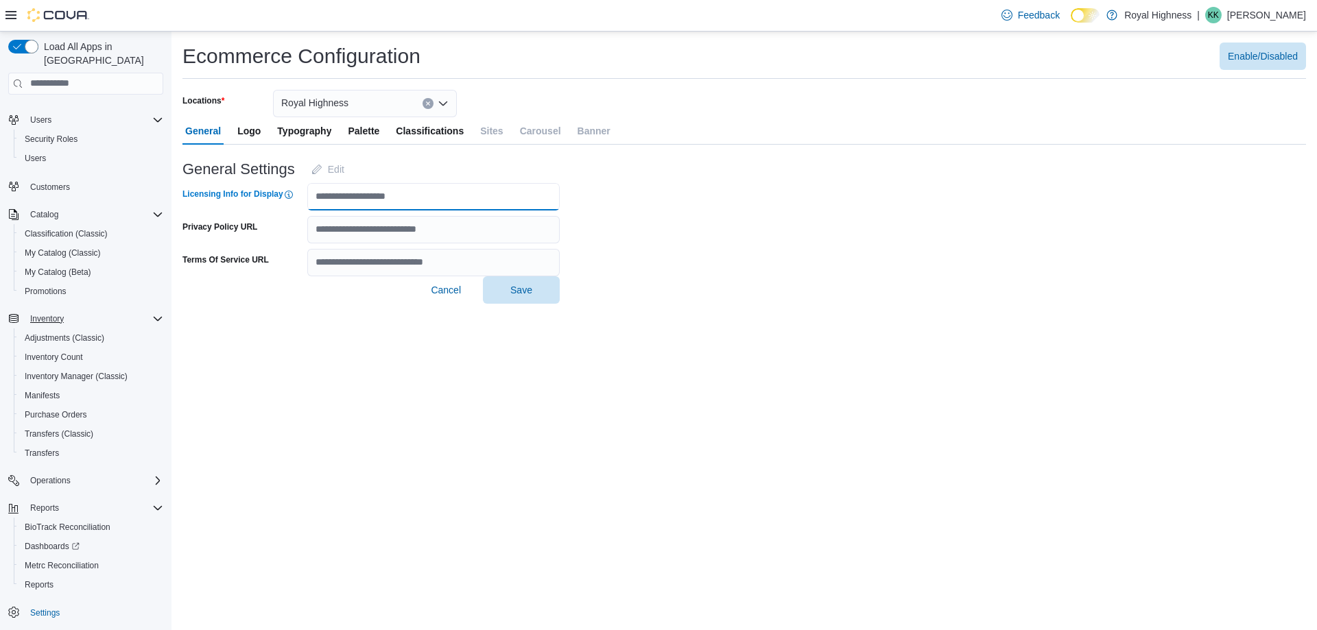
click at [368, 197] on input "Licensing Info for Display" at bounding box center [433, 196] width 253 height 27
click at [374, 235] on input "Privacy Policy URL" at bounding box center [433, 229] width 253 height 27
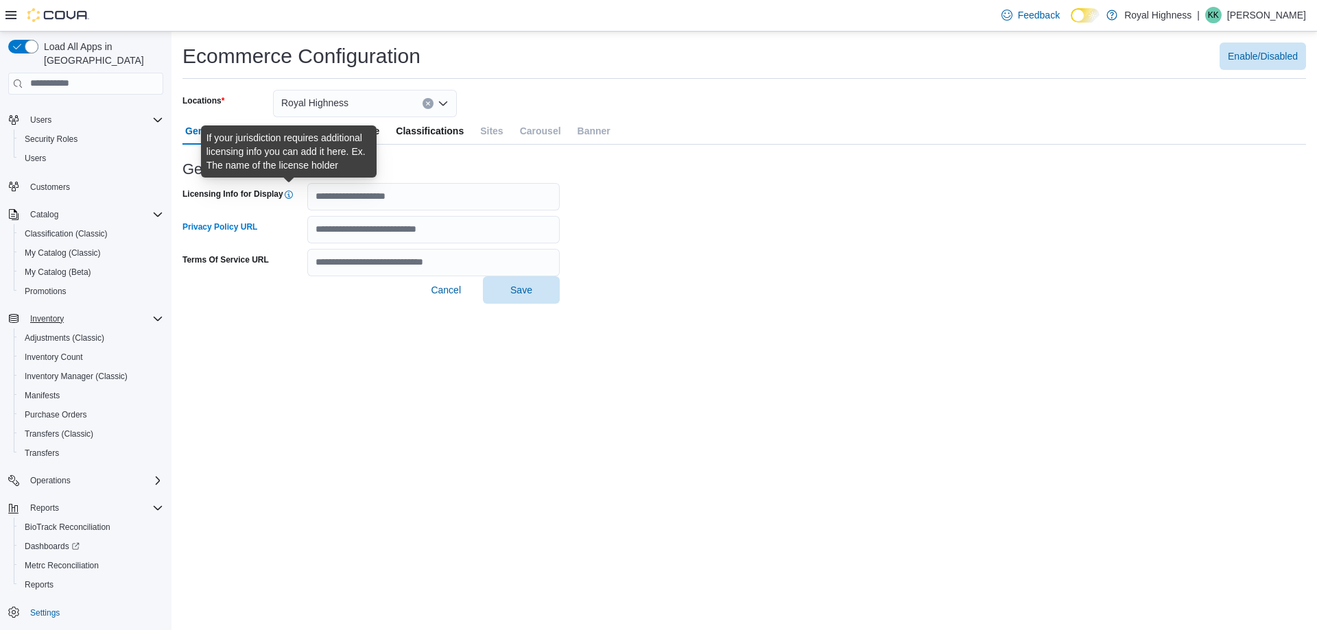
click at [287, 190] on icon at bounding box center [288, 194] width 11 height 11
click at [307, 190] on input "Licensing Info for Display" at bounding box center [433, 196] width 253 height 27
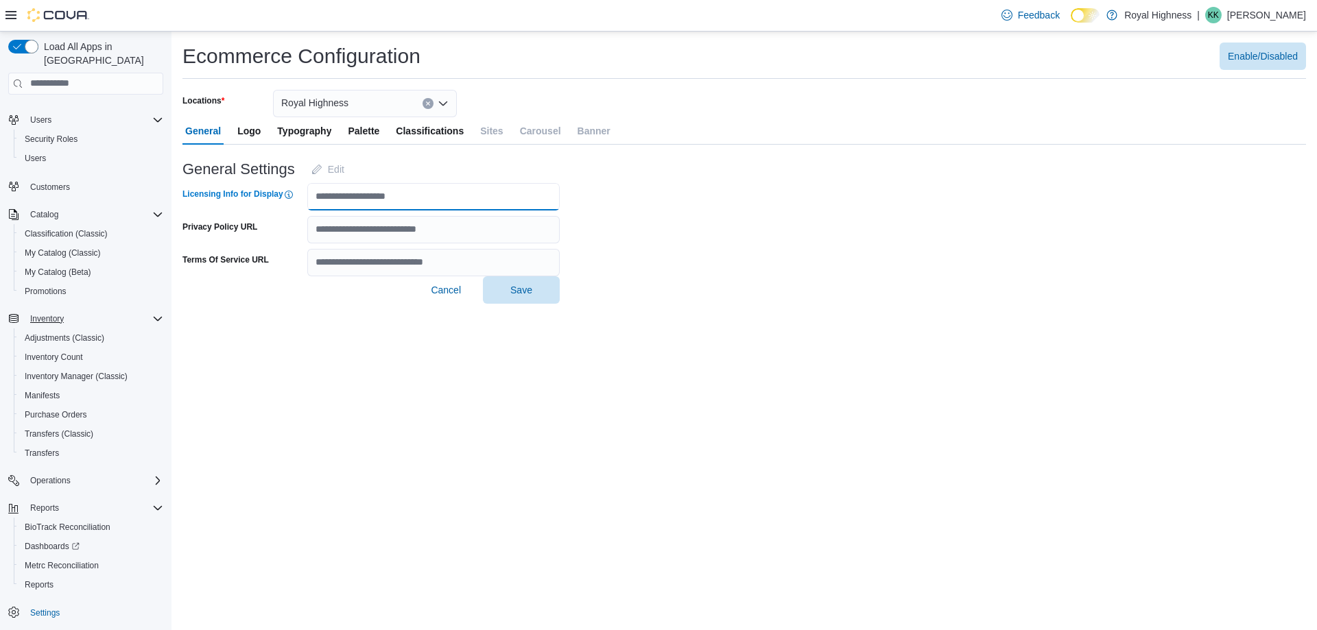
click at [346, 196] on input "Licensing Info for Display" at bounding box center [433, 196] width 253 height 27
type input "**********"
click at [523, 289] on span "Save" at bounding box center [521, 290] width 22 height 14
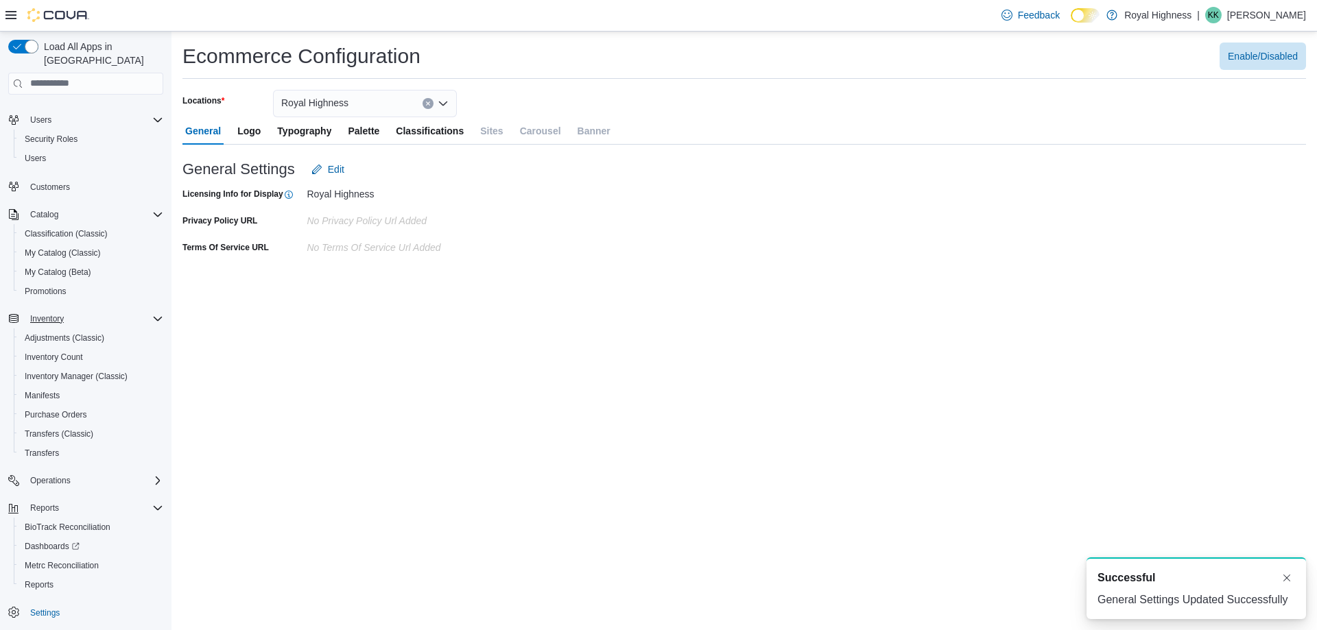
click at [250, 132] on span "Logo" at bounding box center [248, 130] width 23 height 27
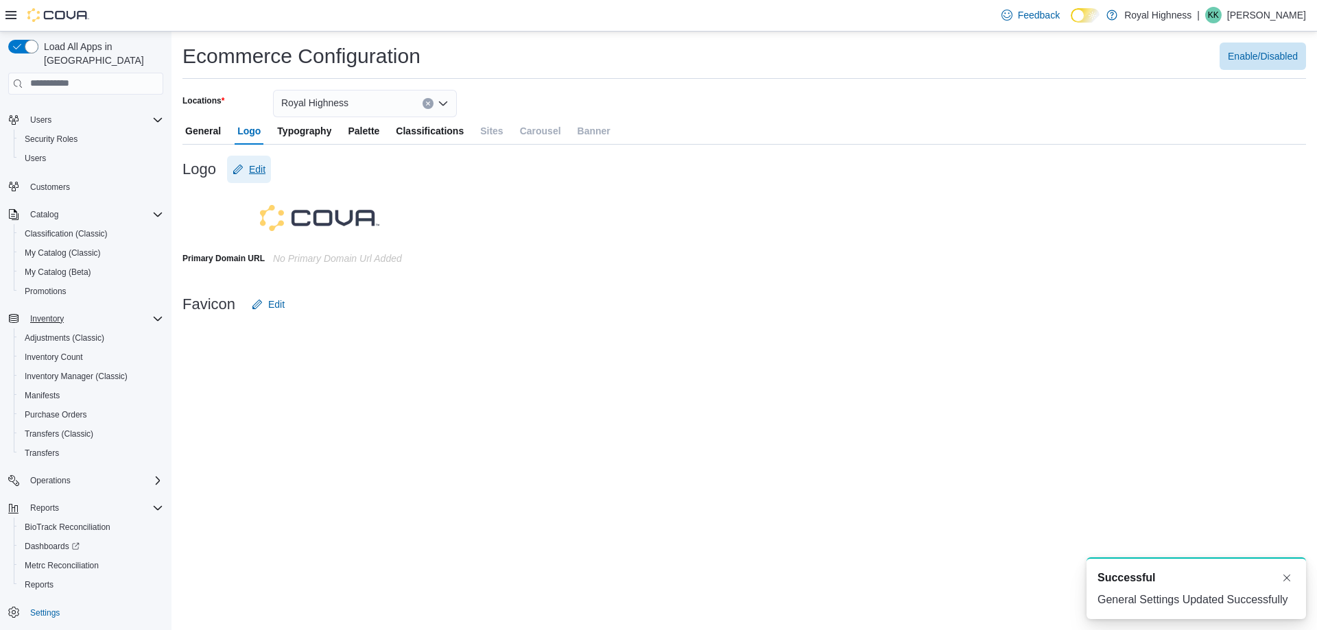
click at [253, 165] on span "Edit" at bounding box center [257, 170] width 16 height 14
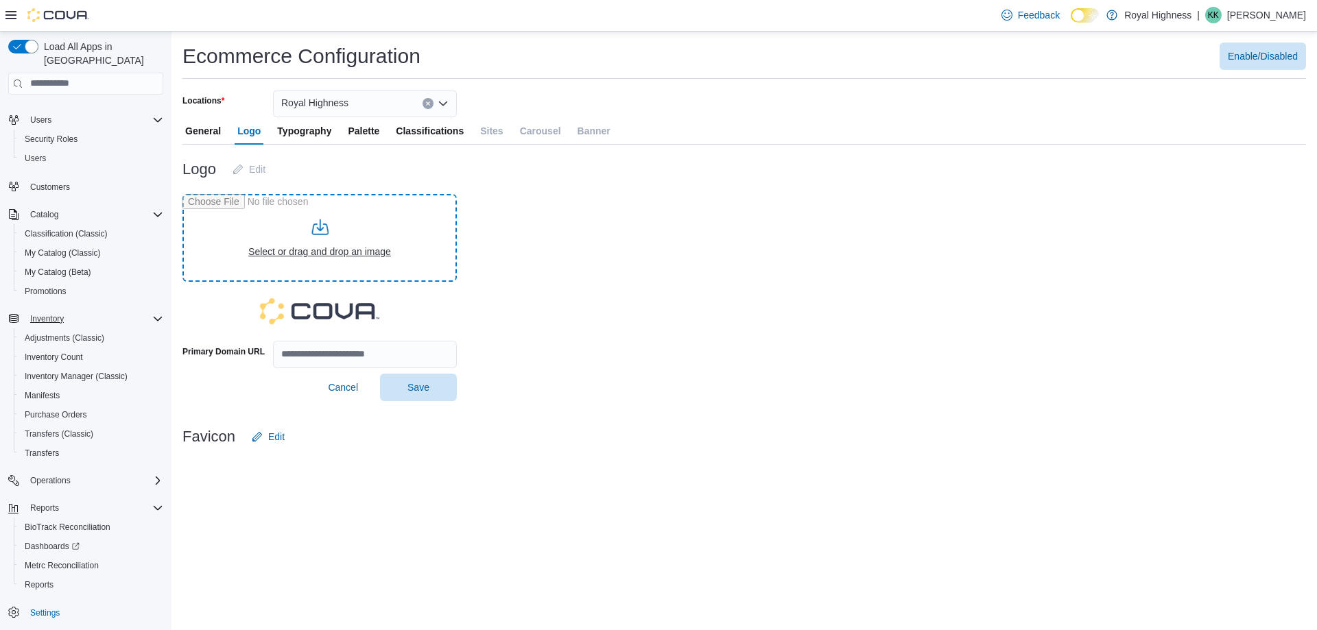
click at [325, 232] on input "file" at bounding box center [319, 238] width 274 height 88
click at [434, 137] on span "Classifications" at bounding box center [430, 130] width 68 height 27
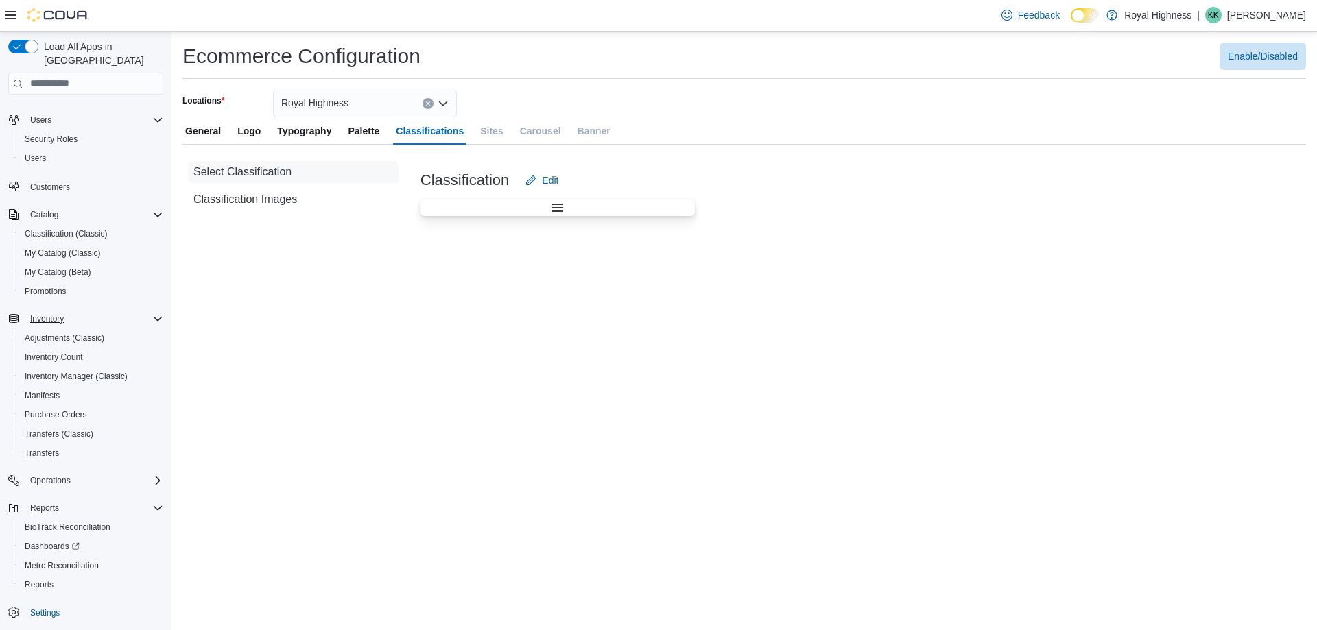
click at [369, 135] on span "Palette" at bounding box center [364, 130] width 32 height 27
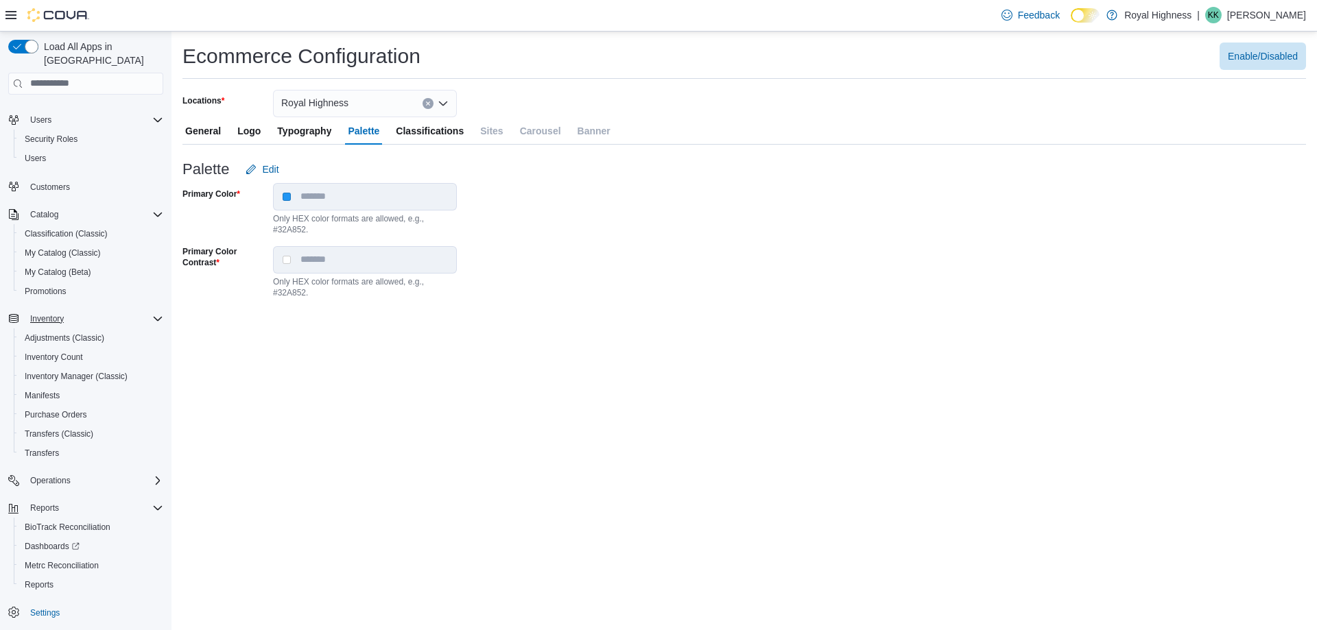
click at [292, 134] on span "Typography" at bounding box center [304, 130] width 54 height 27
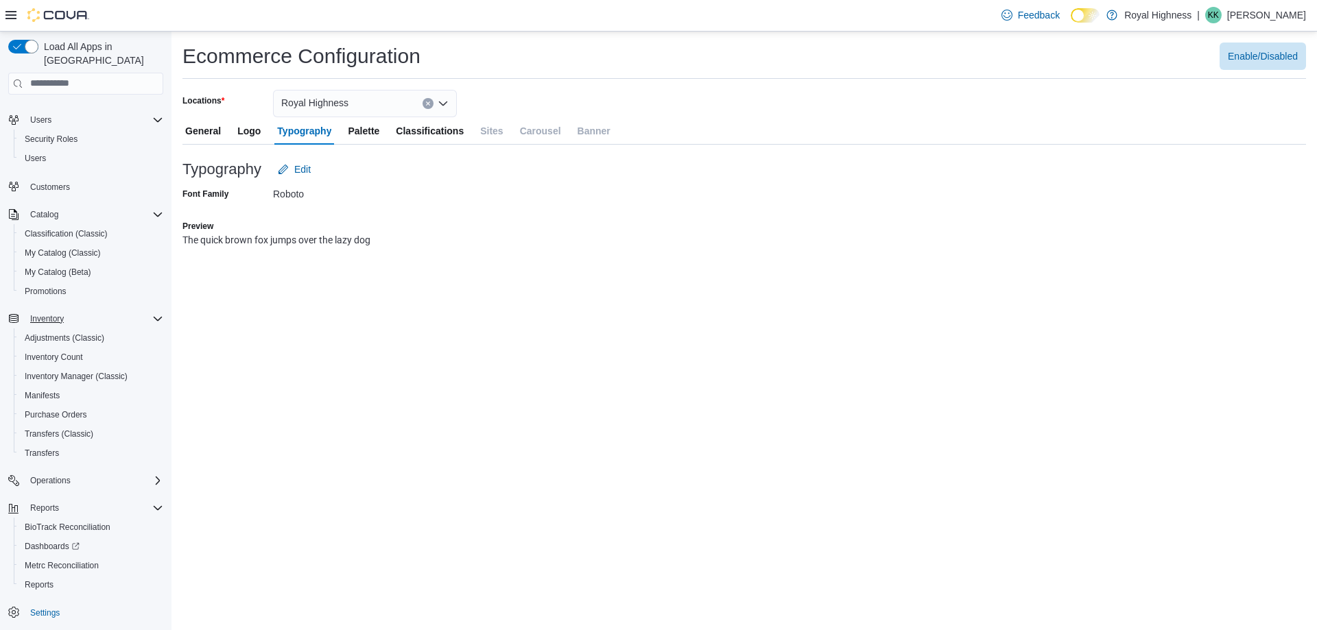
click at [254, 133] on span "Logo" at bounding box center [248, 130] width 23 height 27
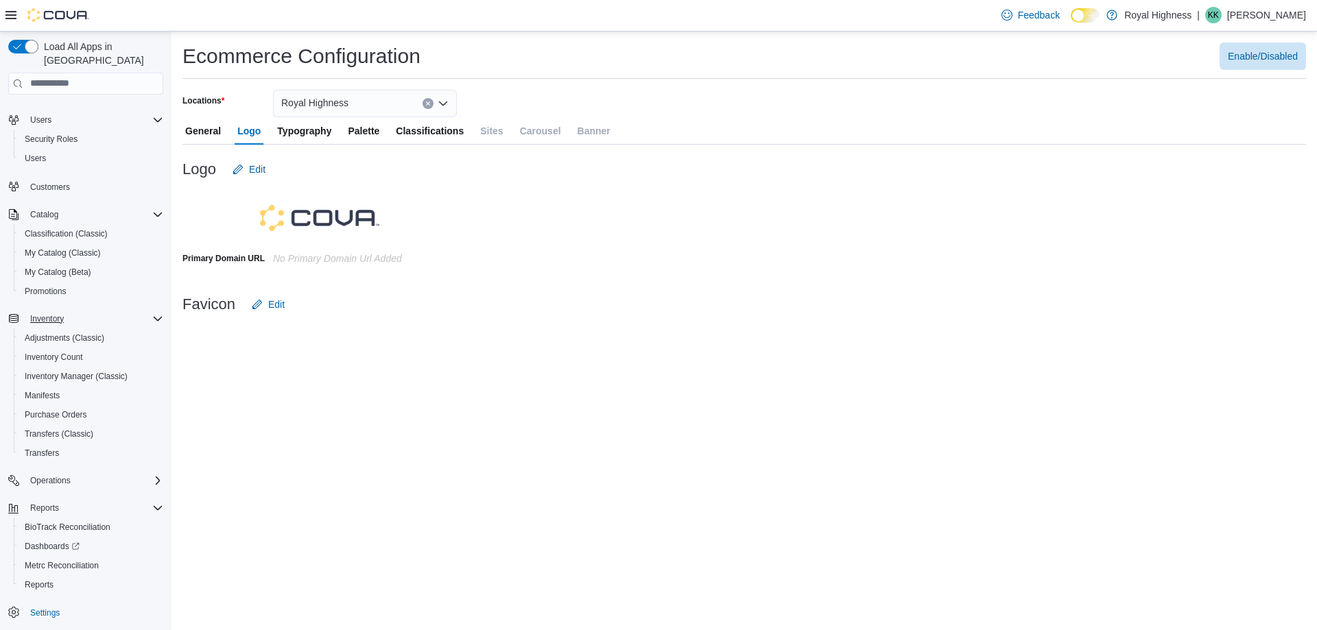
click at [449, 135] on span "Classifications" at bounding box center [430, 130] width 68 height 27
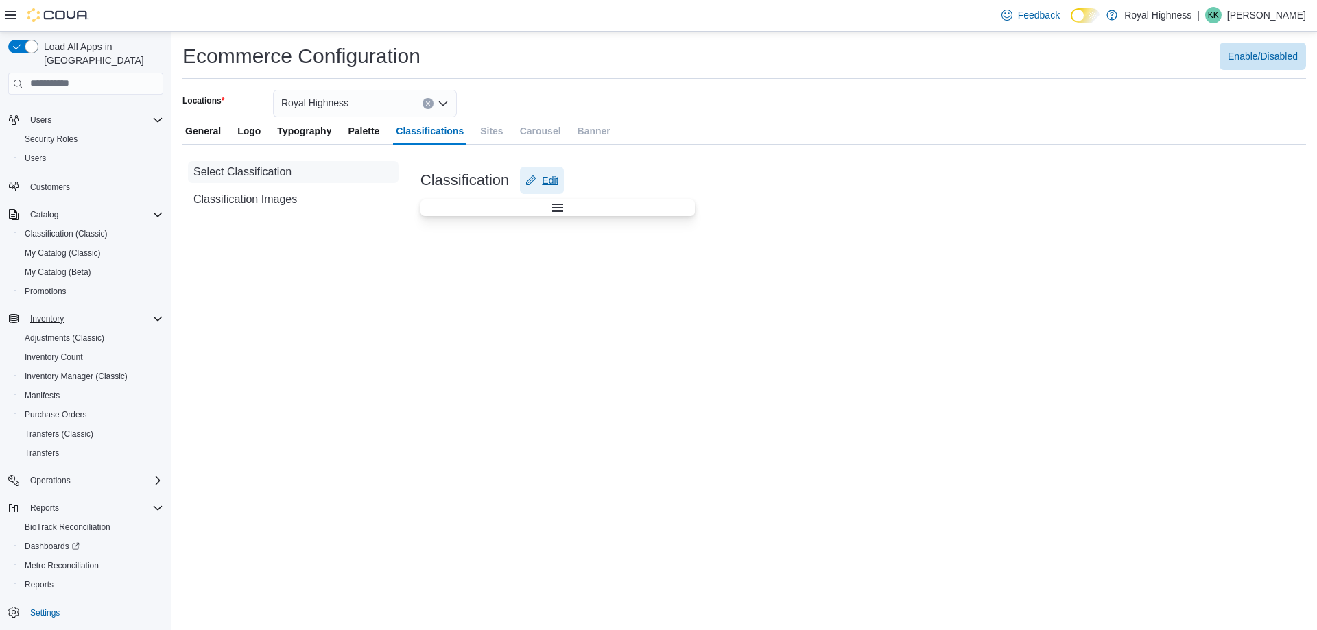
click at [531, 183] on icon "Edit" at bounding box center [530, 180] width 11 height 11
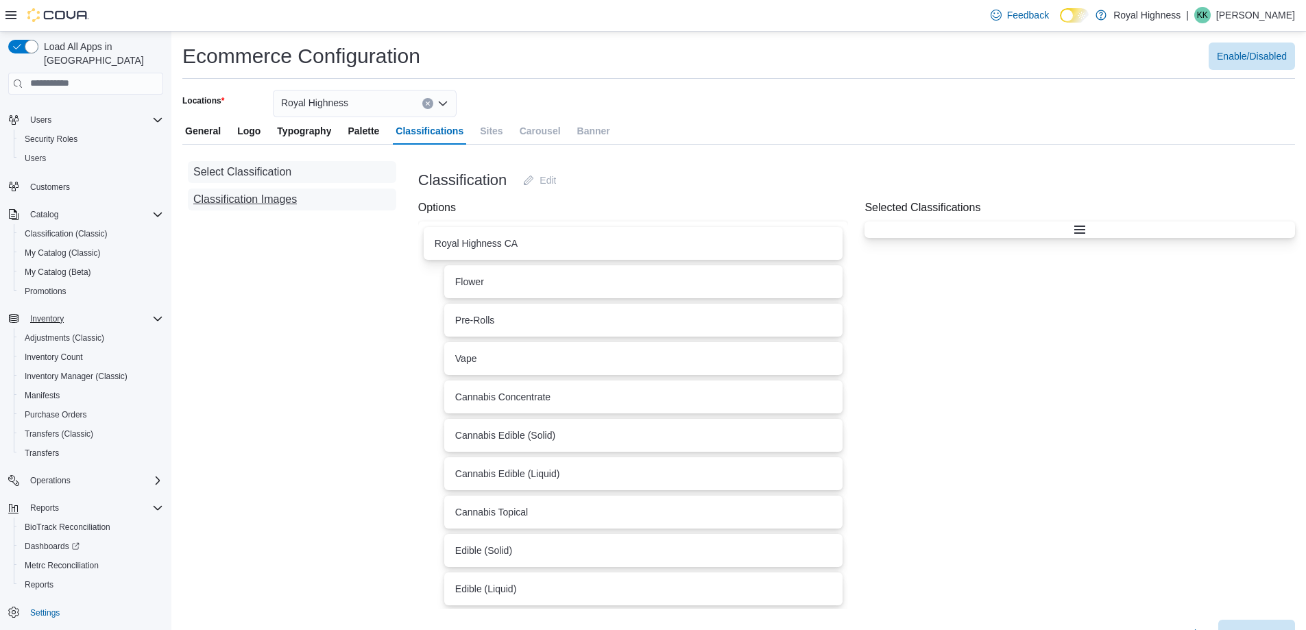
click at [354, 199] on button "Classification Images" at bounding box center [292, 200] width 208 height 22
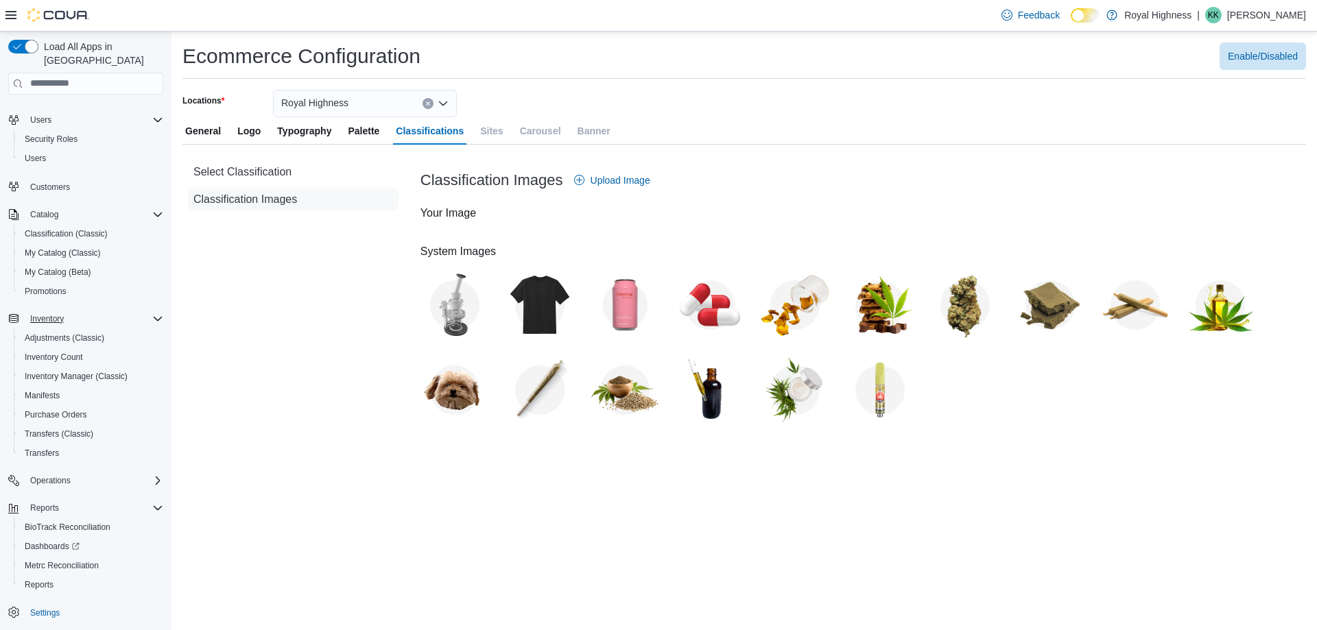
click at [331, 270] on div "Select Classification Classification Images" at bounding box center [293, 290] width 222 height 269
click at [955, 189] on div "Classification Images Upload Image" at bounding box center [862, 180] width 885 height 27
click at [448, 108] on icon "Open list of options" at bounding box center [443, 103] width 11 height 11
click at [483, 102] on div "Locations Royal Highness Combo box. Selected. Royal Highness. Press Backspace t…" at bounding box center [743, 103] width 1123 height 27
click at [206, 137] on span "General" at bounding box center [203, 130] width 36 height 27
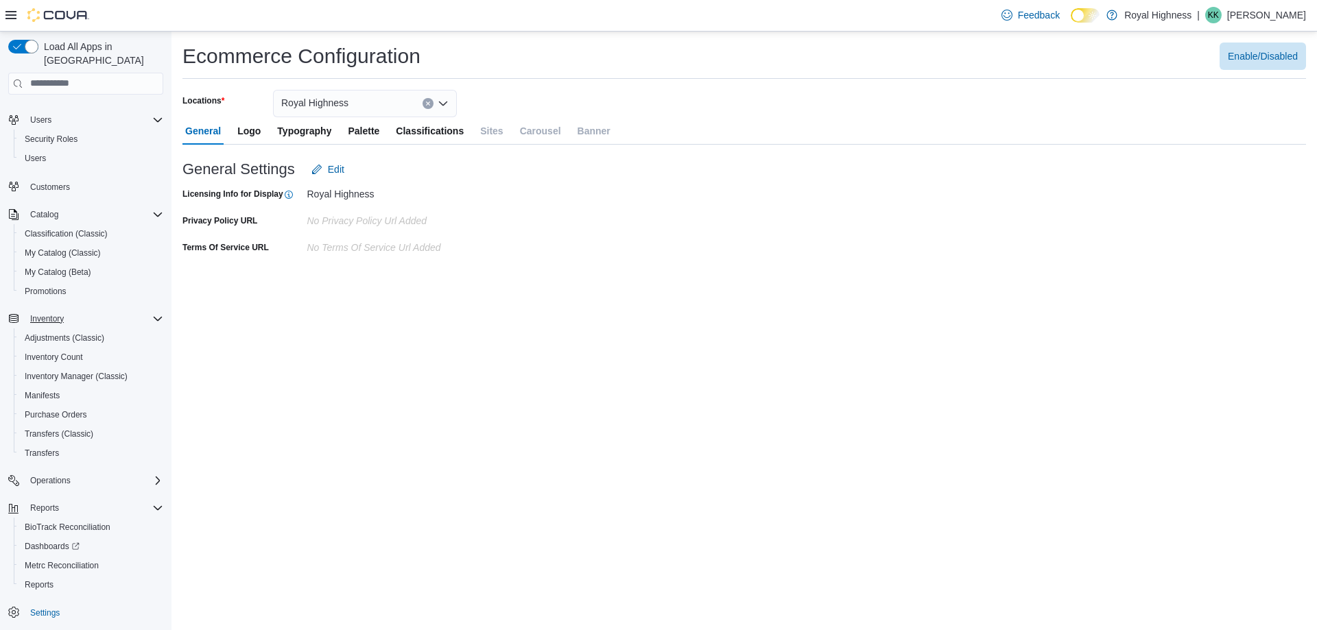
click at [254, 137] on span "Logo" at bounding box center [248, 130] width 23 height 27
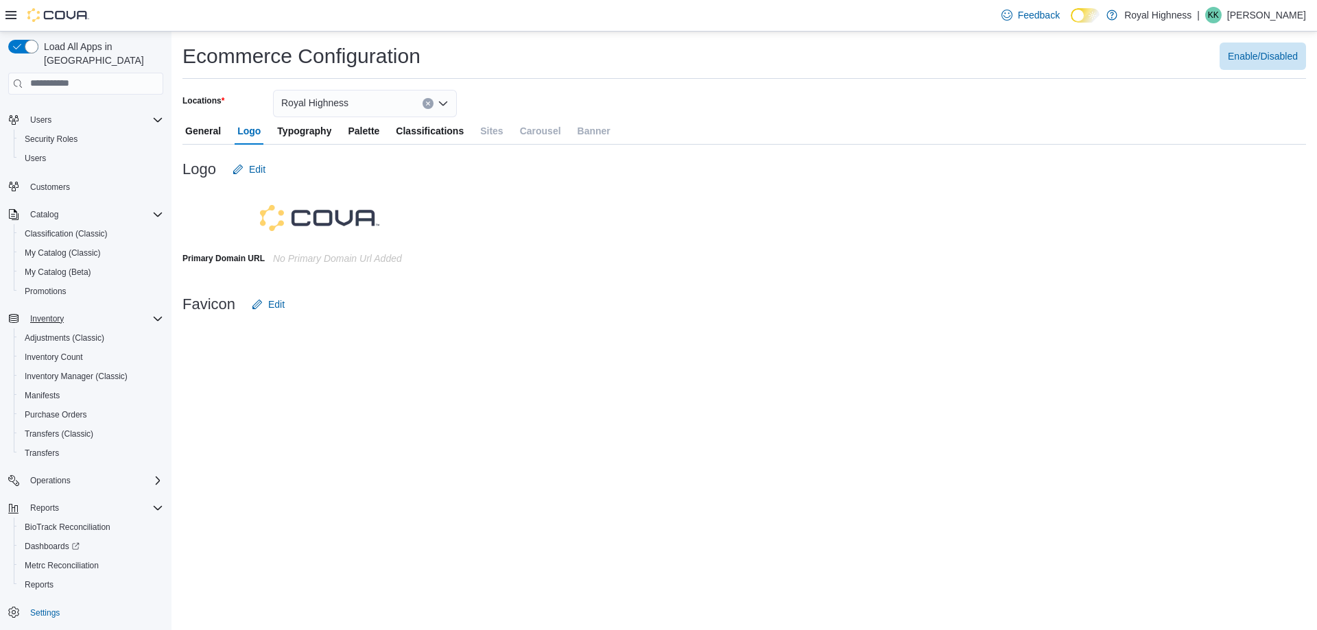
click at [287, 248] on div "No primary Domain Url added" at bounding box center [365, 256] width 184 height 16
click at [286, 263] on div "No primary Domain Url added" at bounding box center [365, 256] width 184 height 16
click at [274, 264] on div "No primary Domain Url added" at bounding box center [365, 258] width 184 height 21
click at [276, 257] on div "No primary Domain Url added" at bounding box center [365, 256] width 184 height 16
click at [1232, 57] on span "Enable/Disabled" at bounding box center [1263, 56] width 70 height 14
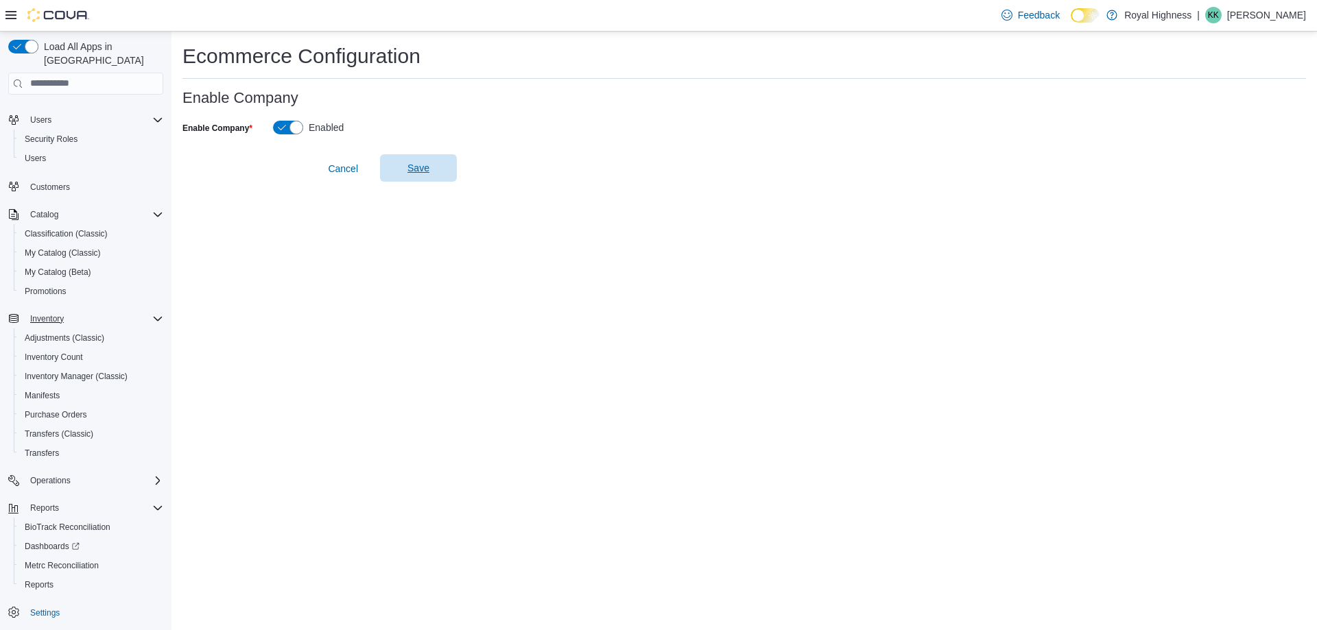
click at [421, 168] on span "Save" at bounding box center [418, 168] width 22 height 14
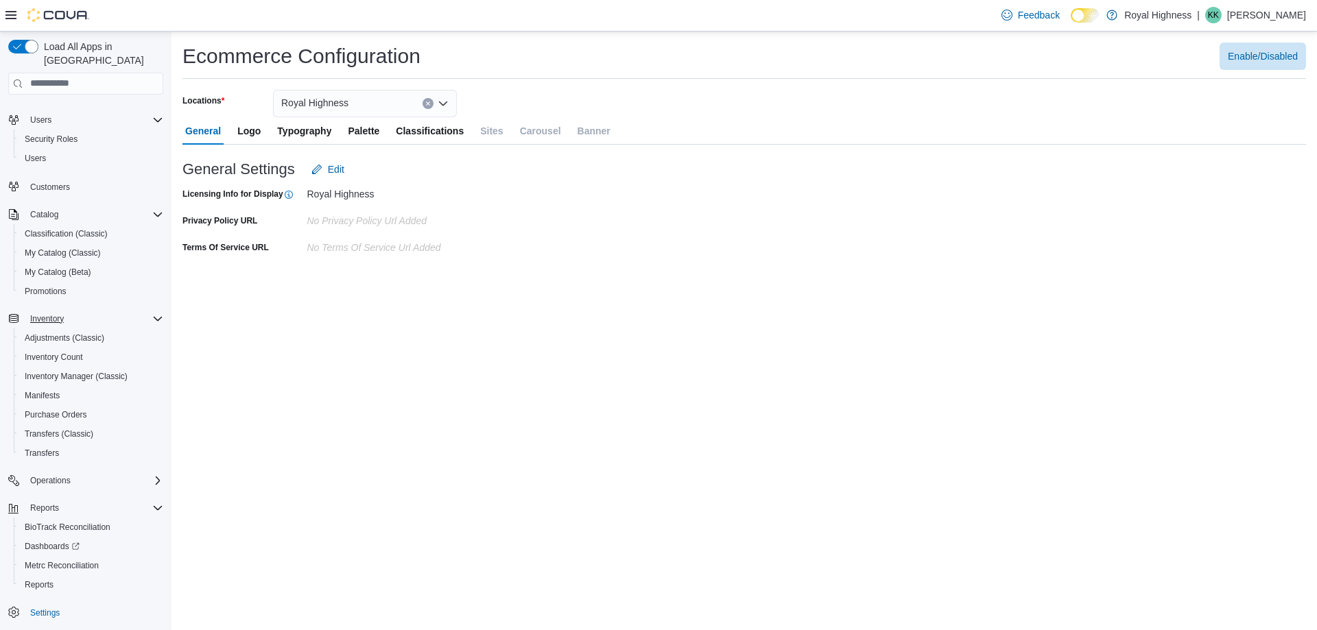
click at [252, 133] on span "Logo" at bounding box center [248, 130] width 23 height 27
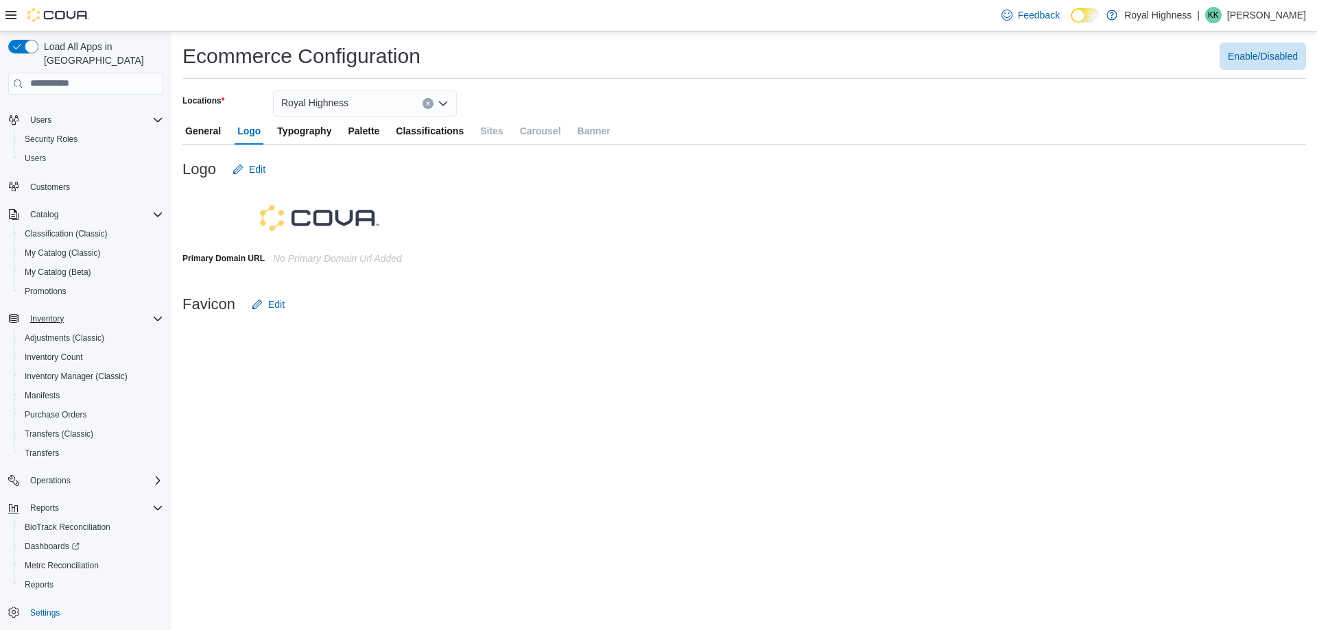
click at [259, 254] on label "Primary Domain URL" at bounding box center [223, 258] width 82 height 11
drag, startPoint x: 285, startPoint y: 253, endPoint x: 241, endPoint y: 254, distance: 43.9
click at [241, 254] on label "Primary Domain URL" at bounding box center [223, 258] width 82 height 11
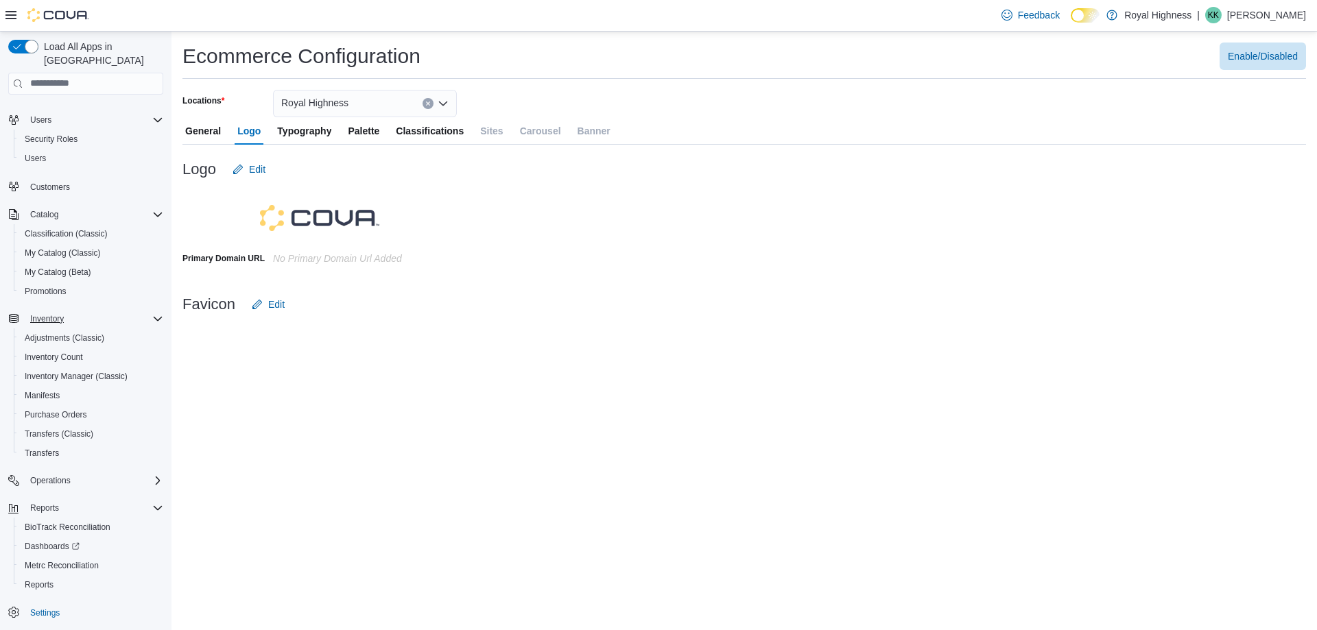
click at [253, 254] on label "Primary Domain URL" at bounding box center [223, 258] width 82 height 11
click at [289, 216] on img at bounding box center [319, 218] width 119 height 26
click at [352, 280] on div at bounding box center [743, 285] width 1123 height 11
click at [361, 256] on div "No primary Domain Url added" at bounding box center [365, 256] width 184 height 16
click at [276, 220] on img at bounding box center [319, 218] width 119 height 26
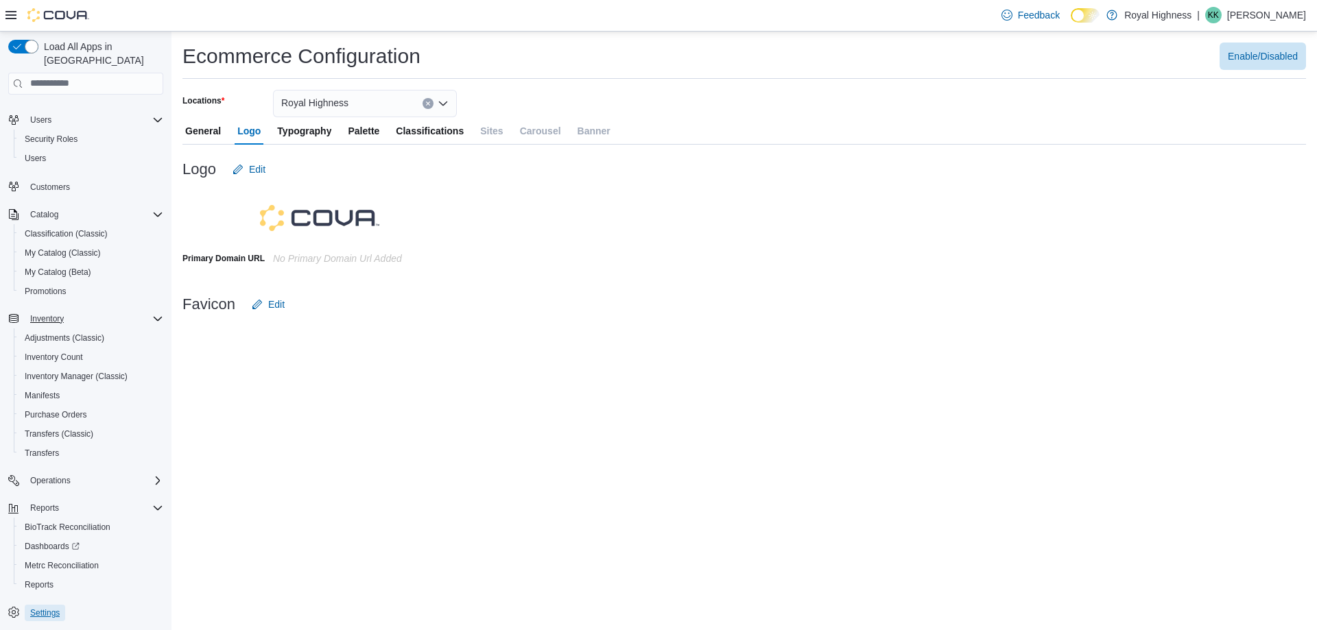
click at [43, 608] on span "Settings" at bounding box center [44, 613] width 29 height 11
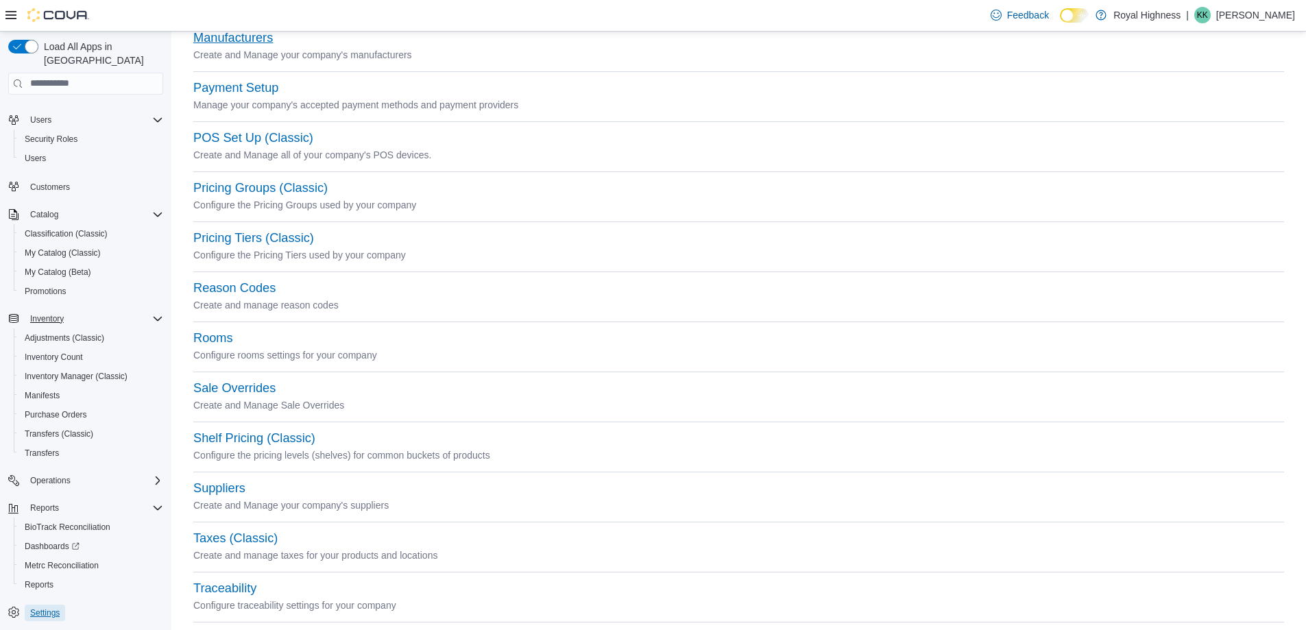
scroll to position [544, 0]
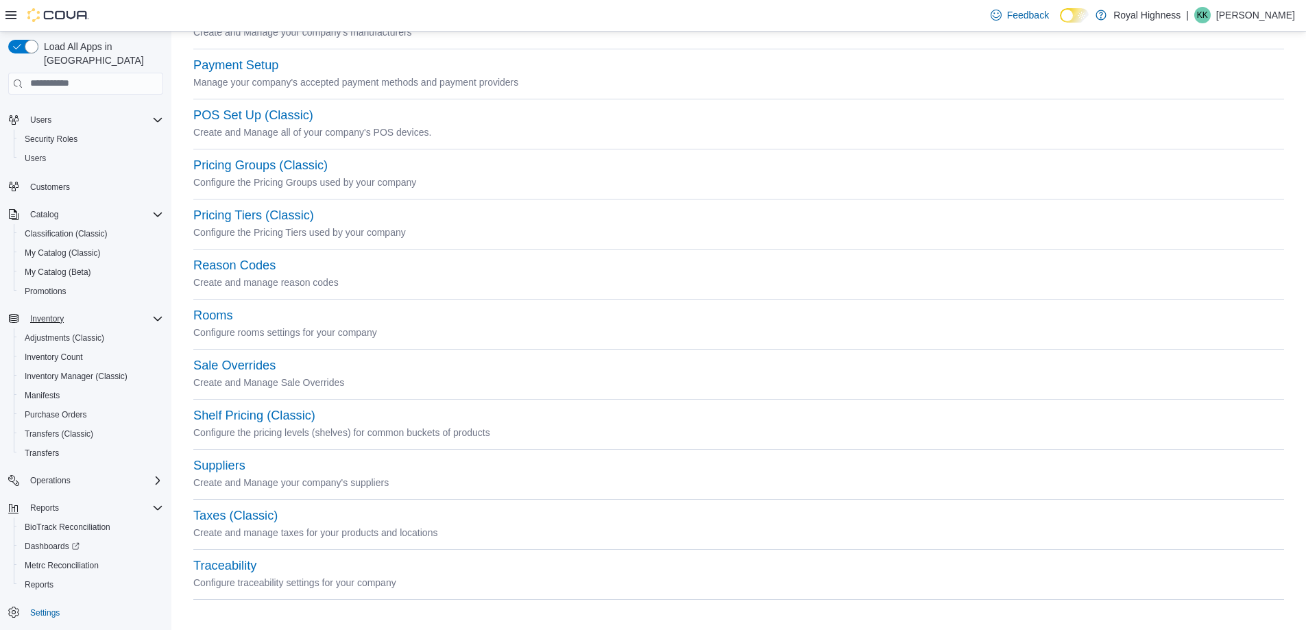
click at [230, 455] on div "Shelf Pricing (Classic) Configure the pricing levels (shelves) for common bucke…" at bounding box center [738, 433] width 1091 height 50
click at [224, 468] on button "Suppliers" at bounding box center [219, 466] width 52 height 14
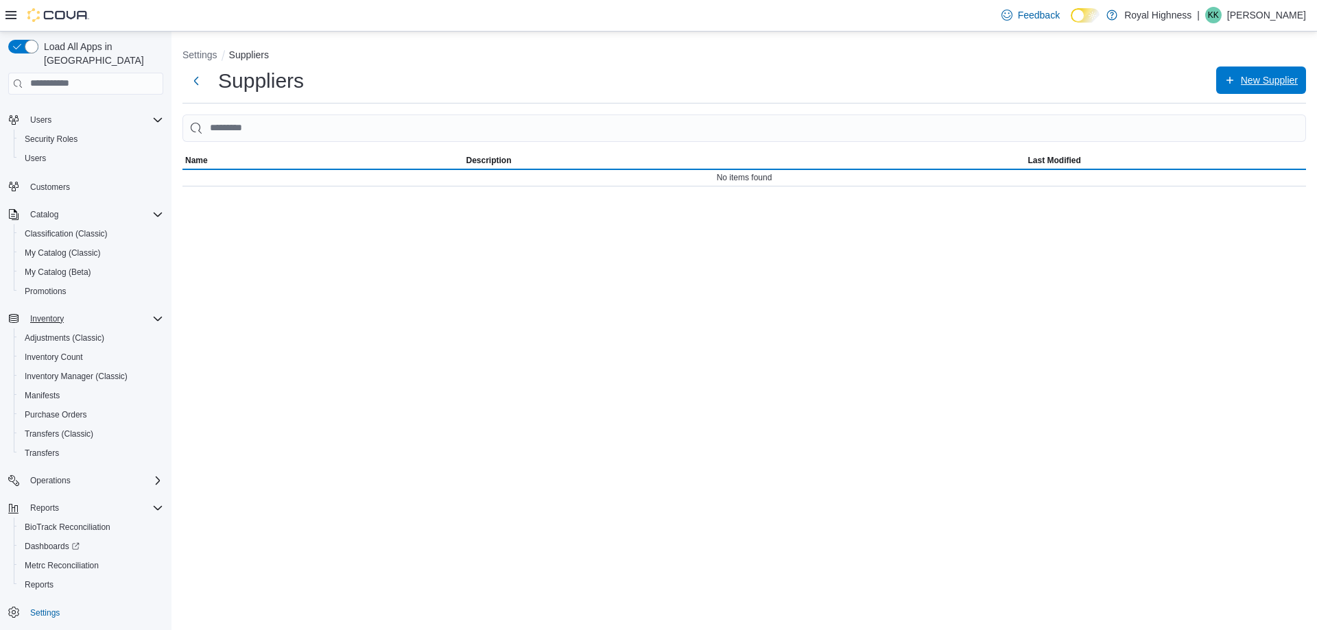
click at [1238, 81] on span "New Supplier" at bounding box center [1260, 80] width 73 height 27
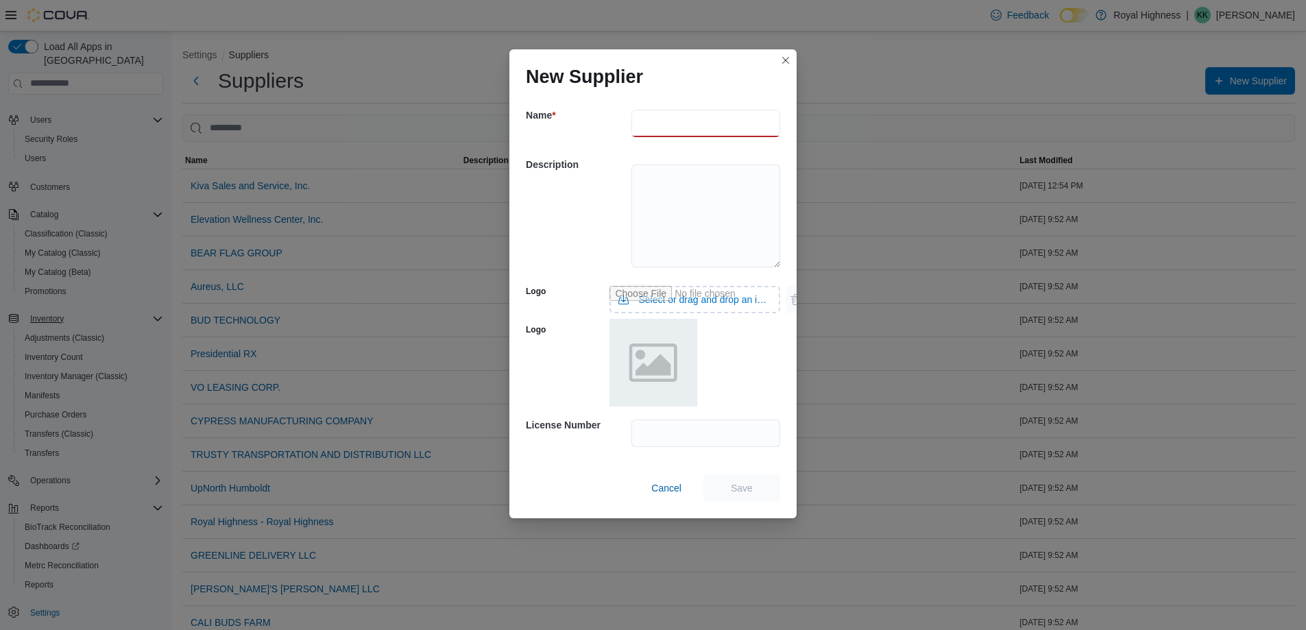
click at [653, 119] on input "text" at bounding box center [706, 123] width 149 height 27
type input "**********"
click at [674, 424] on input "text" at bounding box center [706, 433] width 149 height 27
type input "**********"
click at [719, 492] on span "Save" at bounding box center [742, 487] width 60 height 27
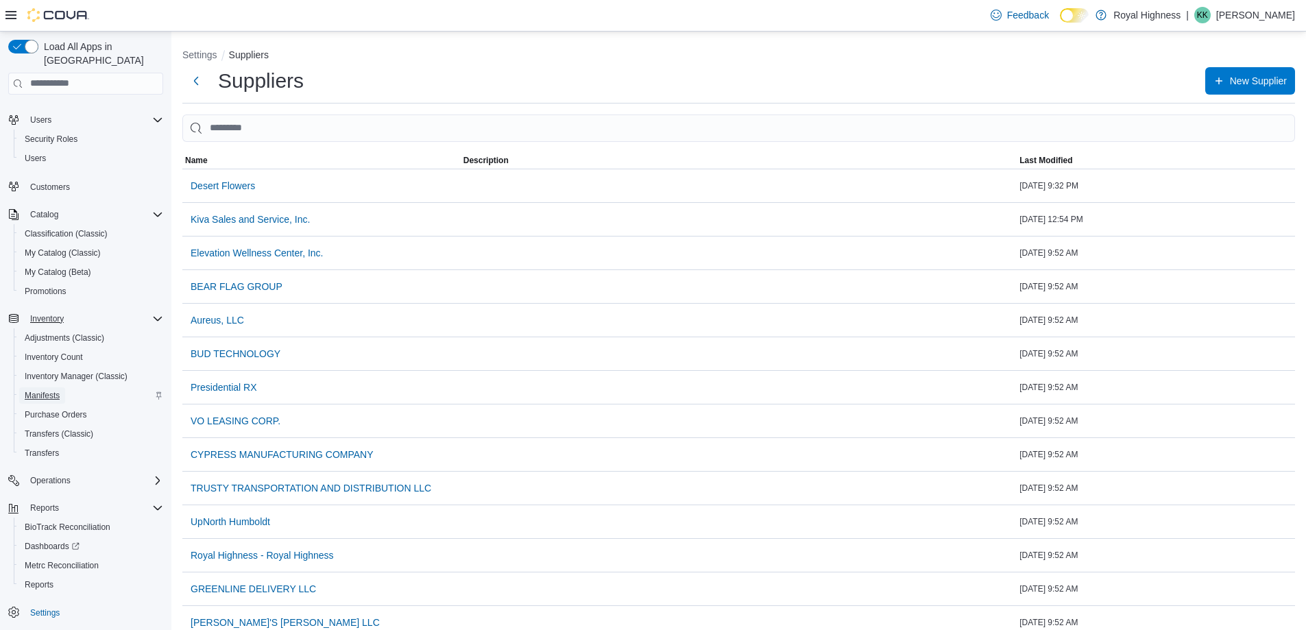
click at [55, 390] on span "Manifests" at bounding box center [42, 395] width 35 height 11
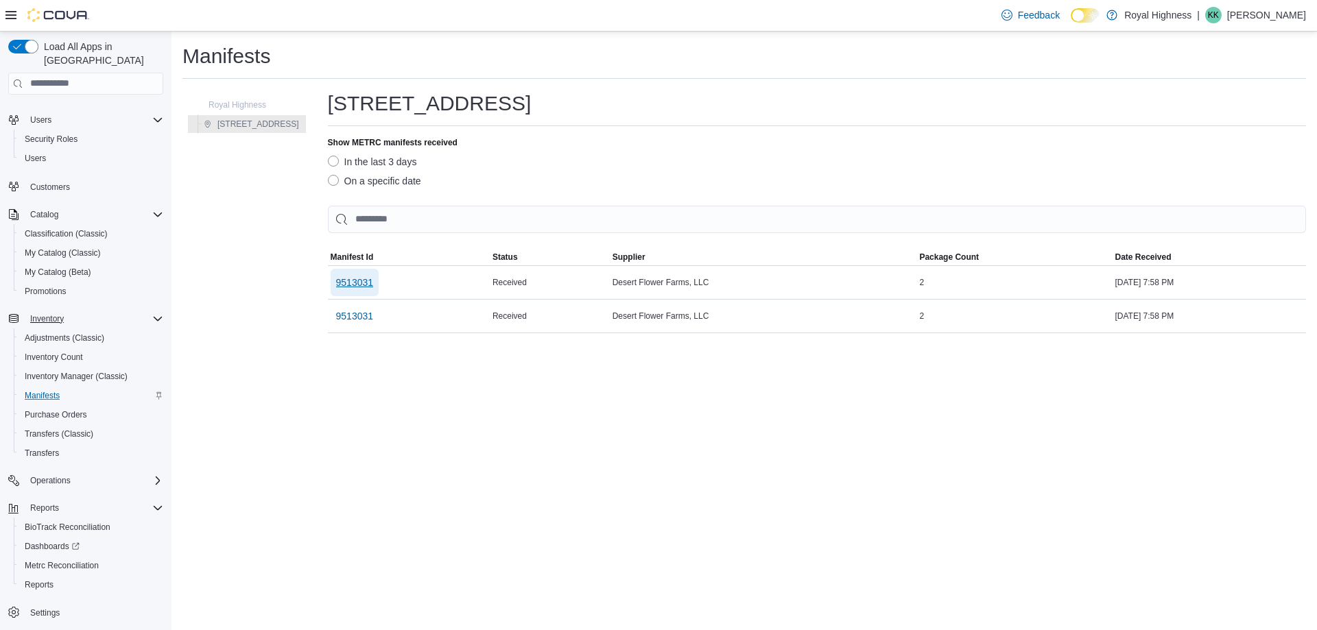
click at [345, 290] on span "9513031" at bounding box center [355, 282] width 38 height 27
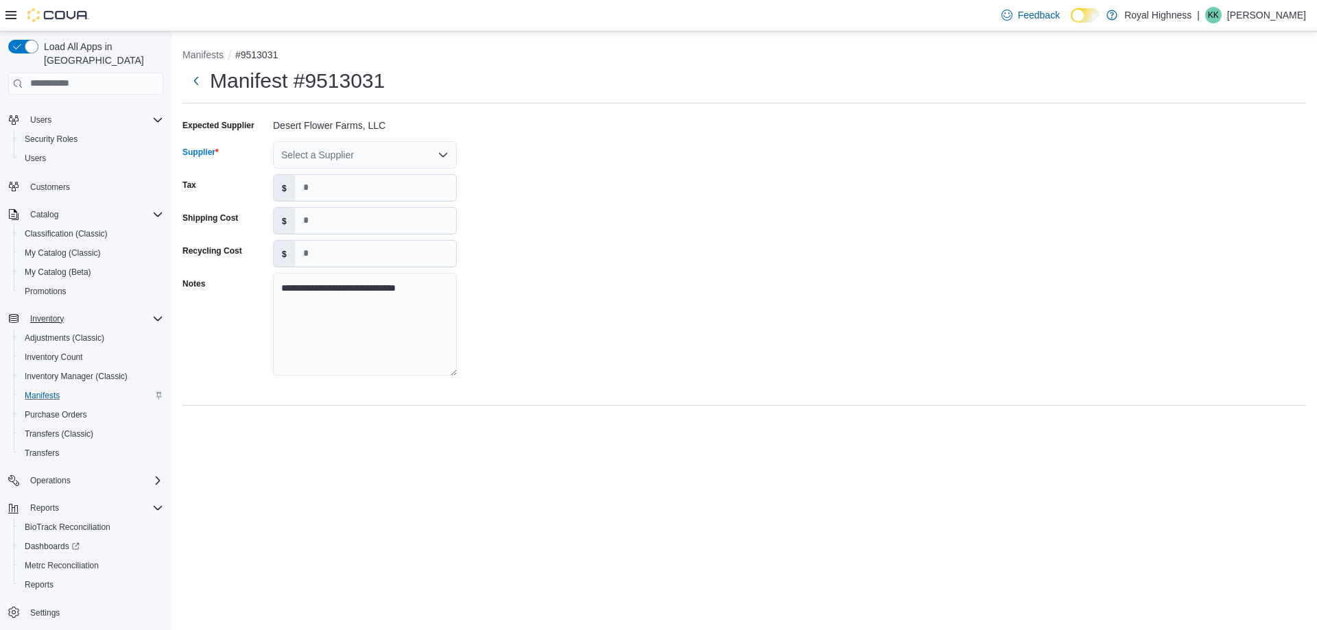
click at [357, 155] on div "Select a Supplier" at bounding box center [365, 154] width 184 height 27
type input "***"
click at [345, 176] on span "Des ert Flowers" at bounding box center [373, 178] width 151 height 14
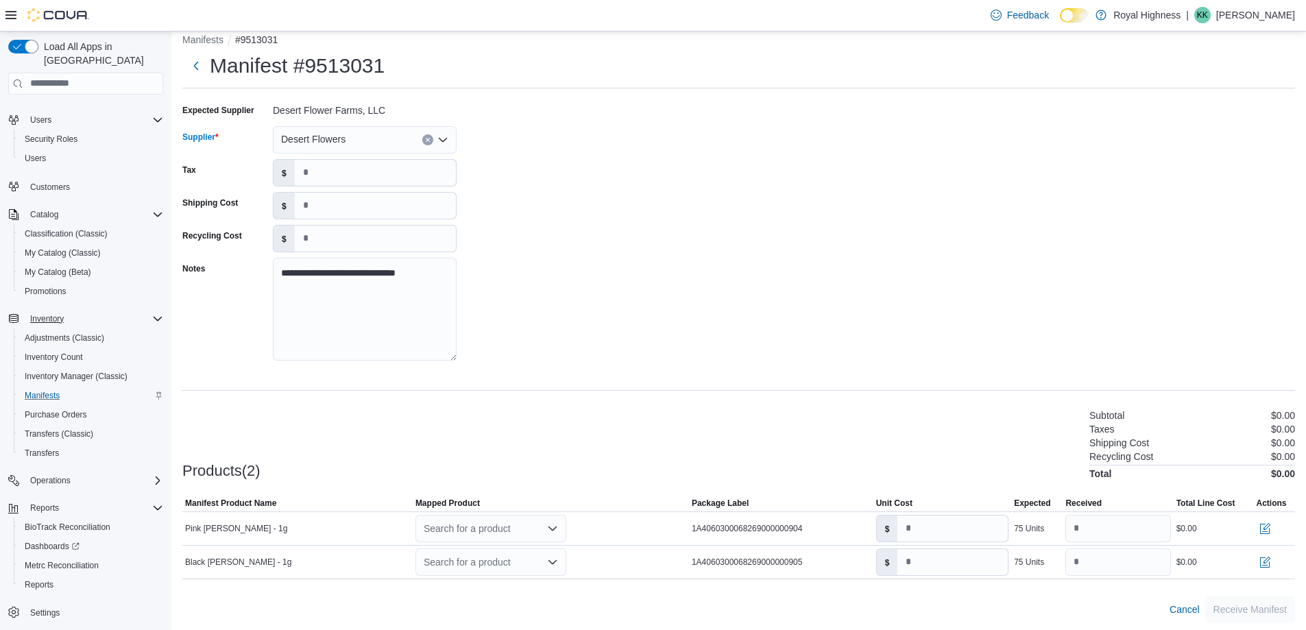
scroll to position [19, 0]
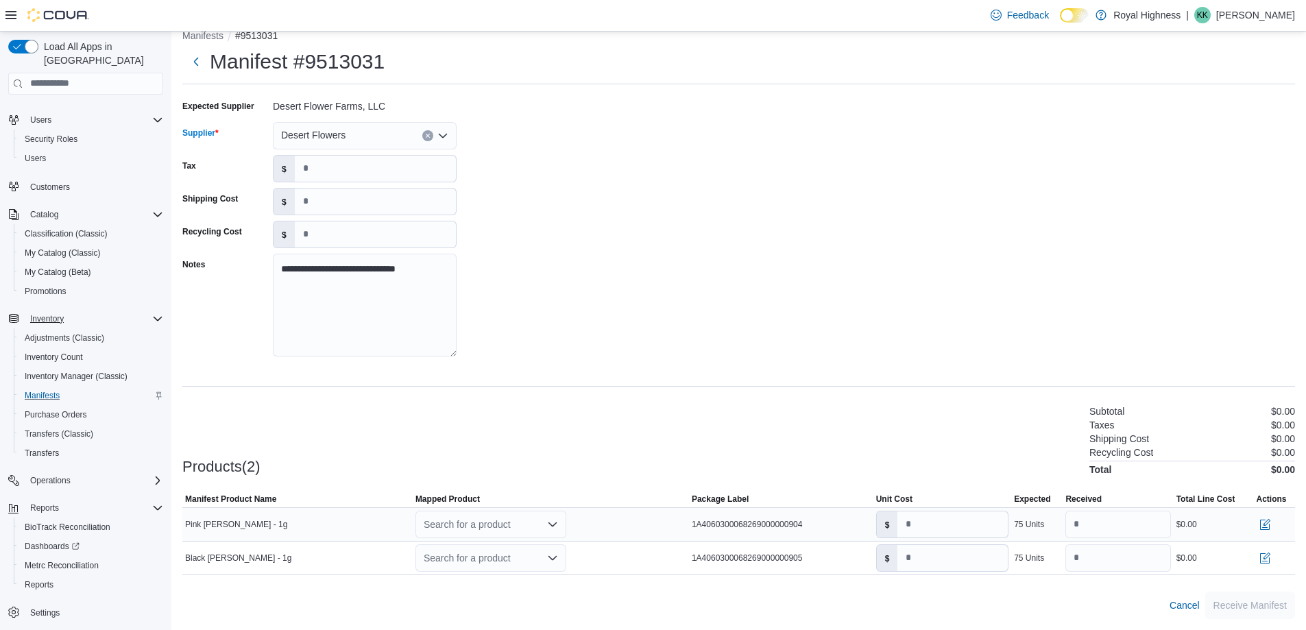
click at [531, 527] on div "Search for a product" at bounding box center [491, 524] width 151 height 27
click at [512, 548] on div "Create a new product" at bounding box center [481, 548] width 79 height 11
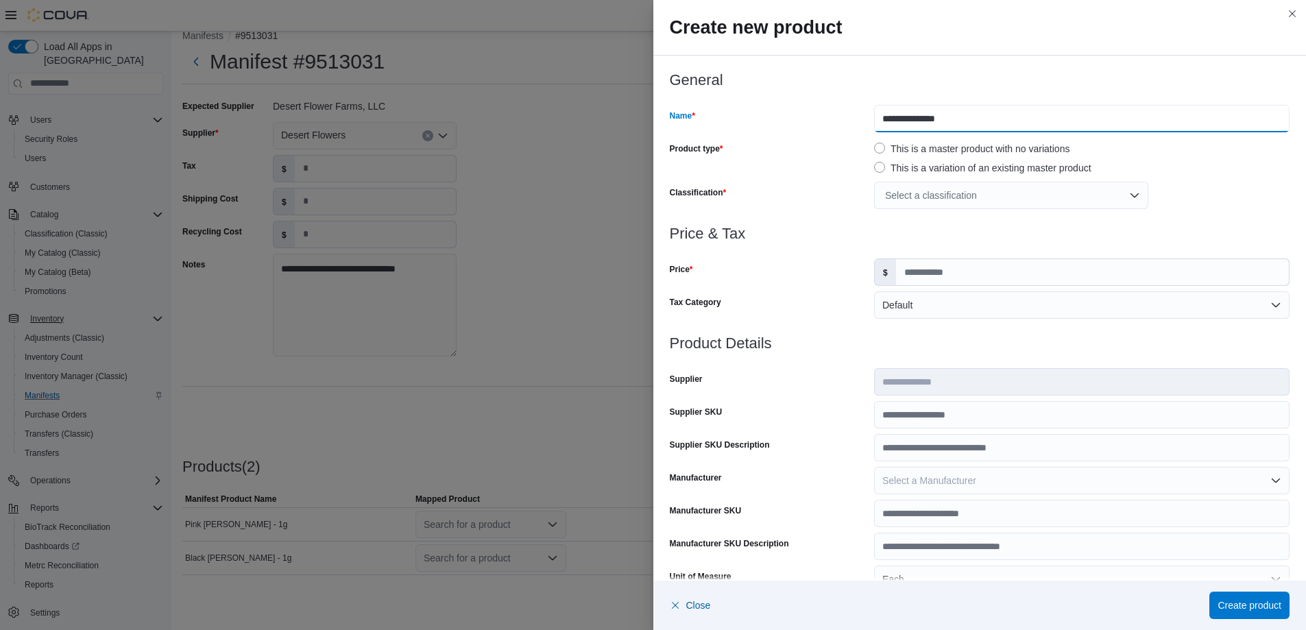
click at [924, 117] on input "**********" at bounding box center [1082, 118] width 416 height 27
click at [961, 121] on input "**********" at bounding box center [1082, 118] width 416 height 27
type input "**********"
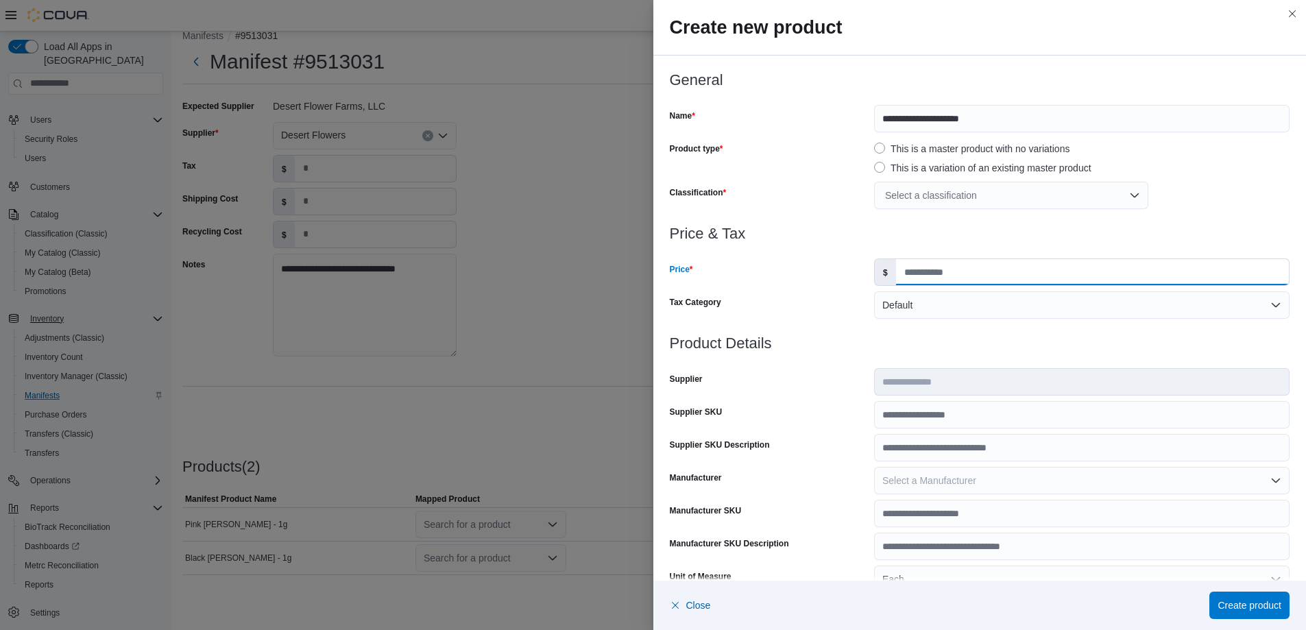
click at [911, 283] on input "Price" at bounding box center [1092, 272] width 393 height 26
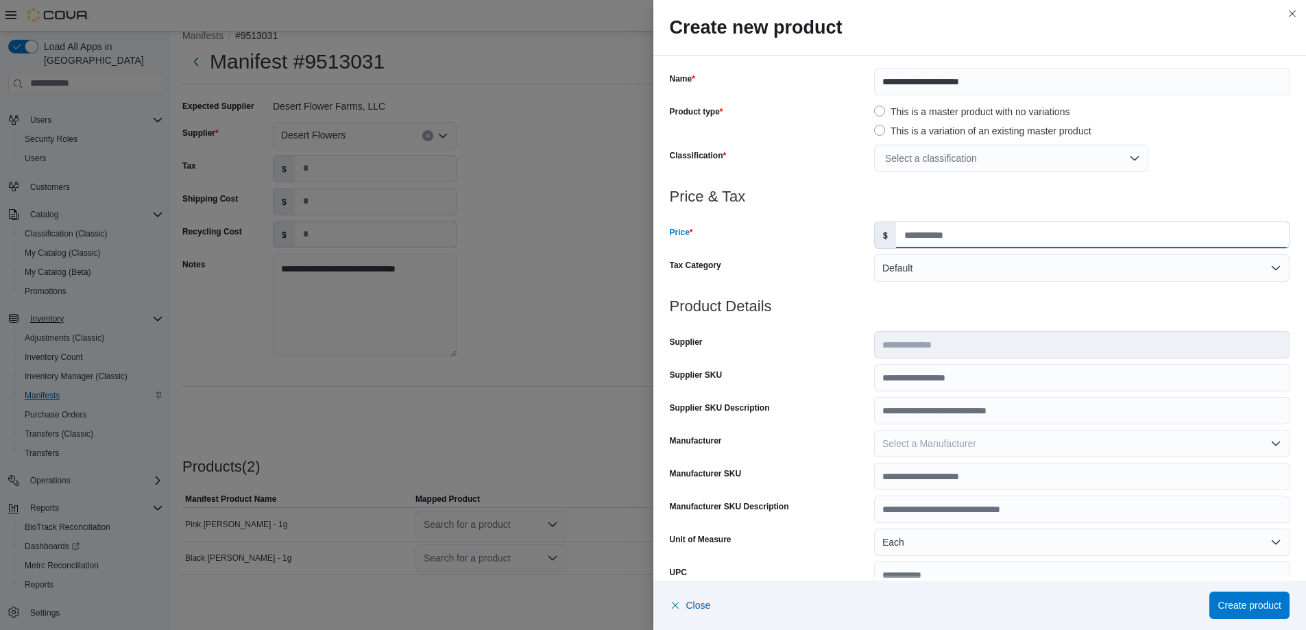
scroll to position [17, 0]
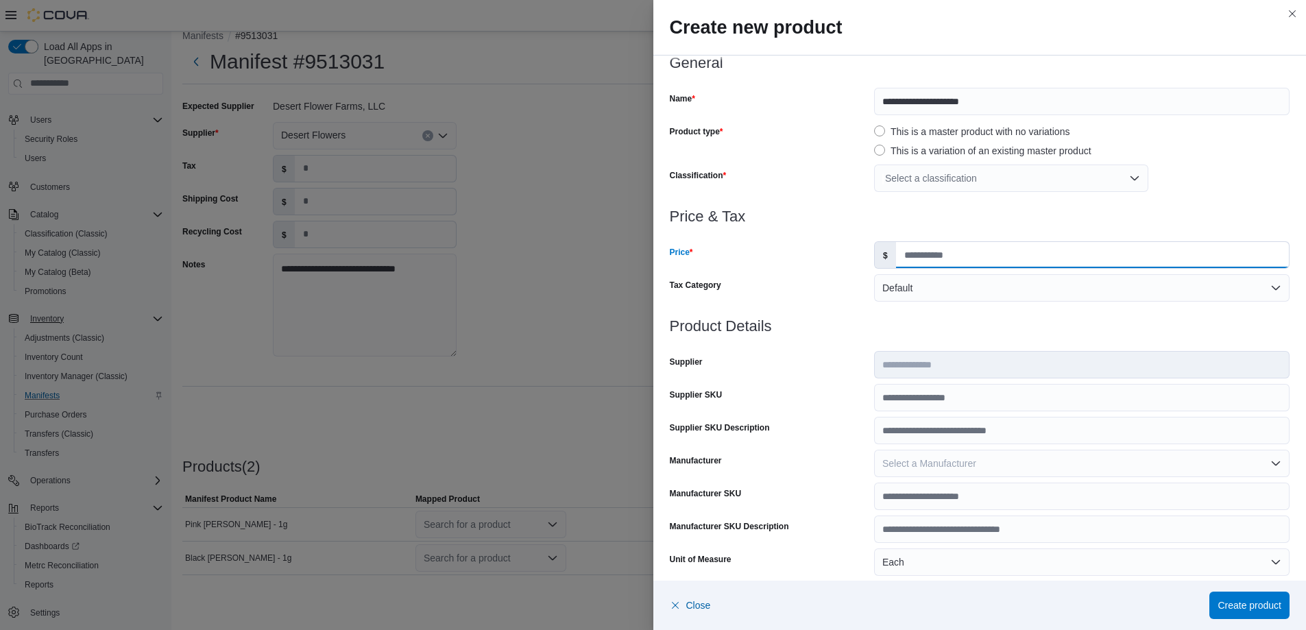
type input "****"
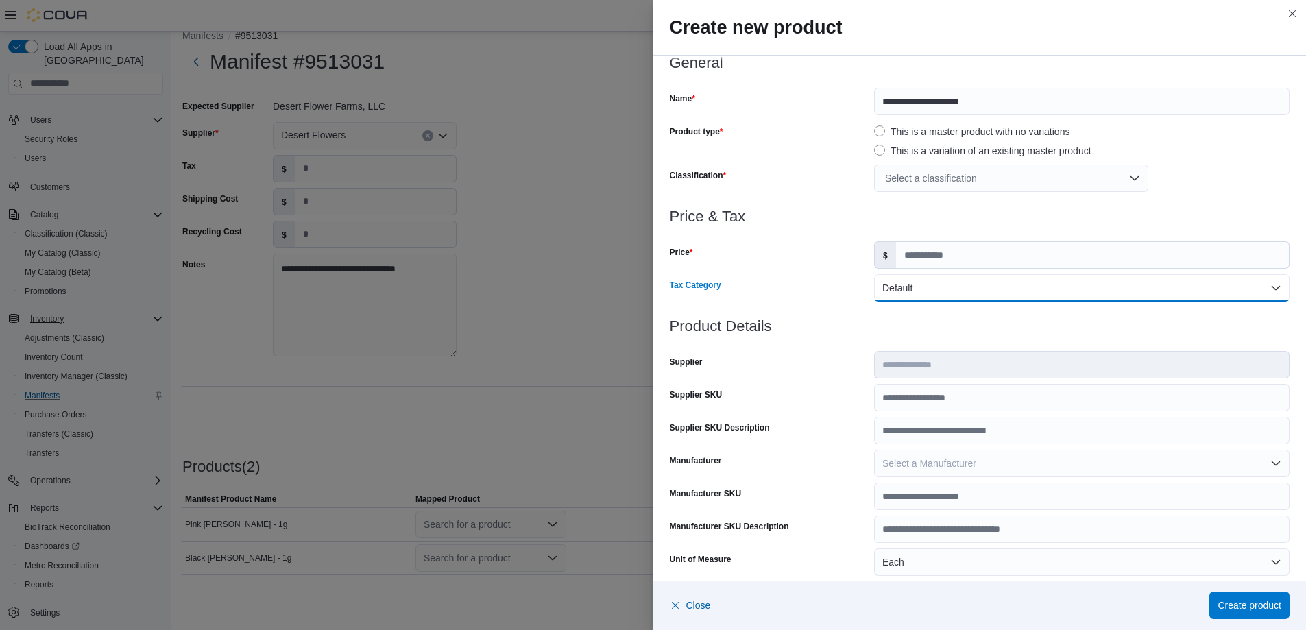
click at [917, 289] on button "Default" at bounding box center [1082, 287] width 416 height 27
drag, startPoint x: 836, startPoint y: 326, endPoint x: 865, endPoint y: 276, distance: 57.8
click at [838, 324] on h3 "Product Details" at bounding box center [980, 326] width 621 height 16
click at [918, 171] on div "Select a classification" at bounding box center [1011, 178] width 274 height 27
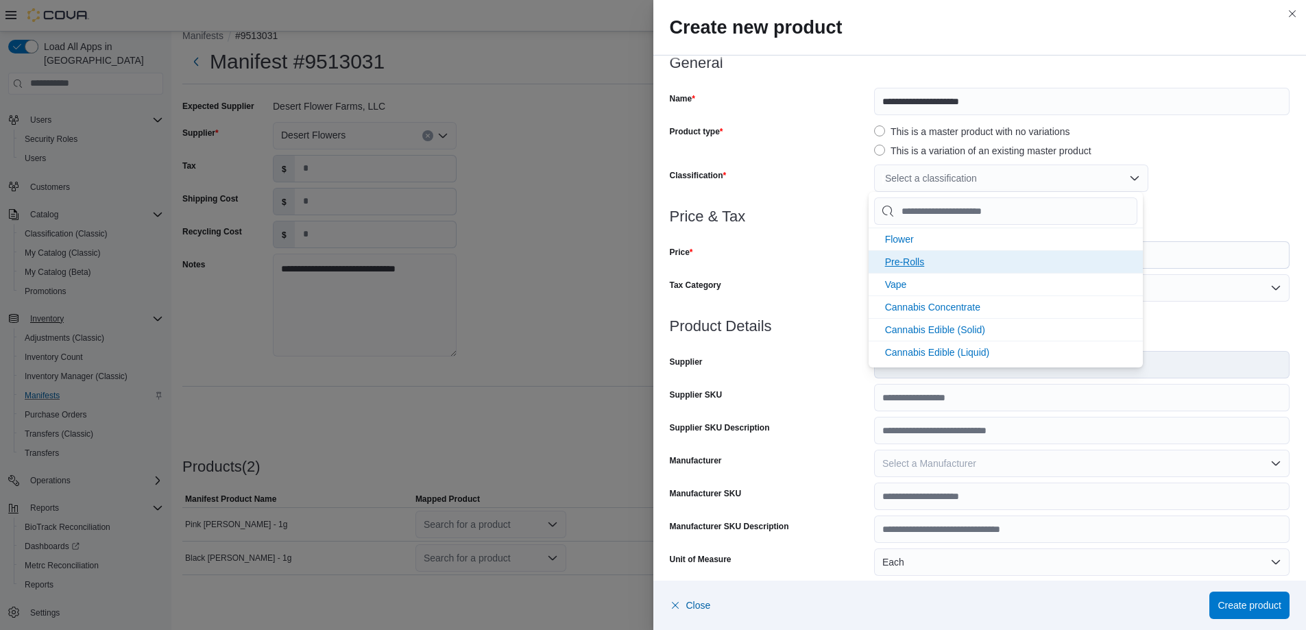
click at [894, 260] on span "Pre-Rolls" at bounding box center [905, 261] width 40 height 11
click at [845, 263] on div "Price" at bounding box center [769, 254] width 199 height 27
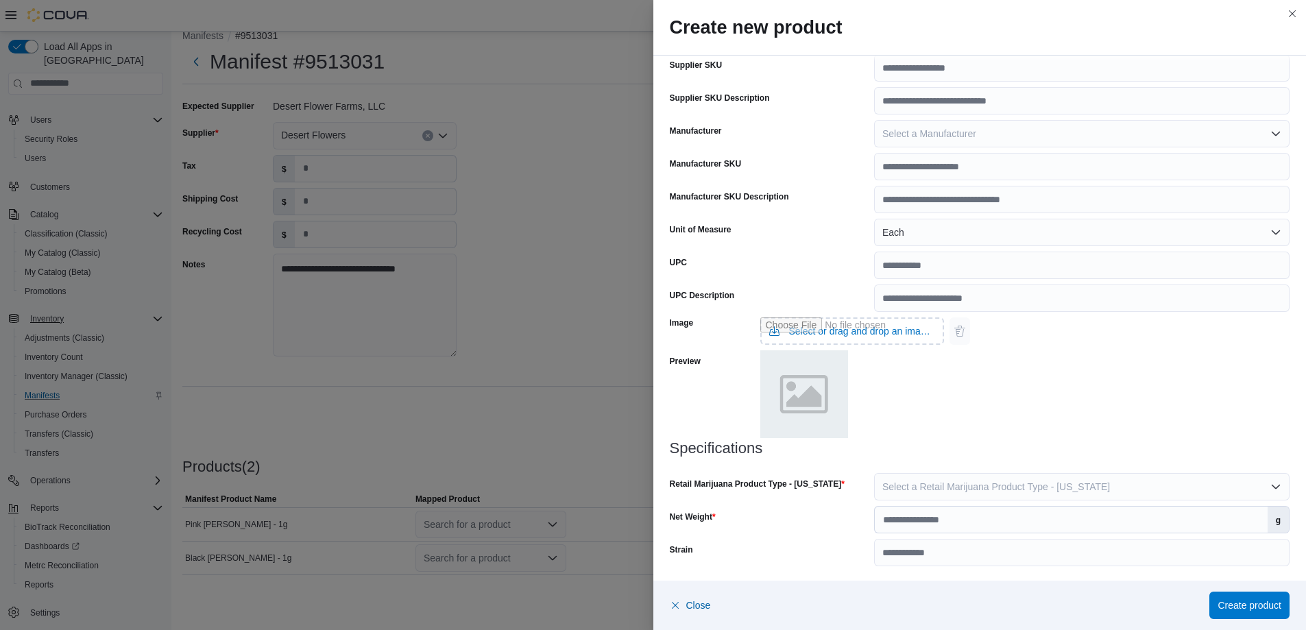
scroll to position [349, 0]
click at [1025, 514] on input "Net Weight" at bounding box center [1071, 518] width 393 height 26
type input "*"
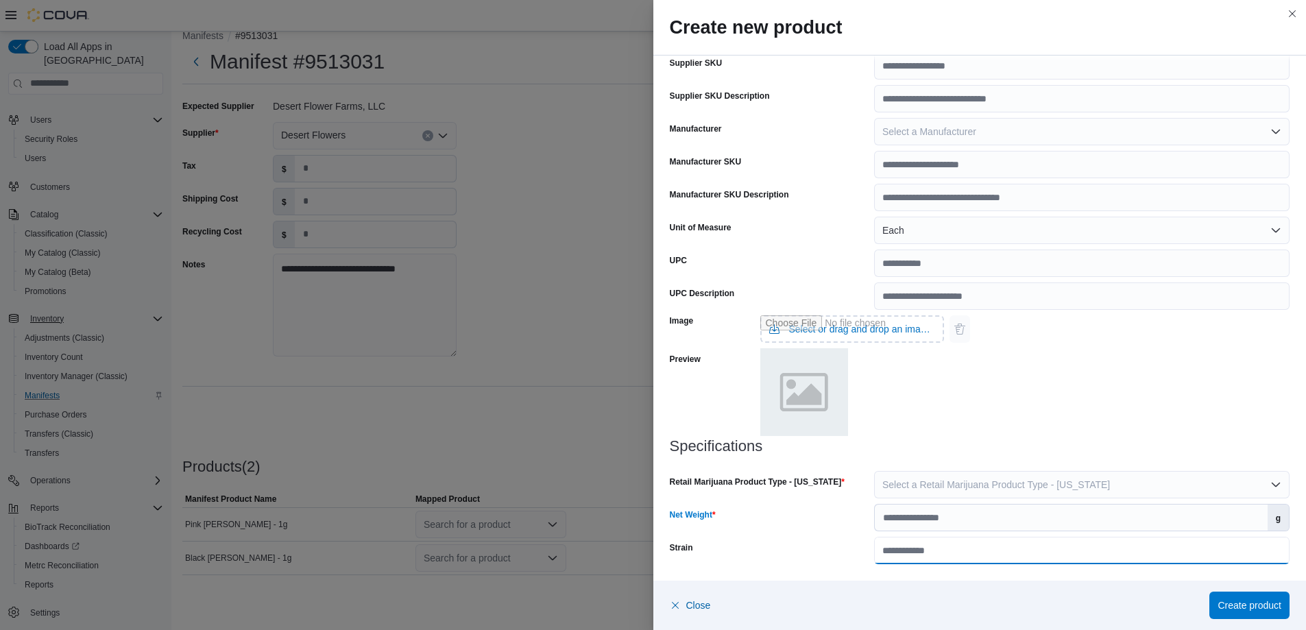
click at [1005, 549] on input "Strain" at bounding box center [1082, 550] width 416 height 27
type input "**********"
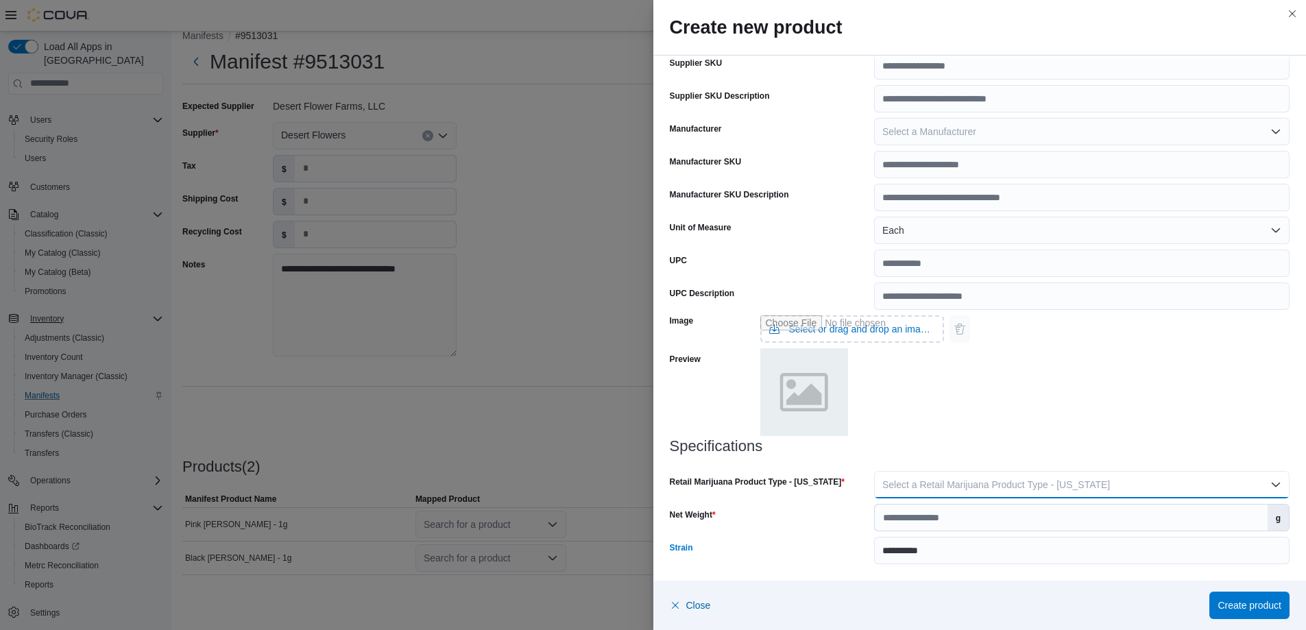
click at [1161, 492] on button "Select a Retail Marijuana Product Type - [US_STATE]" at bounding box center [1082, 484] width 416 height 27
click at [897, 512] on span "Flower" at bounding box center [1084, 512] width 387 height 16
click at [1220, 602] on span "Create product" at bounding box center [1250, 605] width 64 height 14
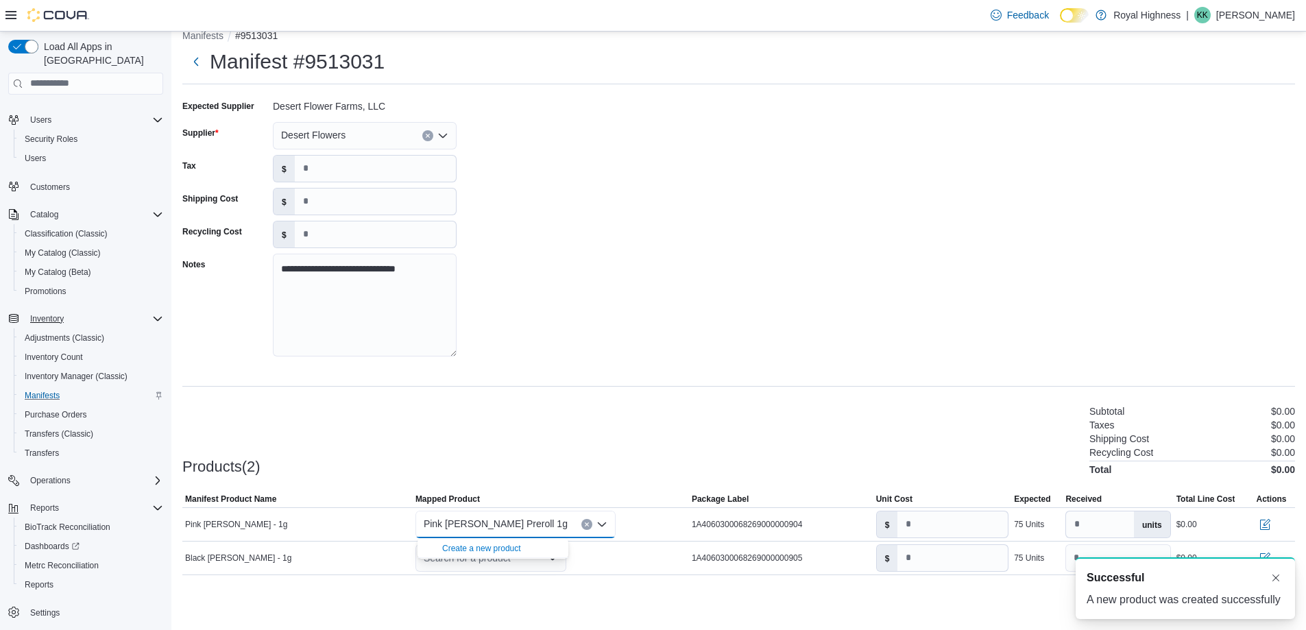
scroll to position [0, 0]
click at [442, 560] on div "Search for a product" at bounding box center [491, 557] width 151 height 27
click at [459, 580] on div "Create a new product" at bounding box center [481, 582] width 79 height 11
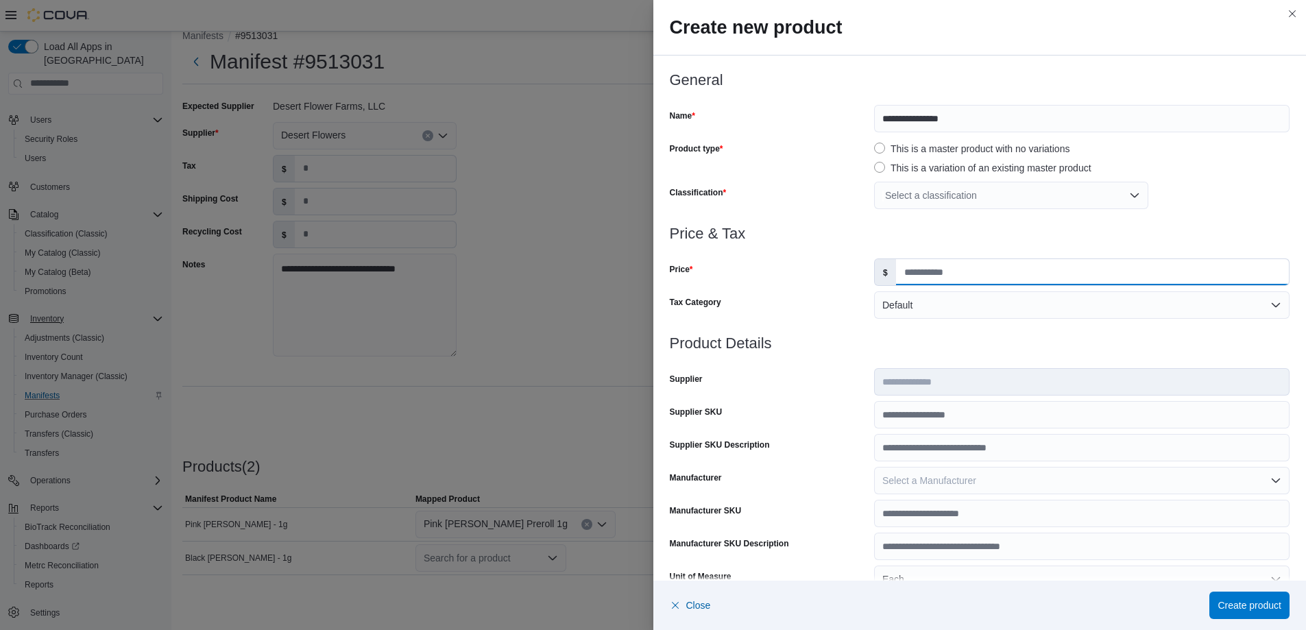
click at [928, 277] on input "Price" at bounding box center [1092, 272] width 393 height 26
type input "****"
click at [953, 198] on div "Select a classification" at bounding box center [1011, 195] width 274 height 27
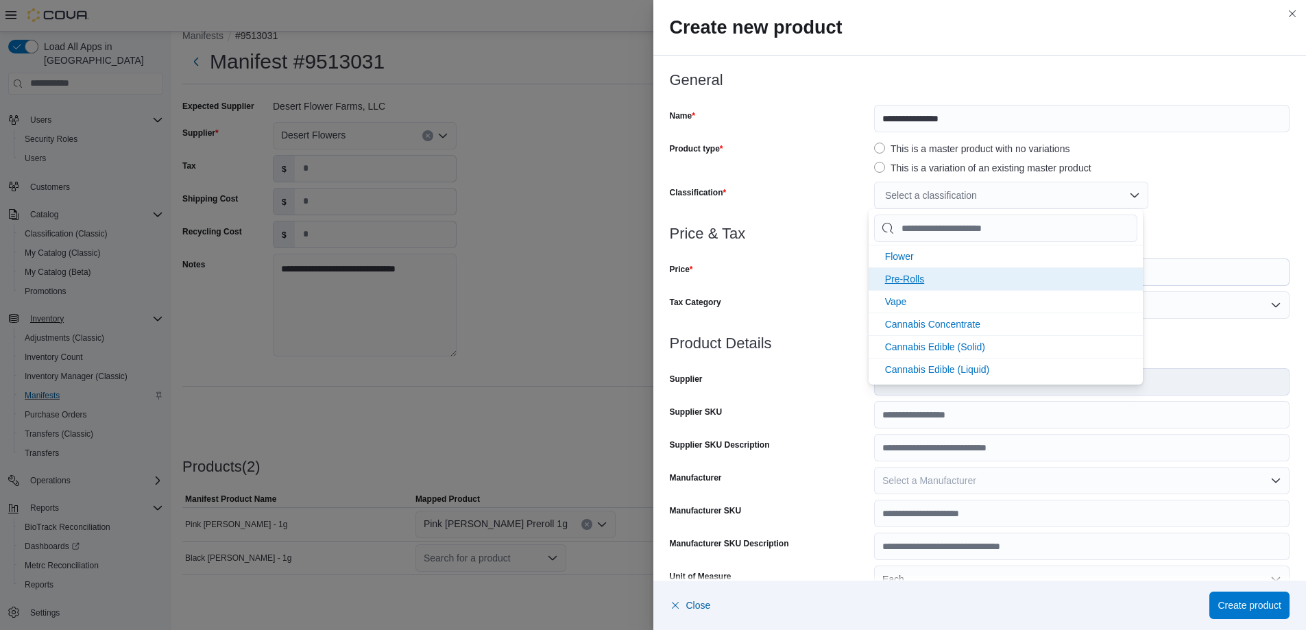
click at [895, 278] on span "Pre-Rolls" at bounding box center [905, 279] width 40 height 11
click at [827, 256] on div at bounding box center [980, 250] width 621 height 16
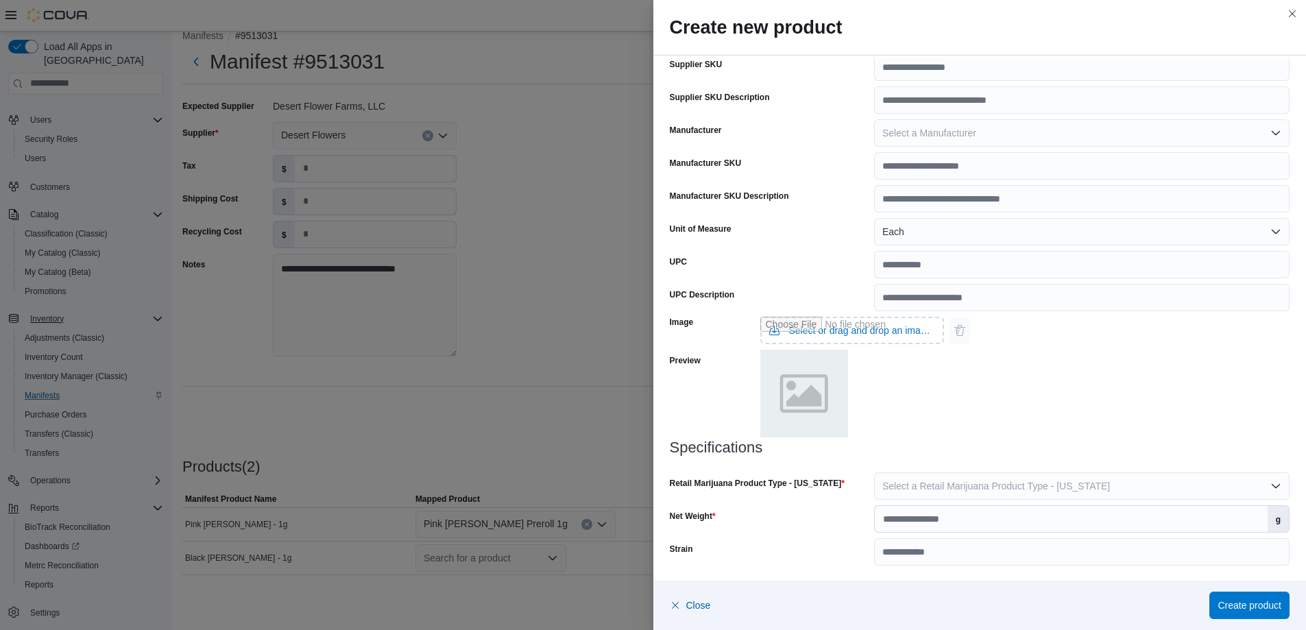
scroll to position [349, 0]
click at [964, 522] on input "Net Weight" at bounding box center [1071, 518] width 393 height 26
type input "*"
click at [959, 542] on input "Strain" at bounding box center [1082, 550] width 416 height 27
type input "**********"
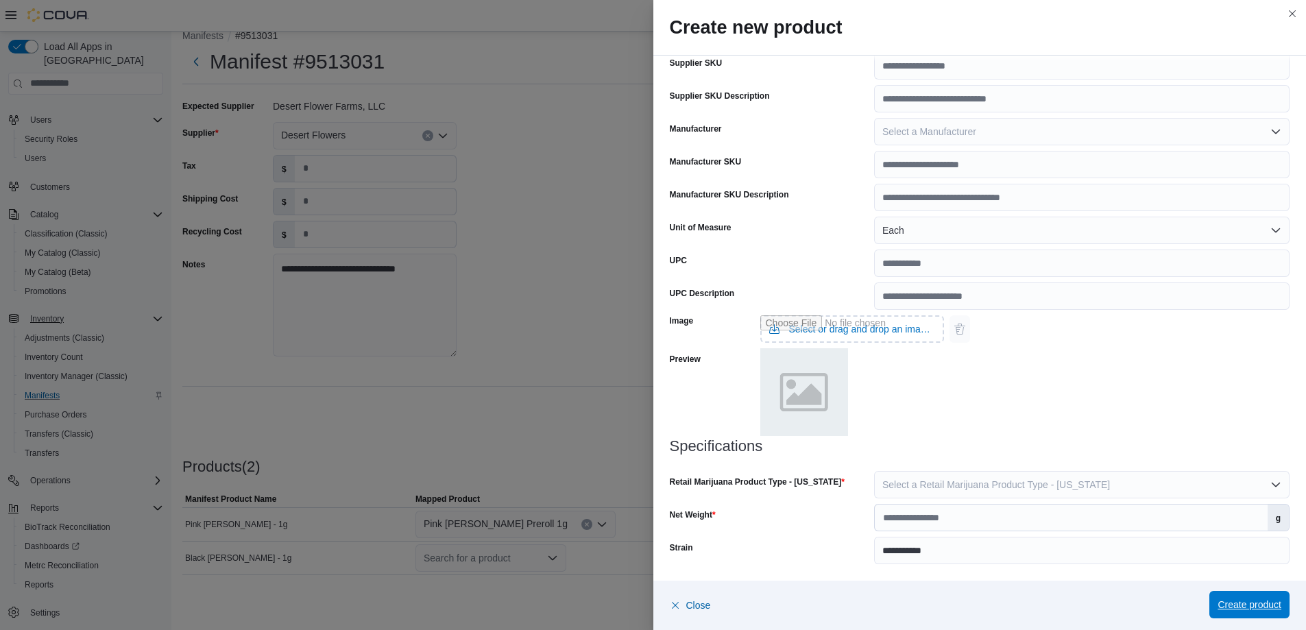
click at [1236, 606] on span "Create product" at bounding box center [1250, 605] width 64 height 14
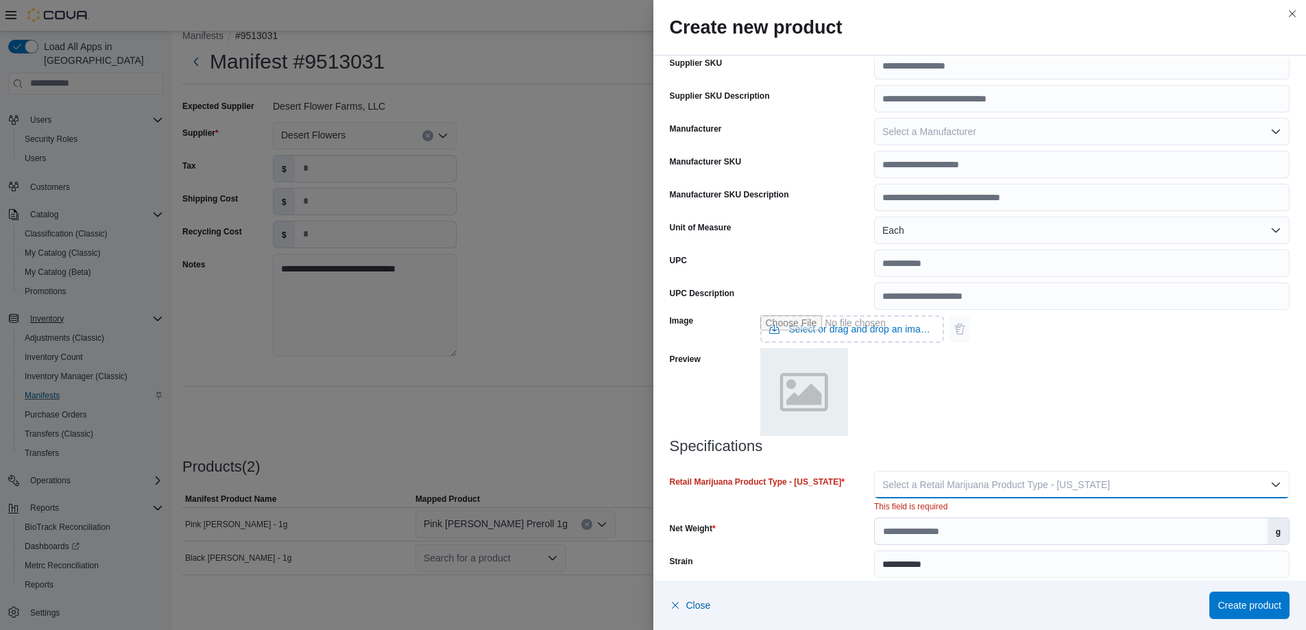
click at [1115, 482] on button "Select a Retail Marijuana Product Type - [US_STATE]" at bounding box center [1082, 484] width 416 height 27
click at [908, 510] on span "Flower" at bounding box center [1084, 512] width 387 height 16
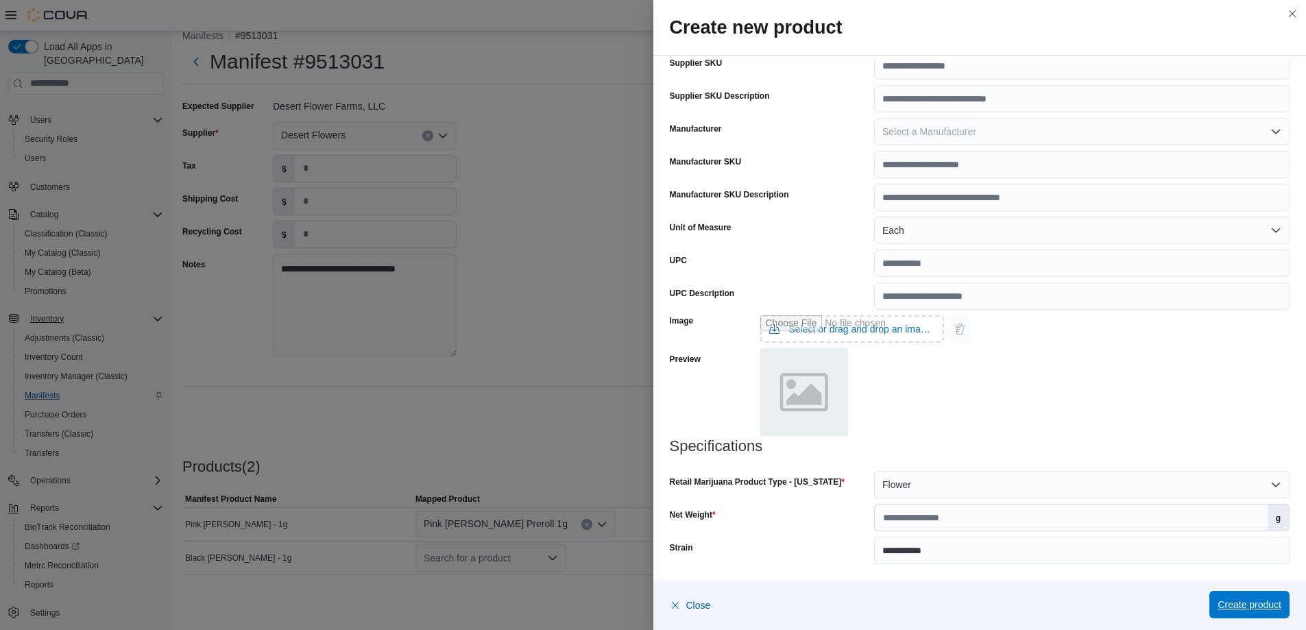
click at [1225, 603] on span "Create product" at bounding box center [1250, 605] width 64 height 14
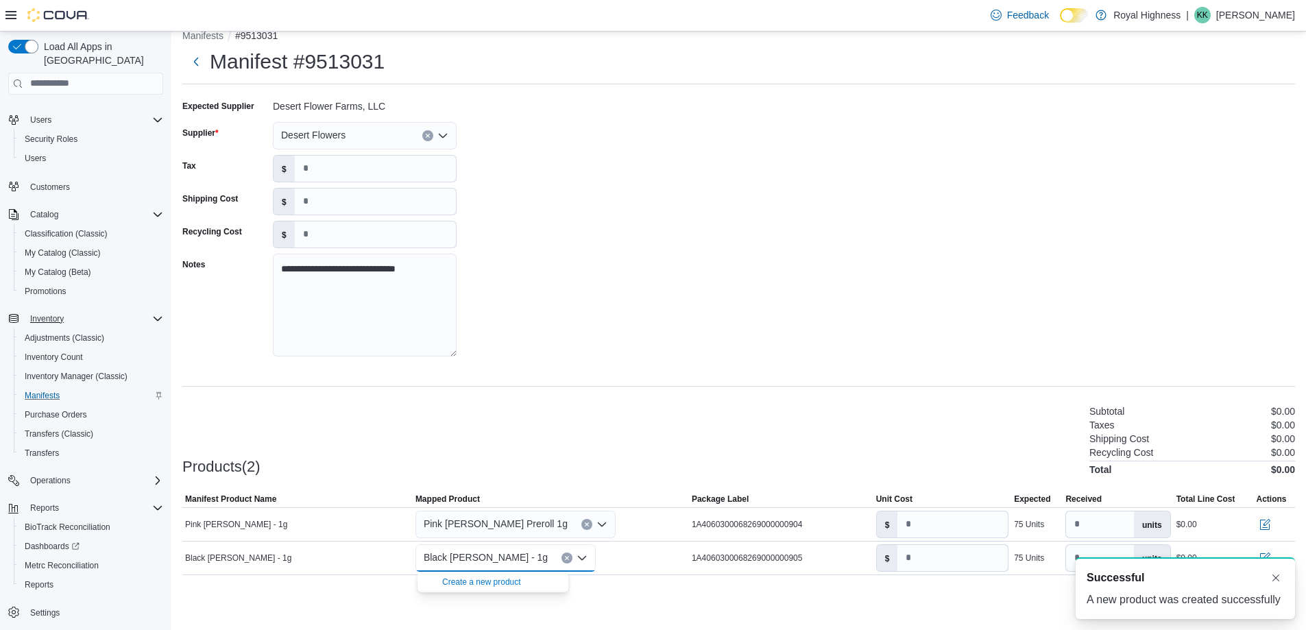
scroll to position [0, 0]
click at [930, 528] on input "number" at bounding box center [953, 525] width 110 height 26
type input "*****"
click at [926, 552] on input "number" at bounding box center [953, 558] width 110 height 26
type input "****"
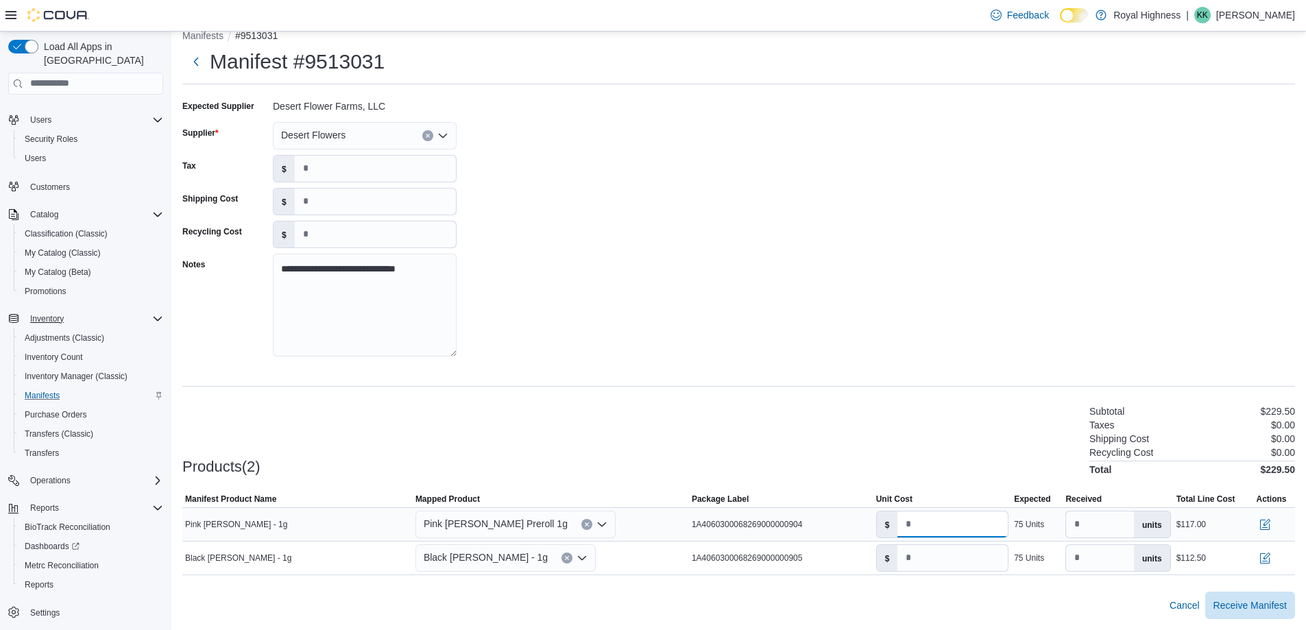
click at [937, 529] on input "*****" at bounding box center [953, 525] width 110 height 26
type input "****"
click at [936, 472] on div "Products(2) Subtotal $225.00 Taxes $0.00 Shipping Cost $0.00 Recycling Cost $0.…" at bounding box center [738, 439] width 1113 height 72
click at [1232, 606] on span "Receive Manifest" at bounding box center [1250, 605] width 73 height 14
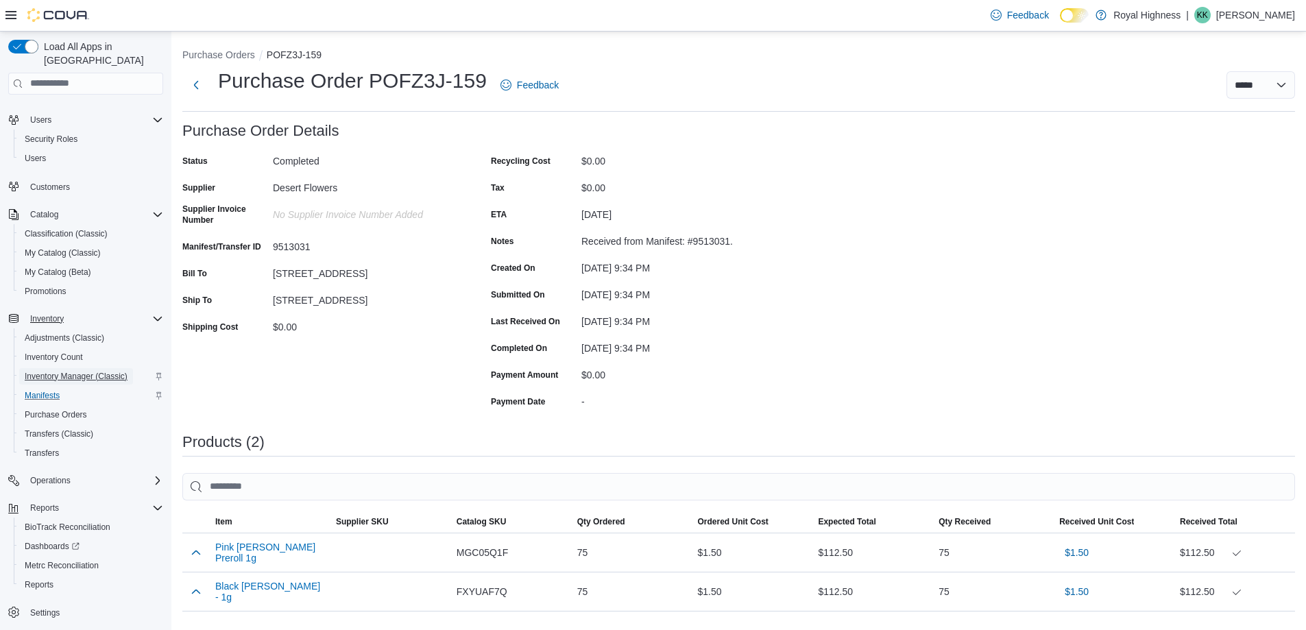
click at [43, 371] on span "Inventory Manager (Classic)" at bounding box center [76, 376] width 103 height 11
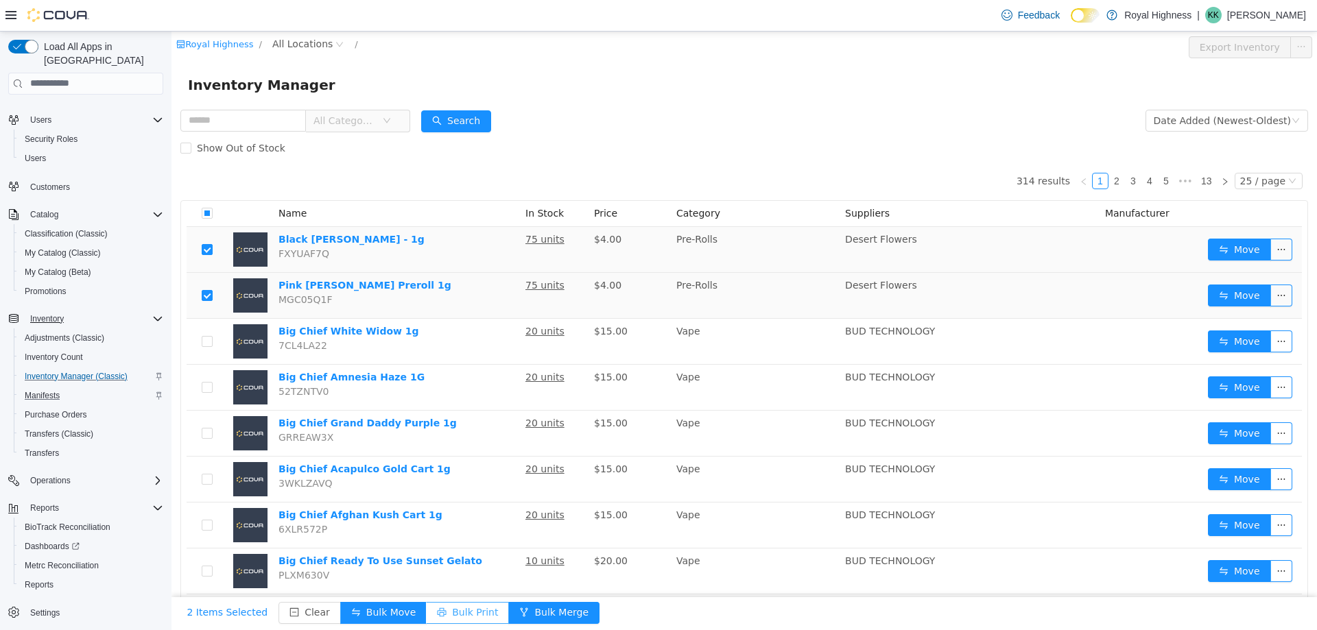
click at [466, 609] on button "Bulk Print" at bounding box center [467, 612] width 83 height 22
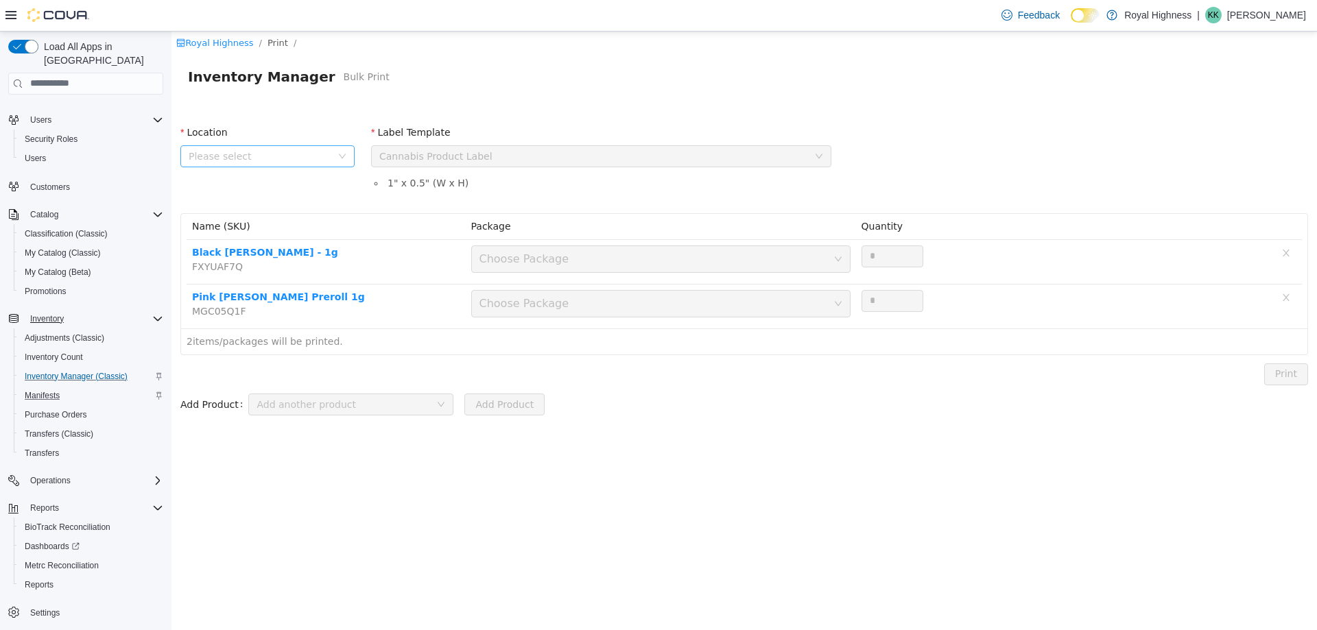
click at [256, 159] on span "Please select" at bounding box center [260, 156] width 143 height 14
click at [235, 237] on span "[STREET_ADDRESS]" at bounding box center [262, 231] width 95 height 11
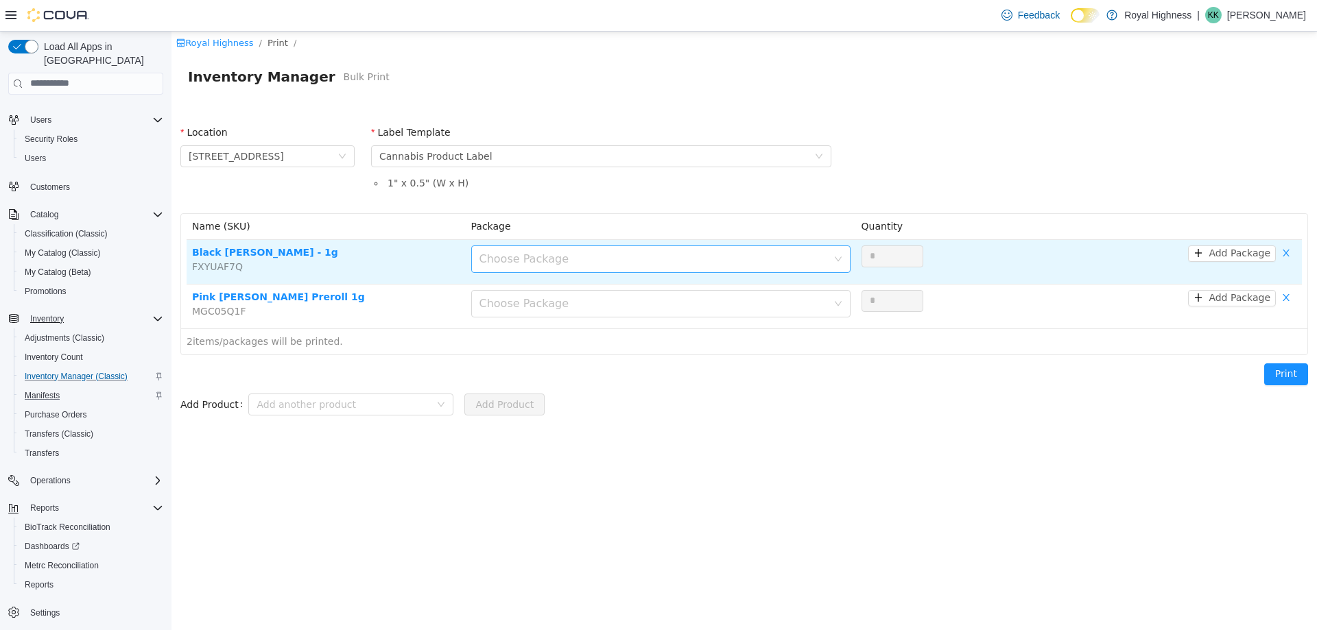
click at [547, 261] on div "Choose Package" at bounding box center [653, 259] width 348 height 14
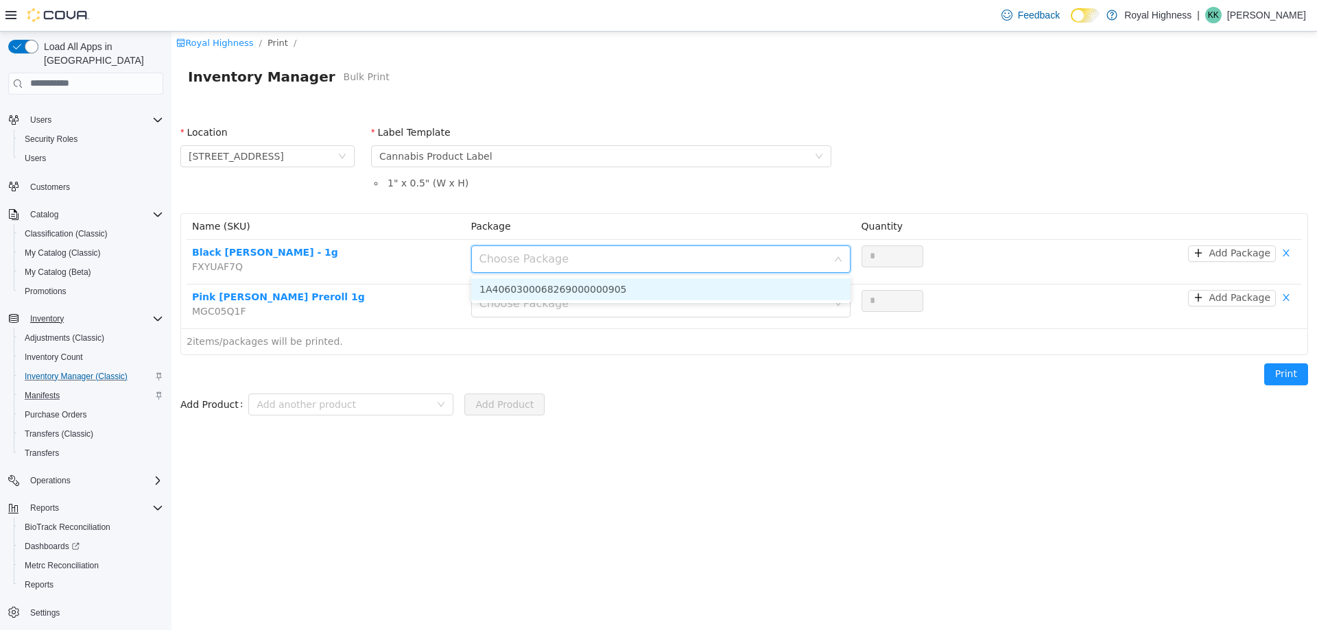
click at [542, 289] on li "1A4060300068269000000905" at bounding box center [660, 289] width 379 height 22
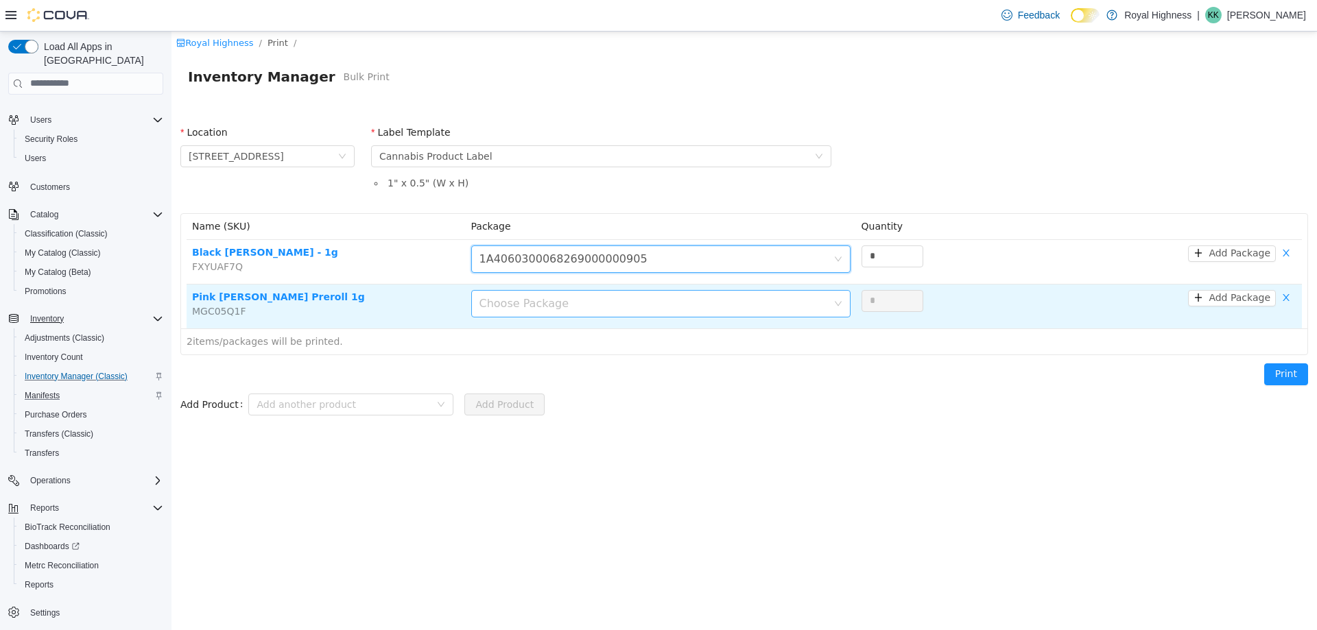
click at [542, 305] on div "Choose Package" at bounding box center [653, 303] width 348 height 14
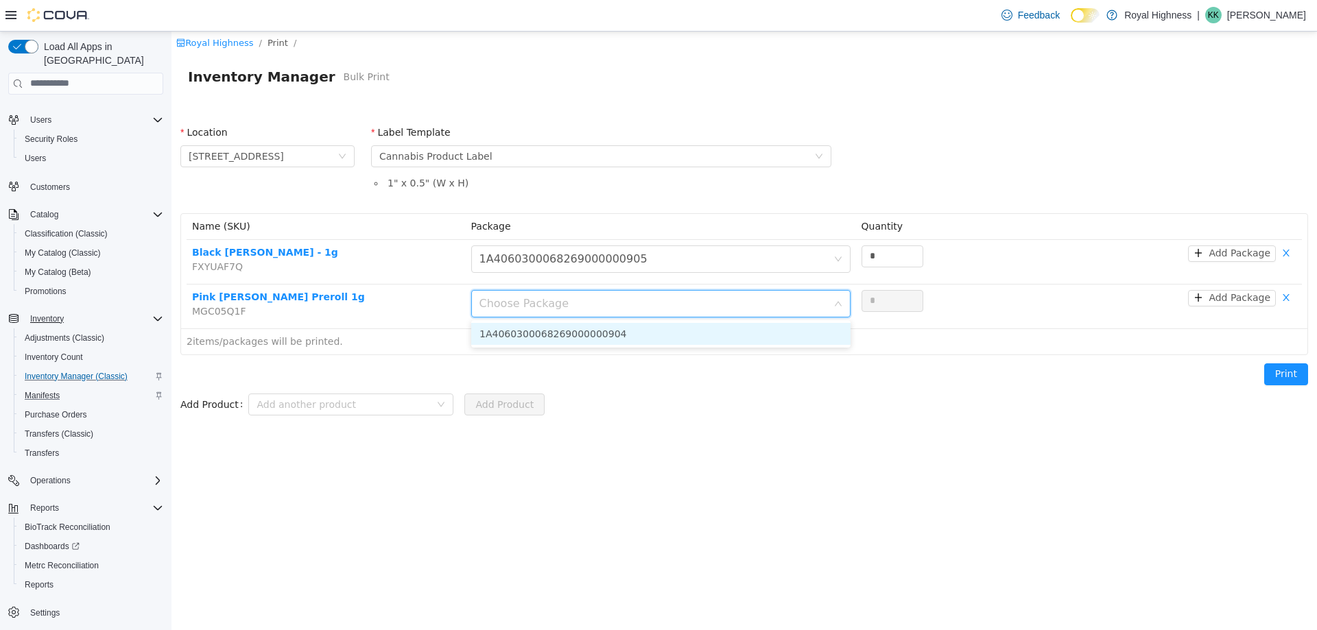
click at [536, 335] on li "1A4060300068269000000904" at bounding box center [660, 333] width 379 height 22
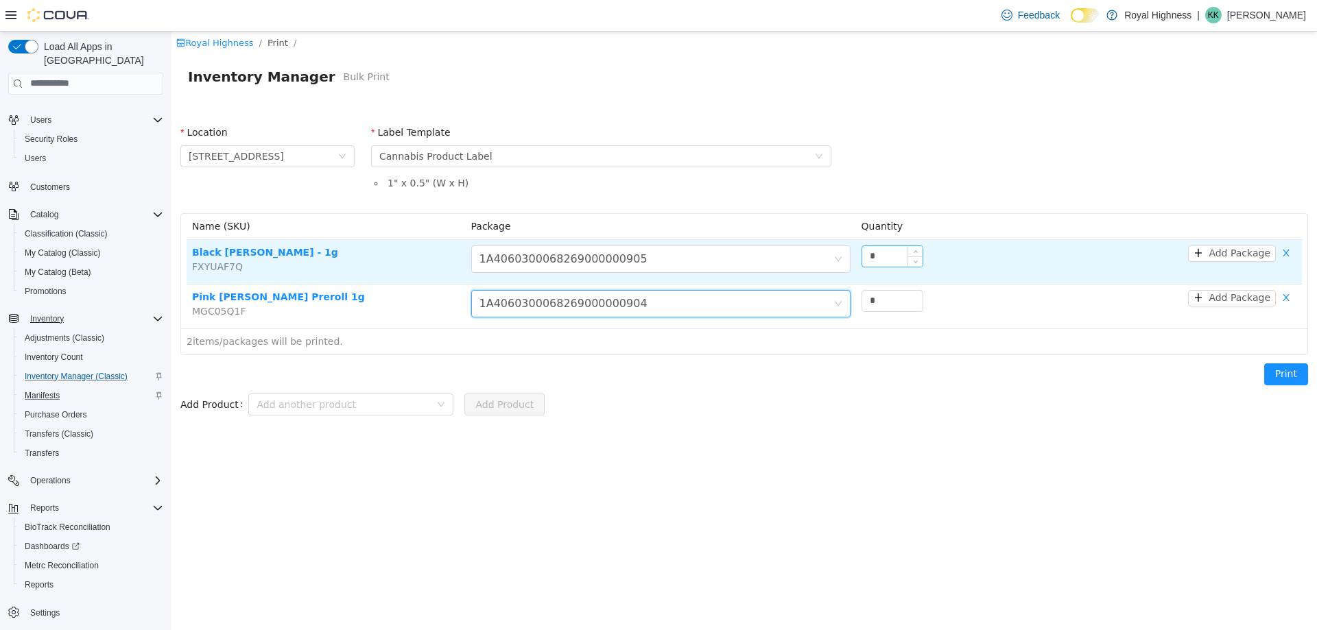
click at [885, 248] on input "*" at bounding box center [892, 256] width 60 height 21
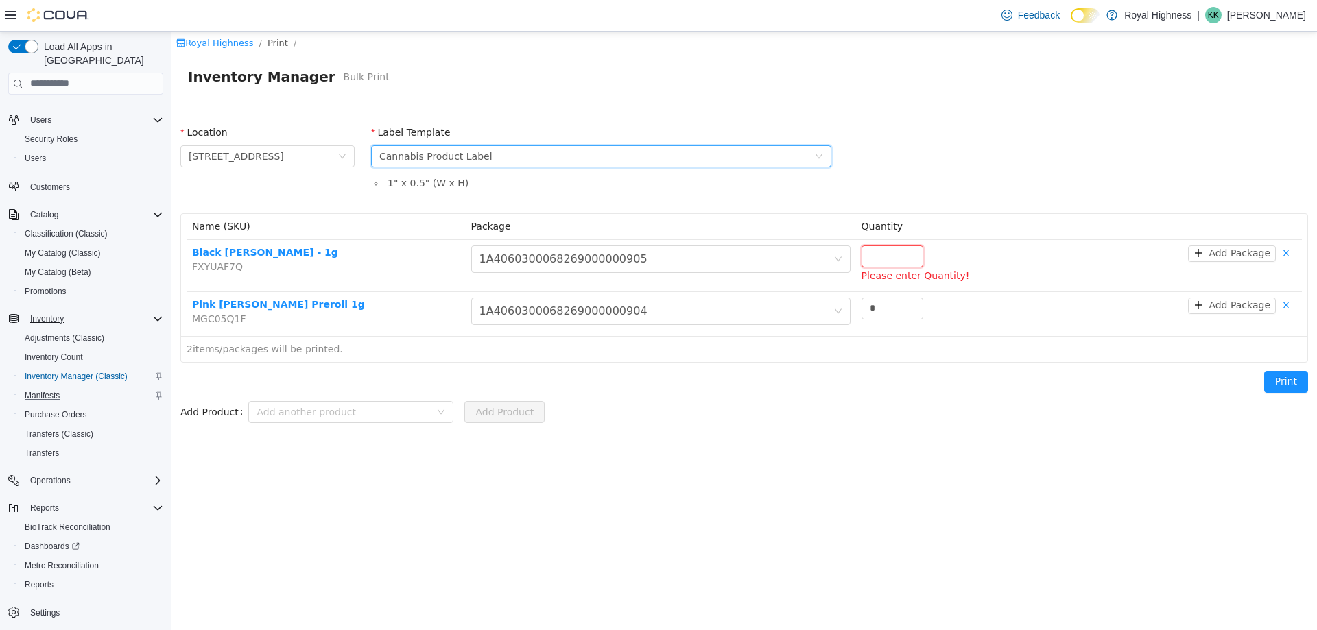
drag, startPoint x: 604, startPoint y: 152, endPoint x: 591, endPoint y: 167, distance: 19.9
click at [602, 154] on div "Please select a label template Cannabis Product Label" at bounding box center [596, 155] width 435 height 21
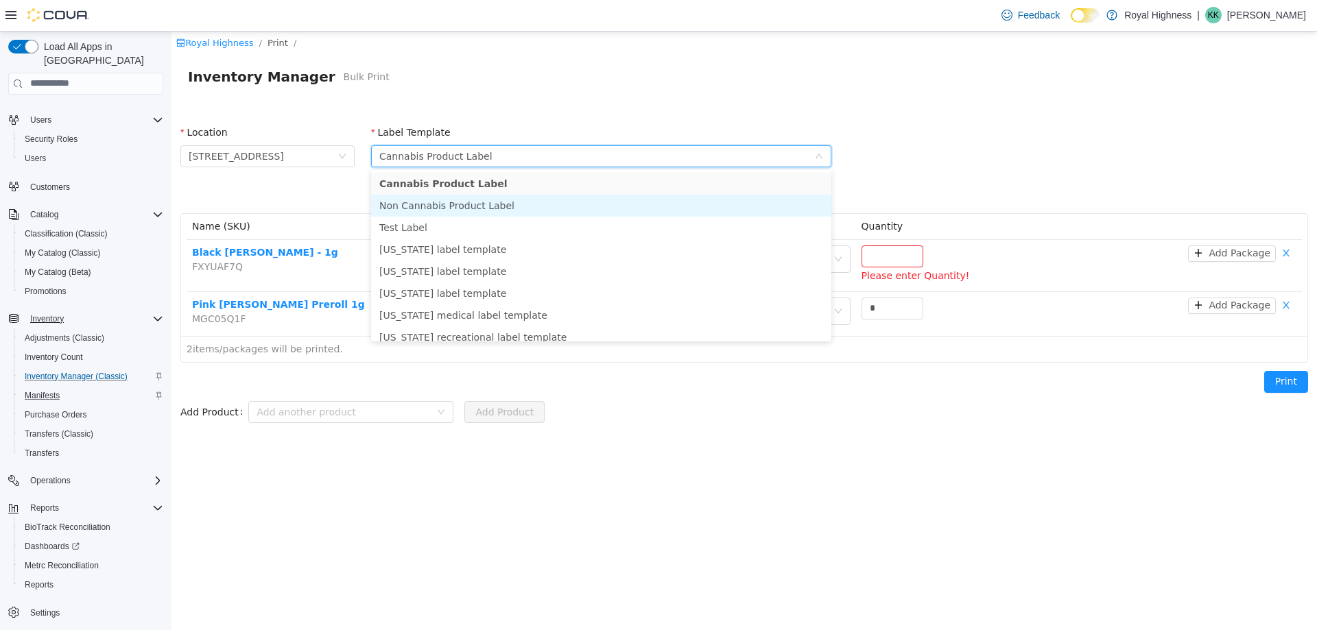
click at [464, 210] on li "Non Cannabis Product Label" at bounding box center [601, 205] width 460 height 22
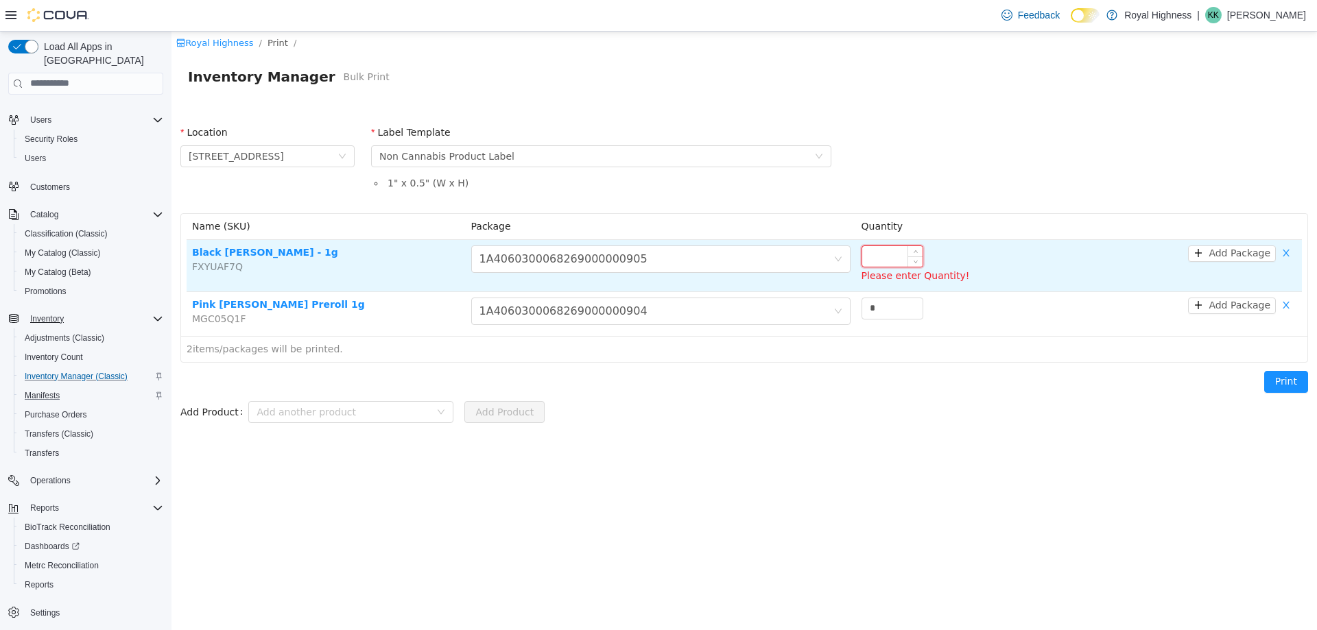
click at [901, 261] on input at bounding box center [892, 256] width 60 height 21
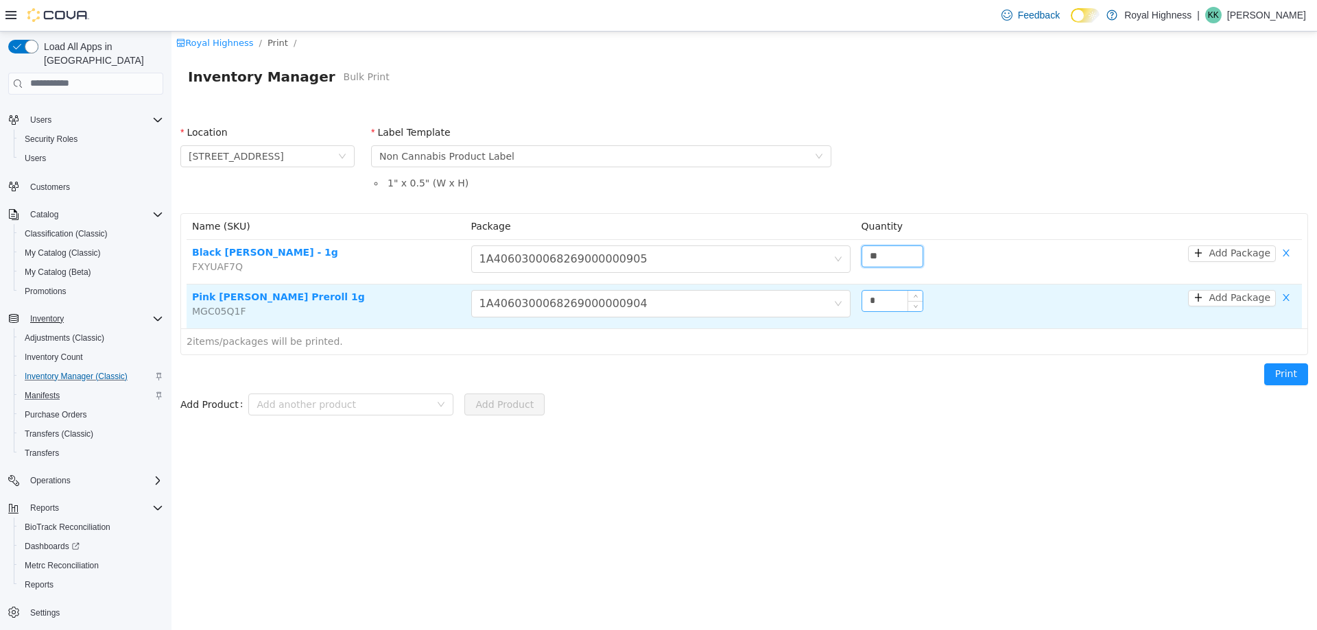
type input "**"
click at [884, 302] on input "*" at bounding box center [892, 300] width 60 height 21
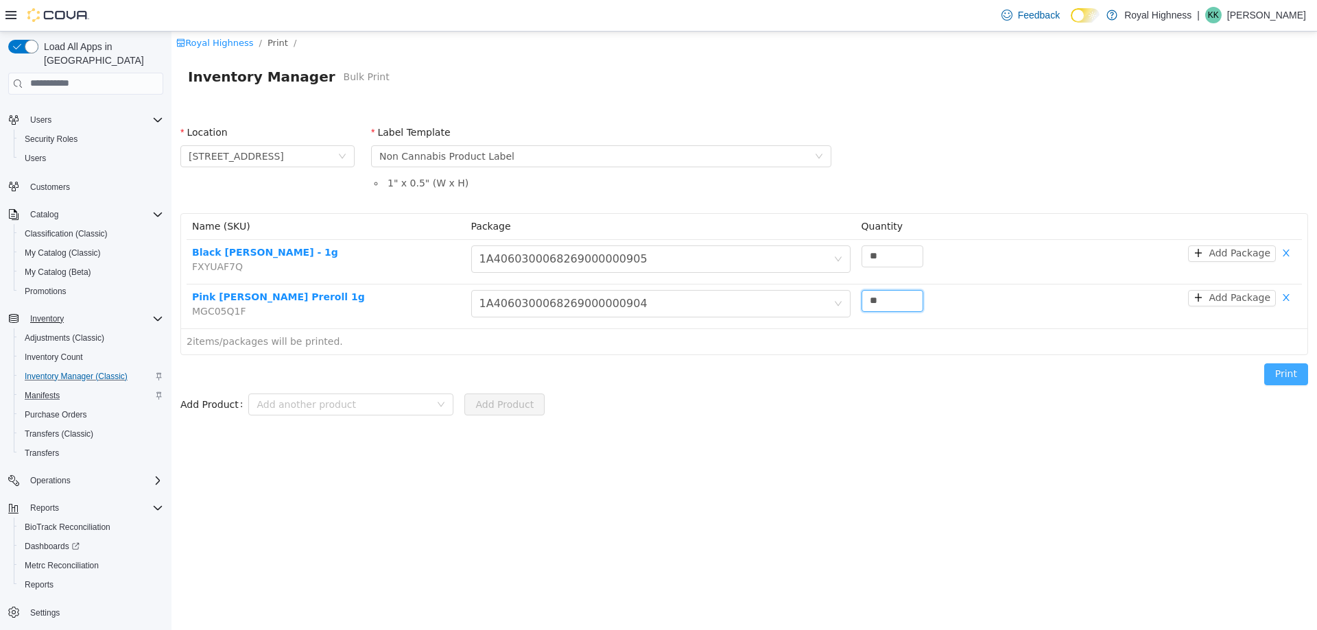
type input "**"
click at [1289, 378] on button "Print" at bounding box center [1286, 374] width 44 height 22
